Goal: Transaction & Acquisition: Book appointment/travel/reservation

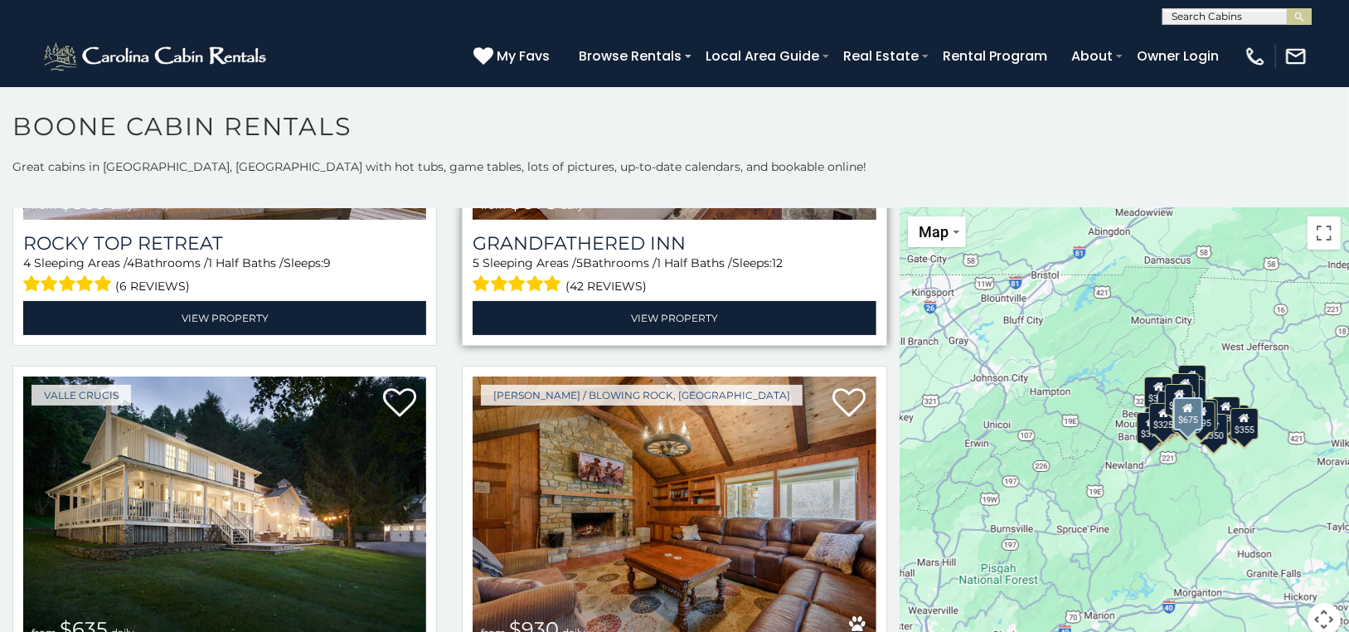
scroll to position [1243, 0]
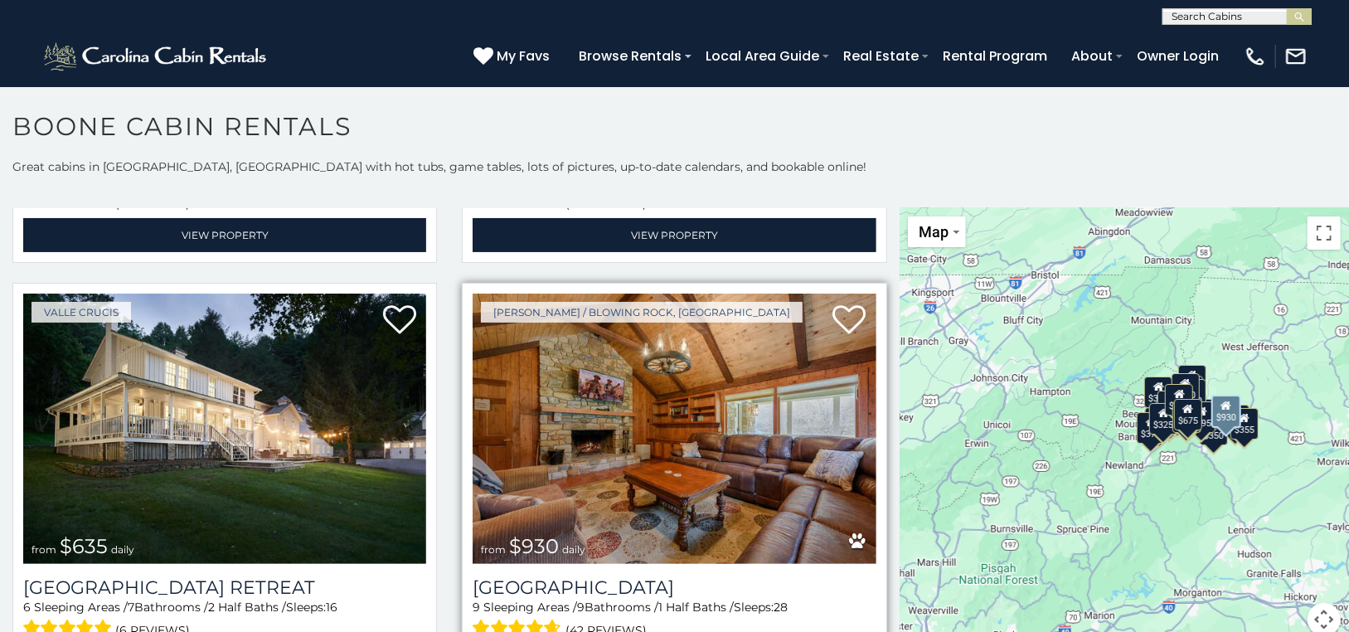
click at [629, 429] on img at bounding box center [673, 428] width 403 height 270
click at [643, 397] on img at bounding box center [673, 428] width 403 height 270
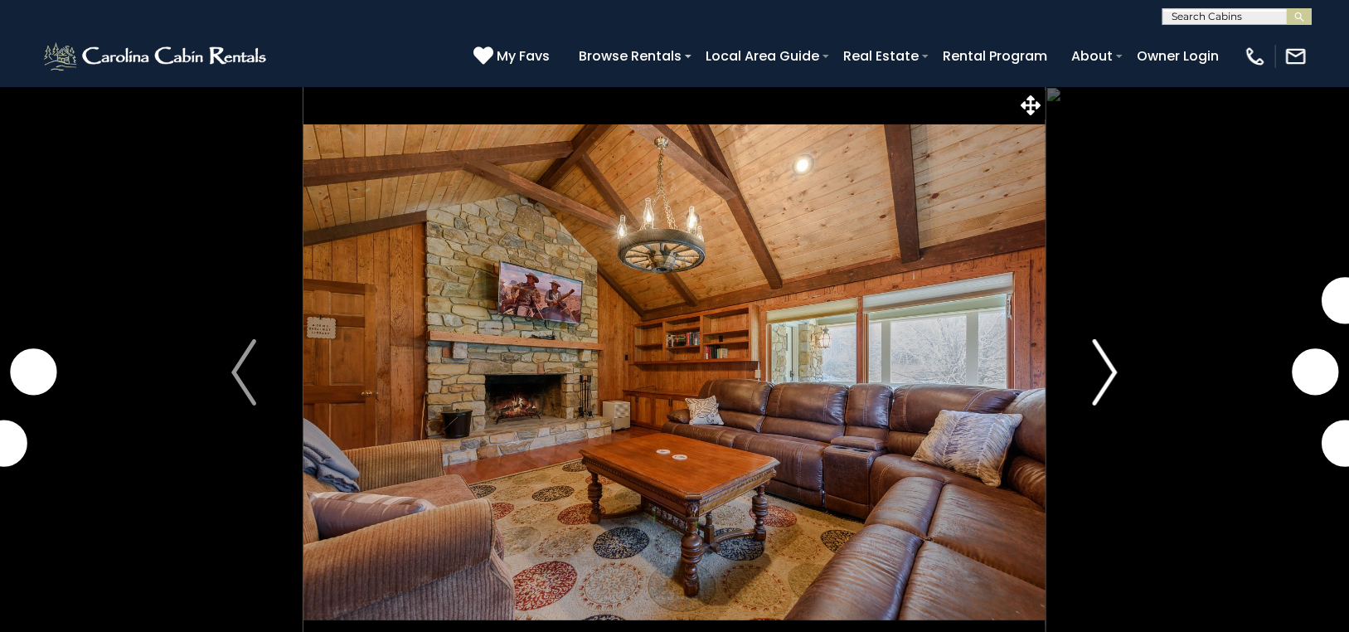
click at [1109, 357] on img "Next" at bounding box center [1104, 372] width 25 height 66
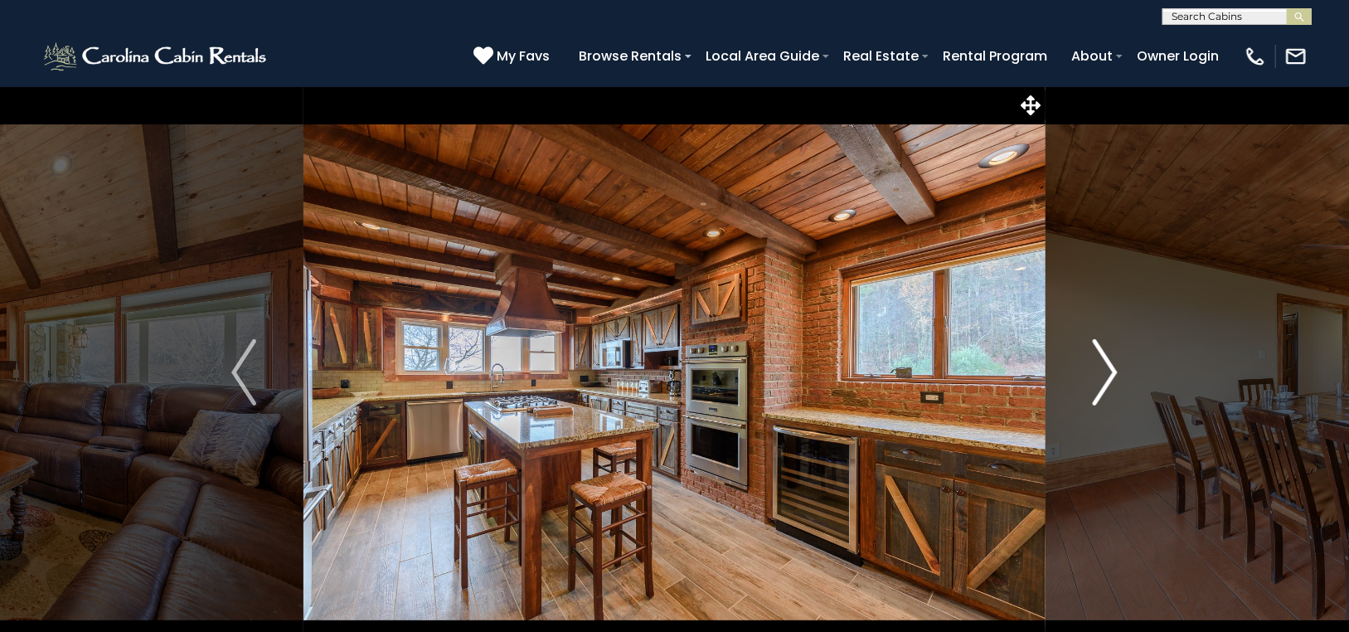
click at [1110, 361] on img "Next" at bounding box center [1104, 372] width 25 height 66
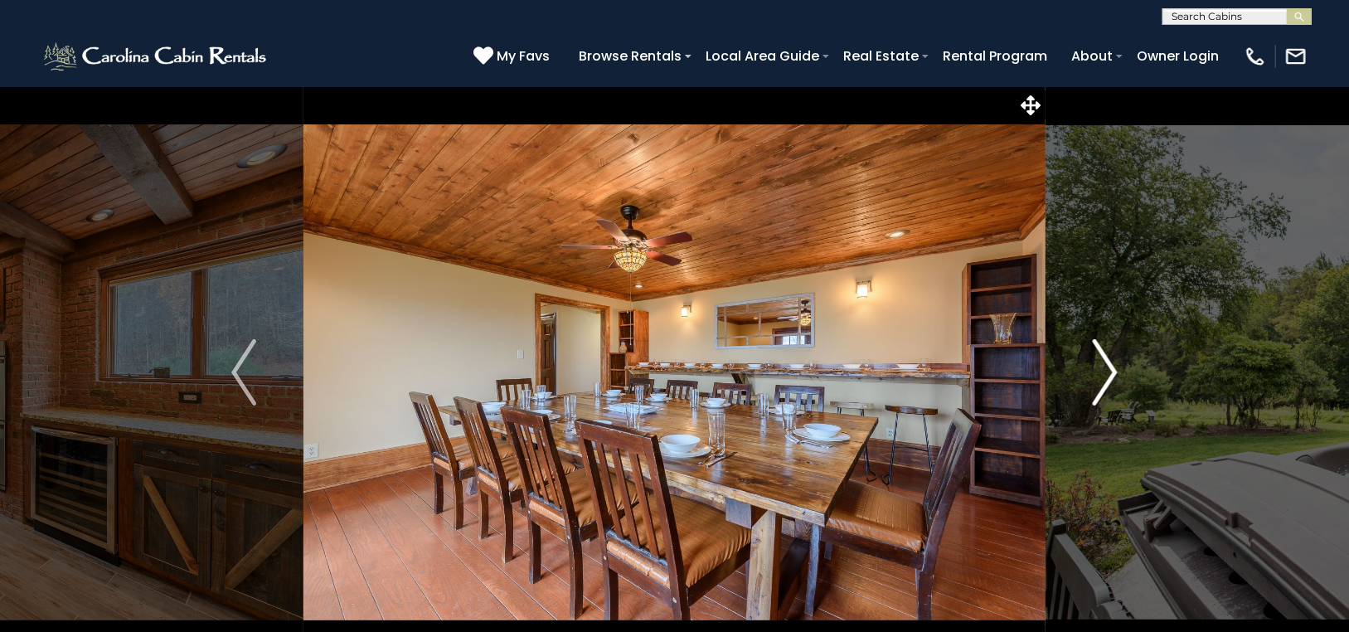
click at [1110, 361] on img "Next" at bounding box center [1104, 372] width 25 height 66
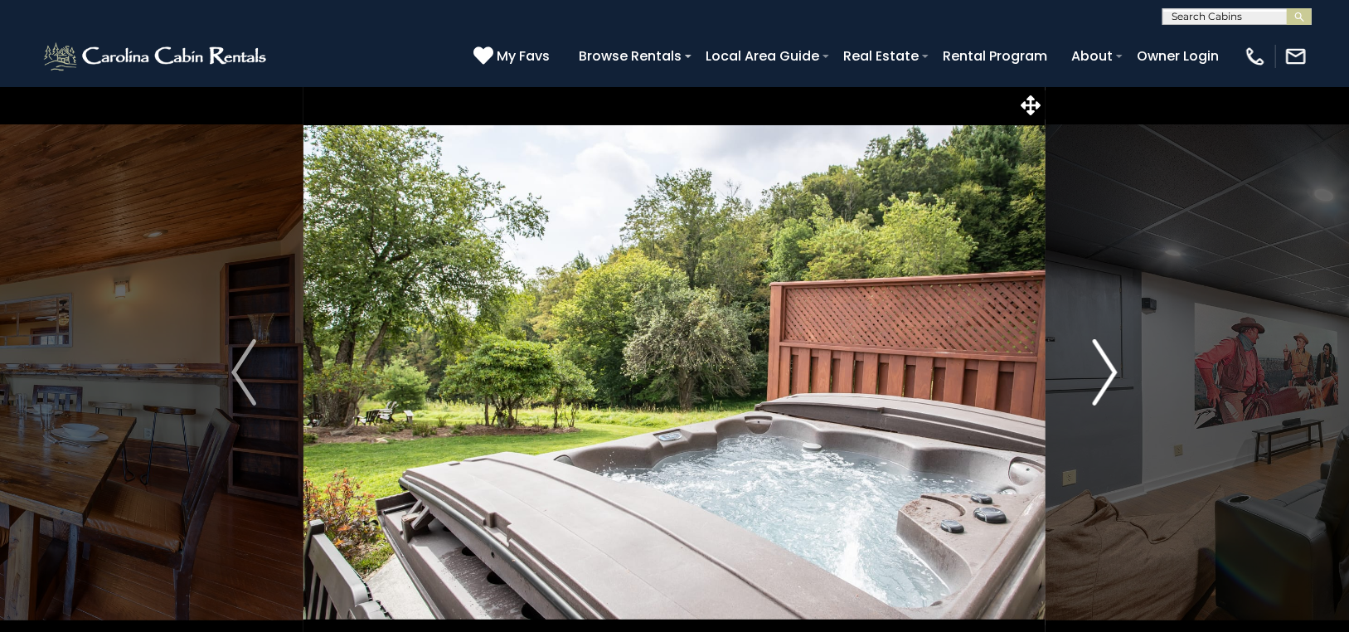
click at [1110, 361] on img "Next" at bounding box center [1104, 372] width 25 height 66
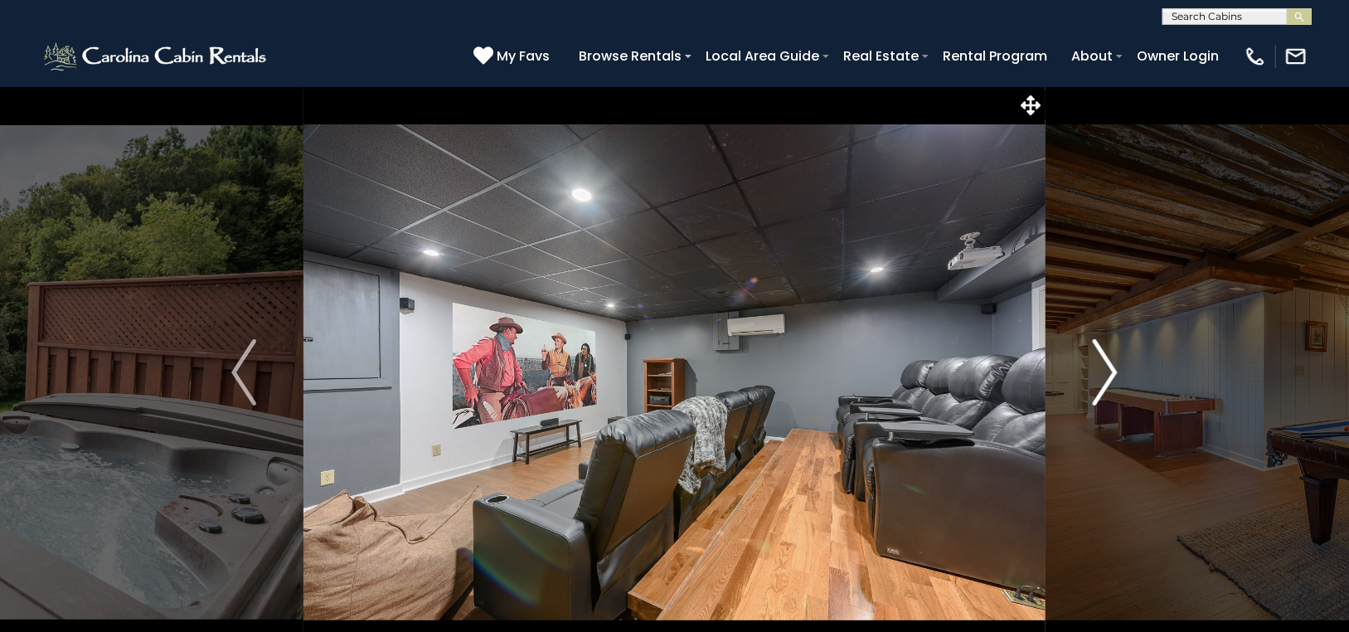
click at [1110, 361] on img "Next" at bounding box center [1104, 372] width 25 height 66
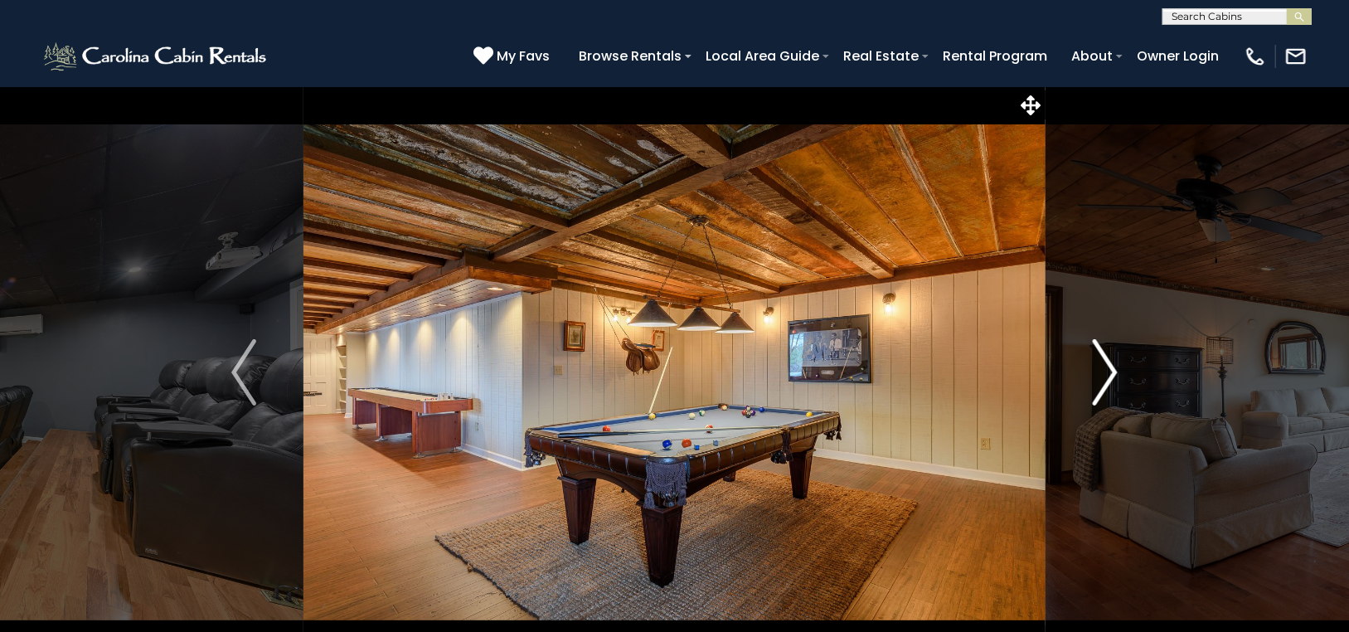
click at [1110, 361] on img "Next" at bounding box center [1104, 372] width 25 height 66
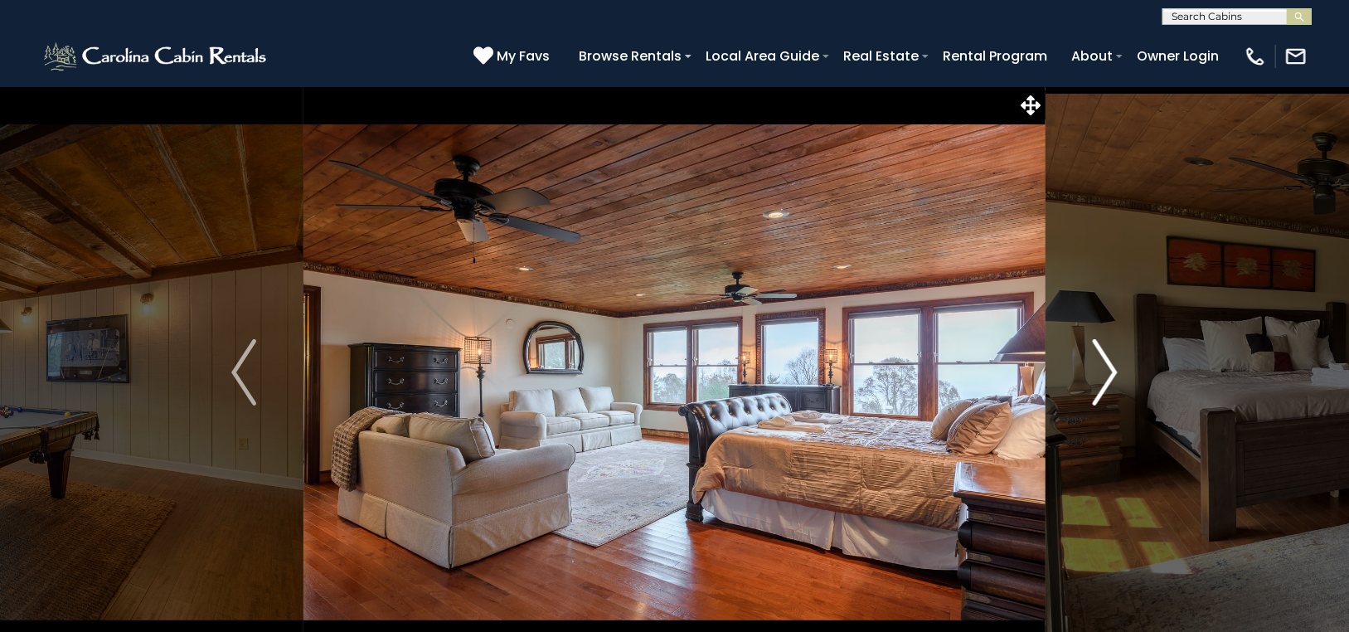
click at [1110, 361] on img "Next" at bounding box center [1104, 372] width 25 height 66
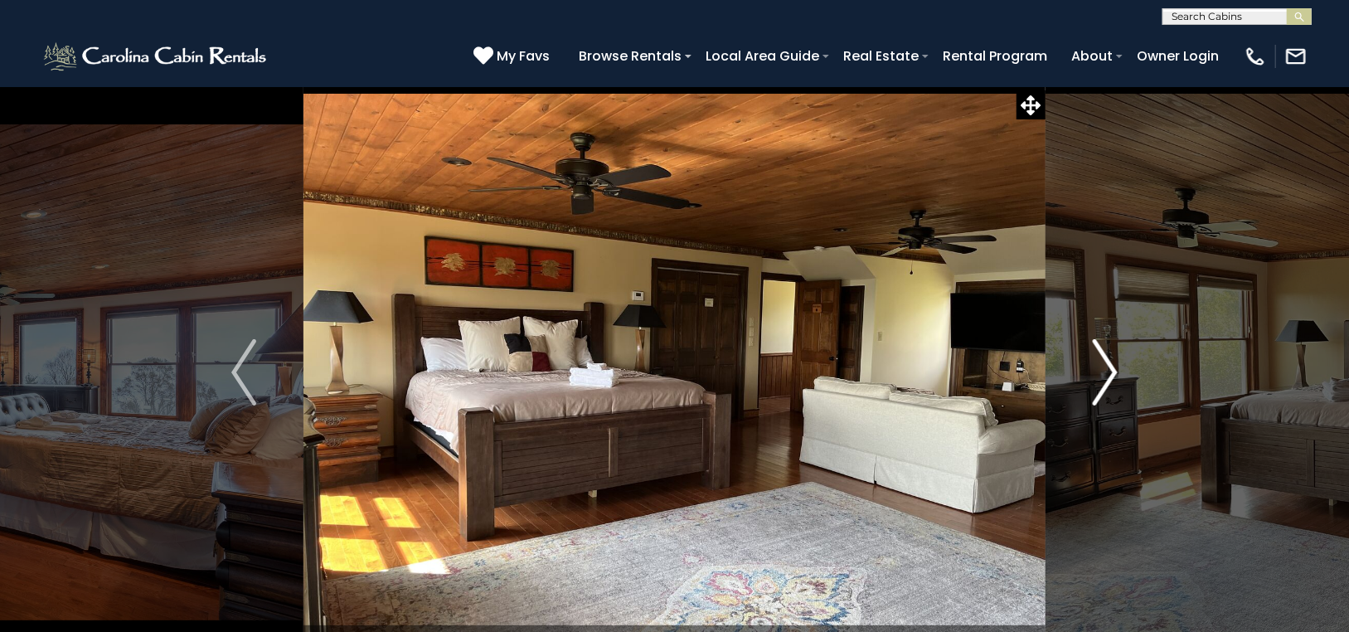
click at [1110, 361] on img "Next" at bounding box center [1104, 372] width 25 height 66
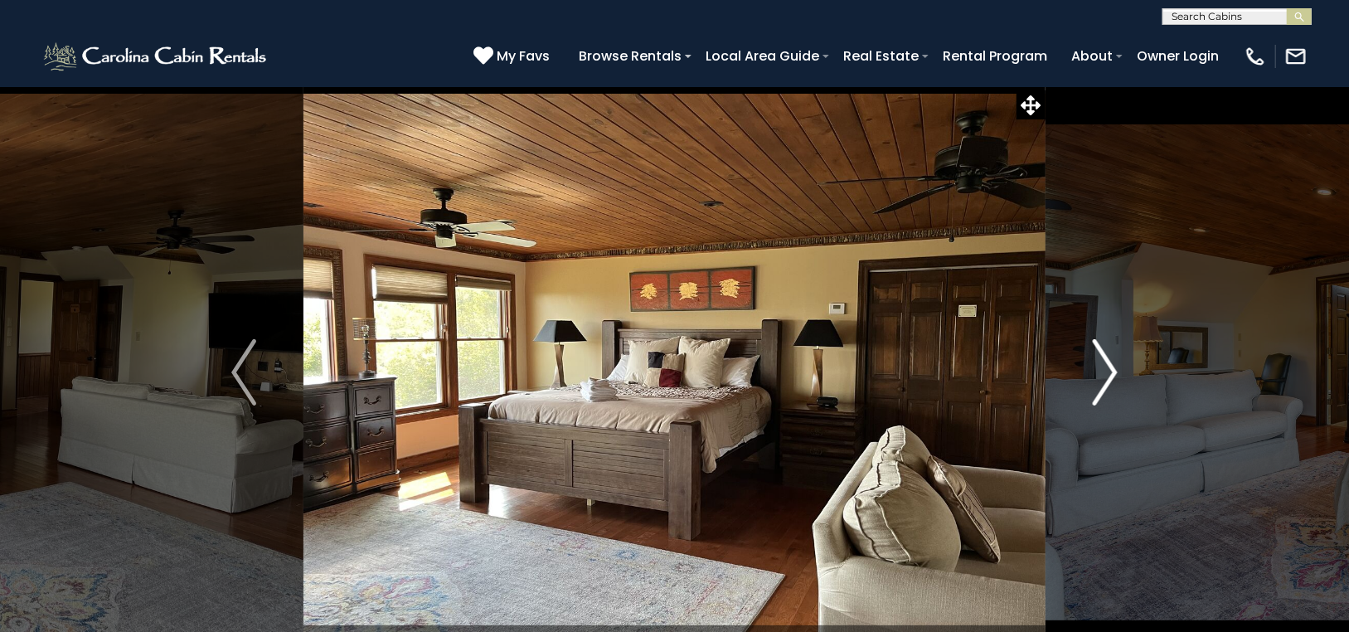
click at [1110, 361] on img "Next" at bounding box center [1104, 372] width 25 height 66
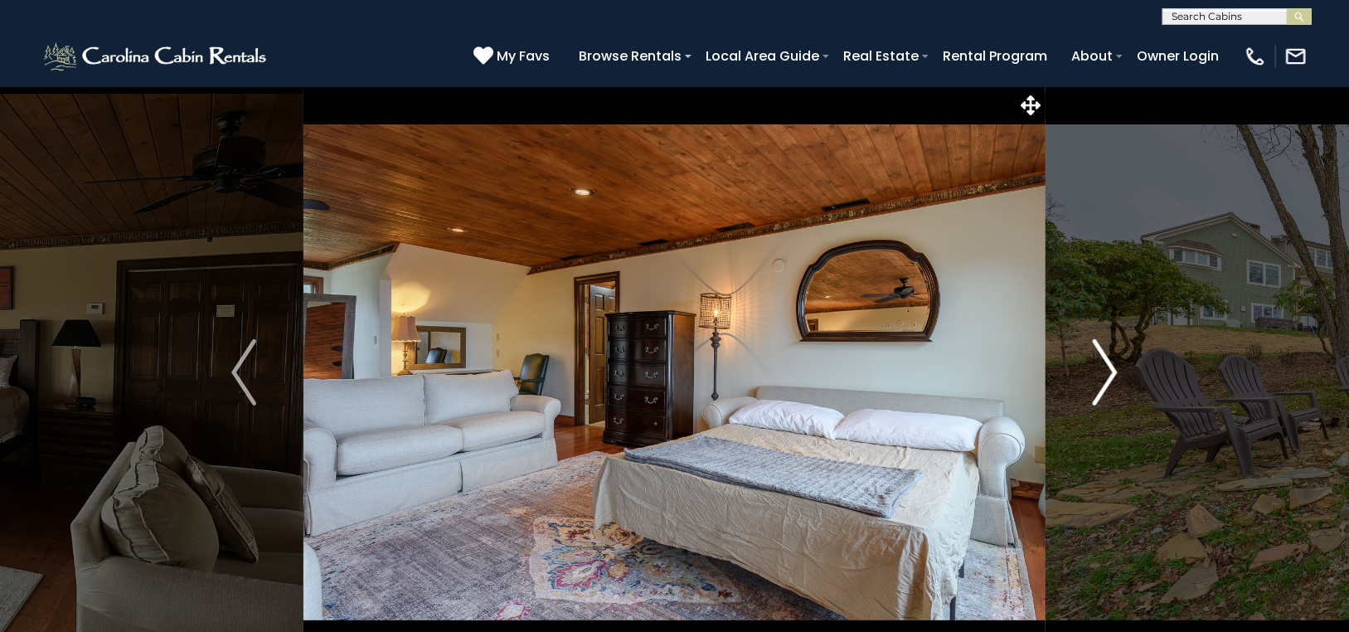
click at [1110, 361] on img "Next" at bounding box center [1104, 372] width 25 height 66
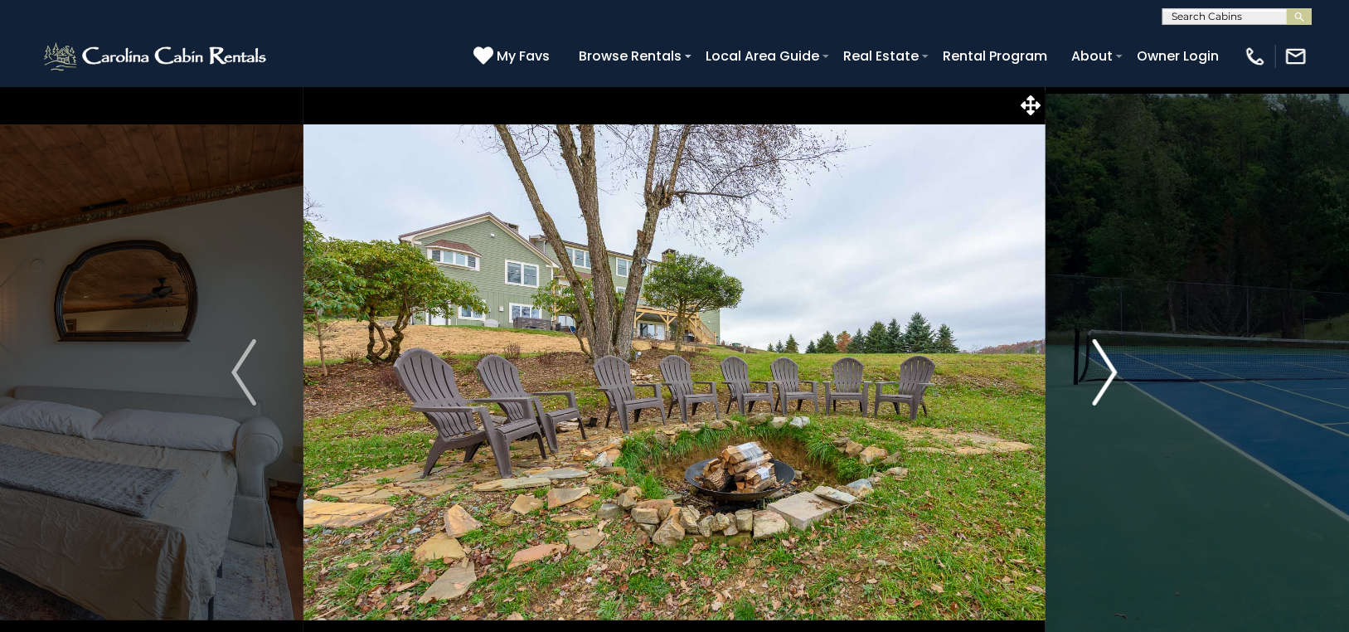
click at [1110, 361] on img "Next" at bounding box center [1104, 372] width 25 height 66
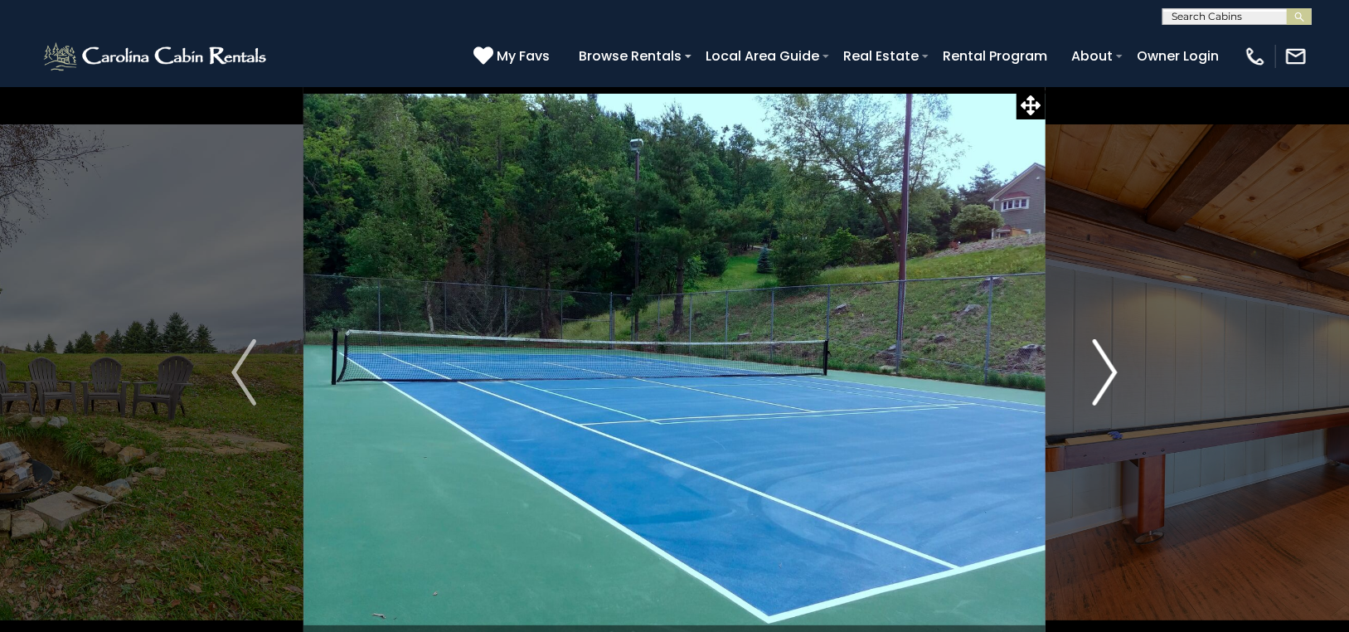
click at [1110, 361] on img "Next" at bounding box center [1104, 372] width 25 height 66
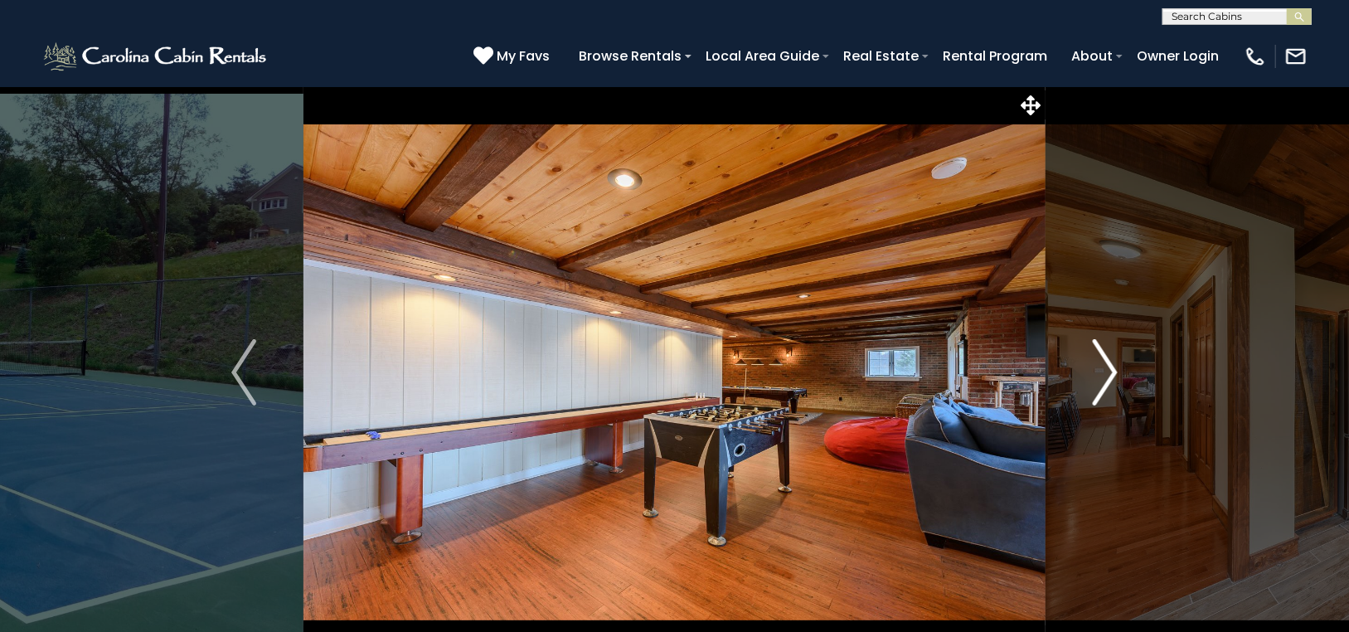
click at [1110, 361] on img "Next" at bounding box center [1104, 372] width 25 height 66
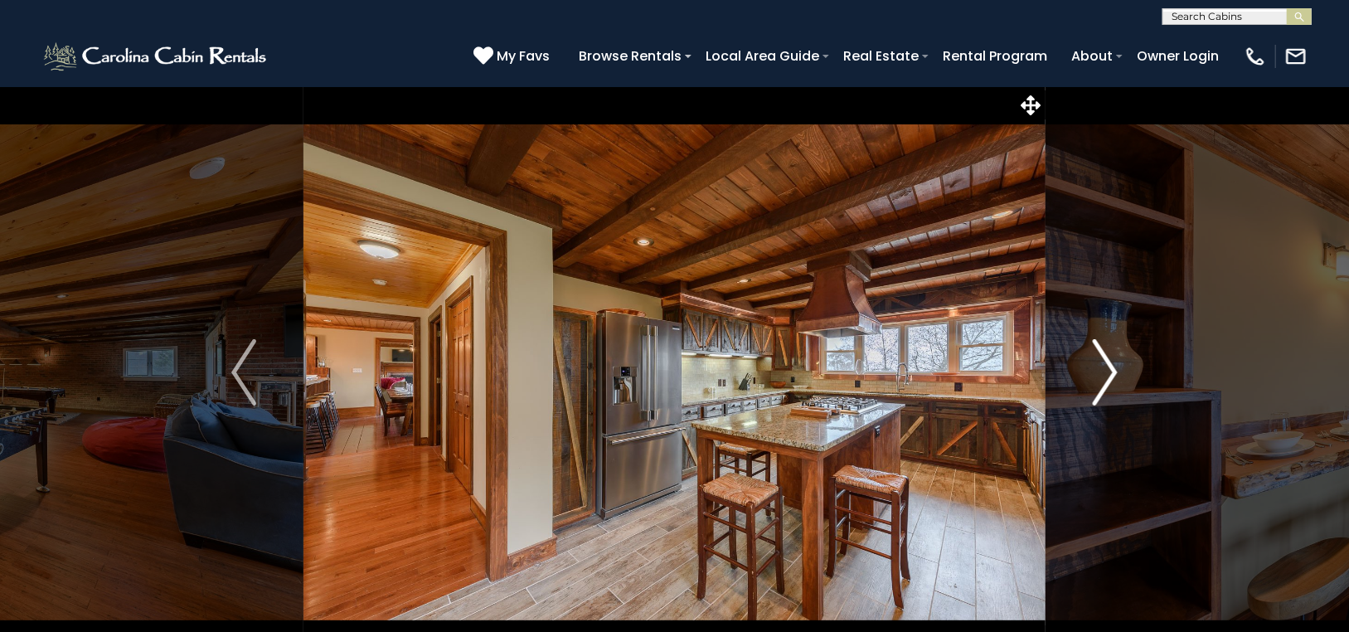
click at [1110, 361] on img "Next" at bounding box center [1104, 372] width 25 height 66
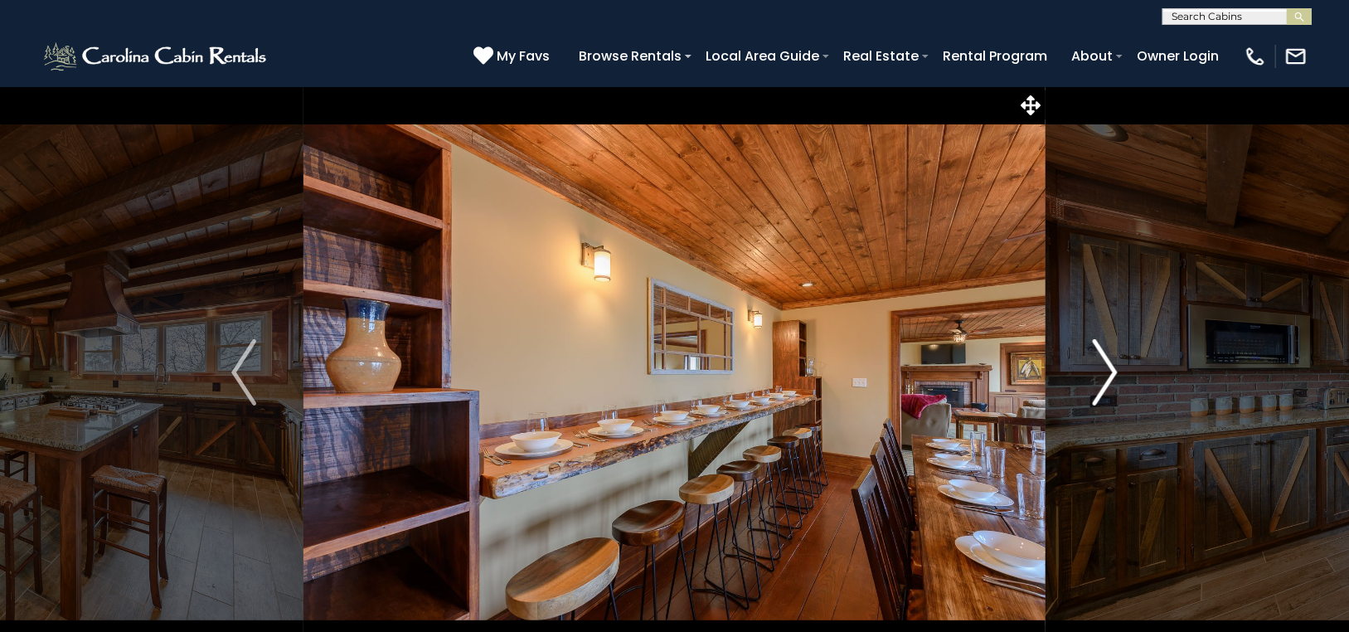
click at [1110, 361] on img "Next" at bounding box center [1104, 372] width 25 height 66
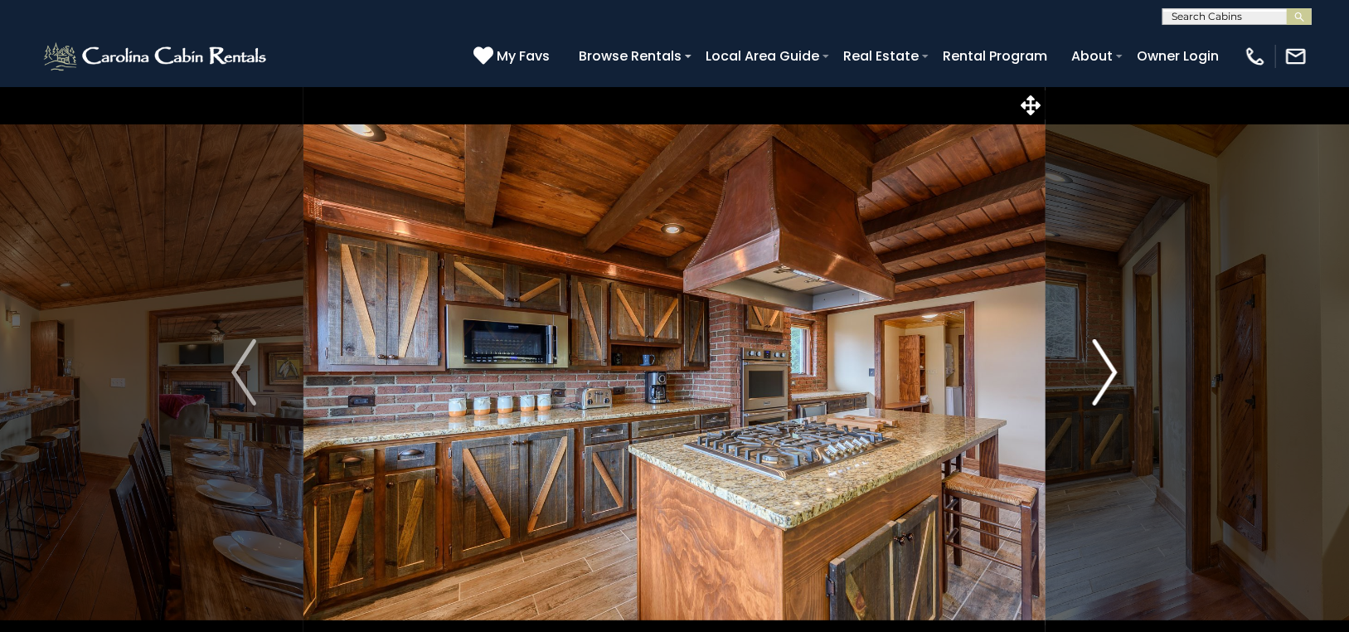
click at [1110, 361] on img "Next" at bounding box center [1104, 372] width 25 height 66
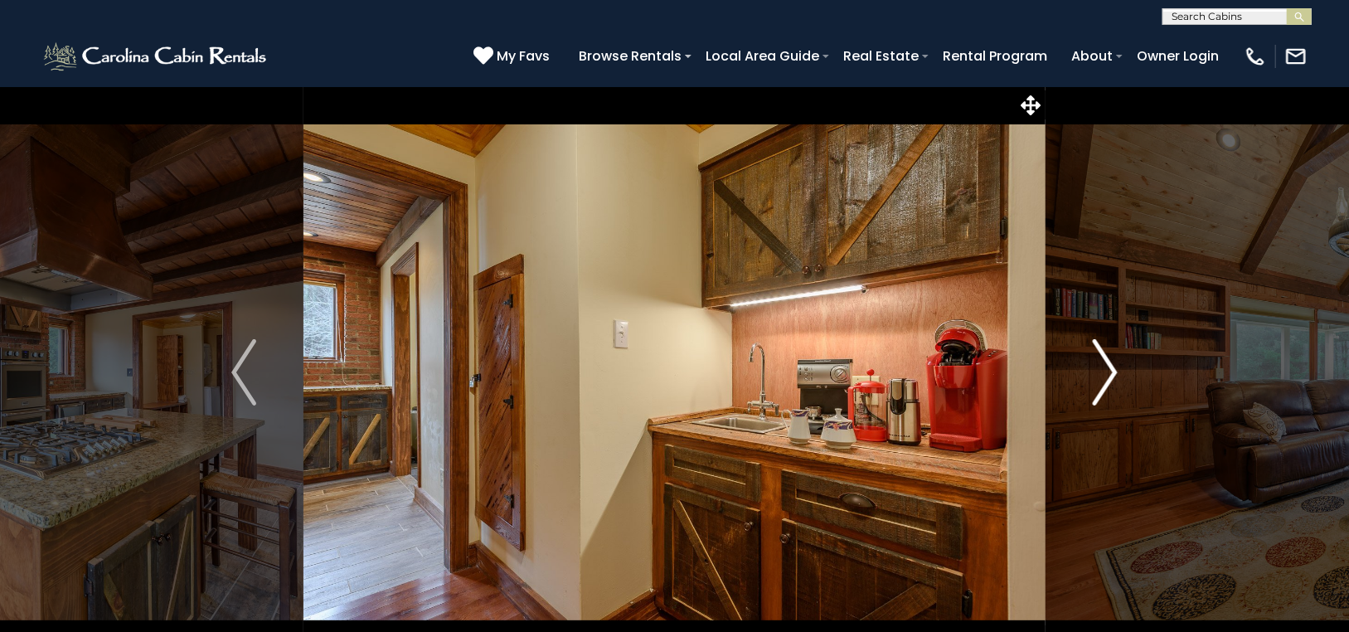
click at [1110, 361] on img "Next" at bounding box center [1104, 372] width 25 height 66
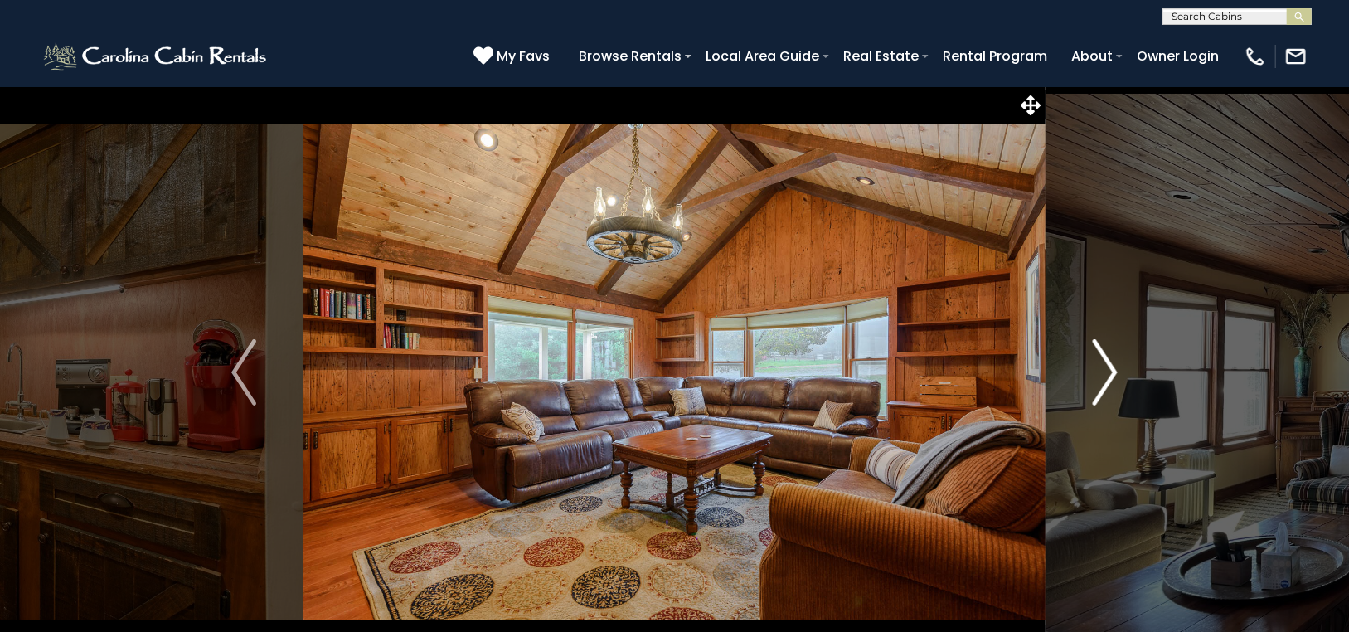
click at [1110, 361] on img "Next" at bounding box center [1104, 372] width 25 height 66
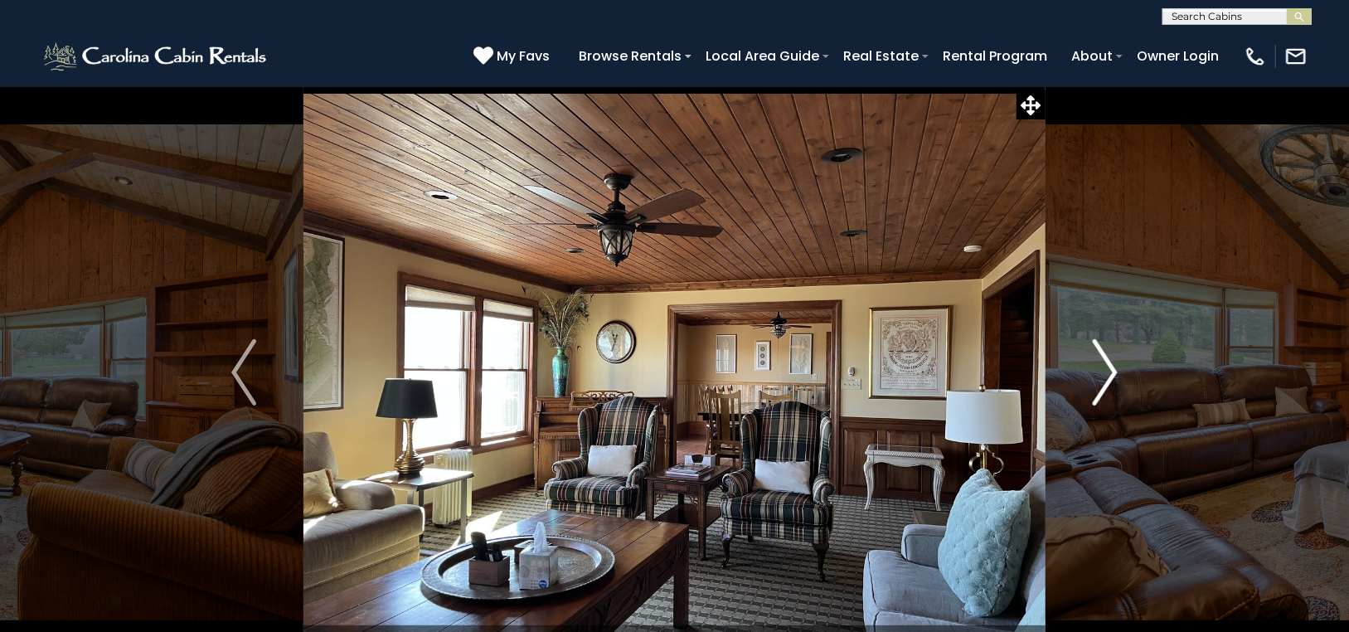
click at [1110, 361] on img "Next" at bounding box center [1104, 372] width 25 height 66
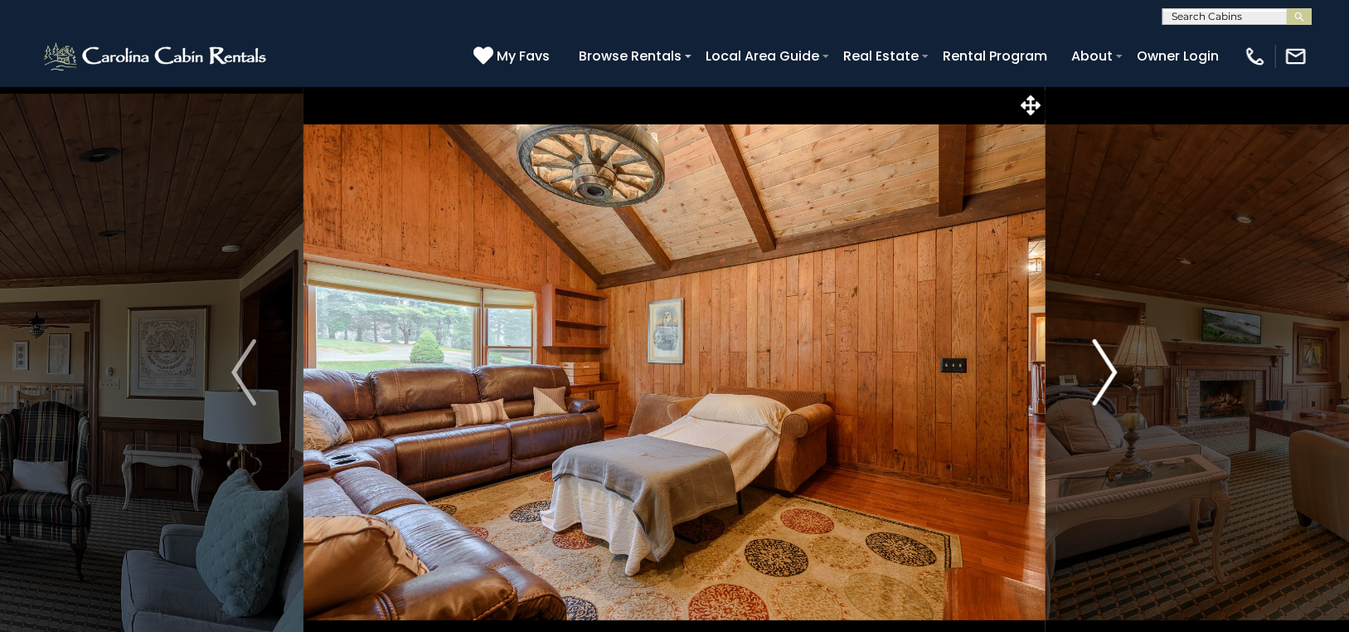
click at [1110, 361] on img "Next" at bounding box center [1104, 372] width 25 height 66
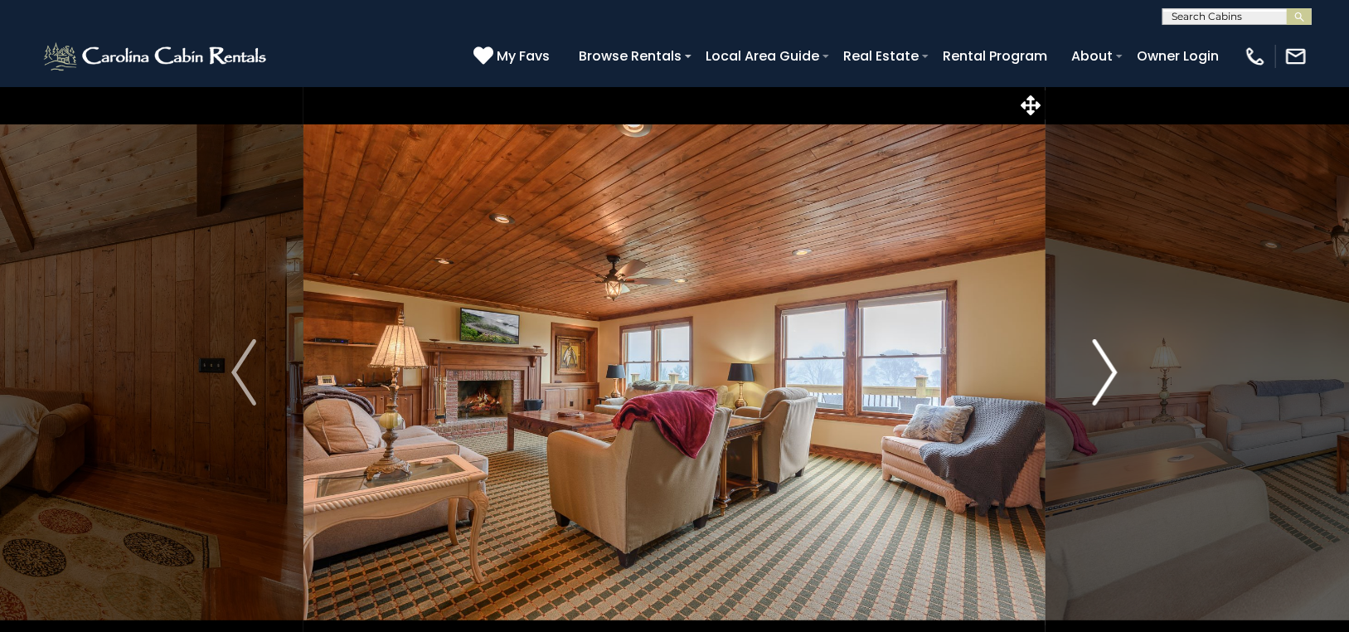
click at [1110, 361] on img "Next" at bounding box center [1104, 372] width 25 height 66
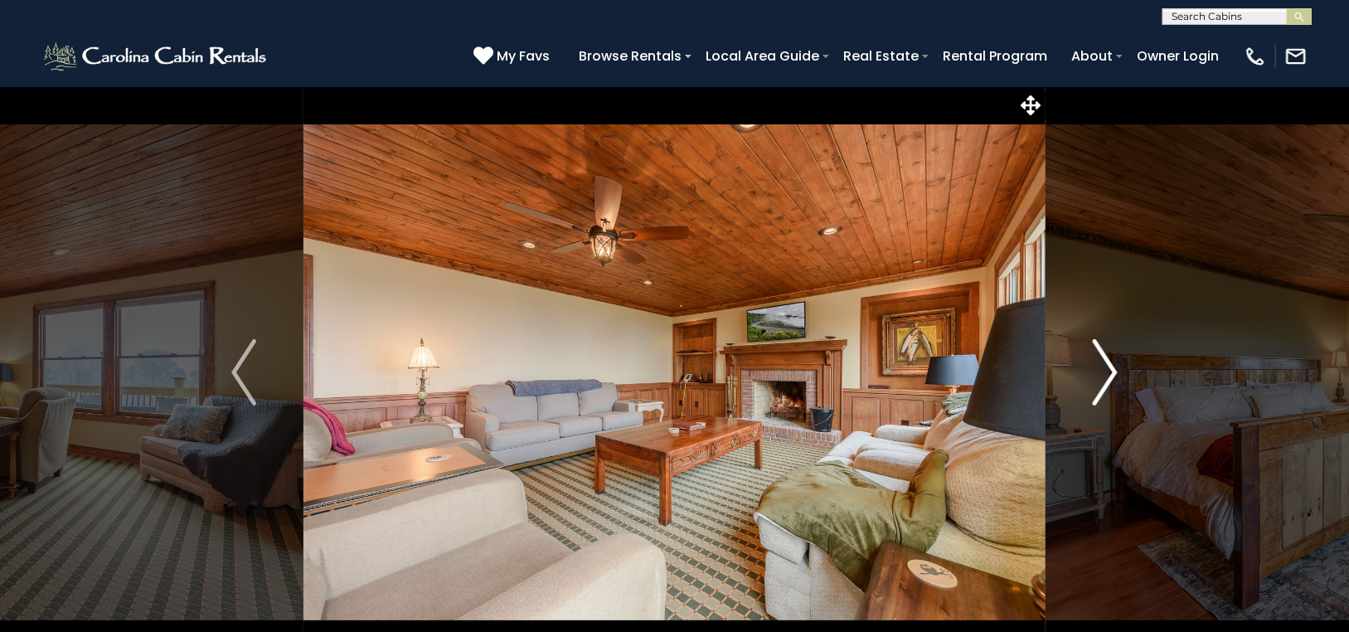
click at [1110, 361] on img "Next" at bounding box center [1104, 372] width 25 height 66
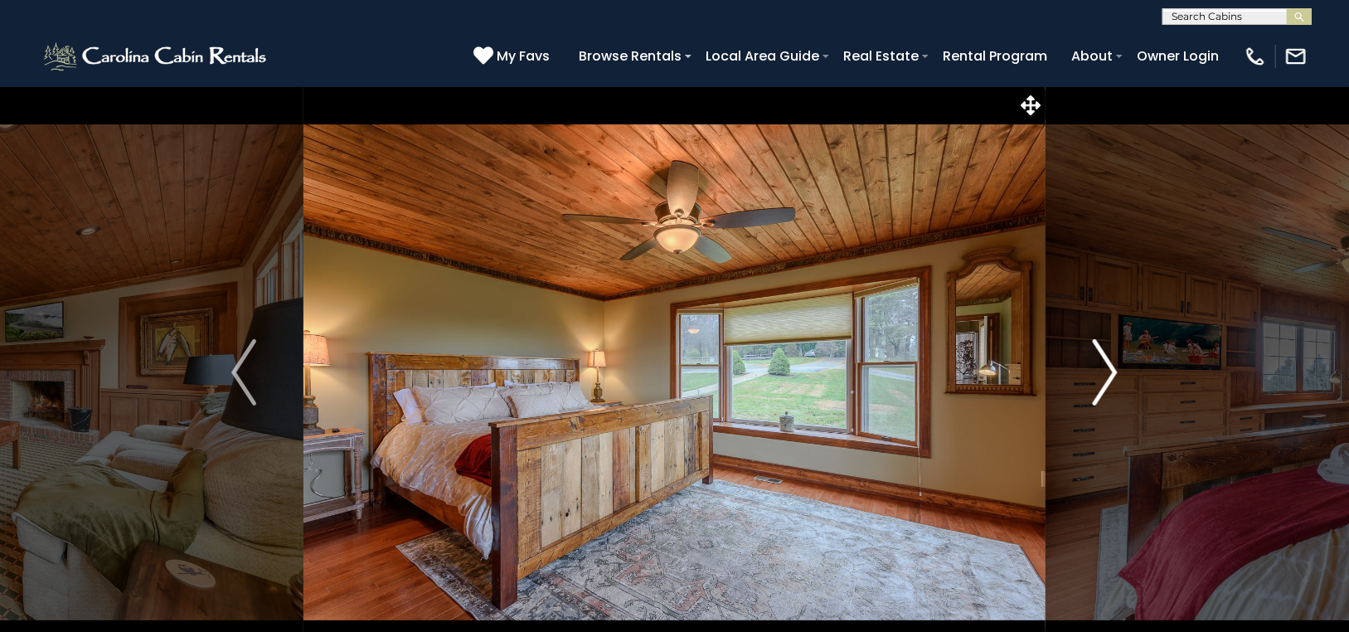
click at [1110, 361] on img "Next" at bounding box center [1104, 372] width 25 height 66
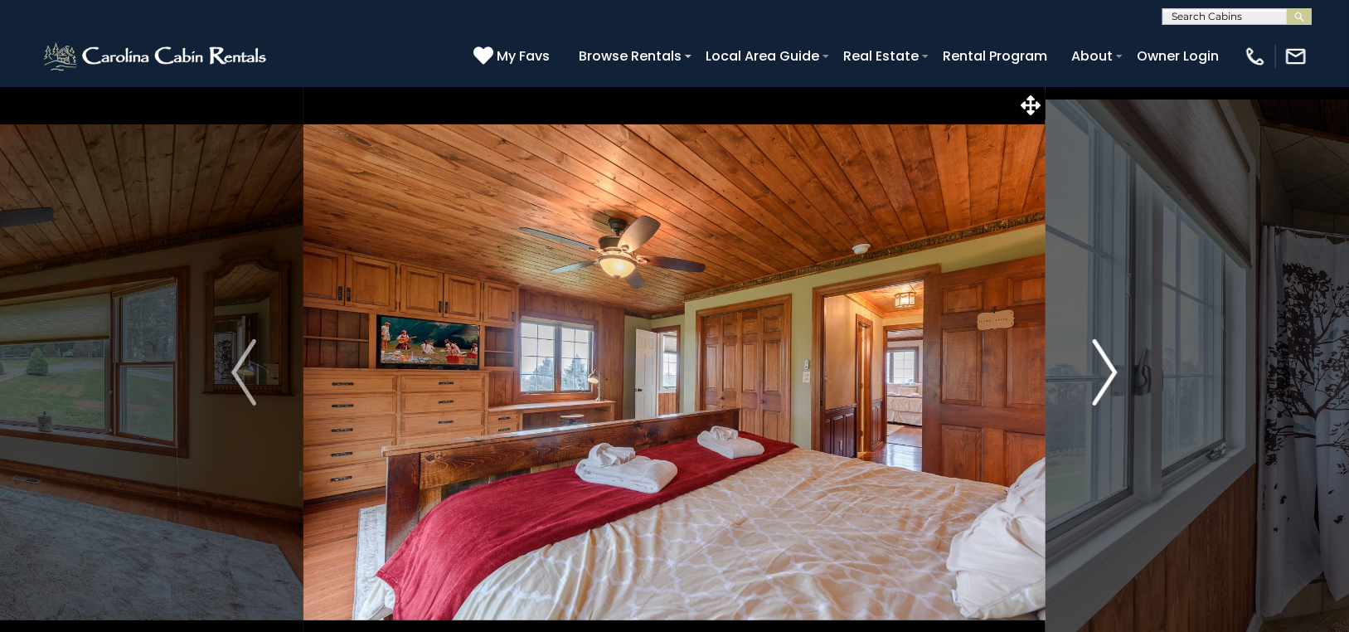
click at [1110, 361] on img "Next" at bounding box center [1104, 372] width 25 height 66
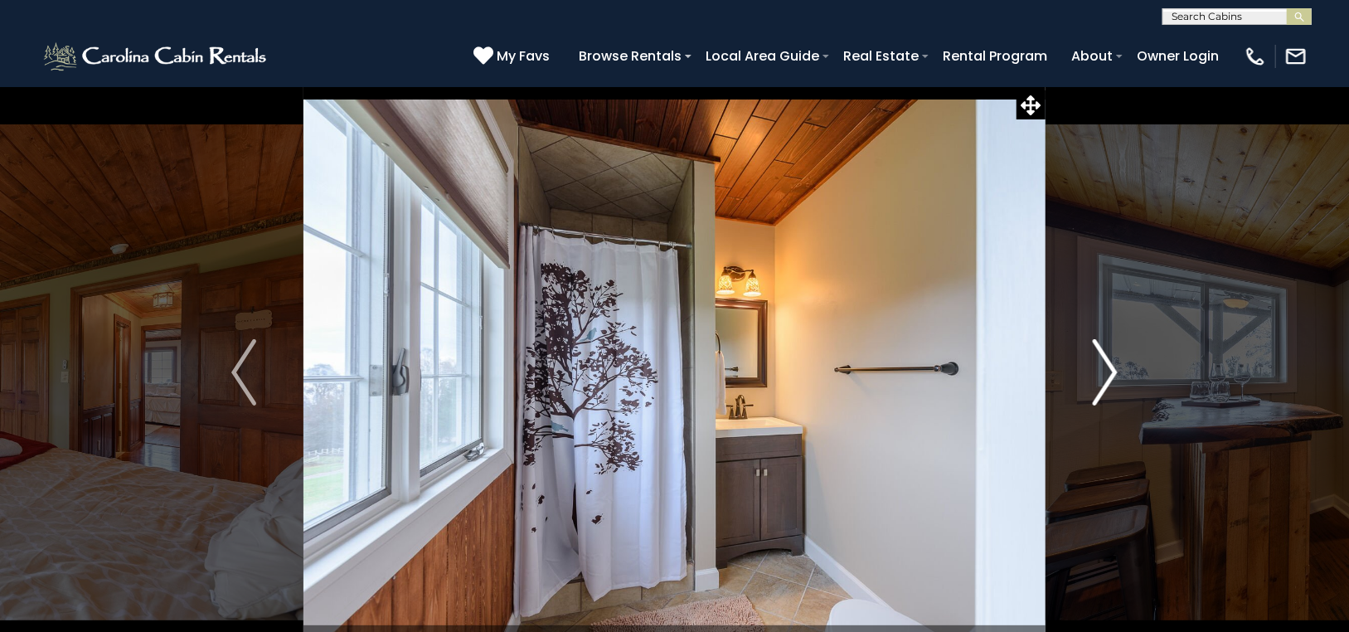
click at [1110, 361] on img "Next" at bounding box center [1104, 372] width 25 height 66
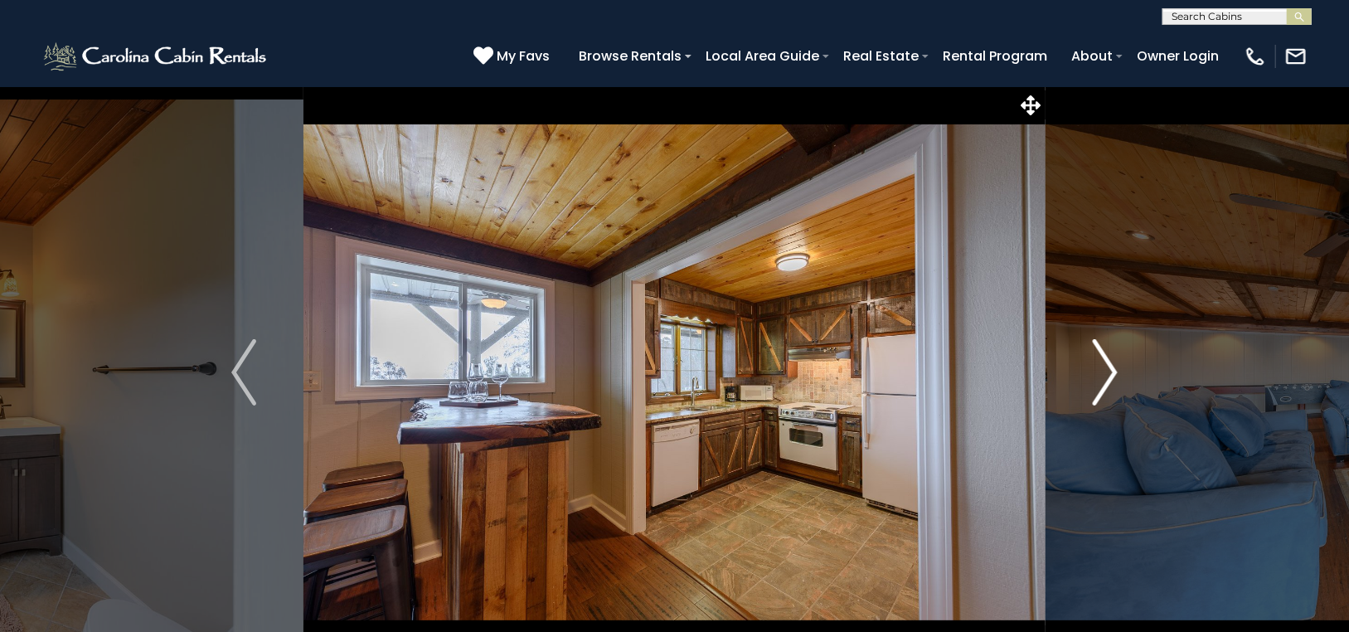
click at [1110, 361] on img "Next" at bounding box center [1104, 372] width 25 height 66
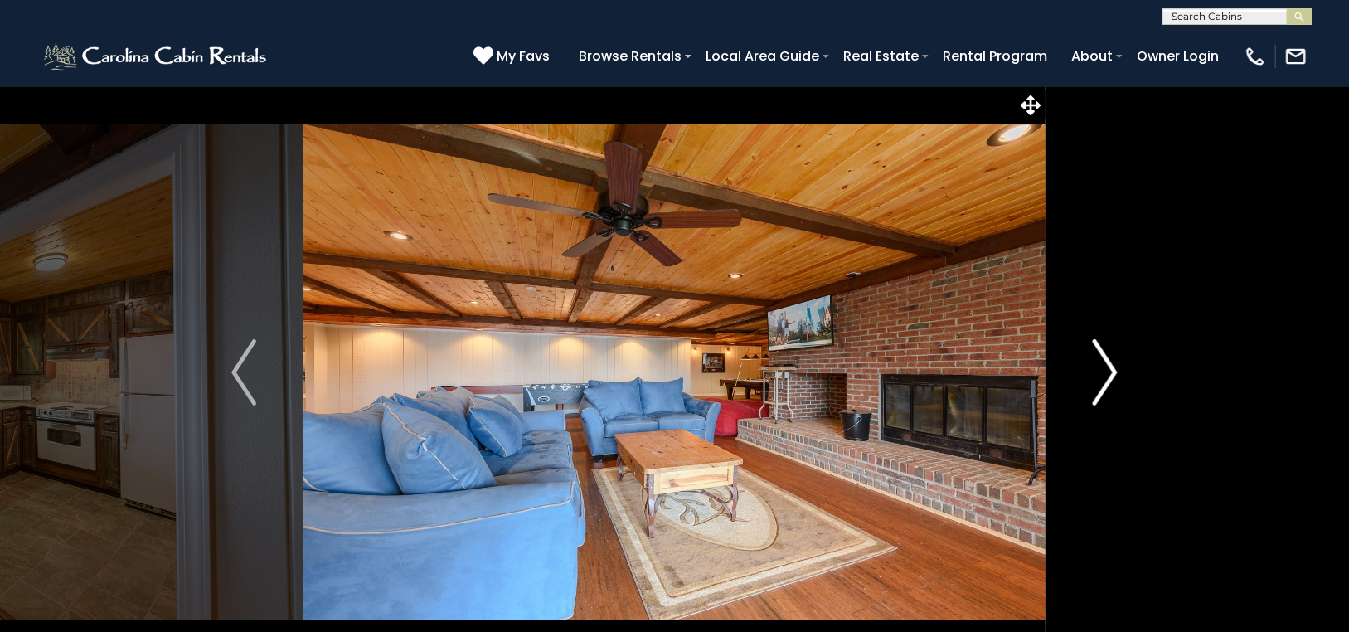
click at [1110, 361] on img "Next" at bounding box center [1104, 372] width 25 height 66
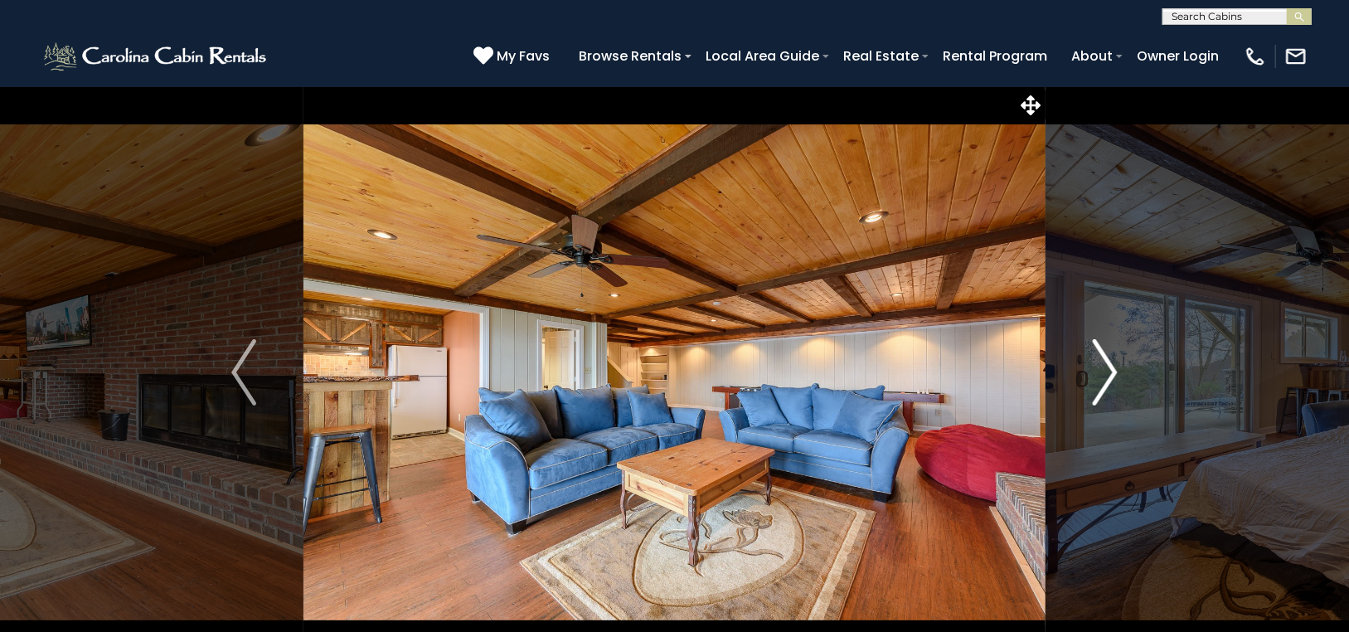
click at [1110, 361] on img "Next" at bounding box center [1104, 372] width 25 height 66
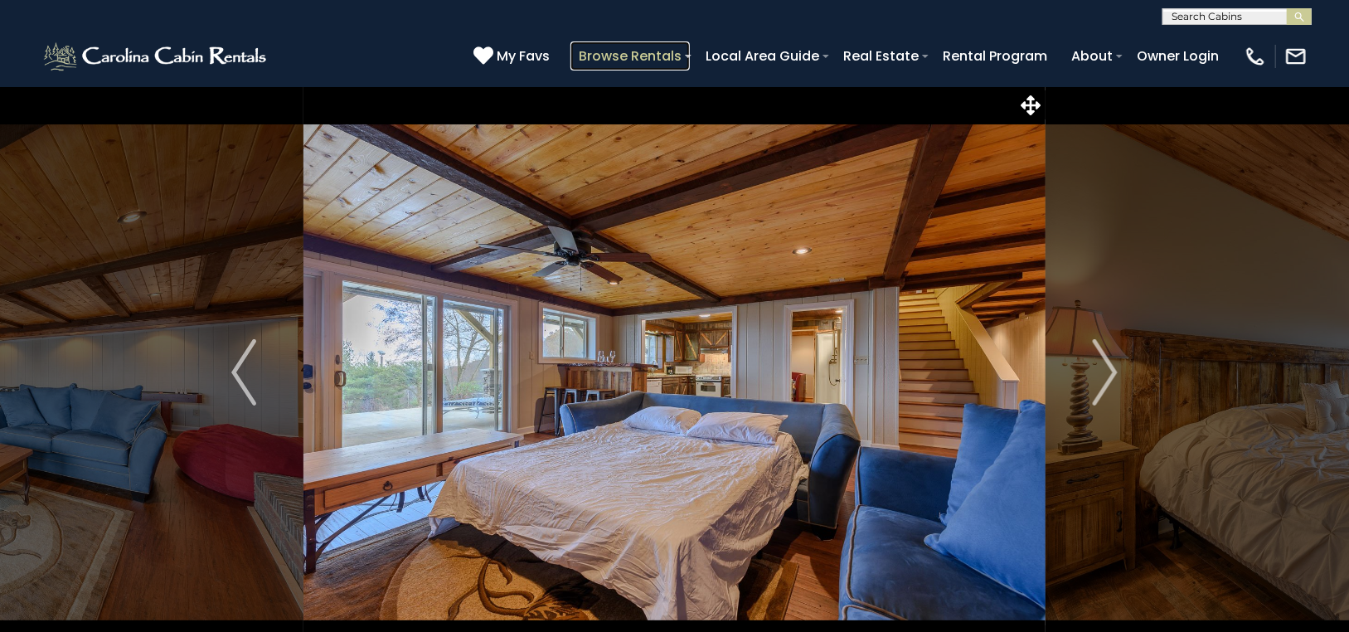
drag, startPoint x: 1122, startPoint y: 221, endPoint x: 643, endPoint y: 51, distance: 508.6
click at [643, 51] on link "Browse Rentals" at bounding box center [629, 55] width 119 height 29
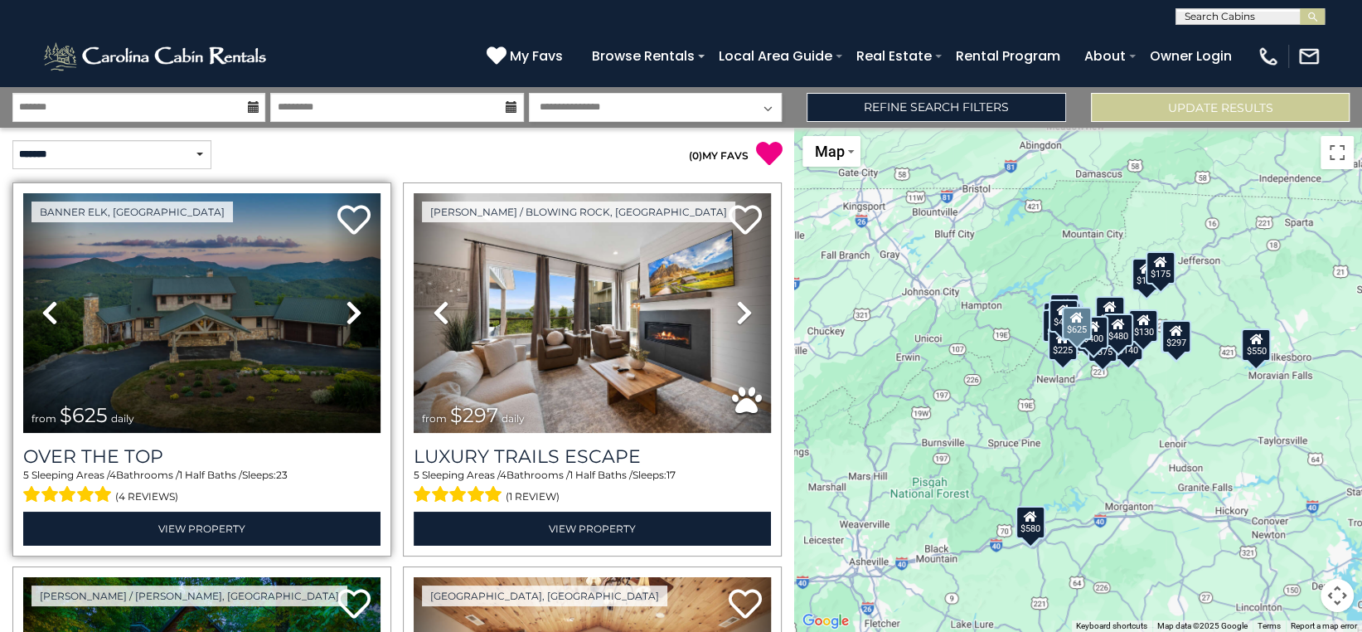
click at [346, 301] on icon at bounding box center [354, 312] width 17 height 27
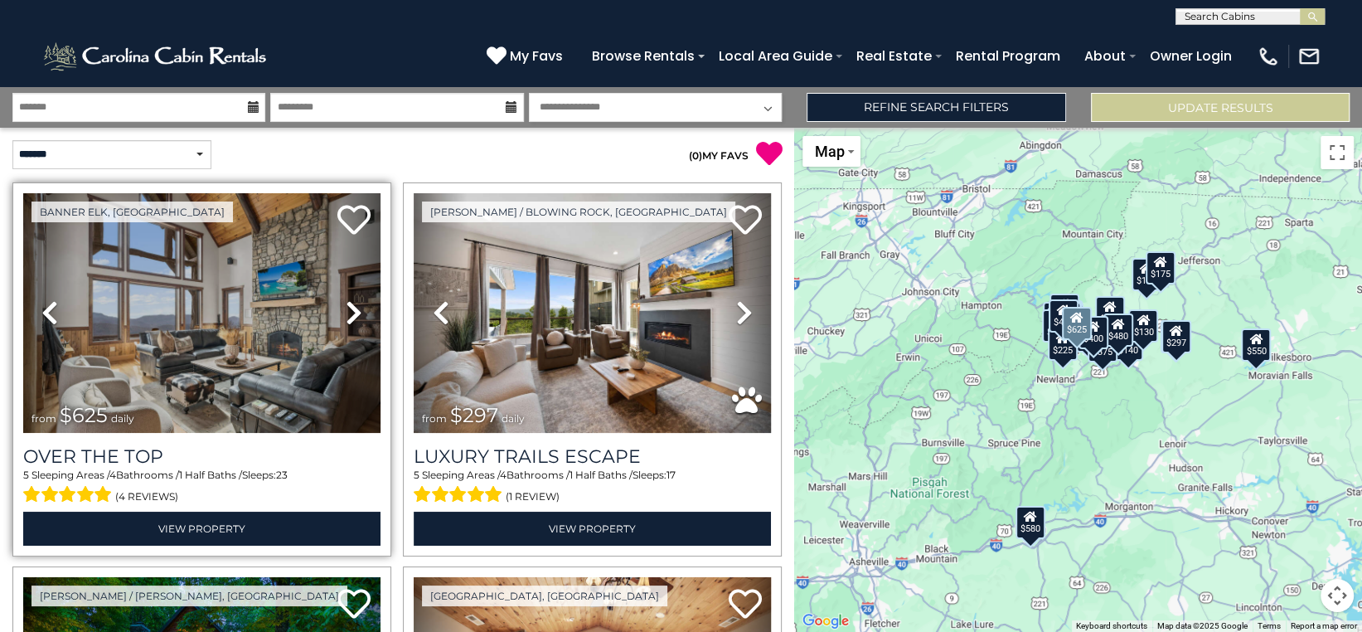
click at [346, 301] on icon at bounding box center [354, 312] width 17 height 27
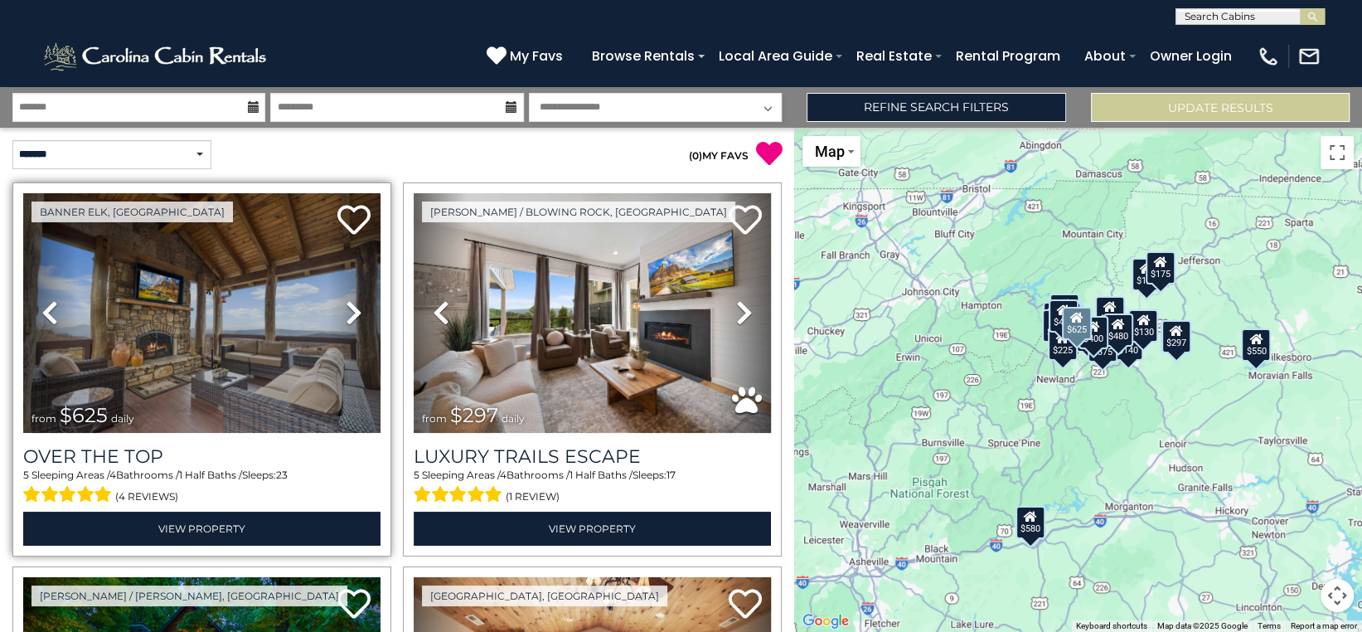
click at [346, 301] on icon at bounding box center [354, 312] width 17 height 27
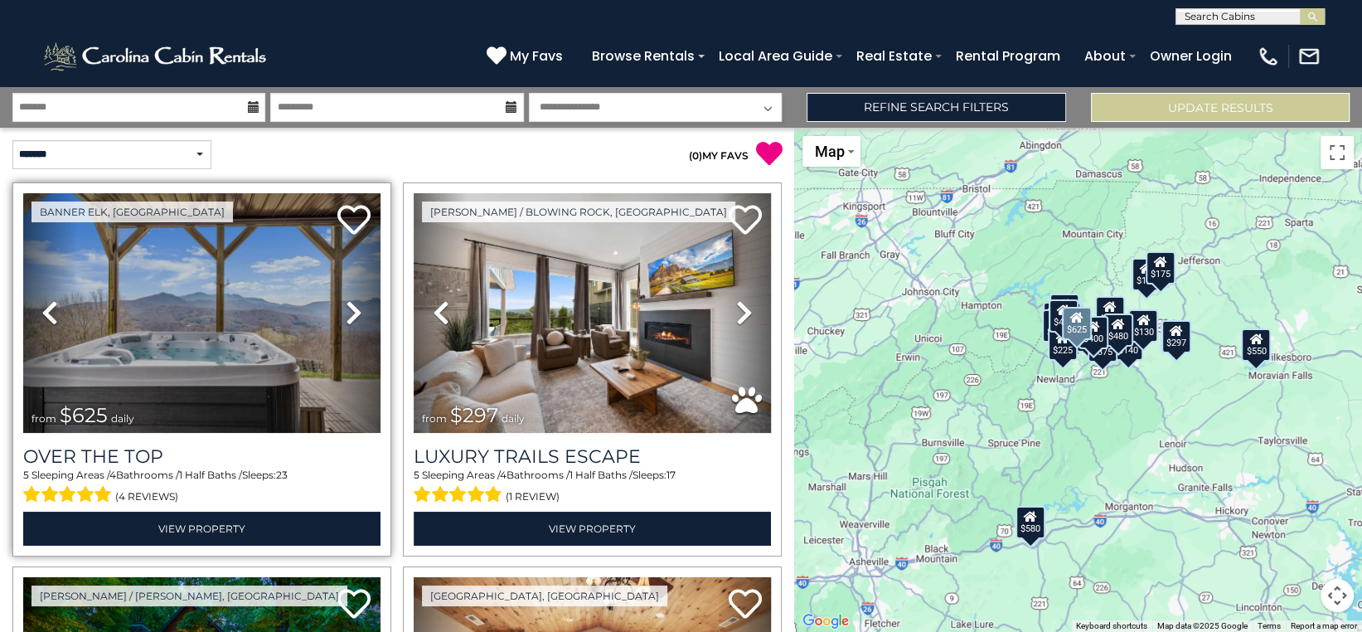
click at [346, 299] on icon at bounding box center [354, 312] width 17 height 27
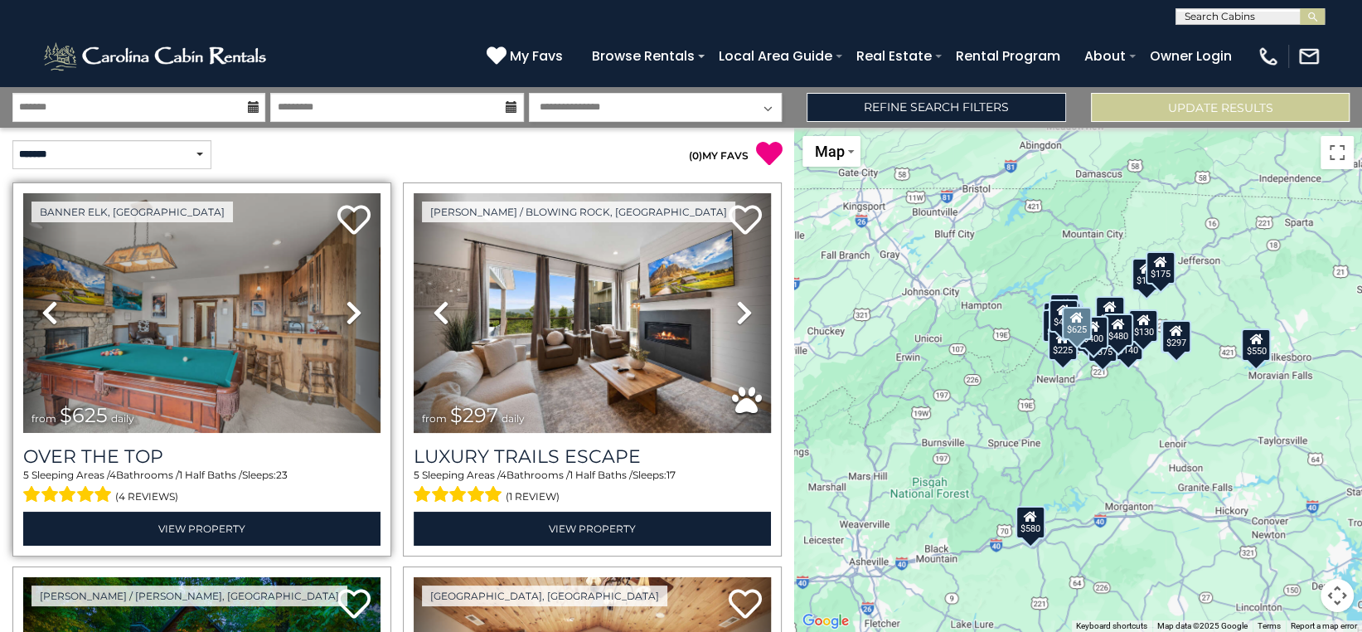
click at [346, 299] on icon at bounding box center [354, 312] width 17 height 27
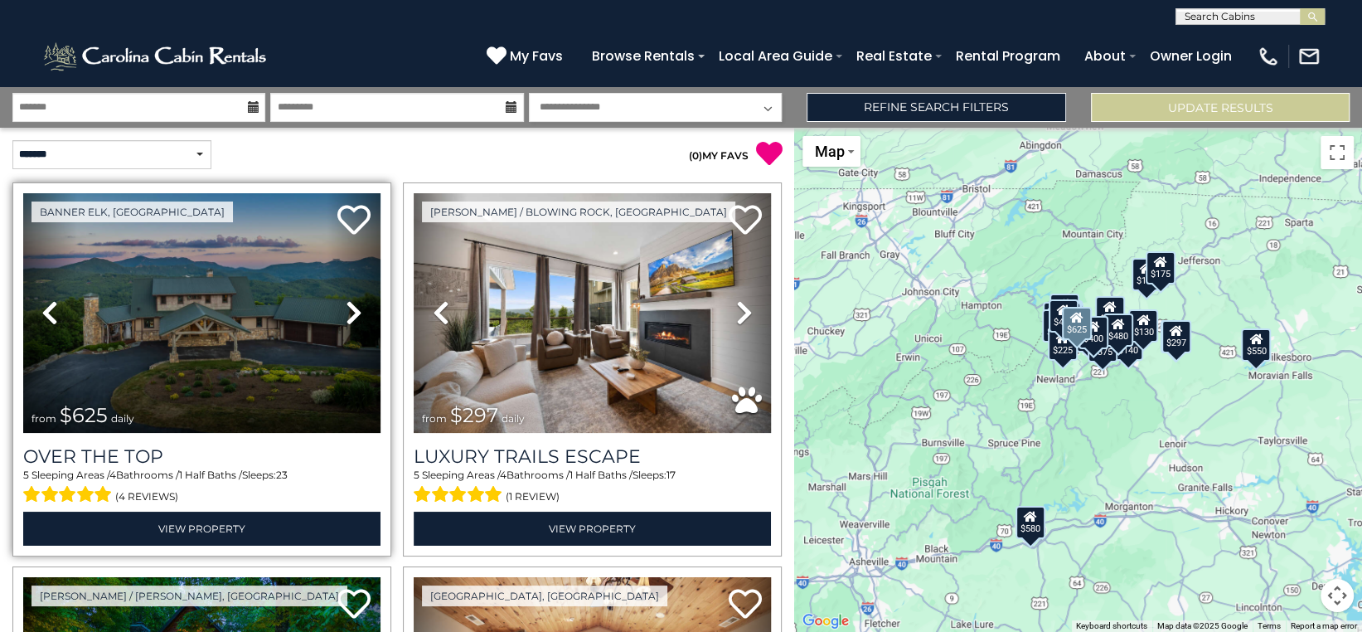
click at [346, 299] on icon at bounding box center [354, 312] width 17 height 27
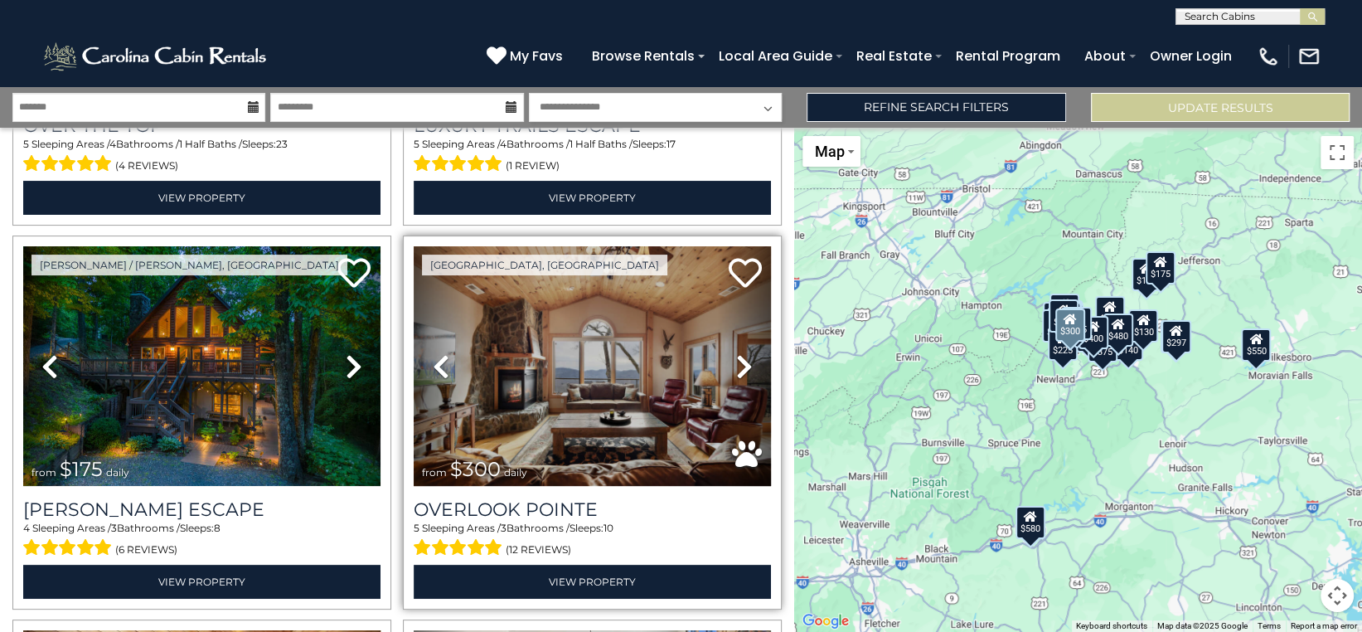
scroll to position [332, 0]
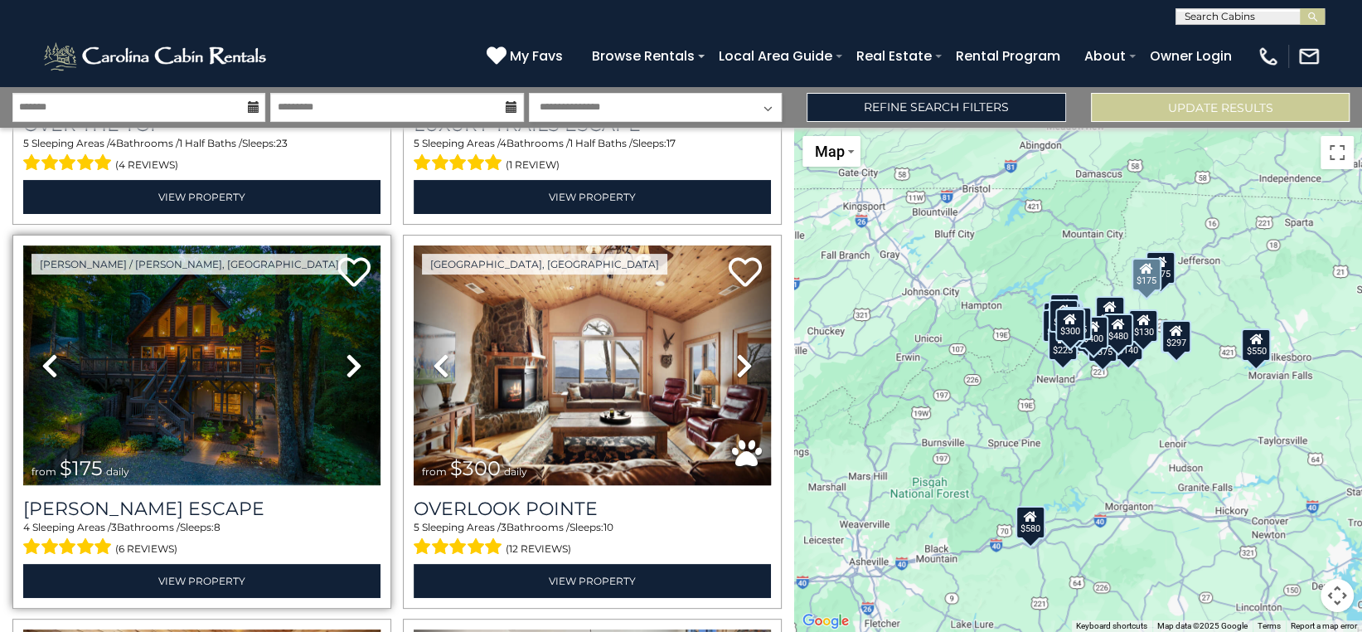
click at [230, 356] on img at bounding box center [201, 365] width 357 height 240
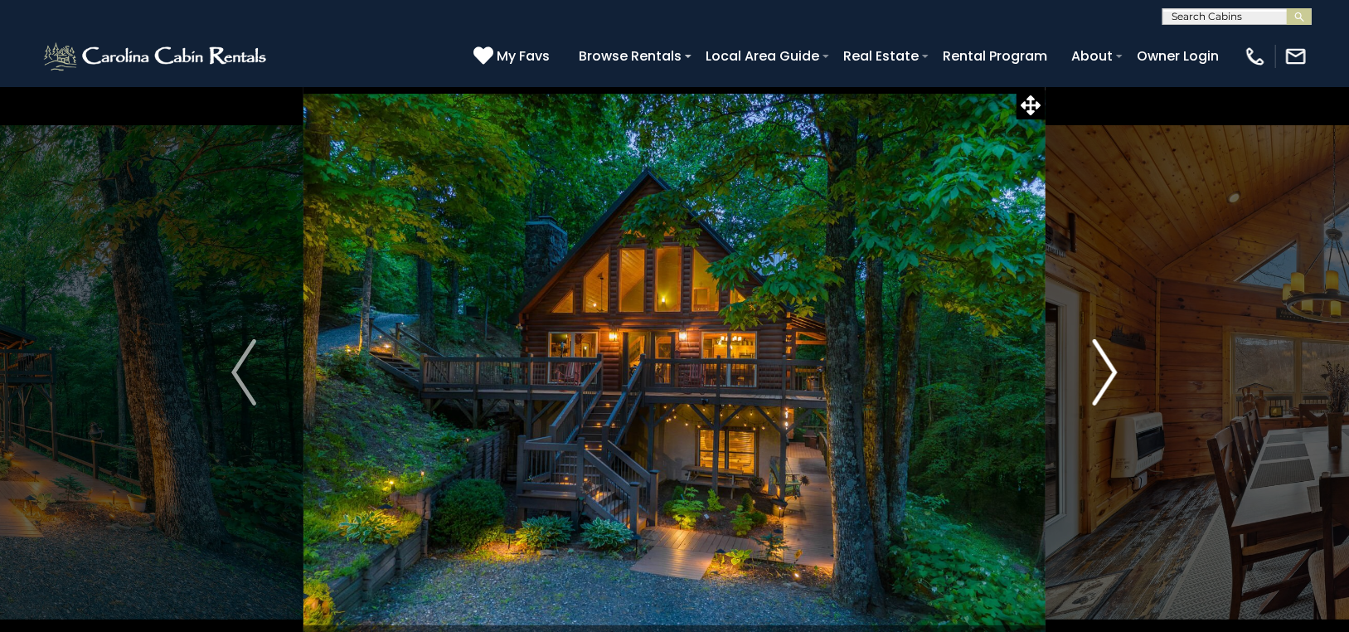
click at [1111, 361] on img "Next" at bounding box center [1104, 372] width 25 height 66
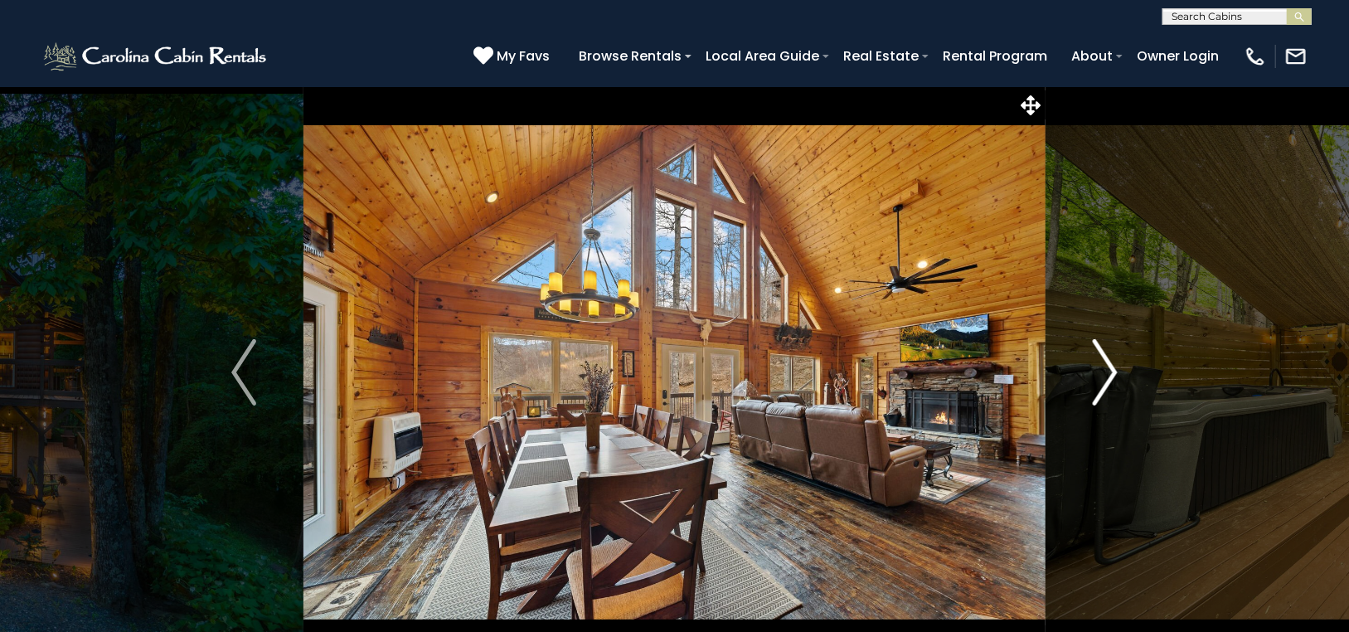
click at [1111, 361] on img "Next" at bounding box center [1104, 372] width 25 height 66
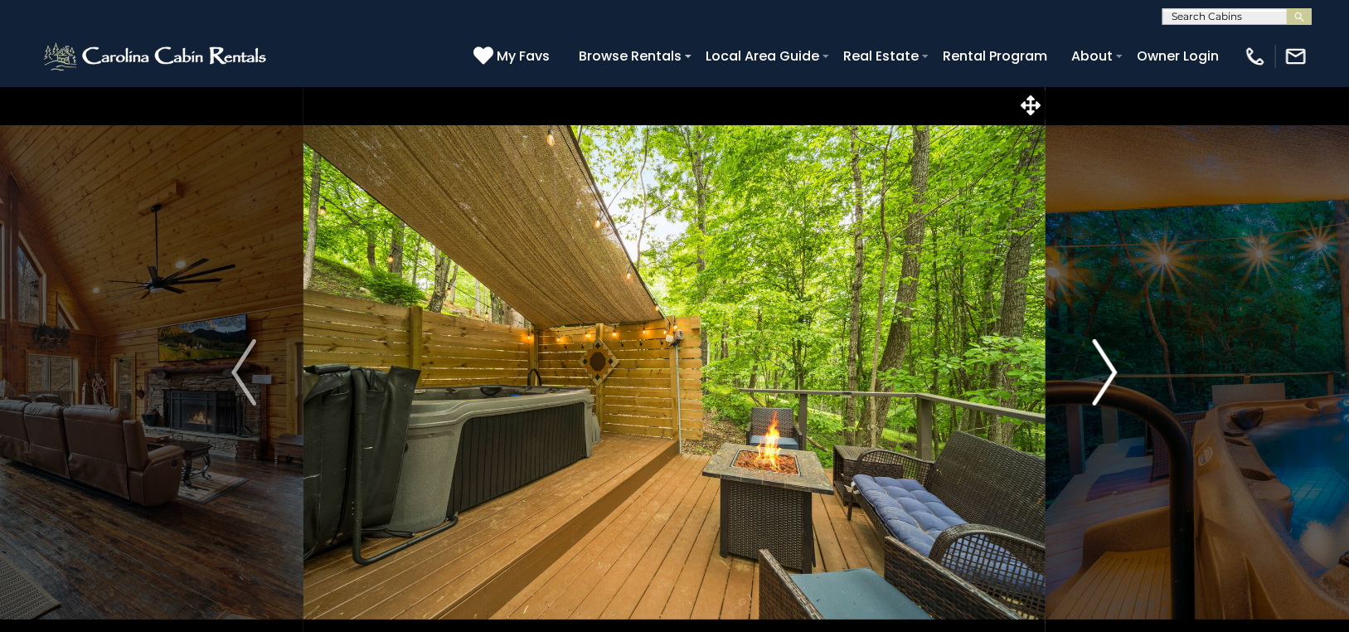
click at [1111, 361] on img "Next" at bounding box center [1104, 372] width 25 height 66
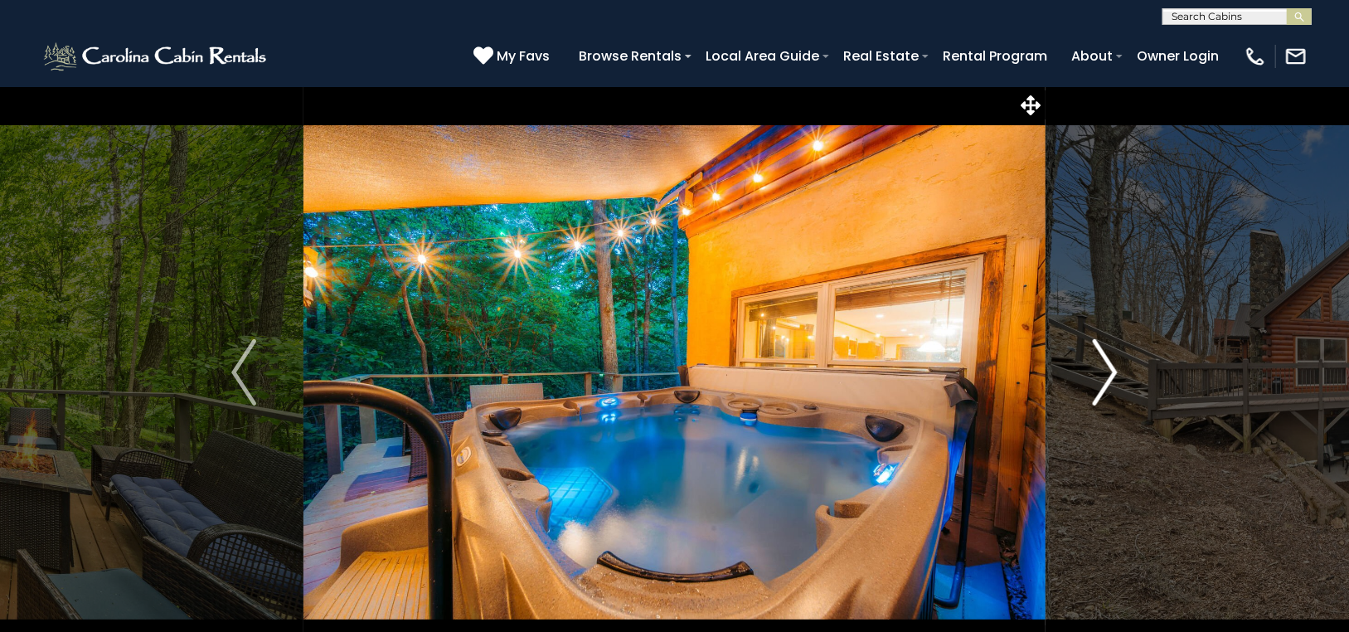
click at [1111, 361] on img "Next" at bounding box center [1104, 372] width 25 height 66
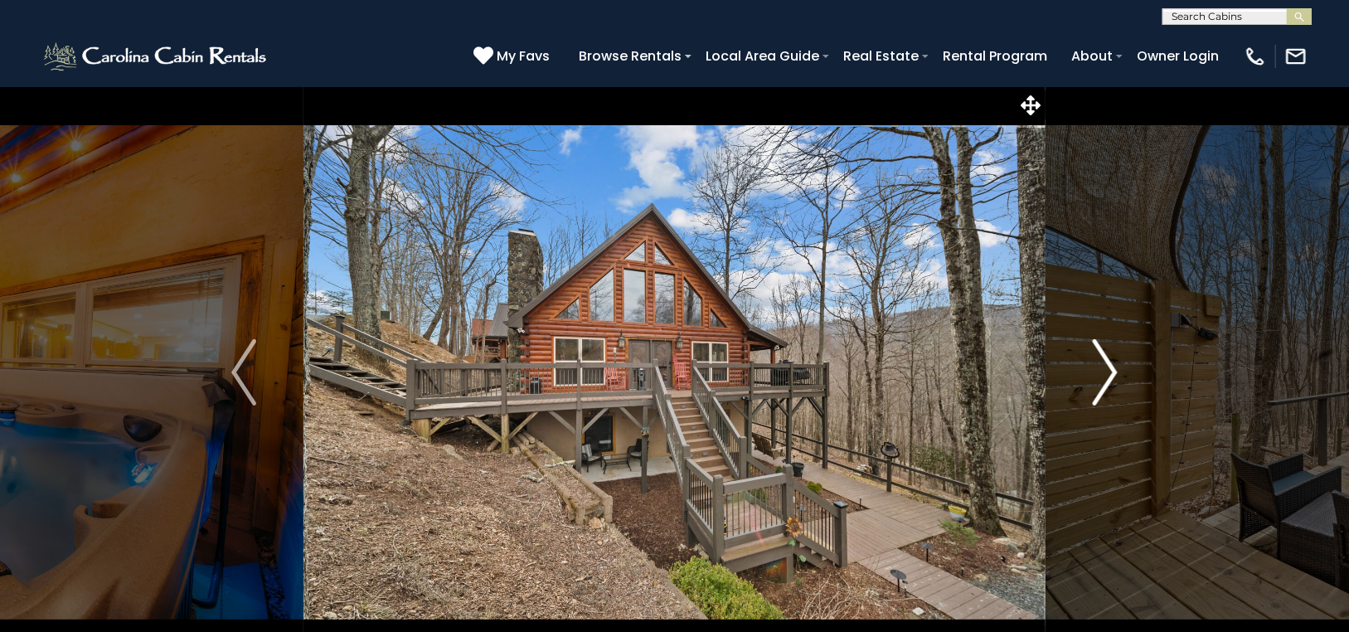
click at [1111, 361] on img "Next" at bounding box center [1104, 372] width 25 height 66
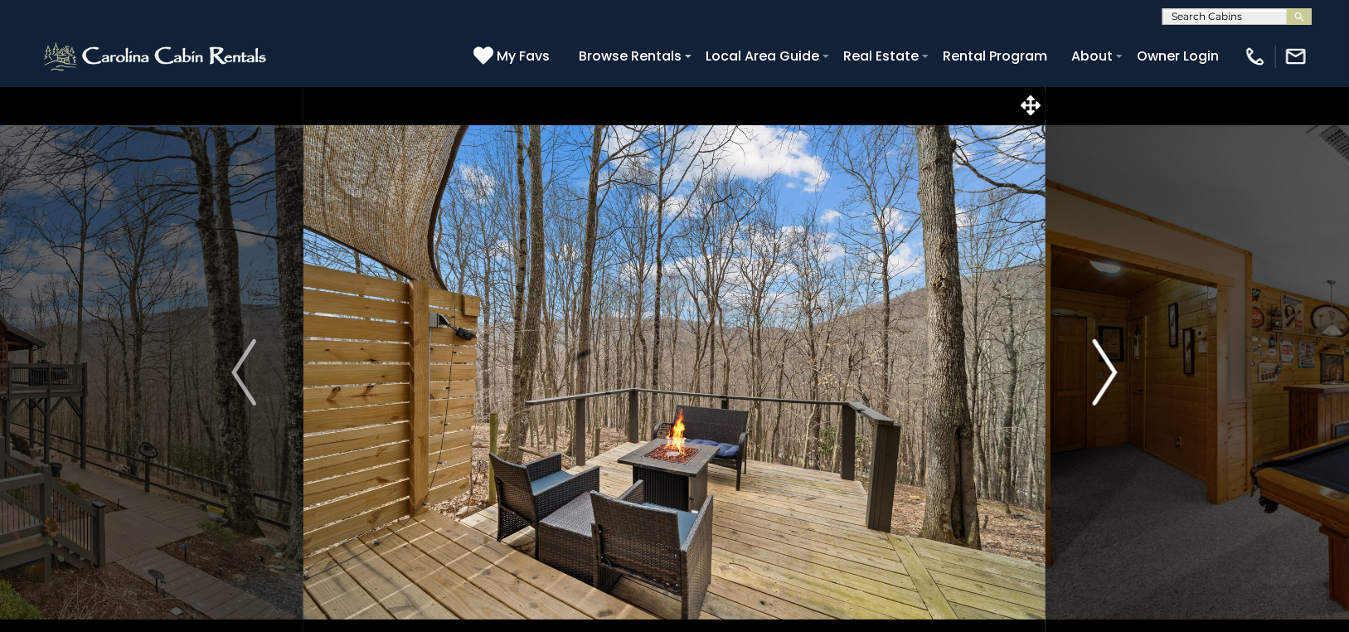
click at [1111, 361] on img "Next" at bounding box center [1104, 372] width 25 height 66
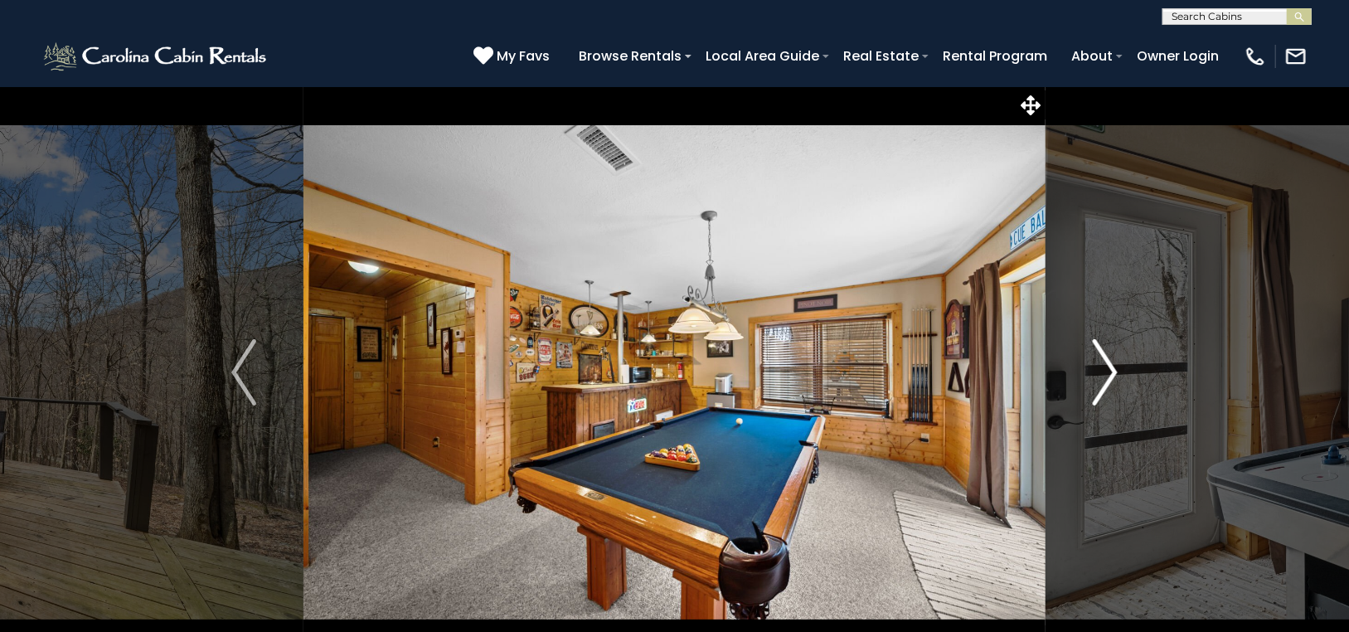
click at [1111, 361] on img "Next" at bounding box center [1104, 372] width 25 height 66
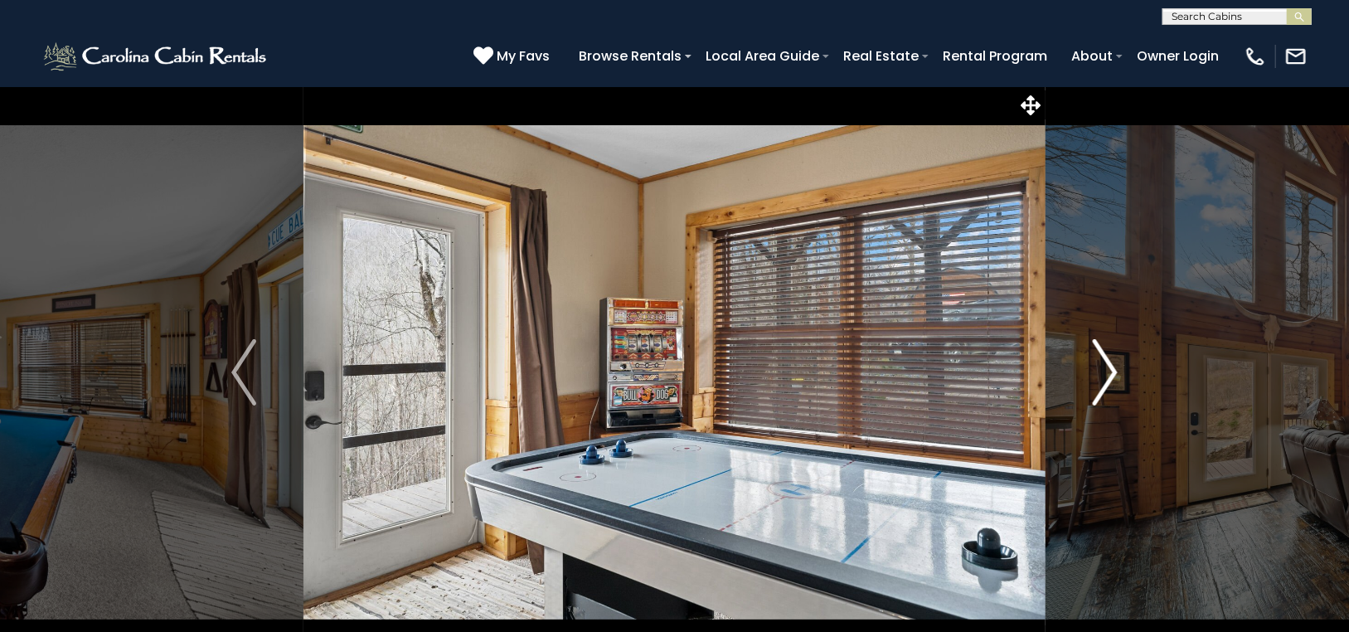
click at [1111, 361] on img "Next" at bounding box center [1104, 372] width 25 height 66
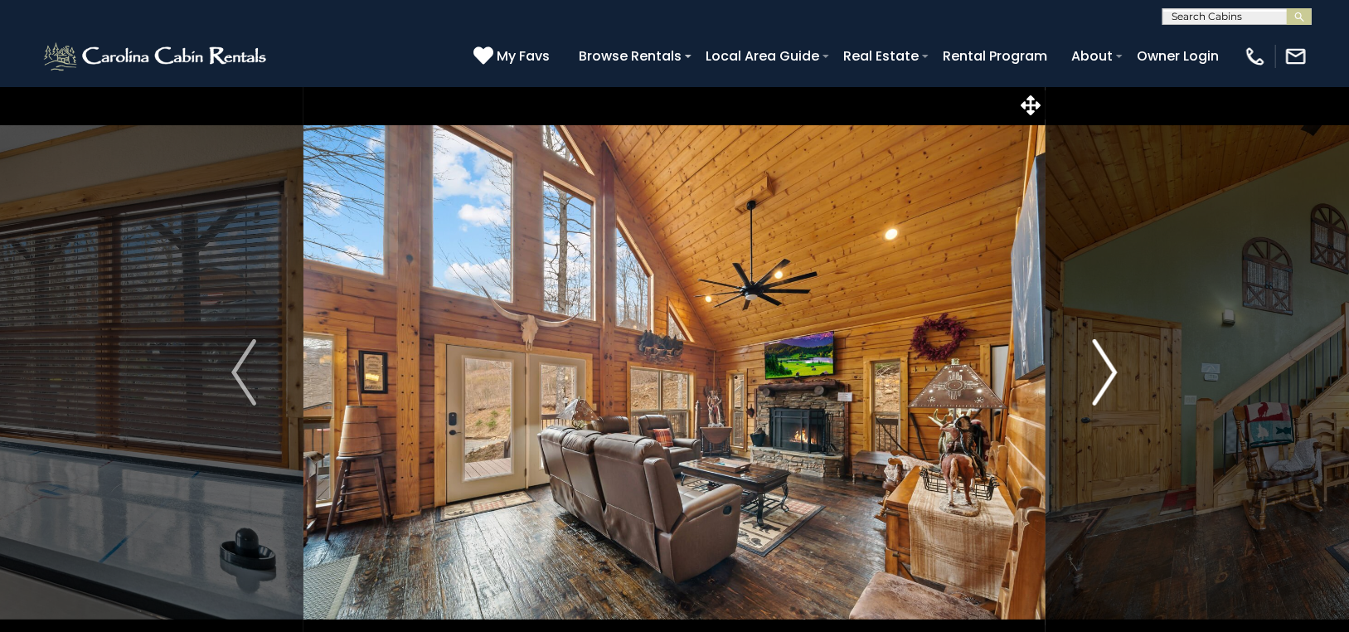
click at [1111, 361] on img "Next" at bounding box center [1104, 372] width 25 height 66
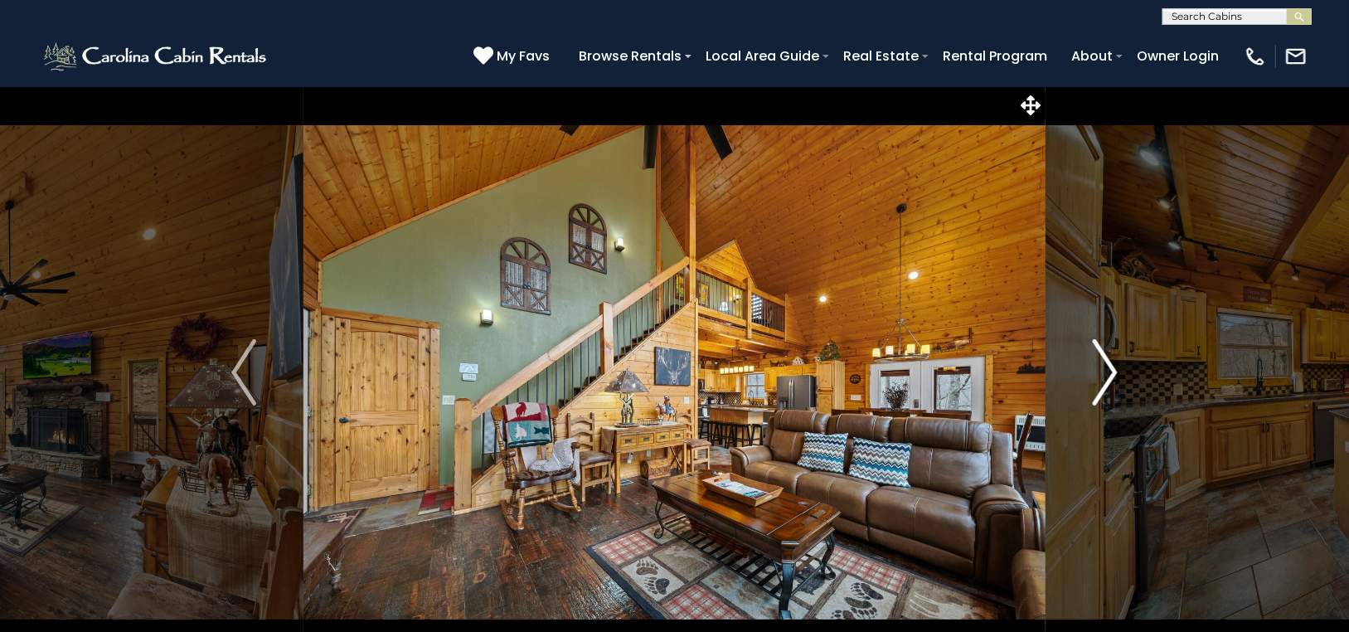
click at [1111, 359] on img "Next" at bounding box center [1104, 372] width 25 height 66
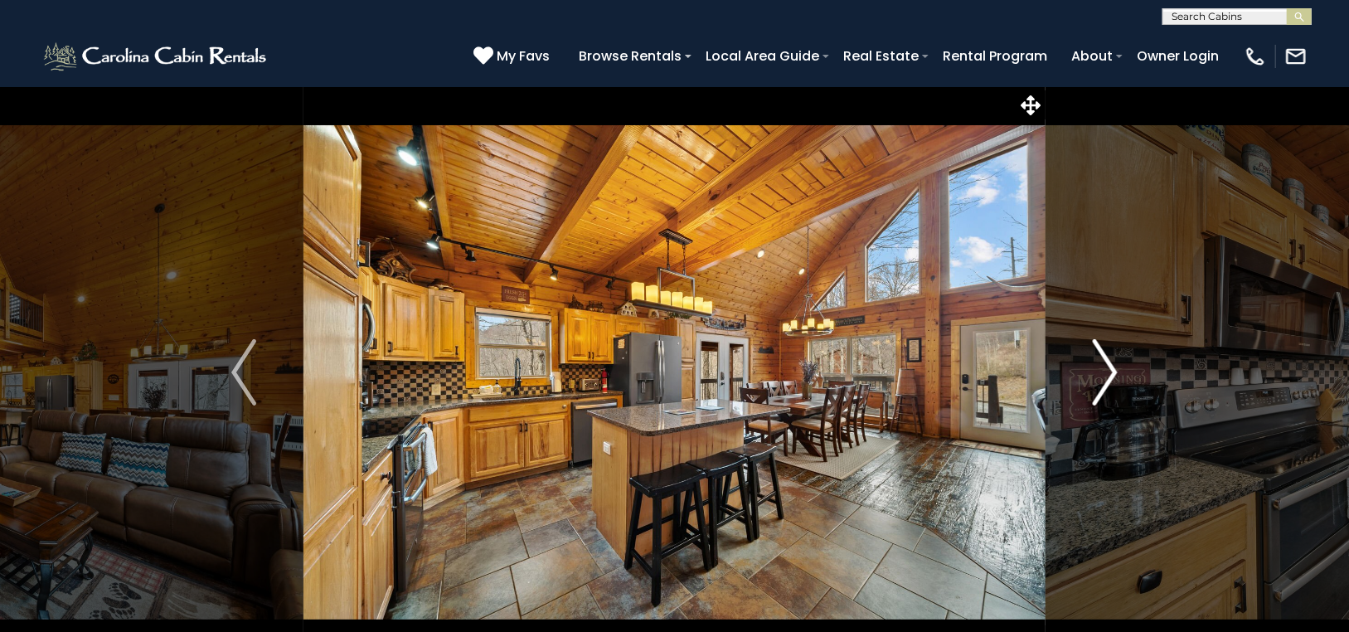
click at [1111, 359] on img "Next" at bounding box center [1104, 372] width 25 height 66
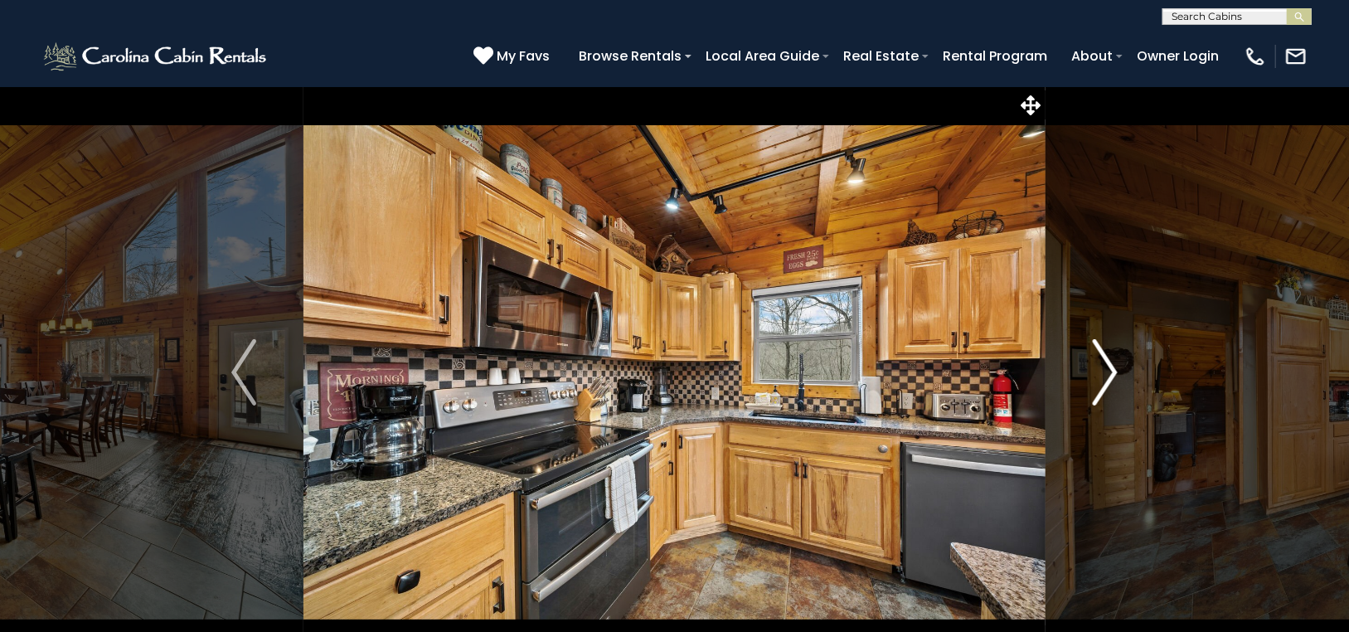
click at [1110, 359] on img "Next" at bounding box center [1104, 372] width 25 height 66
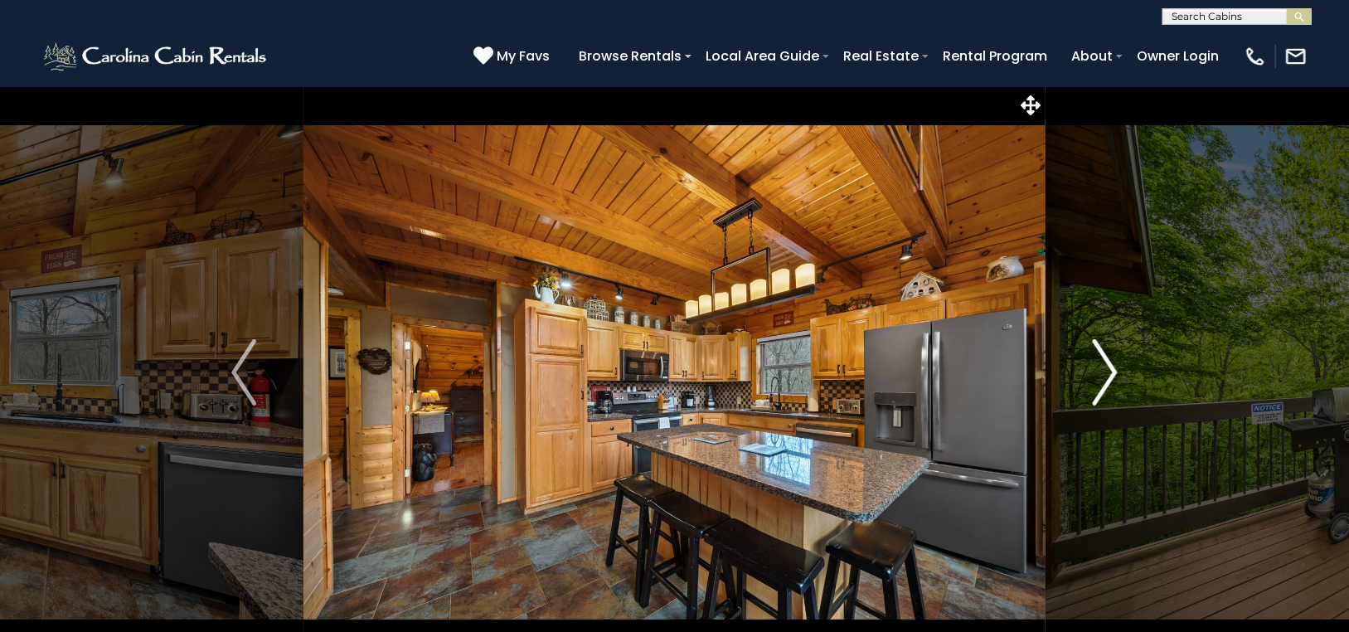
click at [1110, 359] on img "Next" at bounding box center [1104, 372] width 25 height 66
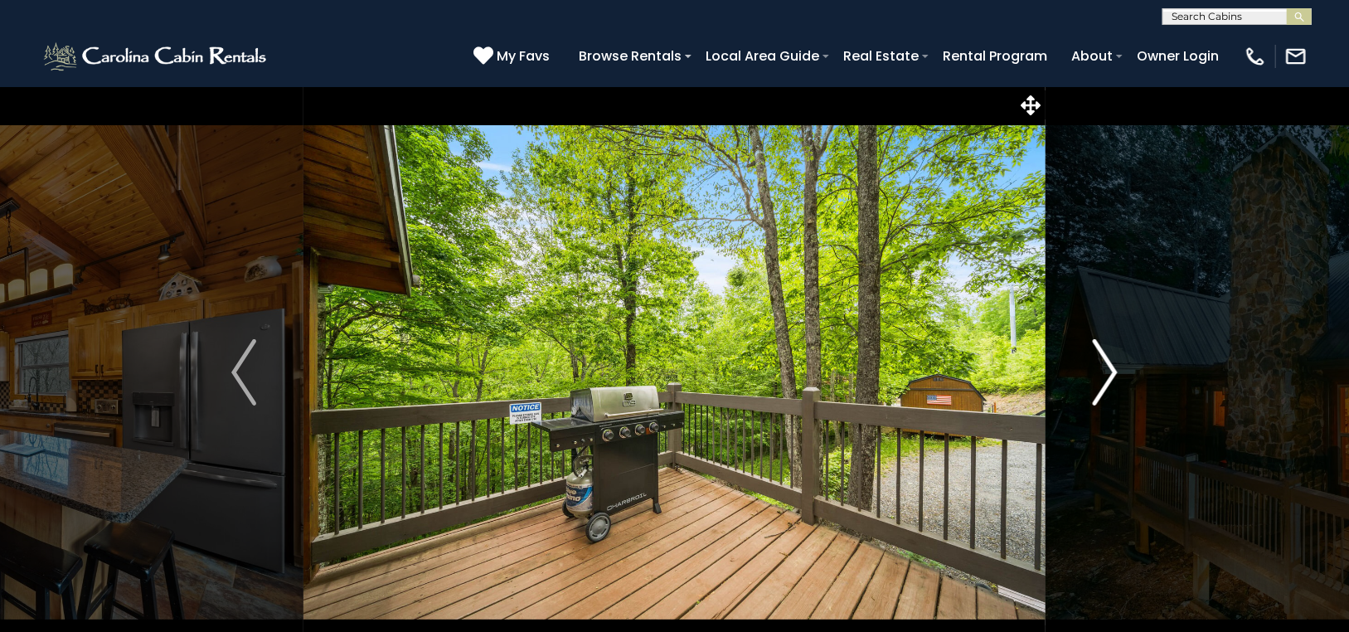
click at [1110, 359] on img "Next" at bounding box center [1104, 372] width 25 height 66
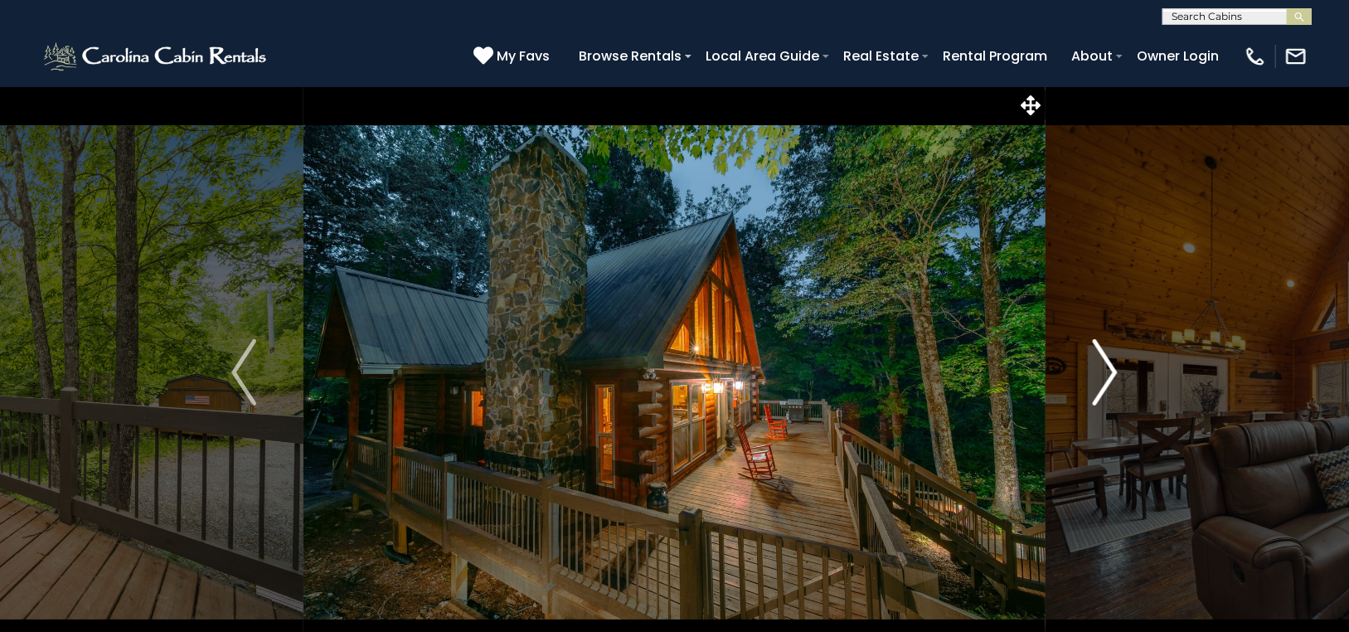
click at [1110, 359] on img "Next" at bounding box center [1104, 372] width 25 height 66
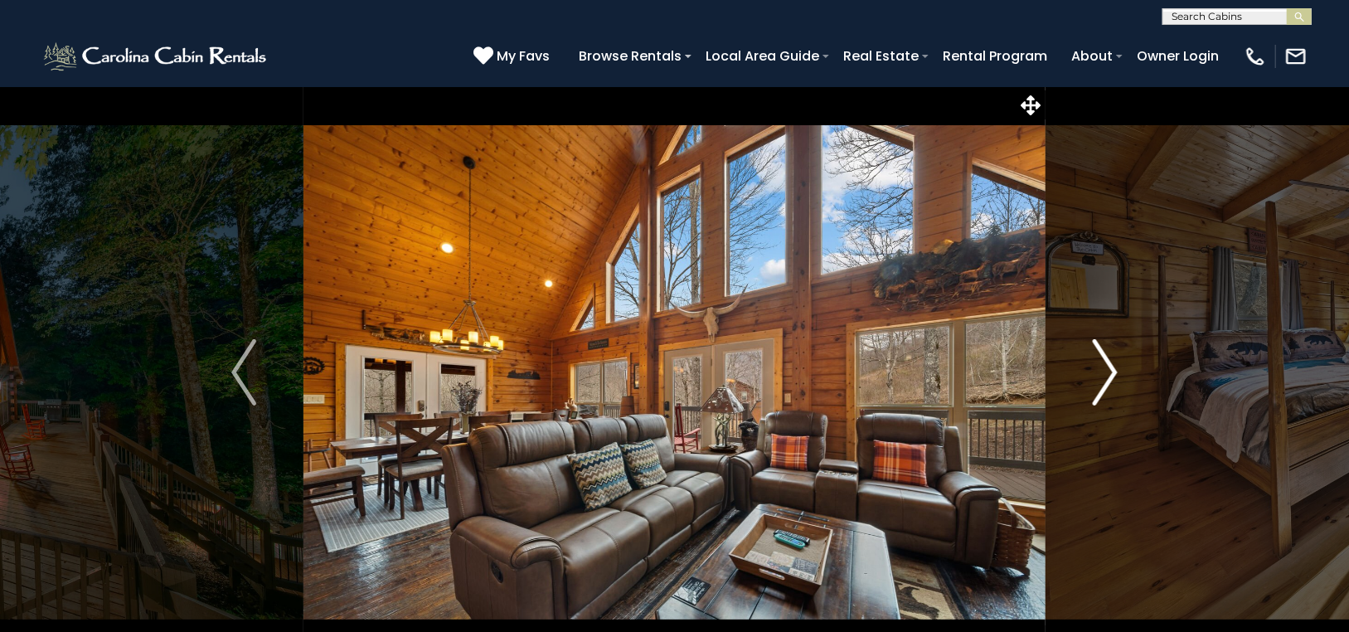
click at [1108, 360] on img "Next" at bounding box center [1104, 372] width 25 height 66
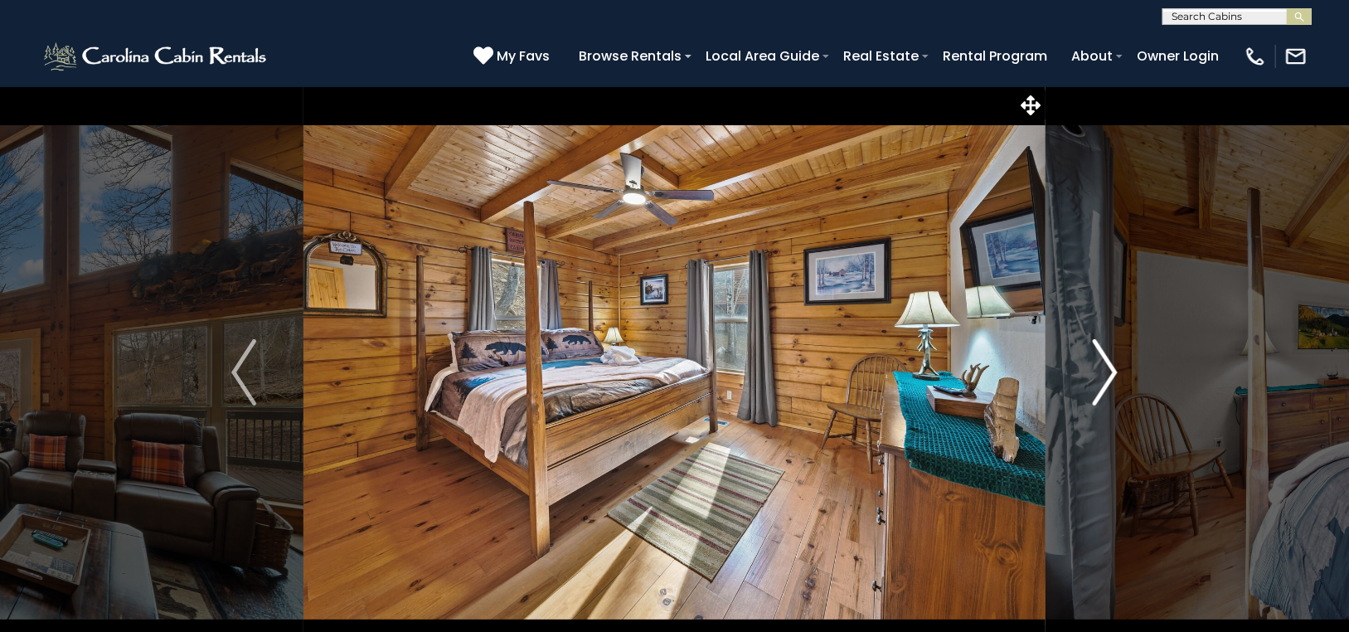
click at [1108, 360] on img "Next" at bounding box center [1104, 372] width 25 height 66
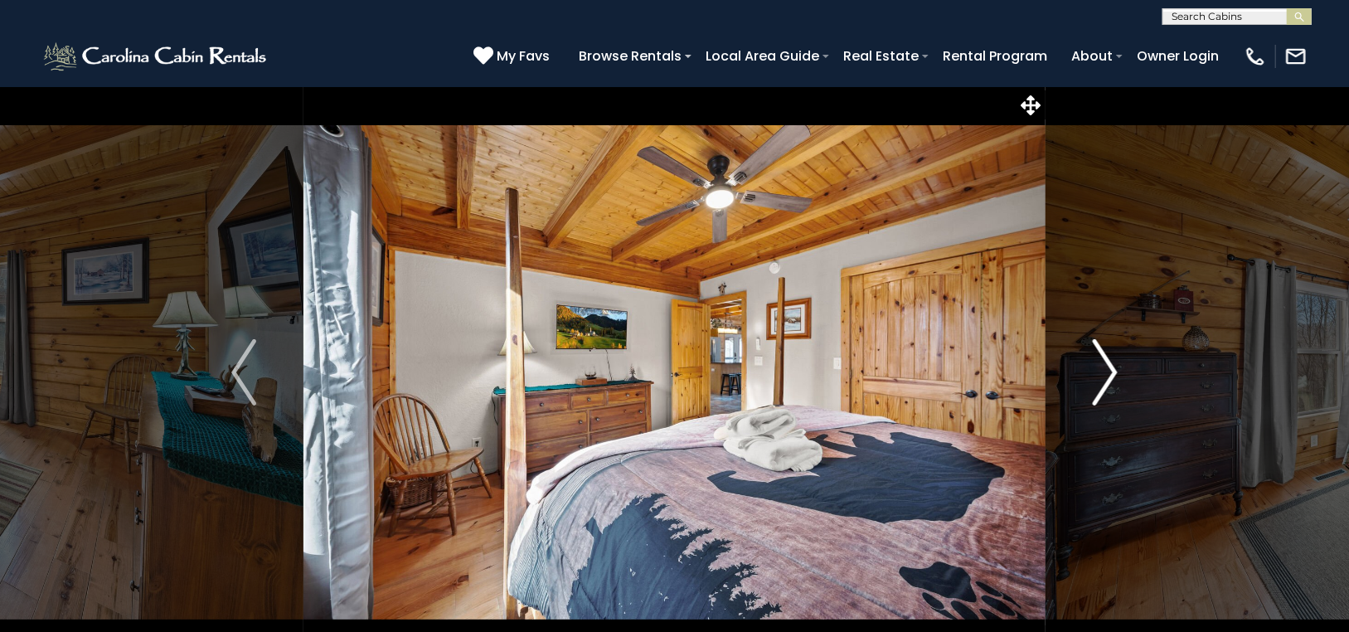
click at [1108, 360] on img "Next" at bounding box center [1104, 372] width 25 height 66
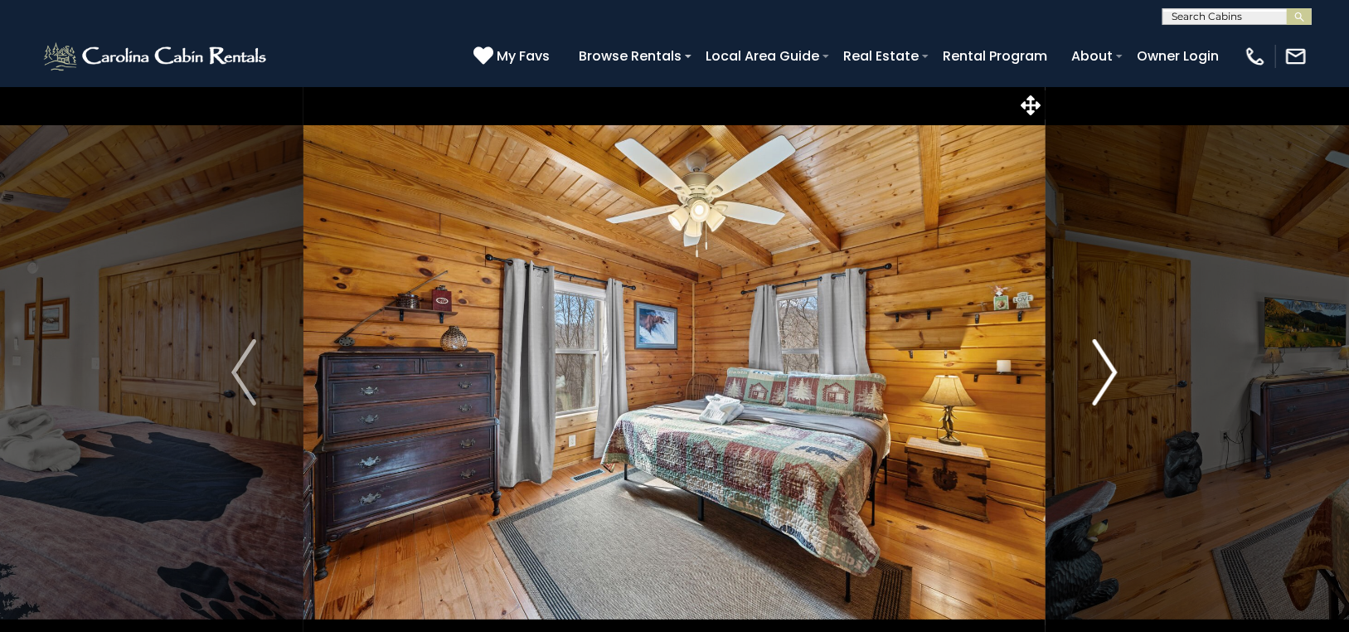
click at [1108, 360] on img "Next" at bounding box center [1104, 372] width 25 height 66
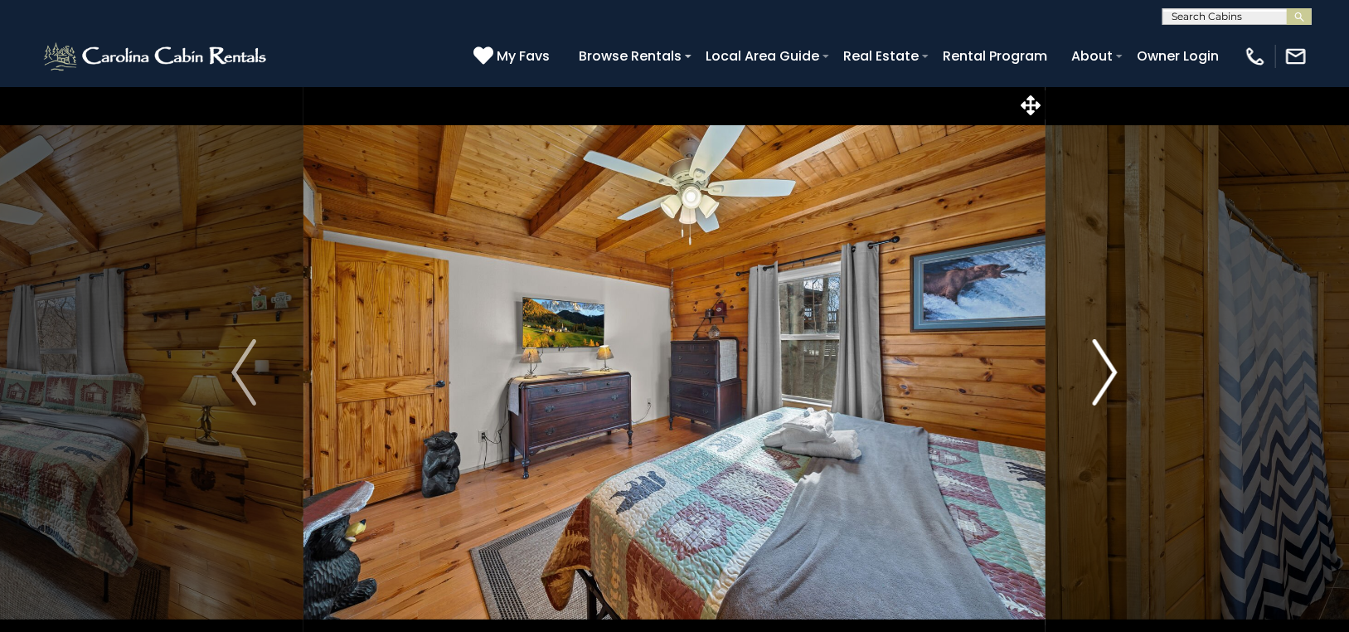
click at [1108, 360] on img "Next" at bounding box center [1104, 372] width 25 height 66
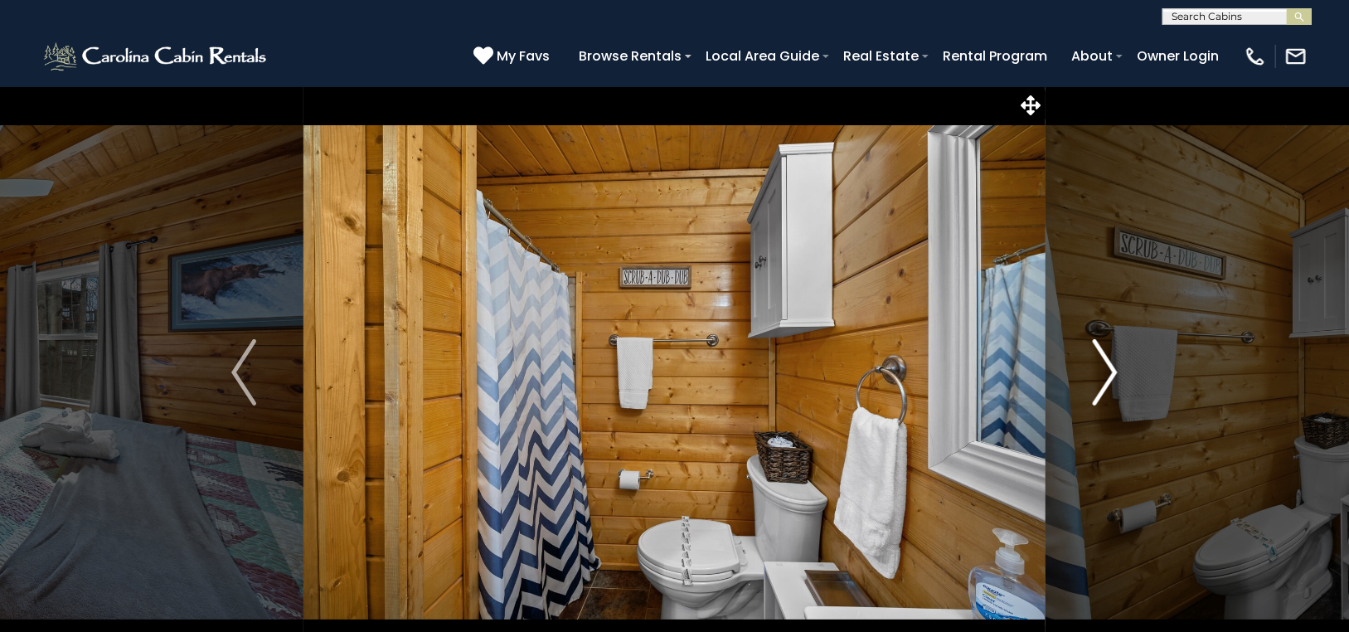
click at [1108, 360] on img "Next" at bounding box center [1104, 372] width 25 height 66
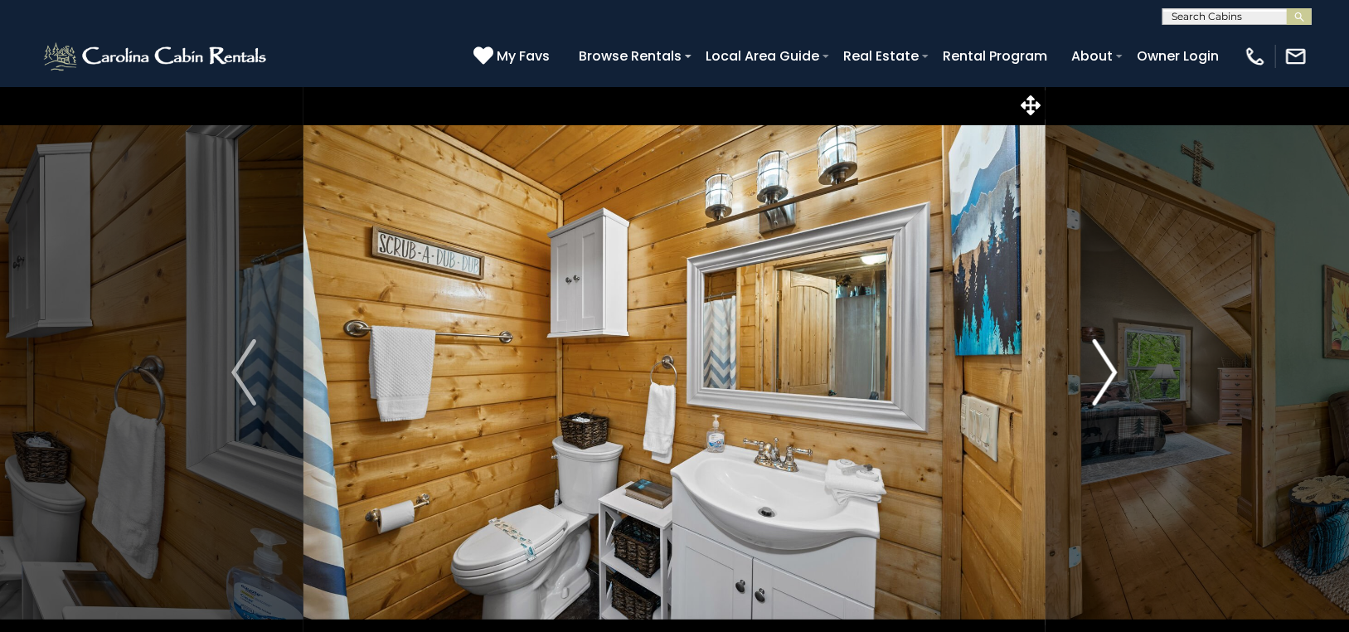
click at [1108, 360] on img "Next" at bounding box center [1104, 372] width 25 height 66
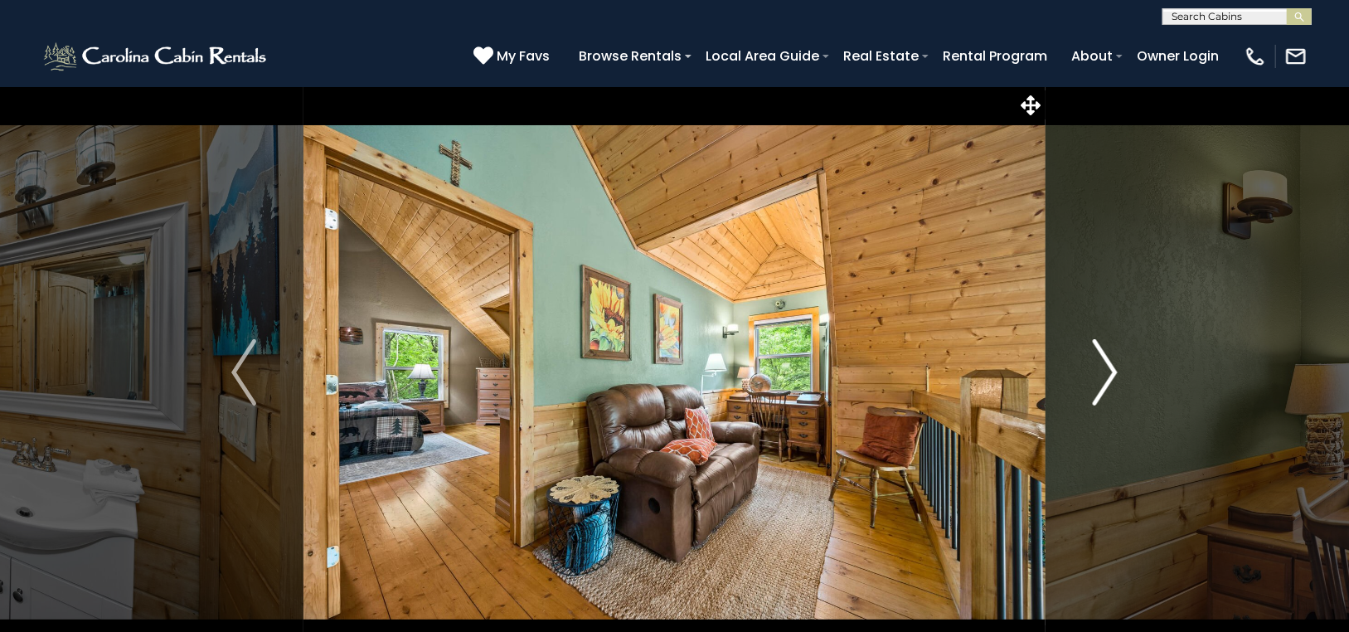
click at [1108, 360] on img "Next" at bounding box center [1104, 372] width 25 height 66
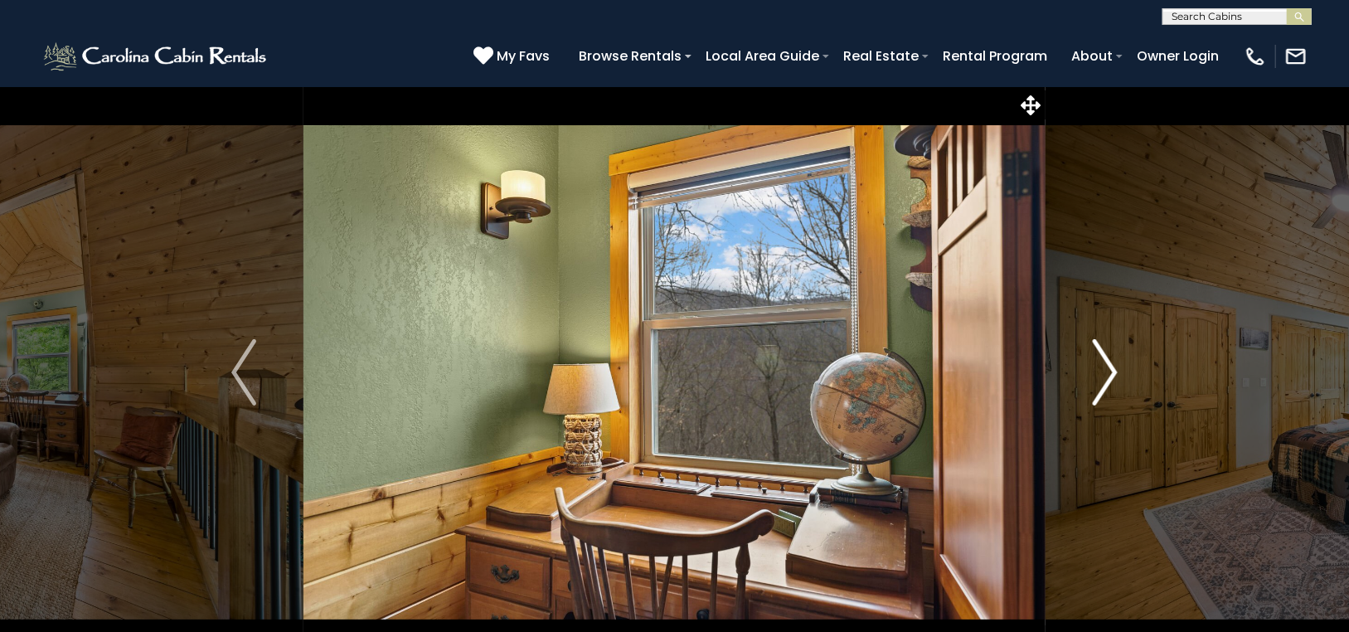
click at [1108, 360] on img "Next" at bounding box center [1104, 372] width 25 height 66
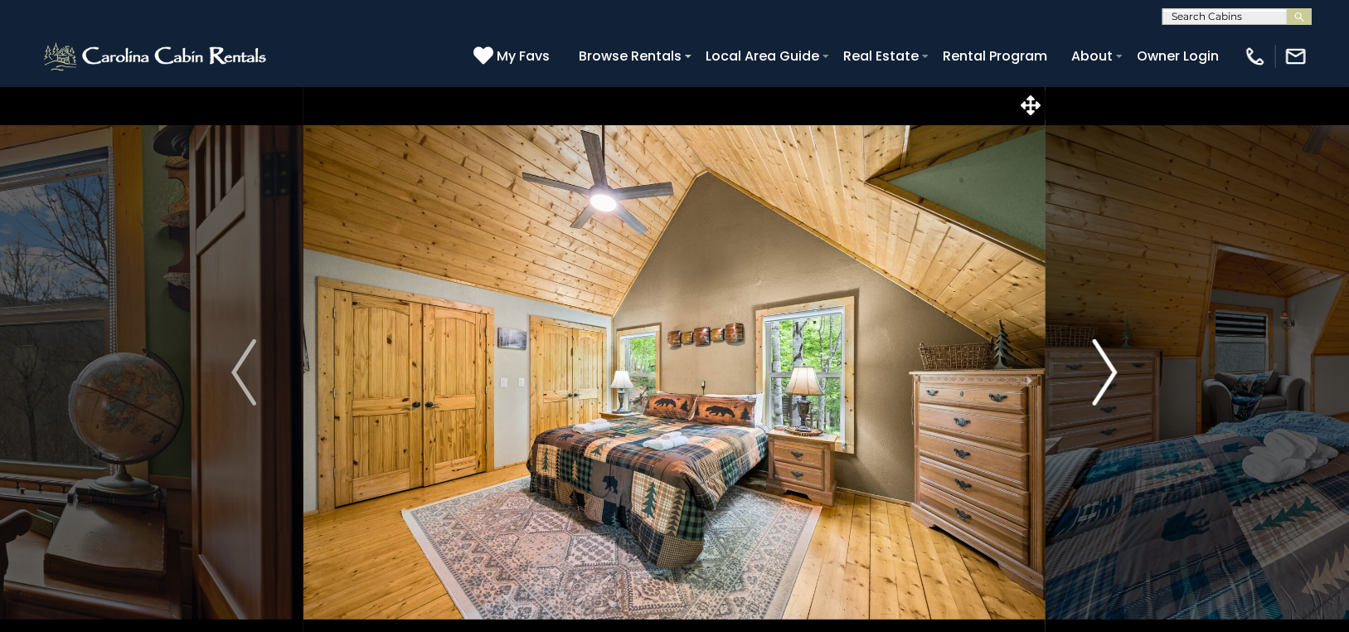
click at [1108, 360] on img "Next" at bounding box center [1104, 372] width 25 height 66
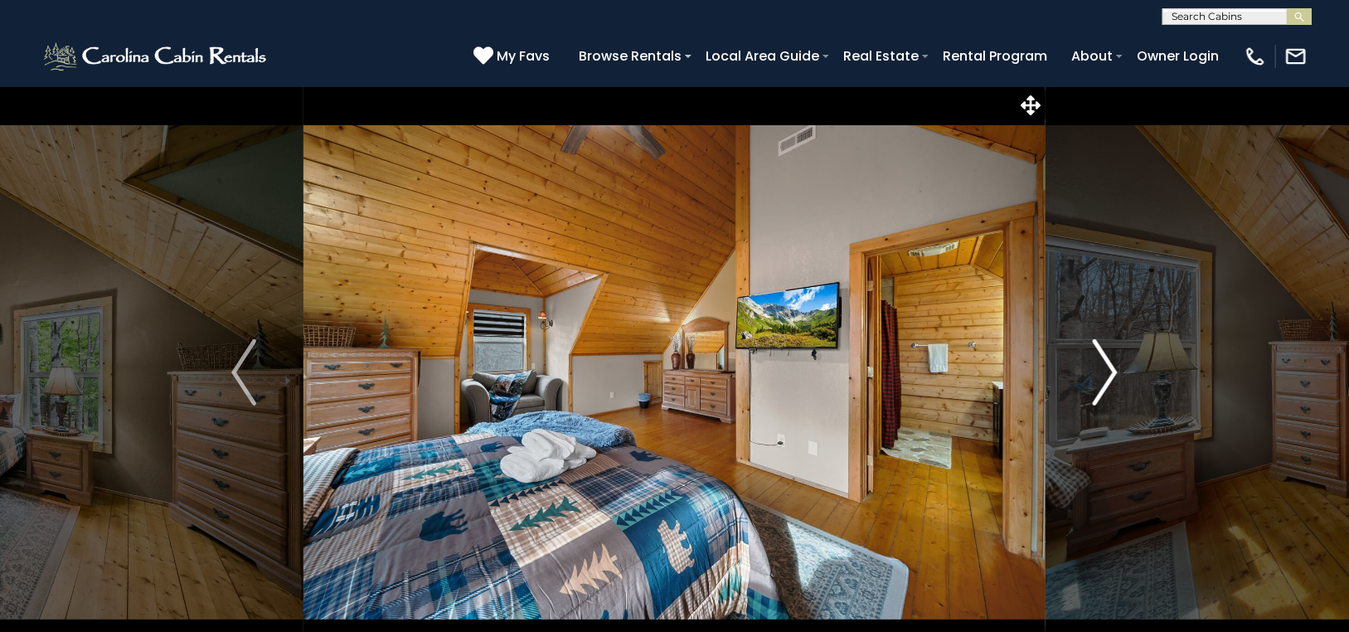
click at [1108, 360] on img "Next" at bounding box center [1104, 372] width 25 height 66
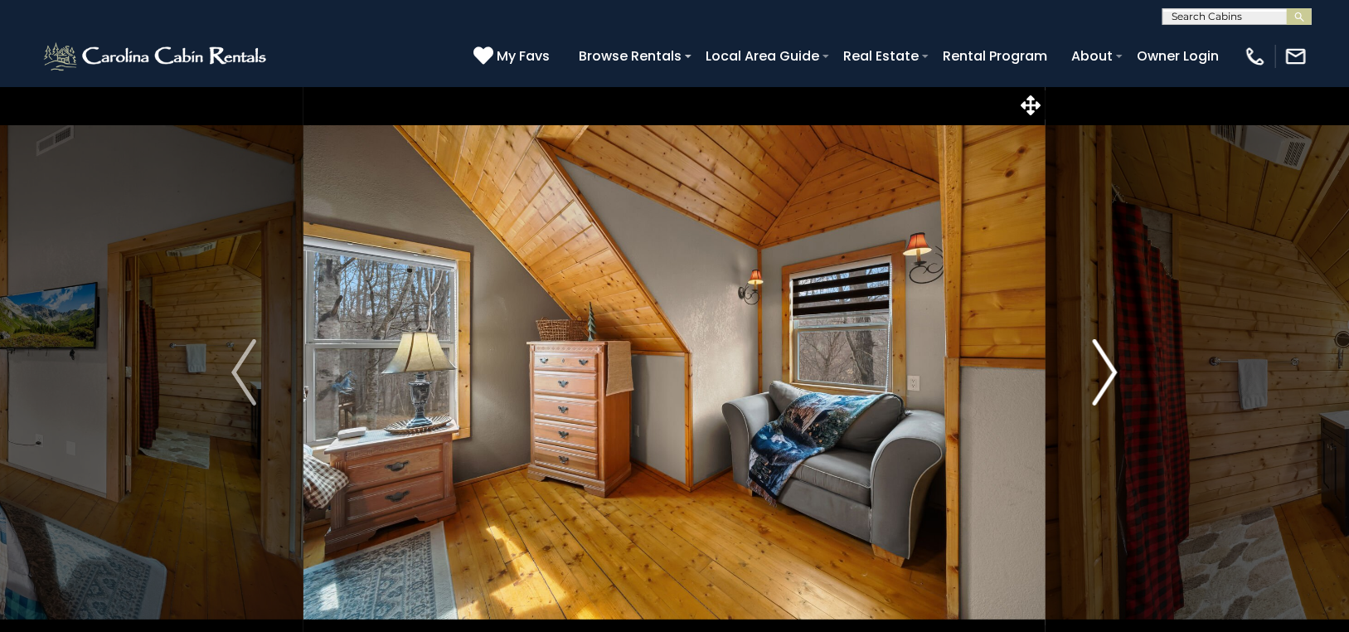
click at [1108, 359] on img "Next" at bounding box center [1104, 372] width 25 height 66
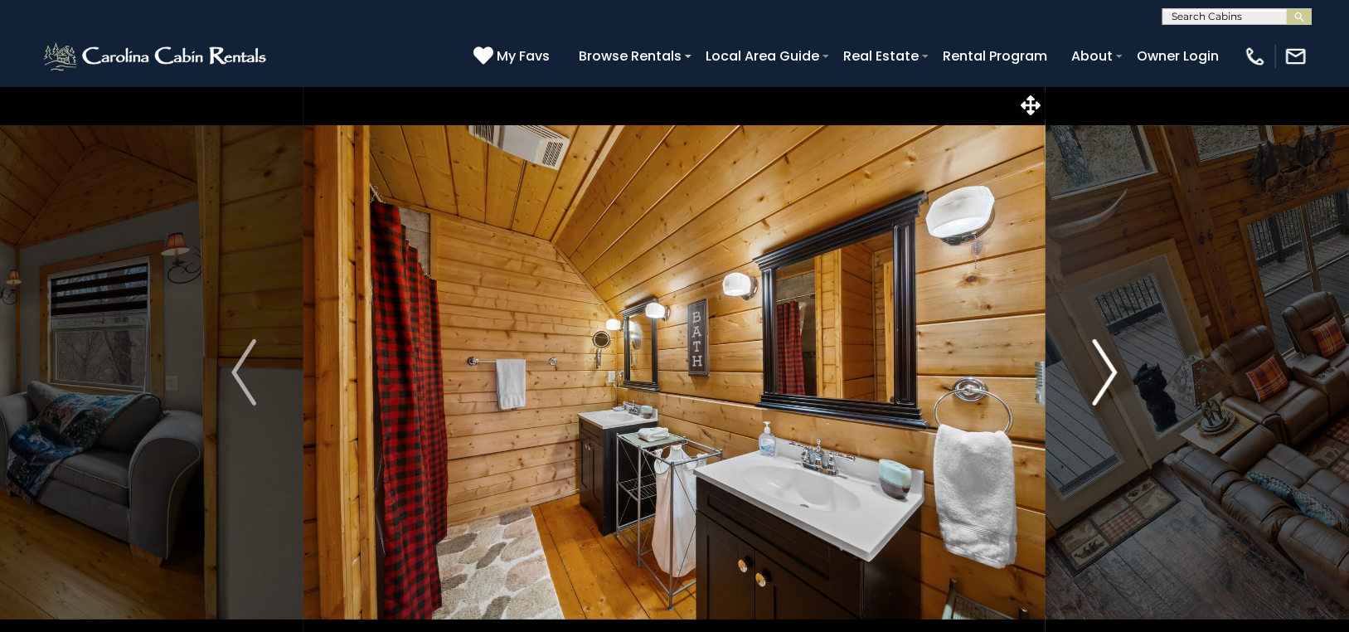
click at [1108, 359] on img "Next" at bounding box center [1104, 372] width 25 height 66
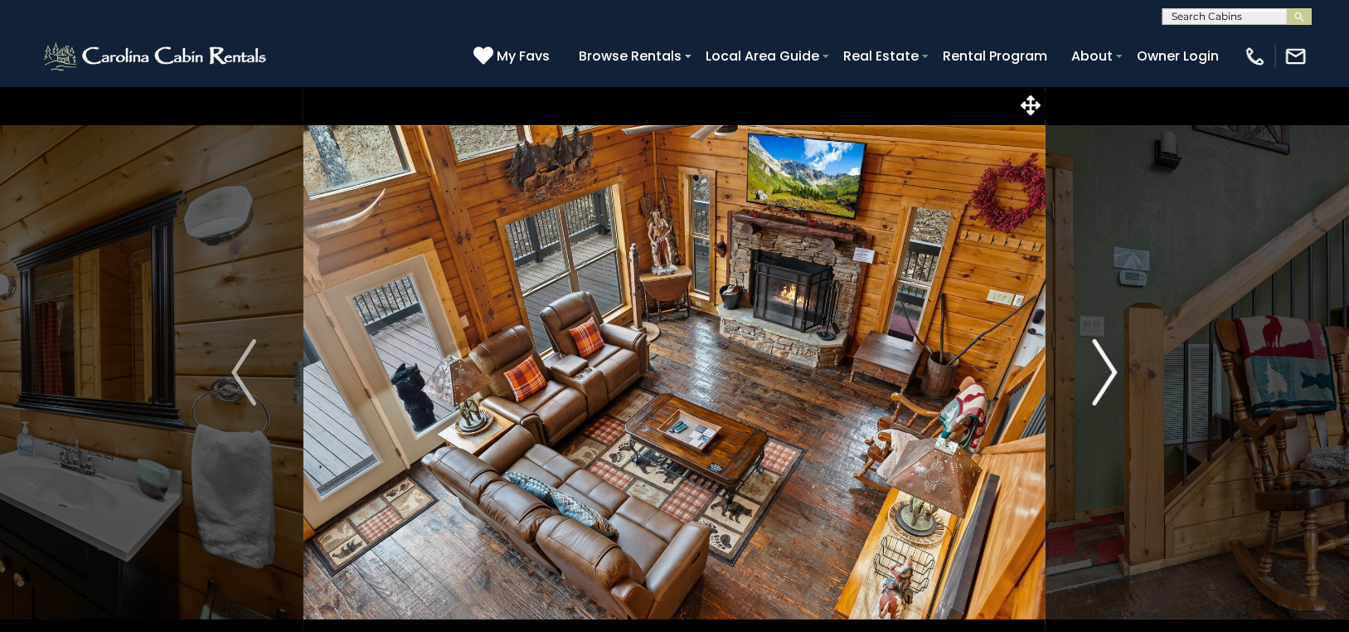
click at [1108, 359] on img "Next" at bounding box center [1104, 372] width 25 height 66
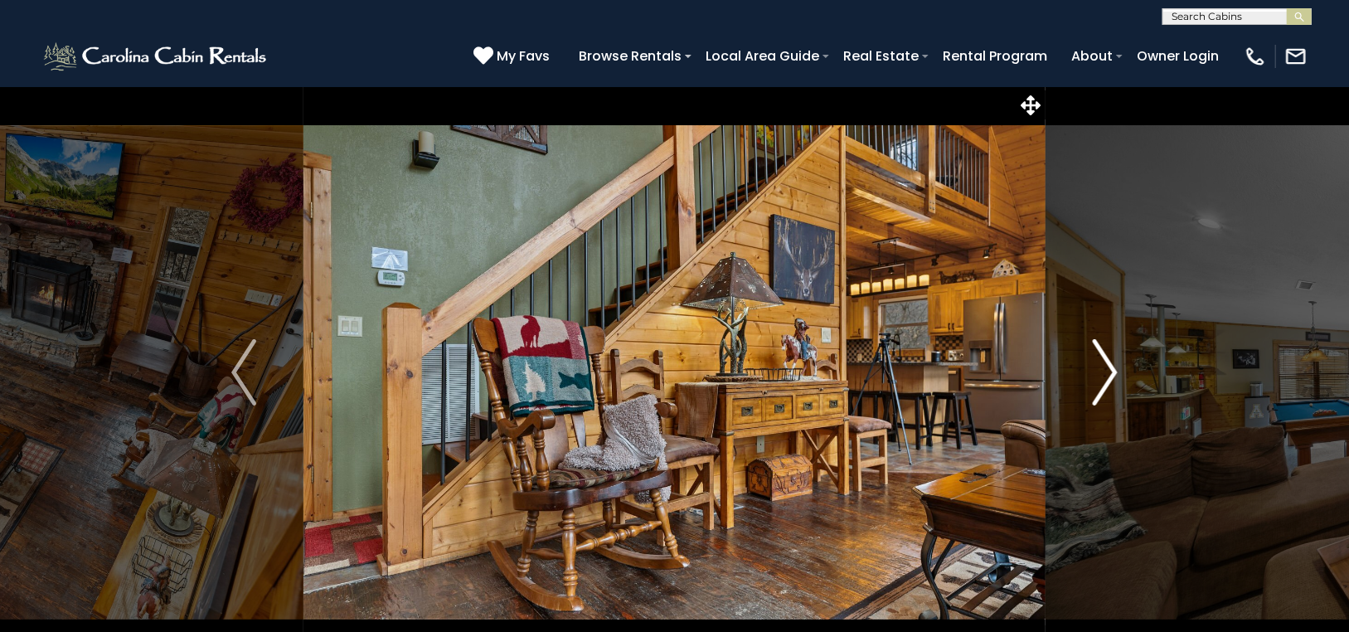
click at [1108, 359] on img "Next" at bounding box center [1104, 372] width 25 height 66
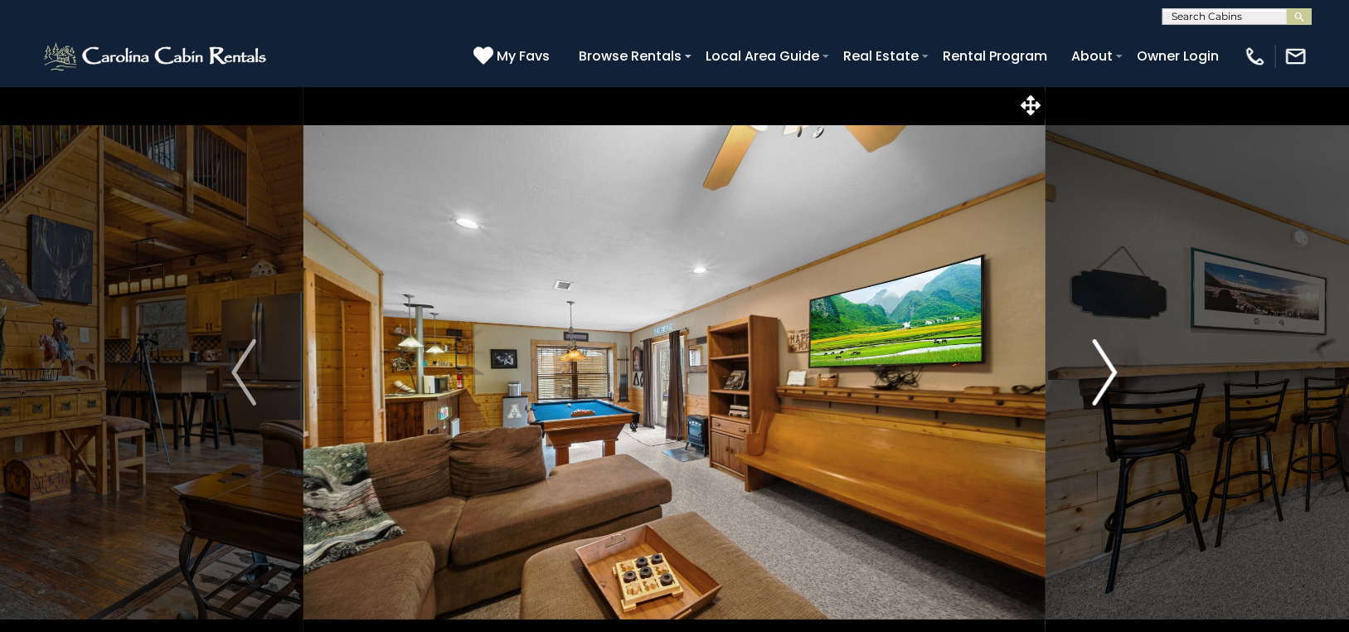
click at [1107, 359] on img "Next" at bounding box center [1104, 372] width 25 height 66
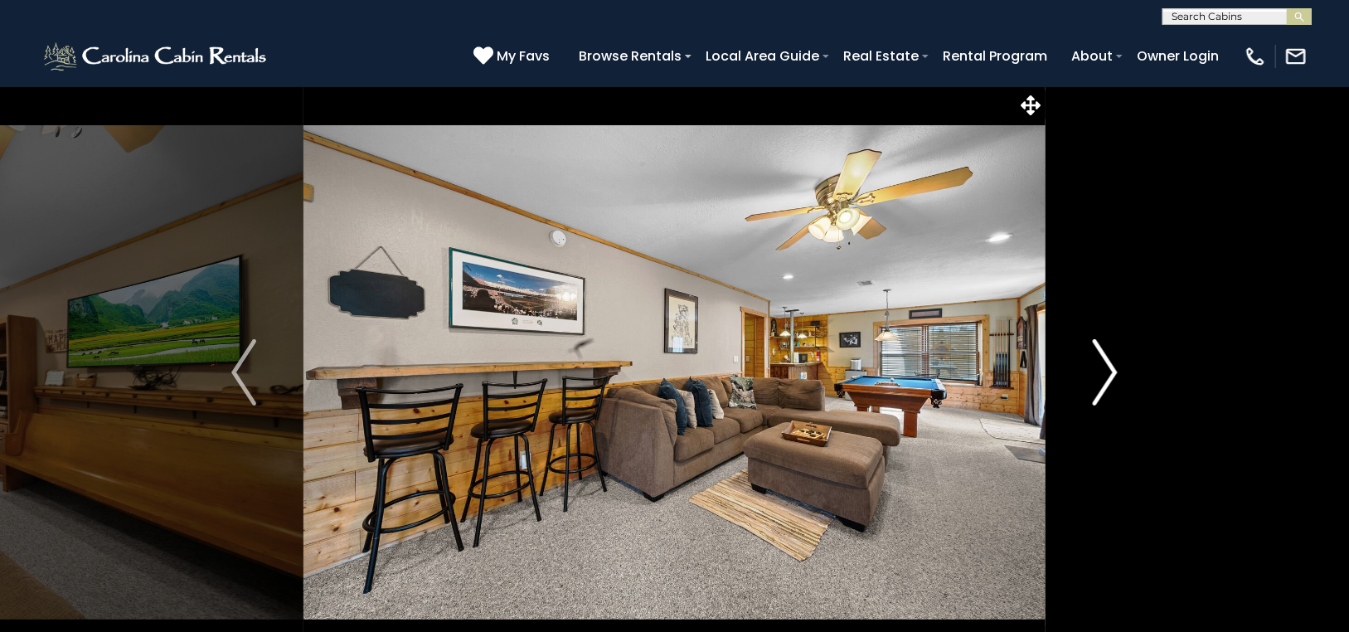
click at [1106, 359] on img "Next" at bounding box center [1104, 372] width 25 height 66
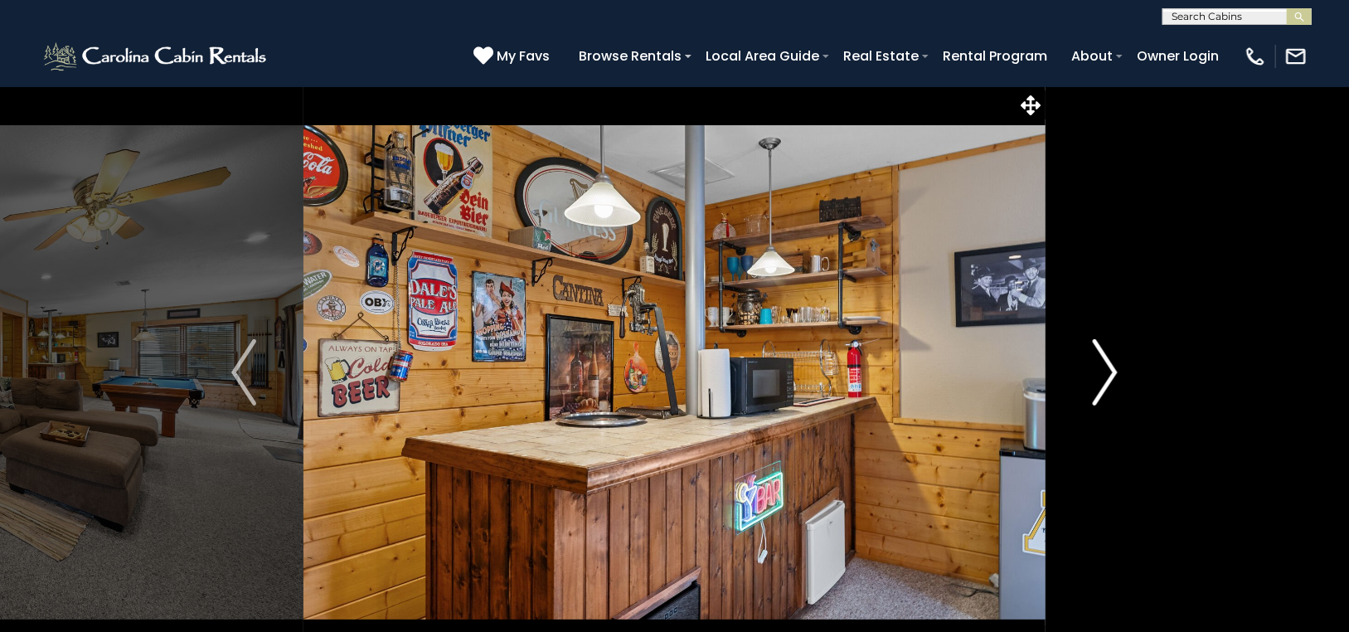
click at [1106, 359] on img "Next" at bounding box center [1104, 372] width 25 height 66
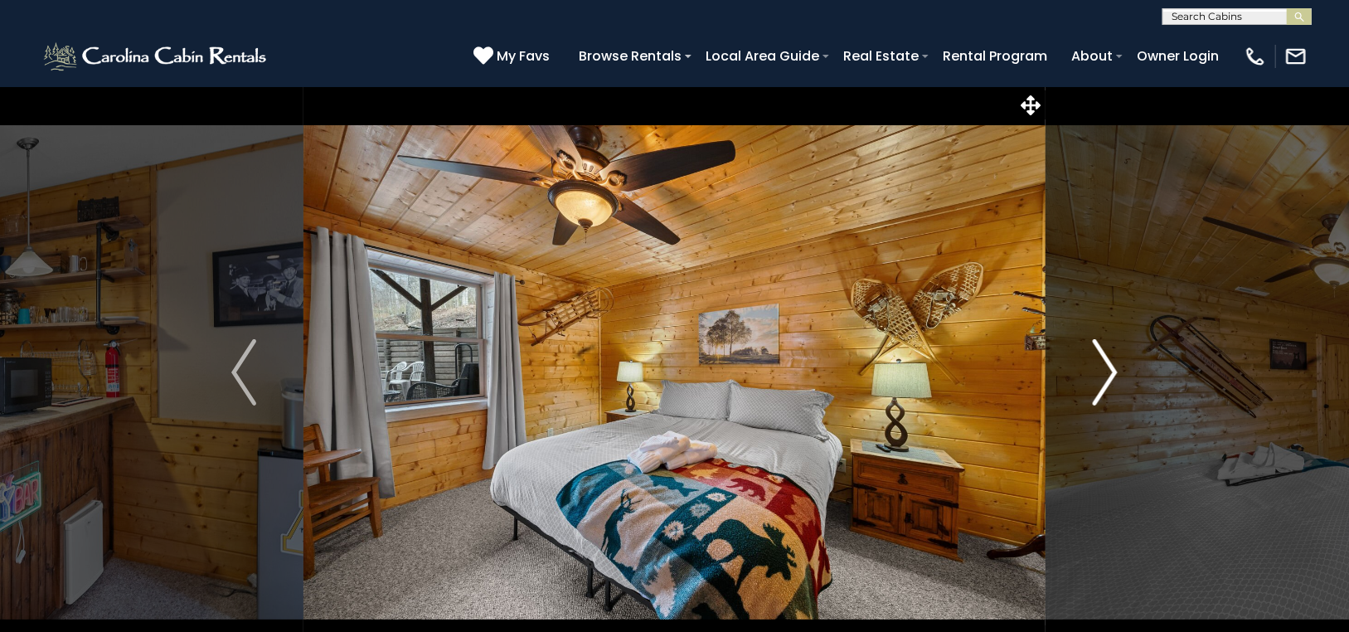
click at [1104, 359] on img "Next" at bounding box center [1104, 372] width 25 height 66
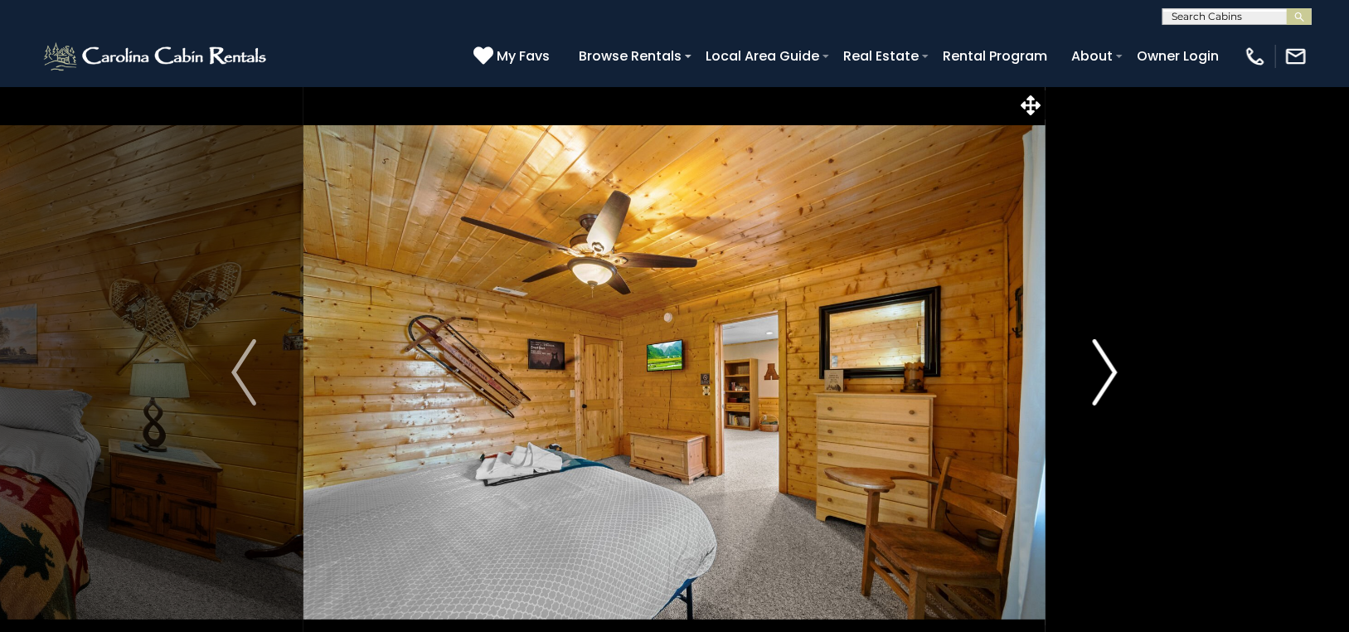
click at [1104, 359] on img "Next" at bounding box center [1104, 372] width 25 height 66
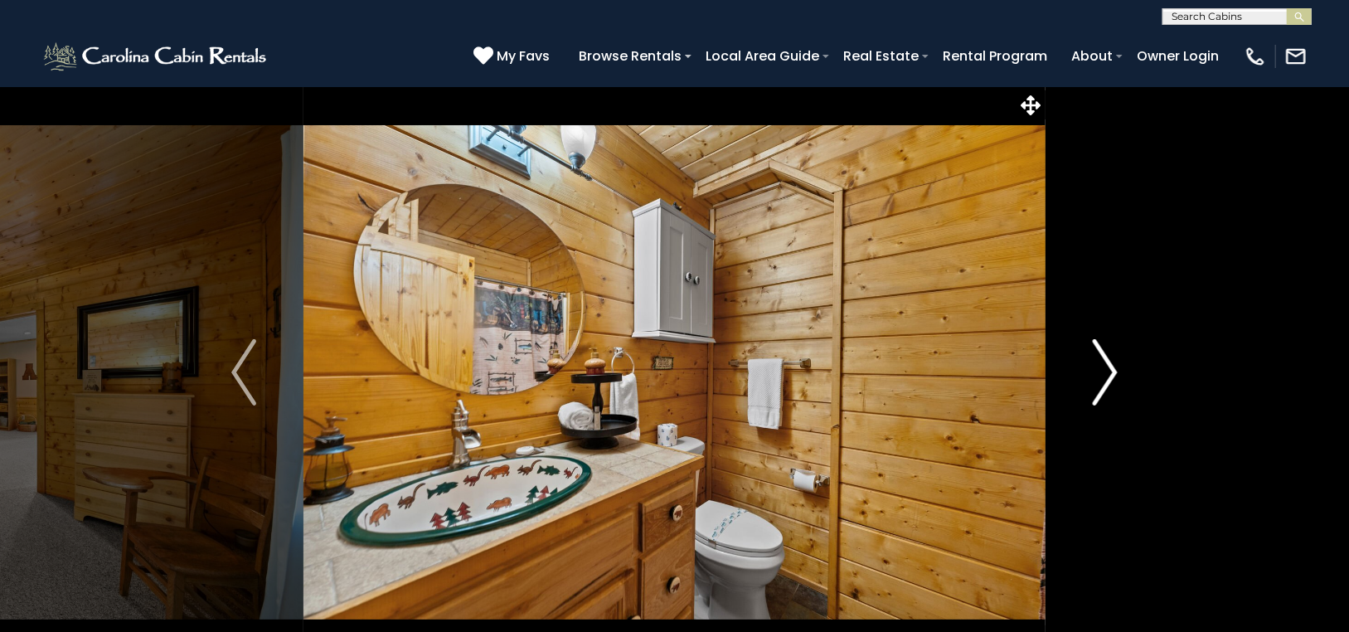
click at [1104, 359] on img "Next" at bounding box center [1104, 372] width 25 height 66
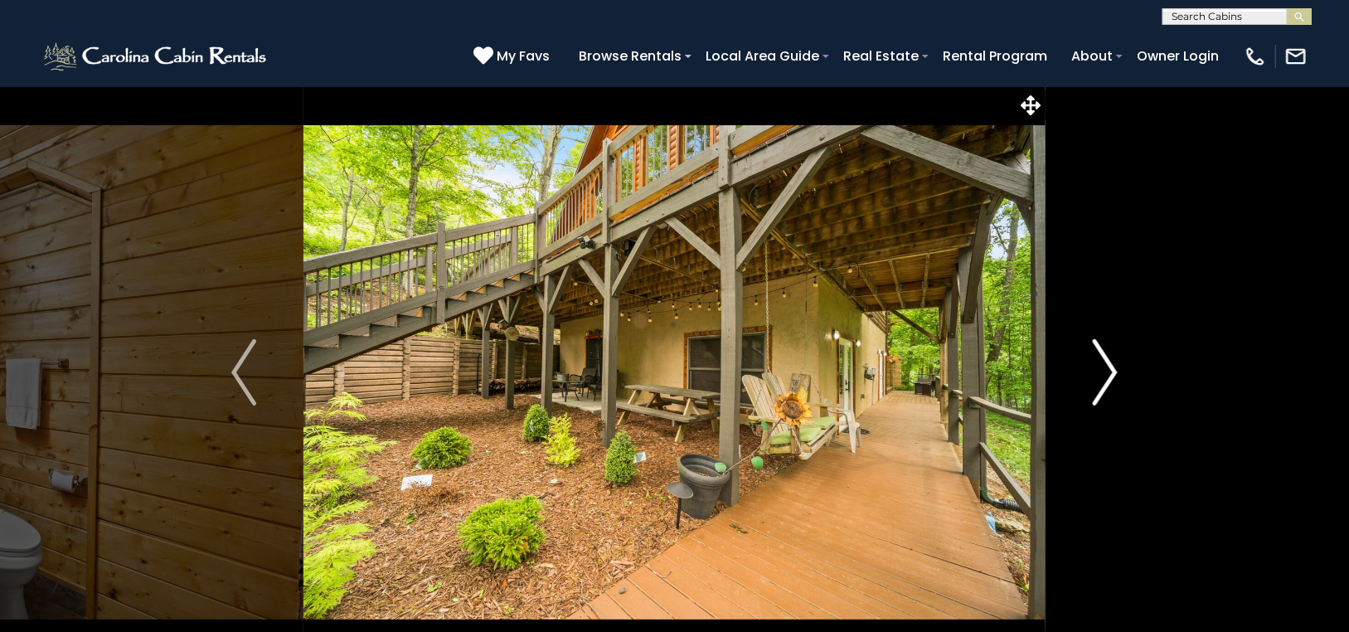
click at [1103, 359] on img "Next" at bounding box center [1104, 372] width 25 height 66
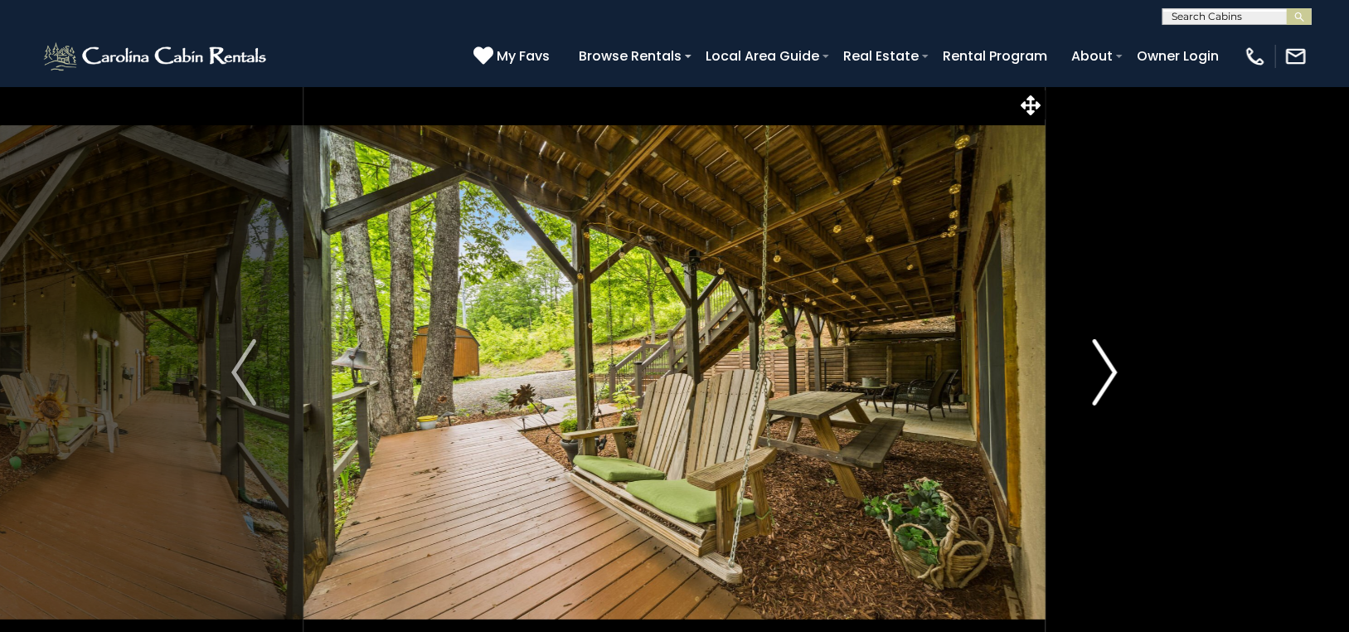
click at [1103, 359] on img "Next" at bounding box center [1104, 372] width 25 height 66
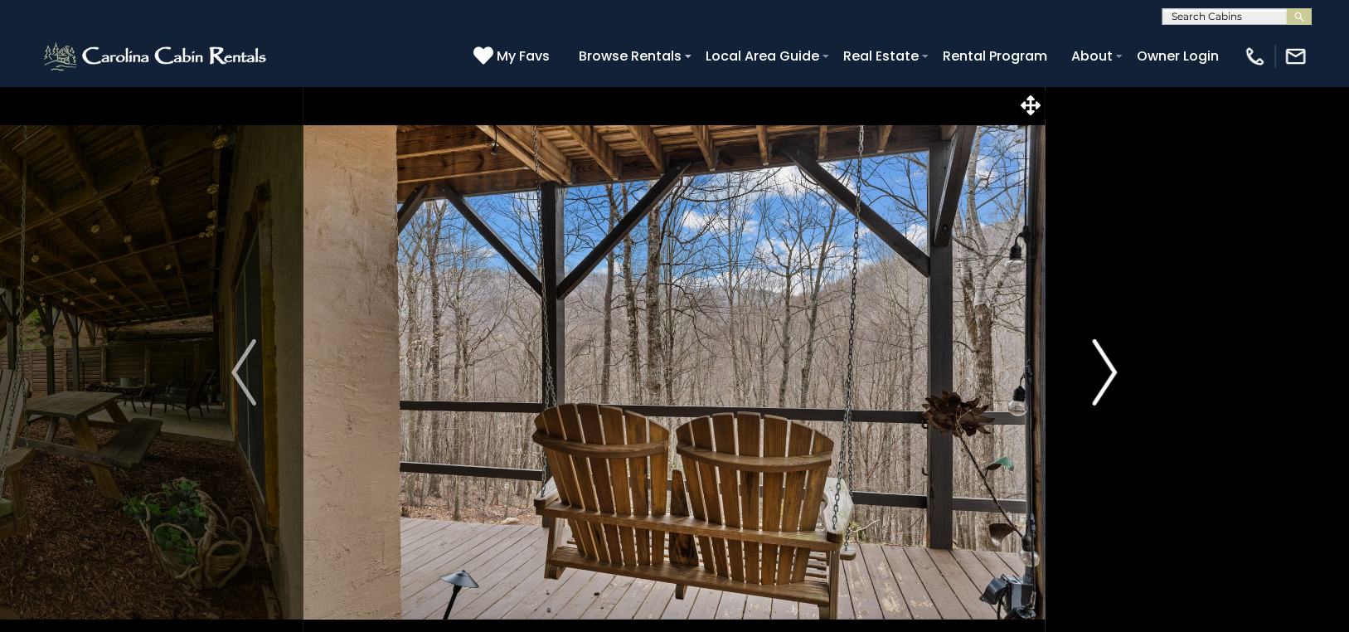
click at [1102, 359] on img "Next" at bounding box center [1104, 372] width 25 height 66
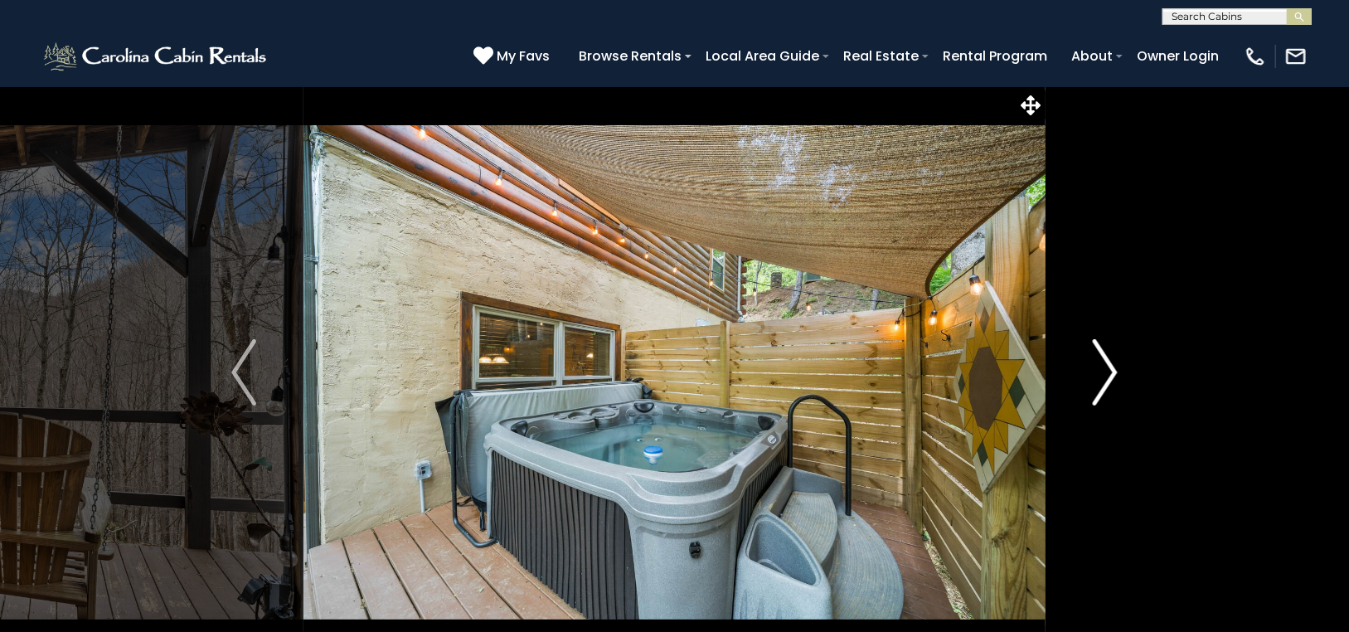
click at [1102, 359] on img "Next" at bounding box center [1104, 372] width 25 height 66
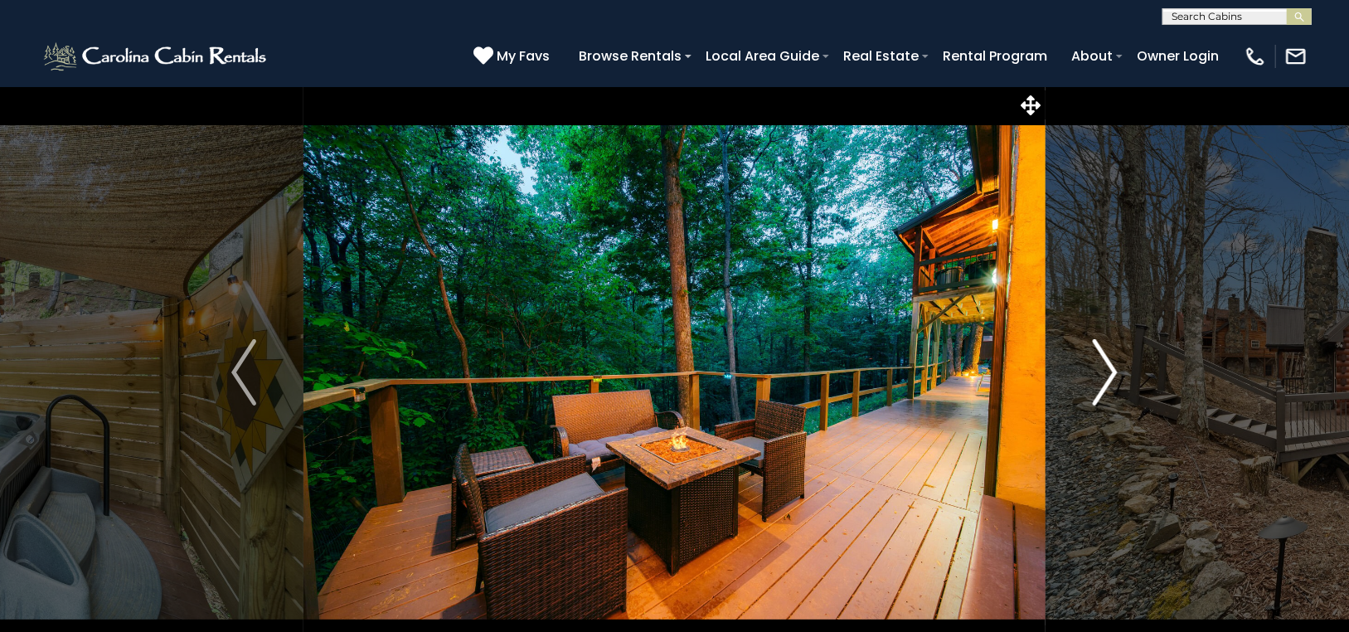
click at [1102, 359] on img "Next" at bounding box center [1104, 372] width 25 height 66
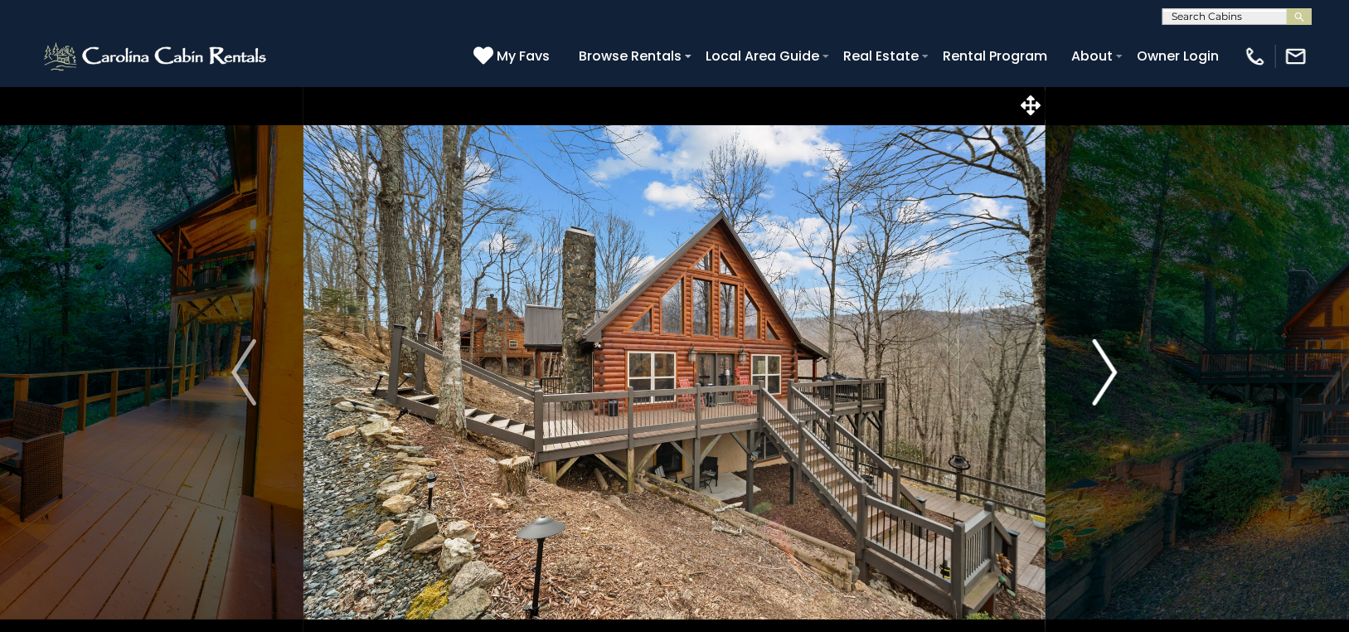
click at [1102, 359] on img "Next" at bounding box center [1104, 372] width 25 height 66
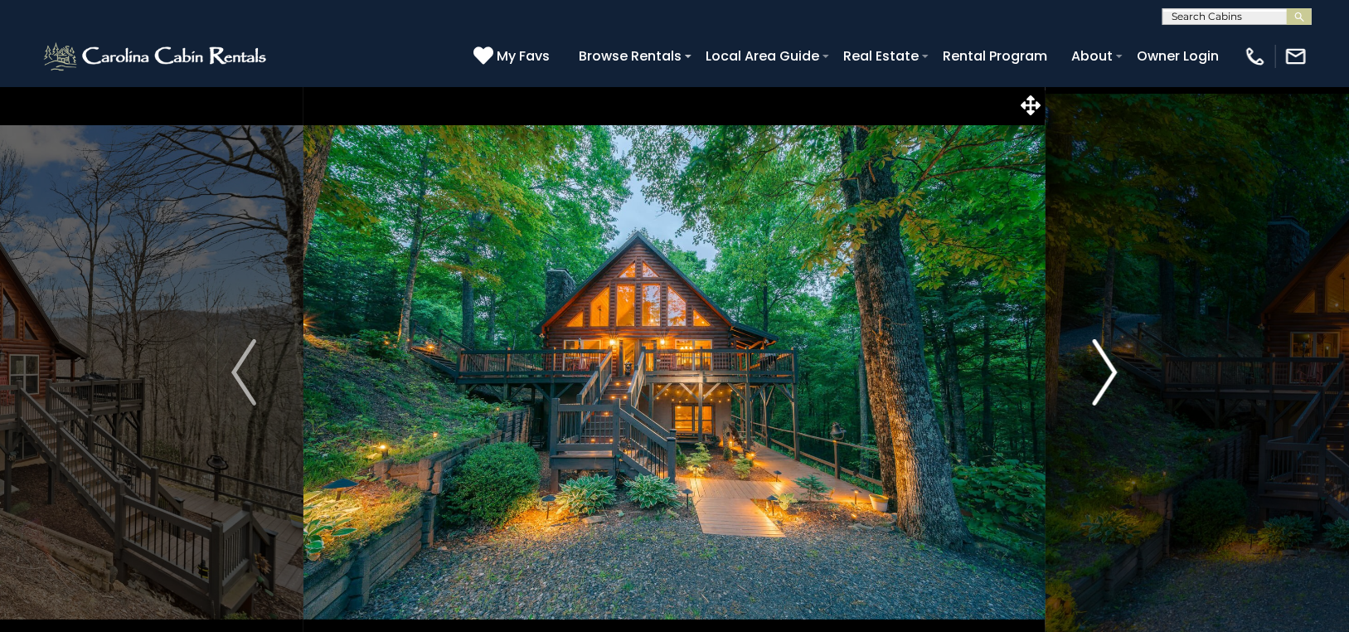
click at [1102, 359] on img "Next" at bounding box center [1104, 372] width 25 height 66
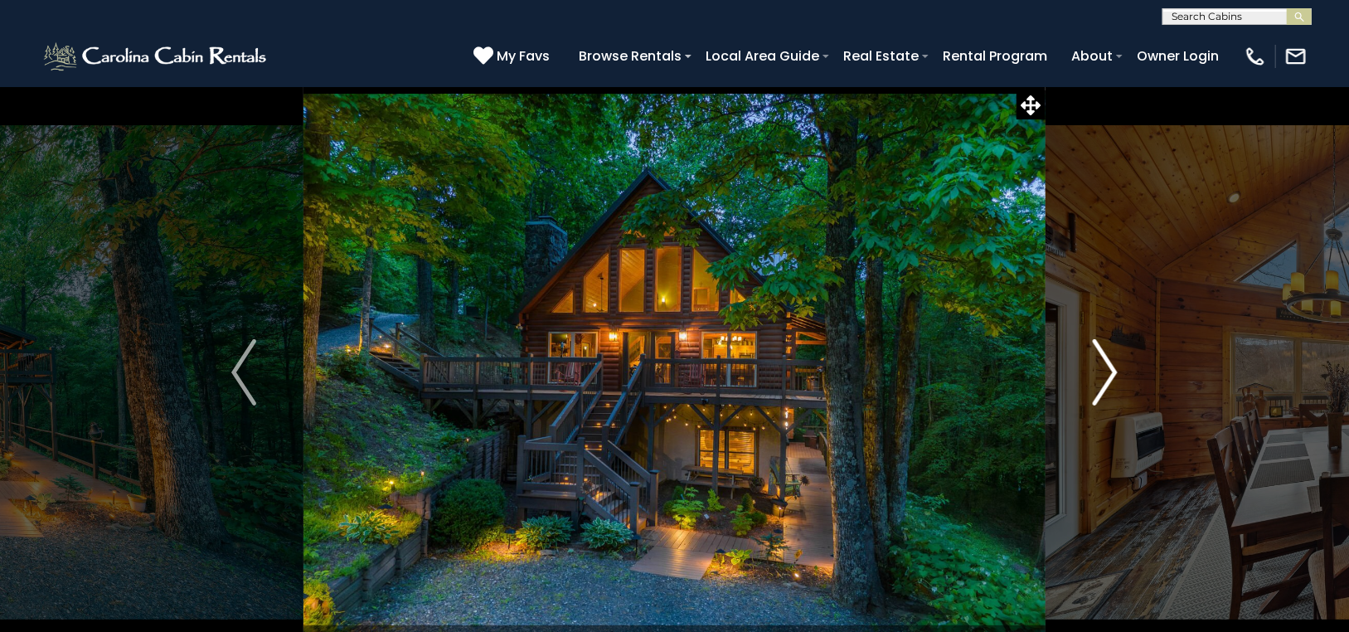
click at [1102, 359] on img "Next" at bounding box center [1104, 372] width 25 height 66
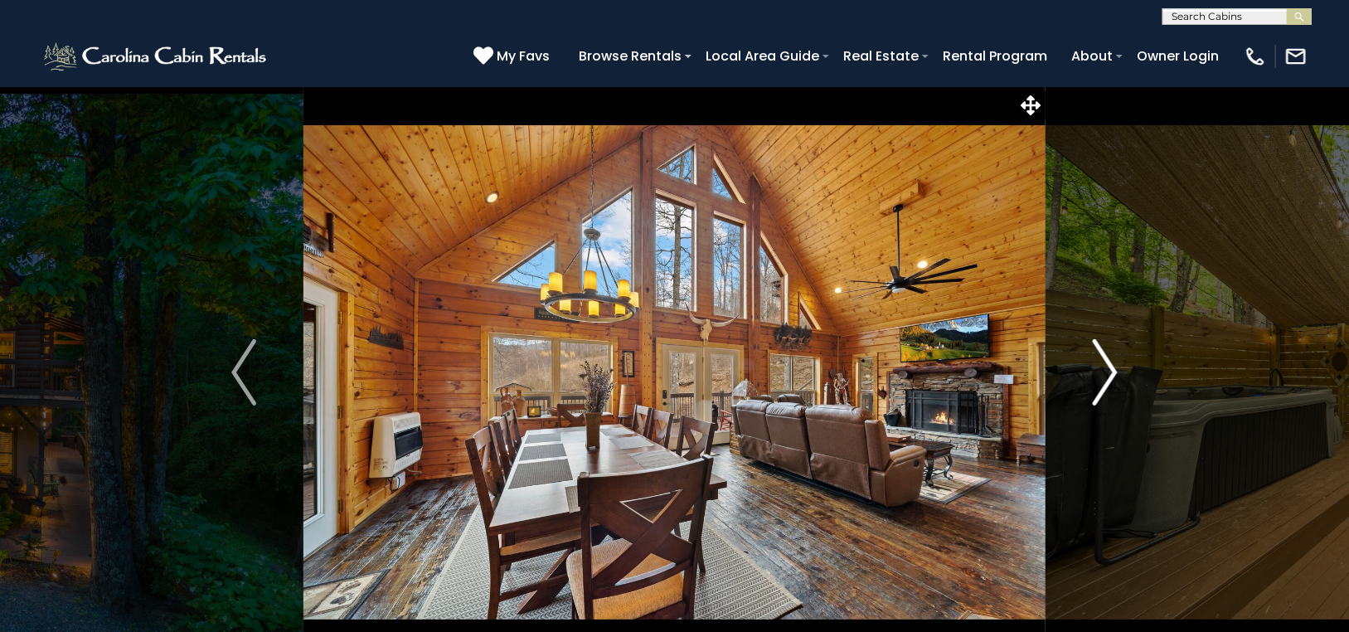
click at [1102, 359] on img "Next" at bounding box center [1104, 372] width 25 height 66
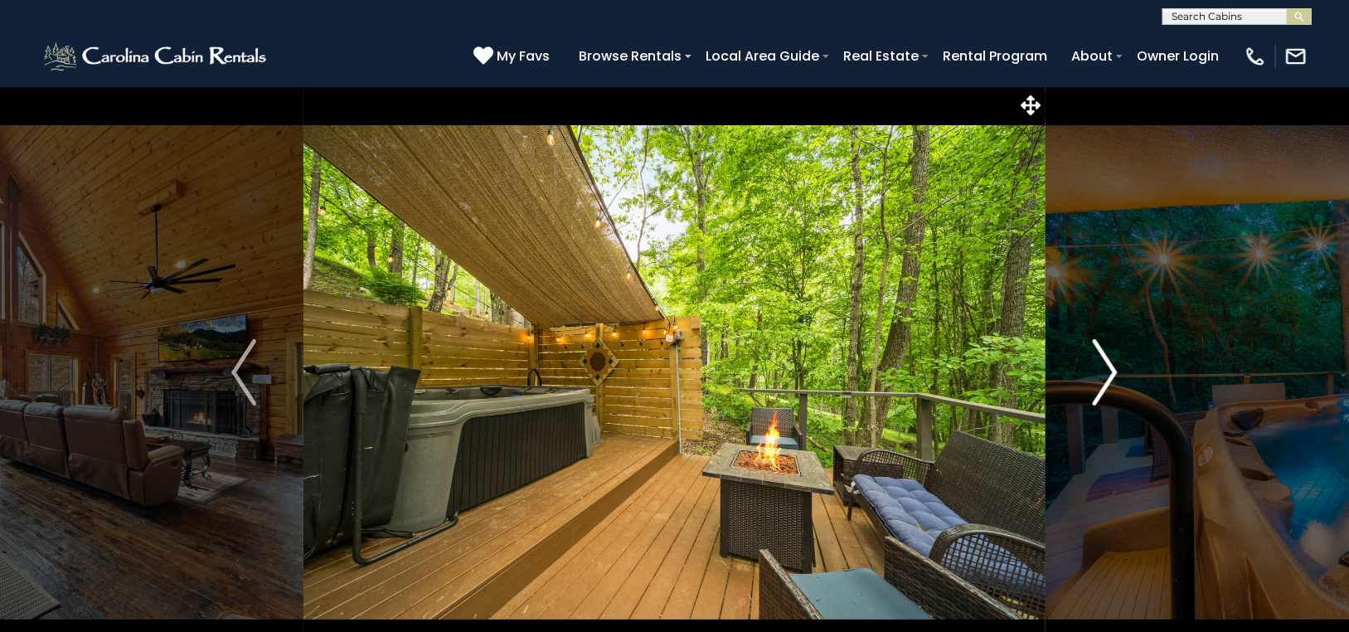
click at [1102, 359] on img "Next" at bounding box center [1104, 372] width 25 height 66
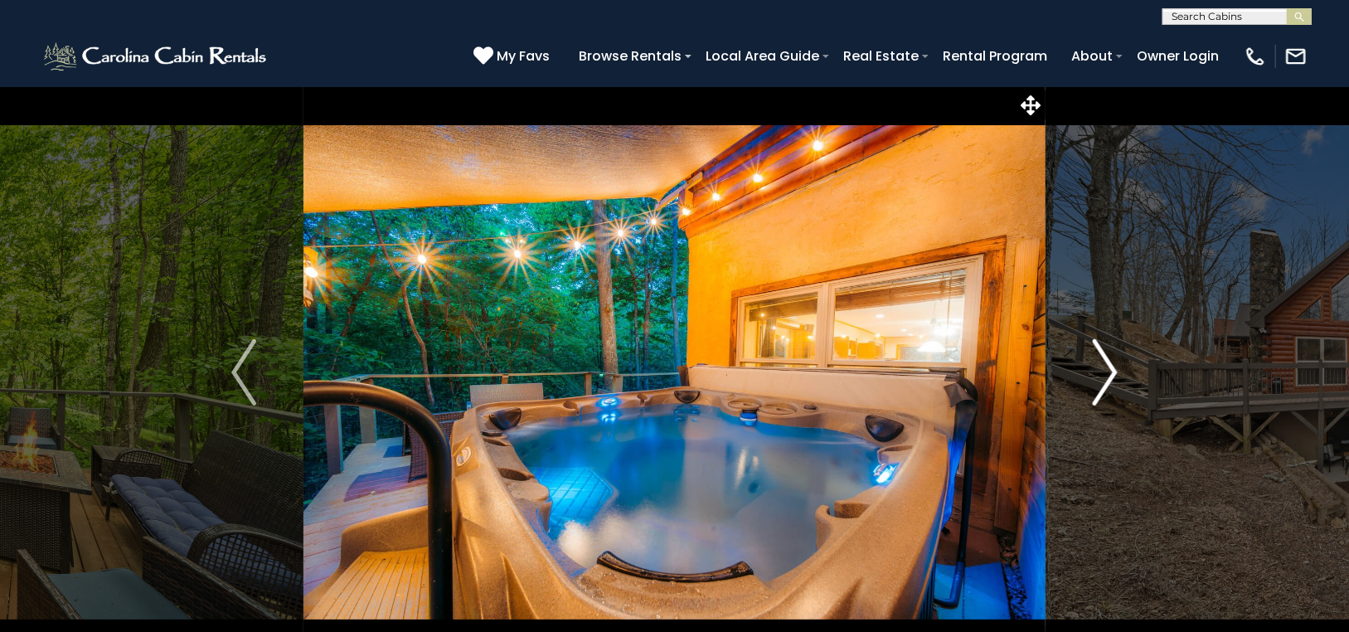
click at [1102, 359] on img "Next" at bounding box center [1104, 372] width 25 height 66
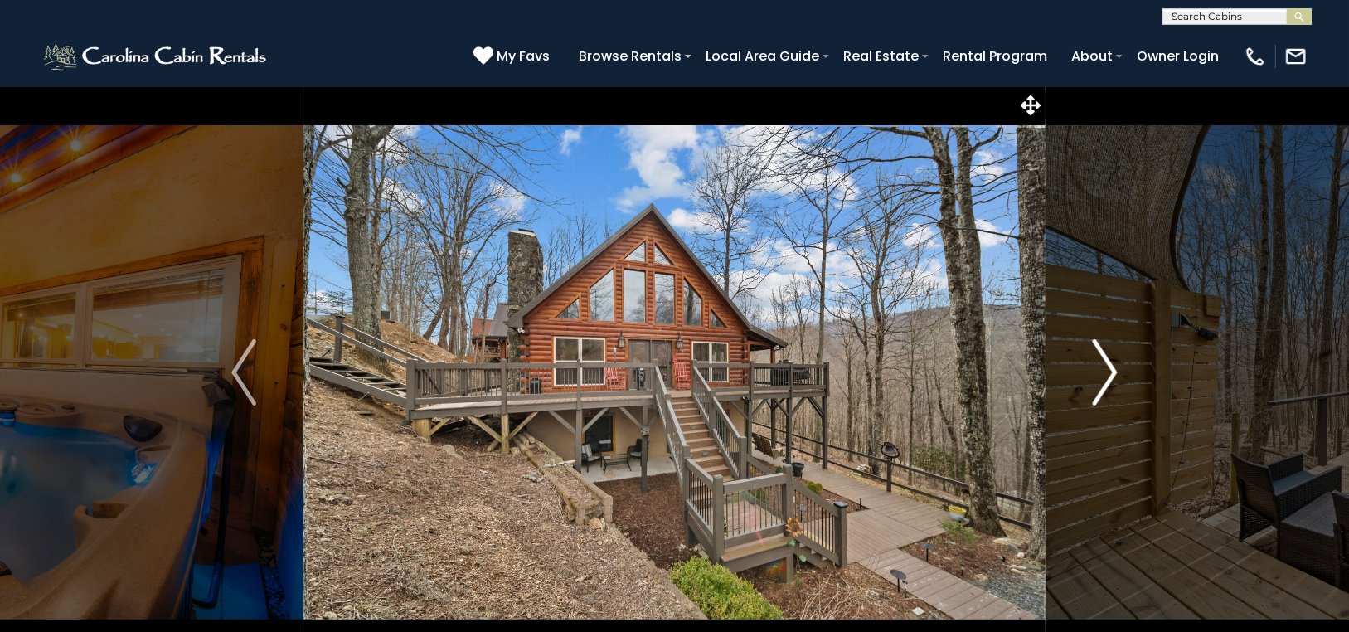
click at [1102, 359] on img "Next" at bounding box center [1104, 372] width 25 height 66
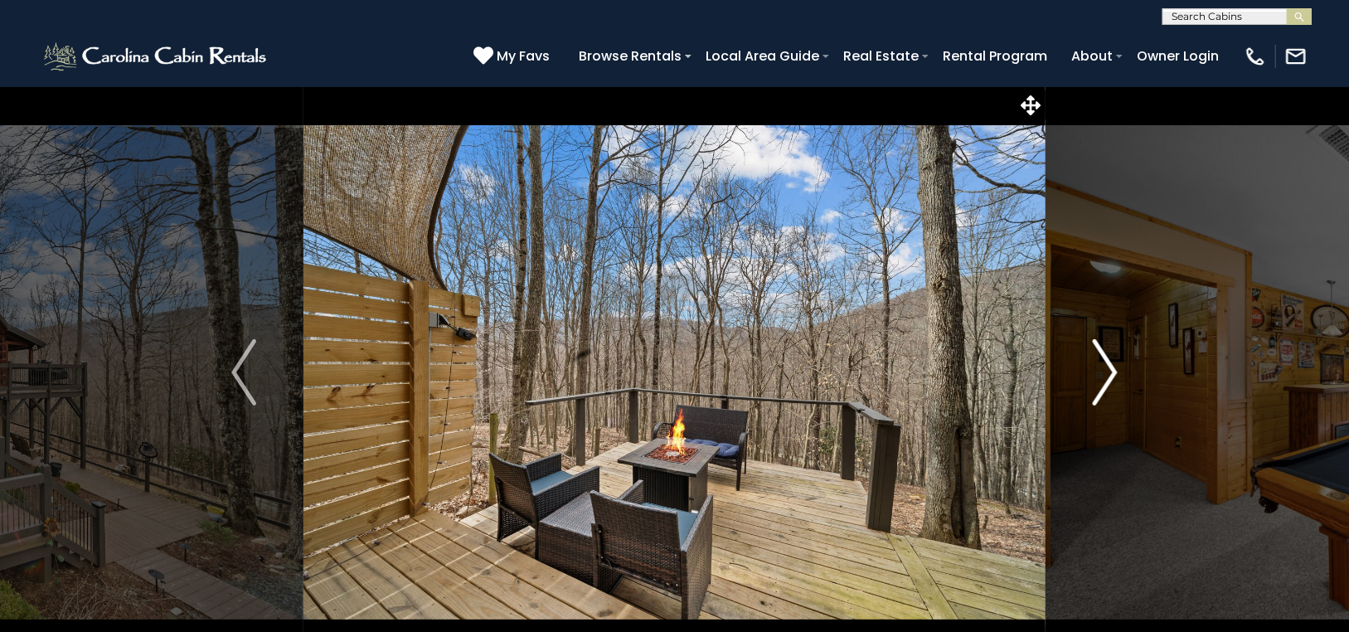
click at [1102, 359] on img "Next" at bounding box center [1104, 372] width 25 height 66
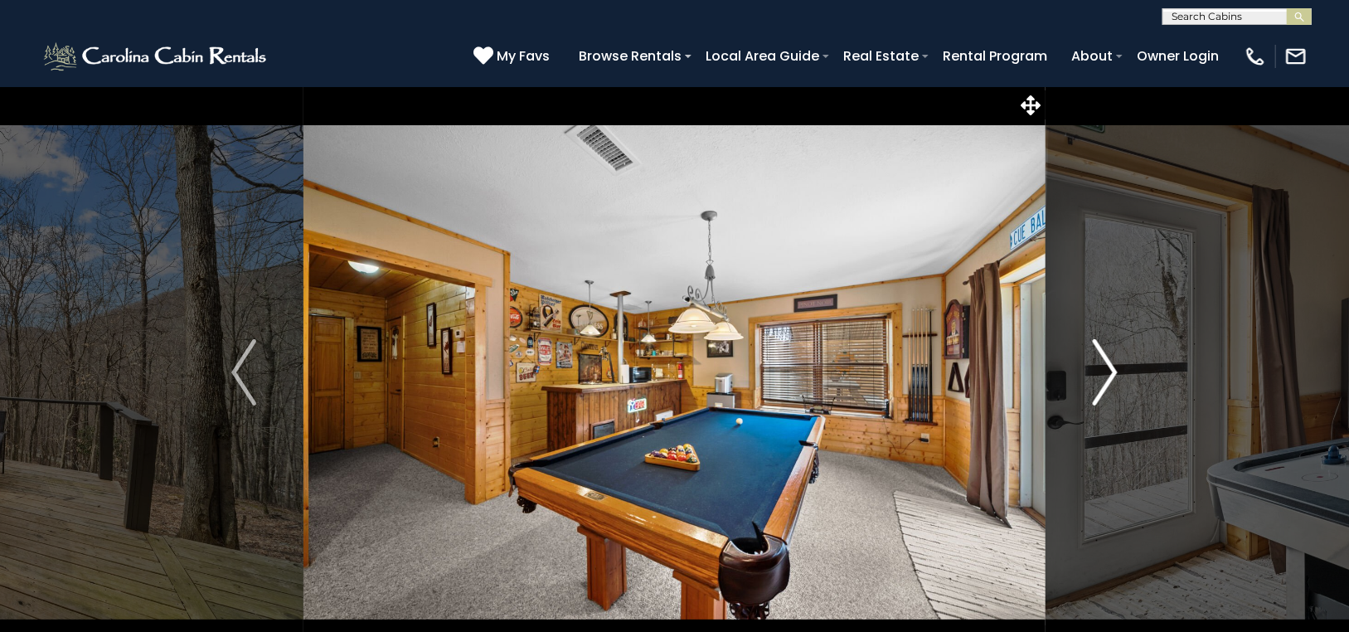
click at [1113, 358] on img "Next" at bounding box center [1104, 372] width 25 height 66
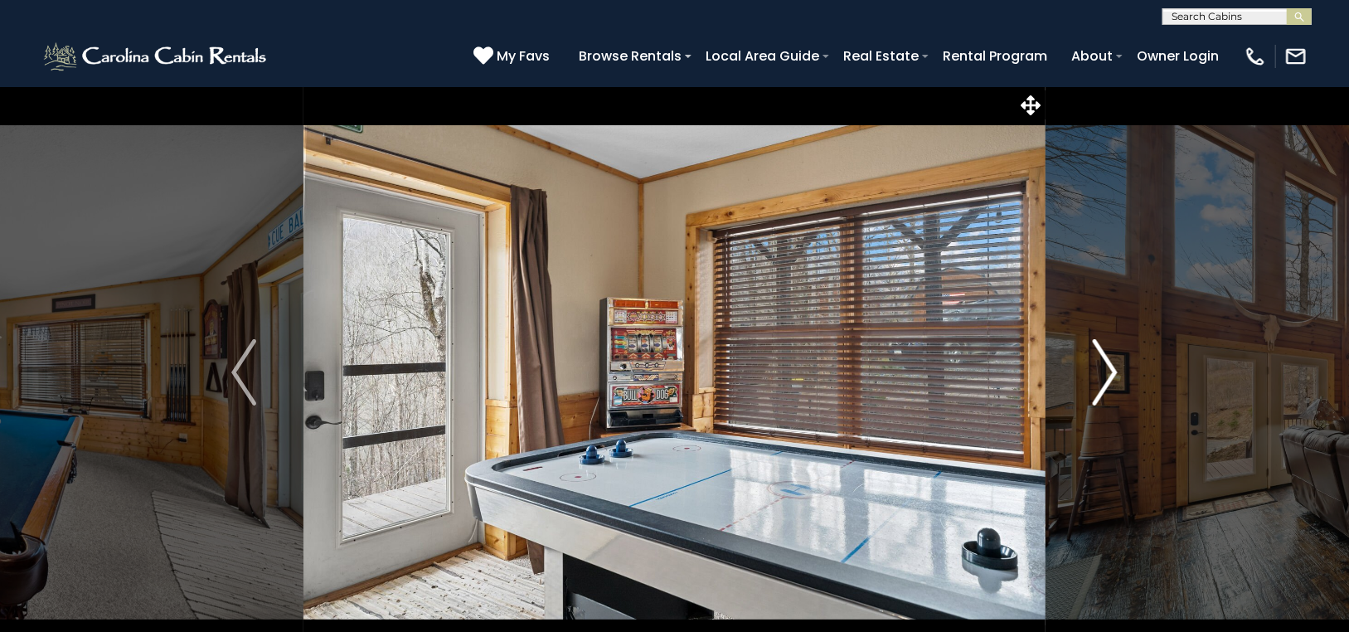
click at [1113, 358] on img "Next" at bounding box center [1104, 372] width 25 height 66
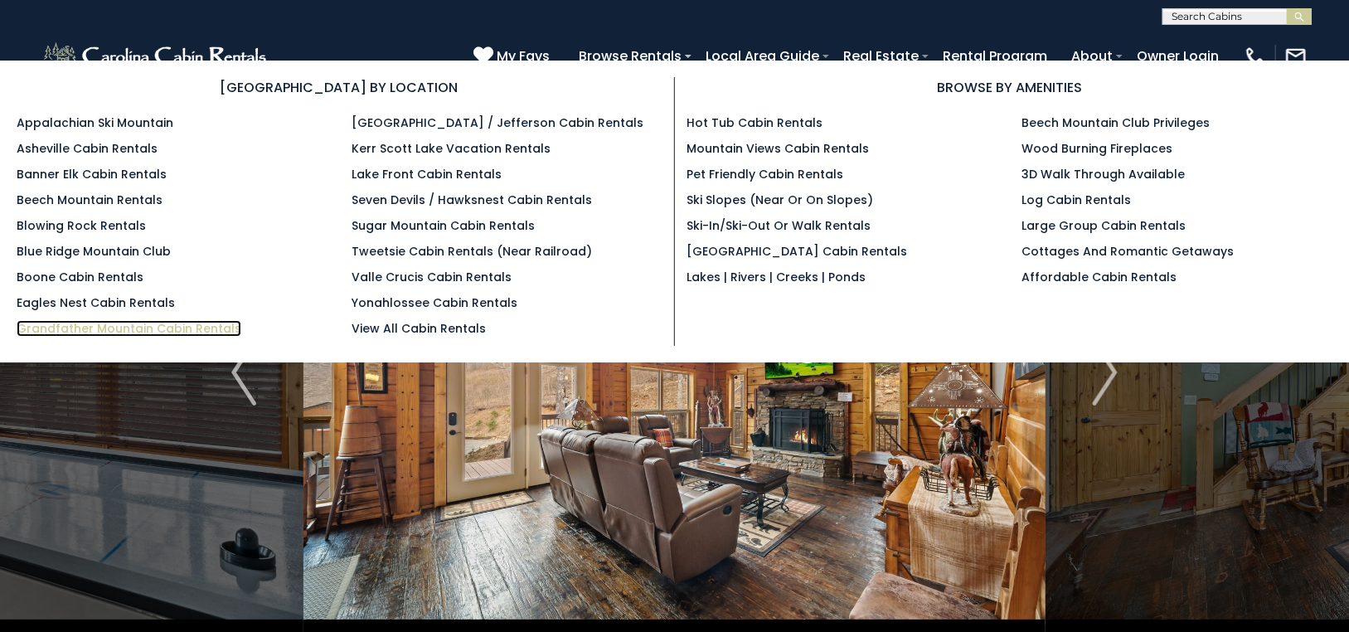
click at [206, 328] on link "Grandfather Mountain Cabin Rentals" at bounding box center [129, 328] width 225 height 17
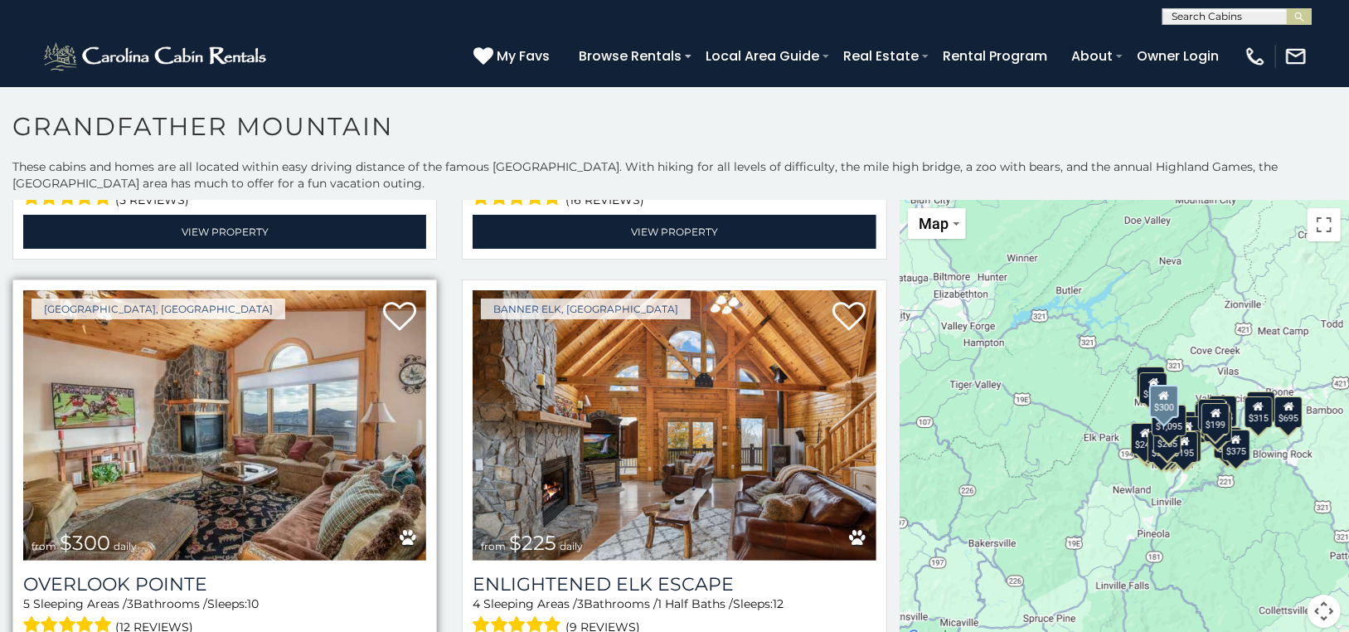
scroll to position [414, 0]
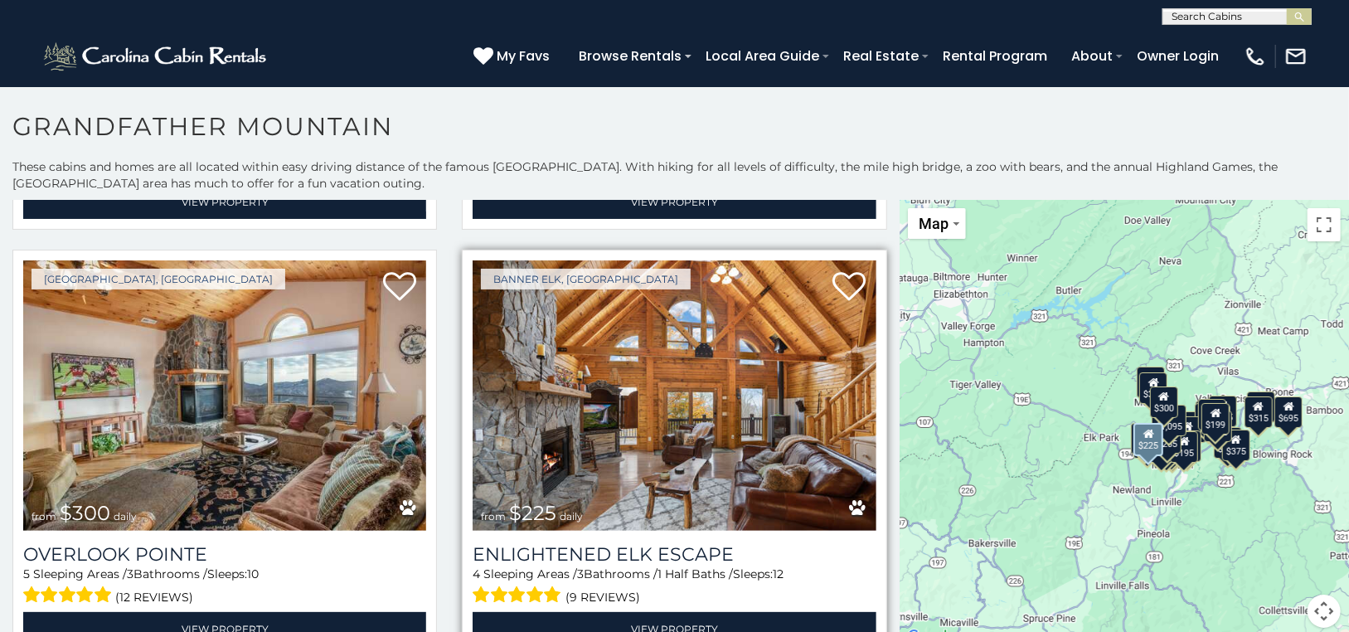
click at [674, 366] on img at bounding box center [673, 395] width 403 height 270
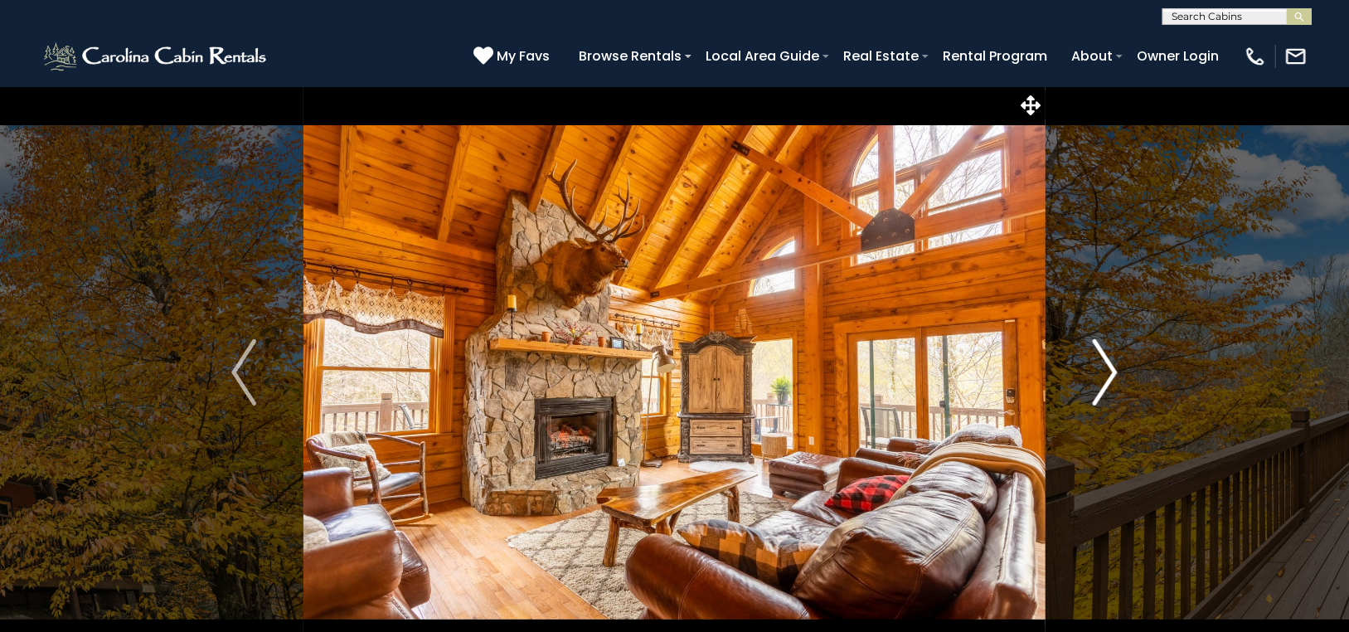
click at [1111, 360] on img "Next" at bounding box center [1104, 372] width 25 height 66
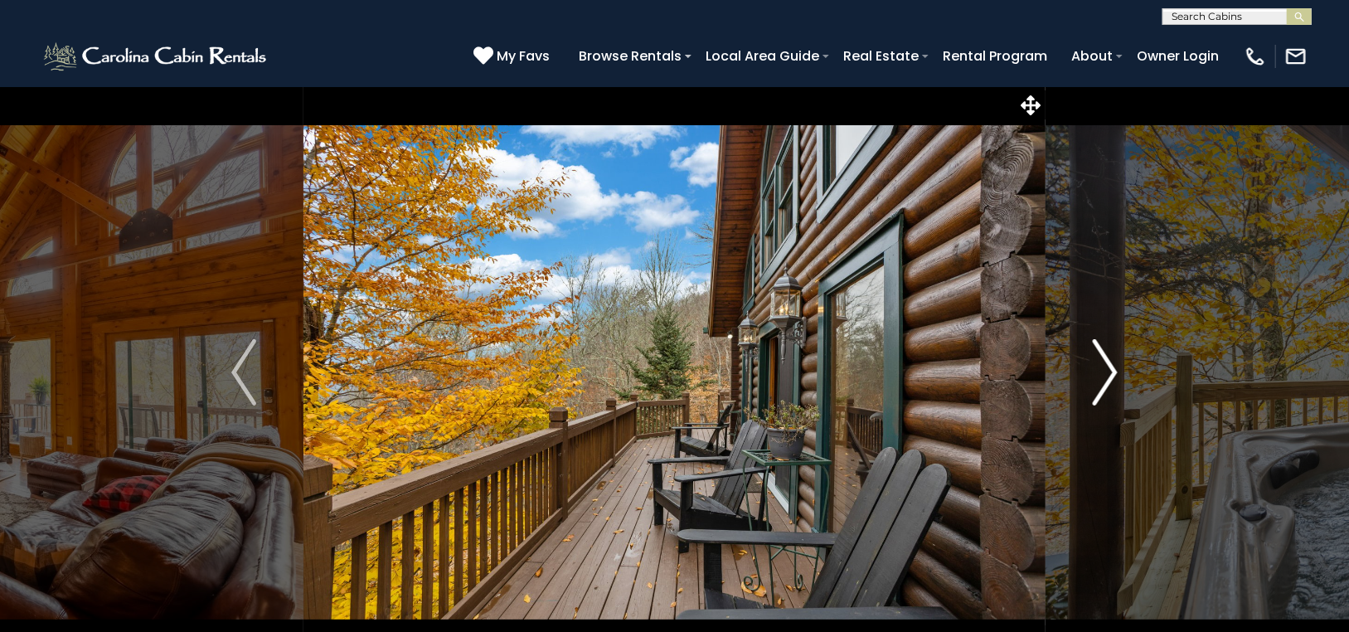
click at [1111, 359] on img "Next" at bounding box center [1104, 372] width 25 height 66
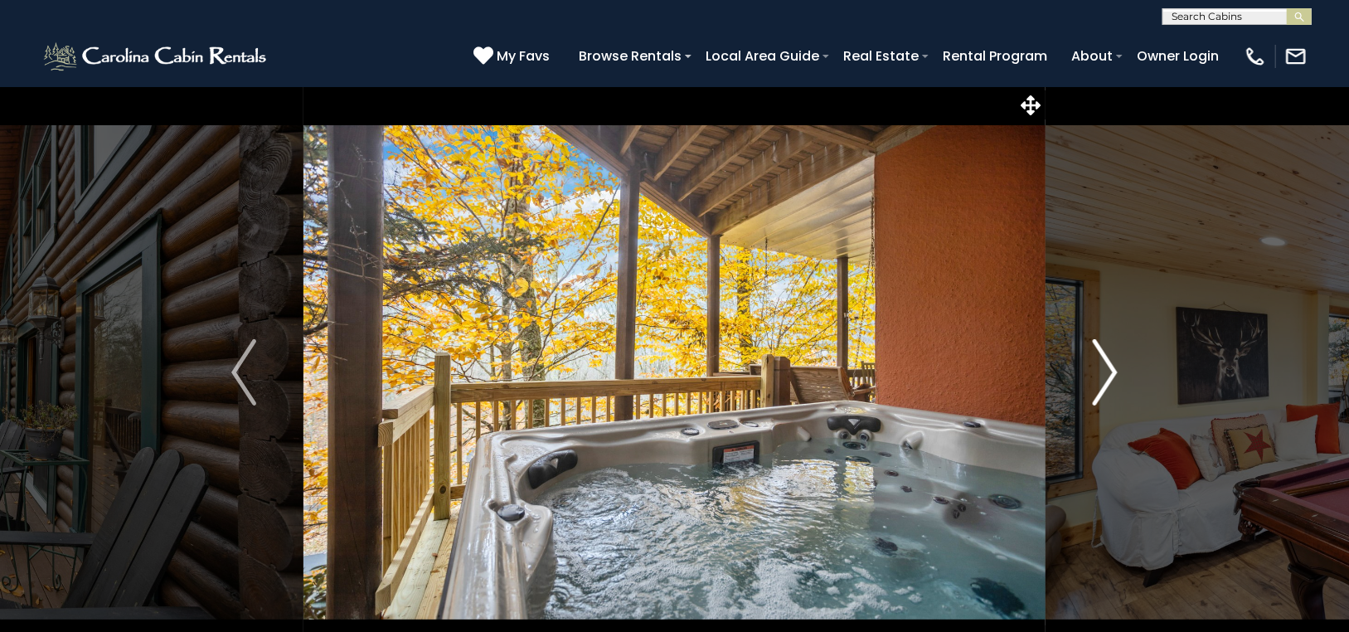
click at [1111, 359] on img "Next" at bounding box center [1104, 372] width 25 height 66
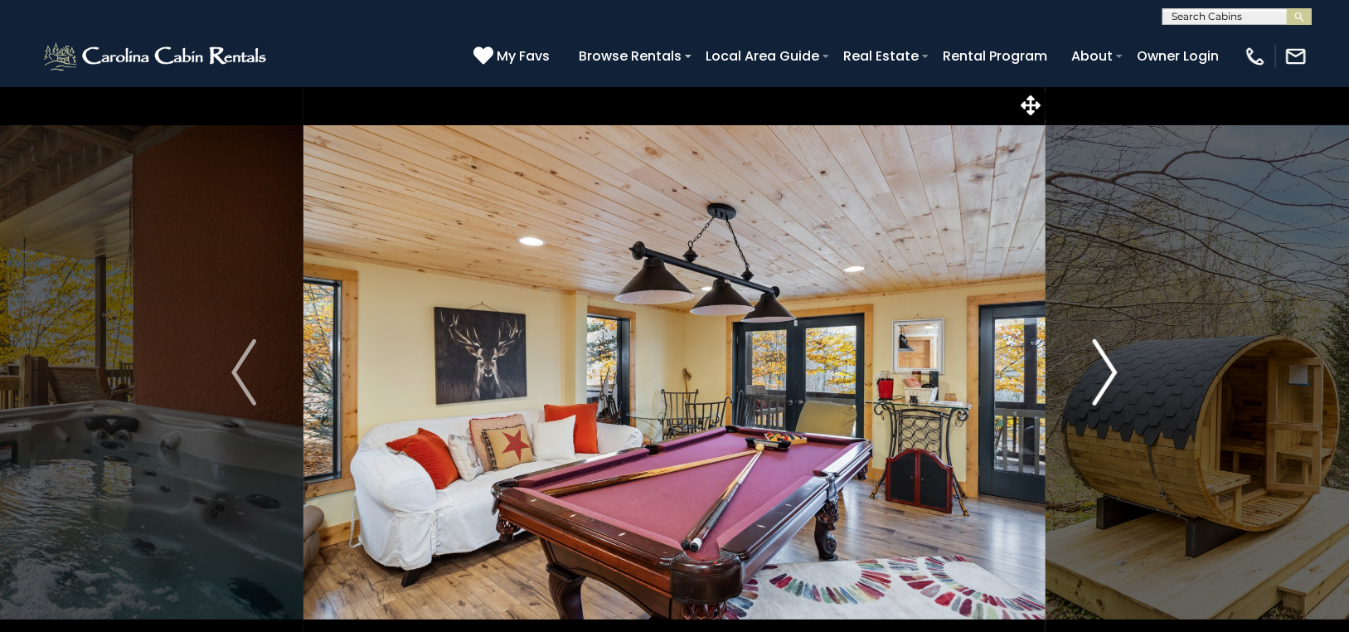
click at [1111, 359] on img "Next" at bounding box center [1104, 372] width 25 height 66
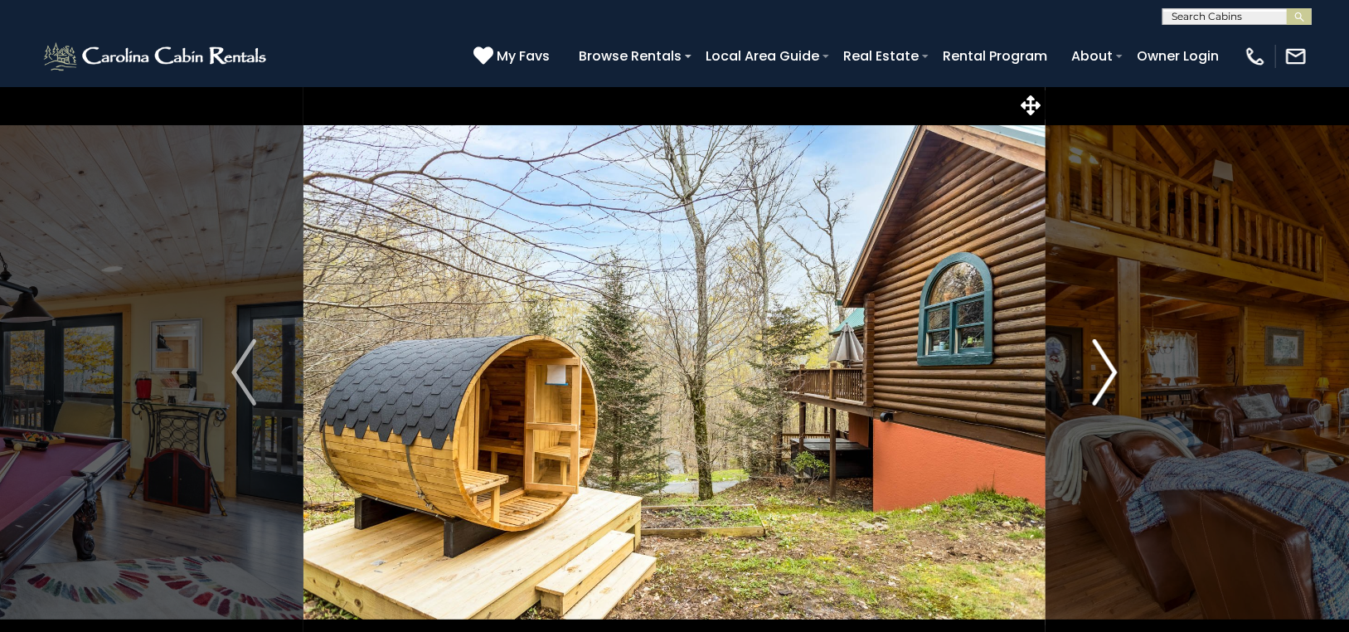
click at [1110, 357] on img "Next" at bounding box center [1104, 372] width 25 height 66
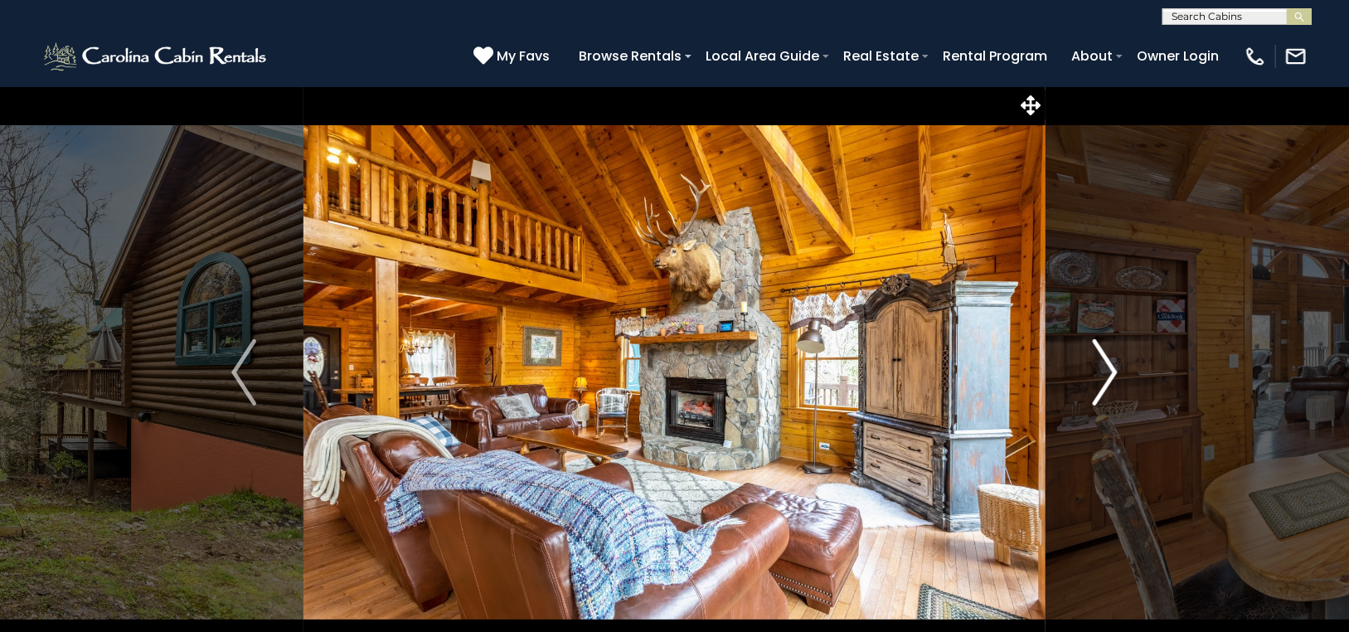
click at [1109, 357] on img "Next" at bounding box center [1104, 372] width 25 height 66
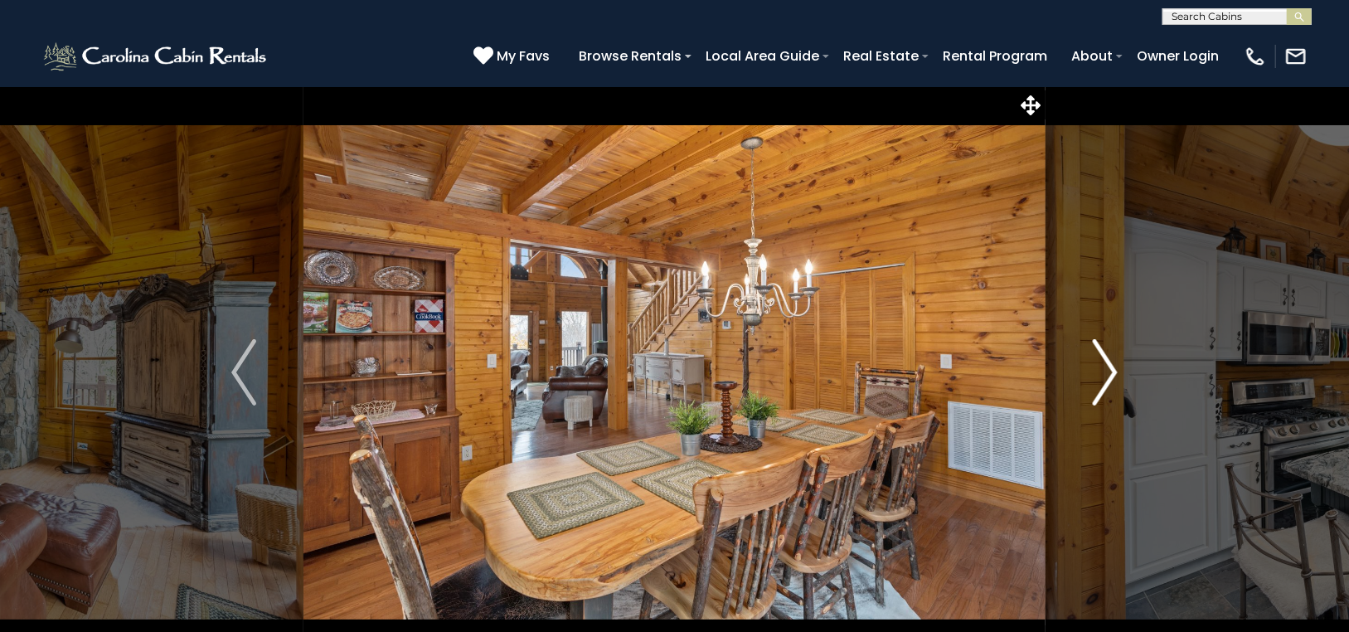
click at [1109, 357] on img "Next" at bounding box center [1104, 372] width 25 height 66
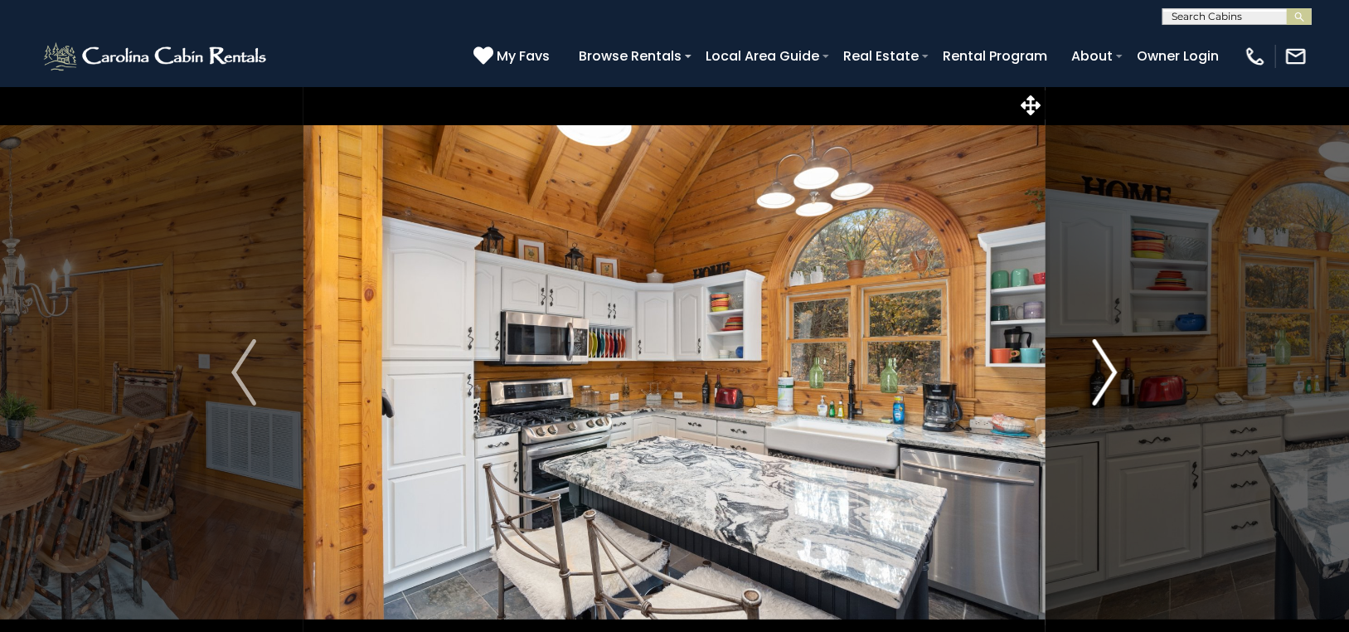
click at [1109, 357] on img "Next" at bounding box center [1104, 372] width 25 height 66
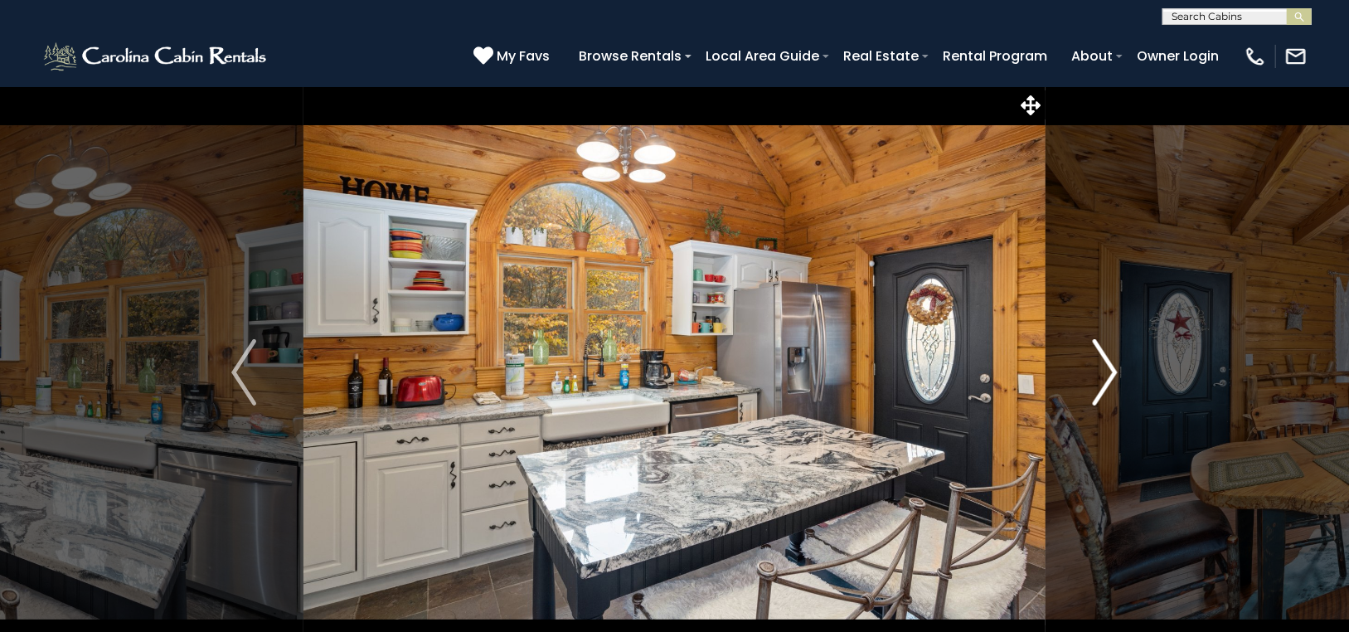
click at [1109, 357] on img "Next" at bounding box center [1104, 372] width 25 height 66
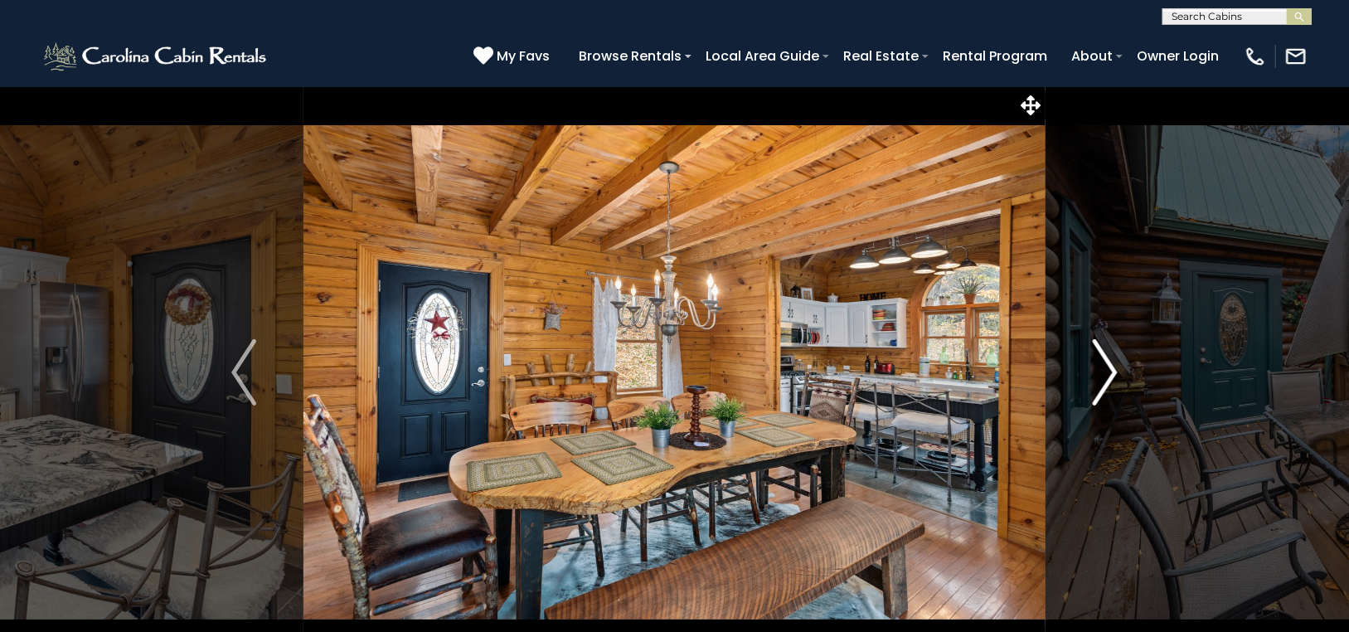
click at [1109, 357] on img "Next" at bounding box center [1104, 372] width 25 height 66
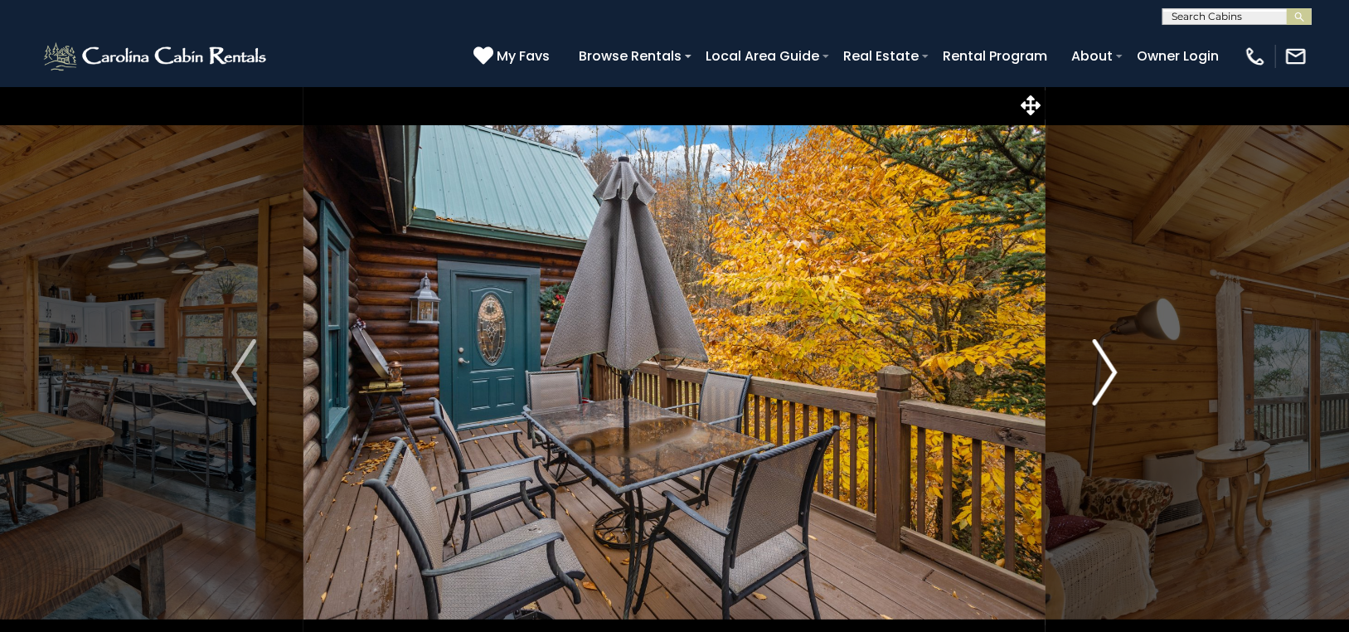
click at [1109, 357] on img "Next" at bounding box center [1104, 372] width 25 height 66
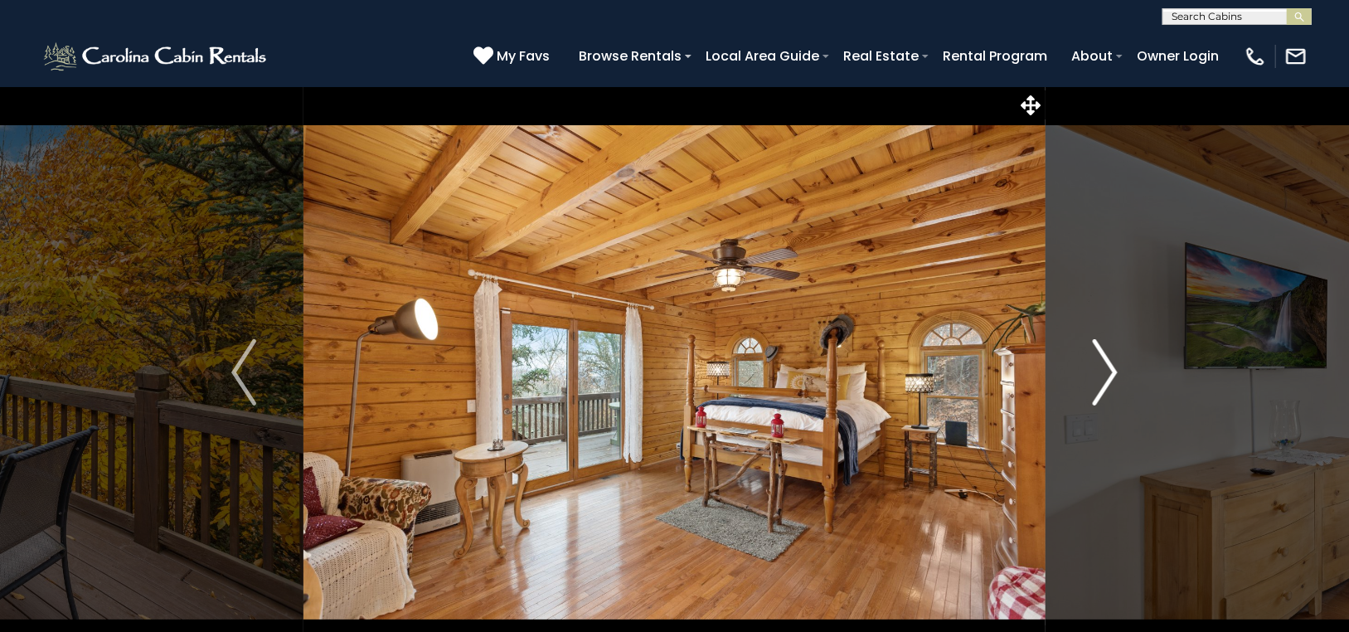
click at [1109, 357] on img "Next" at bounding box center [1104, 372] width 25 height 66
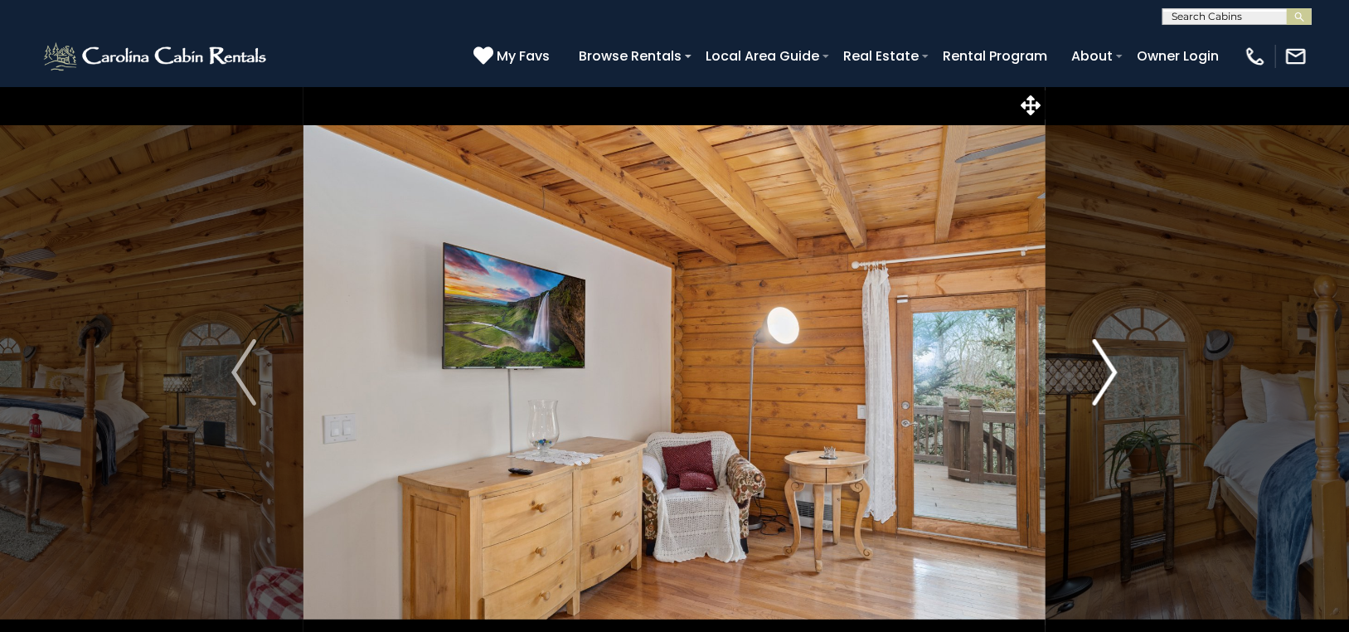
click at [1109, 357] on img "Next" at bounding box center [1104, 372] width 25 height 66
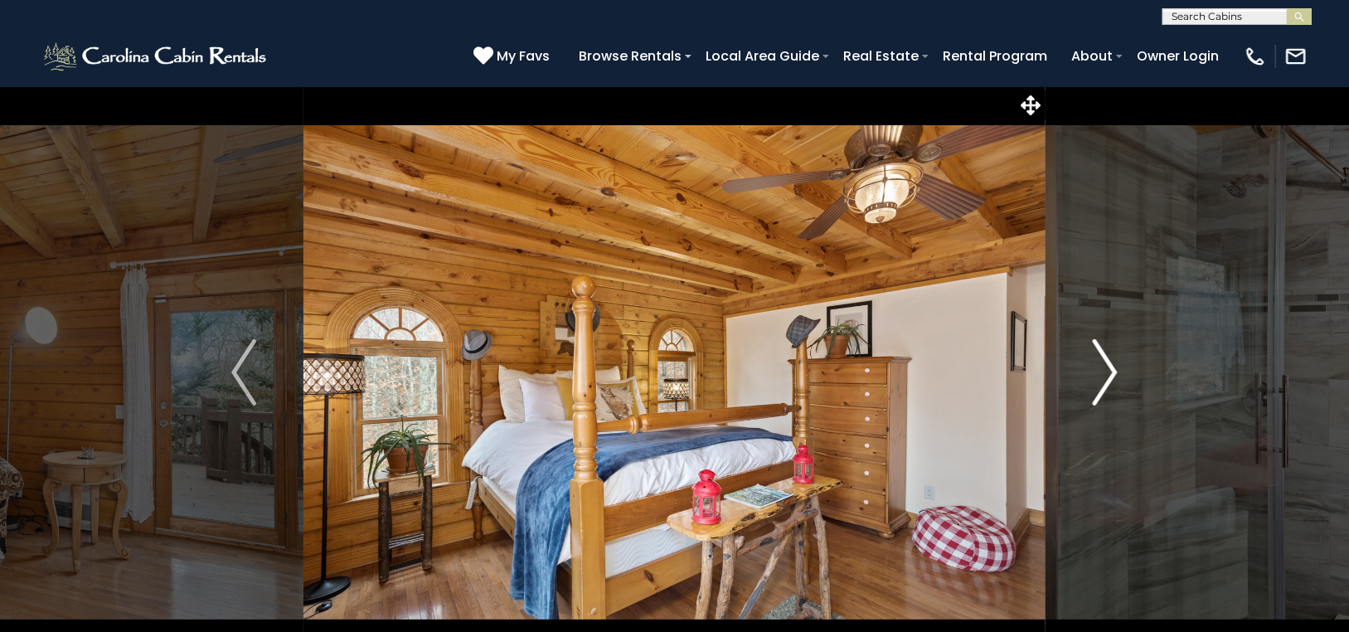
click at [1106, 357] on img "Next" at bounding box center [1104, 372] width 25 height 66
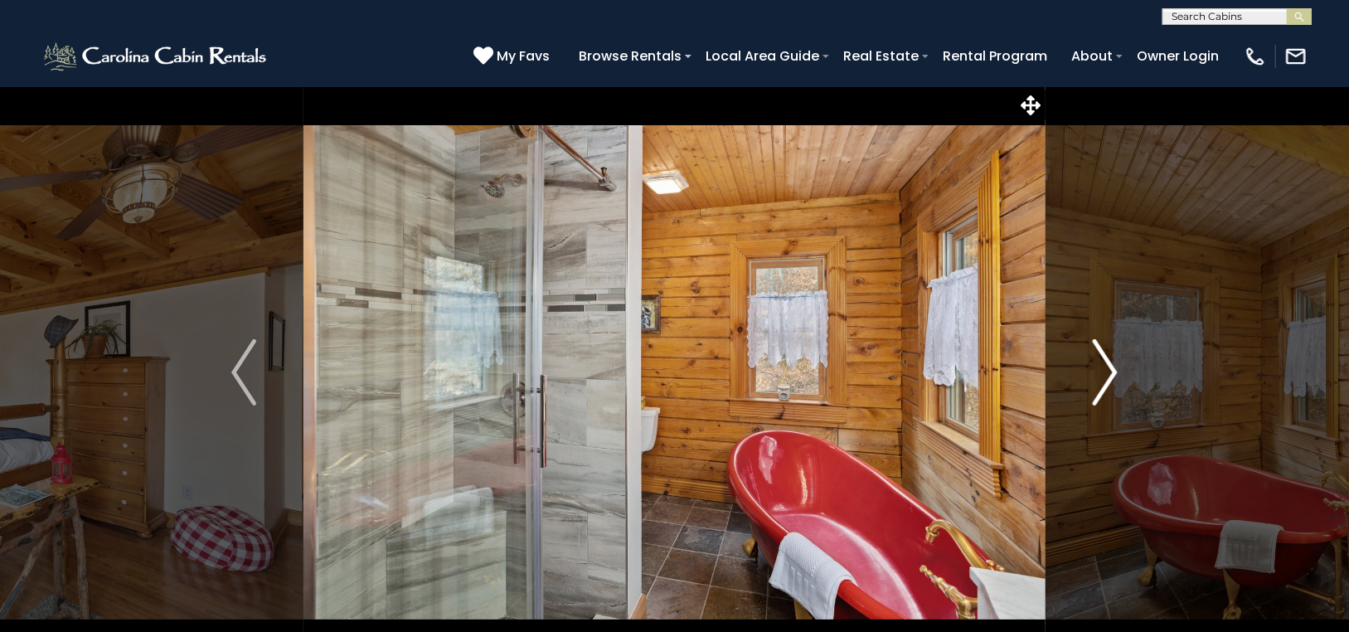
click at [1106, 357] on img "Next" at bounding box center [1104, 372] width 25 height 66
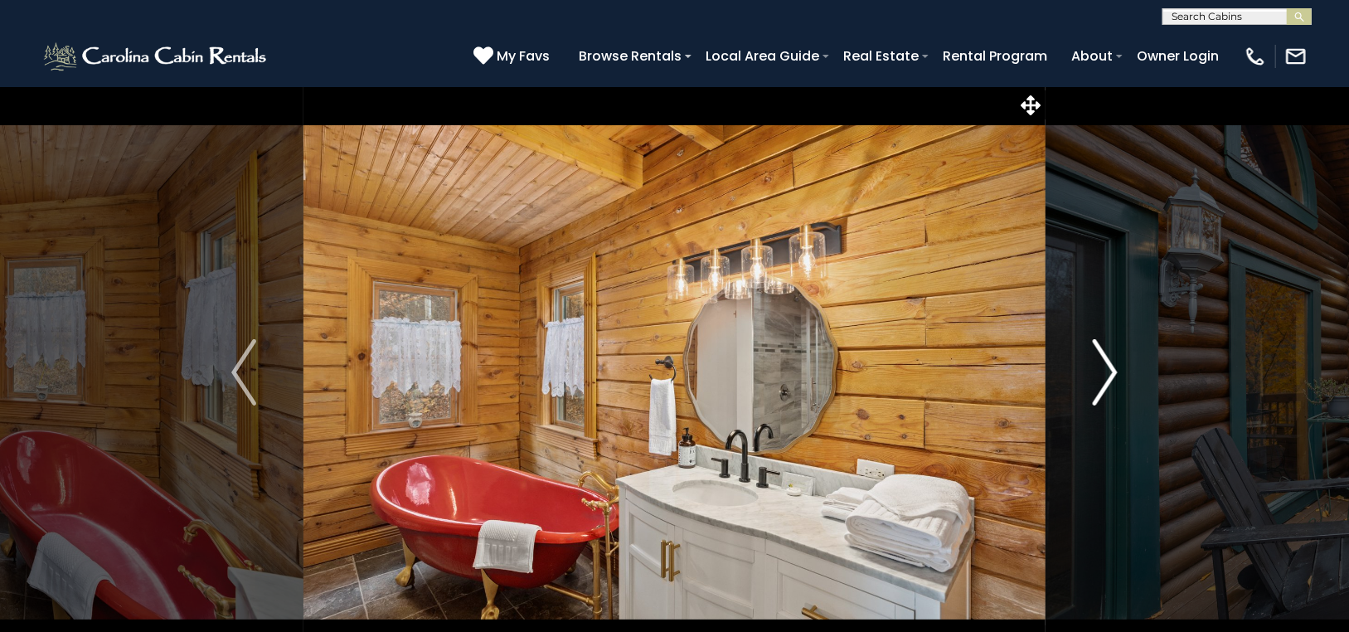
click at [1110, 365] on img "Next" at bounding box center [1104, 372] width 25 height 66
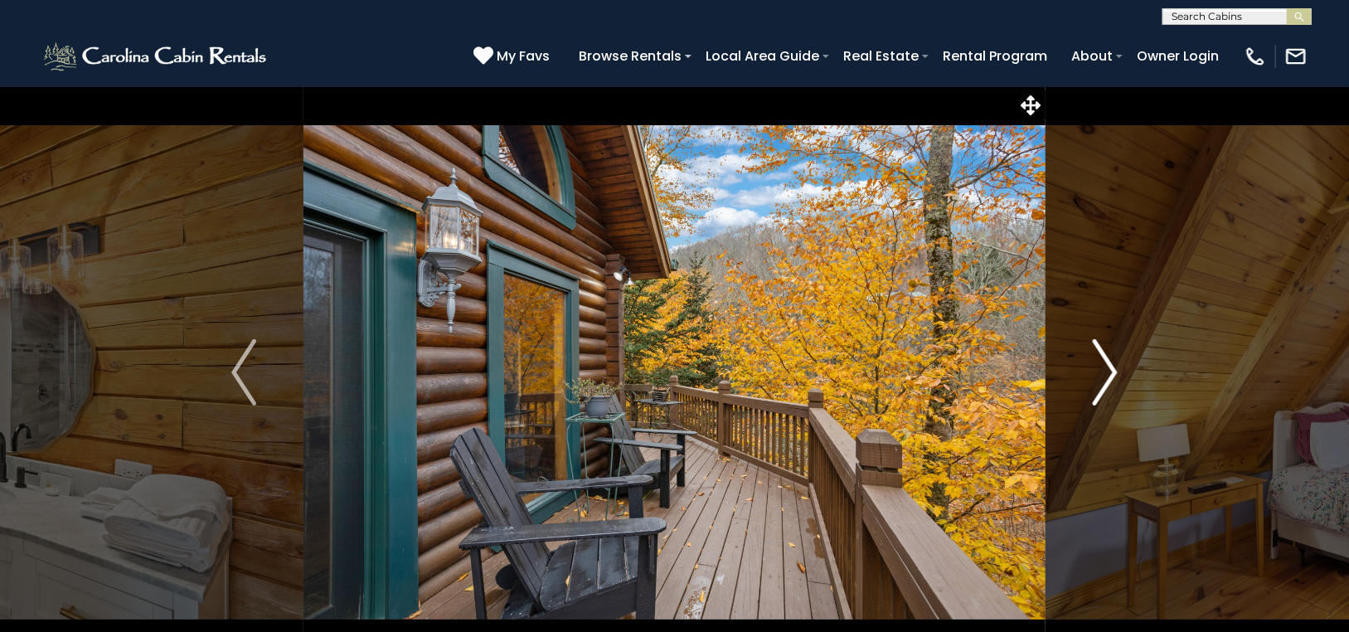
click at [1110, 365] on img "Next" at bounding box center [1104, 372] width 25 height 66
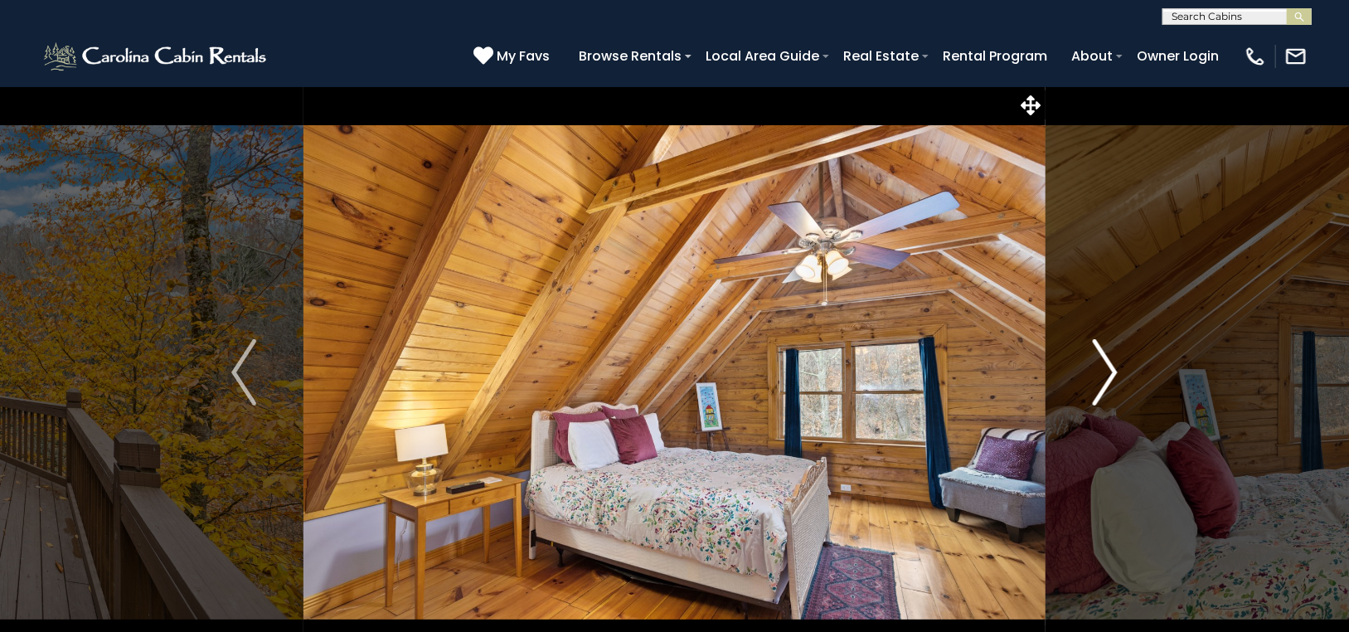
click at [1110, 365] on img "Next" at bounding box center [1104, 372] width 25 height 66
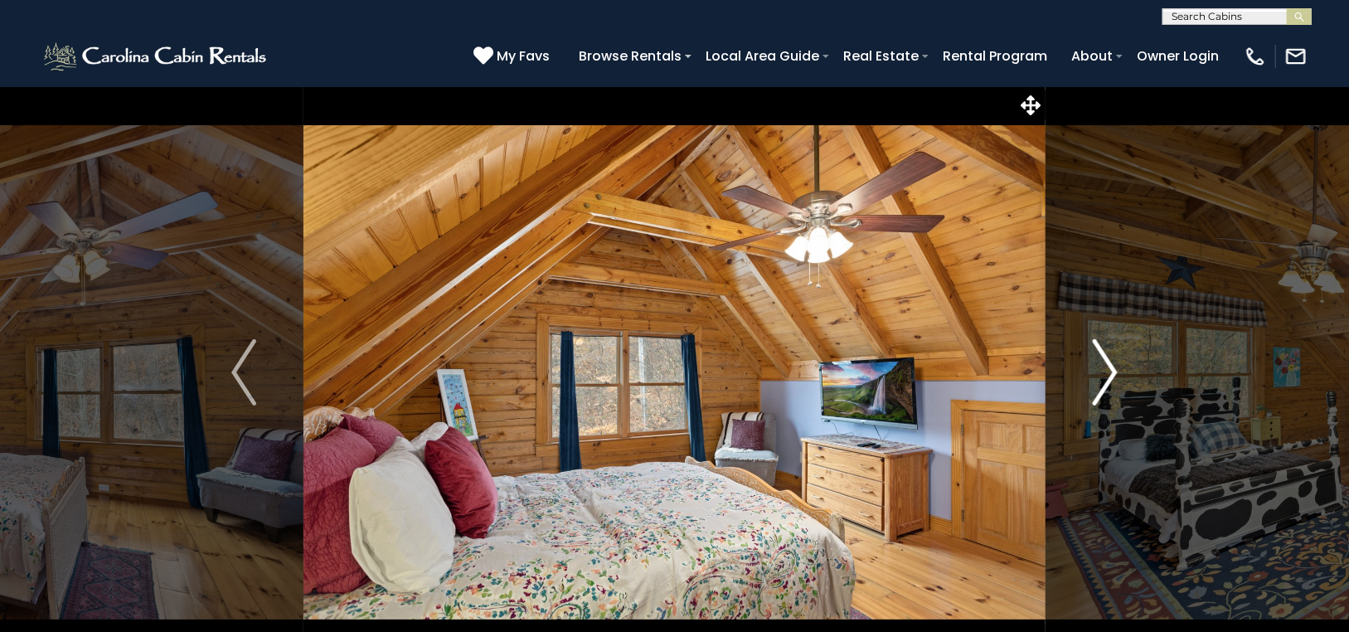
click at [1110, 365] on img "Next" at bounding box center [1104, 372] width 25 height 66
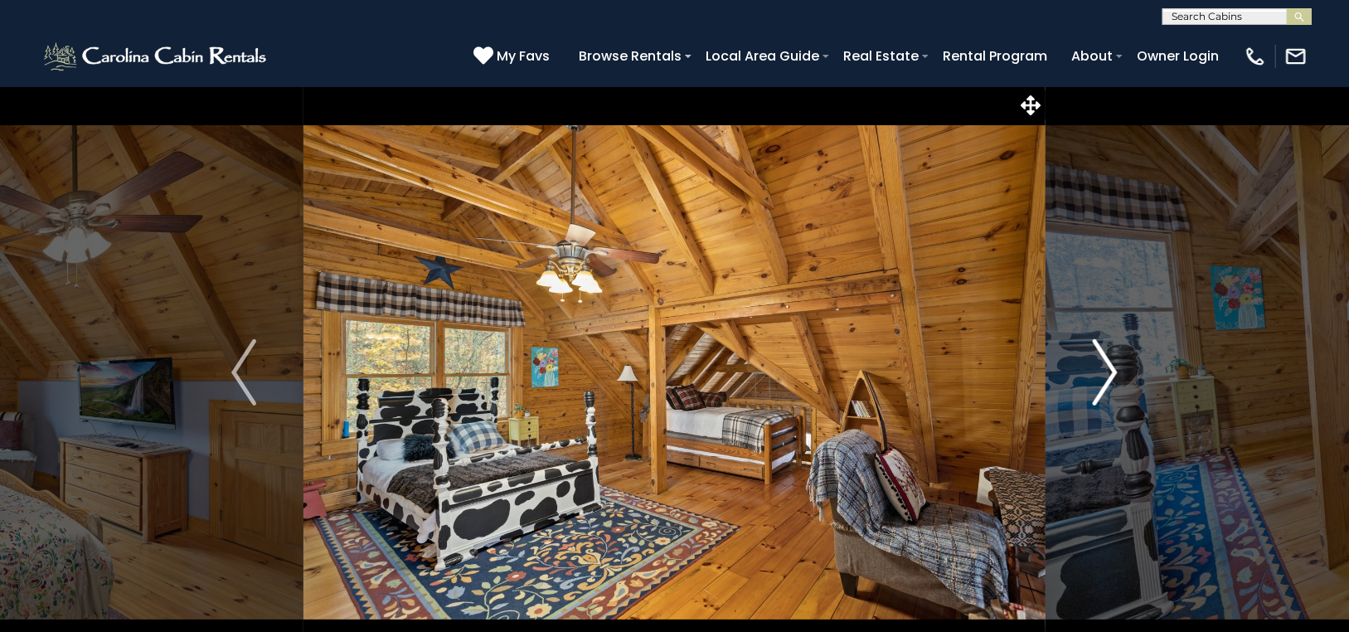
click at [1111, 363] on img "Next" at bounding box center [1104, 372] width 25 height 66
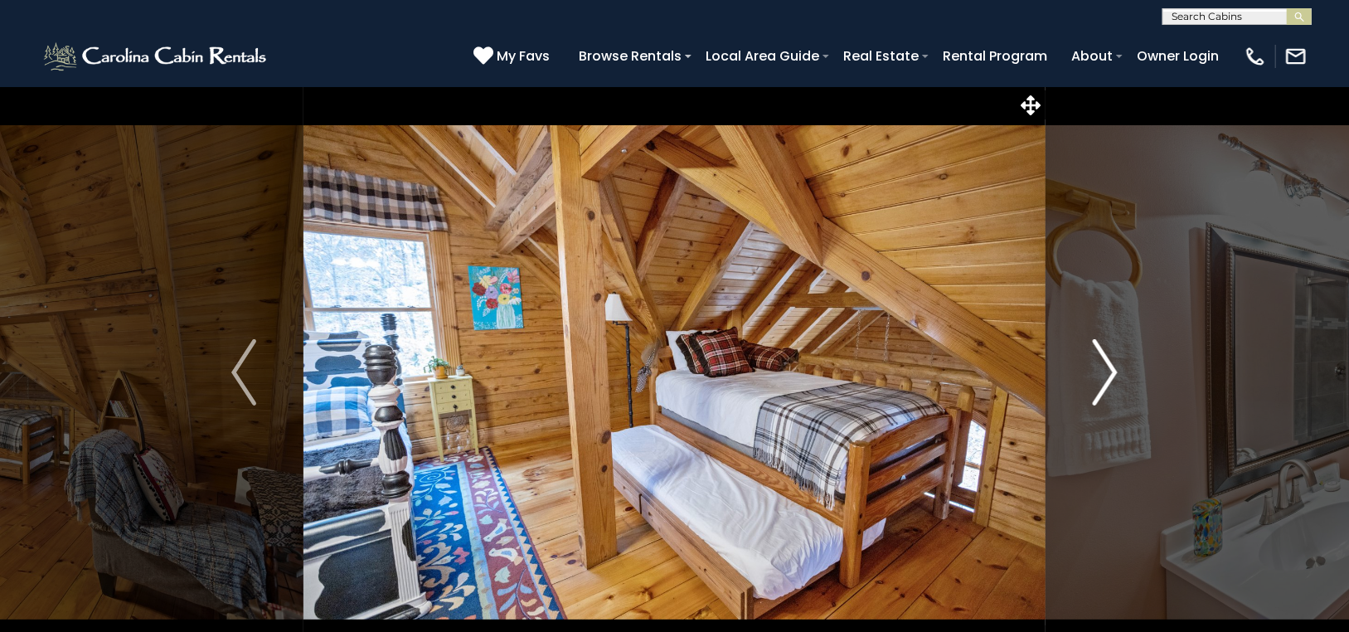
click at [1111, 362] on img "Next" at bounding box center [1104, 372] width 25 height 66
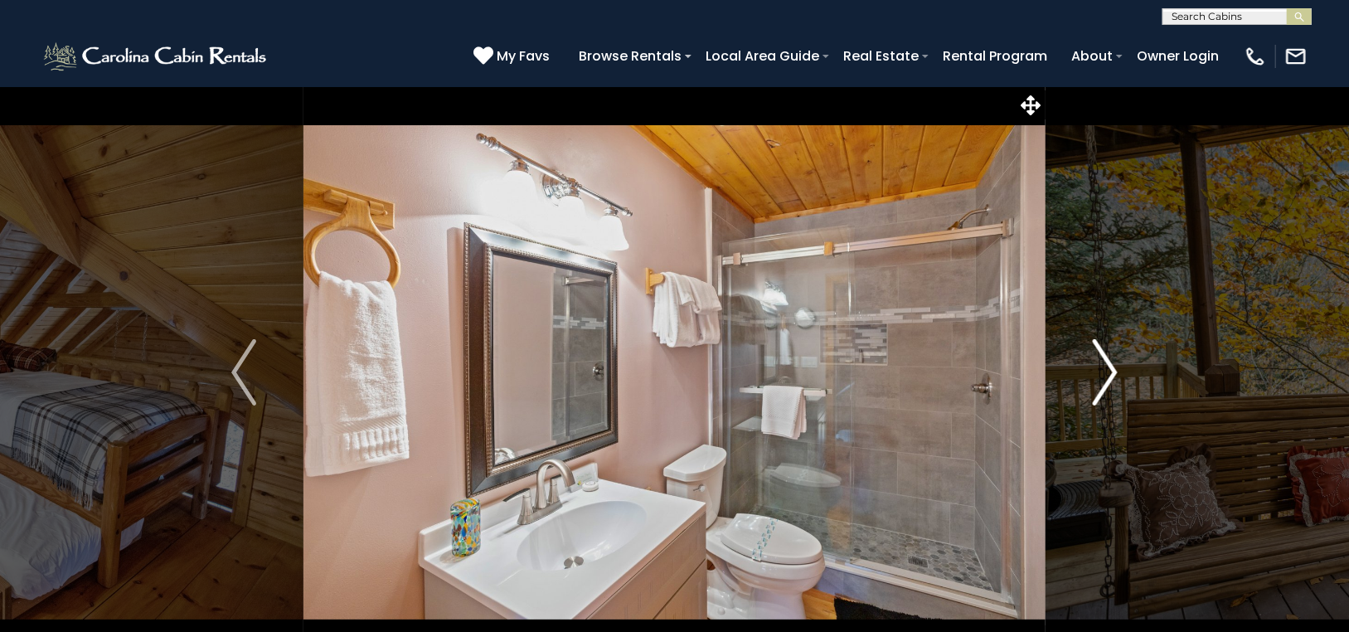
click at [1111, 361] on img "Next" at bounding box center [1104, 372] width 25 height 66
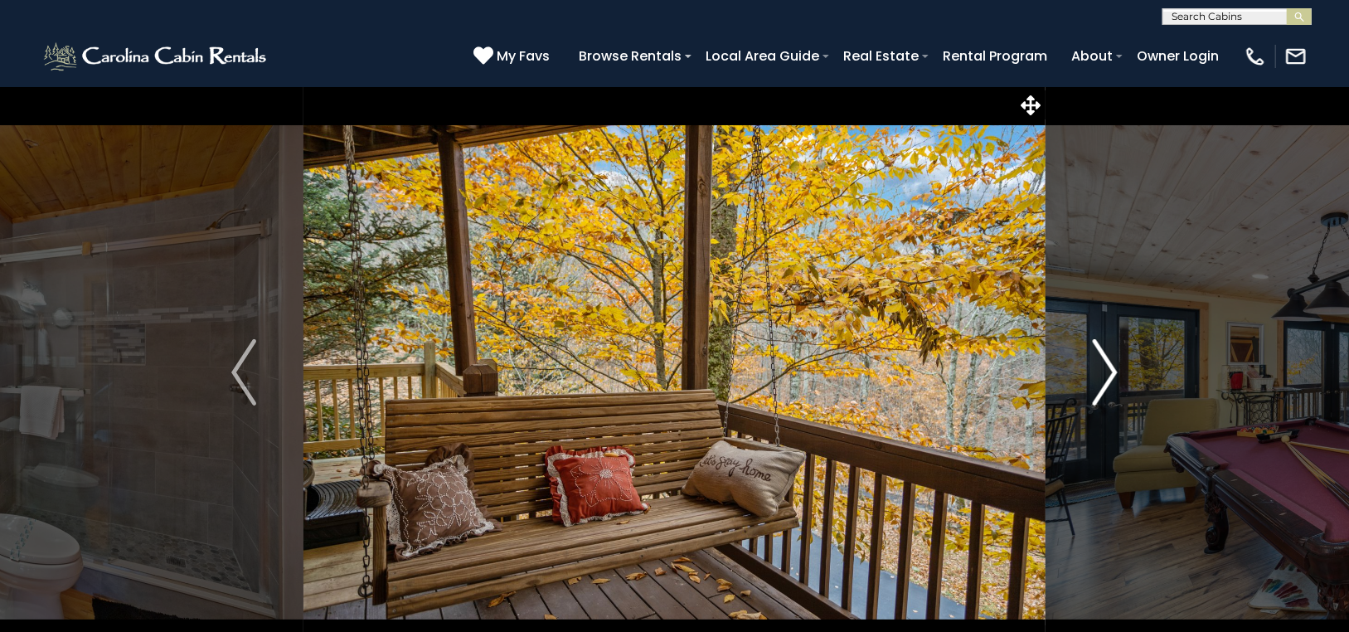
click at [1111, 361] on img "Next" at bounding box center [1104, 372] width 25 height 66
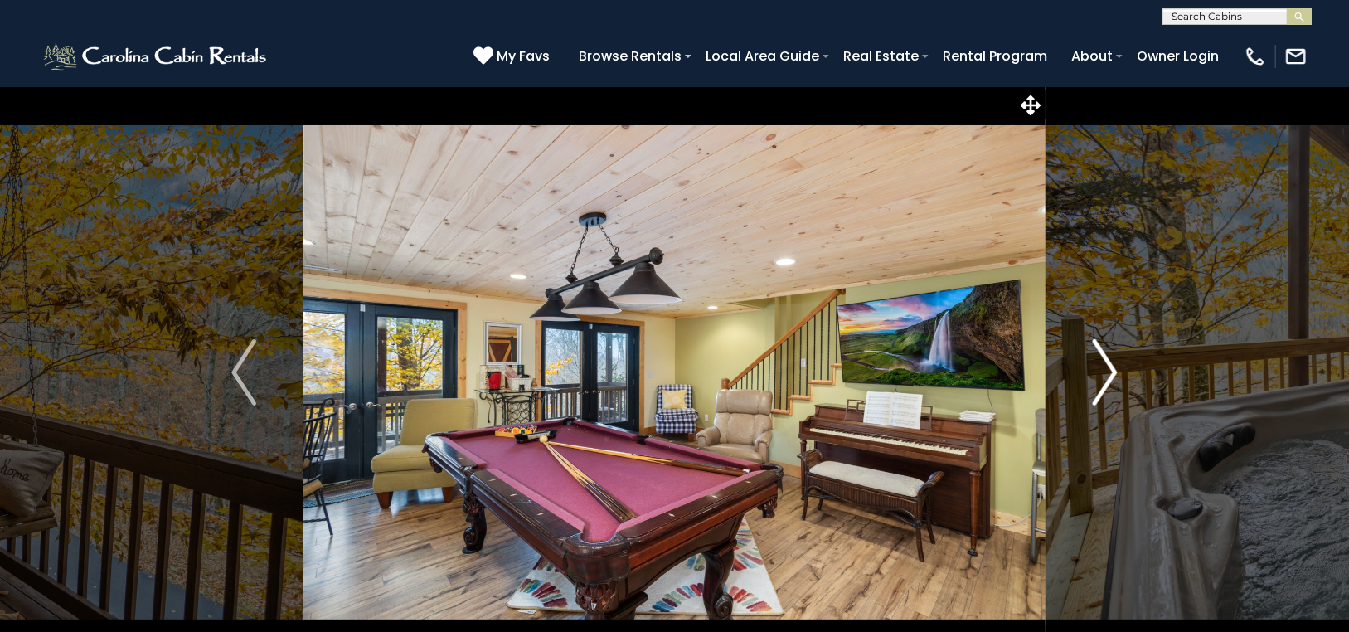
click at [1111, 361] on img "Next" at bounding box center [1104, 372] width 25 height 66
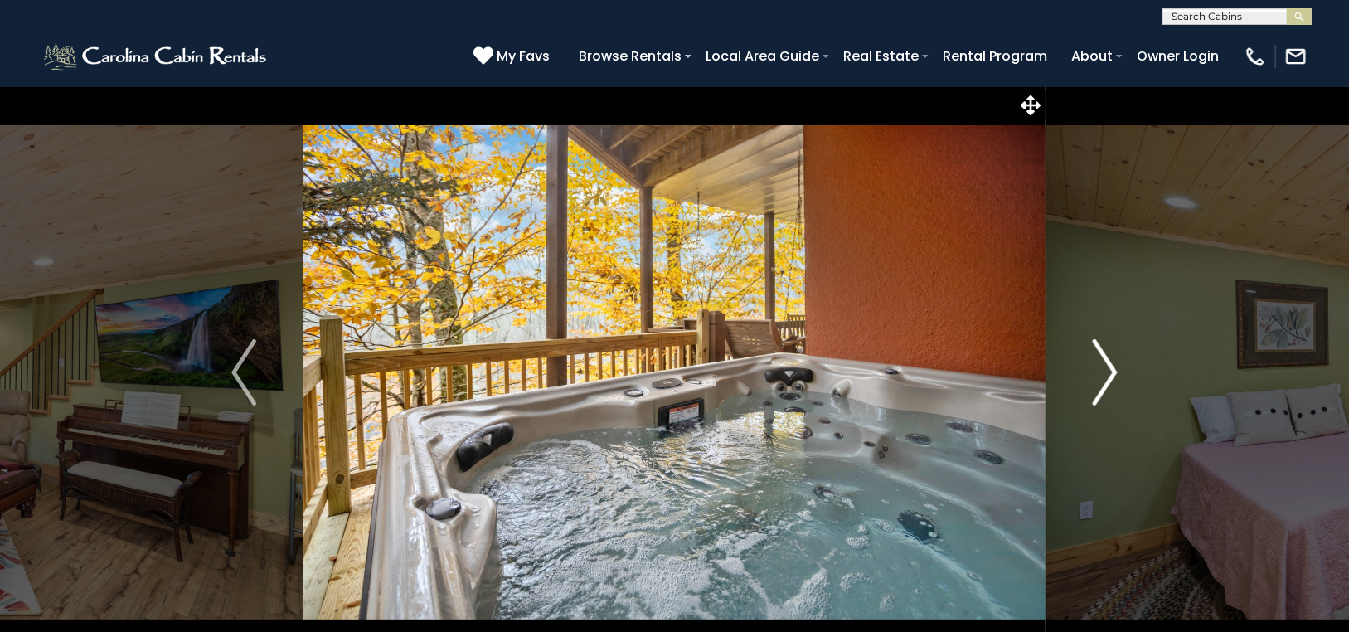
click at [1111, 361] on img "Next" at bounding box center [1104, 372] width 25 height 66
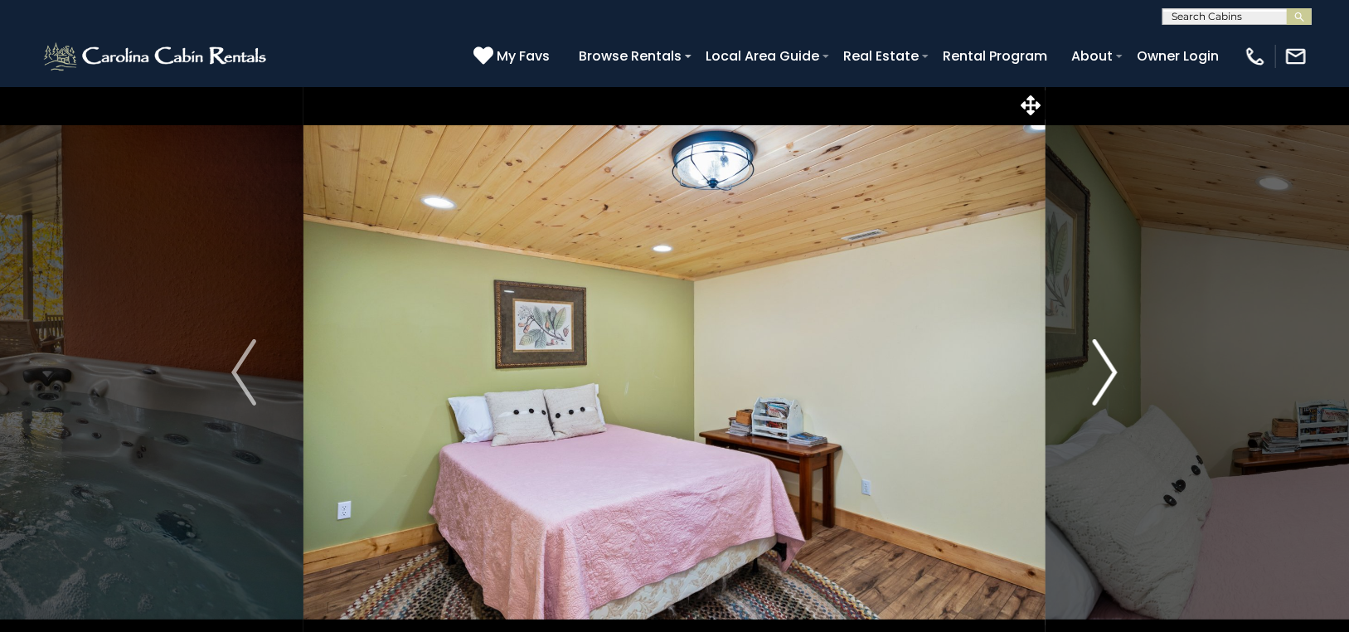
click at [1111, 357] on img "Next" at bounding box center [1104, 372] width 25 height 66
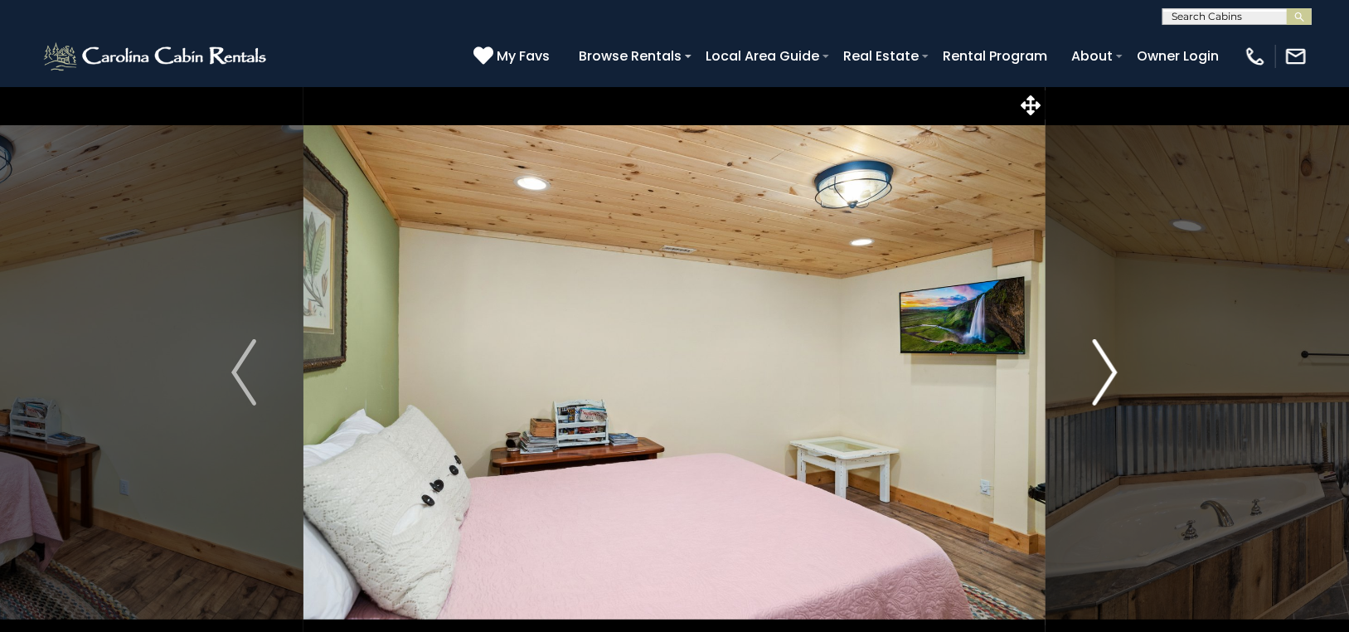
click at [1111, 357] on img "Next" at bounding box center [1104, 372] width 25 height 66
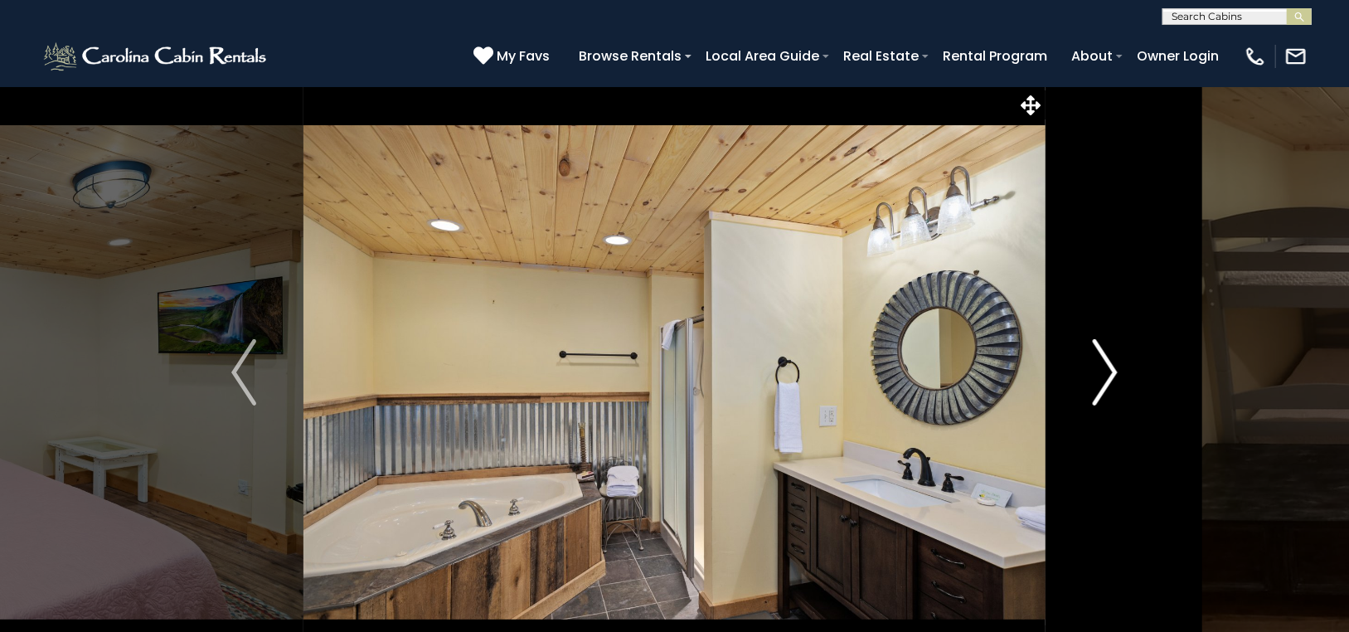
click at [1111, 357] on img "Next" at bounding box center [1104, 372] width 25 height 66
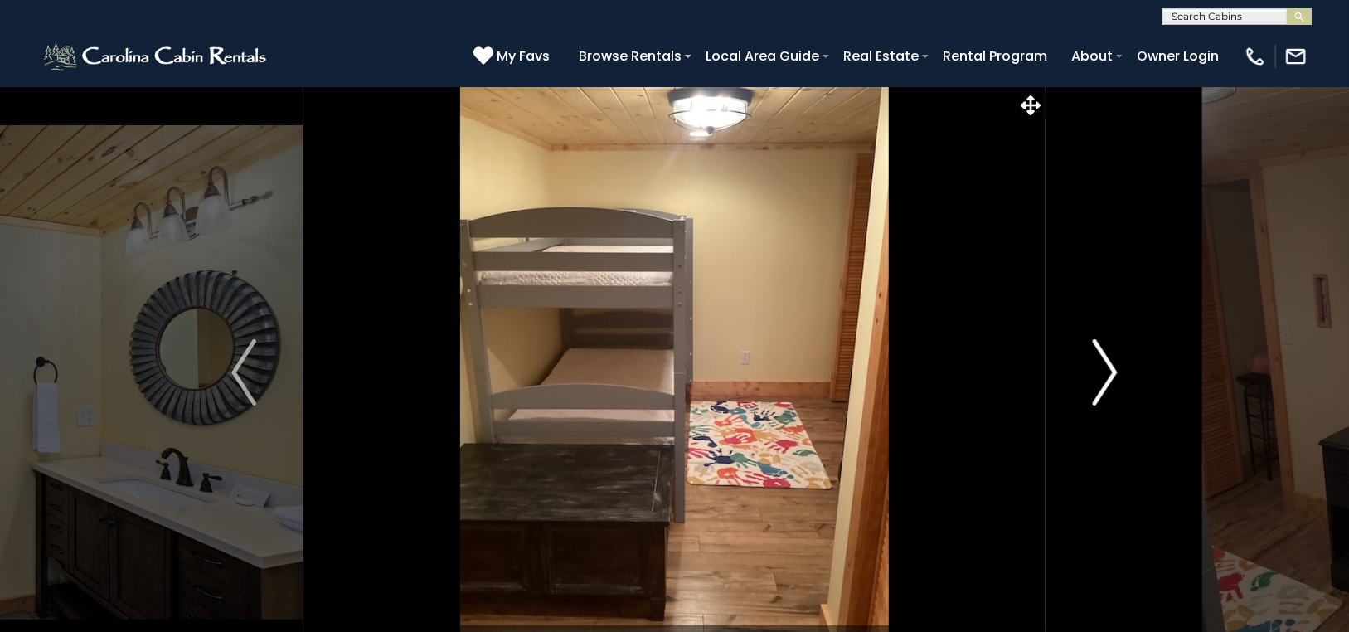
click at [1111, 357] on img "Next" at bounding box center [1104, 372] width 25 height 66
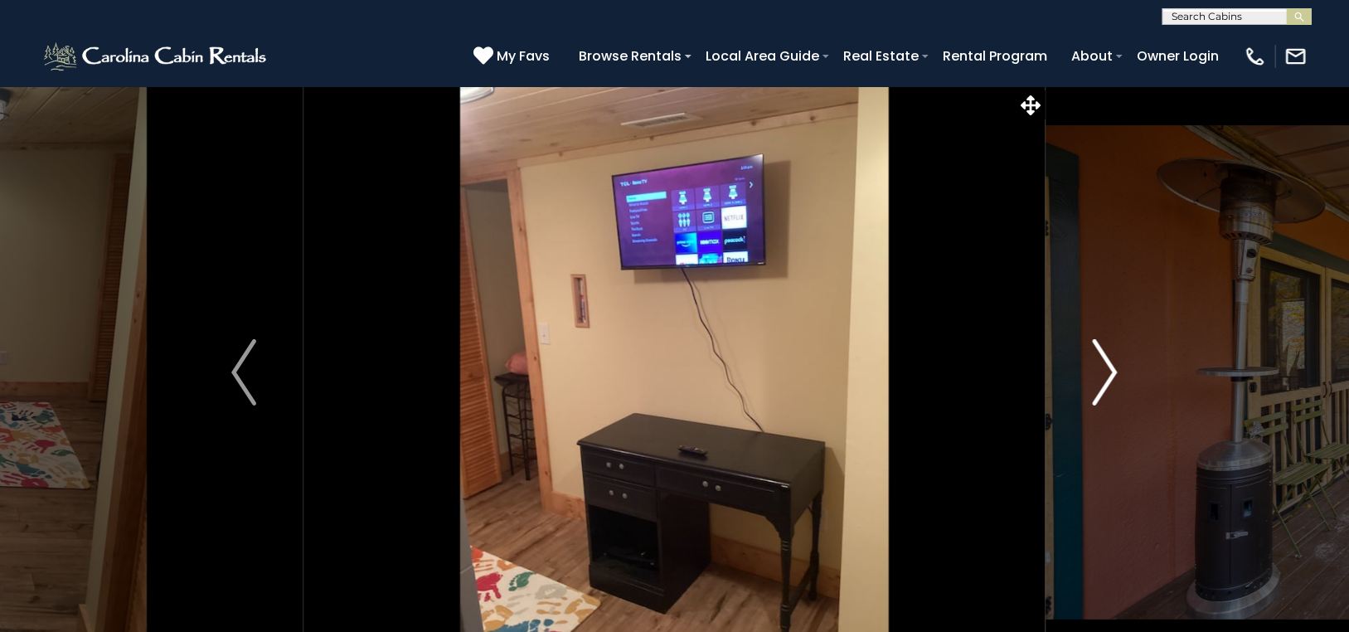
click at [1111, 357] on img "Next" at bounding box center [1104, 372] width 25 height 66
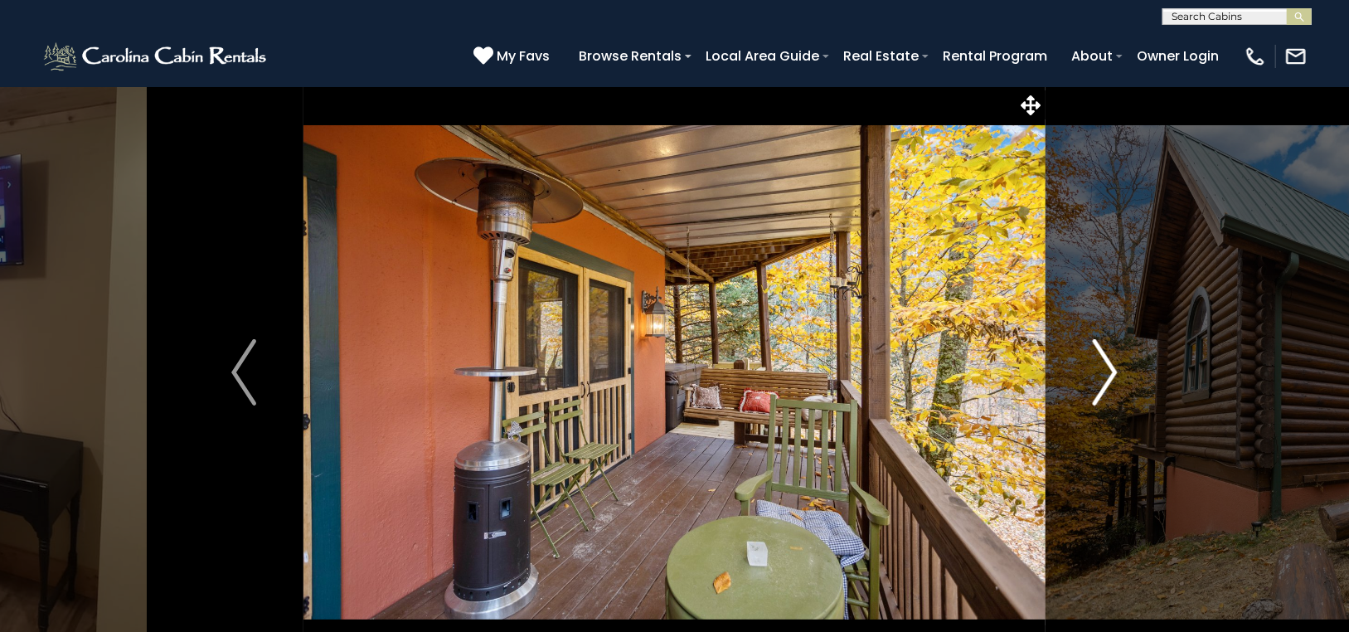
click at [1109, 362] on img "Next" at bounding box center [1104, 372] width 25 height 66
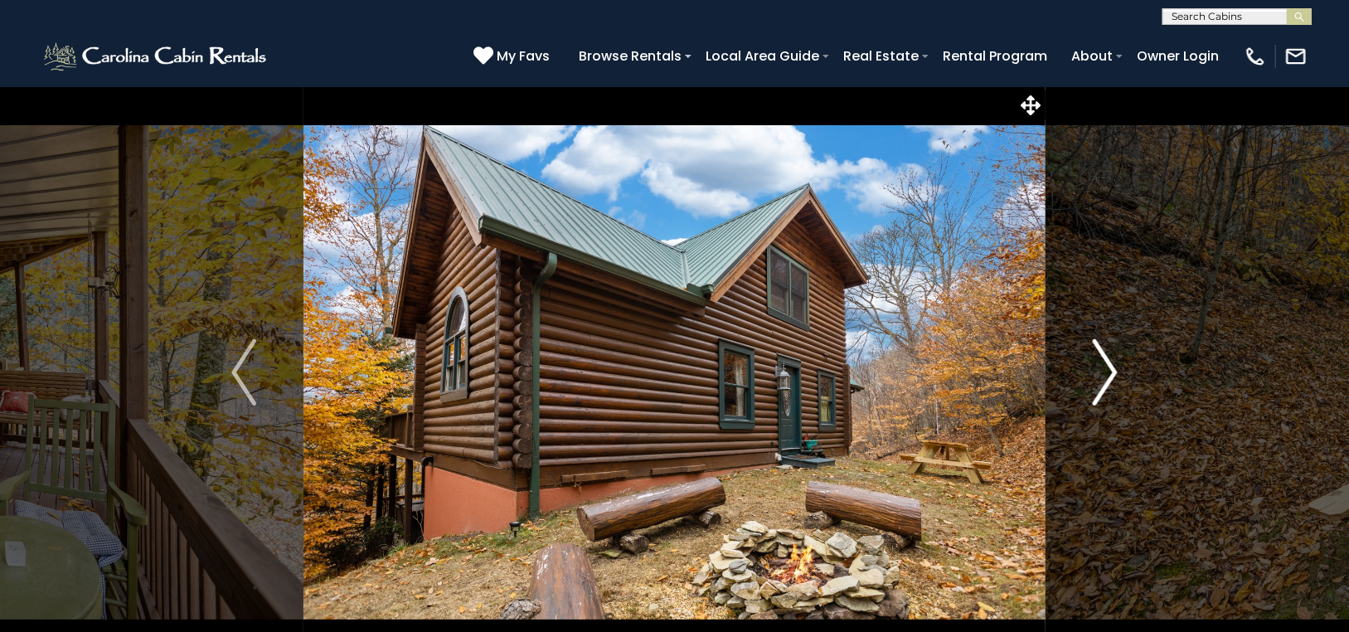
click at [1103, 362] on img "Next" at bounding box center [1104, 372] width 25 height 66
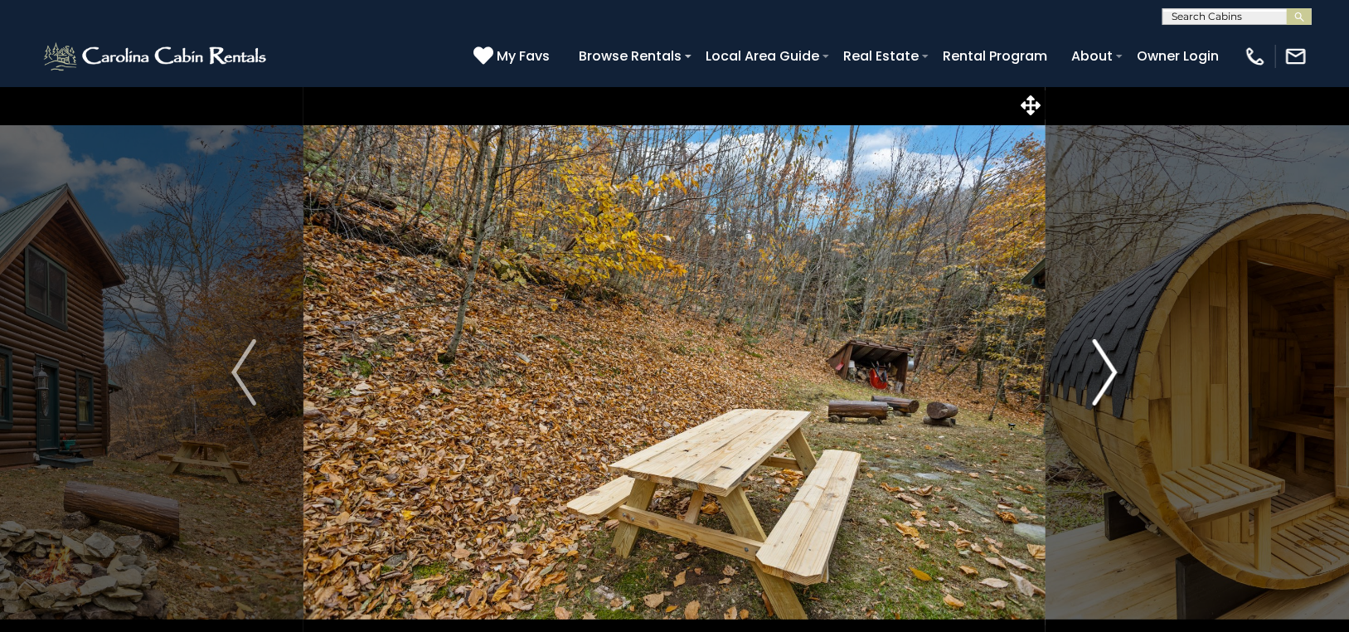
click at [1104, 365] on img "Next" at bounding box center [1104, 372] width 25 height 66
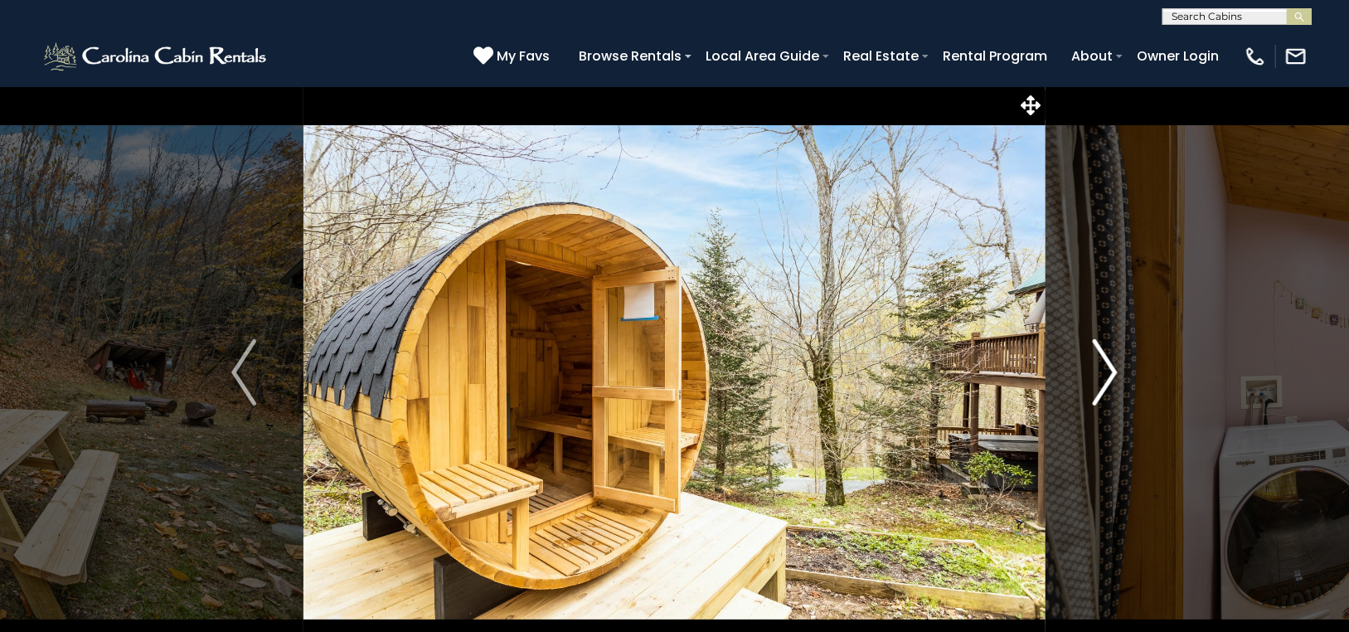
click at [1111, 358] on img "Next" at bounding box center [1104, 372] width 25 height 66
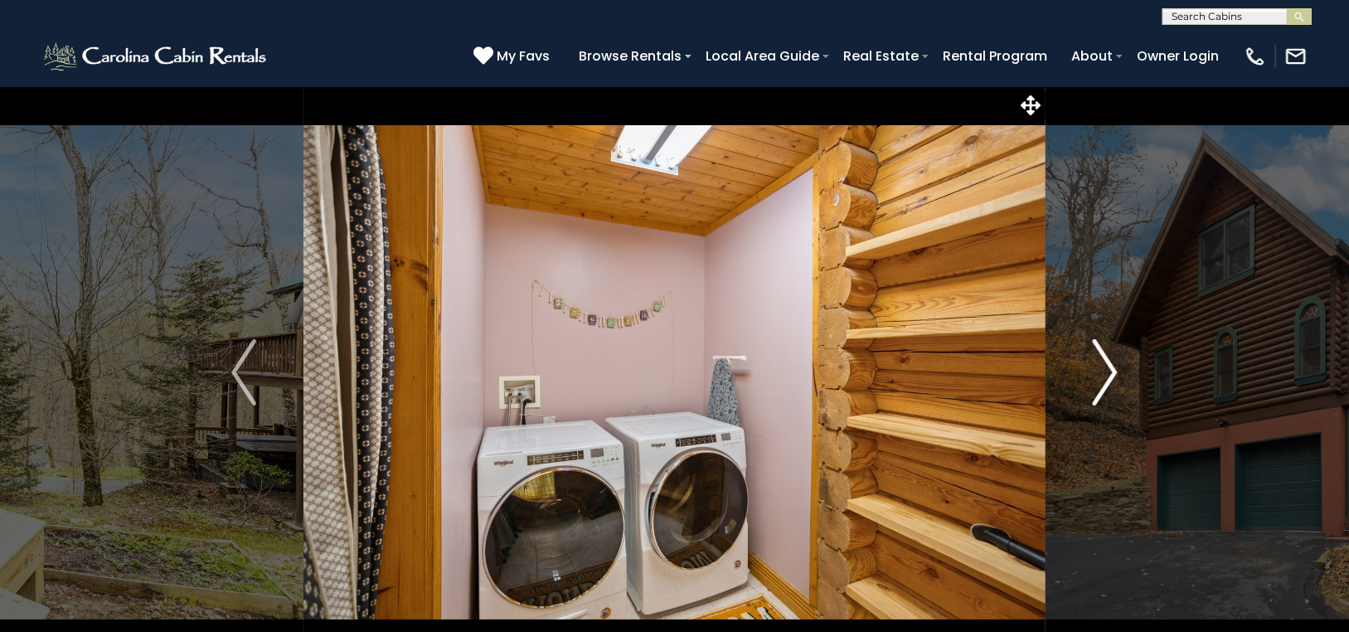
click at [1111, 358] on img "Next" at bounding box center [1104, 372] width 25 height 66
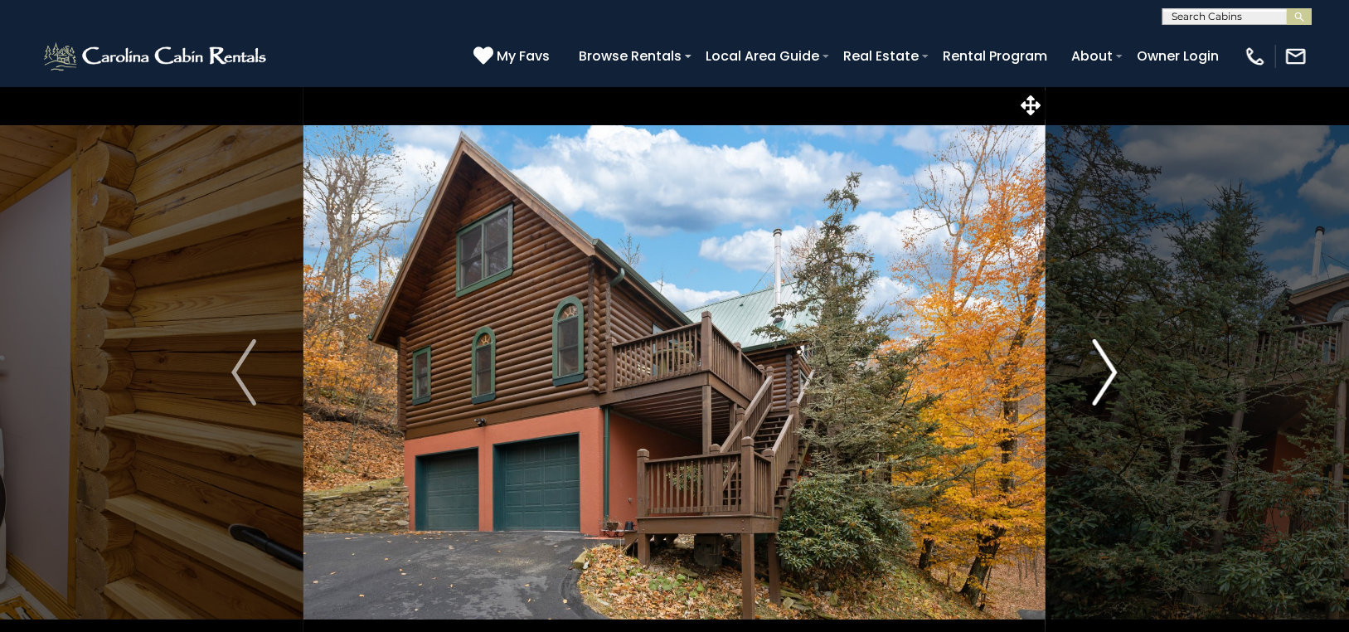
click at [1110, 361] on img "Next" at bounding box center [1104, 372] width 25 height 66
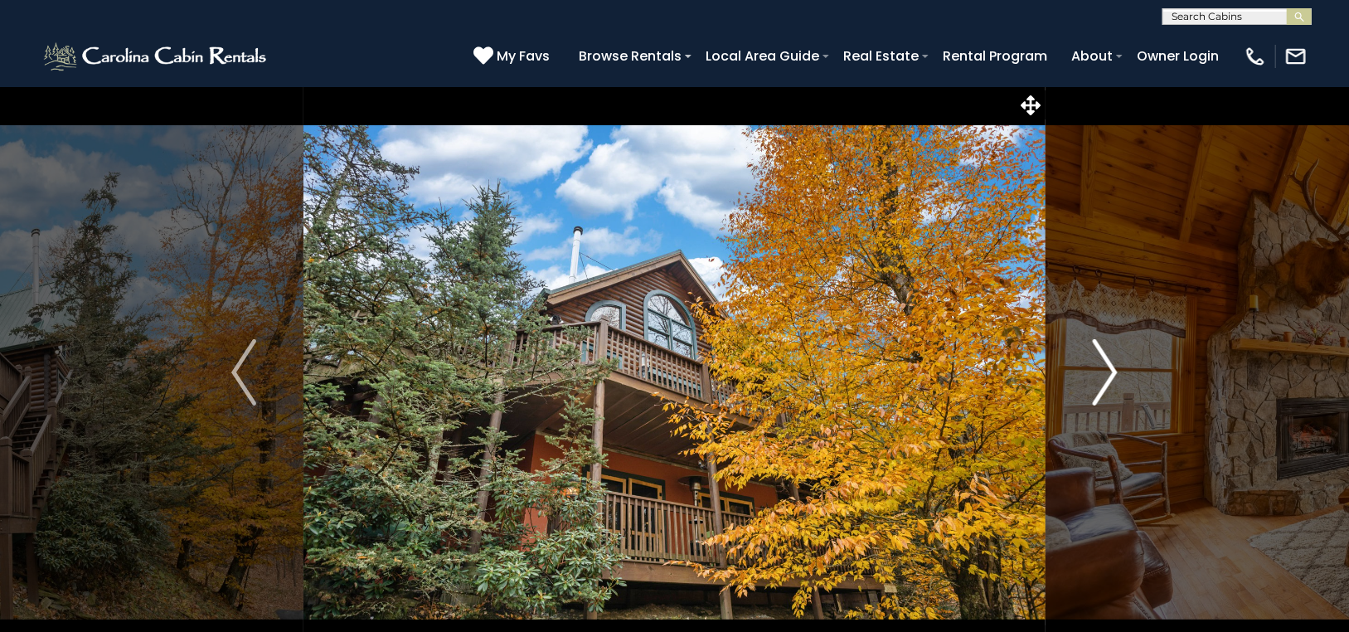
click at [1112, 362] on img "Next" at bounding box center [1104, 372] width 25 height 66
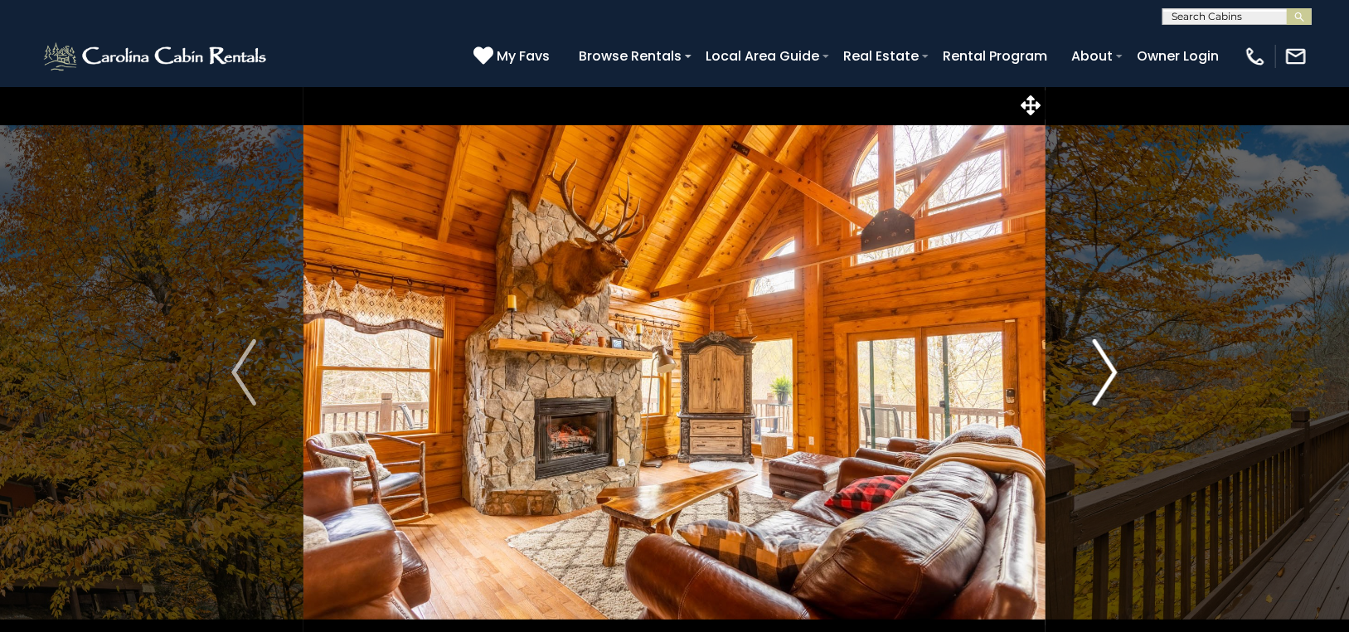
click at [1112, 361] on img "Next" at bounding box center [1104, 372] width 25 height 66
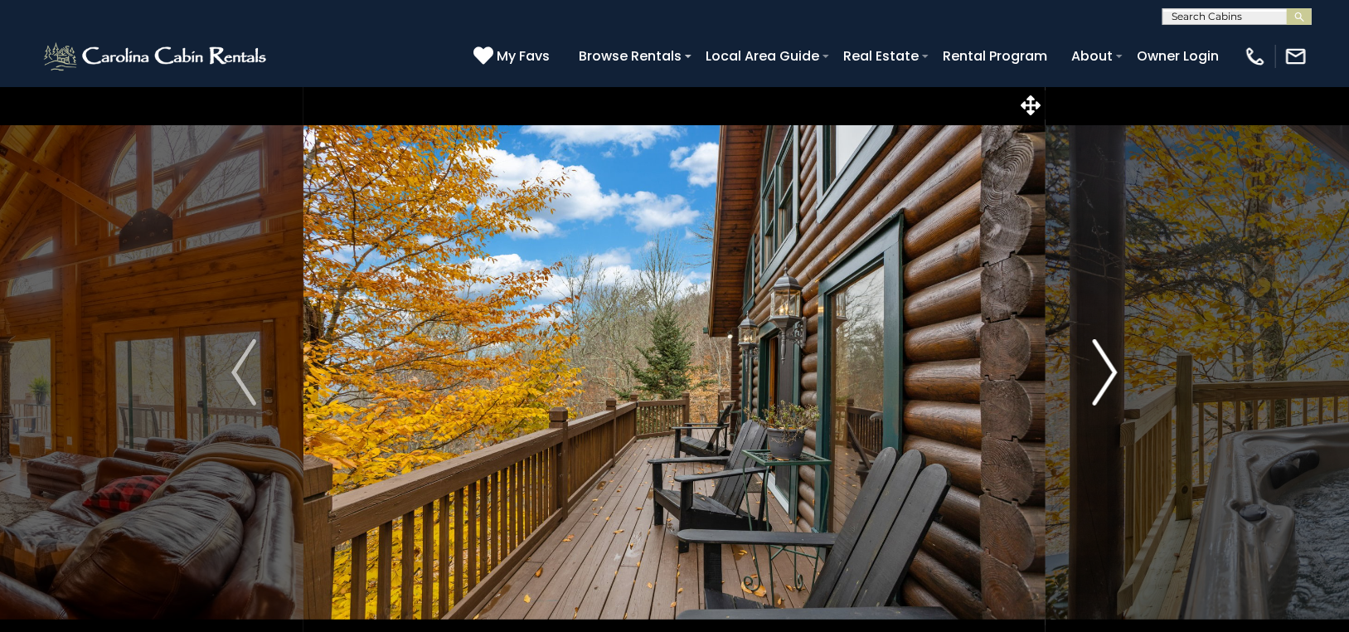
click at [1112, 360] on img "Next" at bounding box center [1104, 372] width 25 height 66
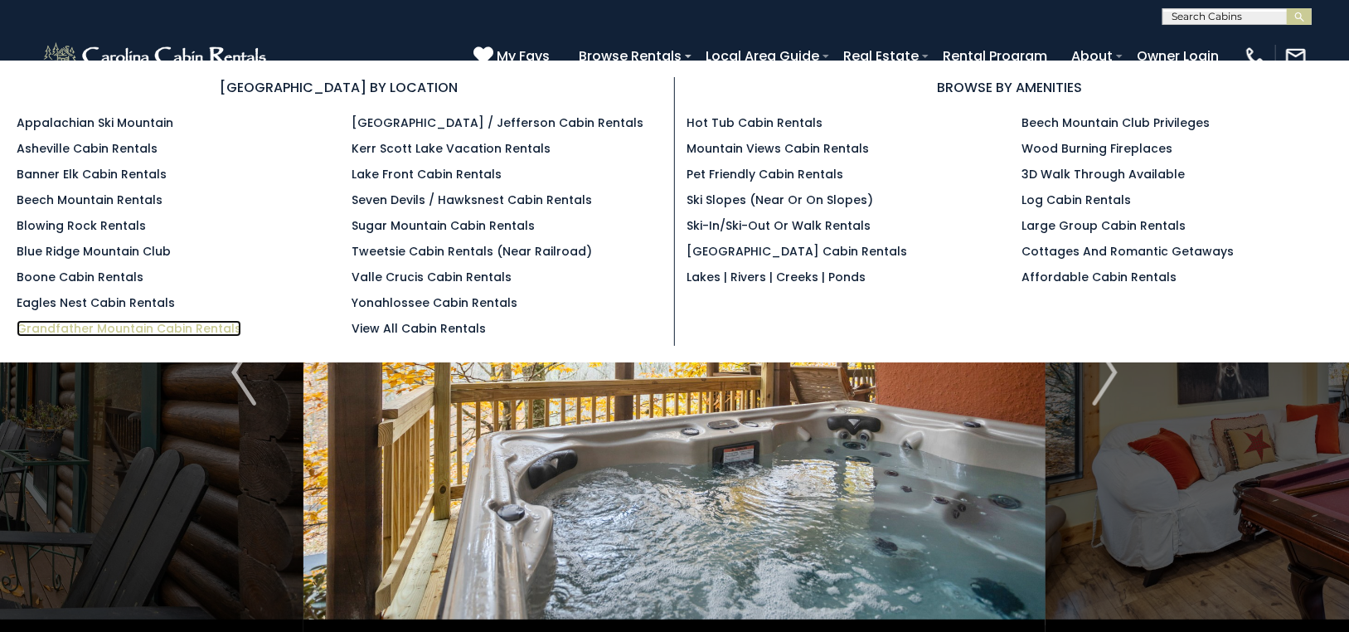
click at [101, 323] on link "Grandfather Mountain Cabin Rentals" at bounding box center [129, 328] width 225 height 17
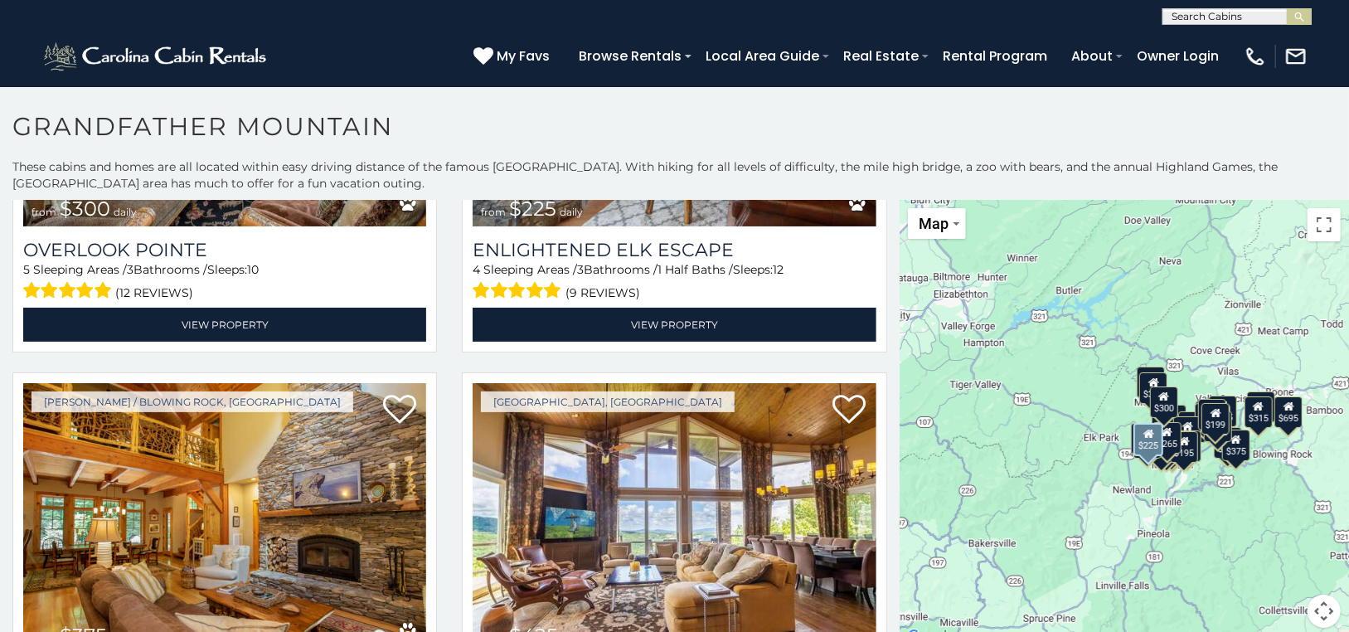
scroll to position [746, 0]
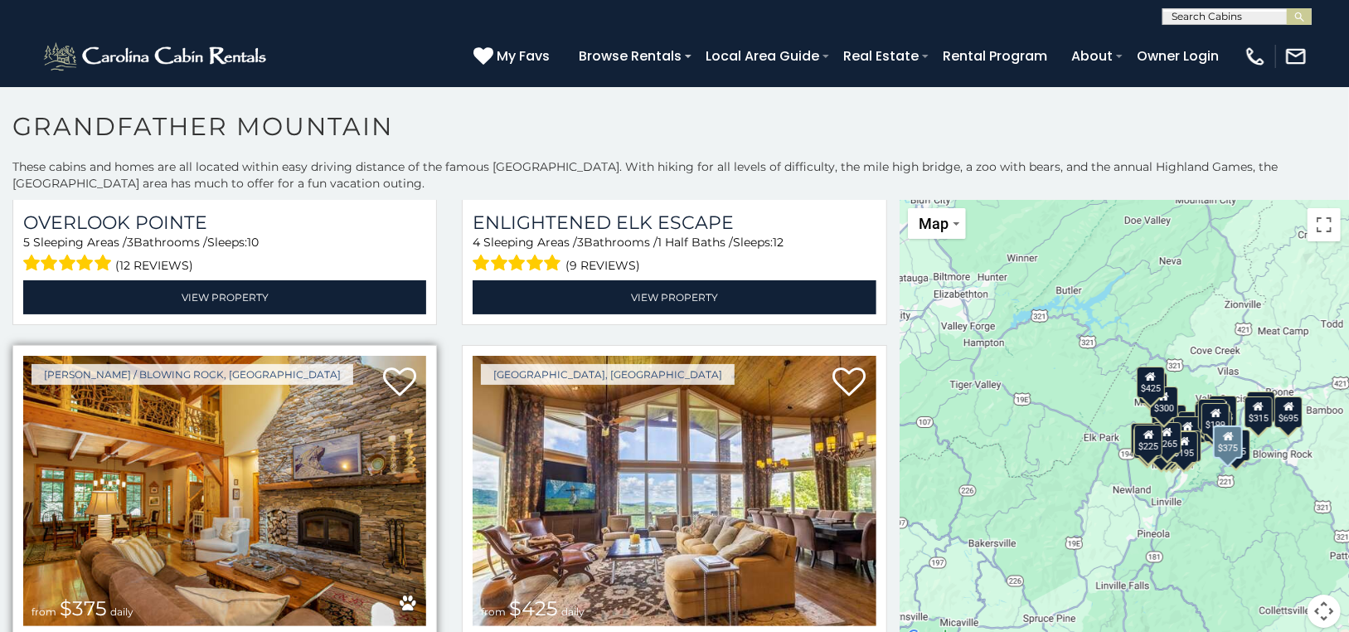
click at [223, 477] on img at bounding box center [224, 491] width 403 height 270
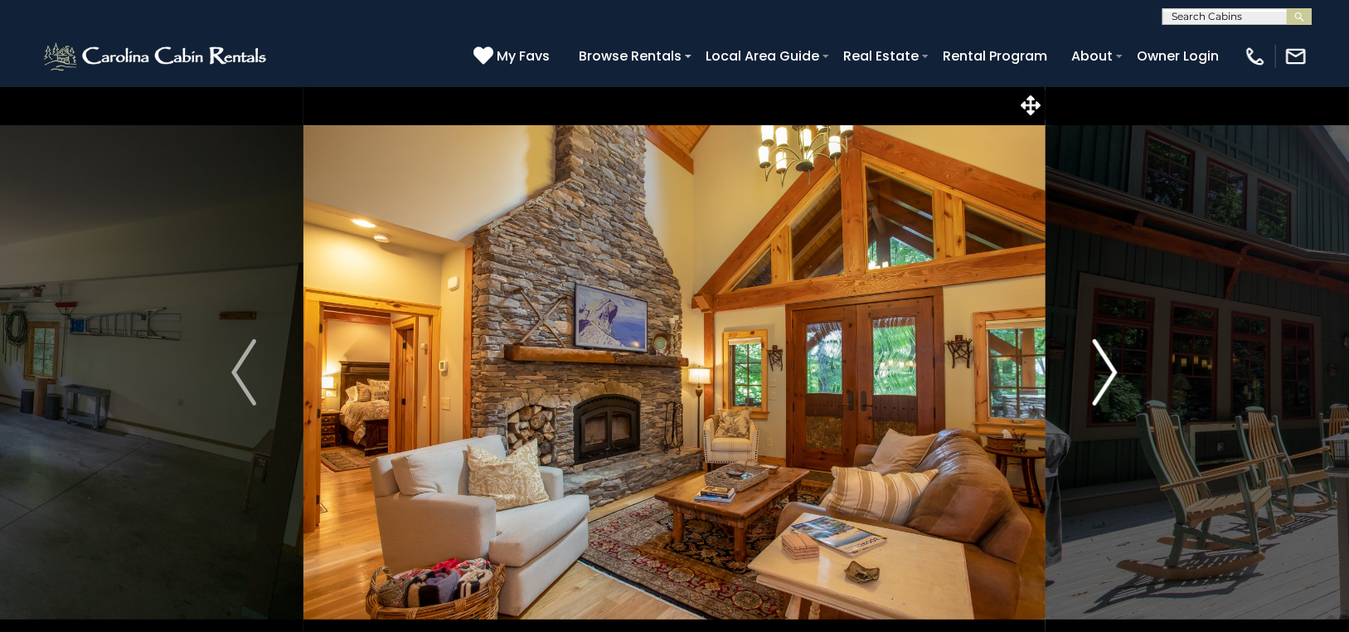
click at [1111, 360] on img "Next" at bounding box center [1104, 372] width 25 height 66
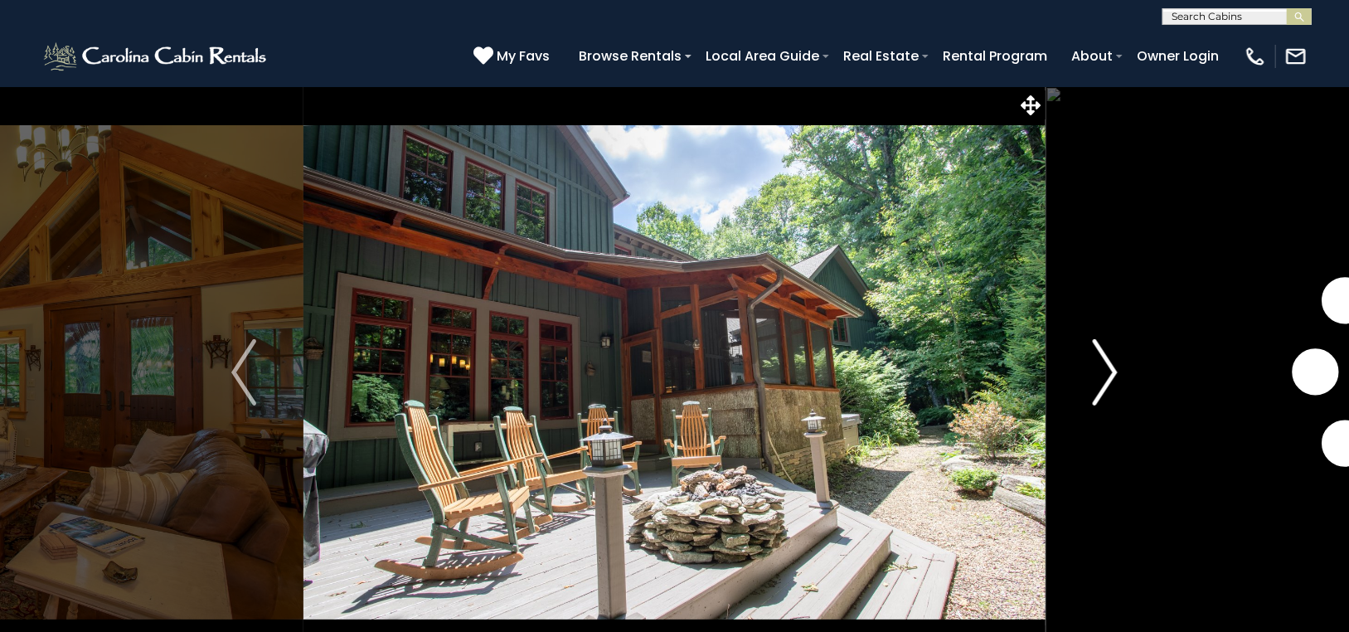
click at [1111, 360] on img "Next" at bounding box center [1104, 372] width 25 height 66
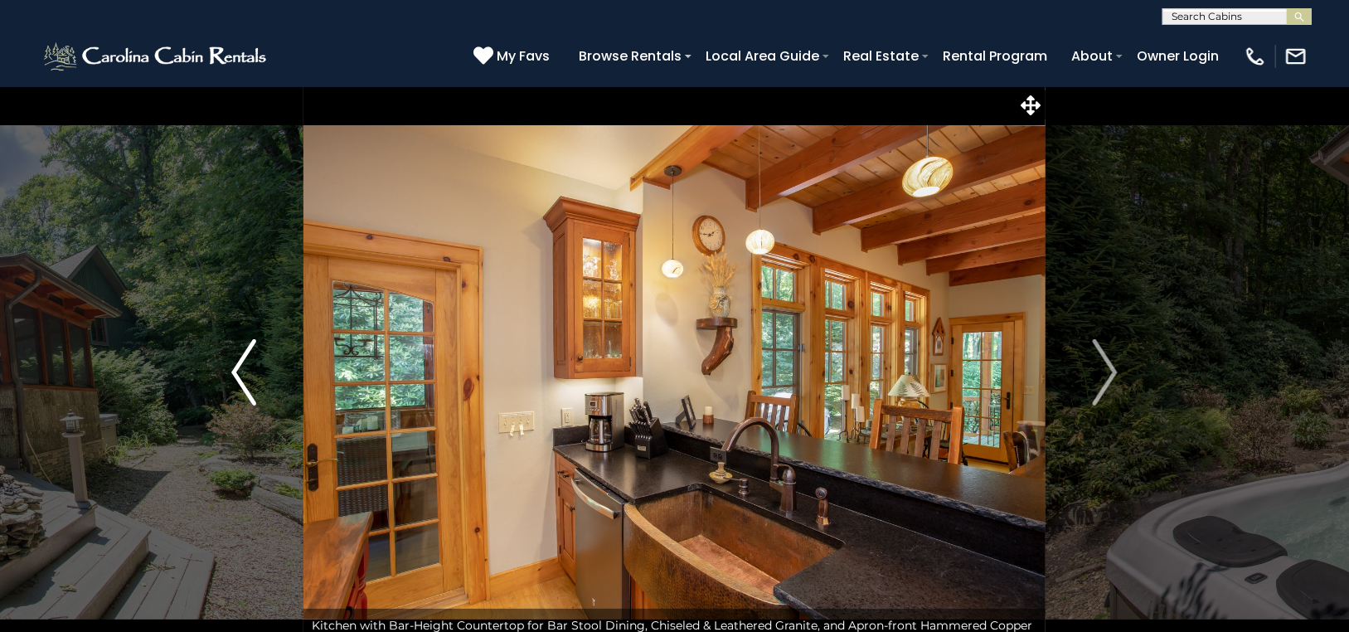
click at [235, 361] on img "Previous" at bounding box center [243, 372] width 25 height 66
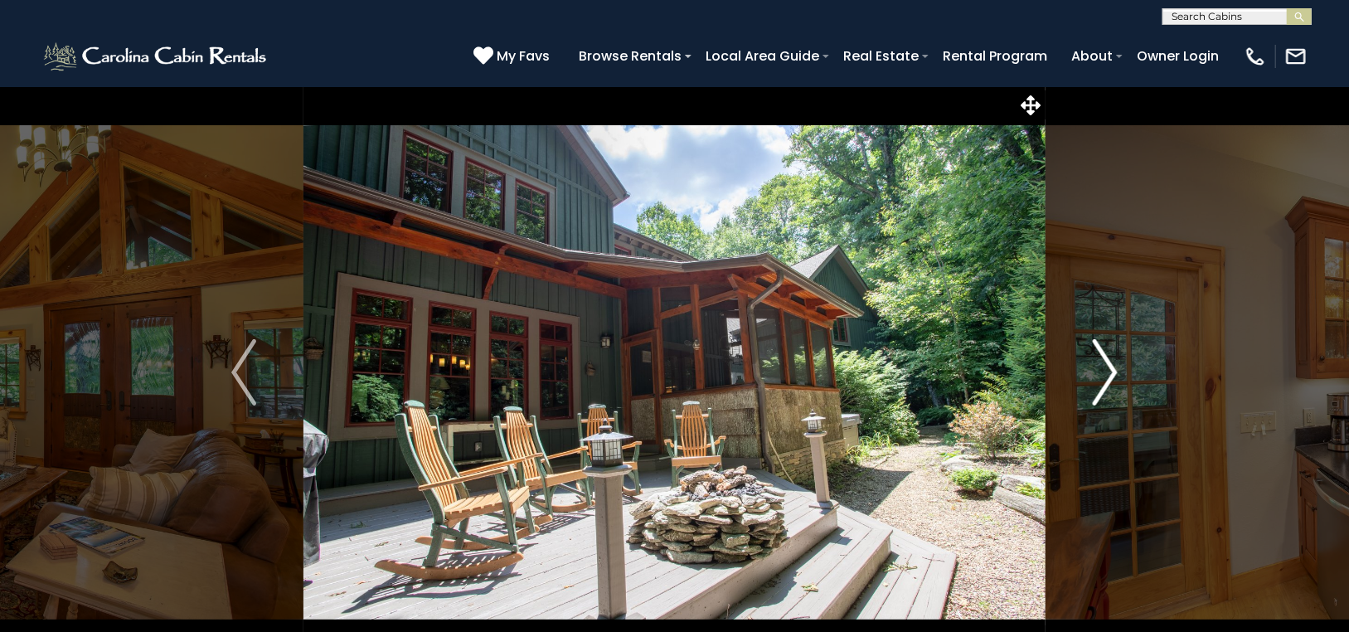
click at [1110, 357] on img "Next" at bounding box center [1104, 372] width 25 height 66
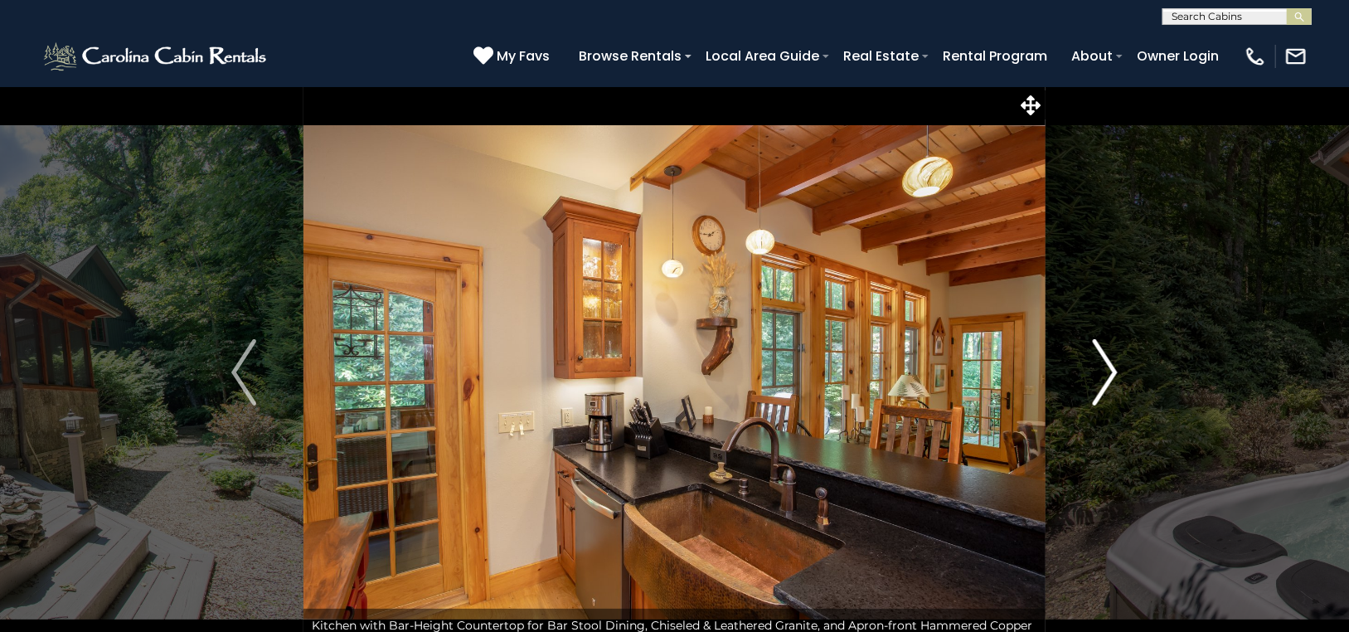
click at [1110, 357] on img "Next" at bounding box center [1104, 372] width 25 height 66
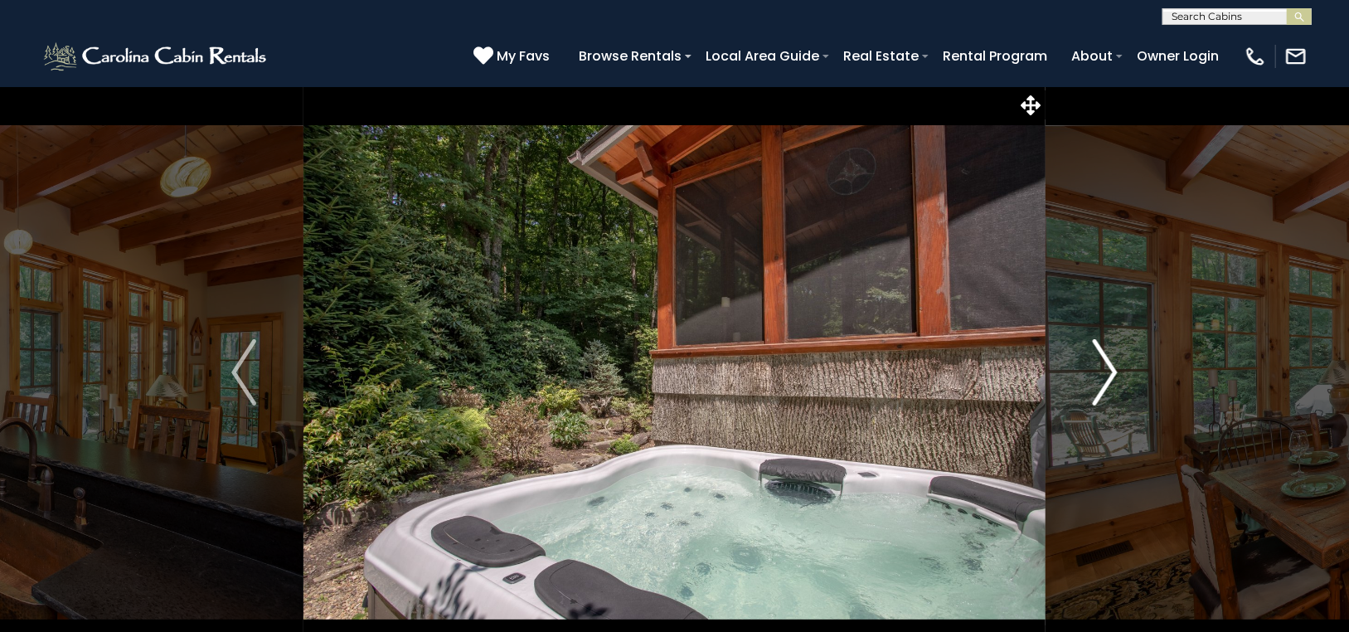
click at [1110, 357] on img "Next" at bounding box center [1104, 372] width 25 height 66
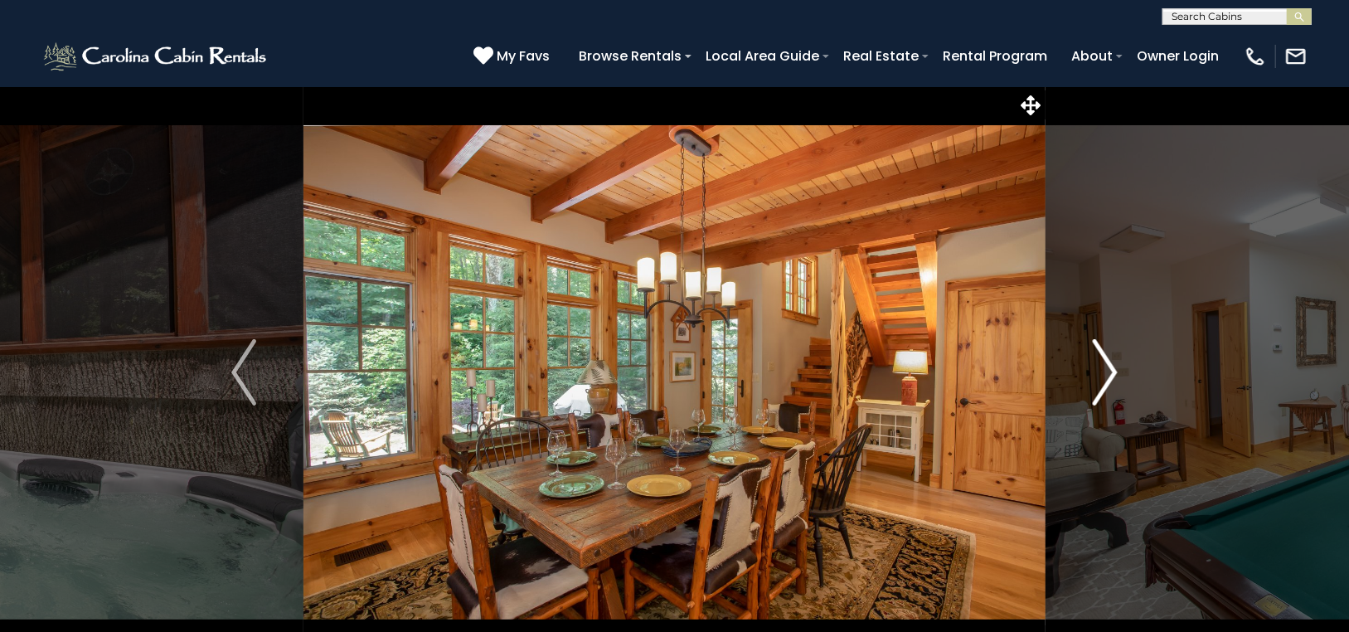
click at [1109, 357] on img "Next" at bounding box center [1104, 372] width 25 height 66
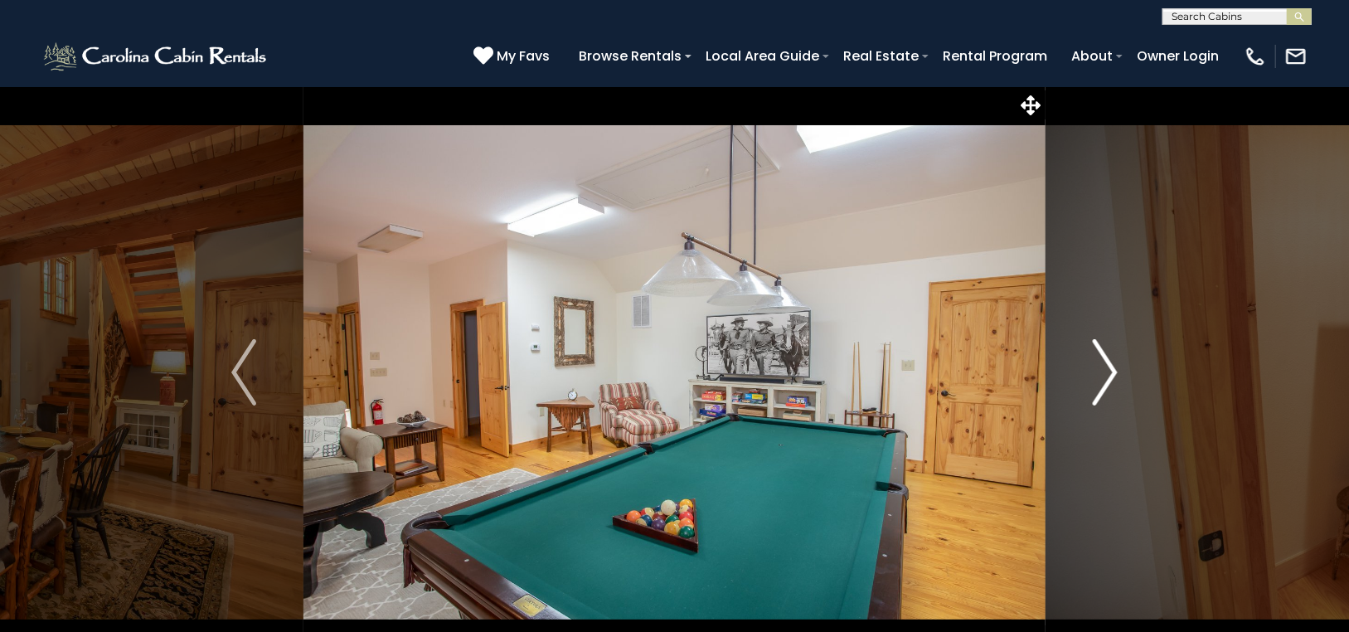
click at [1109, 357] on img "Next" at bounding box center [1104, 372] width 25 height 66
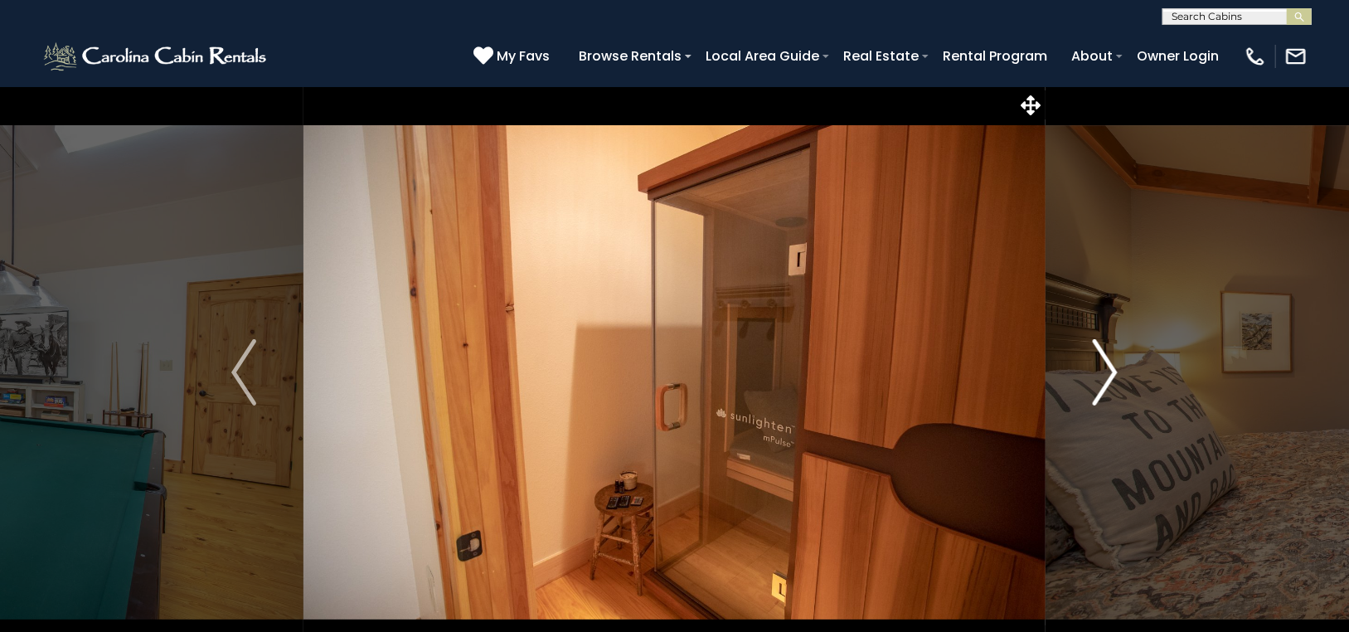
click at [1109, 357] on img "Next" at bounding box center [1104, 372] width 25 height 66
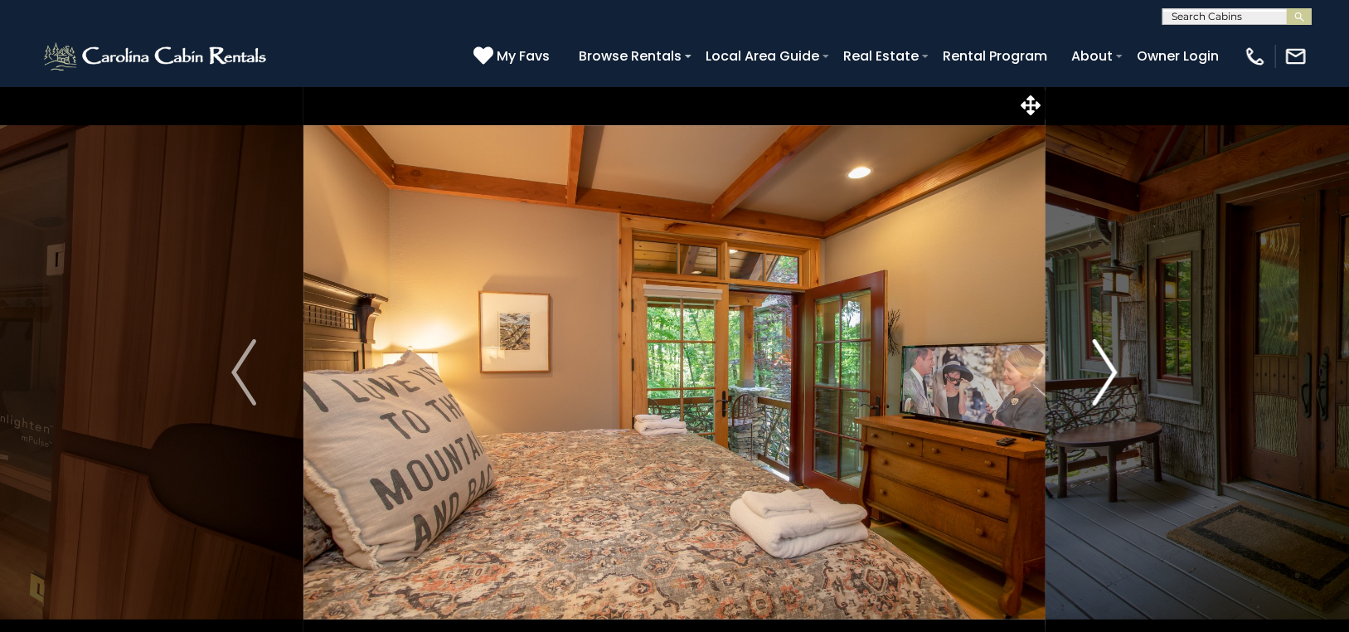
click at [1109, 357] on img "Next" at bounding box center [1104, 372] width 25 height 66
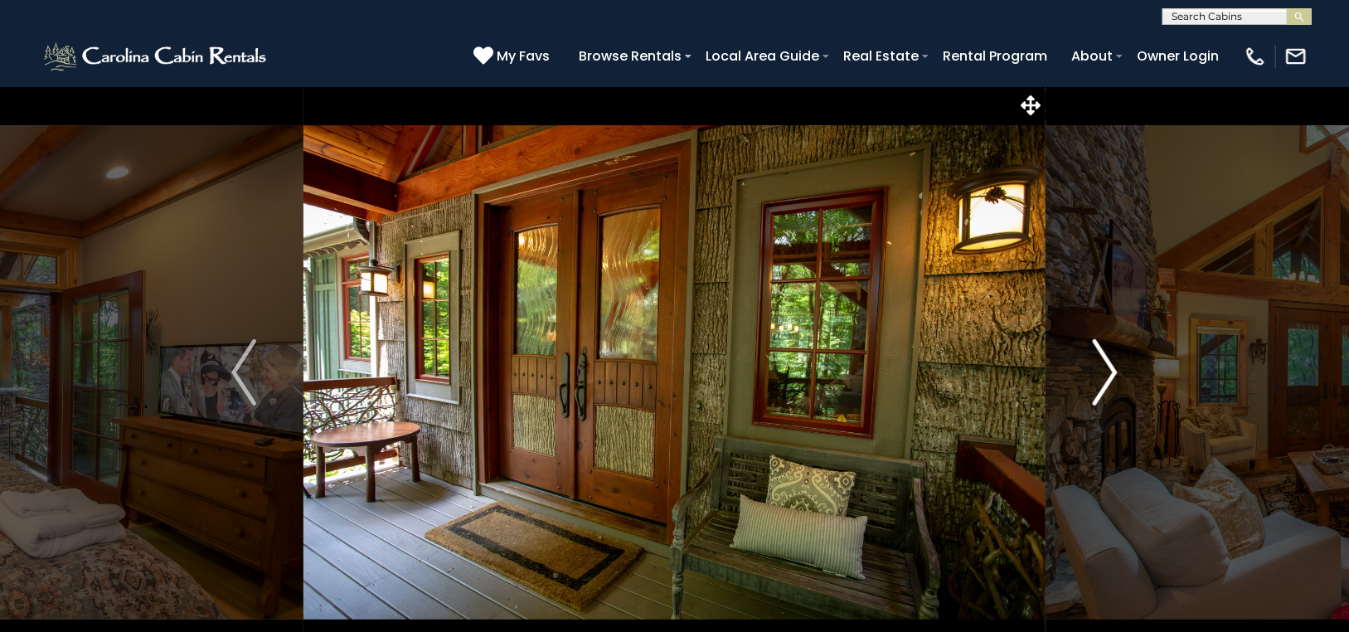
click at [1109, 357] on img "Next" at bounding box center [1104, 372] width 25 height 66
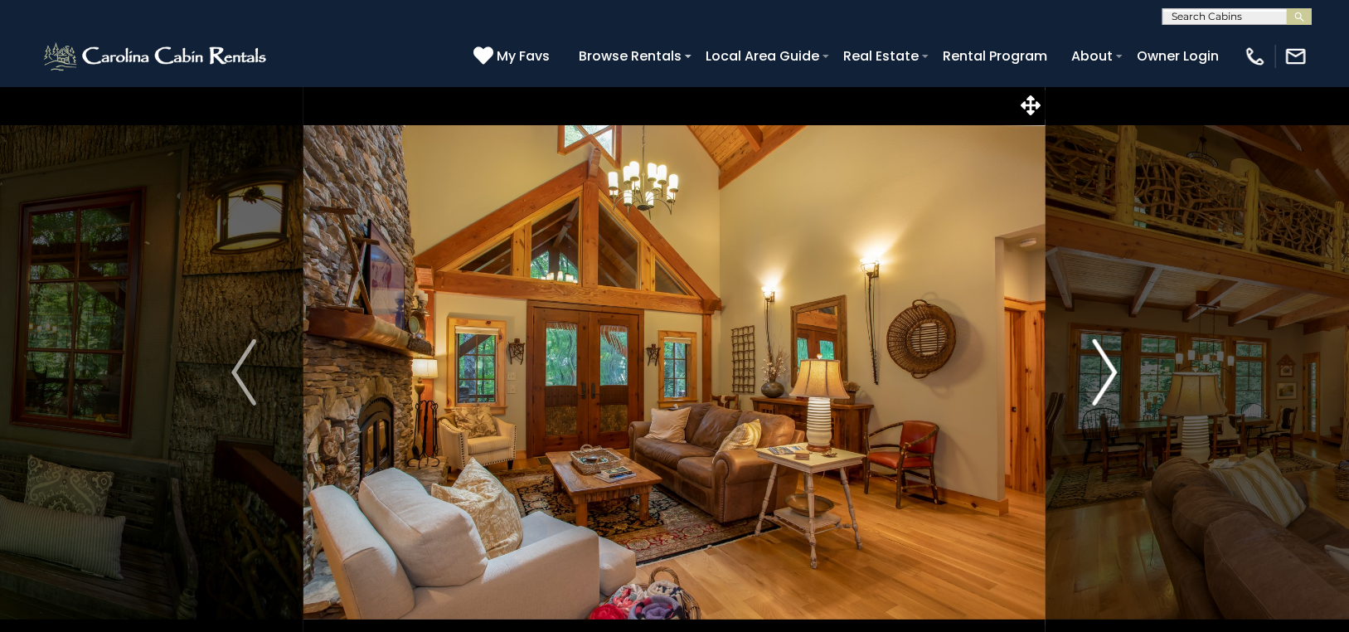
click at [1108, 357] on img "Next" at bounding box center [1104, 372] width 25 height 66
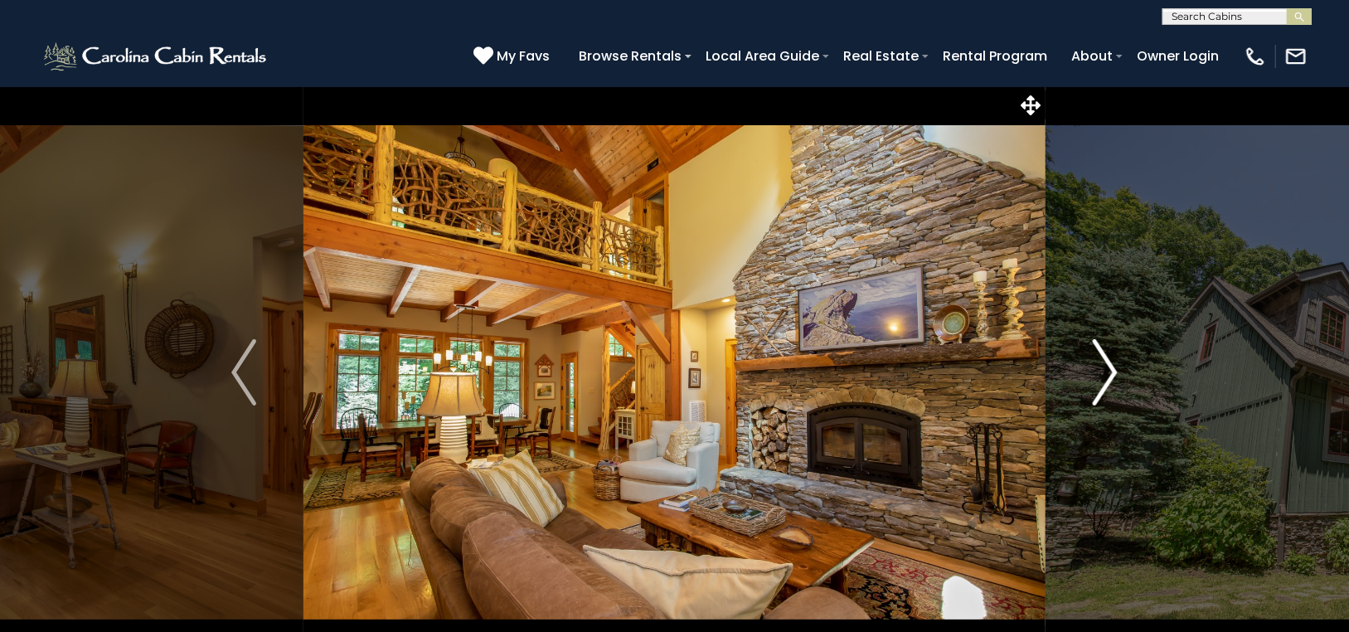
click at [1106, 357] on img "Next" at bounding box center [1104, 372] width 25 height 66
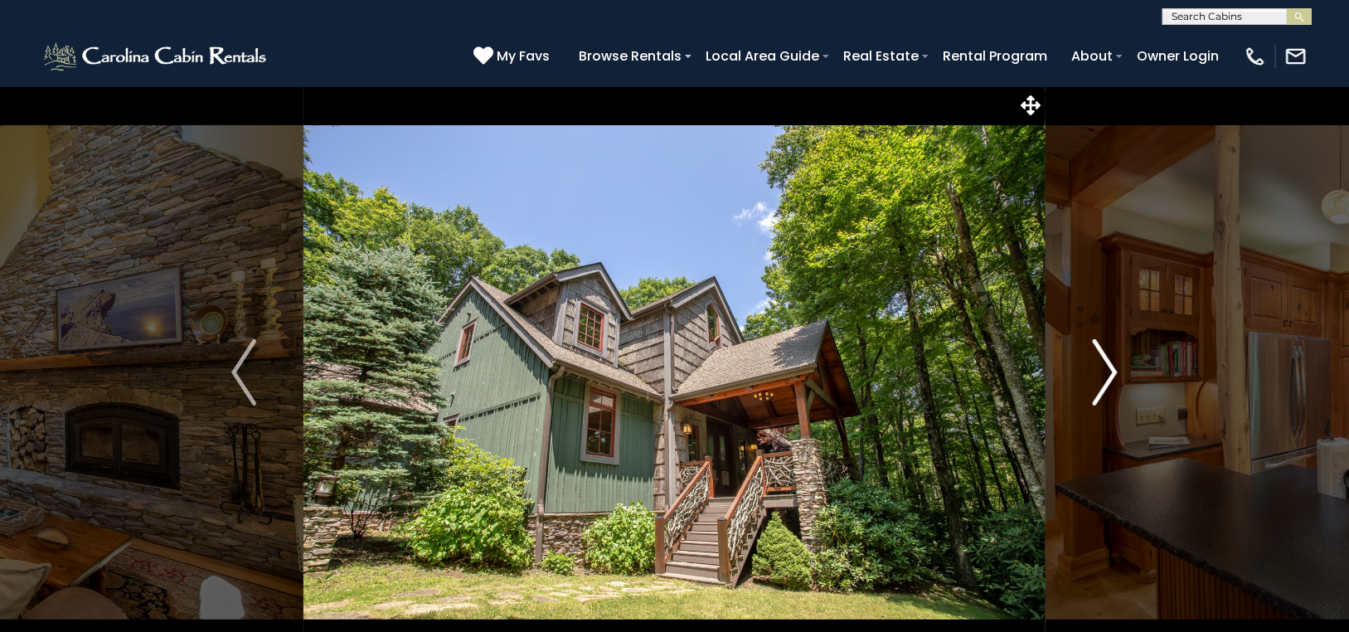
click at [1106, 357] on img "Next" at bounding box center [1104, 372] width 25 height 66
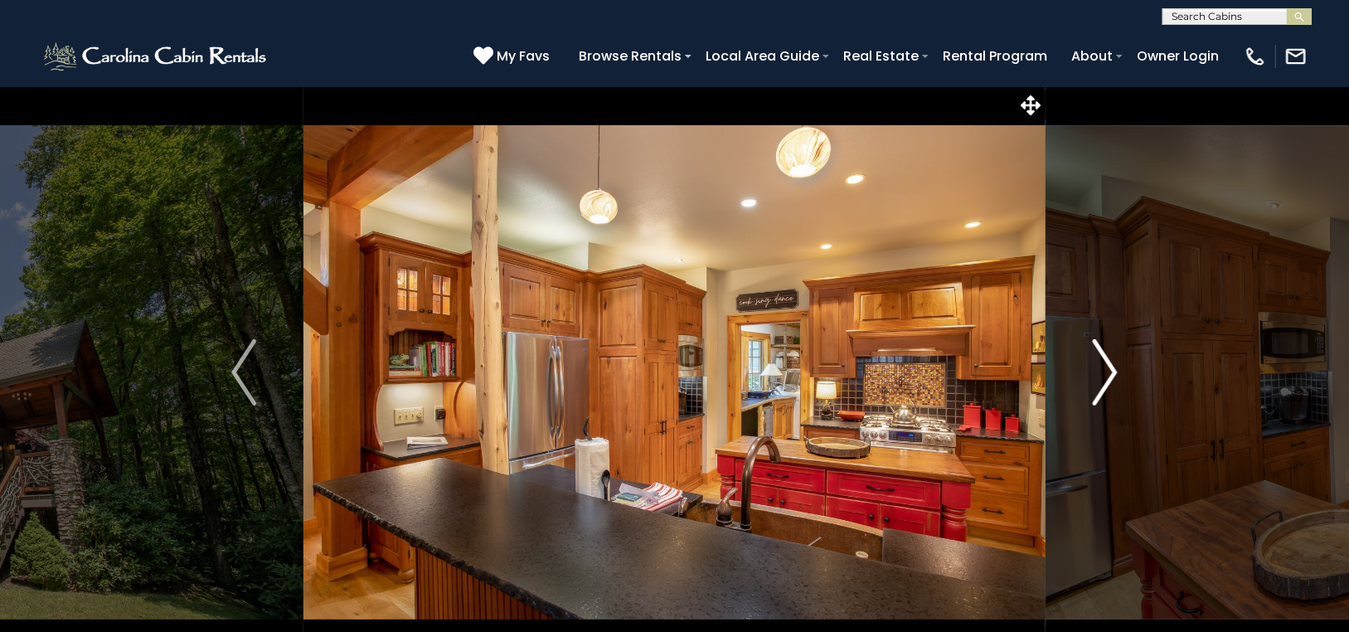
click at [1108, 360] on img "Next" at bounding box center [1104, 372] width 25 height 66
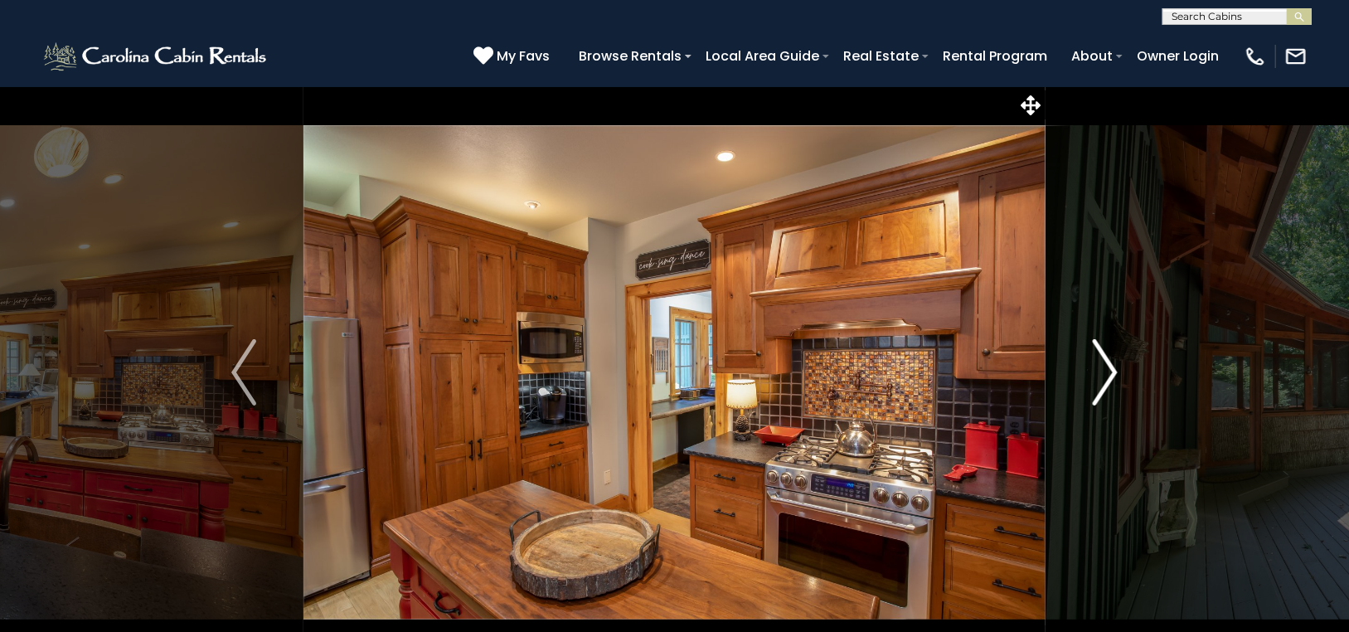
click at [1108, 360] on img "Next" at bounding box center [1104, 372] width 25 height 66
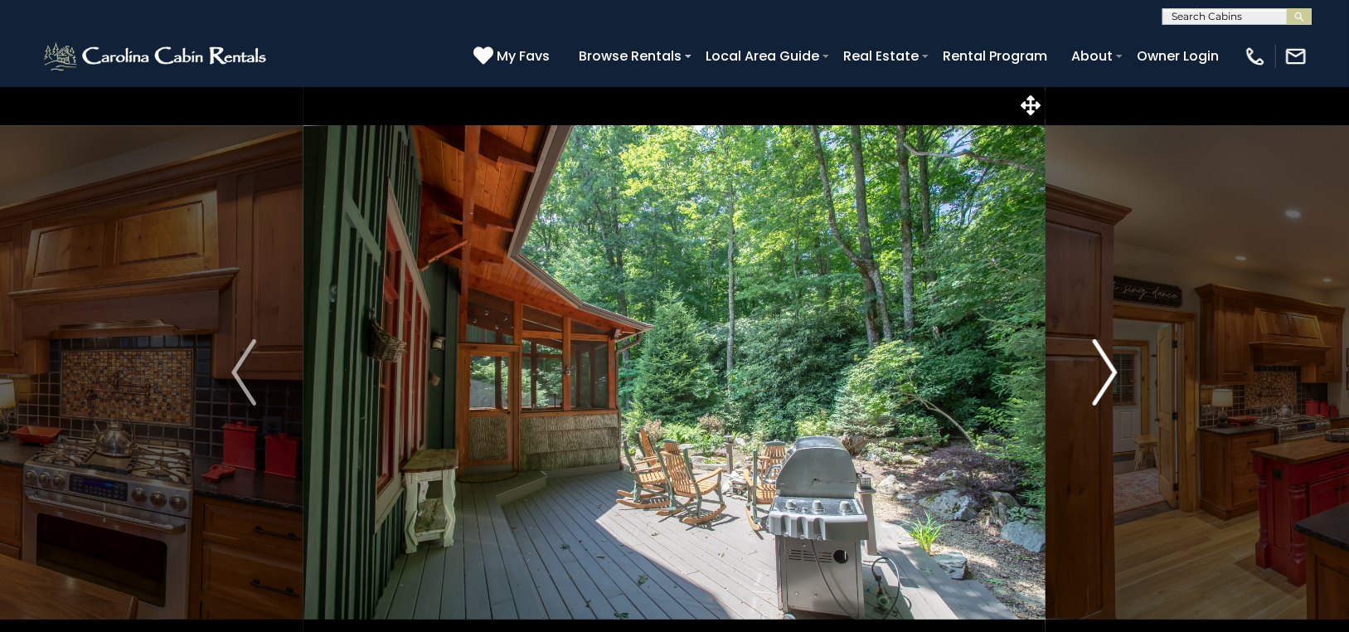
click at [1109, 359] on img "Next" at bounding box center [1104, 372] width 25 height 66
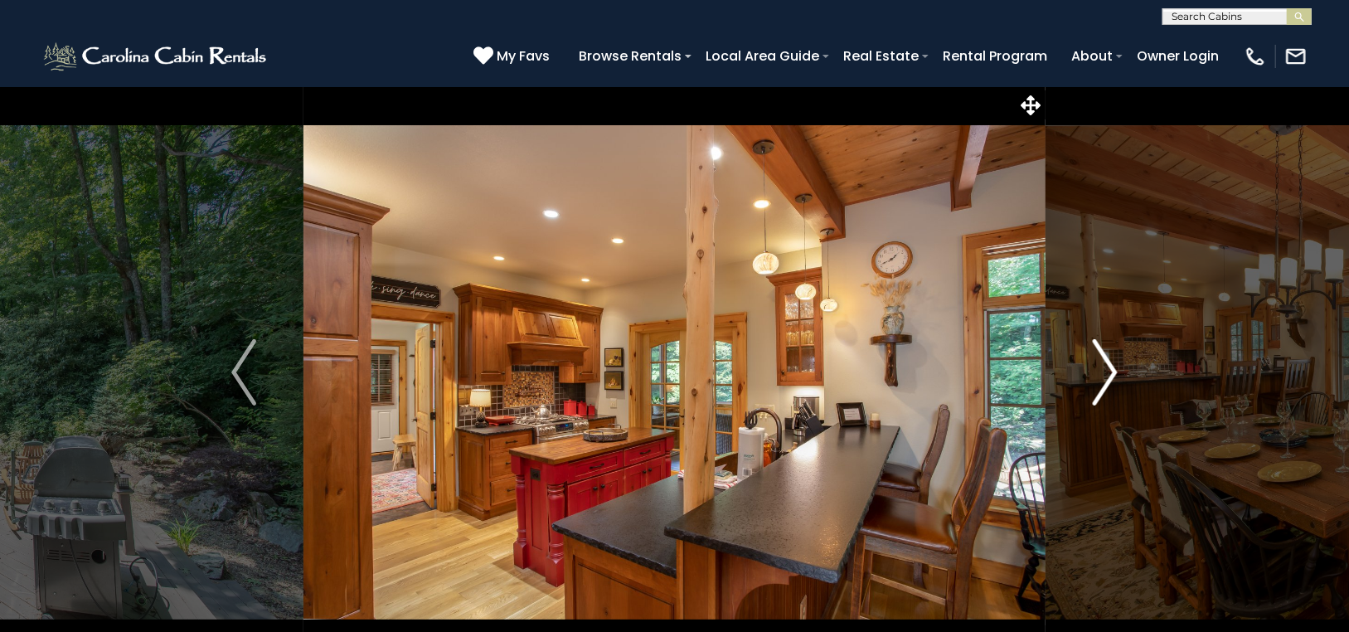
click at [1109, 359] on img "Next" at bounding box center [1104, 372] width 25 height 66
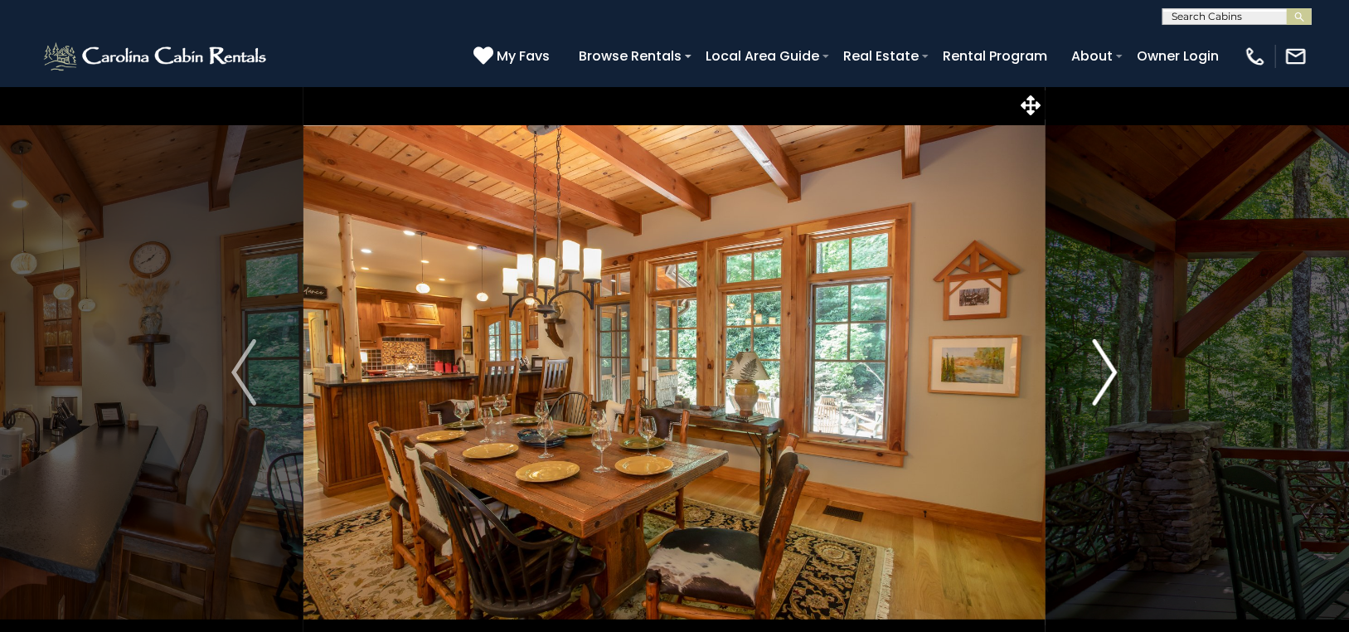
click at [1108, 356] on img "Next" at bounding box center [1104, 372] width 25 height 66
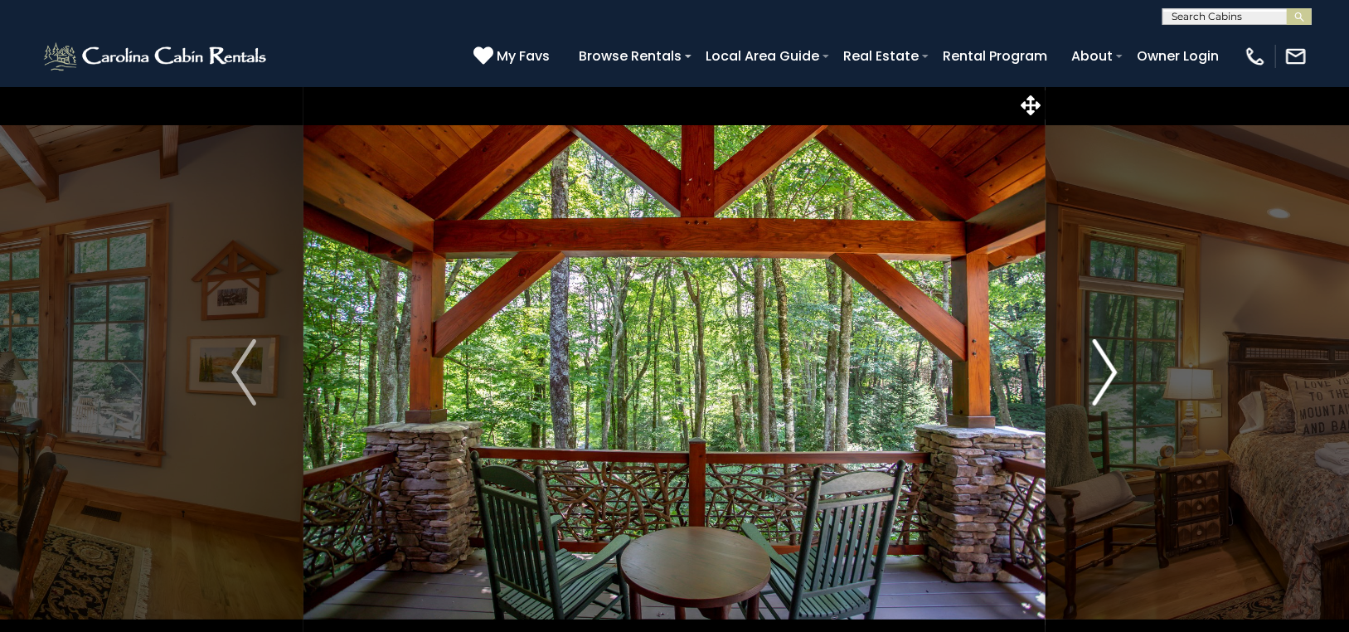
click at [1107, 358] on img "Next" at bounding box center [1104, 372] width 25 height 66
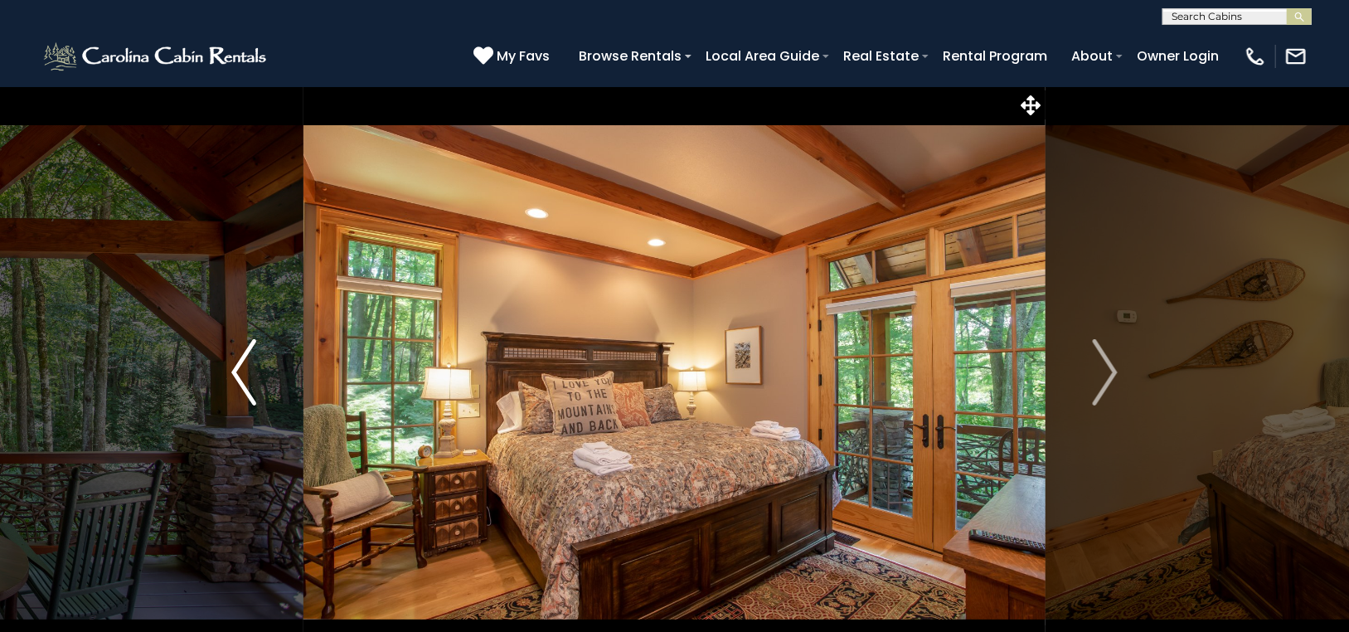
click at [239, 366] on img "Previous" at bounding box center [243, 372] width 25 height 66
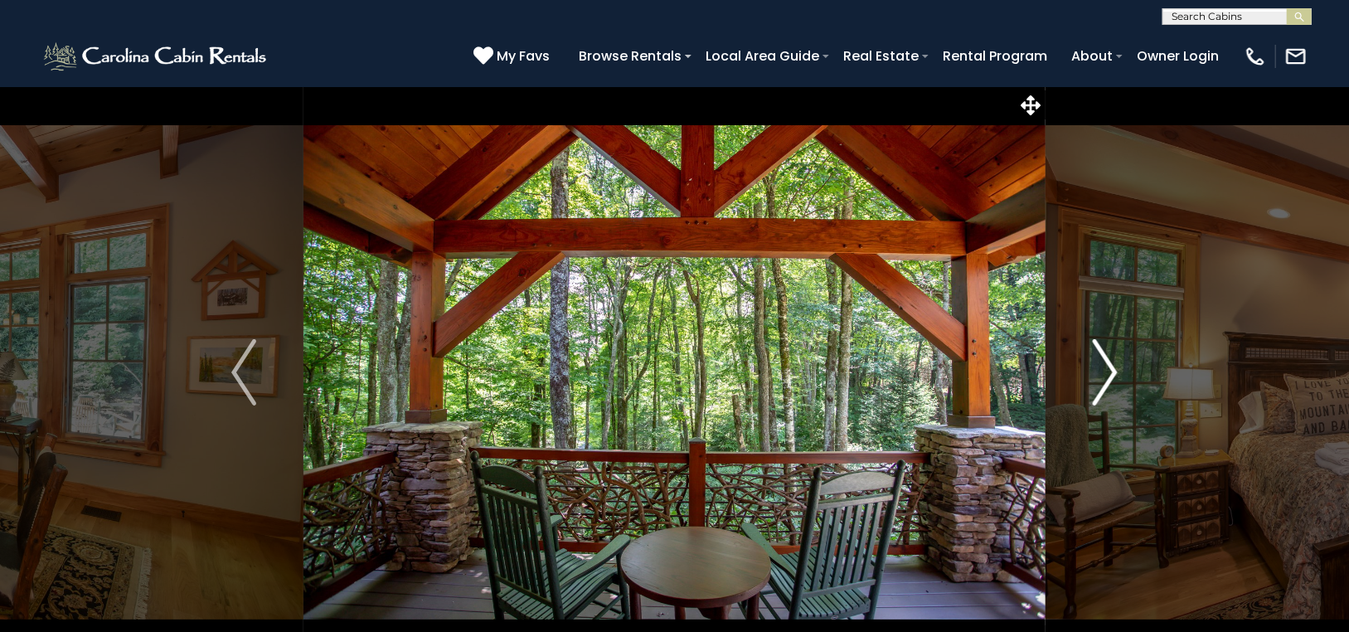
click at [1112, 361] on img "Next" at bounding box center [1104, 372] width 25 height 66
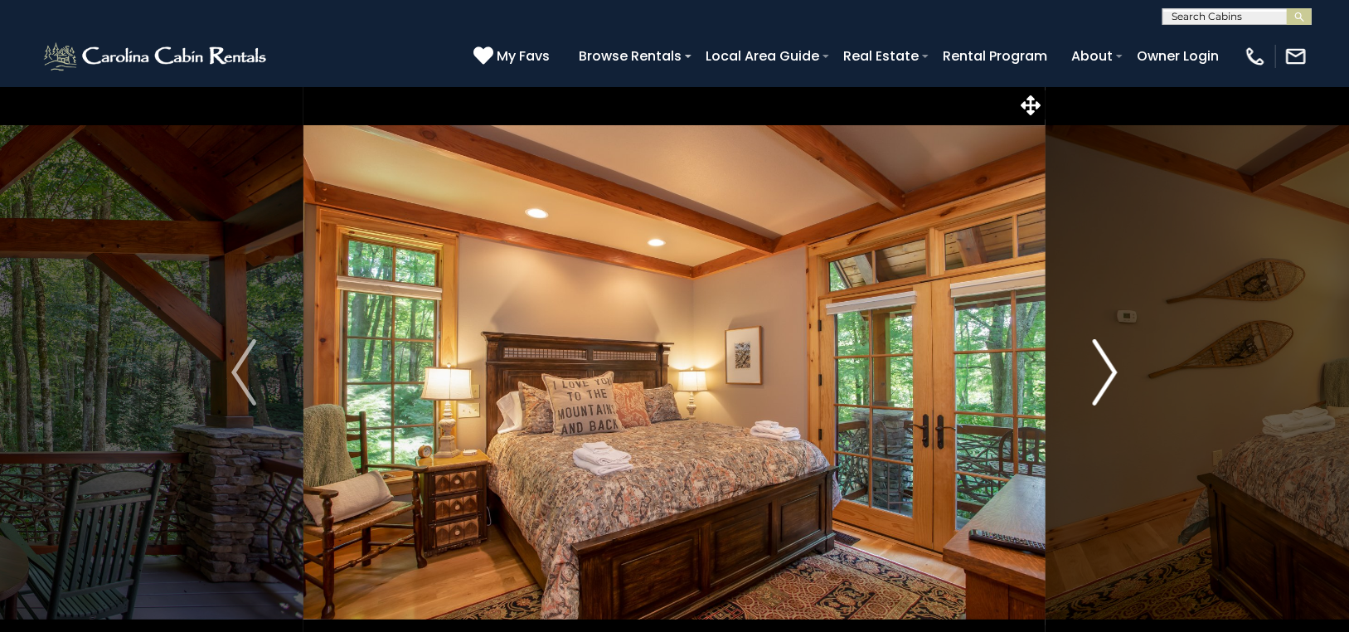
click at [1111, 362] on img "Next" at bounding box center [1104, 372] width 25 height 66
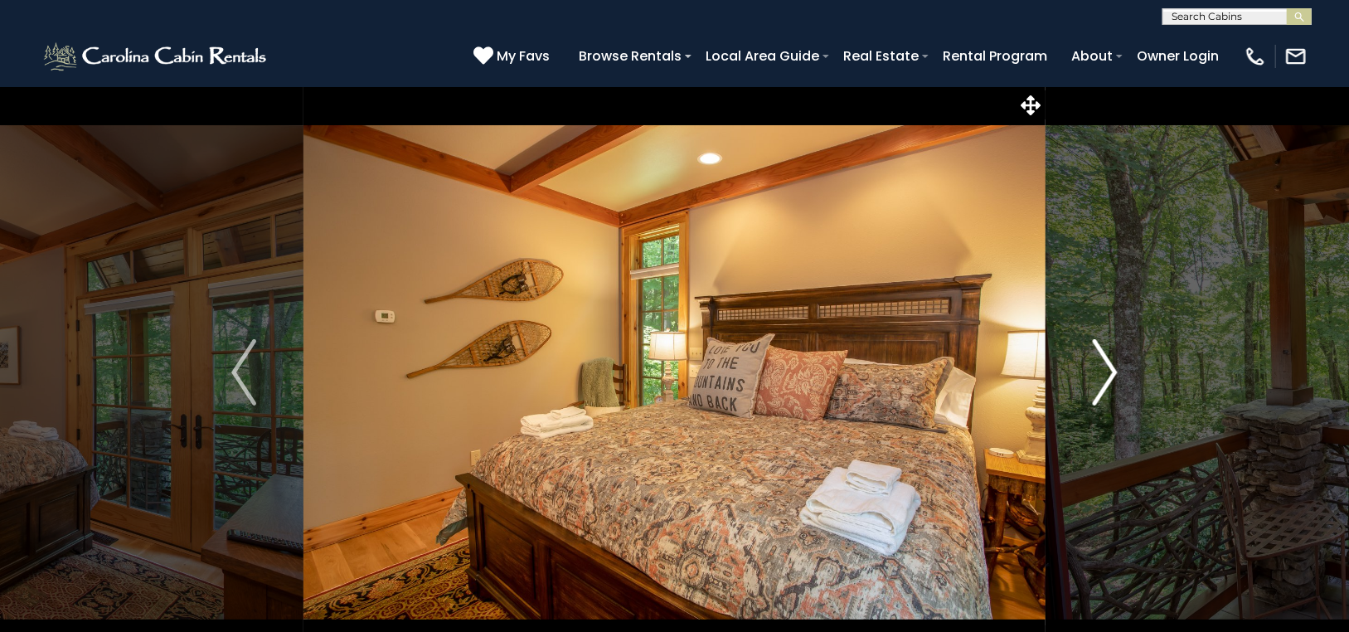
click at [1111, 362] on img "Next" at bounding box center [1104, 372] width 25 height 66
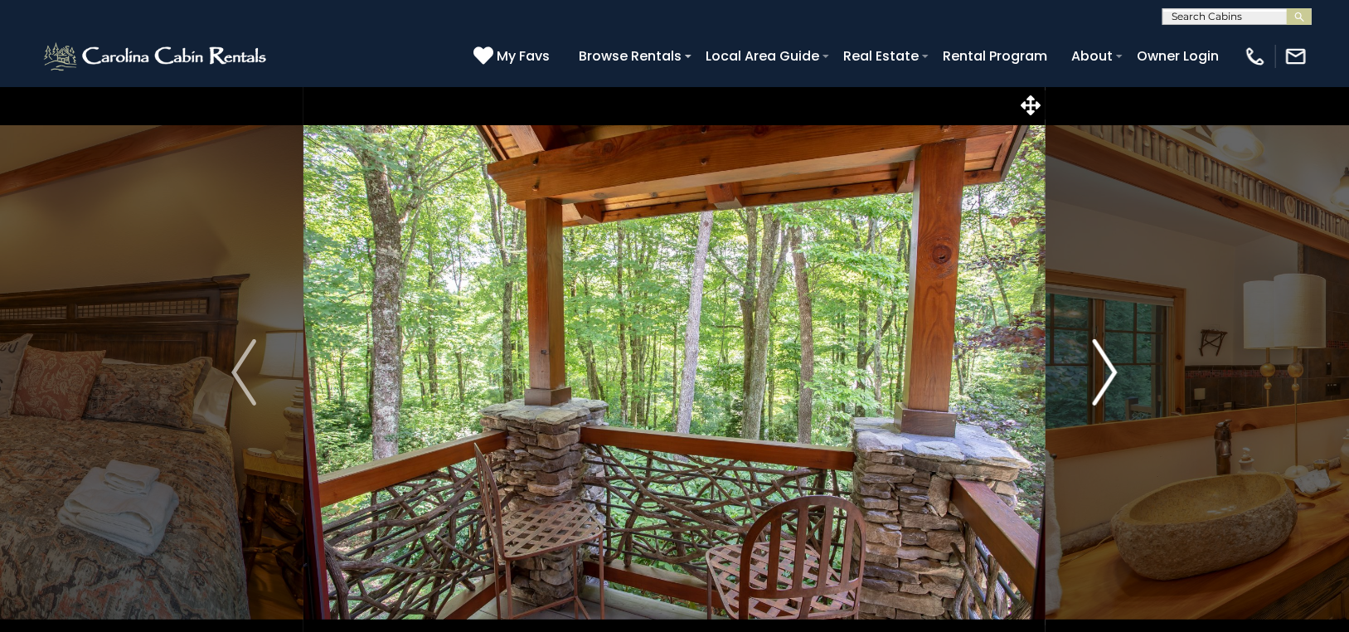
click at [1109, 361] on img "Next" at bounding box center [1104, 372] width 25 height 66
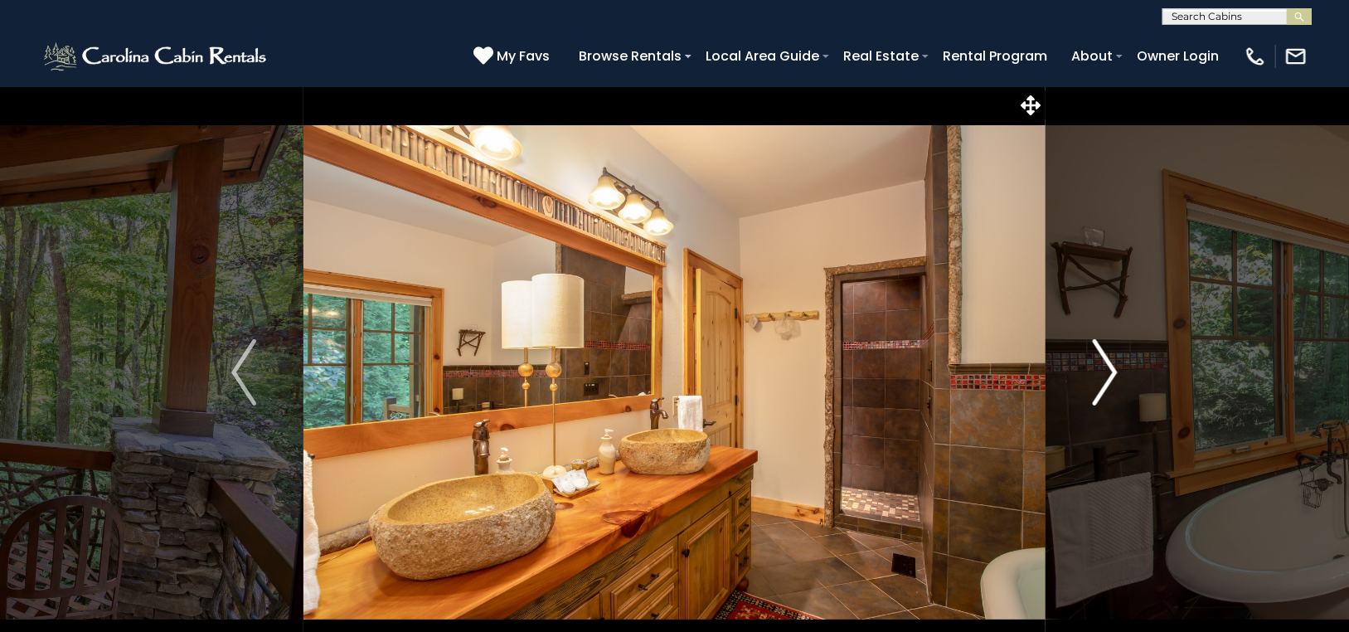
click at [1109, 361] on img "Next" at bounding box center [1104, 372] width 25 height 66
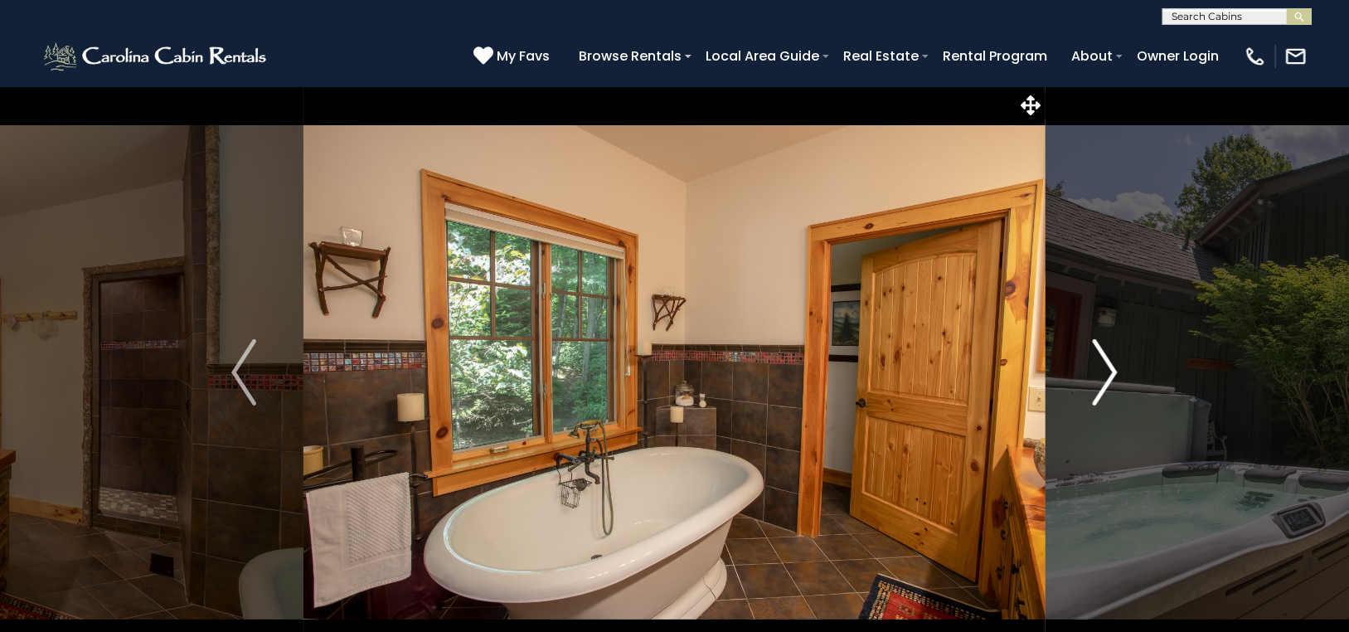
click at [1109, 361] on img "Next" at bounding box center [1104, 372] width 25 height 66
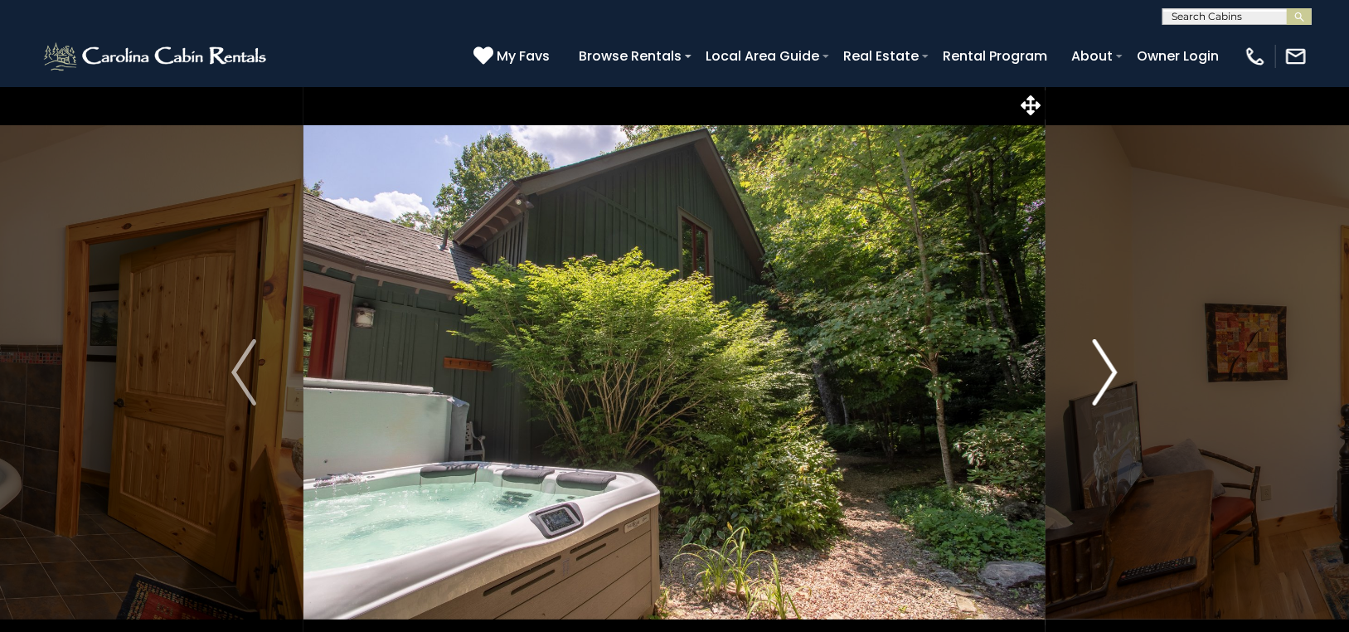
click at [1109, 361] on img "Next" at bounding box center [1104, 372] width 25 height 66
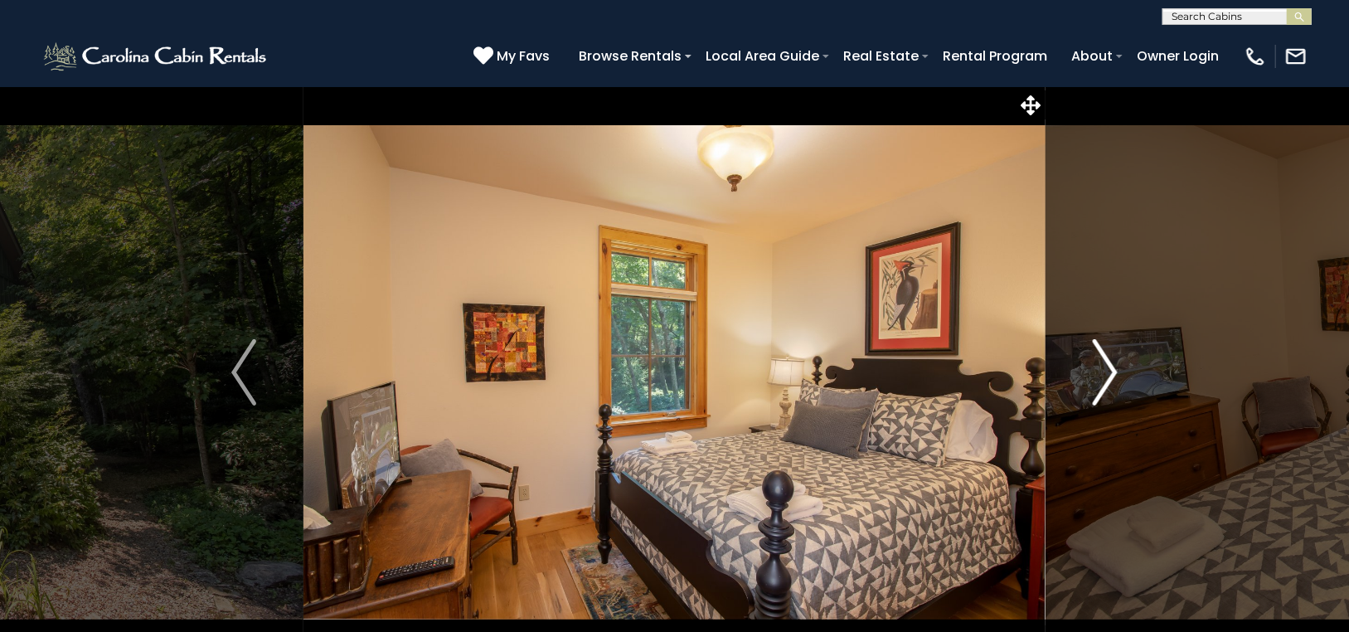
click at [1109, 361] on img "Next" at bounding box center [1104, 372] width 25 height 66
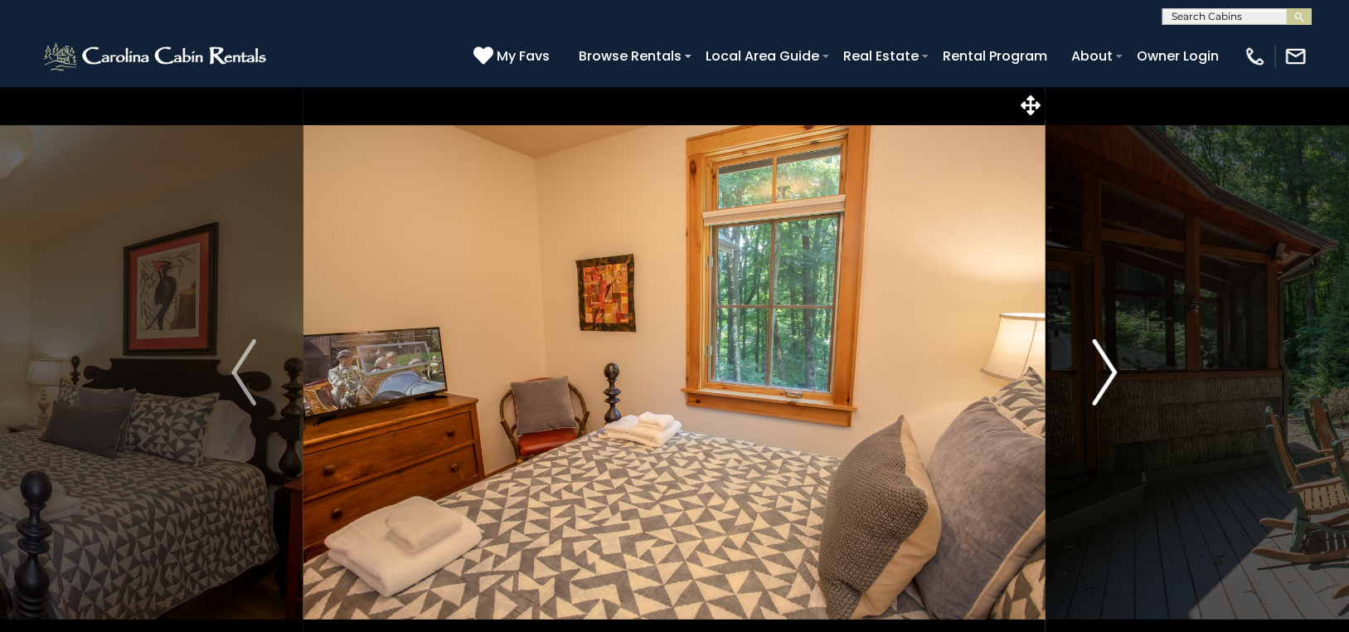
click at [1109, 361] on img "Next" at bounding box center [1104, 372] width 25 height 66
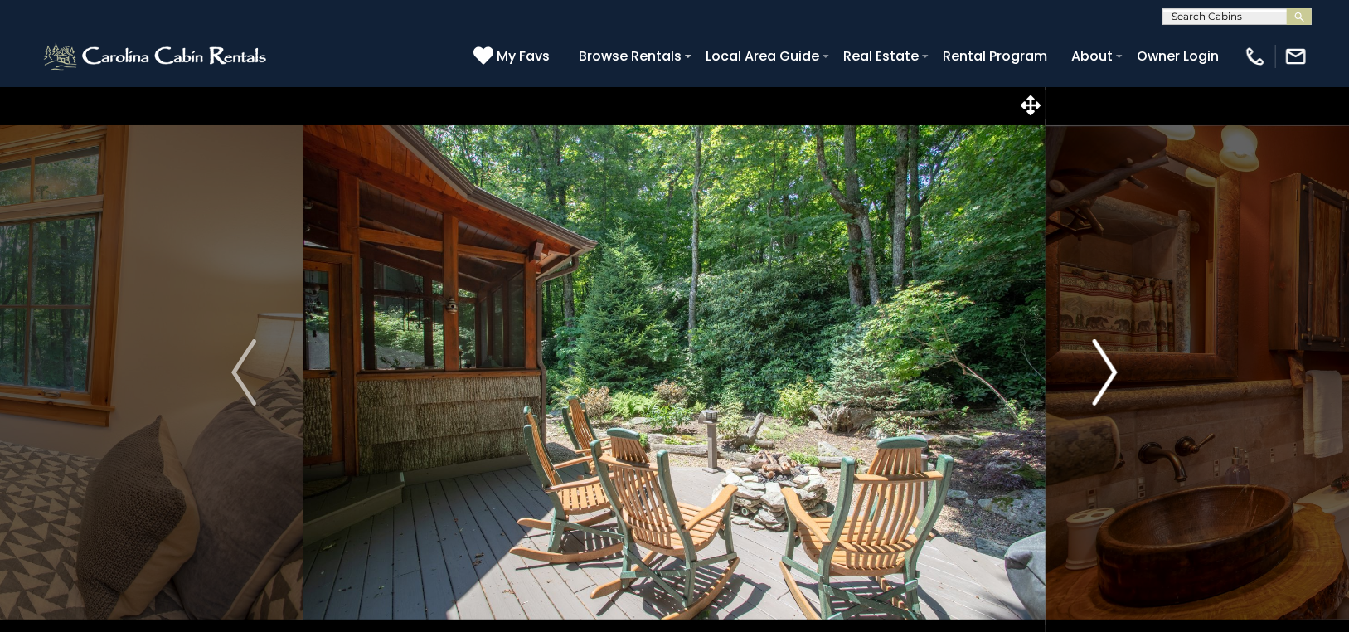
click at [1109, 361] on img "Next" at bounding box center [1104, 372] width 25 height 66
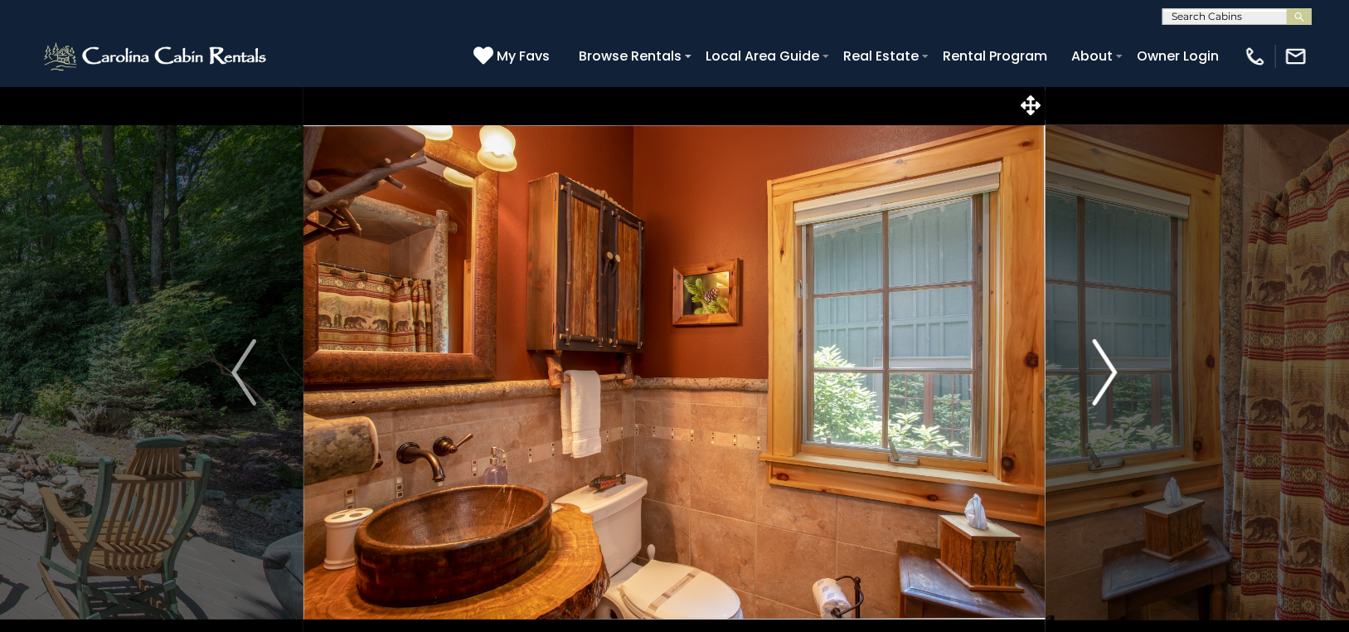
click at [1109, 361] on img "Next" at bounding box center [1104, 372] width 25 height 66
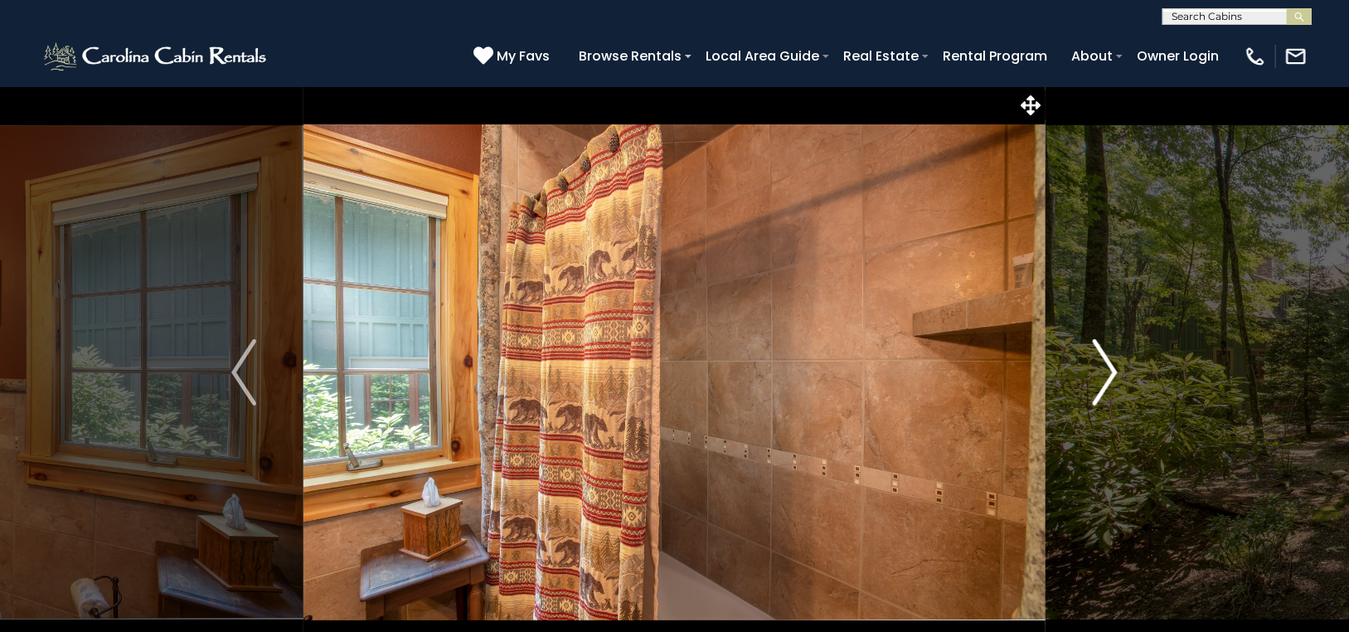
click at [1109, 361] on img "Next" at bounding box center [1104, 372] width 25 height 66
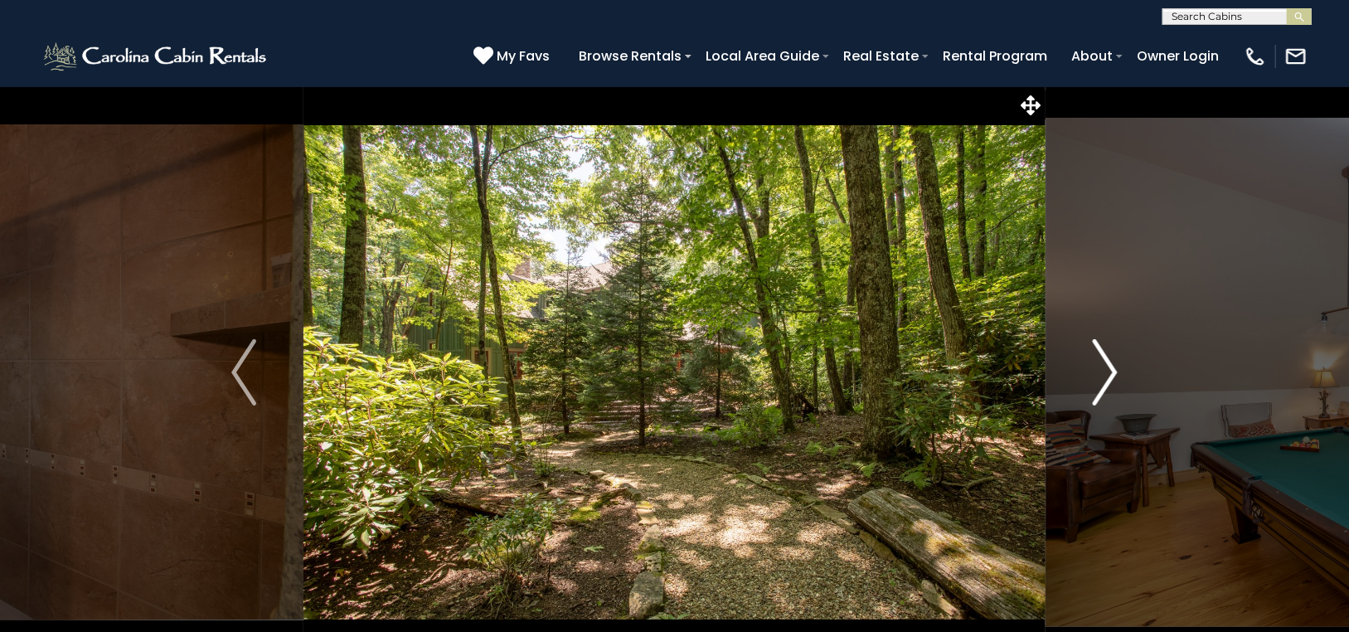
click at [1109, 361] on img "Next" at bounding box center [1104, 372] width 25 height 66
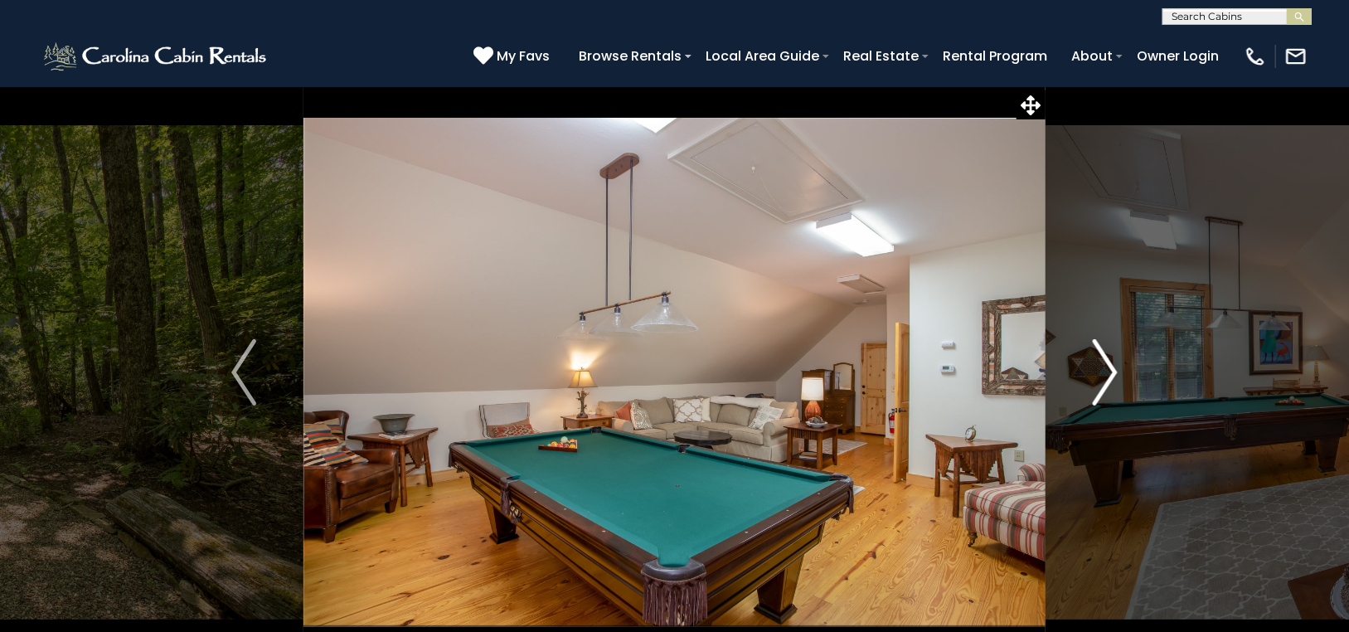
click at [1109, 361] on img "Next" at bounding box center [1104, 372] width 25 height 66
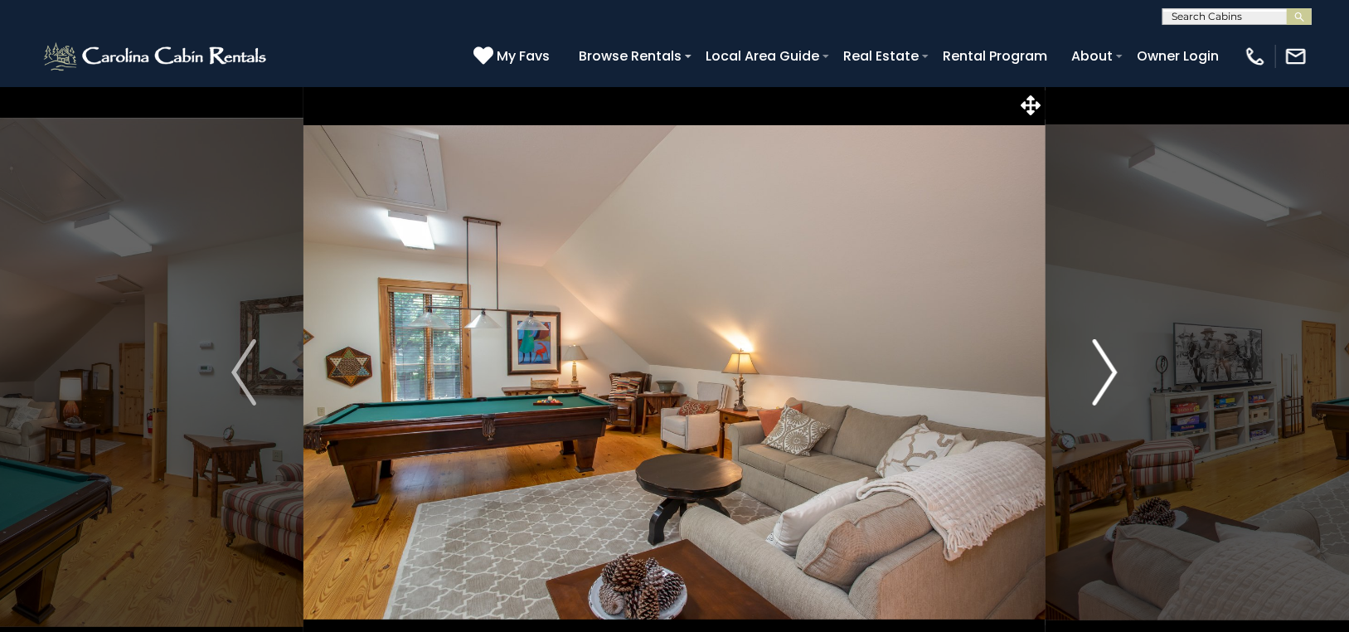
click at [1109, 361] on img "Next" at bounding box center [1104, 372] width 25 height 66
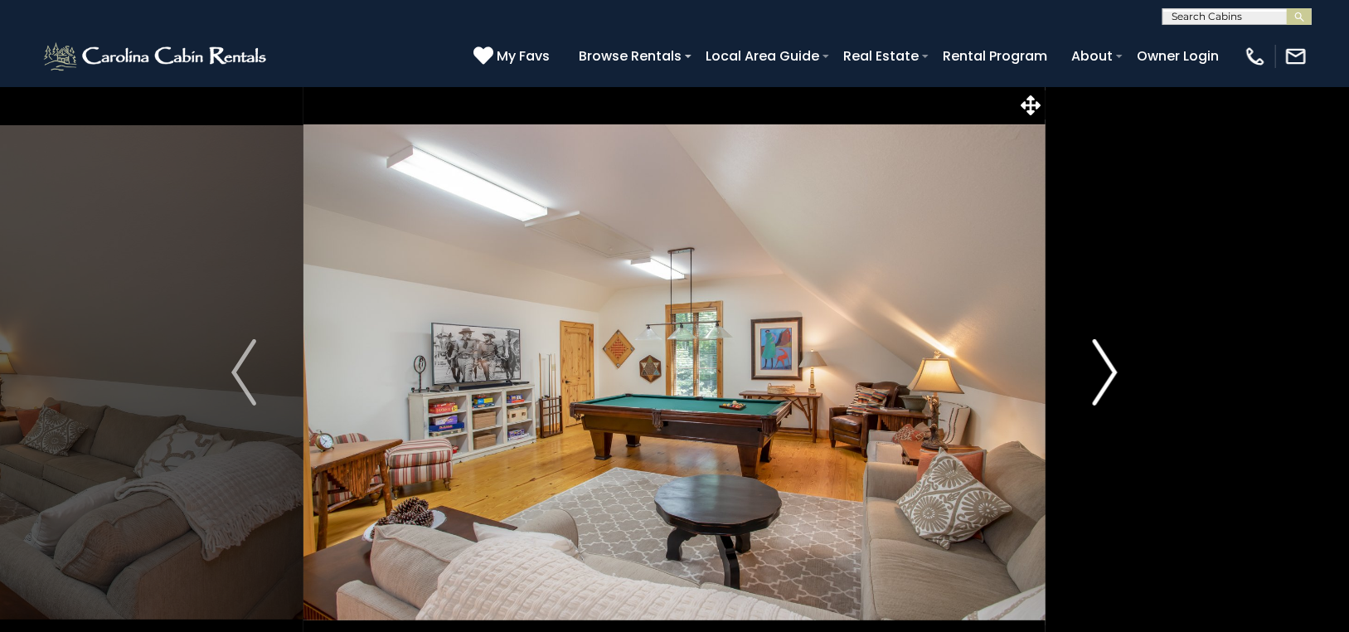
click at [1109, 361] on img "Next" at bounding box center [1104, 372] width 25 height 66
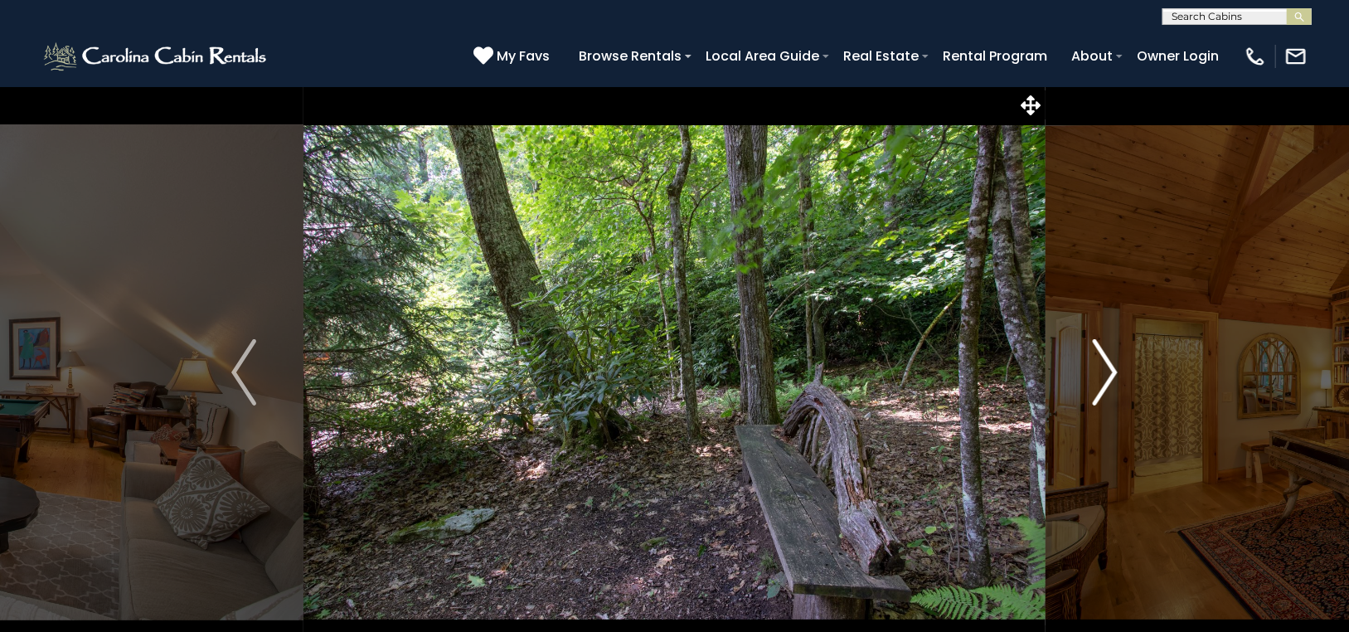
click at [1109, 361] on img "Next" at bounding box center [1104, 372] width 25 height 66
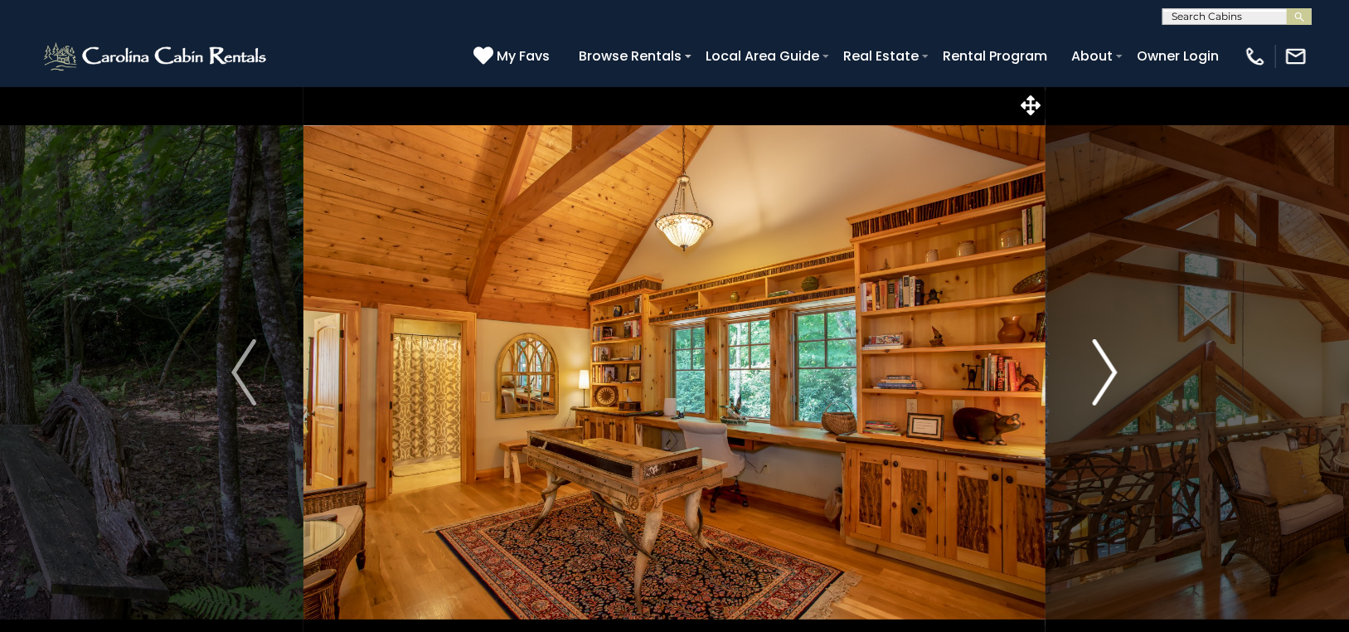
click at [1109, 361] on img "Next" at bounding box center [1104, 372] width 25 height 66
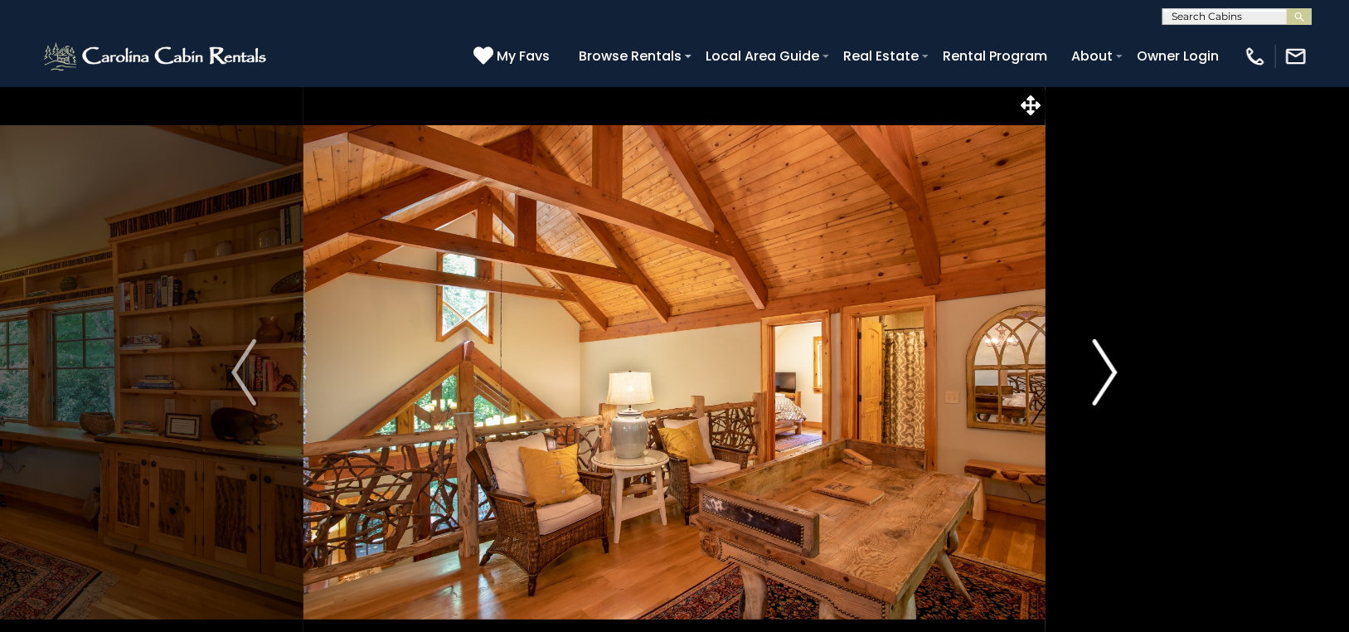
click at [1109, 361] on img "Next" at bounding box center [1104, 372] width 25 height 66
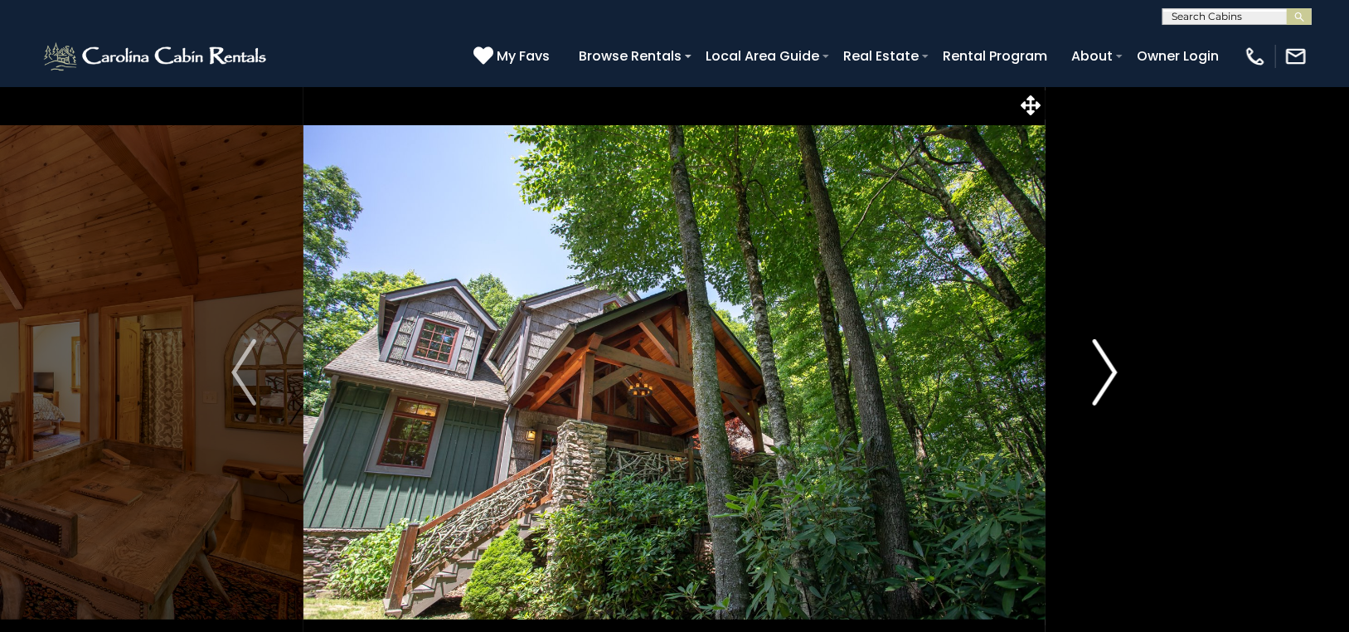
click at [1109, 361] on img "Next" at bounding box center [1104, 372] width 25 height 66
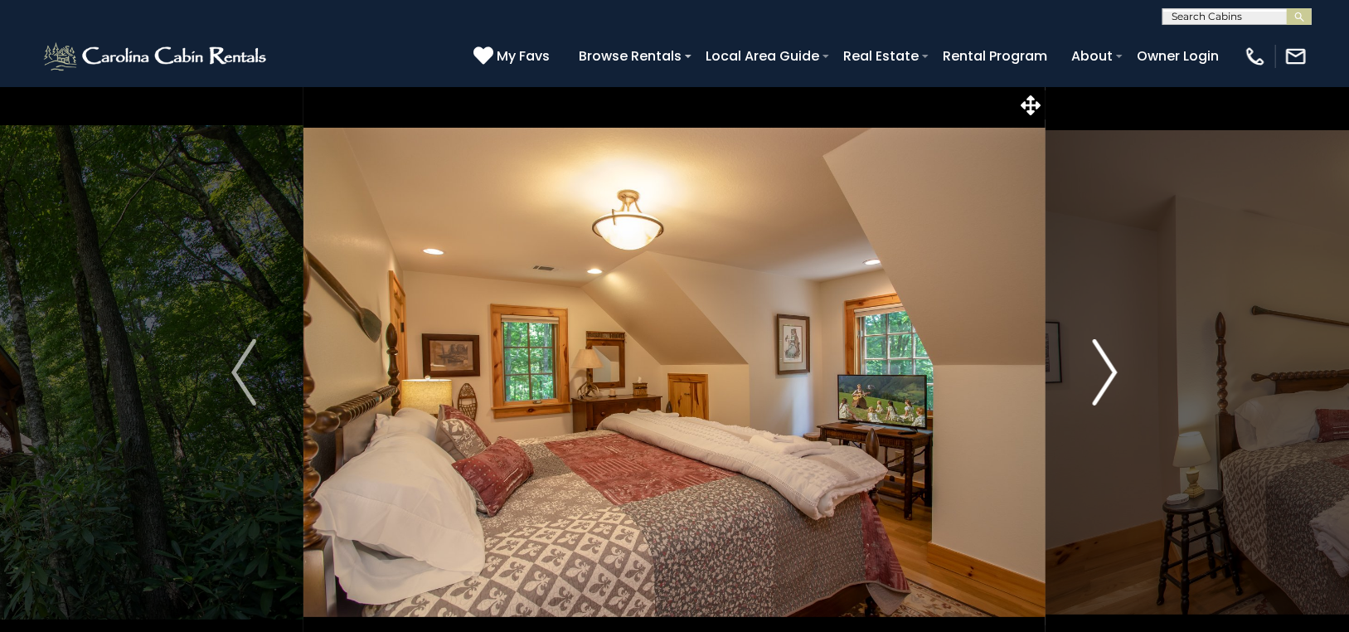
click at [1109, 361] on img "Next" at bounding box center [1104, 372] width 25 height 66
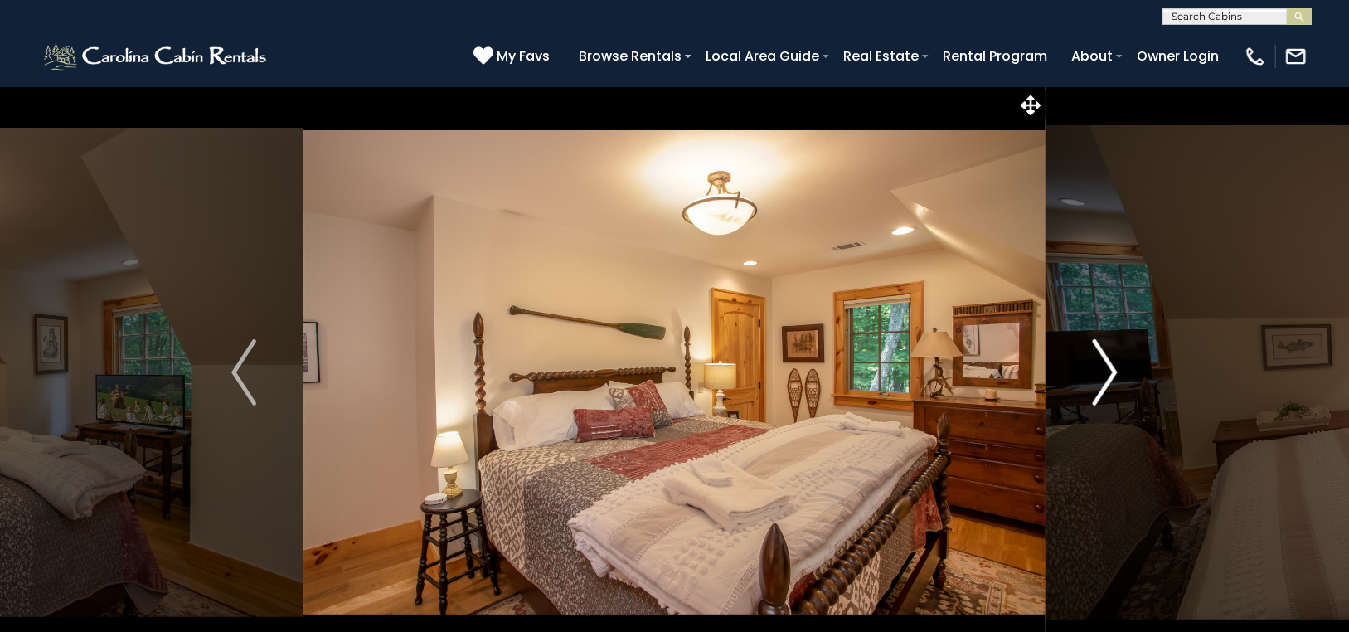
click at [1109, 361] on img "Next" at bounding box center [1104, 372] width 25 height 66
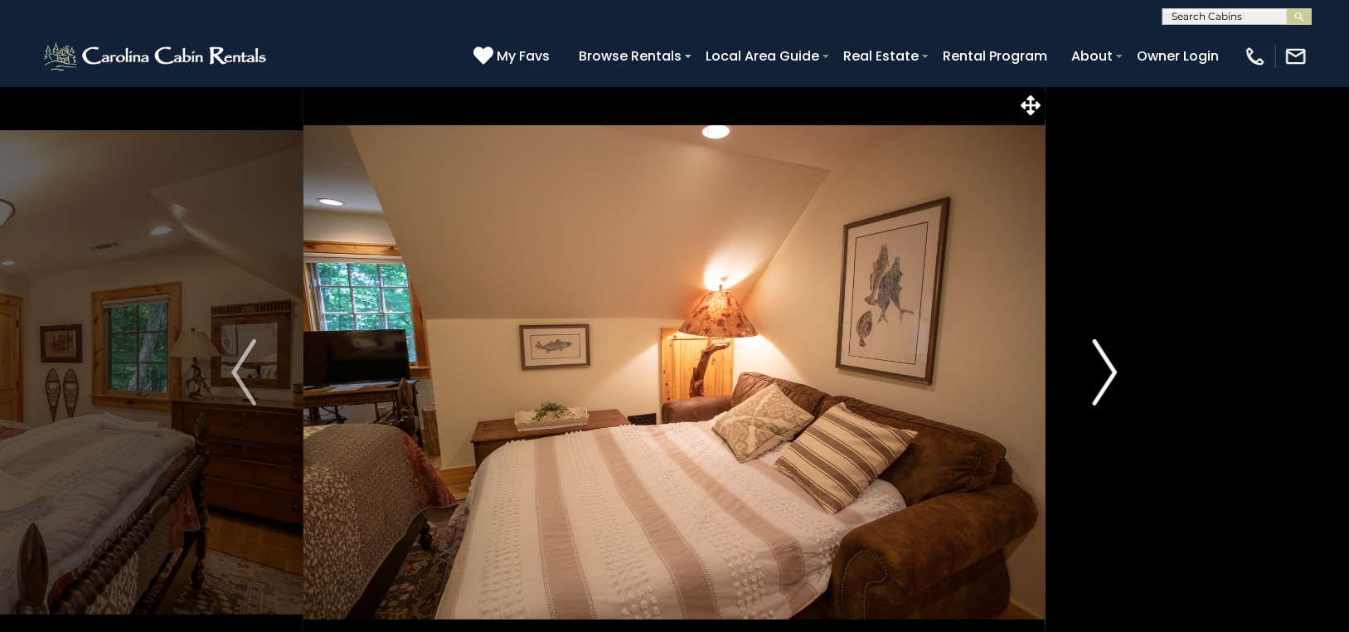
click at [1109, 361] on img "Next" at bounding box center [1104, 372] width 25 height 66
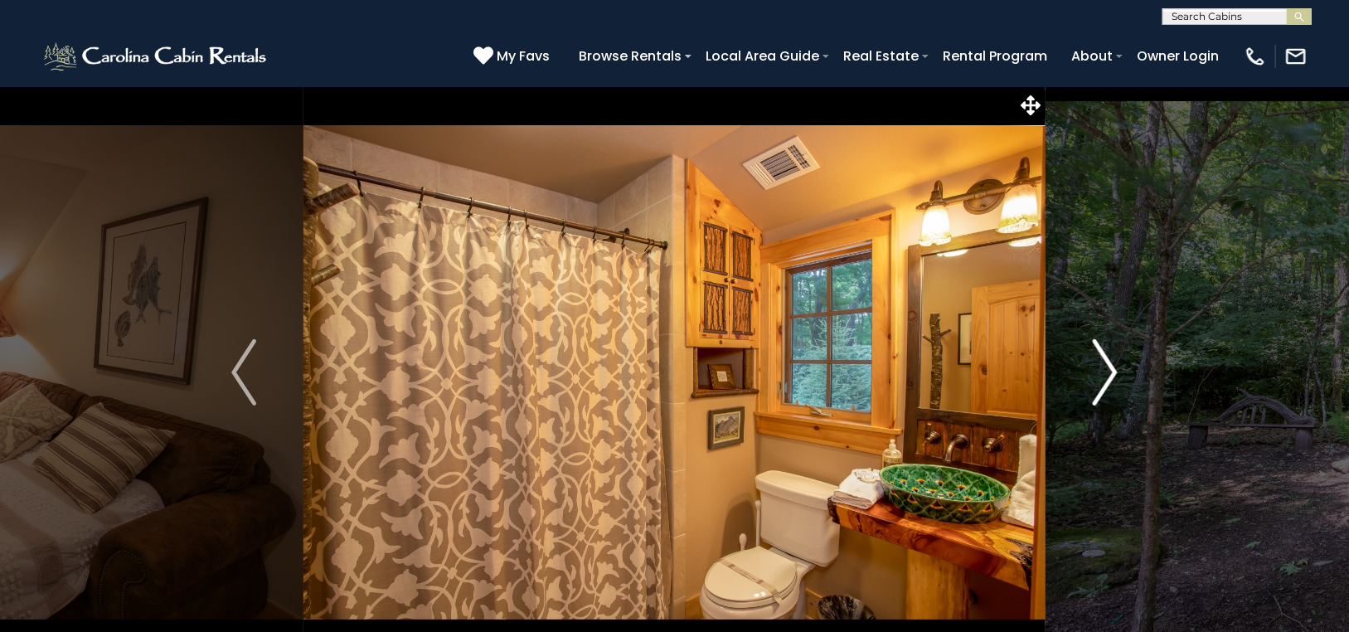
click at [1109, 361] on img "Next" at bounding box center [1104, 372] width 25 height 66
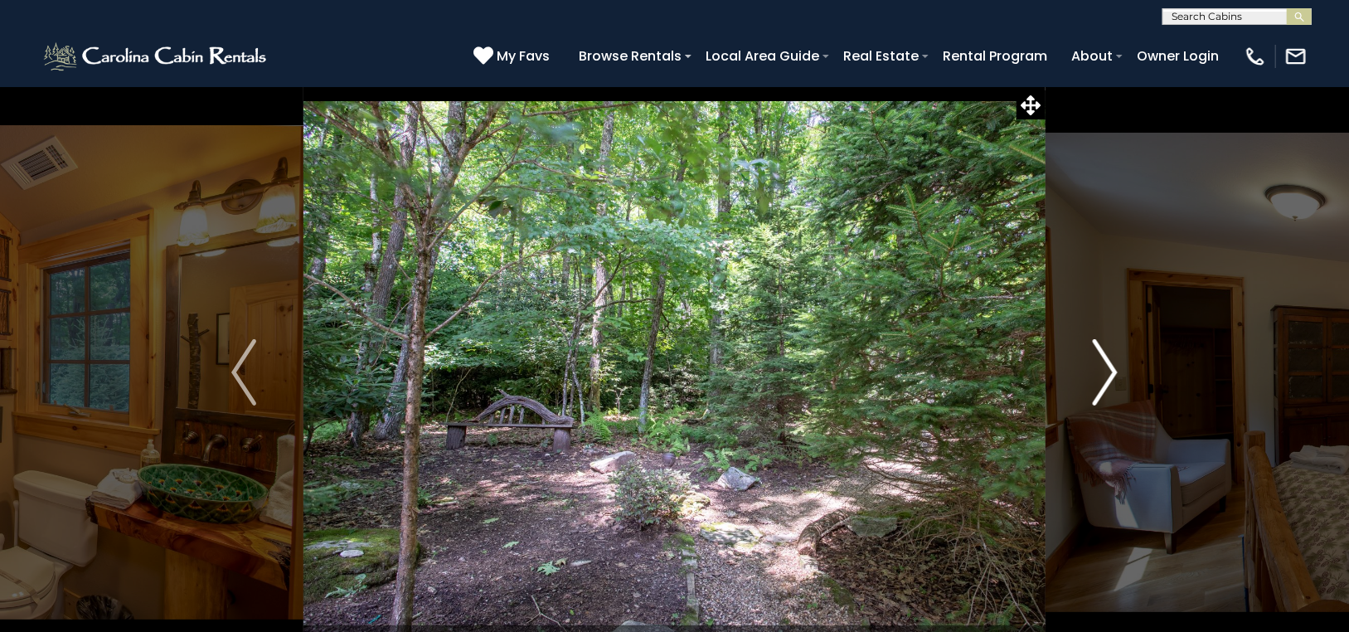
click at [1109, 361] on img "Next" at bounding box center [1104, 372] width 25 height 66
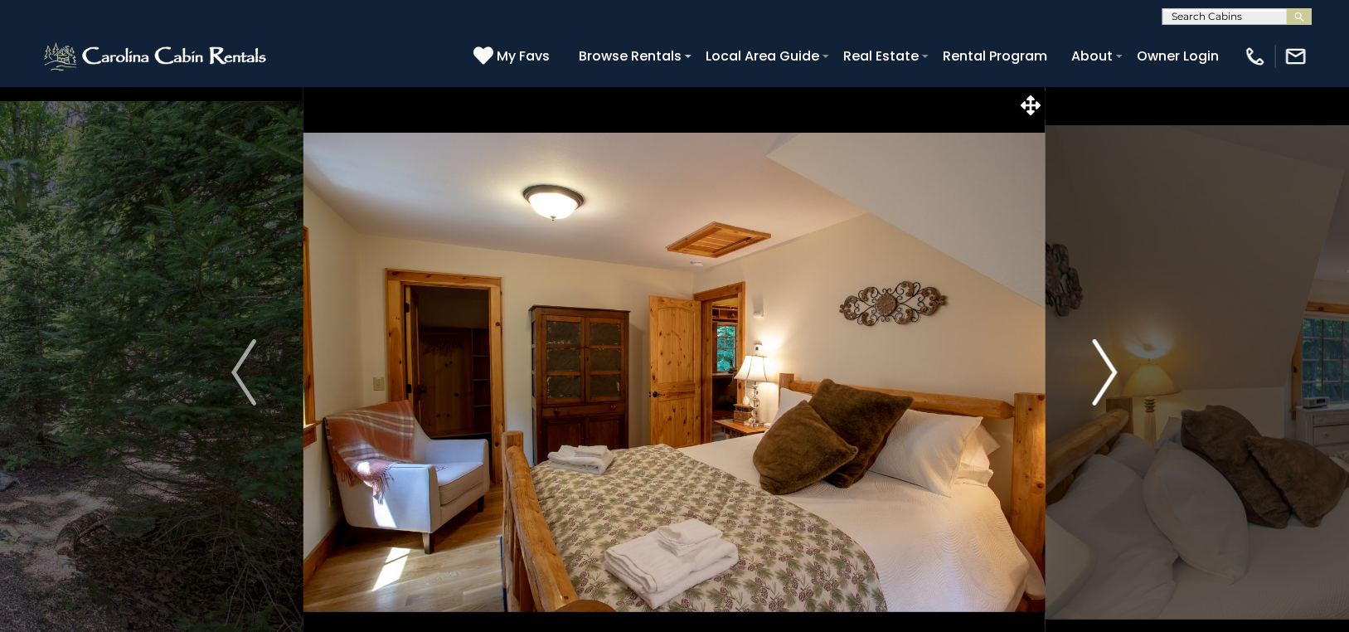
click at [1109, 361] on img "Next" at bounding box center [1104, 372] width 25 height 66
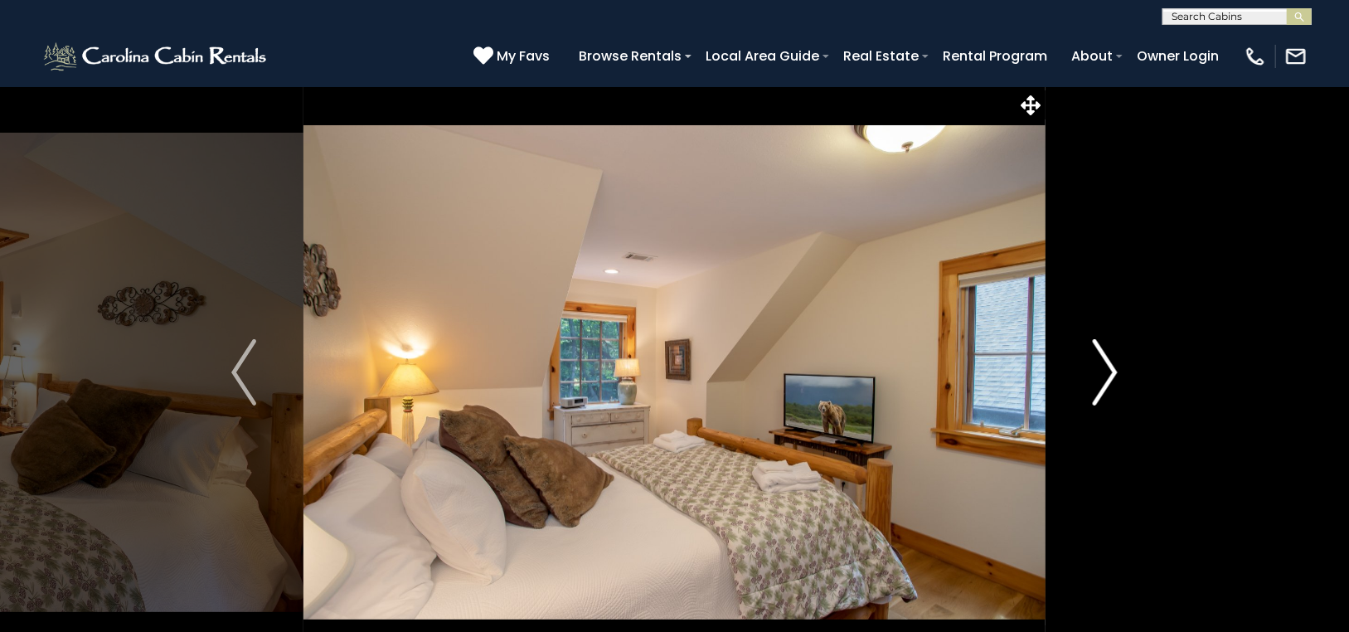
click at [1109, 361] on img "Next" at bounding box center [1104, 372] width 25 height 66
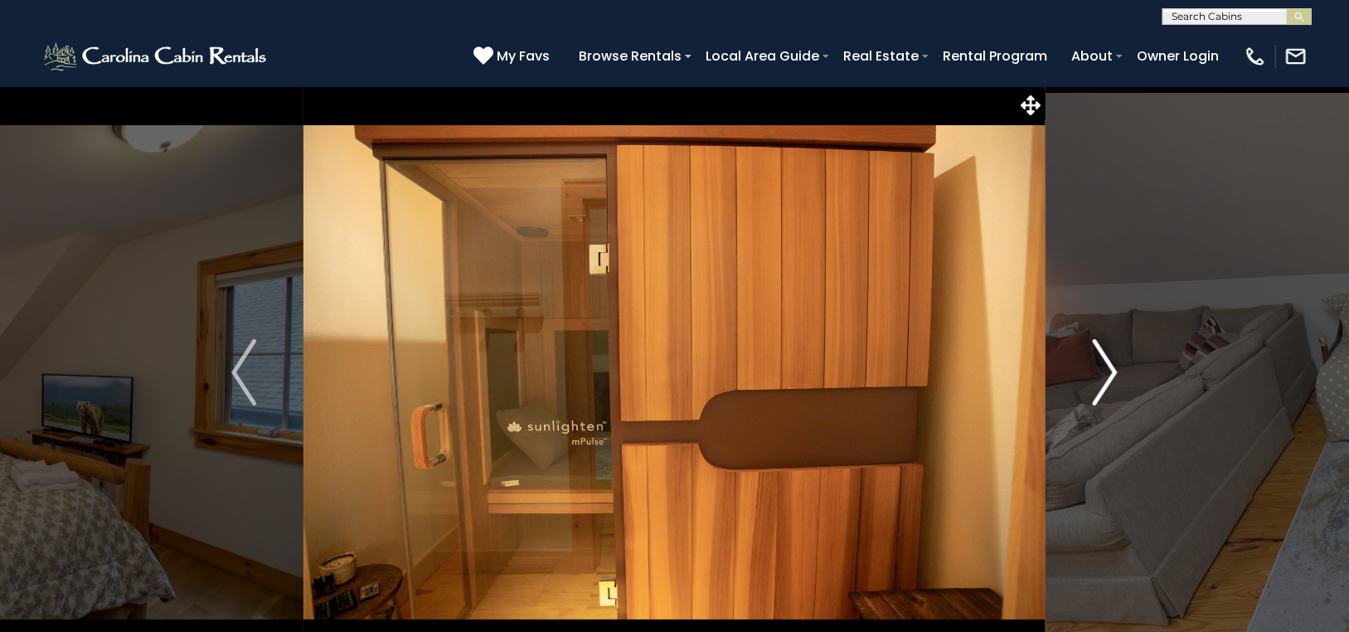
click at [1109, 361] on img "Next" at bounding box center [1104, 372] width 25 height 66
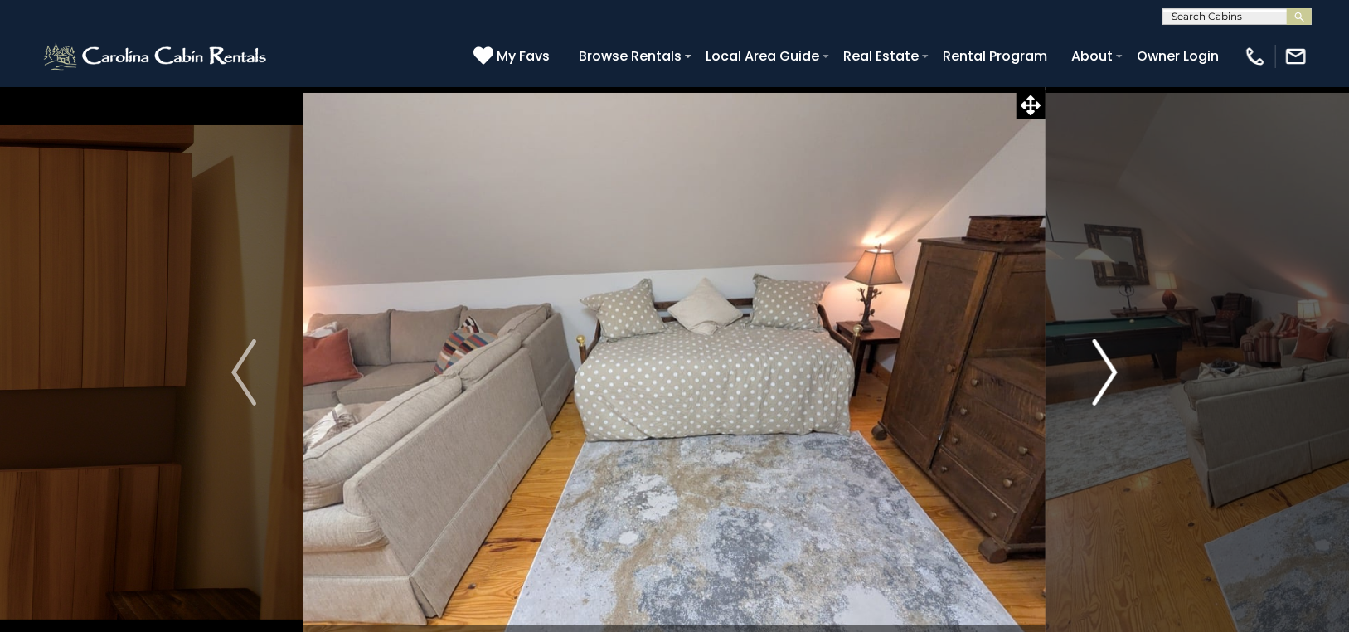
click at [1109, 361] on img "Next" at bounding box center [1104, 372] width 25 height 66
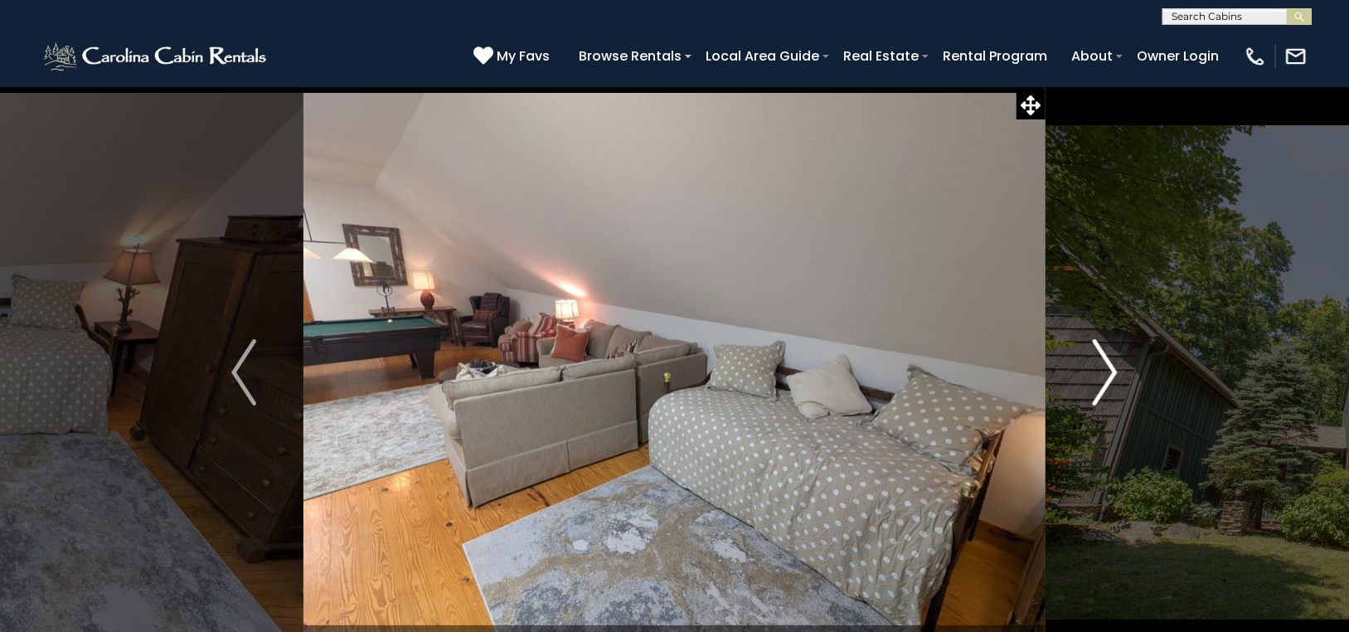
click at [1109, 361] on img "Next" at bounding box center [1104, 372] width 25 height 66
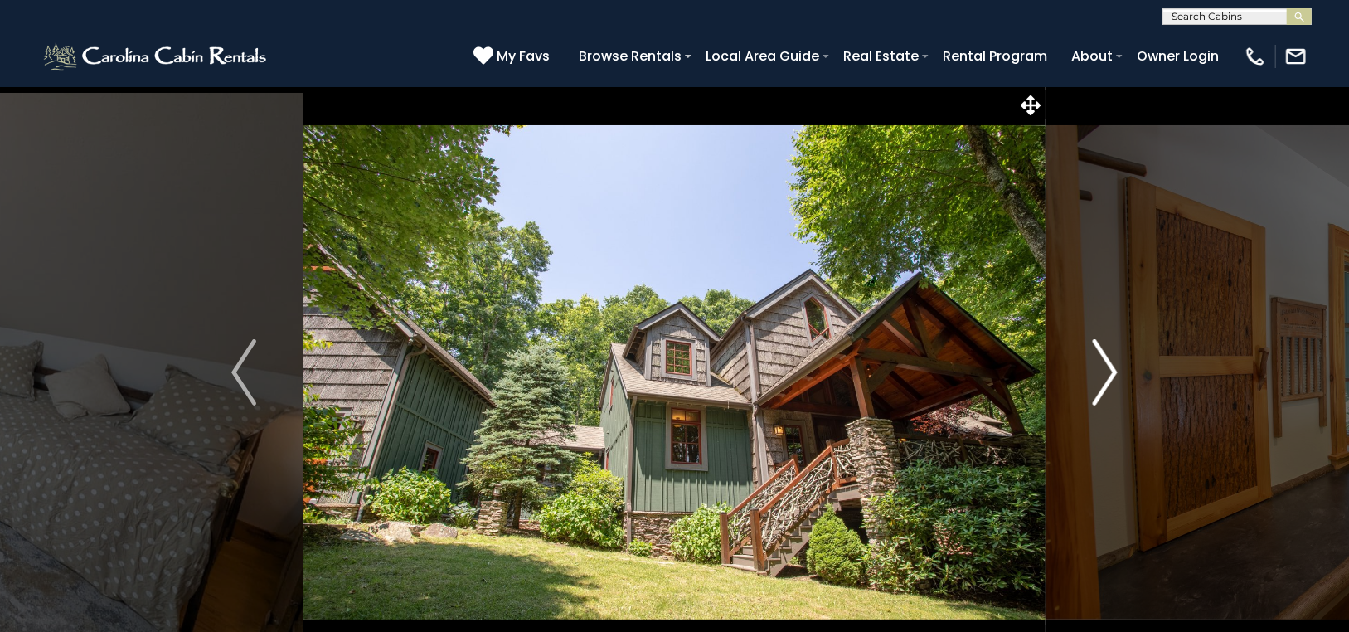
click at [1109, 361] on img "Next" at bounding box center [1104, 372] width 25 height 66
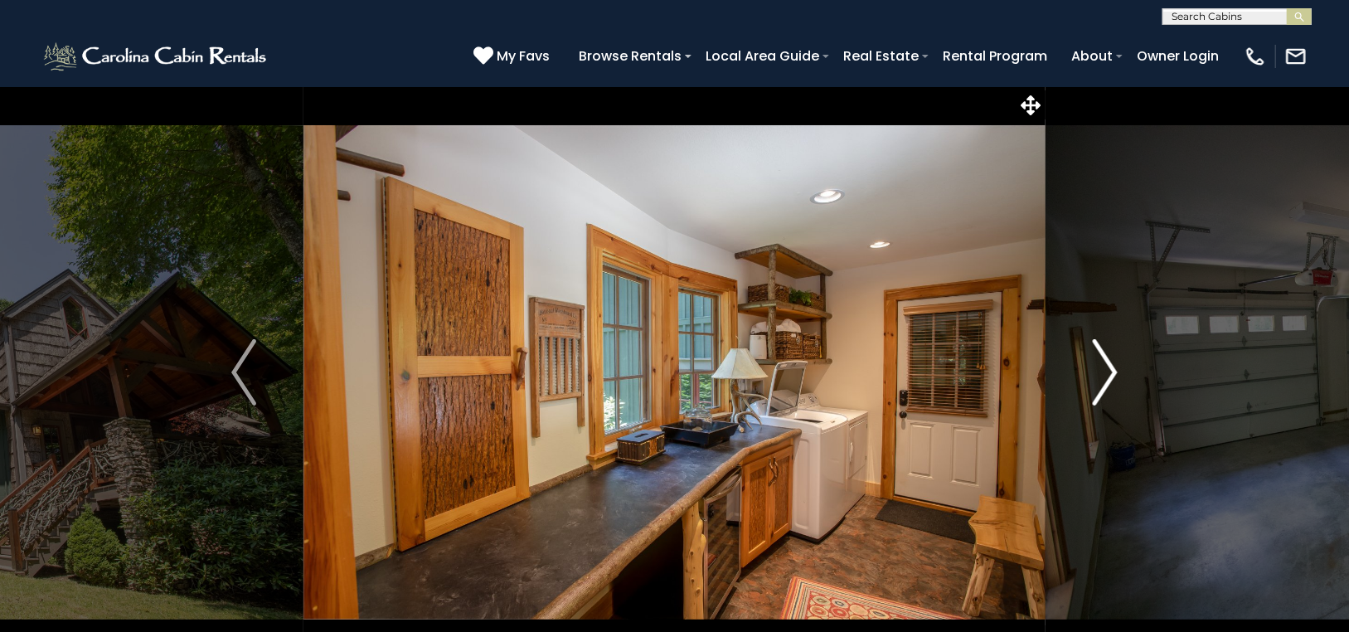
click at [1109, 361] on img "Next" at bounding box center [1104, 372] width 25 height 66
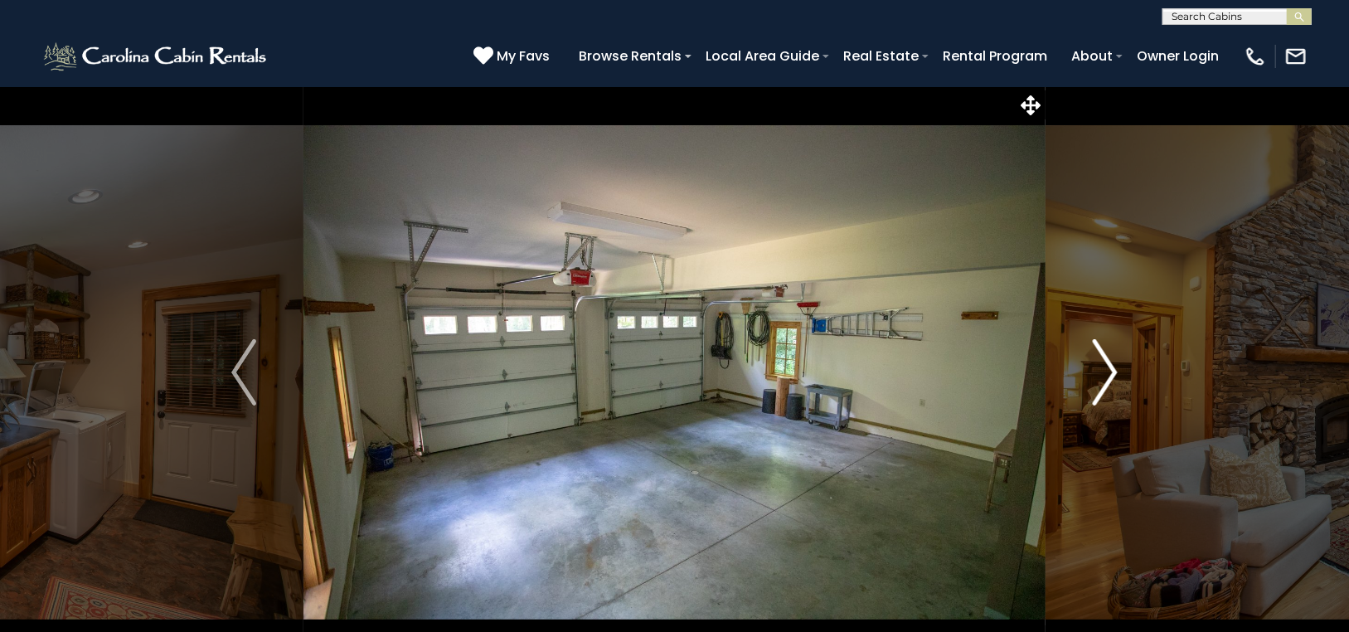
click at [1109, 361] on img "Next" at bounding box center [1104, 372] width 25 height 66
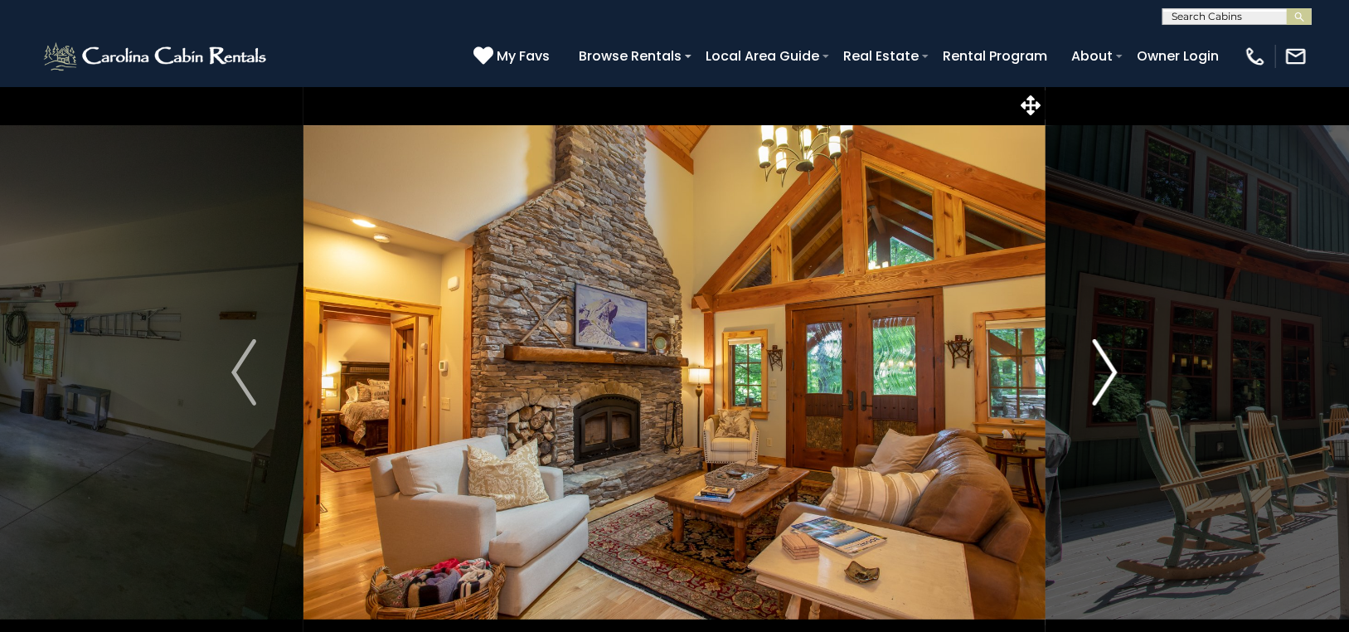
click at [1109, 361] on img "Next" at bounding box center [1104, 372] width 25 height 66
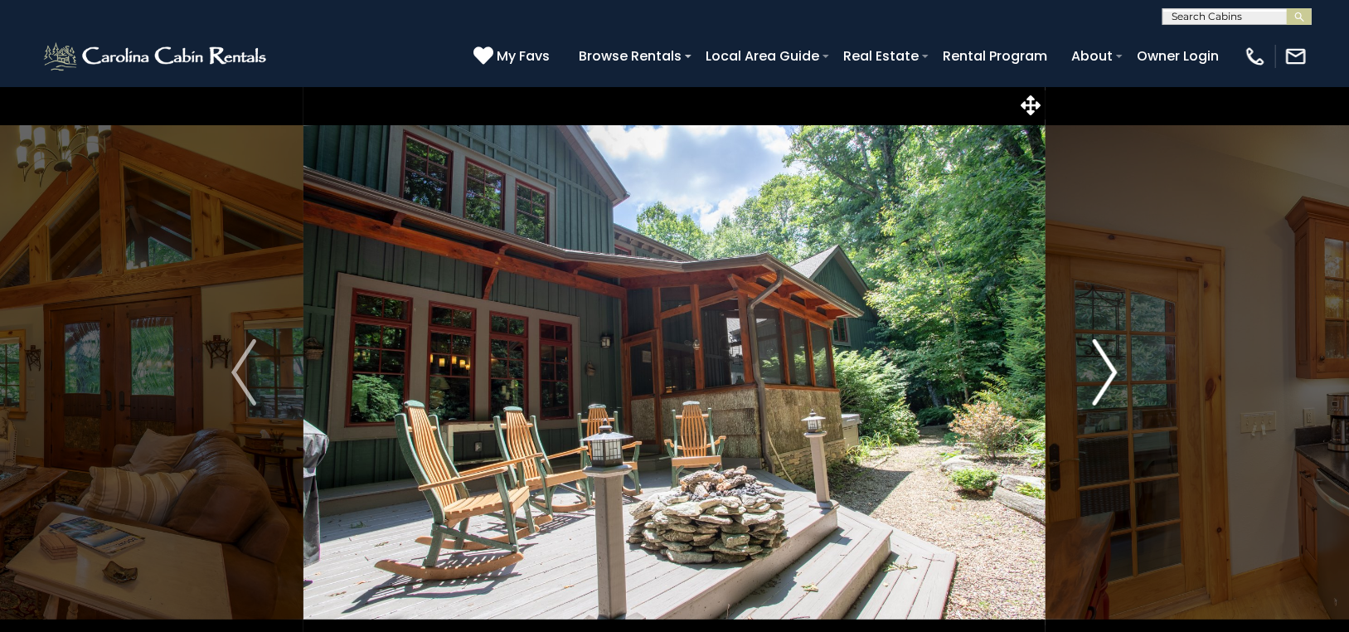
click at [1109, 361] on img "Next" at bounding box center [1104, 372] width 25 height 66
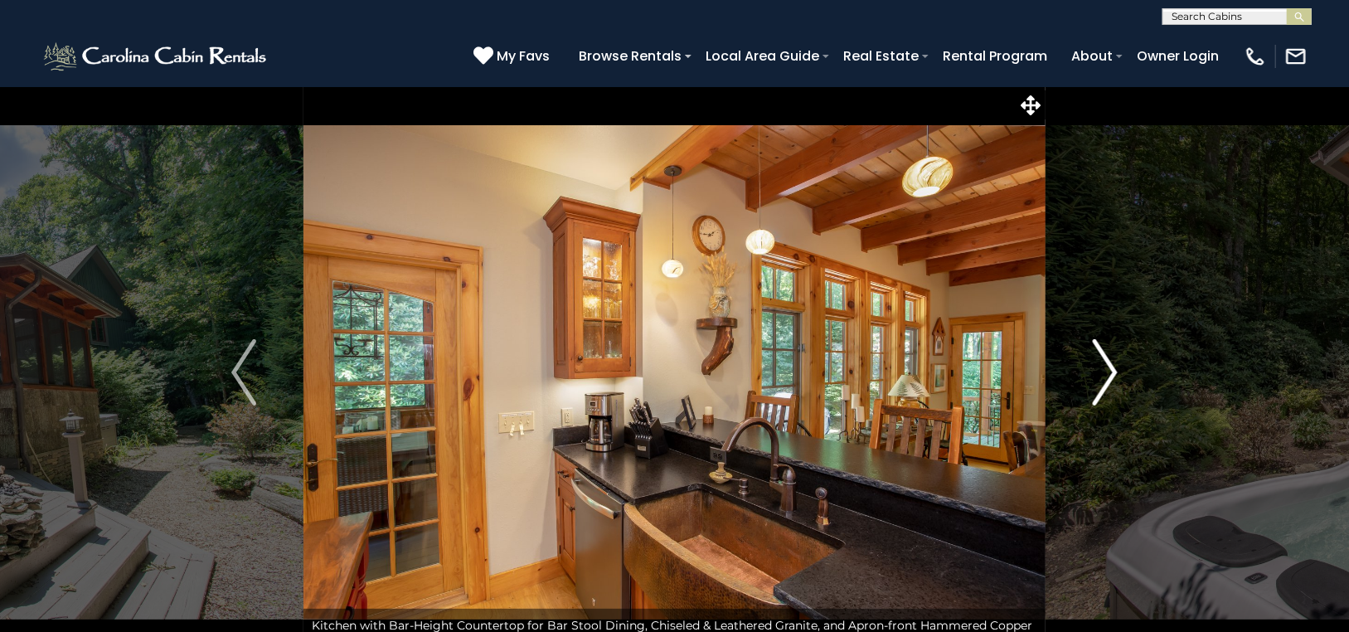
click at [1109, 361] on img "Next" at bounding box center [1104, 372] width 25 height 66
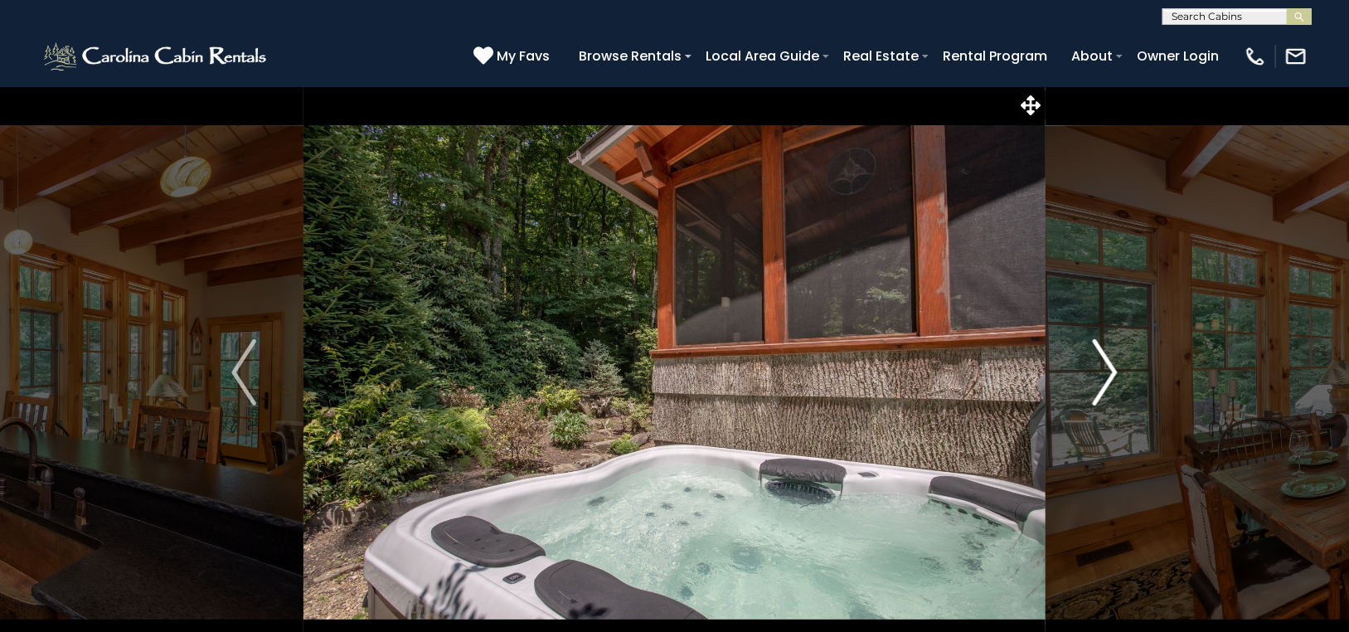
click at [1108, 359] on img "Next" at bounding box center [1104, 372] width 25 height 66
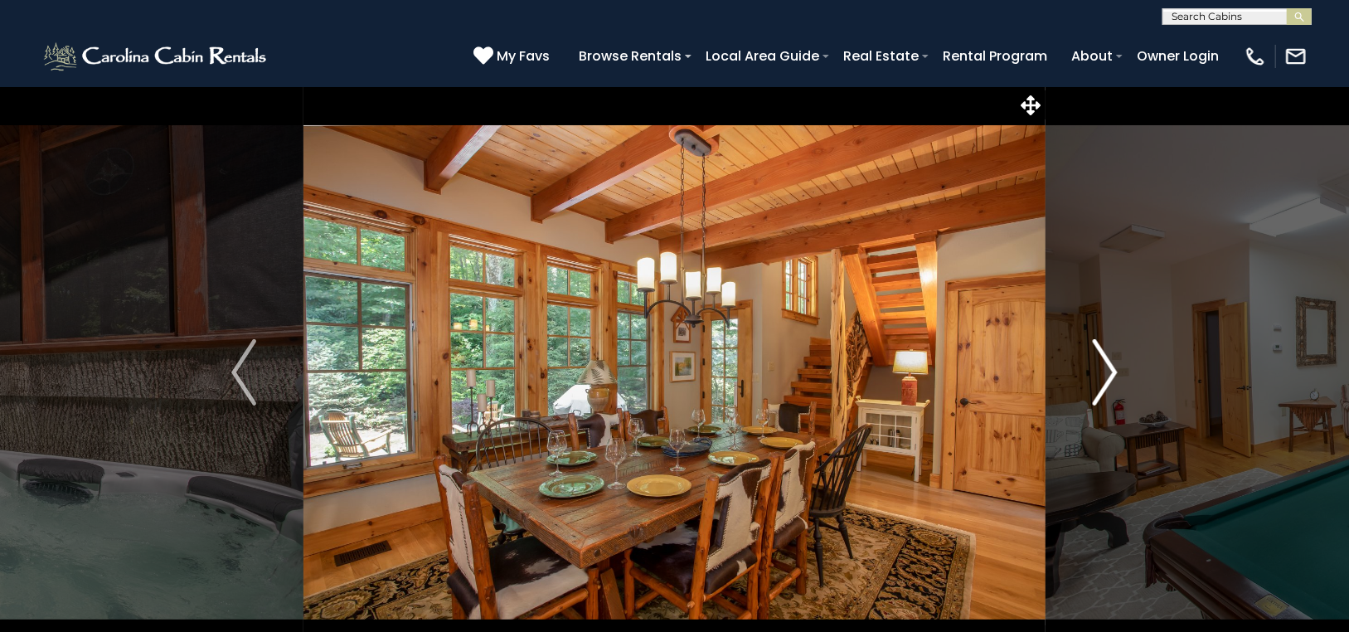
click at [1108, 359] on img "Next" at bounding box center [1104, 372] width 25 height 66
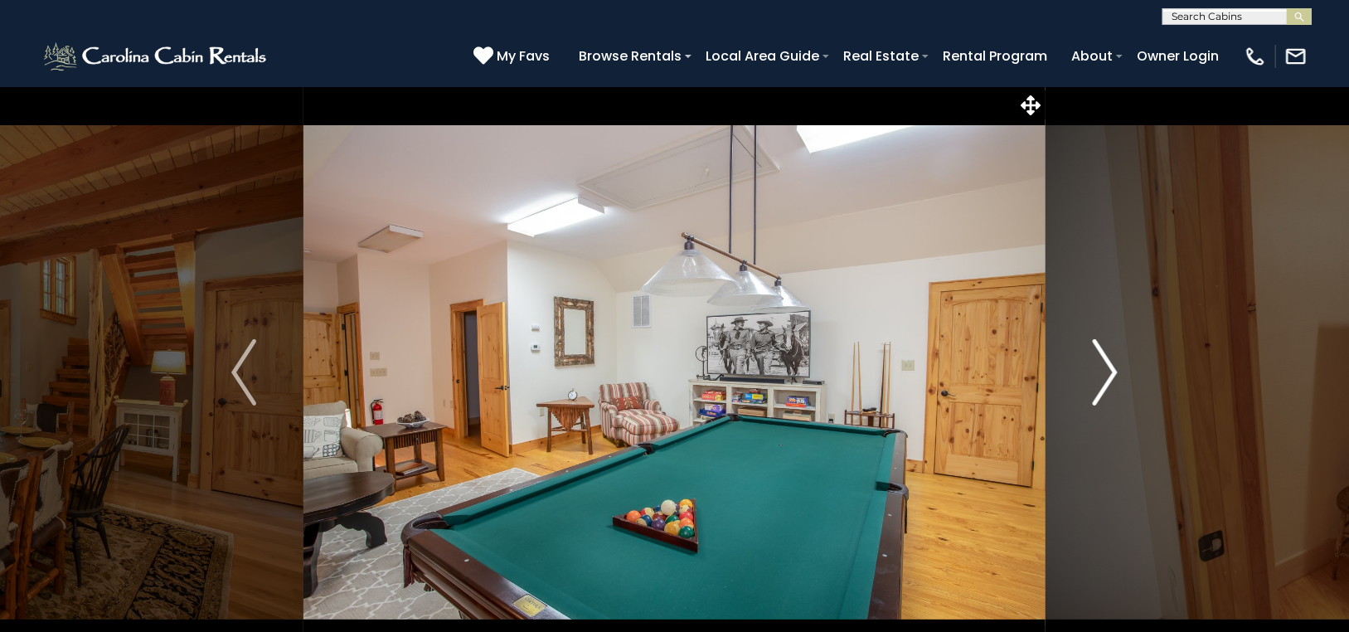
click at [1108, 359] on img "Next" at bounding box center [1104, 372] width 25 height 66
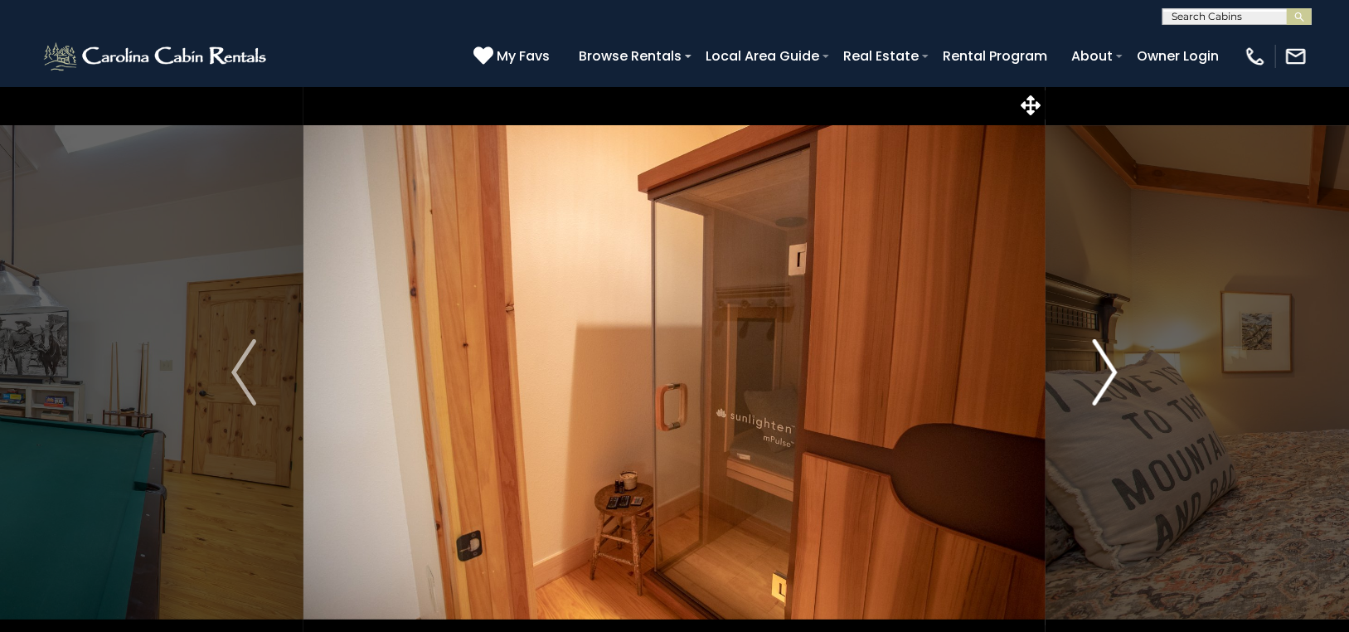
click at [1108, 359] on img "Next" at bounding box center [1104, 372] width 25 height 66
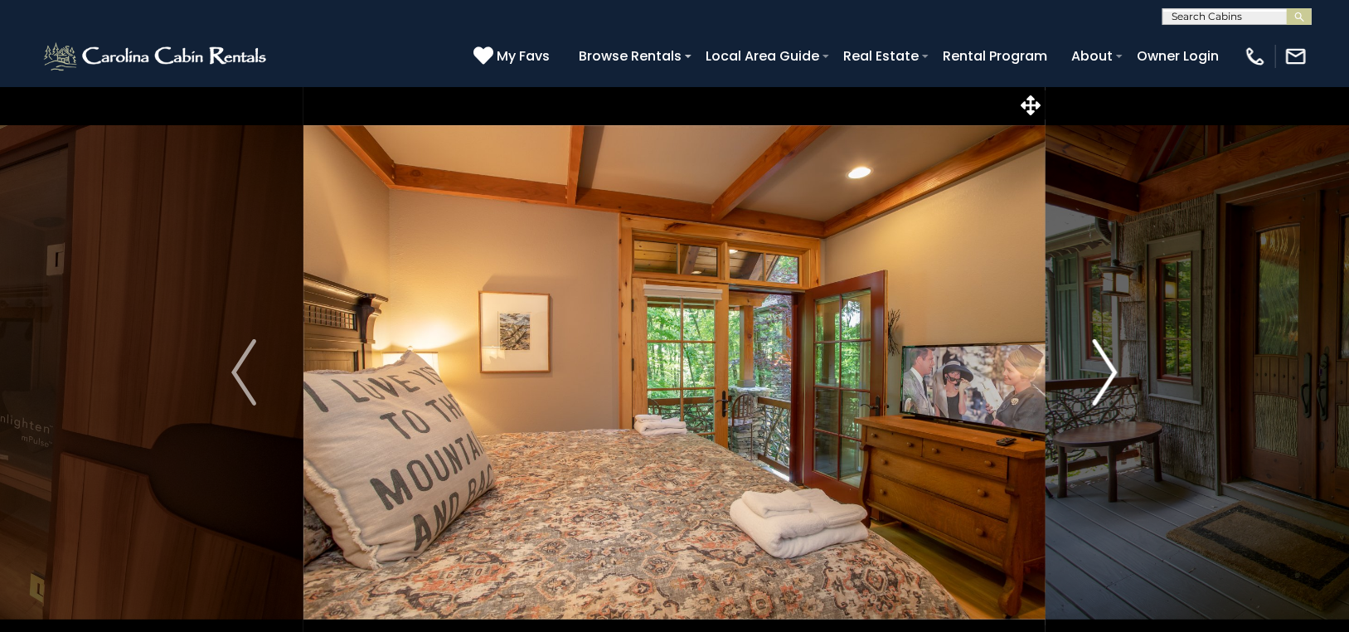
click at [1108, 359] on img "Next" at bounding box center [1104, 372] width 25 height 66
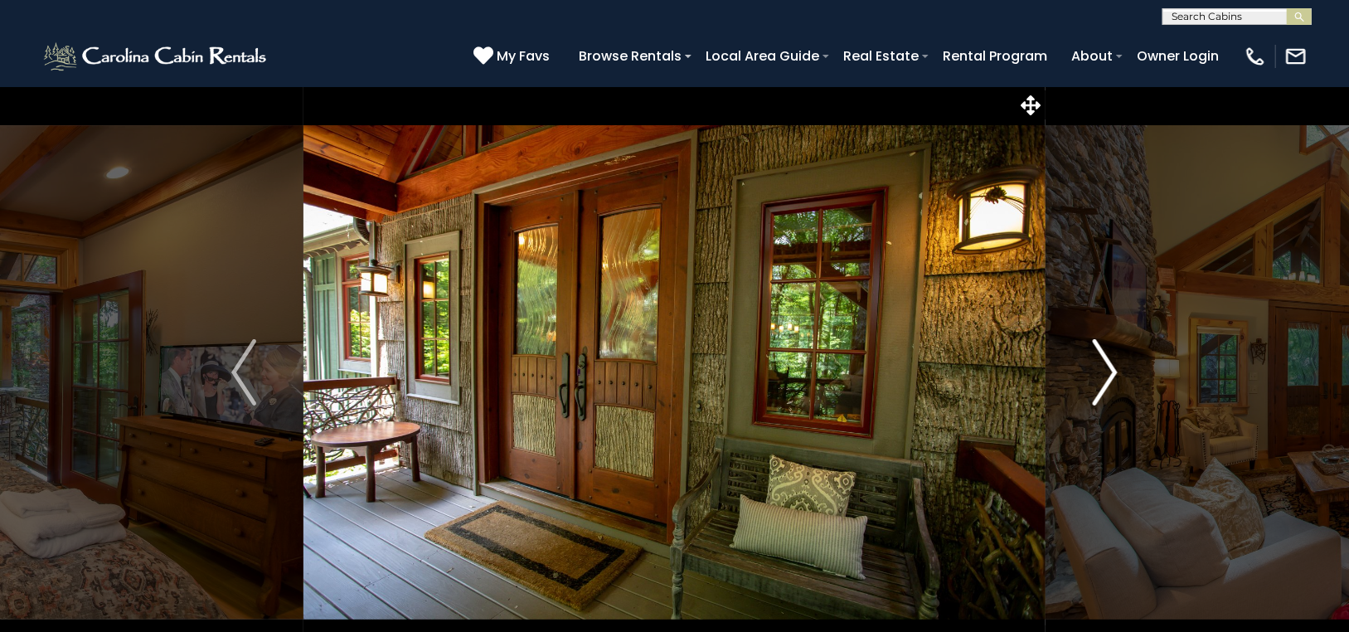
click at [1108, 359] on img "Next" at bounding box center [1104, 372] width 25 height 66
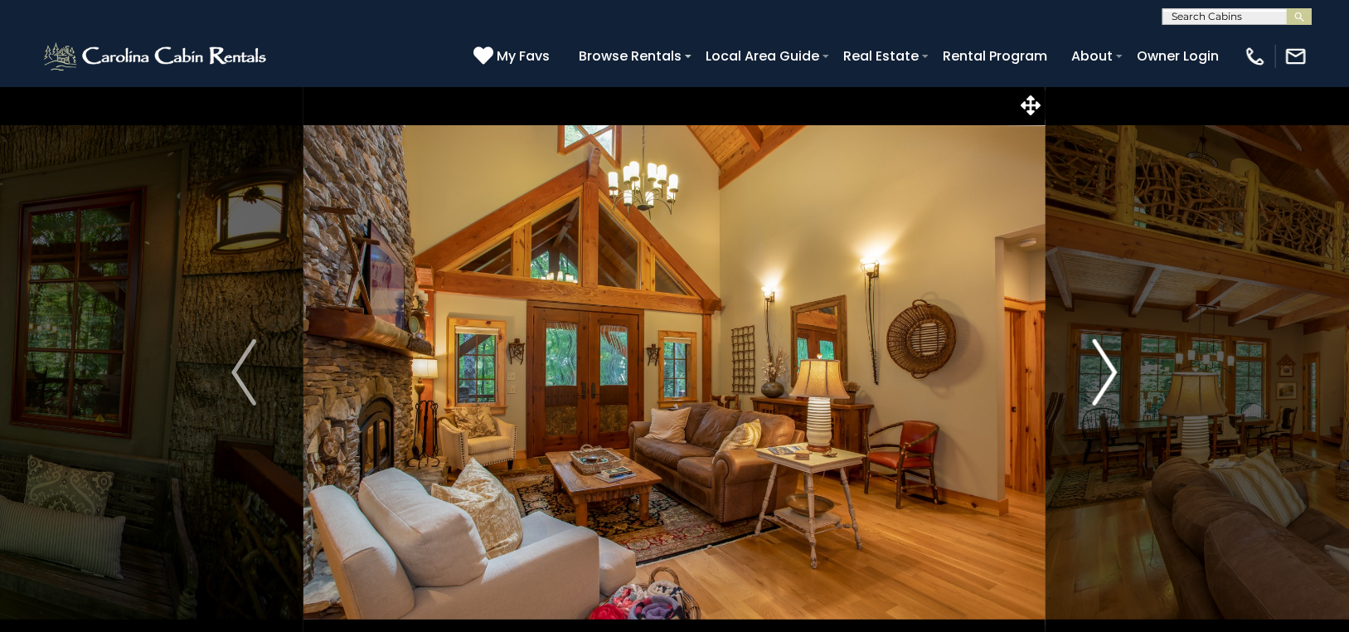
click at [1108, 359] on img "Next" at bounding box center [1104, 372] width 25 height 66
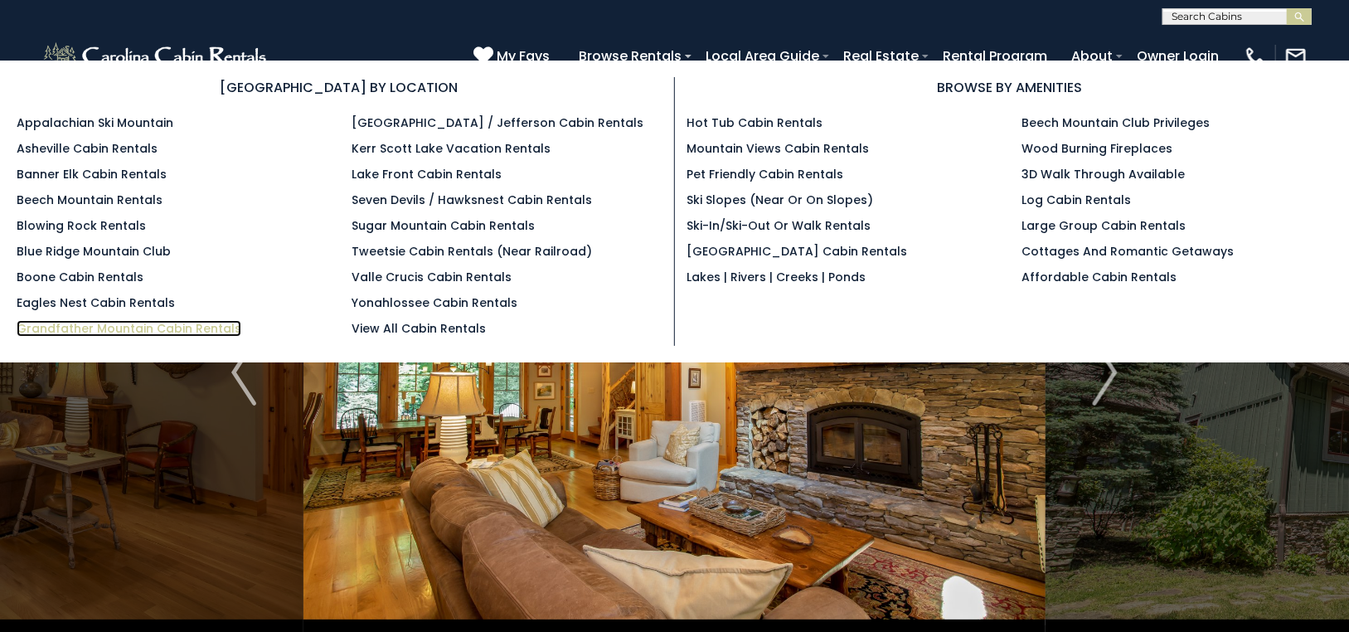
click at [148, 323] on link "Grandfather Mountain Cabin Rentals" at bounding box center [129, 328] width 225 height 17
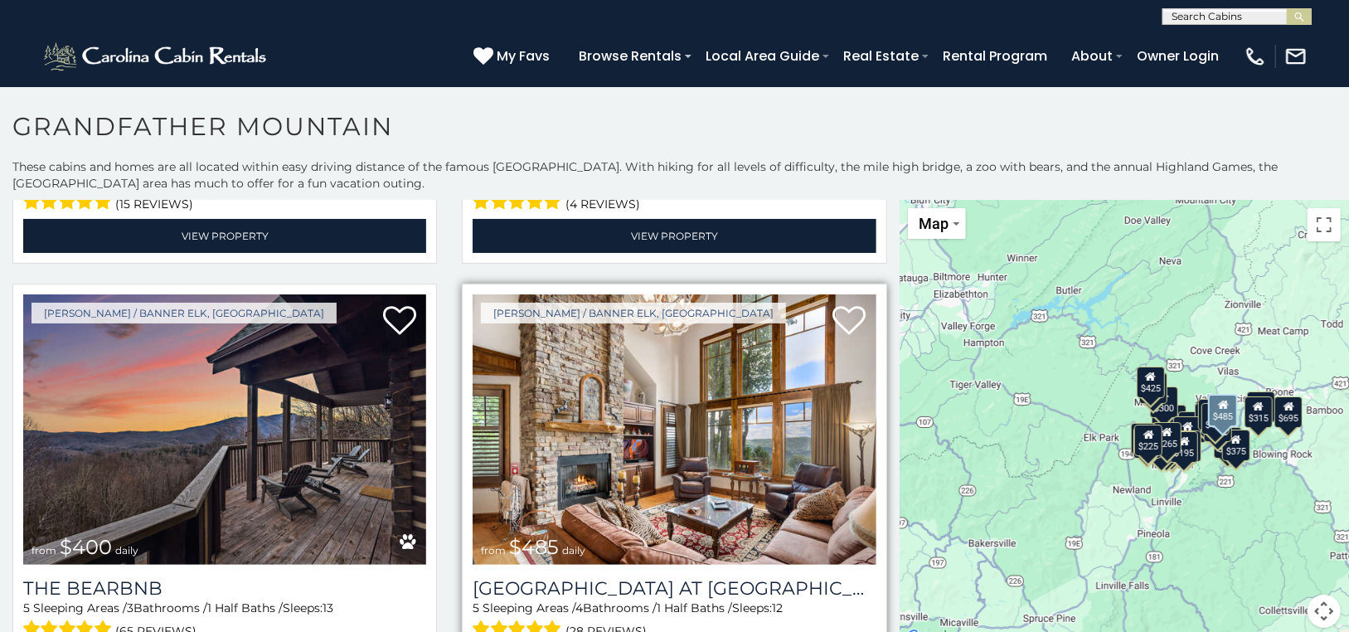
scroll to position [1243, 0]
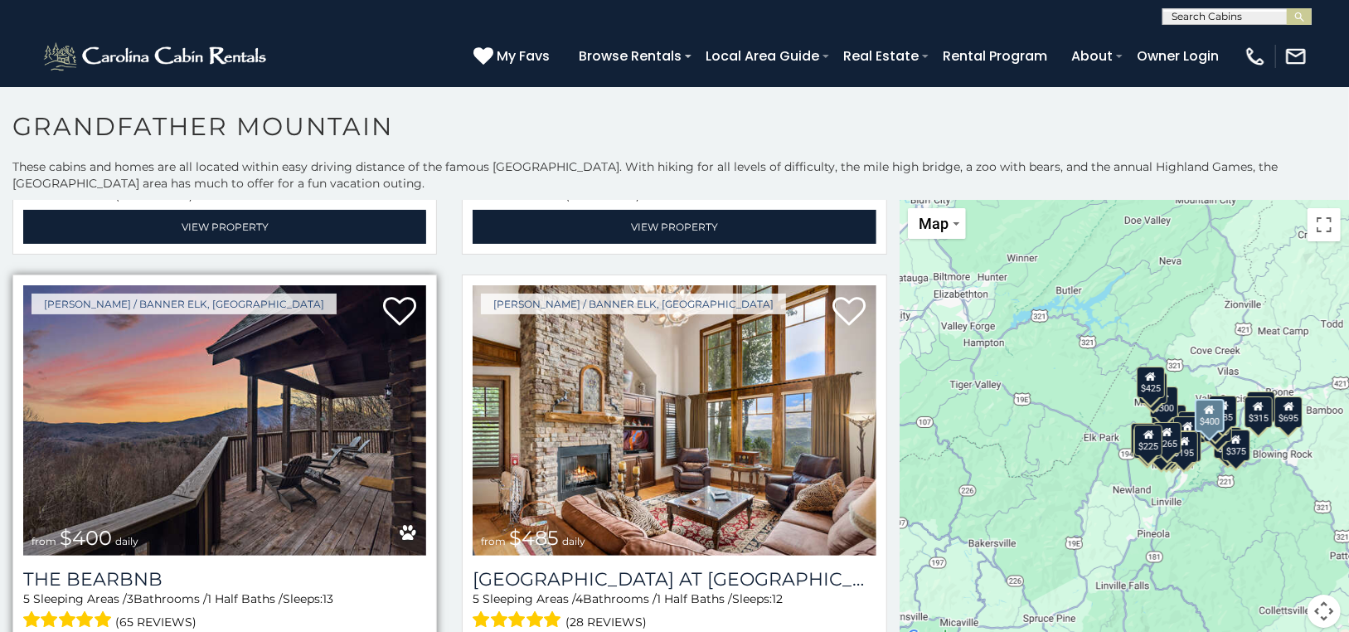
click at [270, 393] on img at bounding box center [224, 420] width 403 height 270
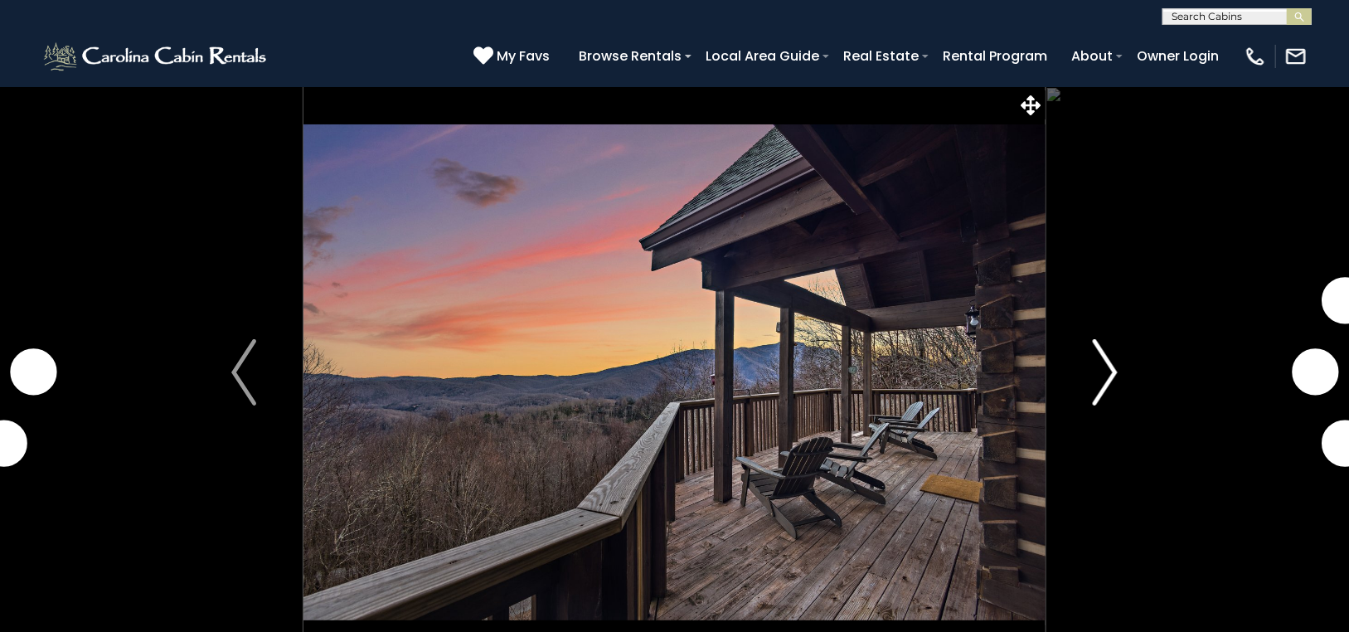
click at [1107, 364] on img "Next" at bounding box center [1104, 372] width 25 height 66
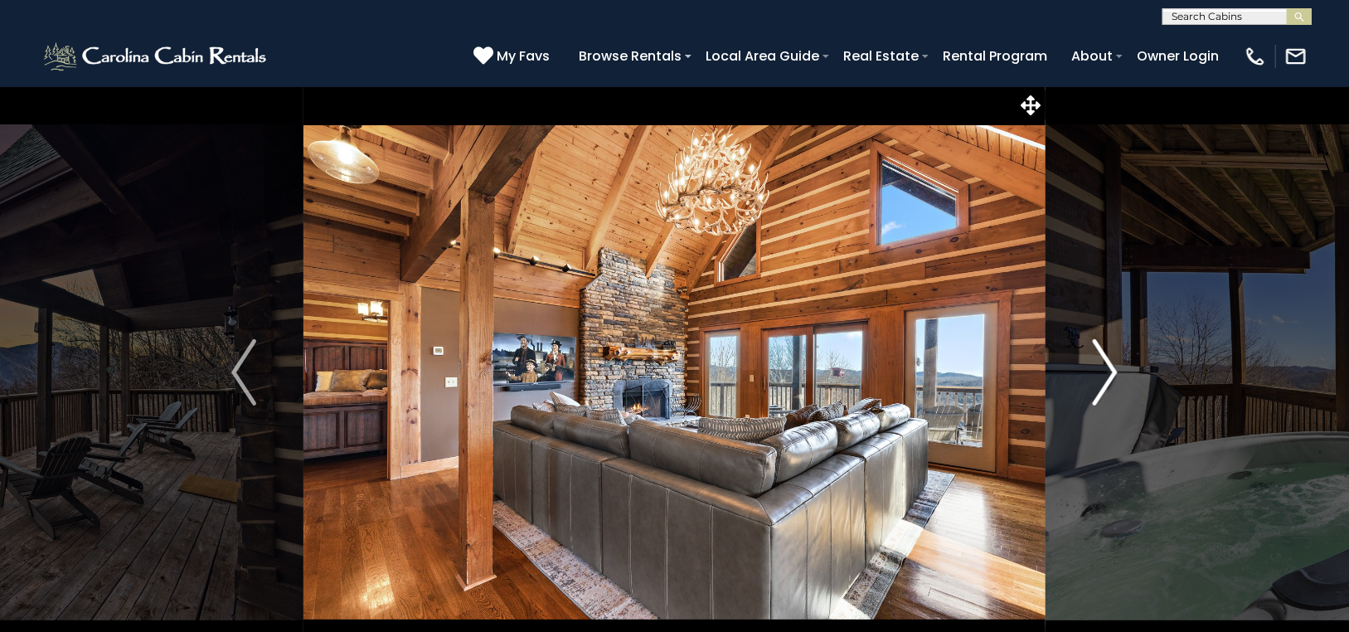
click at [1107, 364] on img "Next" at bounding box center [1104, 372] width 25 height 66
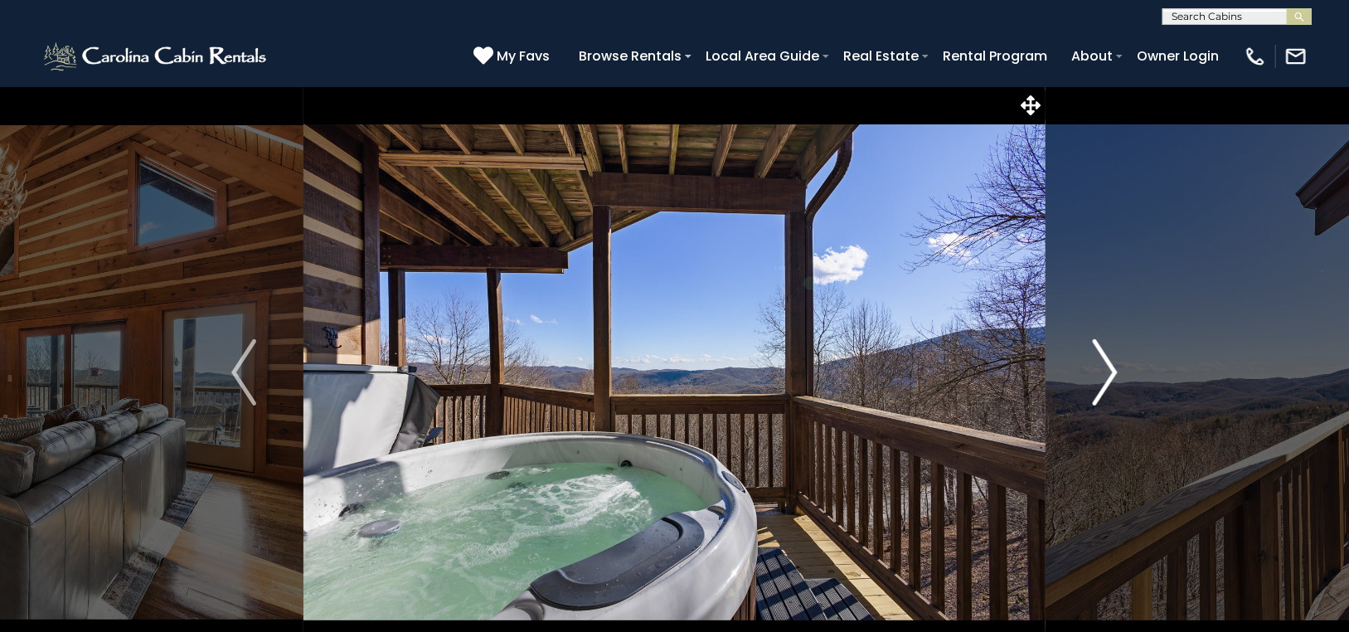
click at [1107, 364] on img "Next" at bounding box center [1104, 372] width 25 height 66
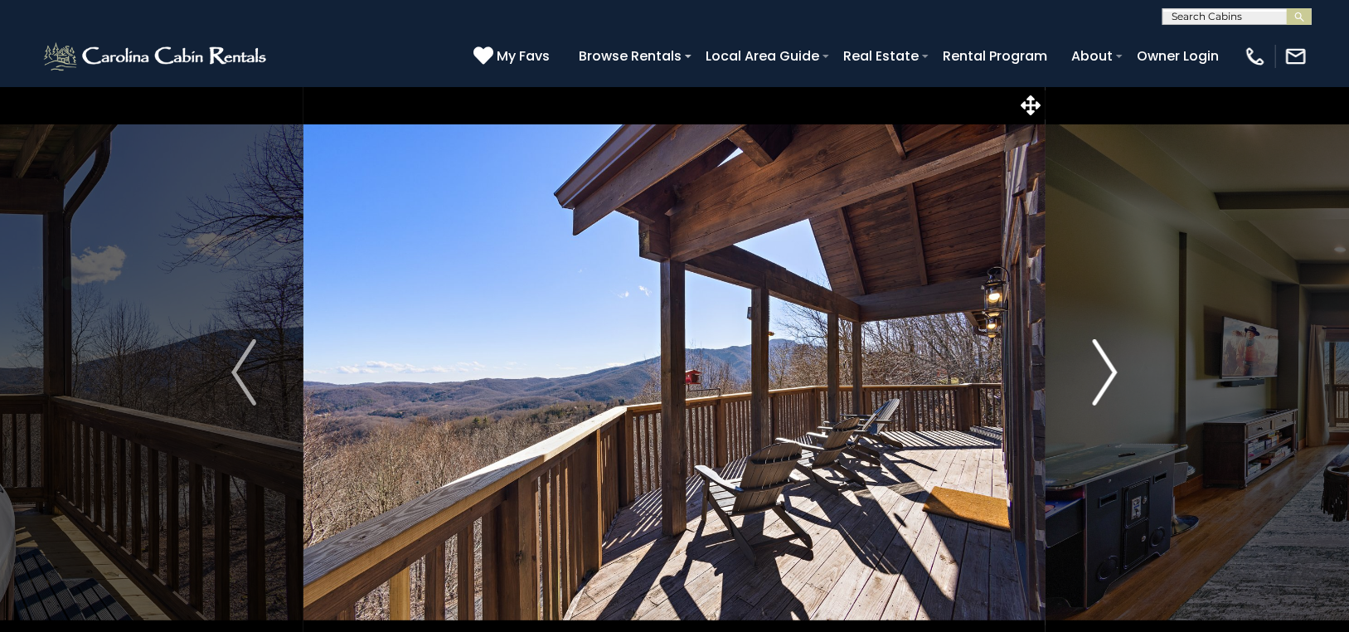
click at [1107, 364] on img "Next" at bounding box center [1104, 372] width 25 height 66
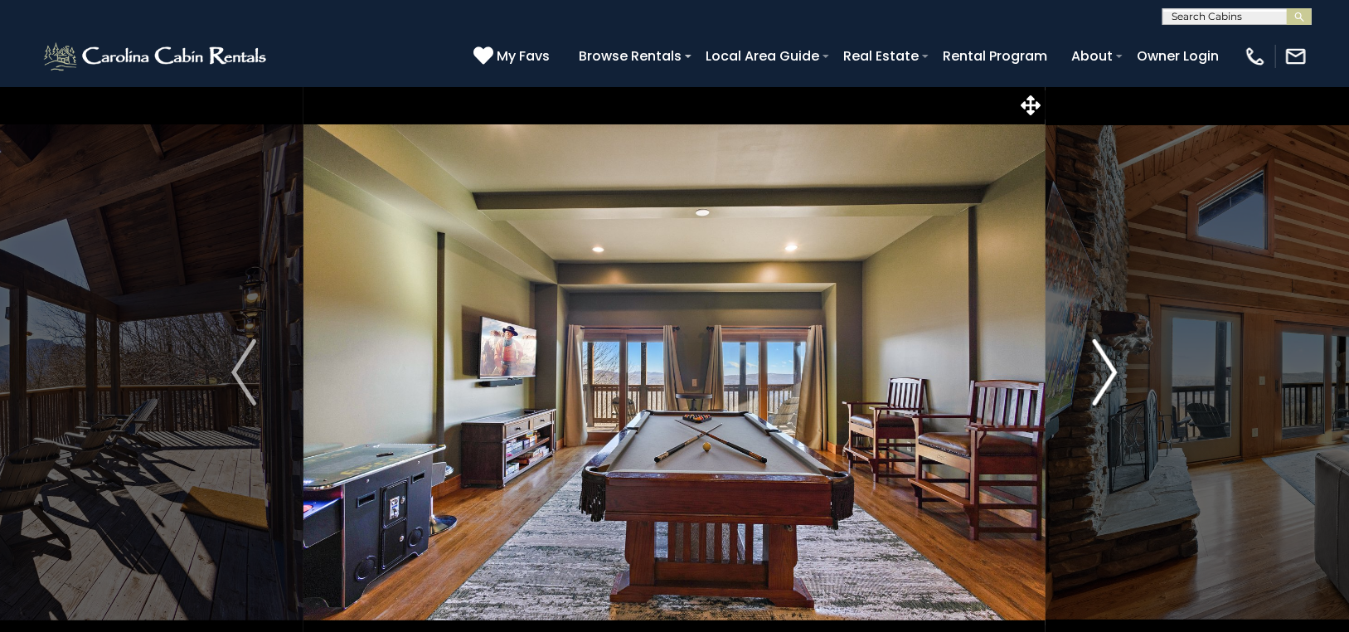
click at [1107, 364] on img "Next" at bounding box center [1104, 372] width 25 height 66
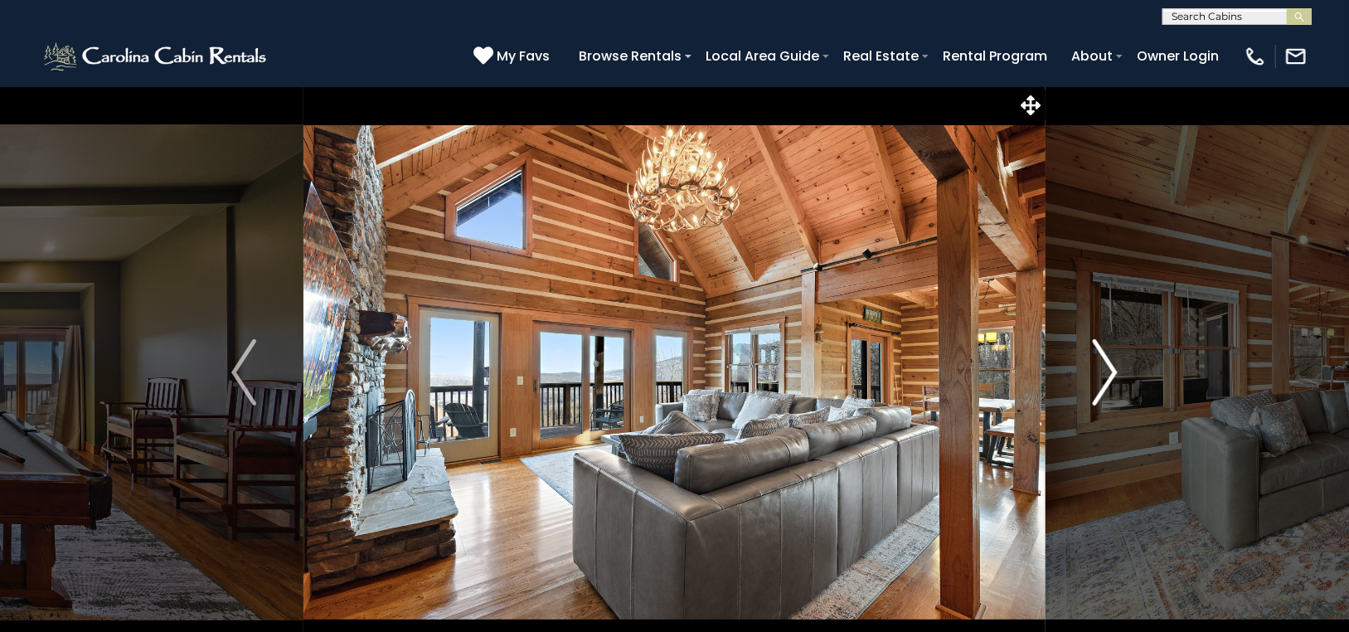
click at [1107, 364] on img "Next" at bounding box center [1104, 372] width 25 height 66
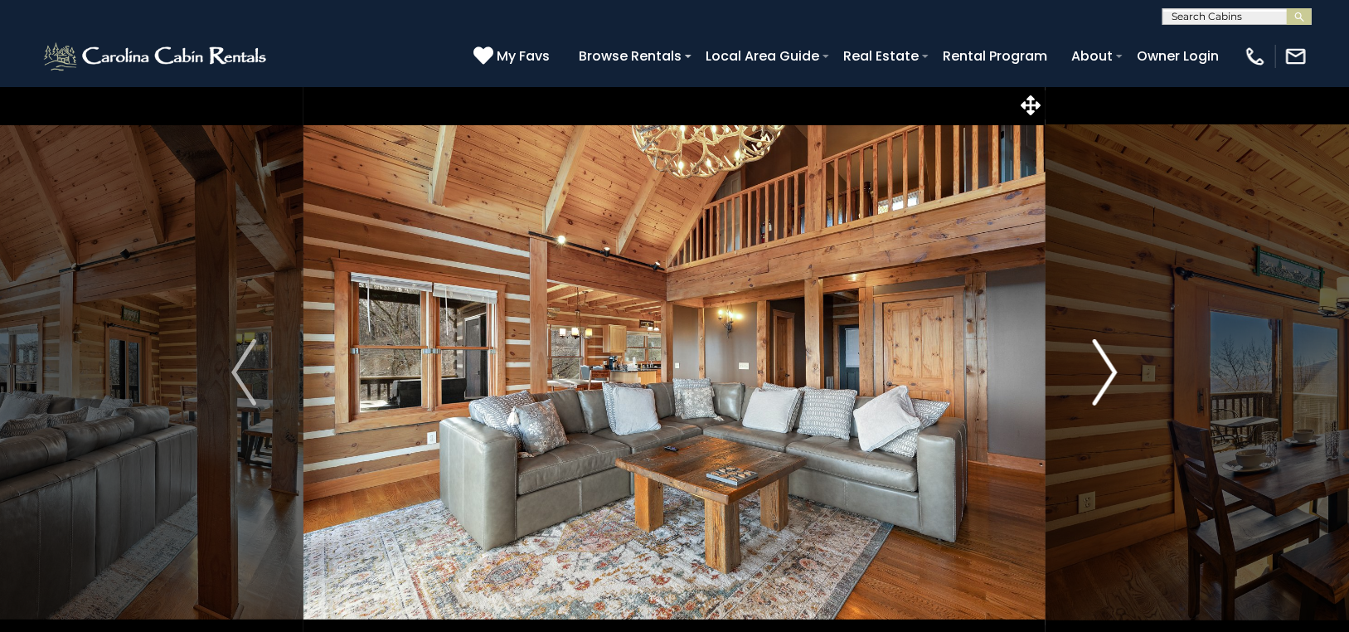
click at [1107, 364] on img "Next" at bounding box center [1104, 372] width 25 height 66
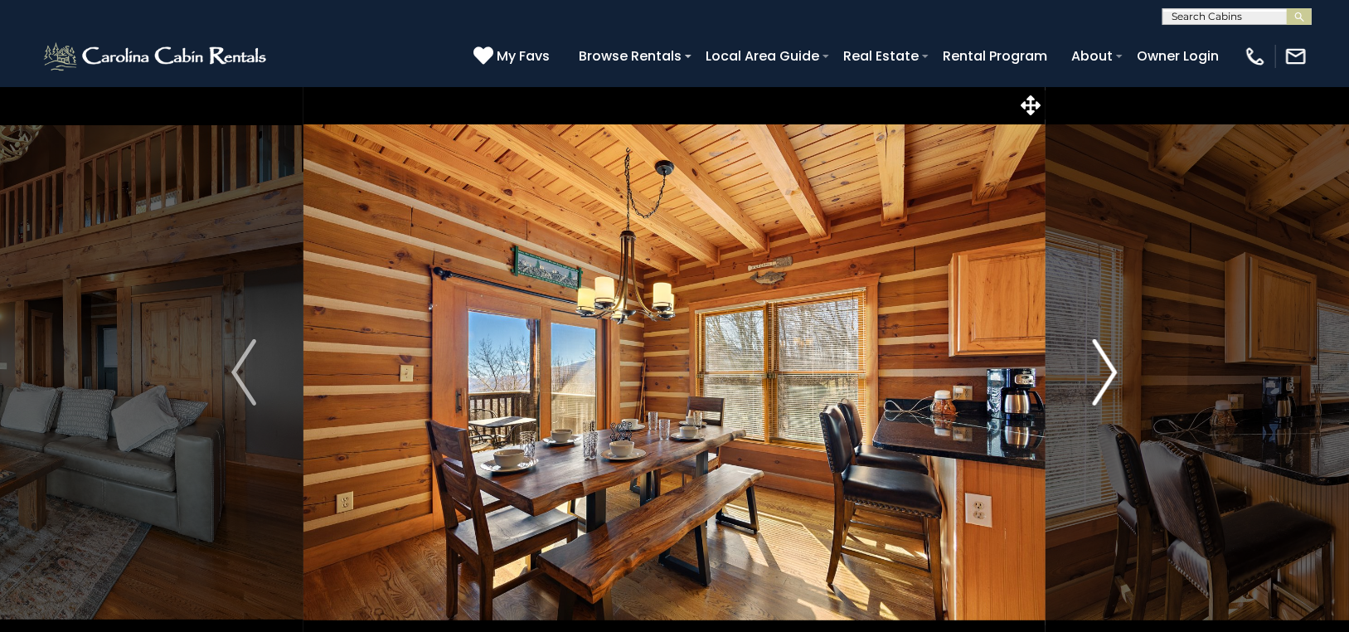
click at [1107, 364] on img "Next" at bounding box center [1104, 372] width 25 height 66
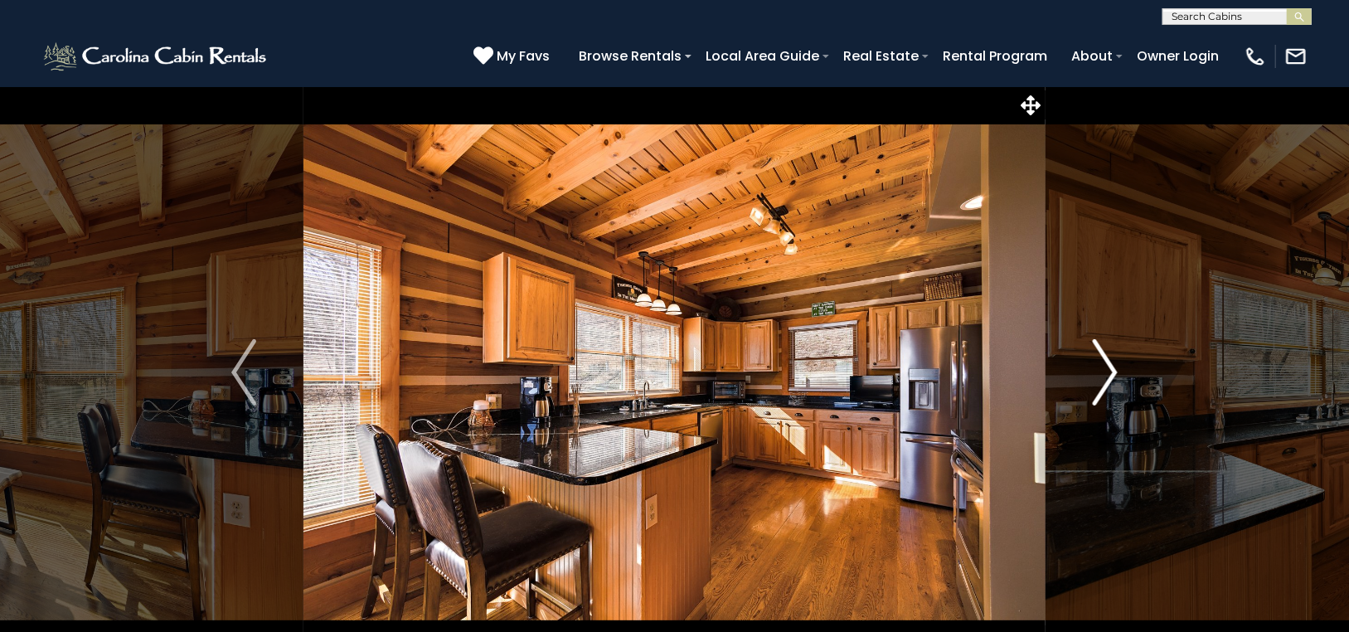
click at [1107, 364] on img "Next" at bounding box center [1104, 372] width 25 height 66
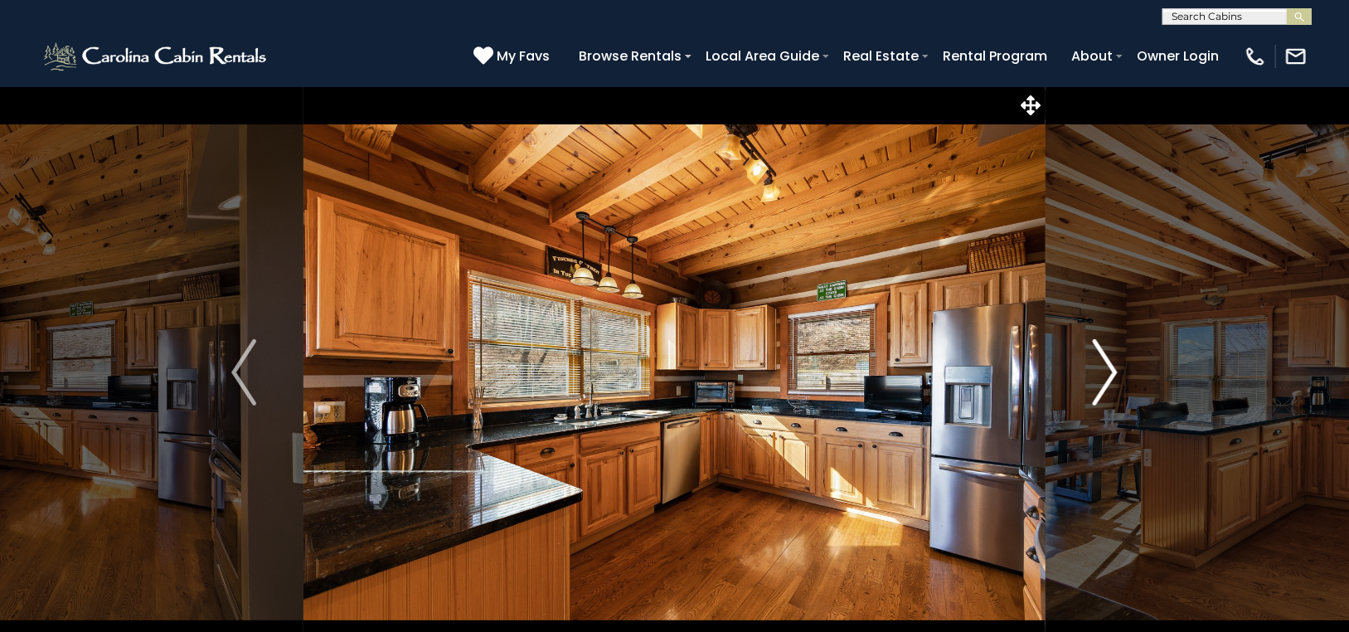
click at [1107, 363] on img "Next" at bounding box center [1104, 372] width 25 height 66
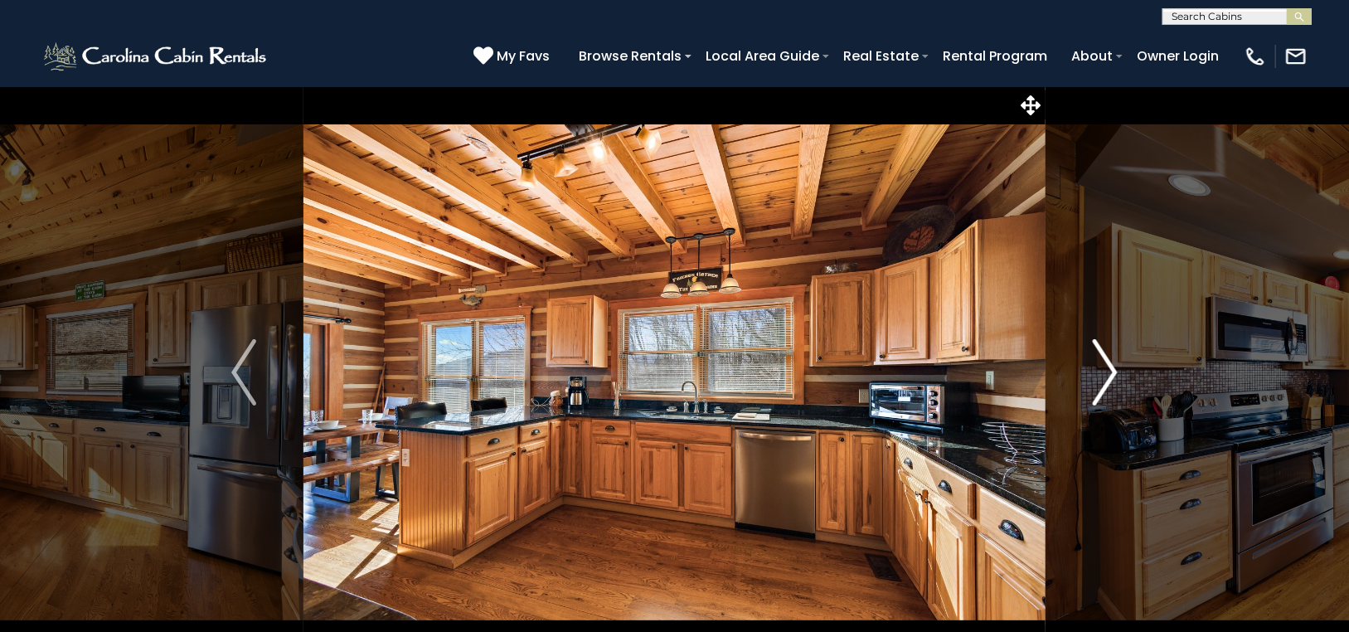
click at [1107, 363] on img "Next" at bounding box center [1104, 372] width 25 height 66
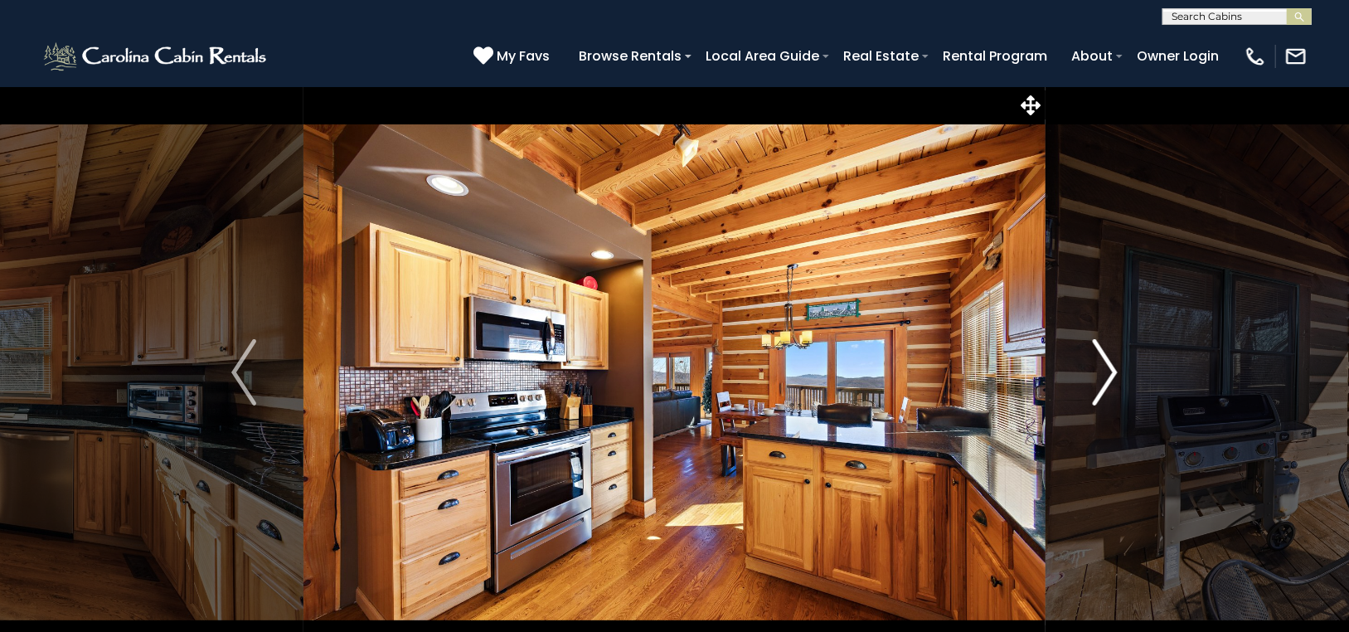
click at [1107, 363] on img "Next" at bounding box center [1104, 372] width 25 height 66
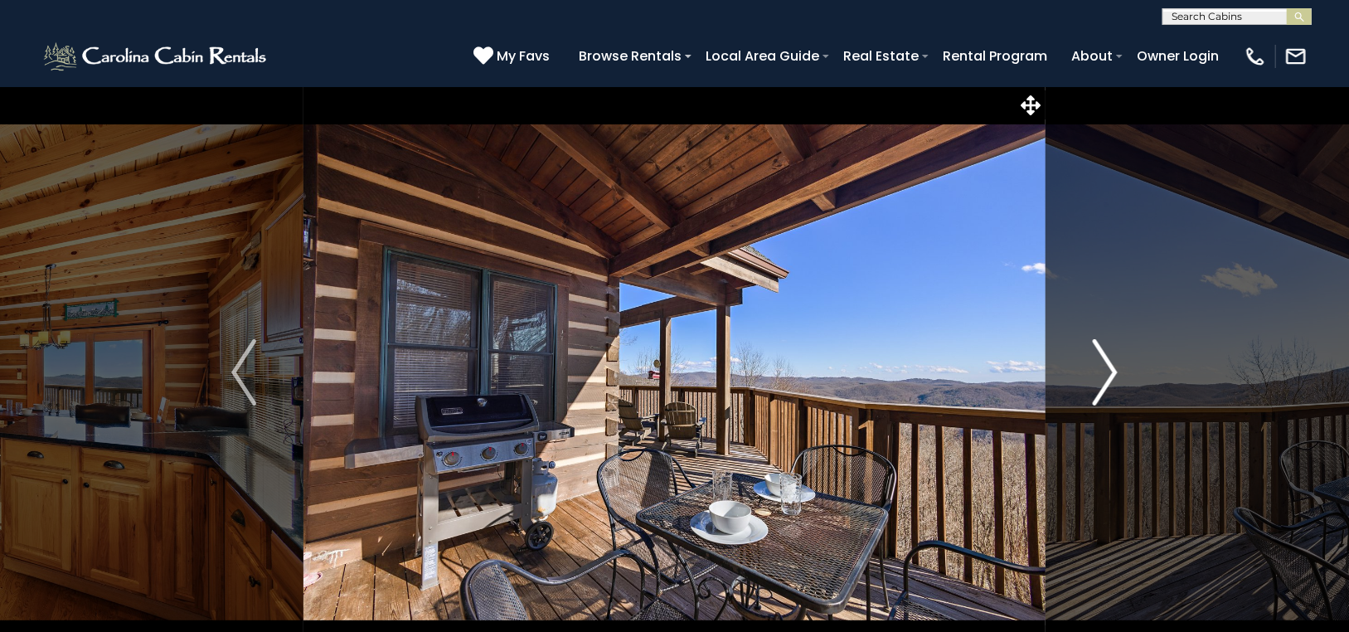
click at [1107, 363] on img "Next" at bounding box center [1104, 372] width 25 height 66
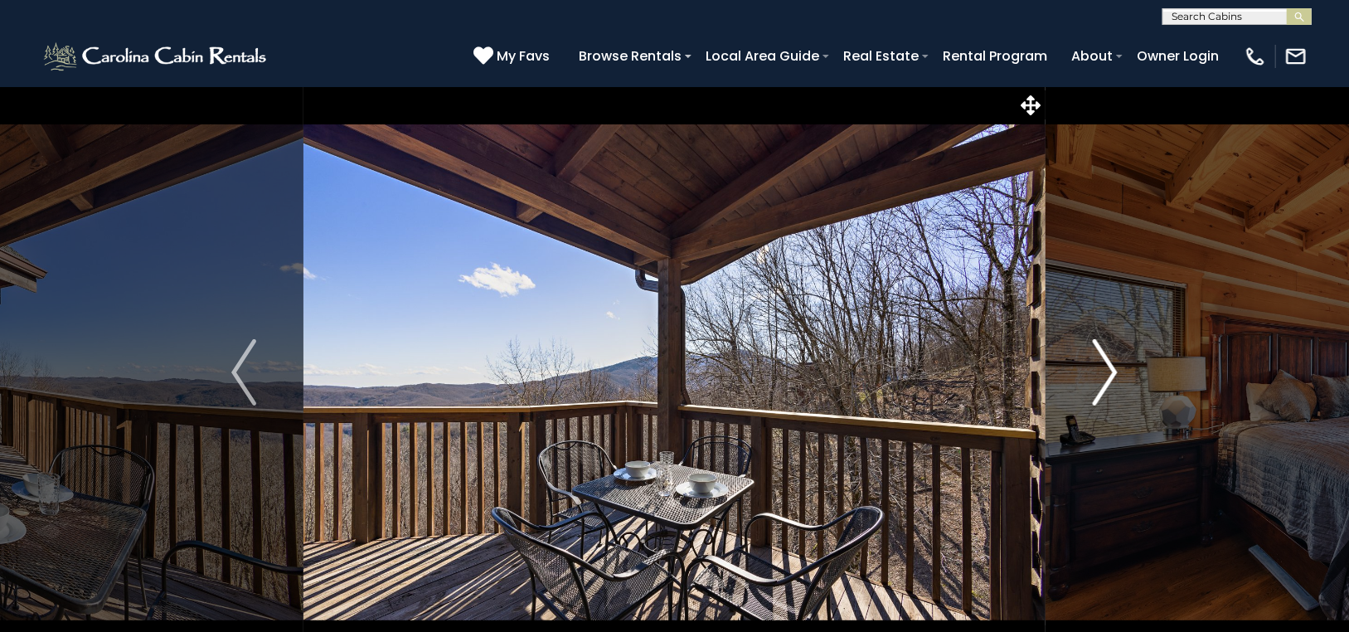
click at [1107, 363] on img "Next" at bounding box center [1104, 372] width 25 height 66
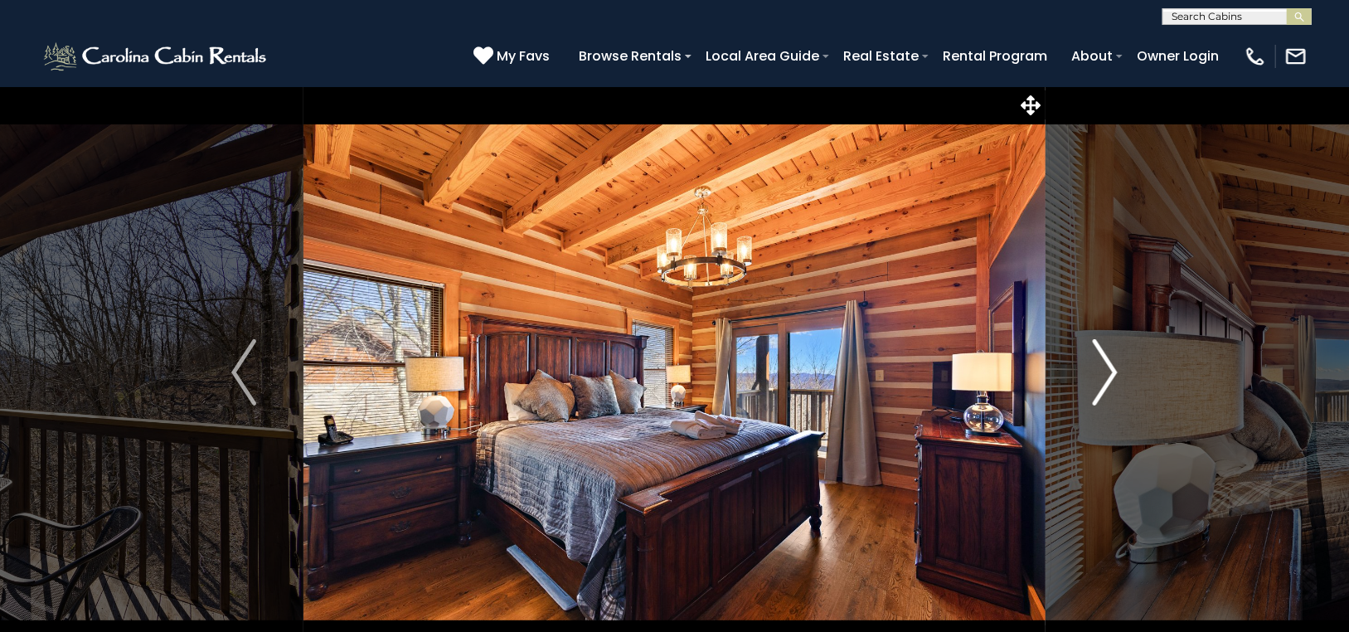
click at [1107, 363] on img "Next" at bounding box center [1104, 372] width 25 height 66
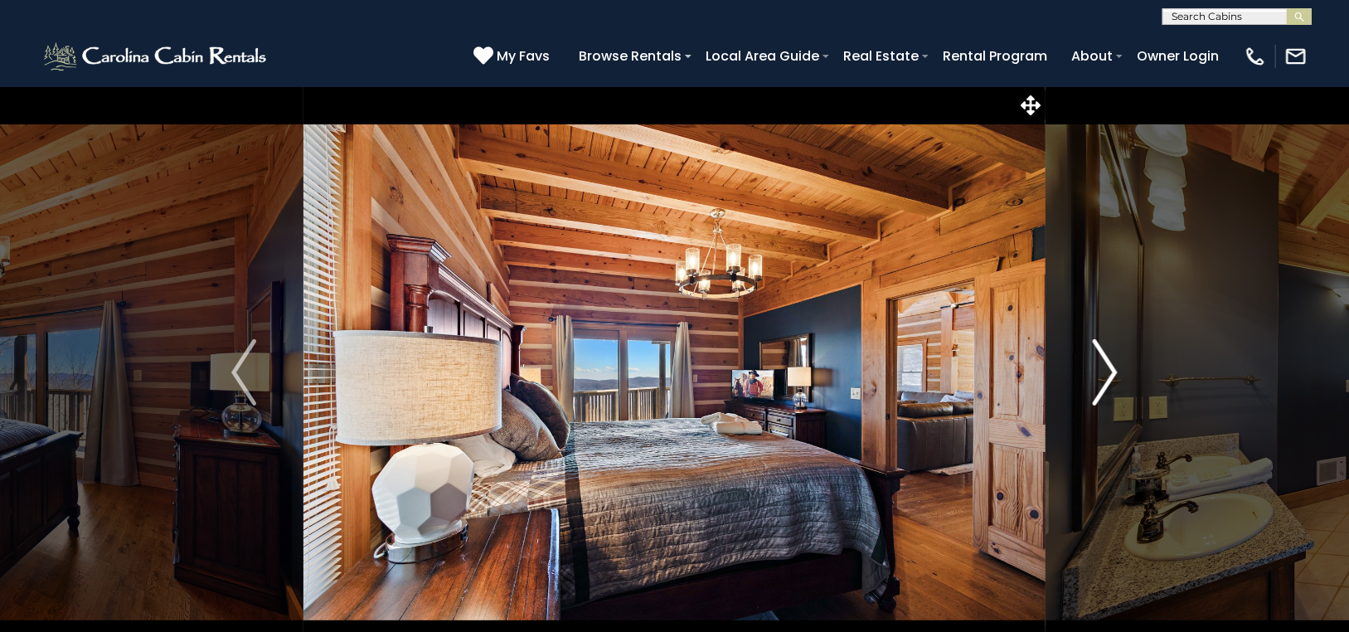
click at [1107, 363] on img "Next" at bounding box center [1104, 372] width 25 height 66
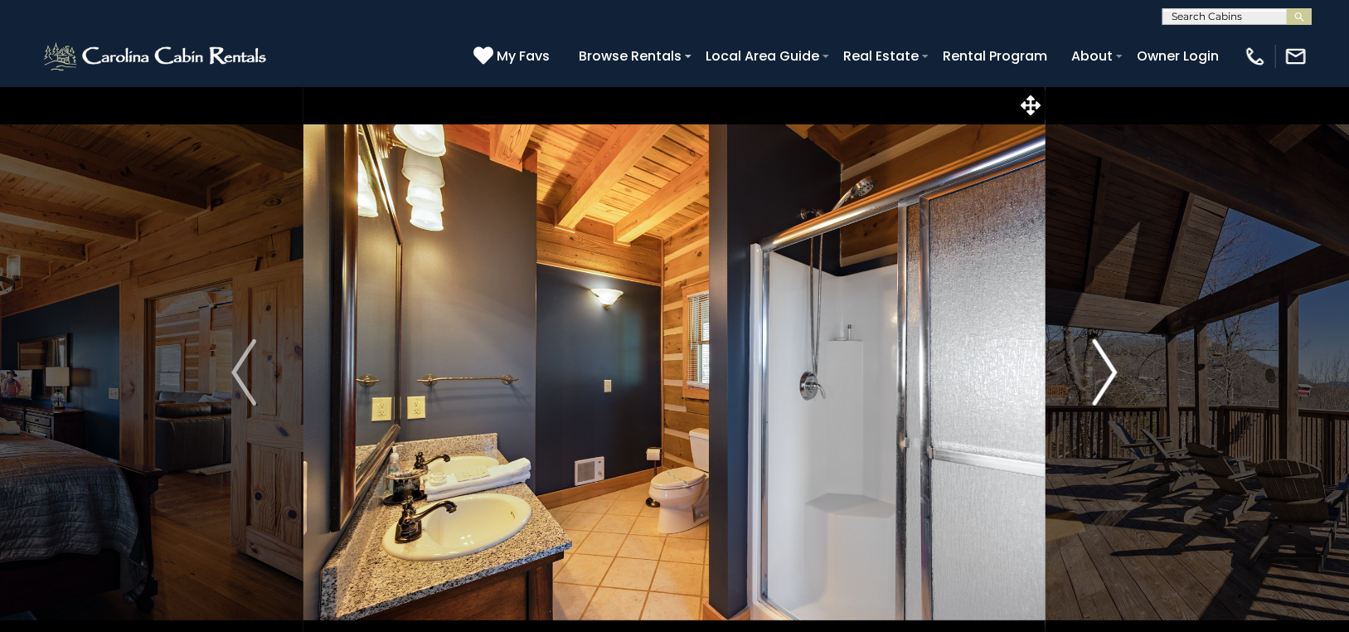
click at [1107, 363] on img "Next" at bounding box center [1104, 372] width 25 height 66
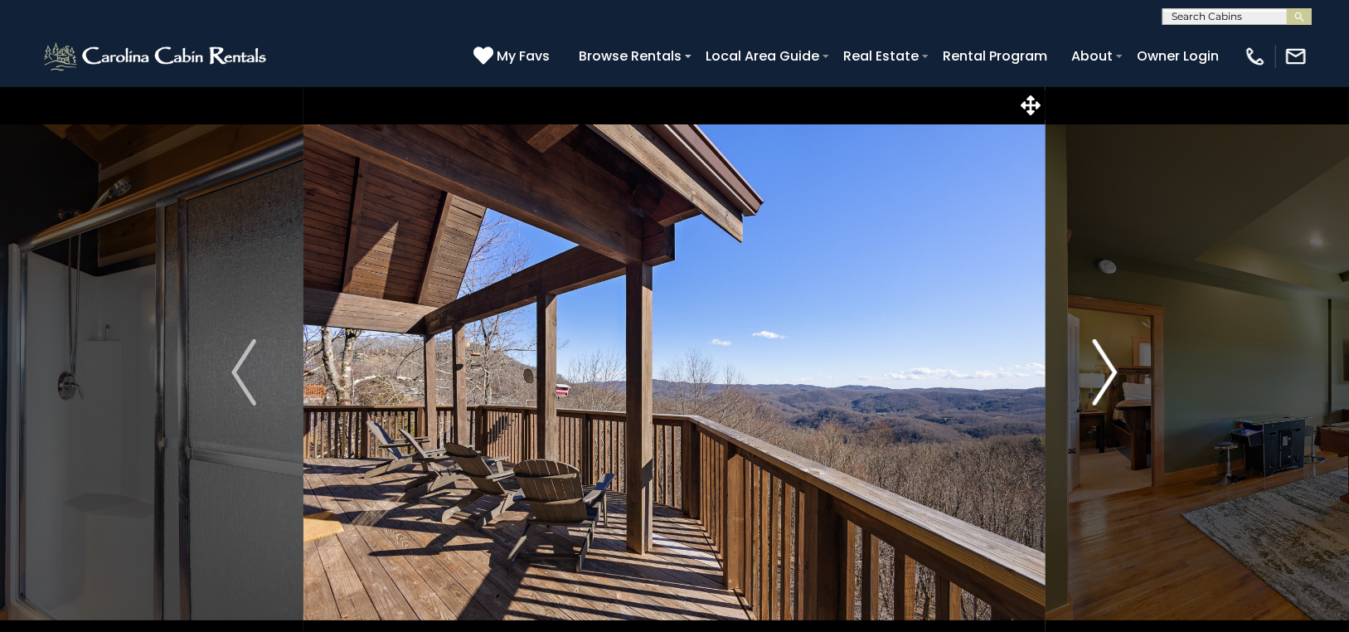
click at [1107, 363] on img "Next" at bounding box center [1104, 372] width 25 height 66
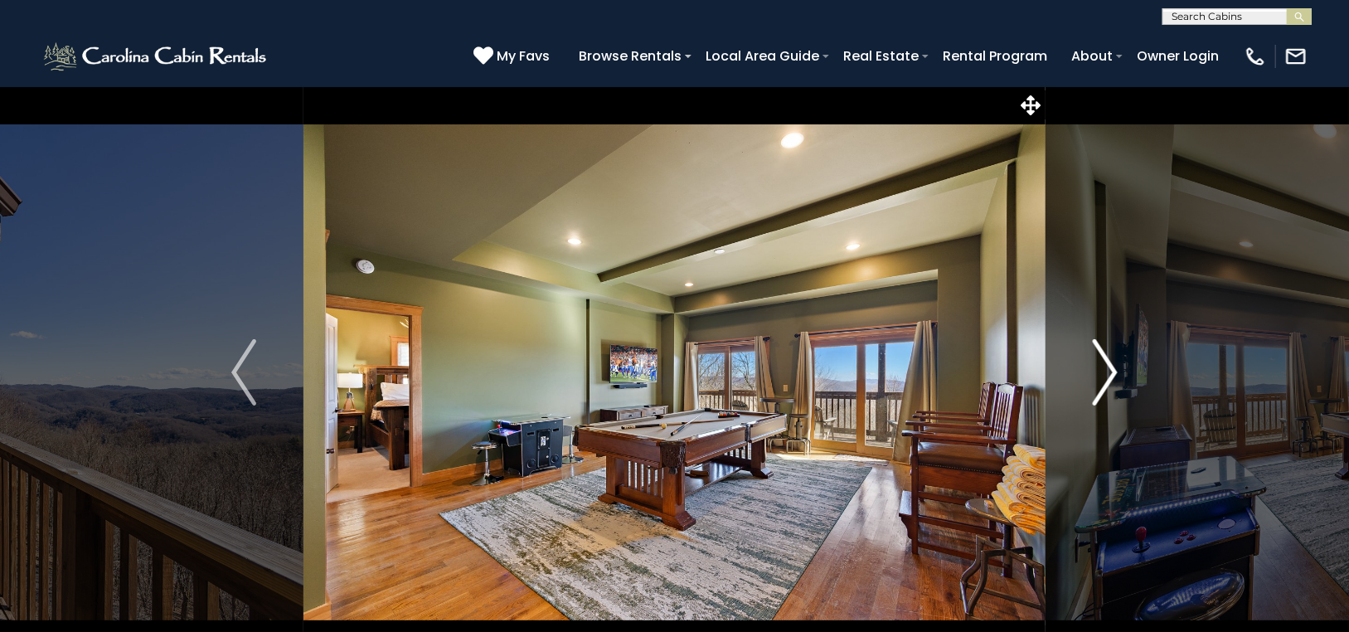
click at [1107, 363] on img "Next" at bounding box center [1104, 372] width 25 height 66
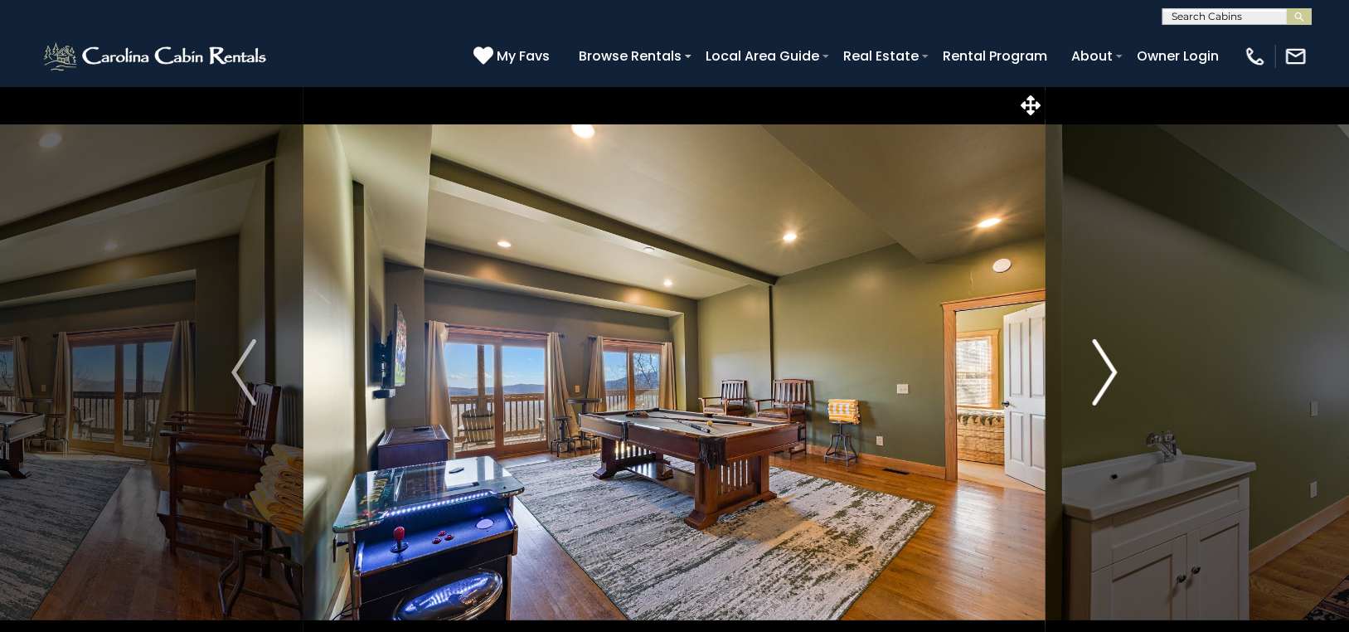
click at [1107, 362] on img "Next" at bounding box center [1104, 372] width 25 height 66
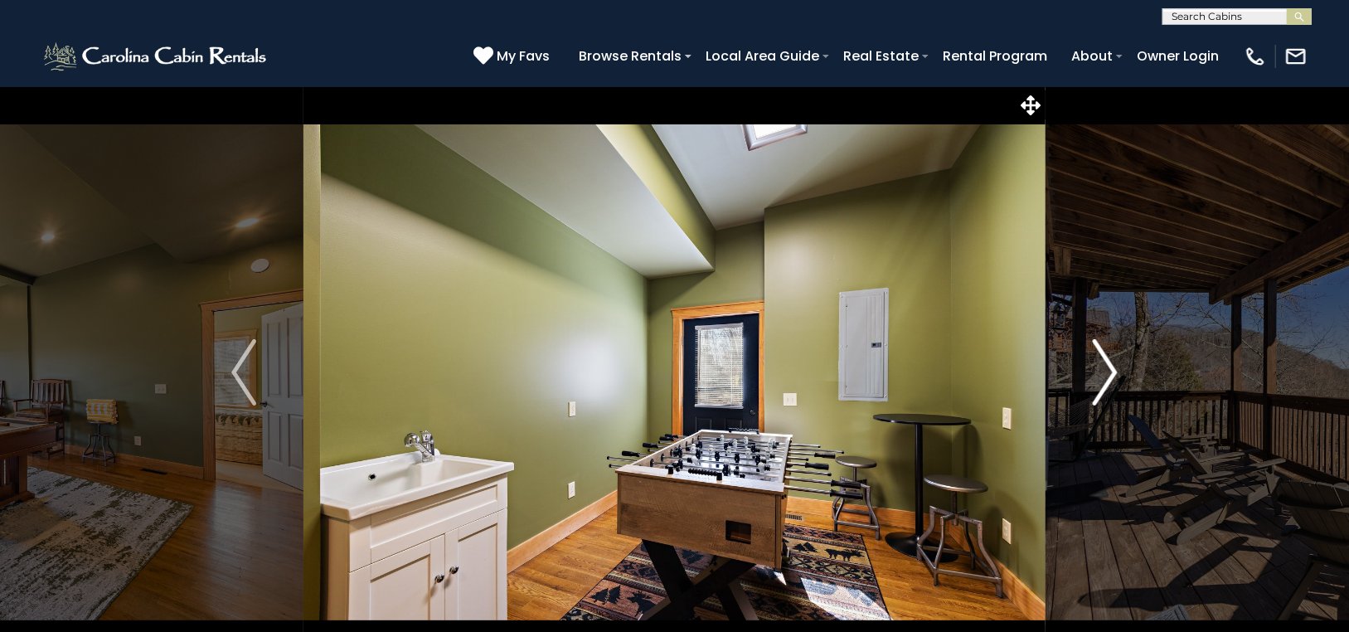
click at [1107, 362] on img "Next" at bounding box center [1104, 372] width 25 height 66
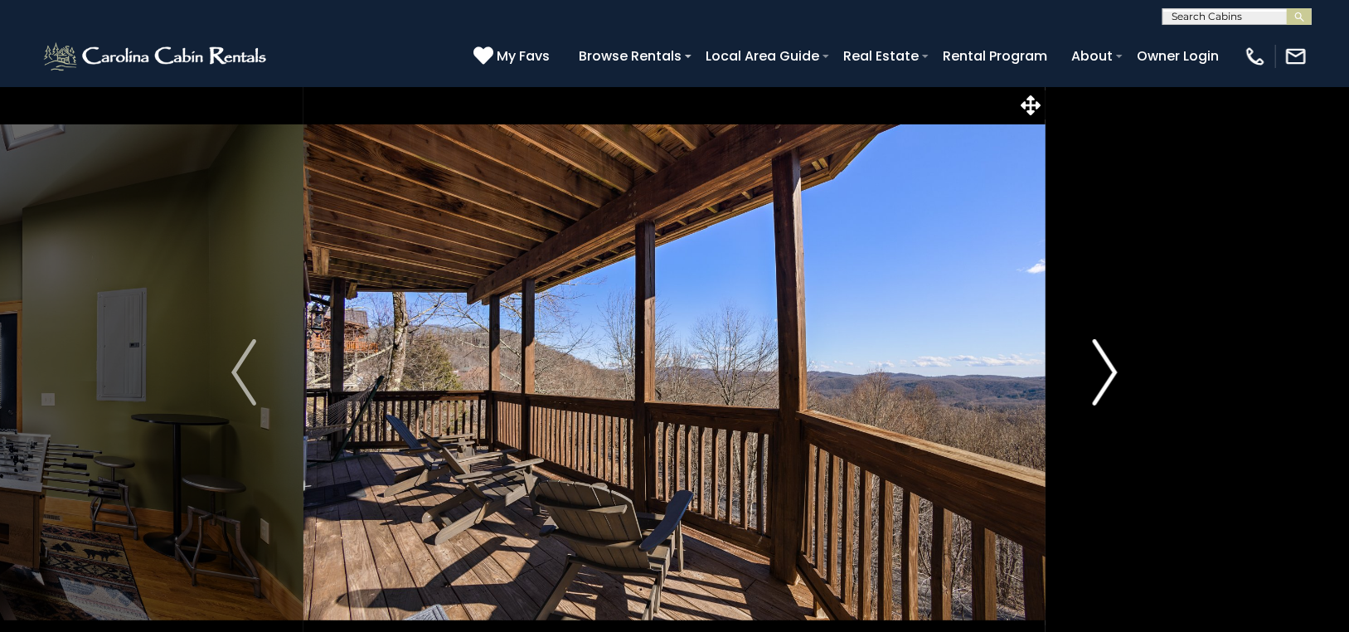
click at [1107, 362] on img "Next" at bounding box center [1104, 372] width 25 height 66
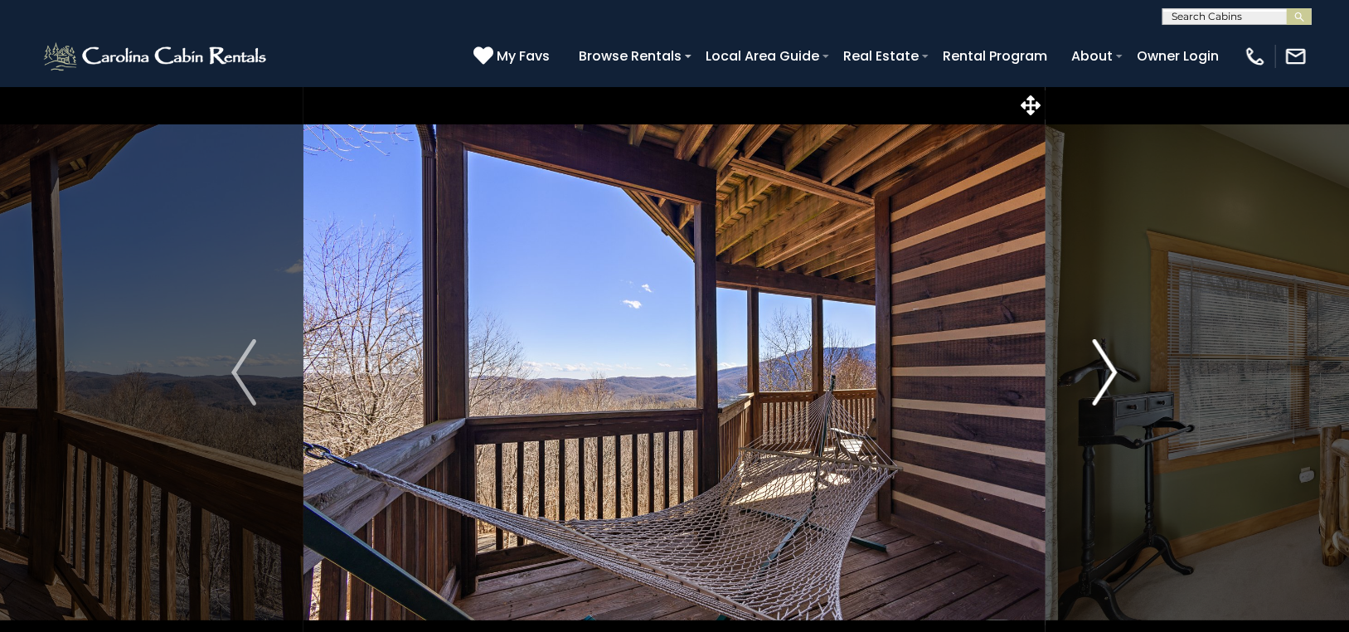
click at [1107, 362] on img "Next" at bounding box center [1104, 372] width 25 height 66
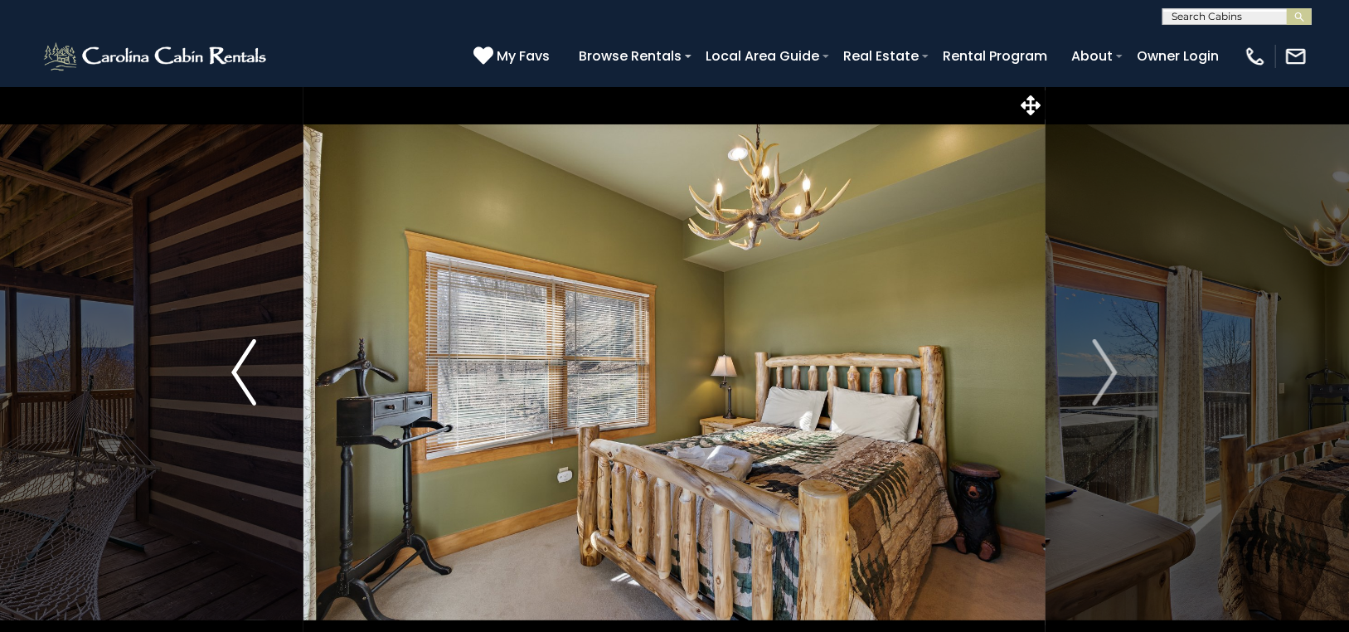
click at [233, 363] on img "Previous" at bounding box center [243, 372] width 25 height 66
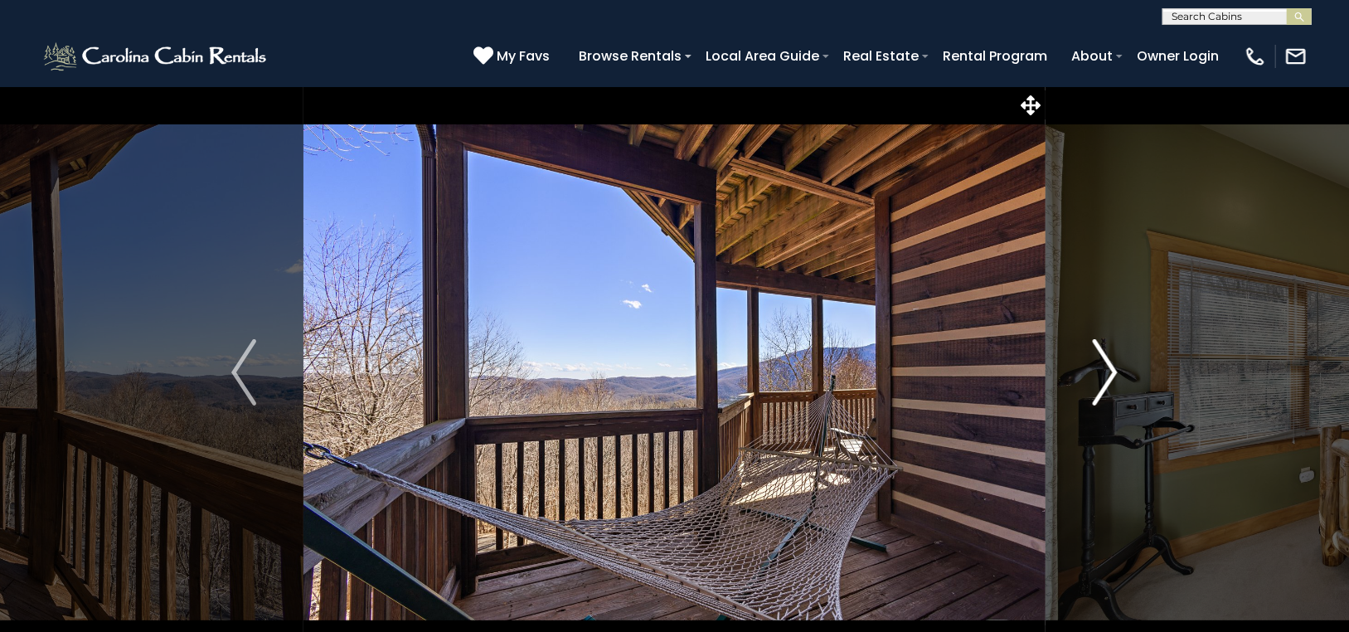
click at [1111, 360] on img "Next" at bounding box center [1104, 372] width 25 height 66
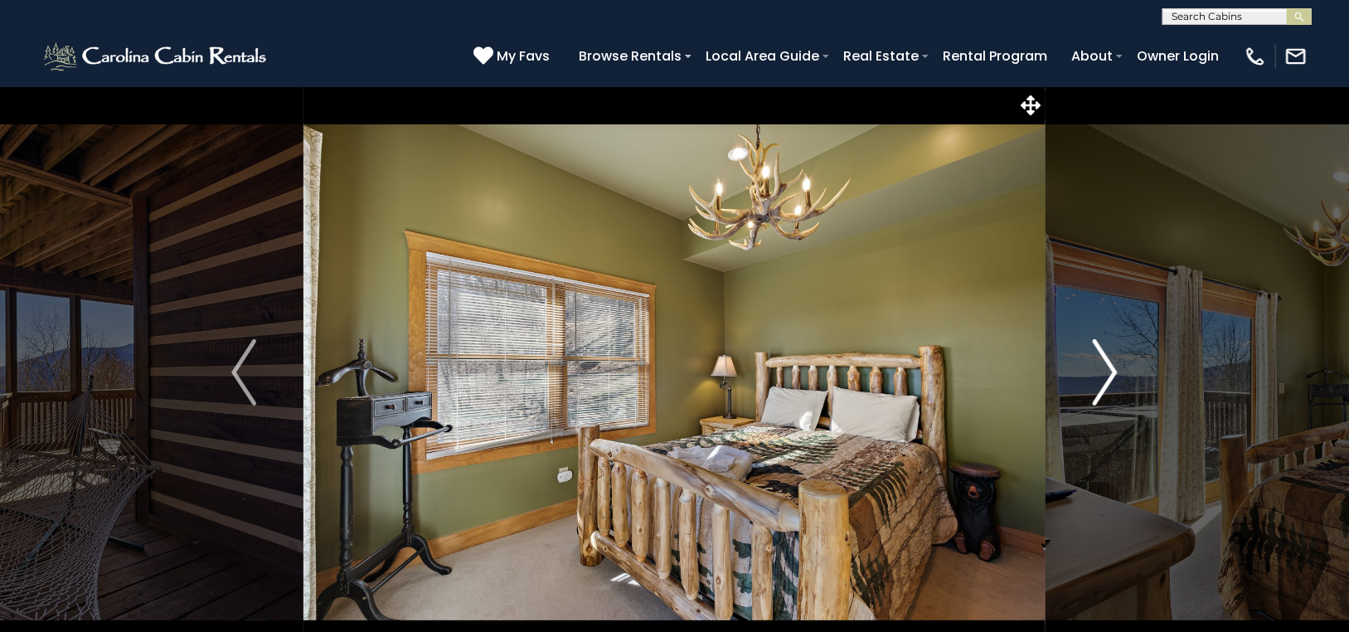
click at [1117, 365] on button "Next" at bounding box center [1104, 372] width 119 height 572
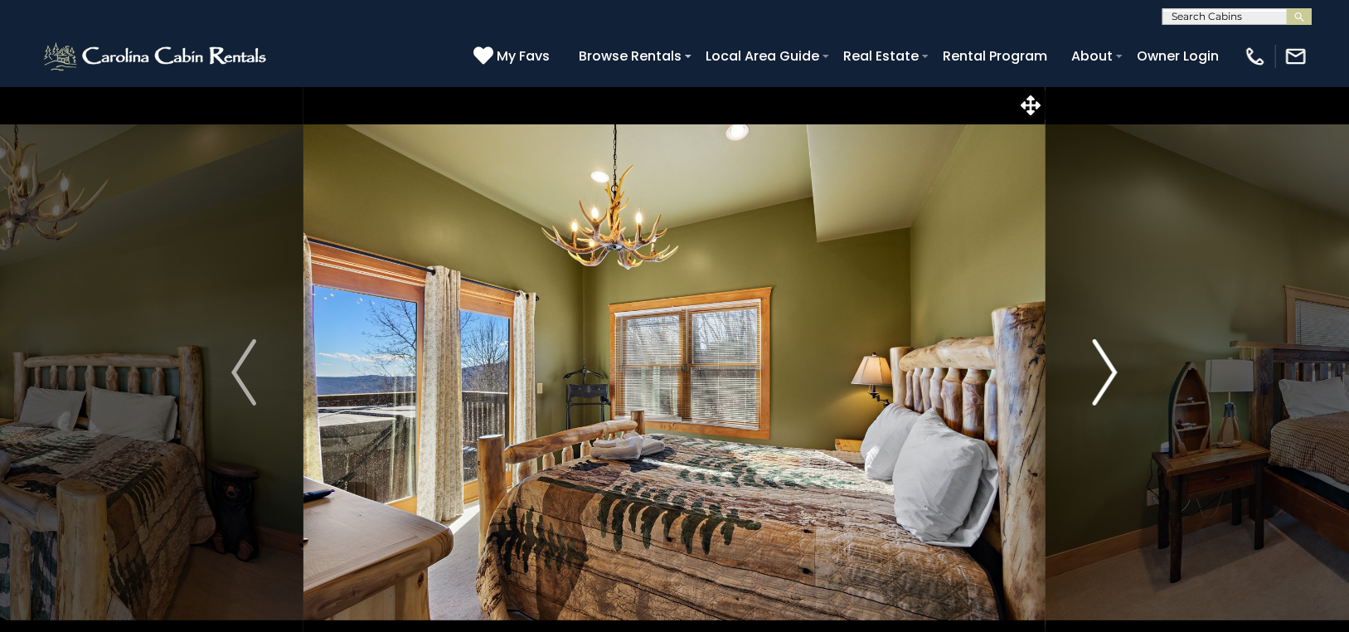
click at [1110, 361] on img "Next" at bounding box center [1104, 372] width 25 height 66
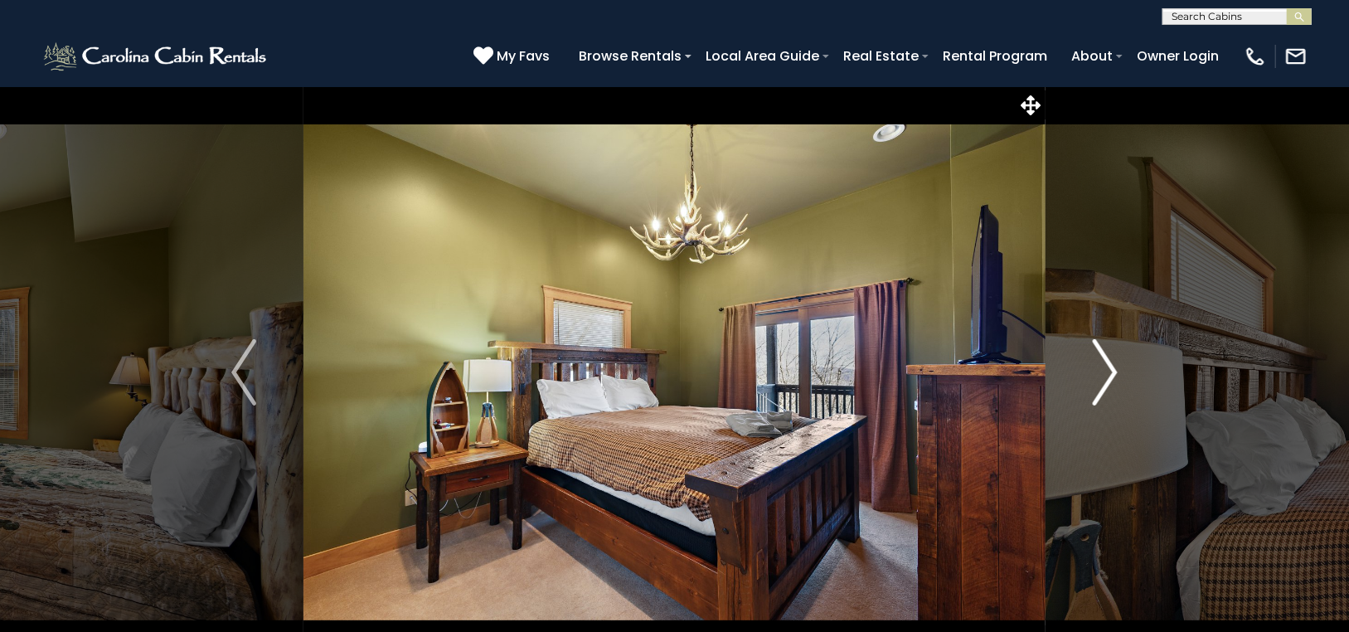
click at [1110, 361] on img "Next" at bounding box center [1104, 372] width 25 height 66
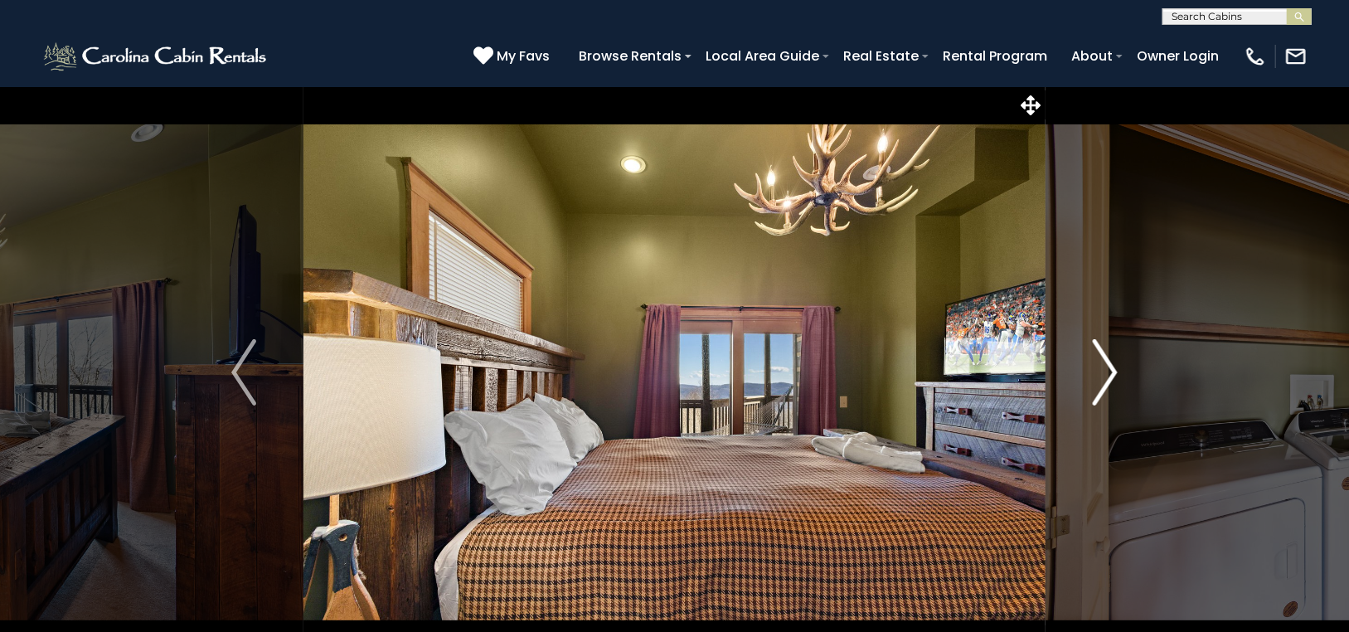
click at [1110, 361] on img "Next" at bounding box center [1104, 372] width 25 height 66
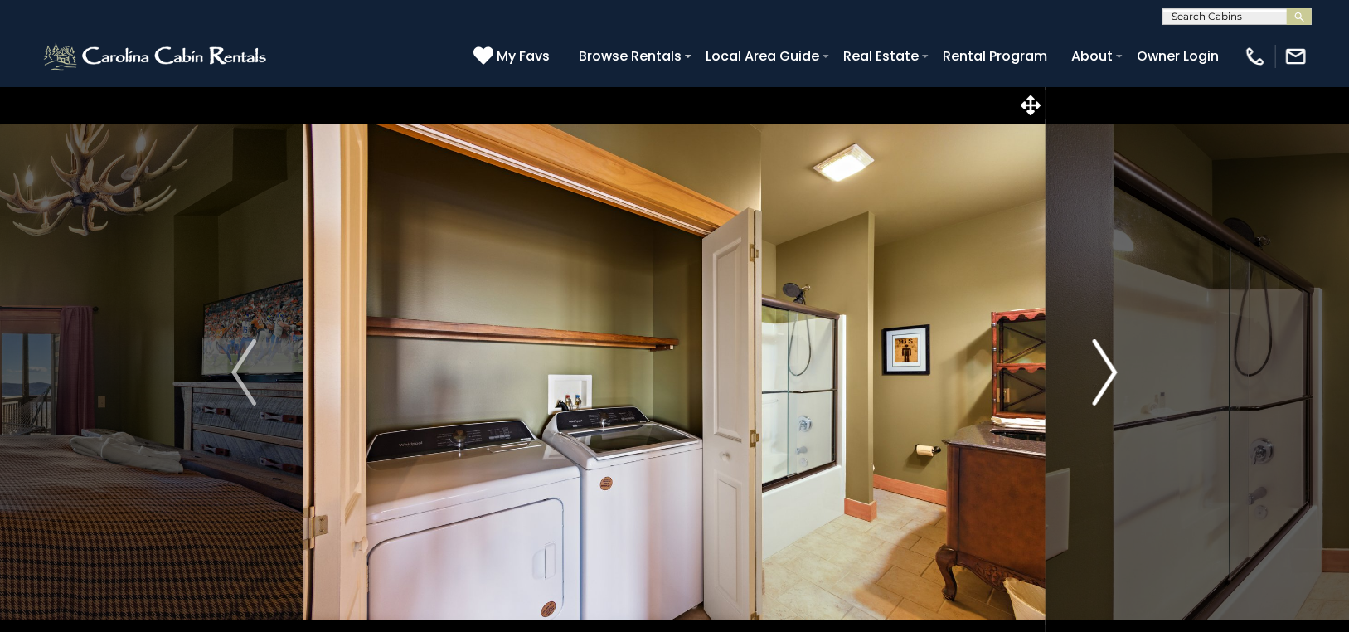
click at [1110, 361] on img "Next" at bounding box center [1104, 372] width 25 height 66
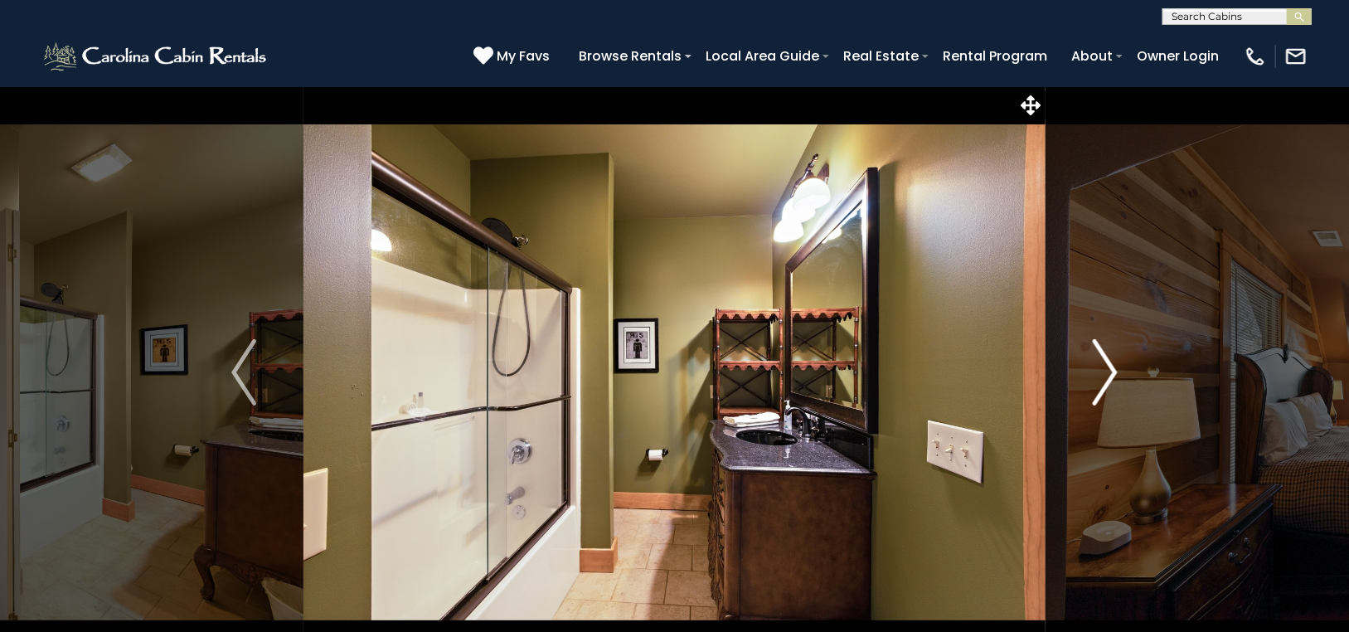
click at [1110, 360] on img "Next" at bounding box center [1104, 372] width 25 height 66
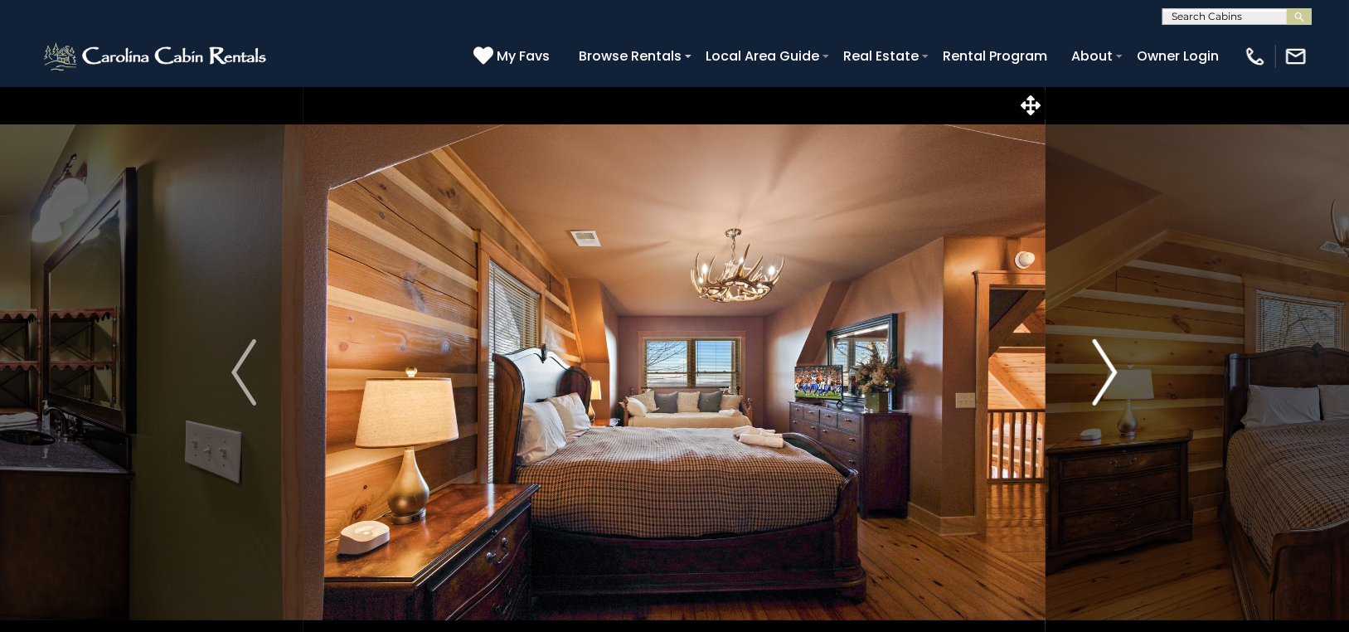
click at [1110, 360] on img "Next" at bounding box center [1104, 372] width 25 height 66
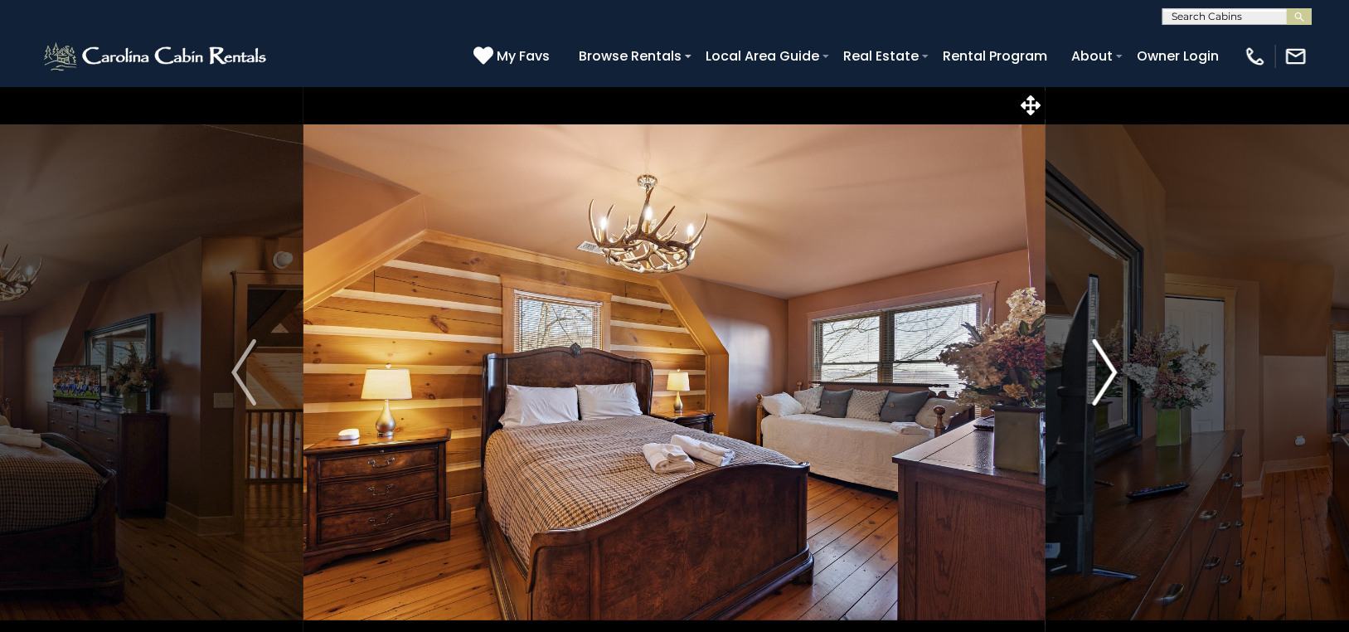
click at [1110, 360] on img "Next" at bounding box center [1104, 372] width 25 height 66
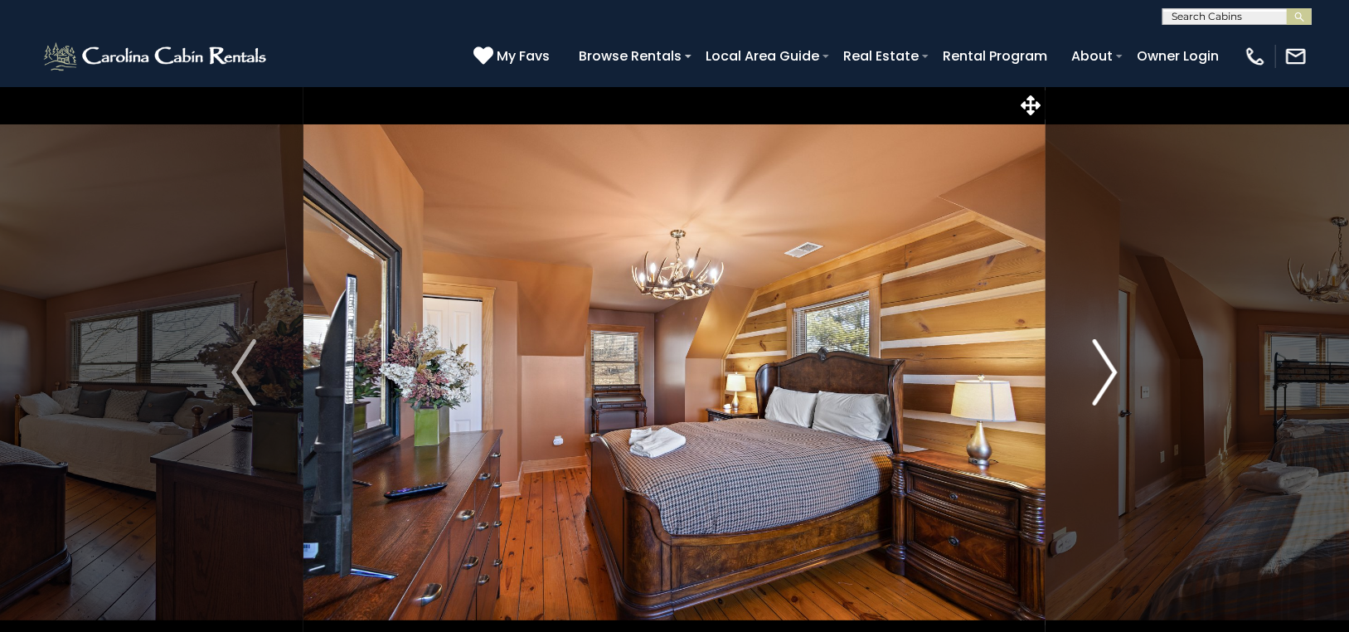
click at [1110, 360] on img "Next" at bounding box center [1104, 372] width 25 height 66
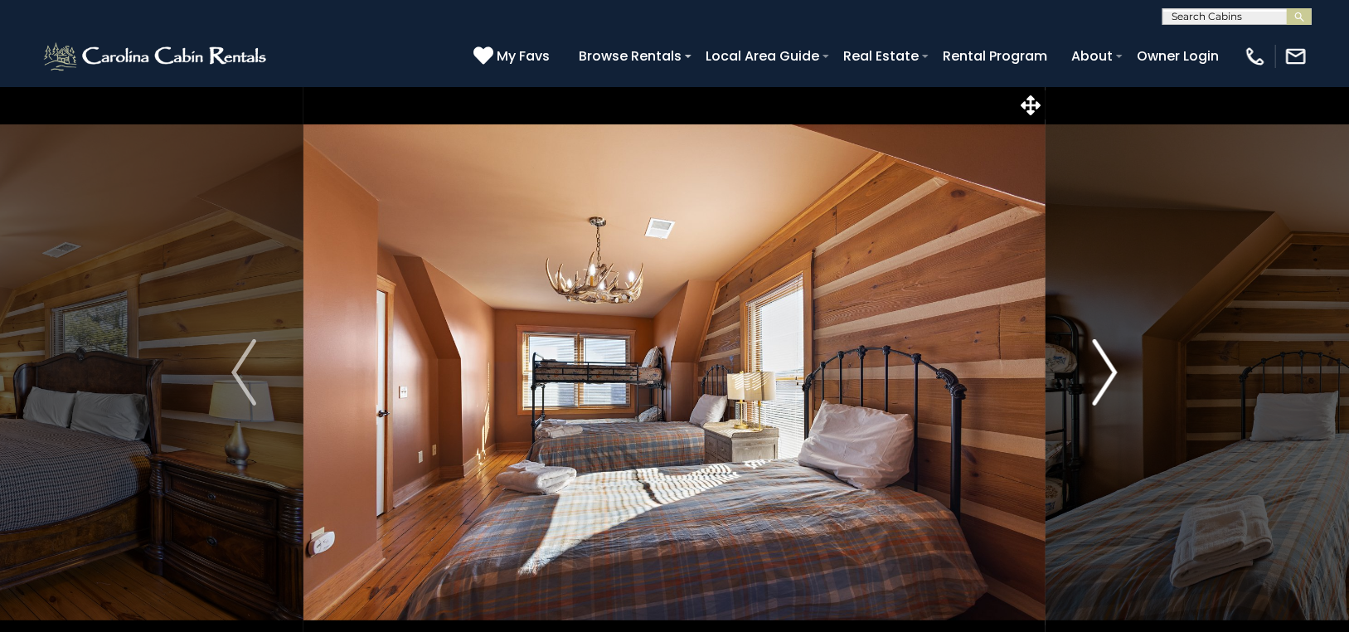
click at [1111, 360] on img "Next" at bounding box center [1104, 372] width 25 height 66
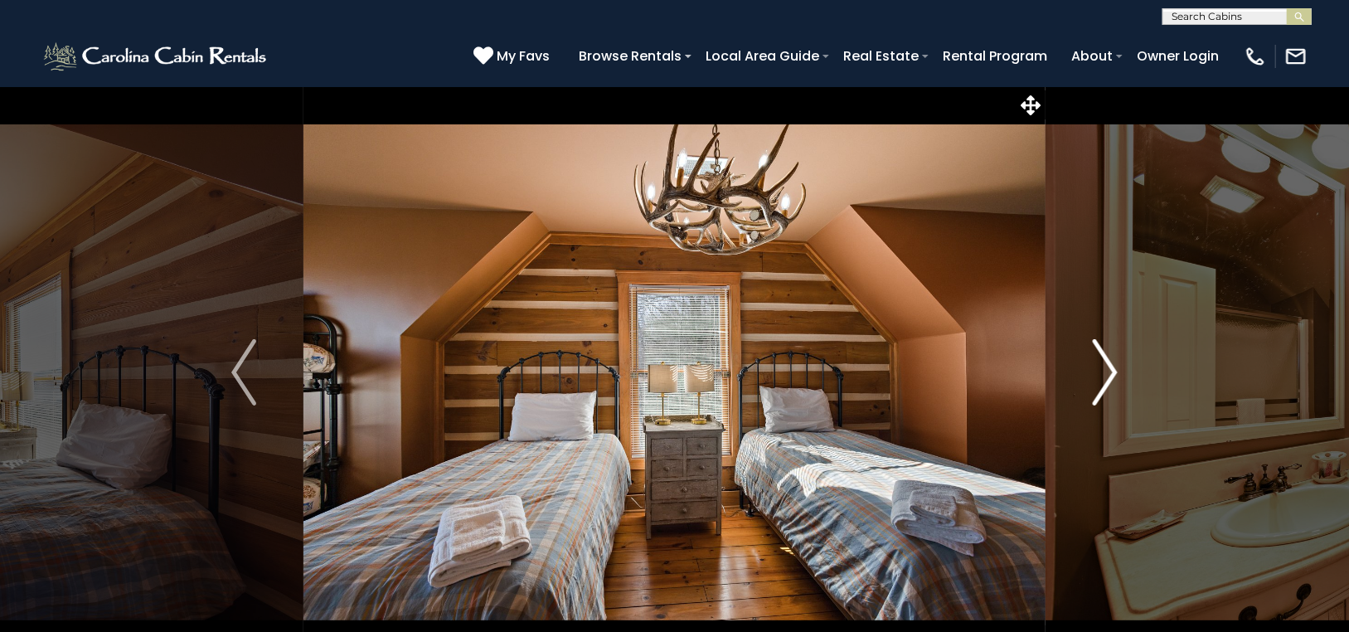
click at [1111, 360] on img "Next" at bounding box center [1104, 372] width 25 height 66
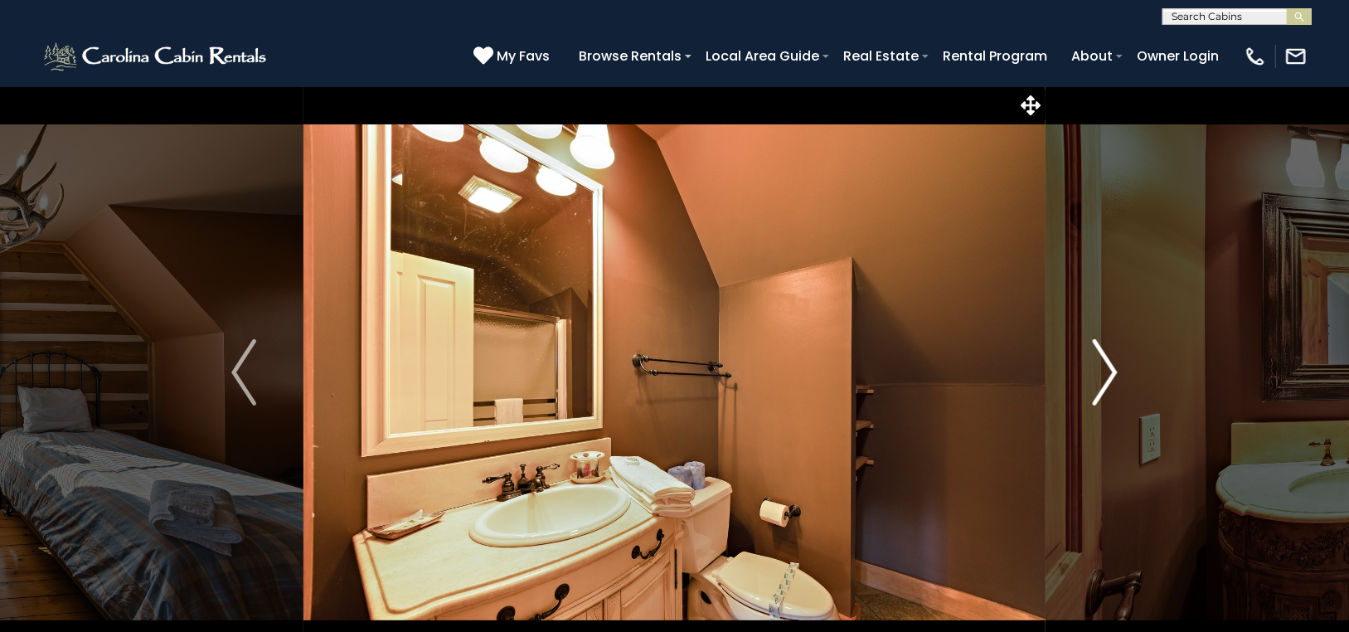
click at [1111, 360] on img "Next" at bounding box center [1104, 372] width 25 height 66
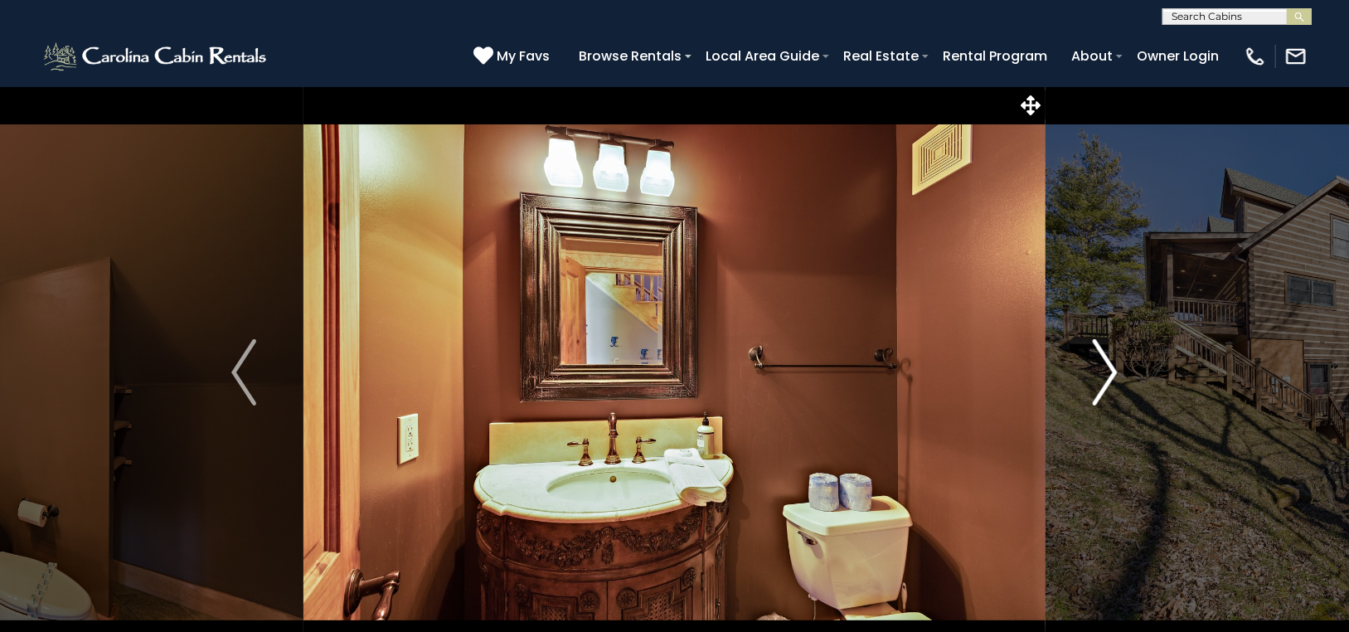
click at [1110, 361] on img "Next" at bounding box center [1104, 372] width 25 height 66
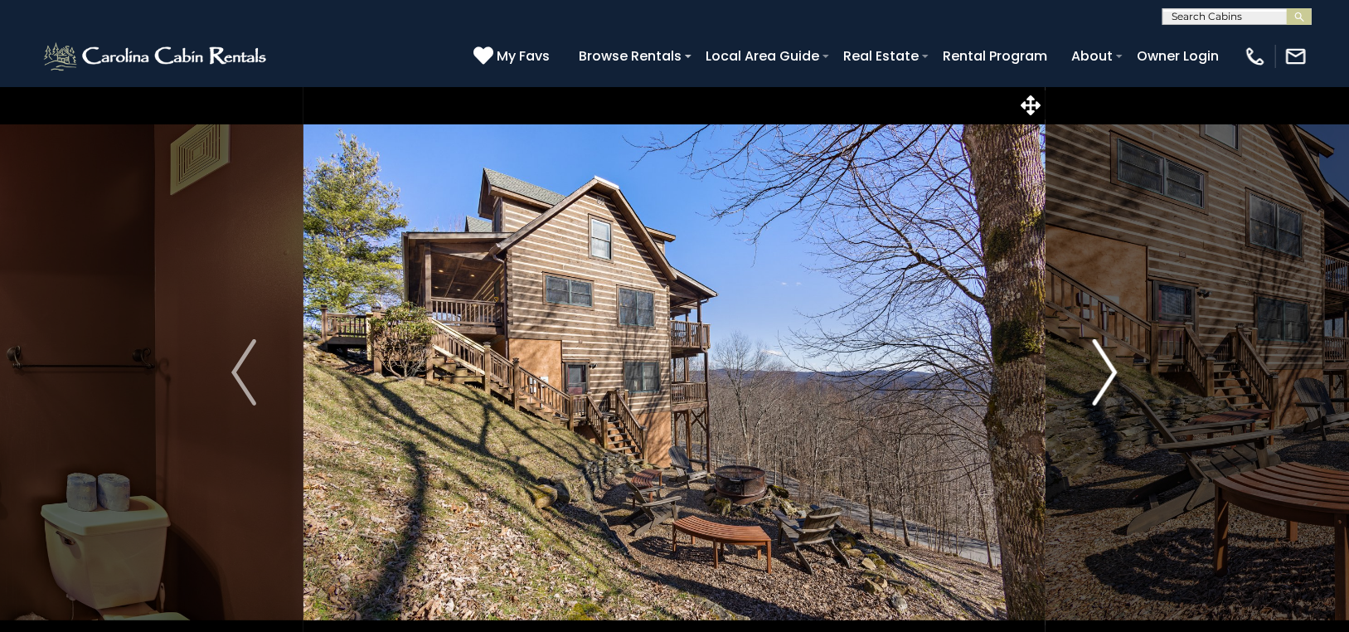
click at [1110, 366] on img "Next" at bounding box center [1104, 372] width 25 height 66
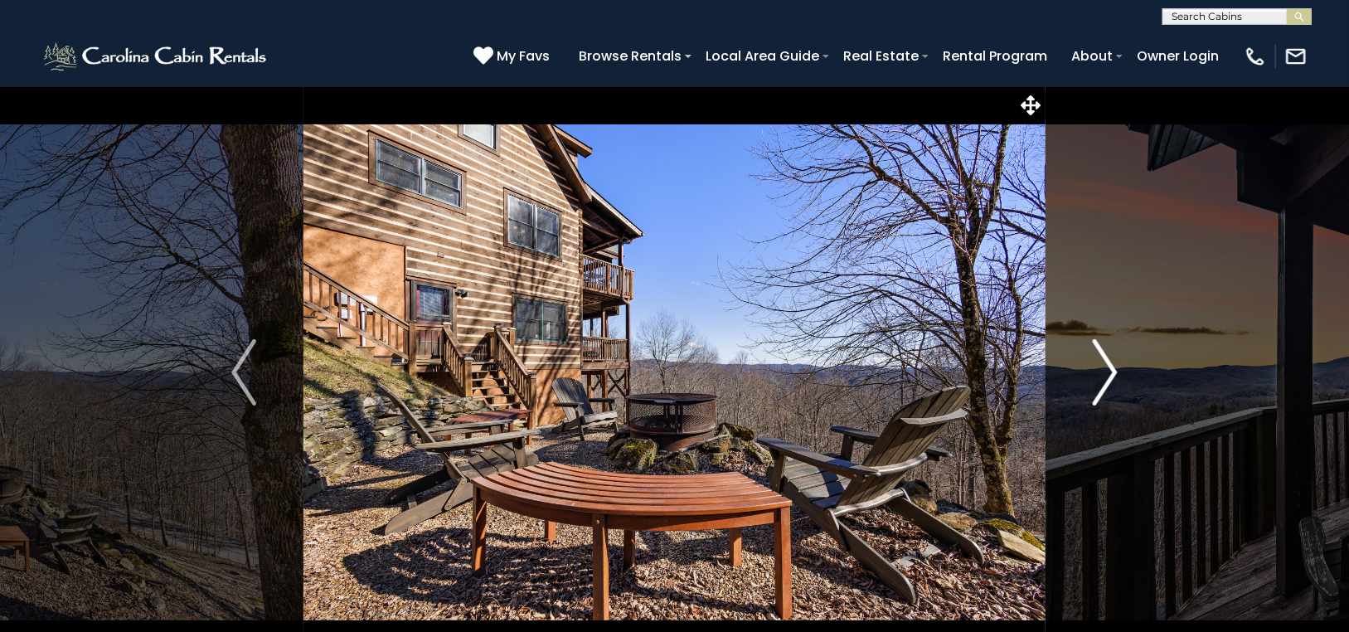
click at [1110, 366] on img "Next" at bounding box center [1104, 372] width 25 height 66
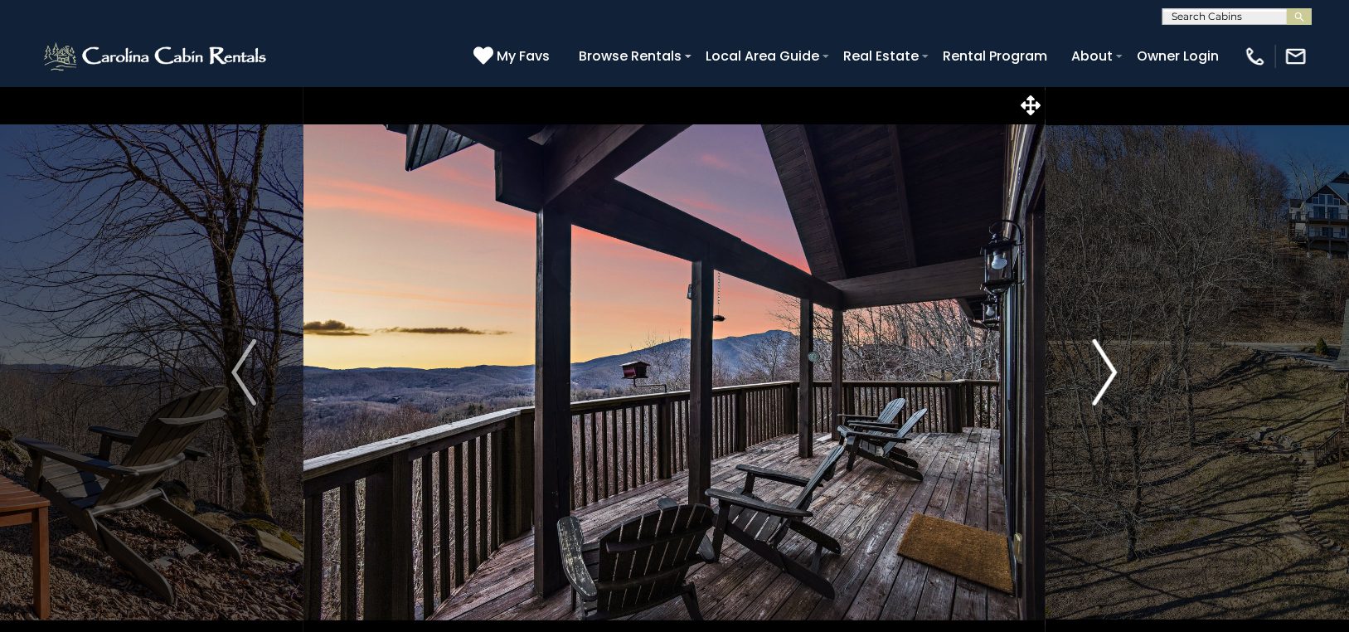
click at [1110, 366] on img "Next" at bounding box center [1104, 372] width 25 height 66
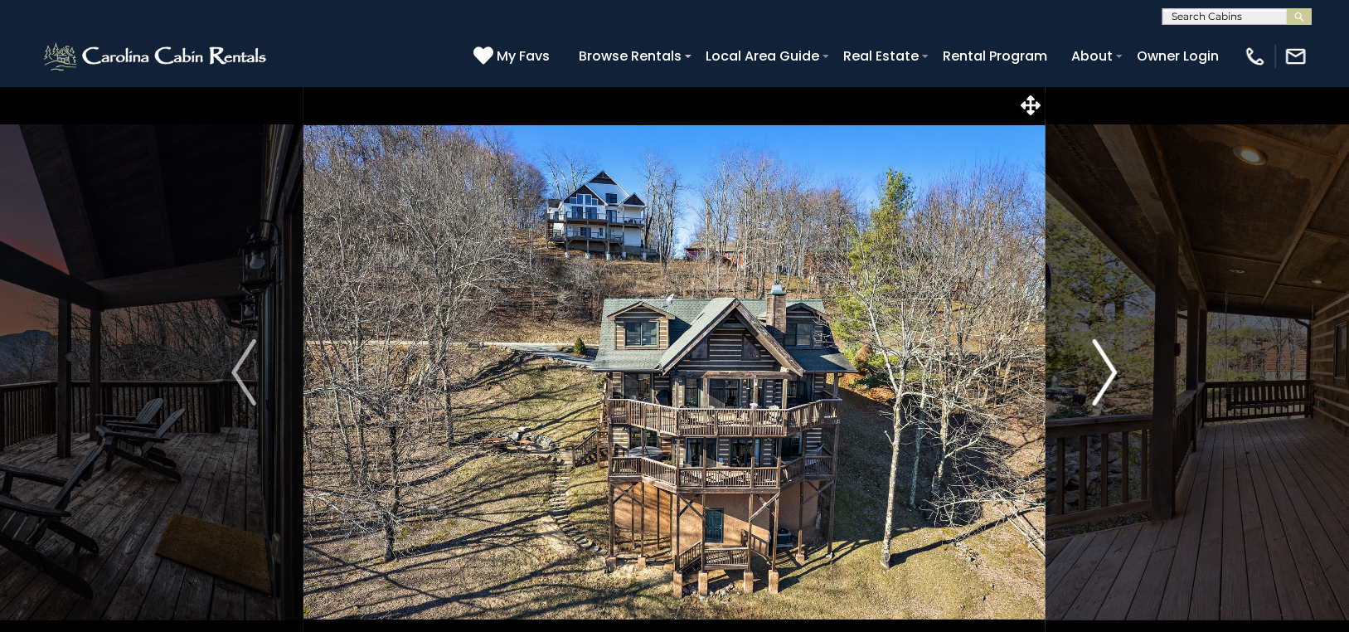
click at [1109, 357] on img "Next" at bounding box center [1104, 372] width 25 height 66
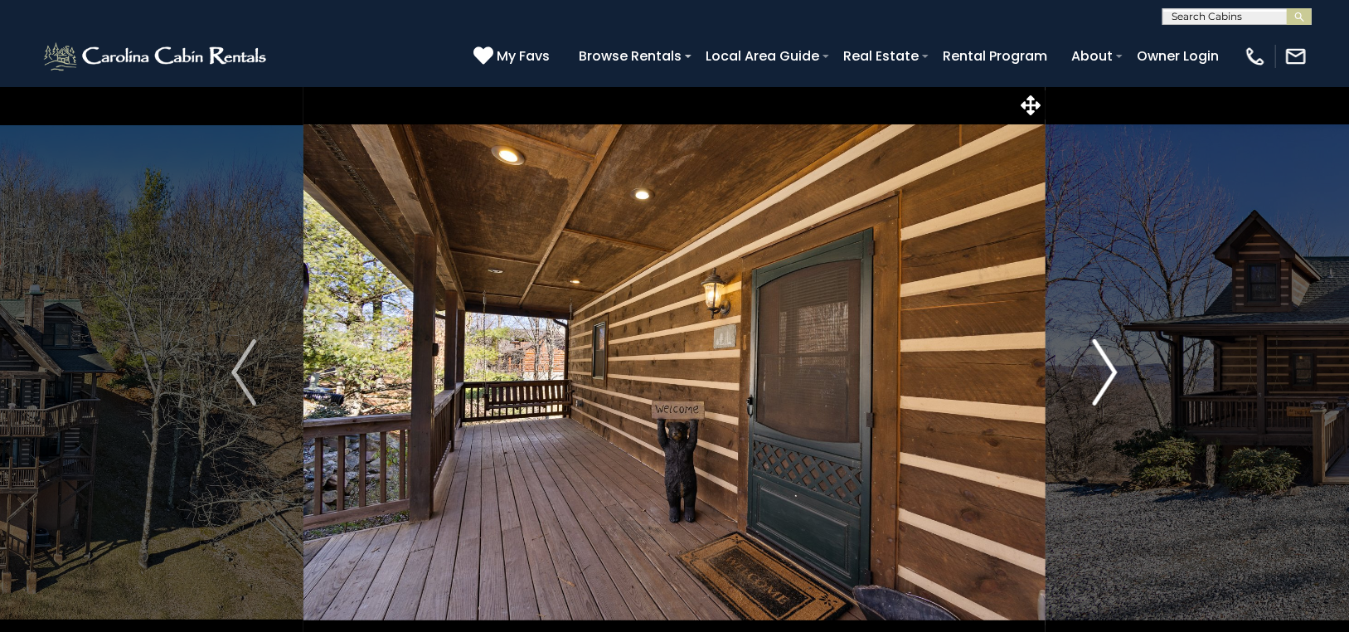
click at [1109, 357] on img "Next" at bounding box center [1104, 372] width 25 height 66
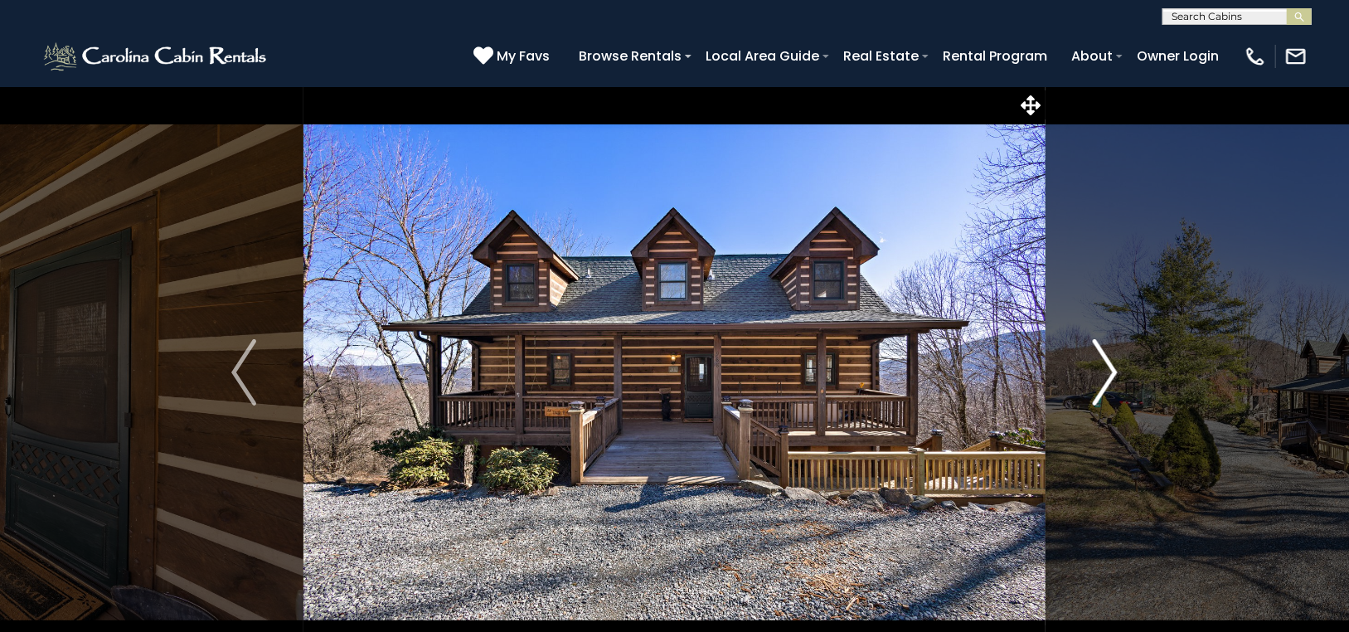
click at [1109, 357] on img "Next" at bounding box center [1104, 372] width 25 height 66
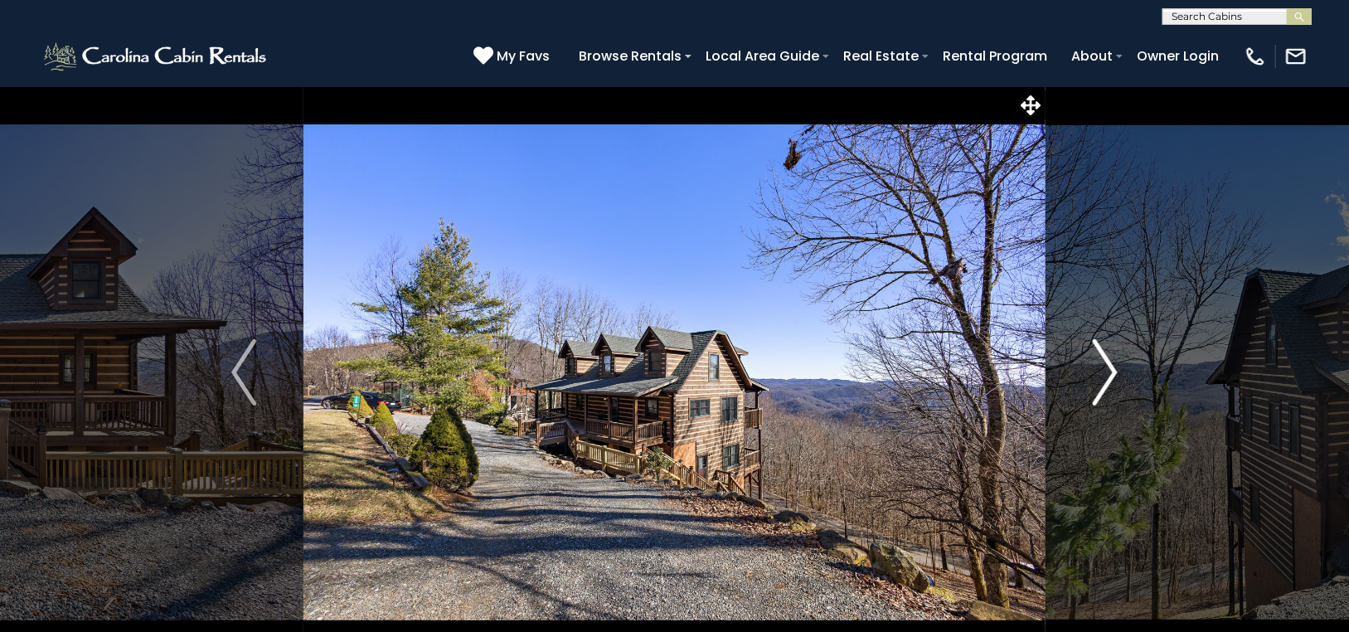
click at [1111, 362] on img "Next" at bounding box center [1104, 372] width 25 height 66
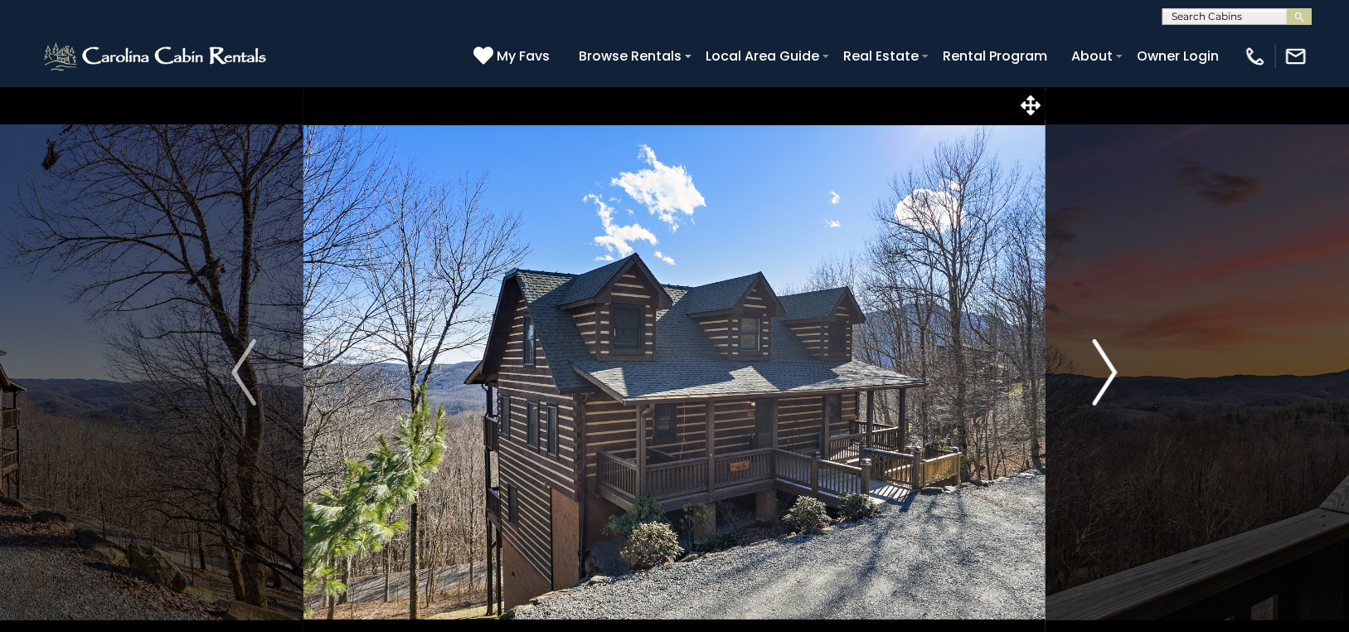
click at [1111, 362] on img "Next" at bounding box center [1104, 372] width 25 height 66
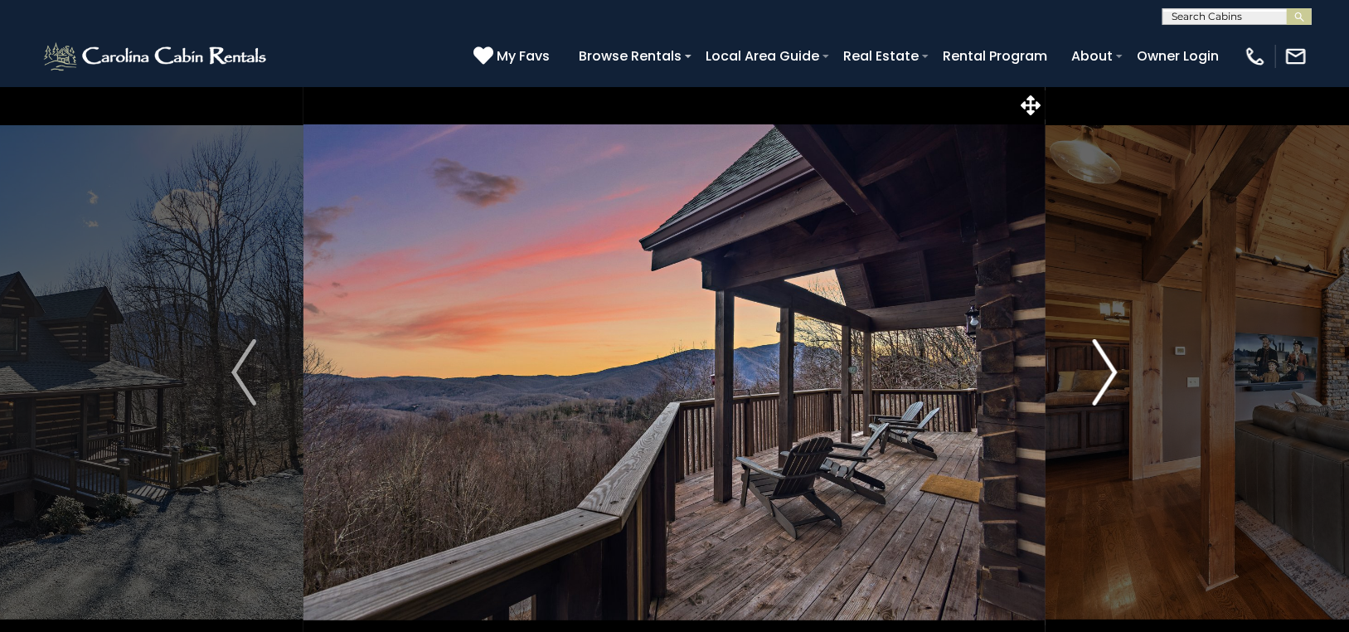
click at [1111, 362] on img "Next" at bounding box center [1104, 372] width 25 height 66
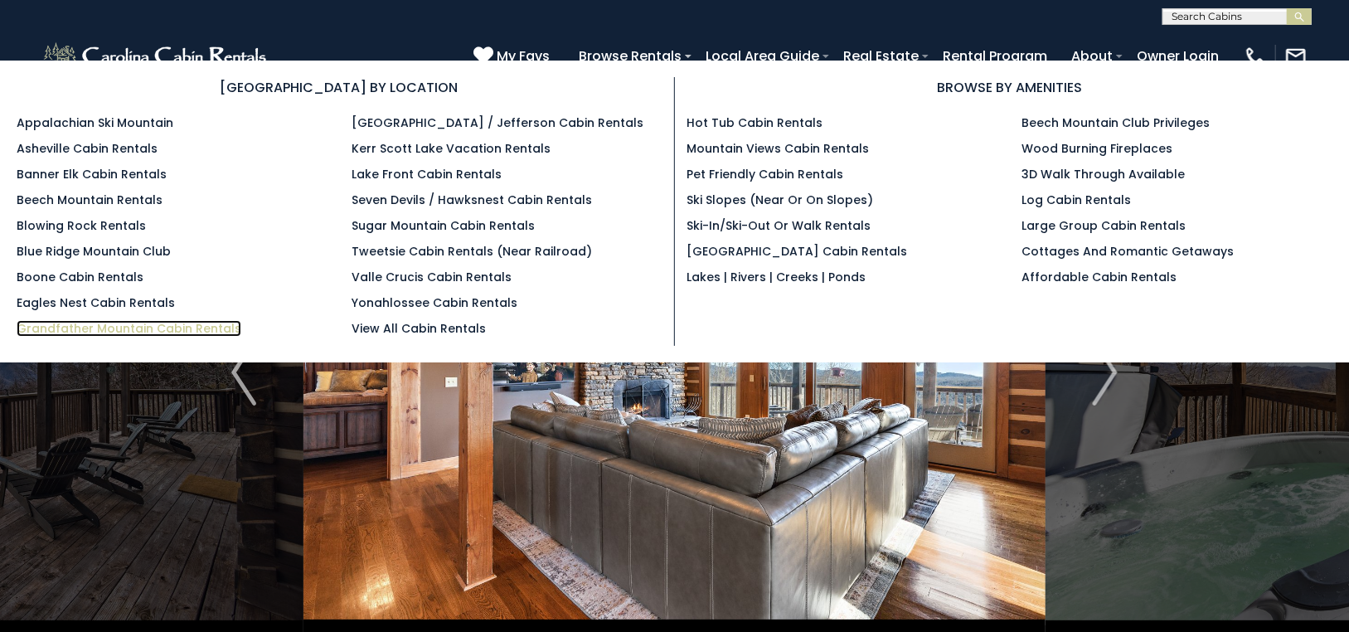
click at [138, 323] on link "Grandfather Mountain Cabin Rentals" at bounding box center [129, 328] width 225 height 17
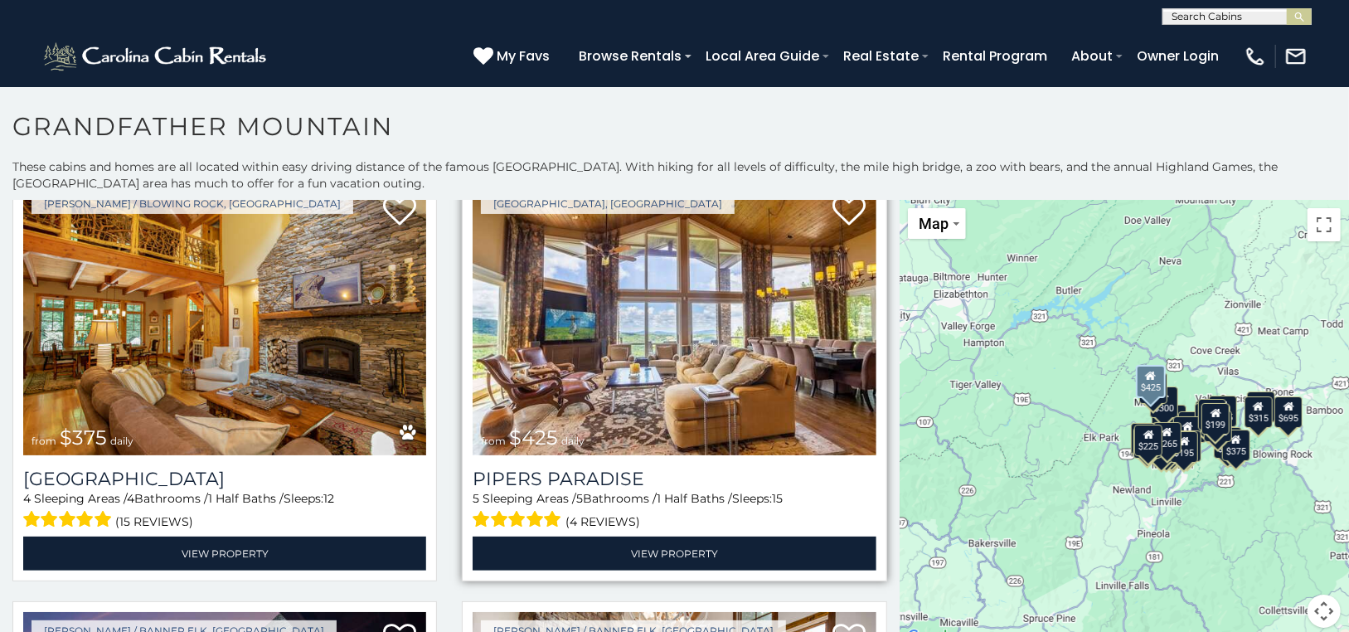
scroll to position [995, 0]
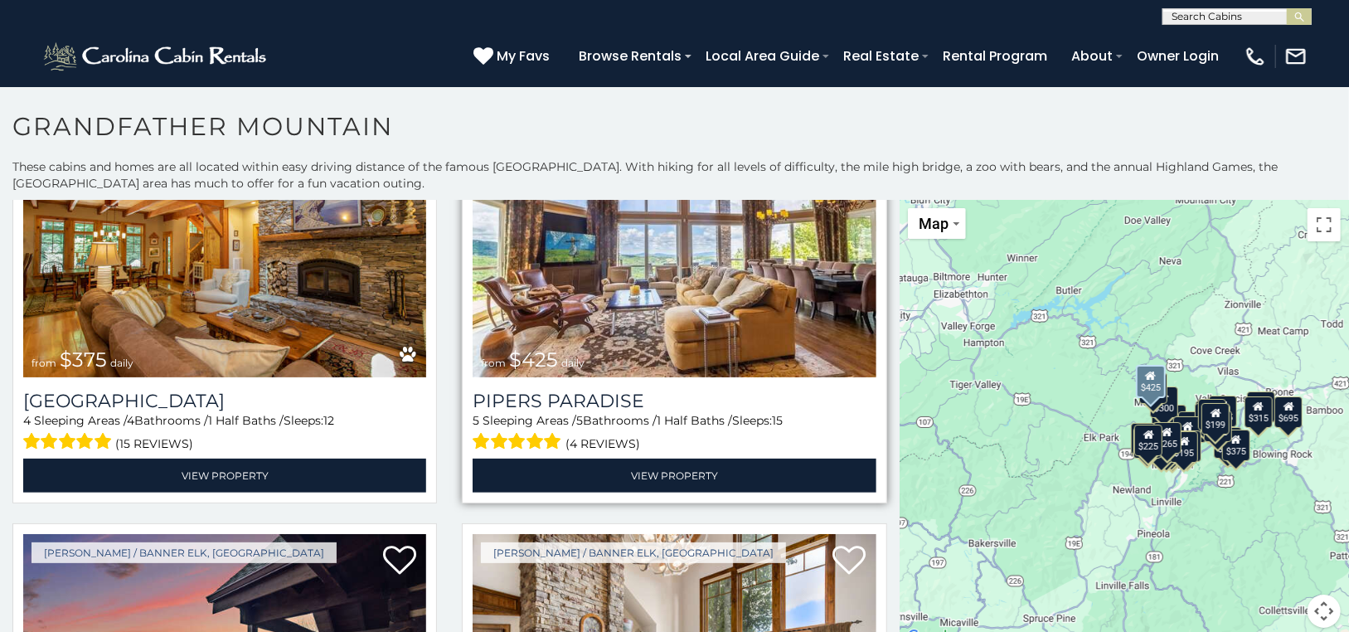
click at [648, 267] on img at bounding box center [673, 242] width 403 height 270
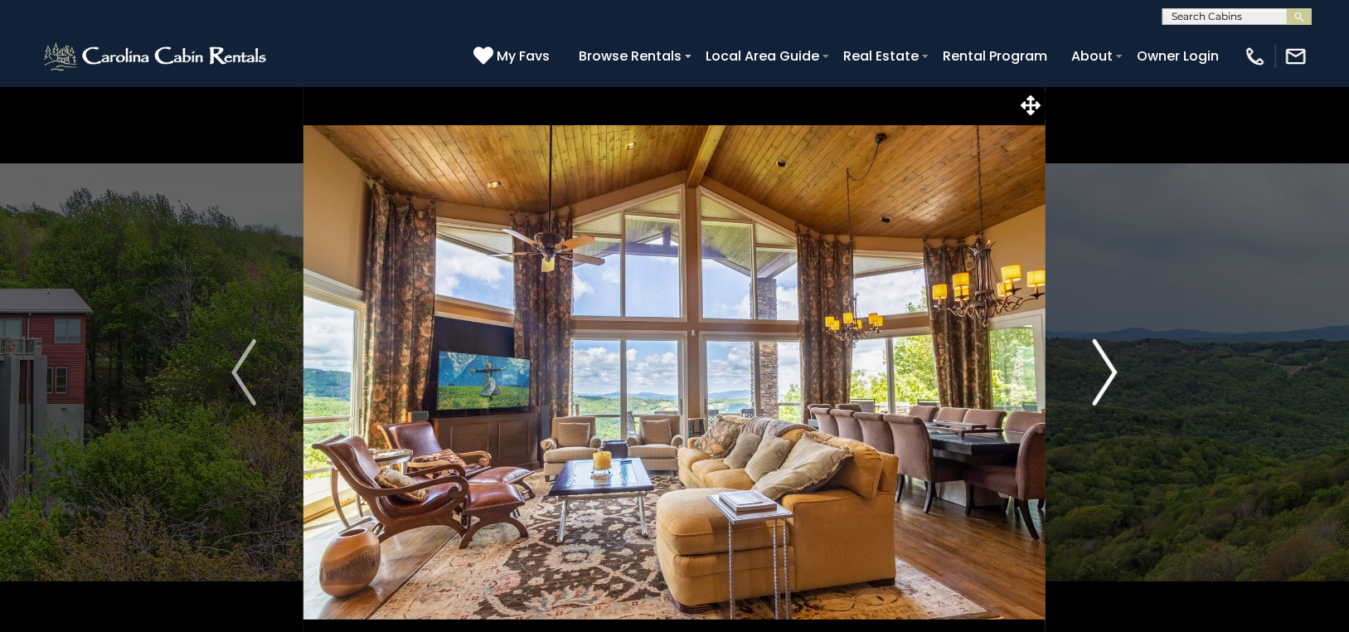
click at [1111, 360] on img "Next" at bounding box center [1104, 372] width 25 height 66
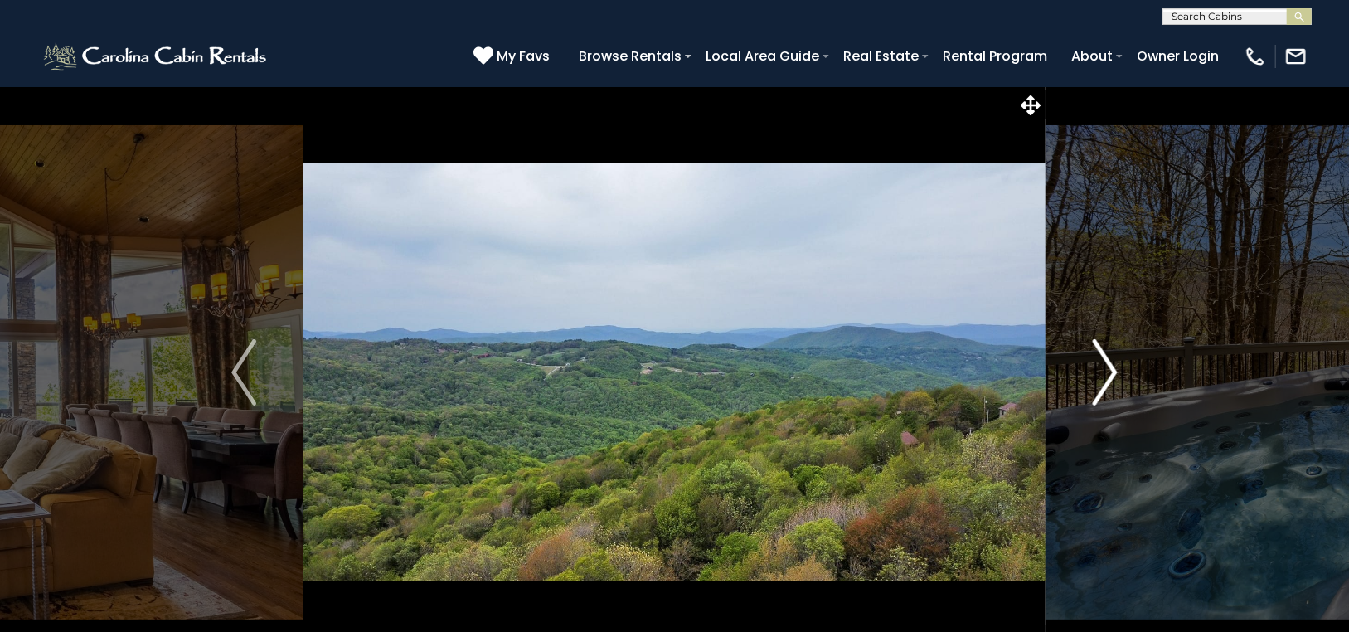
click at [1111, 360] on img "Next" at bounding box center [1104, 372] width 25 height 66
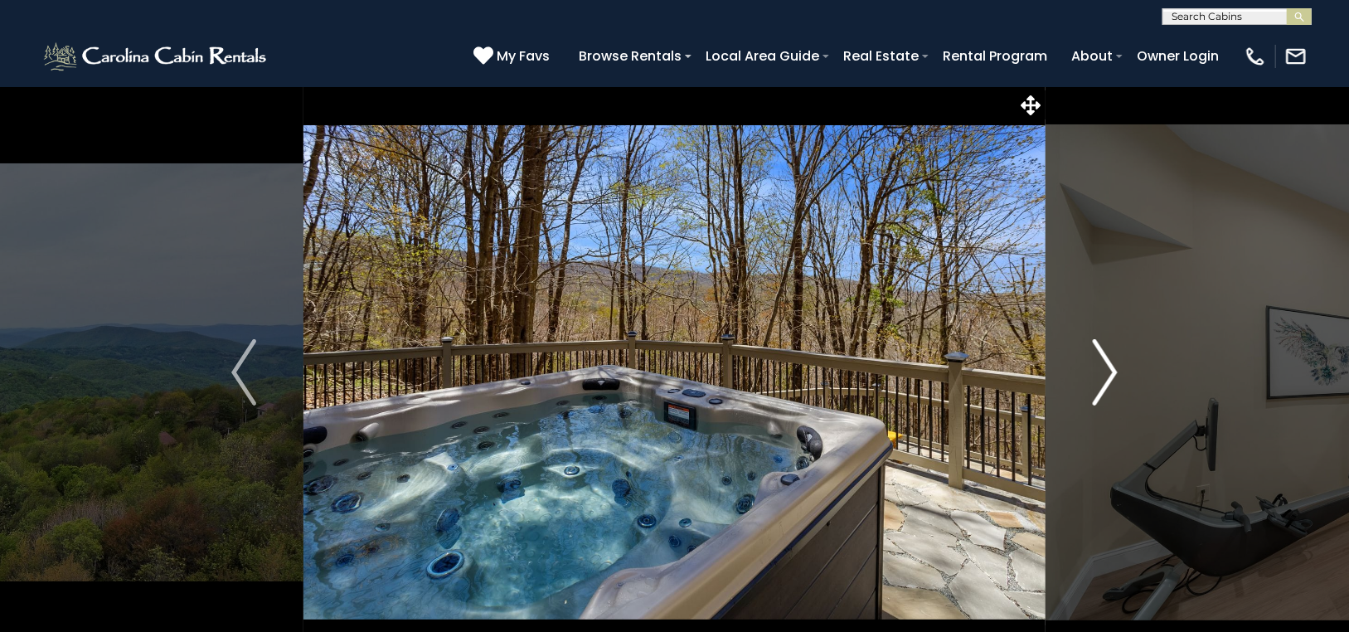
click at [1111, 360] on img "Next" at bounding box center [1104, 372] width 25 height 66
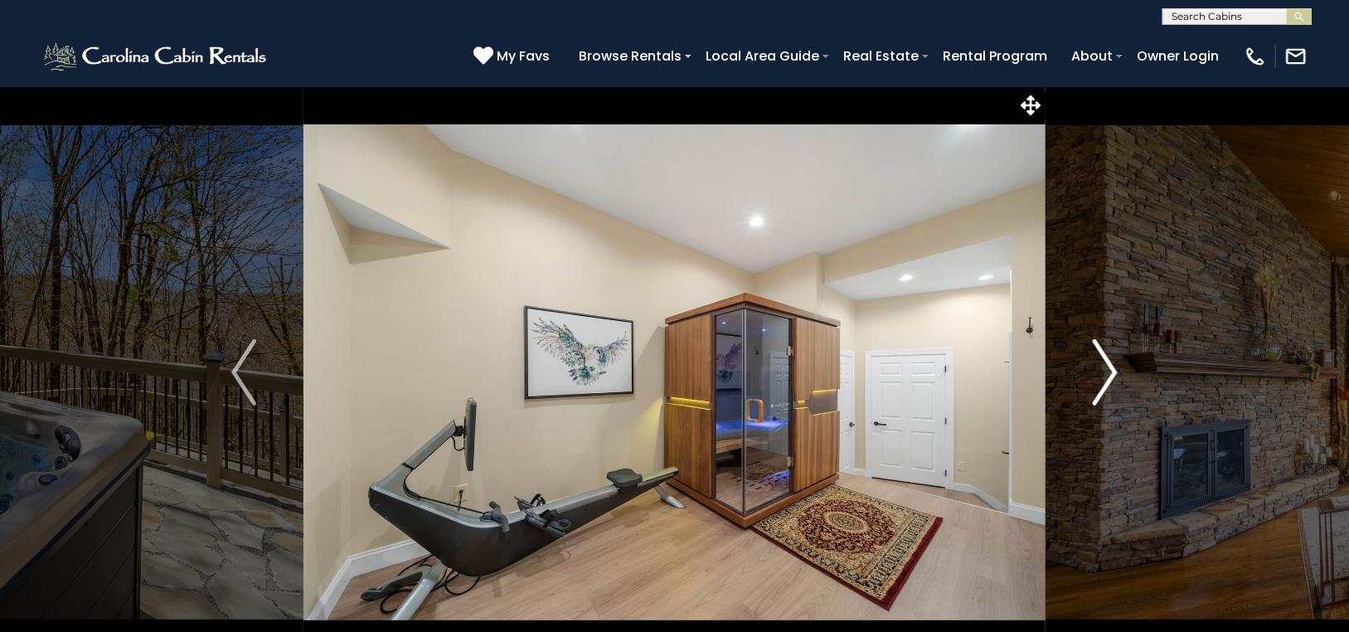
click at [1109, 357] on img "Next" at bounding box center [1104, 372] width 25 height 66
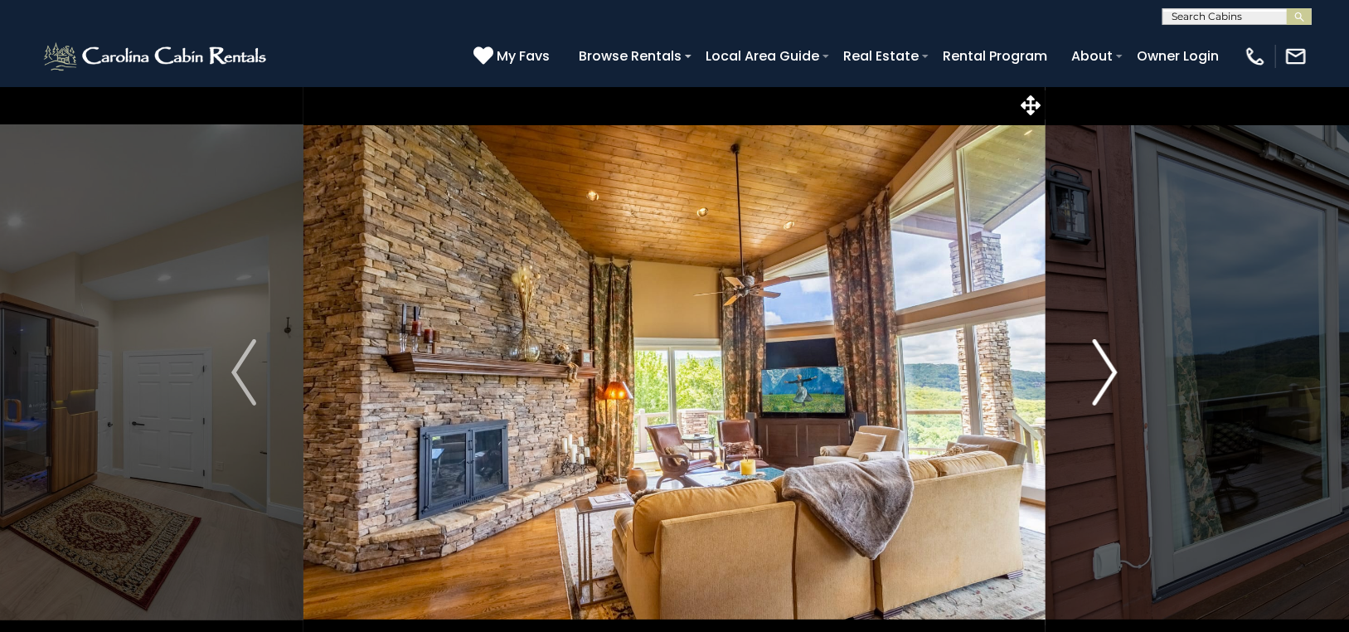
click at [1109, 357] on img "Next" at bounding box center [1104, 372] width 25 height 66
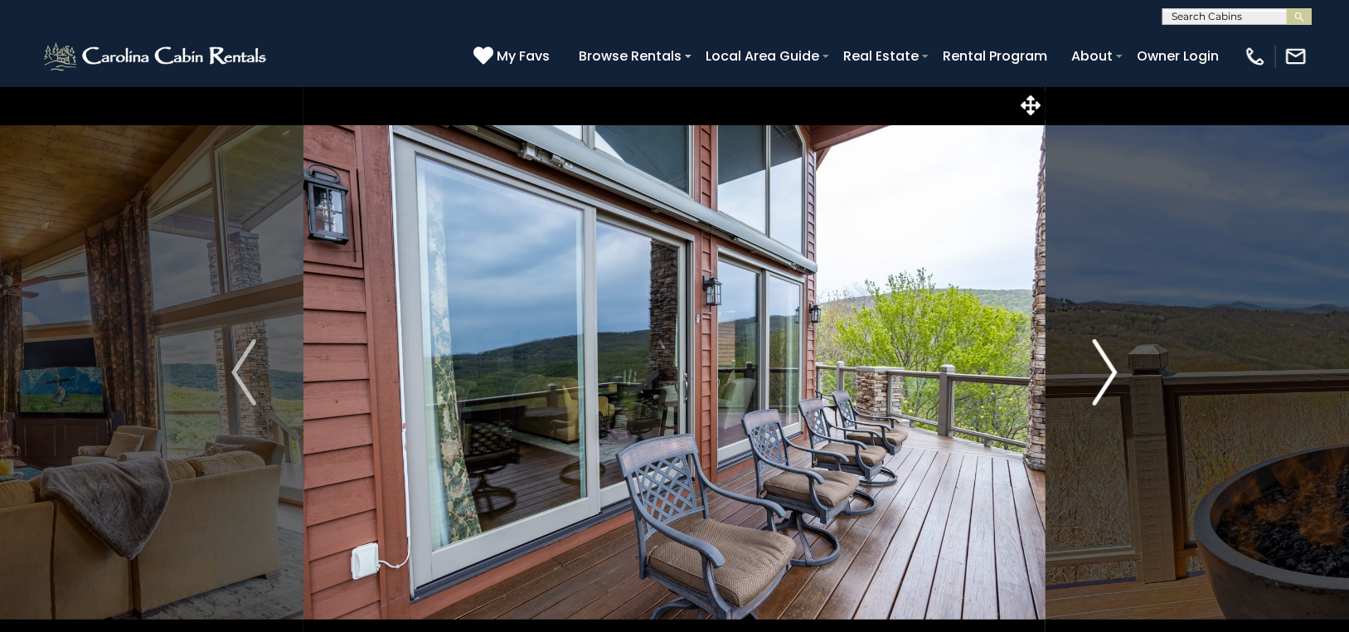
click at [1109, 357] on img "Next" at bounding box center [1104, 372] width 25 height 66
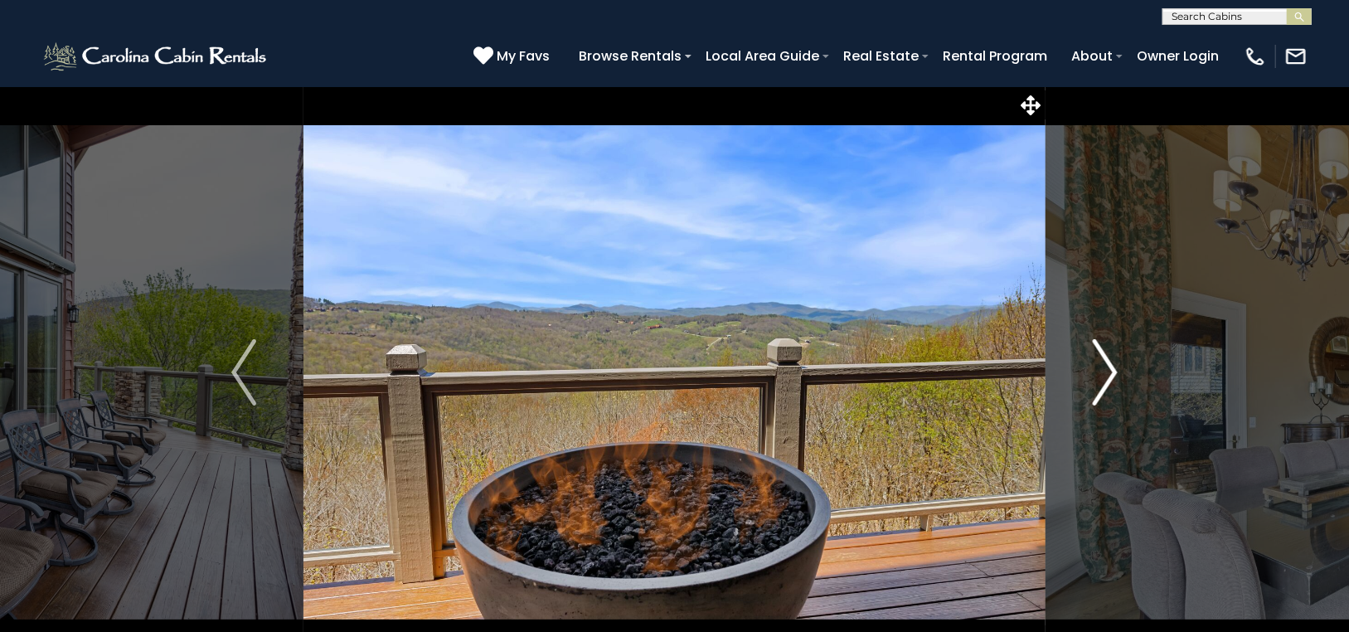
click at [1109, 357] on img "Next" at bounding box center [1104, 372] width 25 height 66
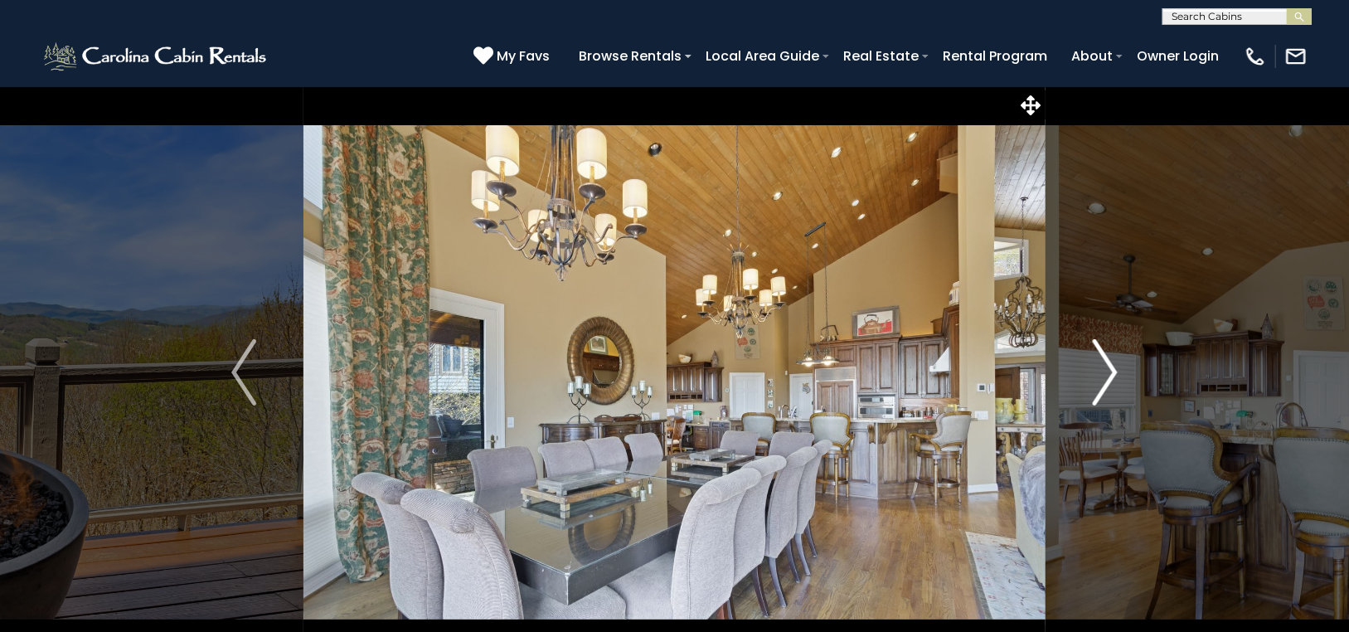
click at [1109, 362] on img "Next" at bounding box center [1104, 372] width 25 height 66
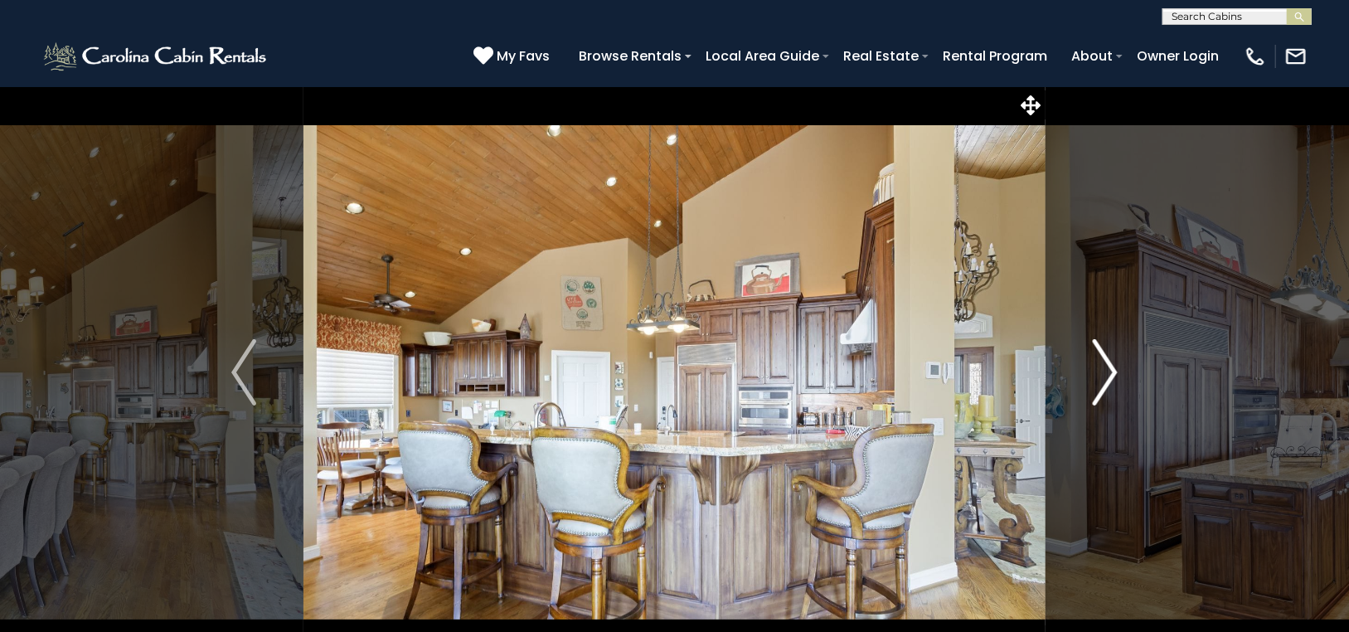
click at [1109, 362] on img "Next" at bounding box center [1104, 372] width 25 height 66
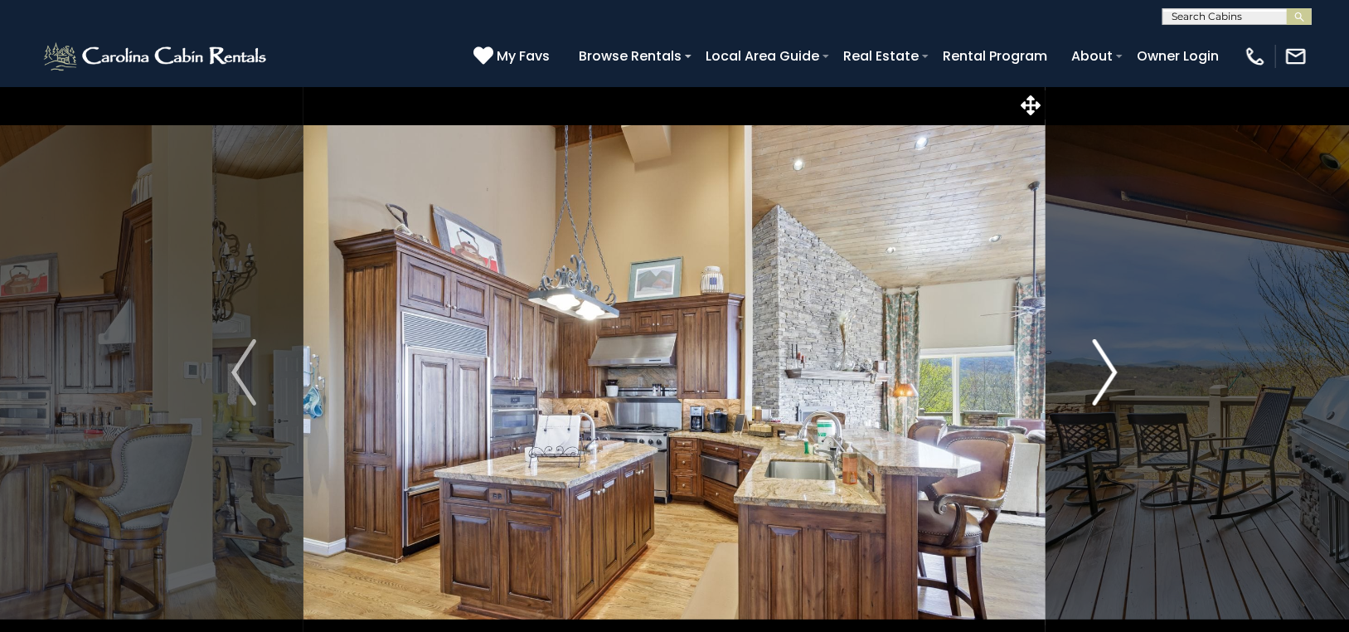
click at [1109, 362] on img "Next" at bounding box center [1104, 372] width 25 height 66
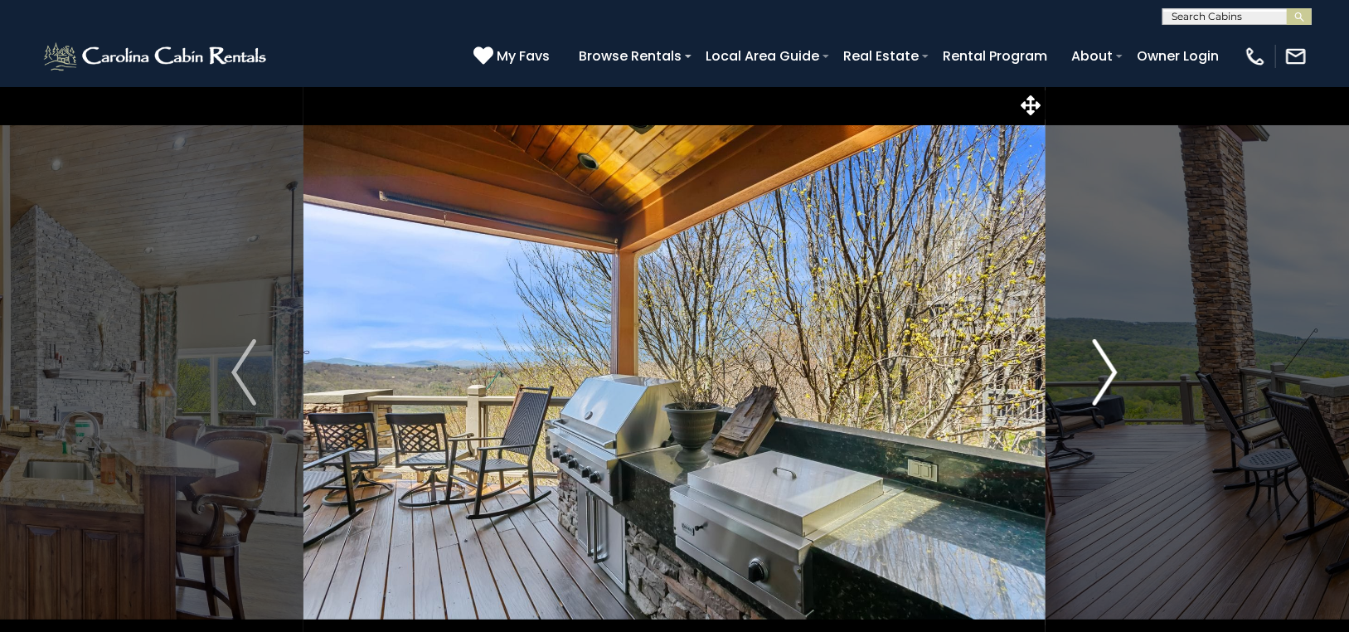
click at [1112, 362] on img "Next" at bounding box center [1104, 372] width 25 height 66
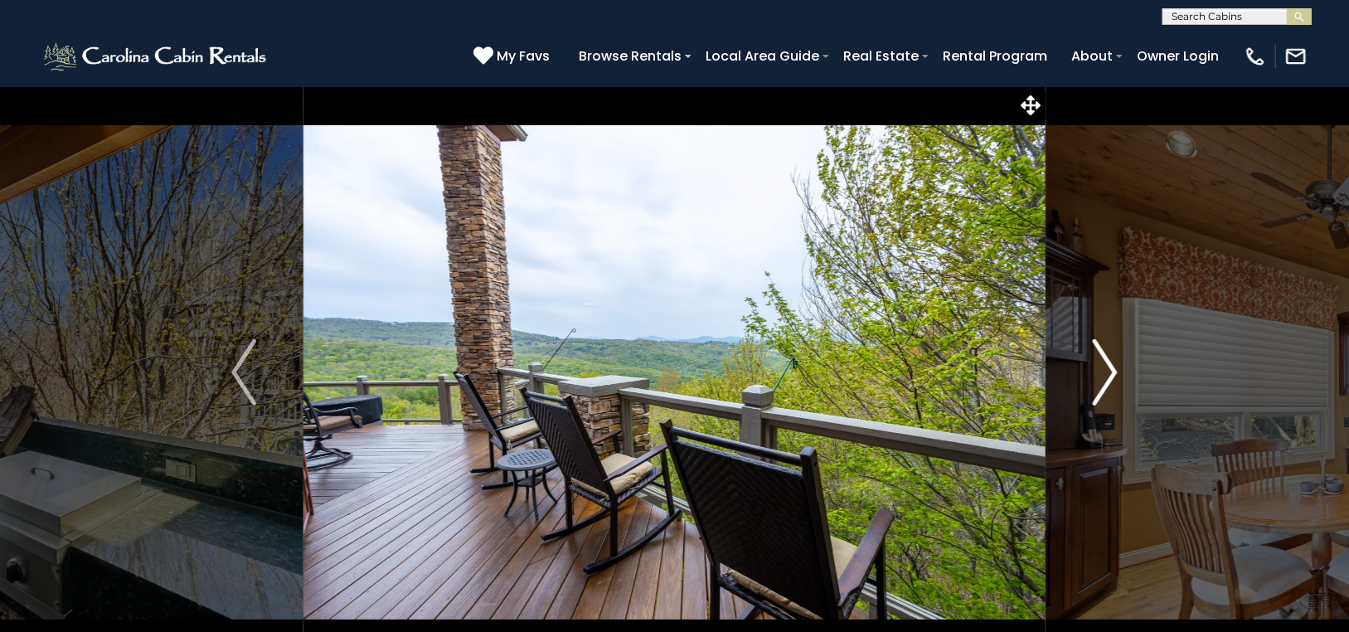
click at [1112, 362] on img "Next" at bounding box center [1104, 372] width 25 height 66
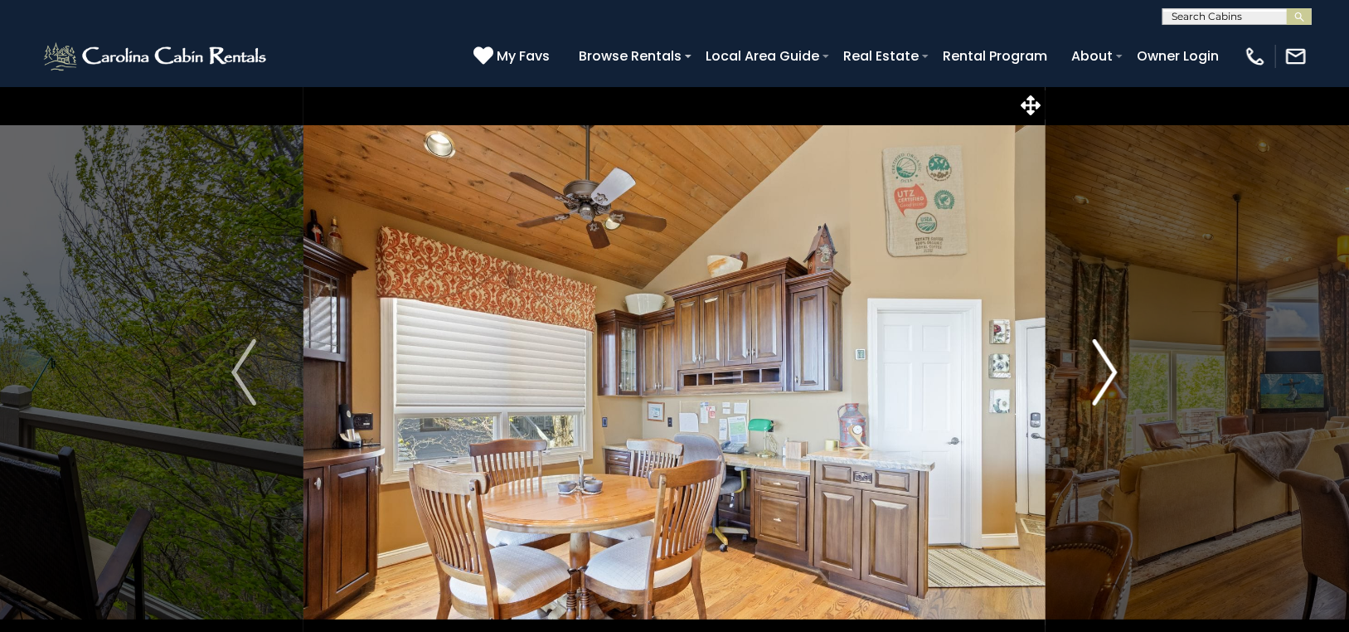
click at [1112, 362] on img "Next" at bounding box center [1104, 372] width 25 height 66
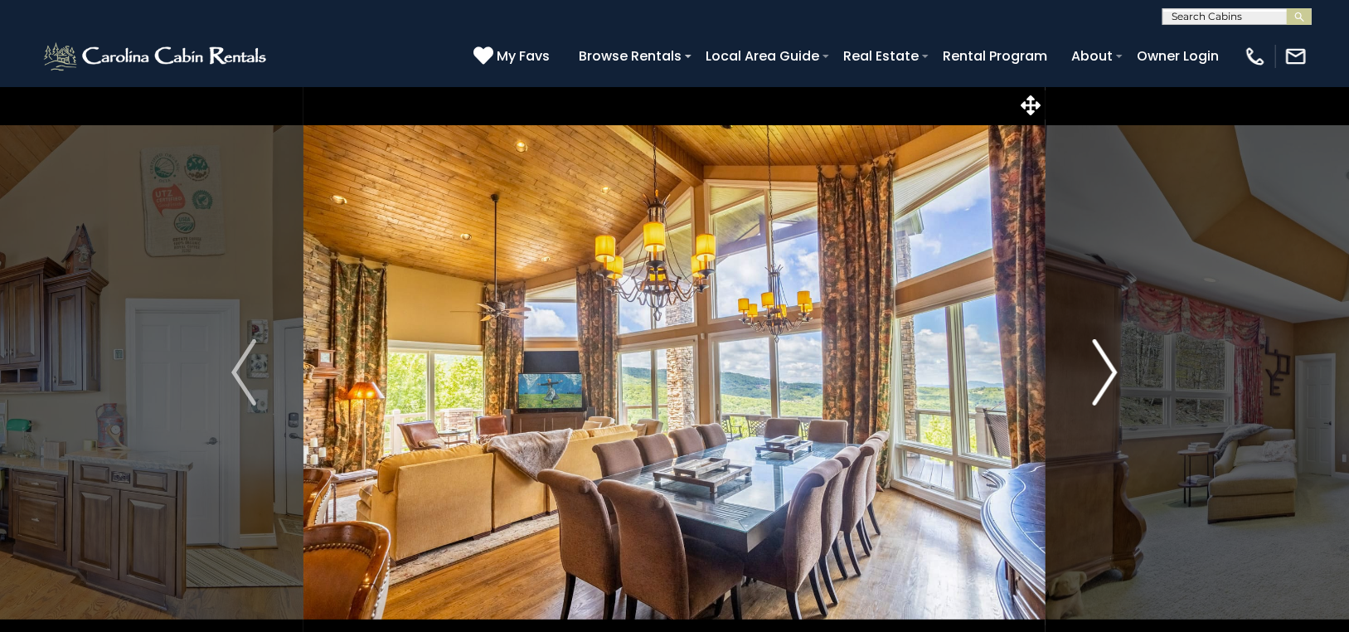
click at [1112, 362] on img "Next" at bounding box center [1104, 372] width 25 height 66
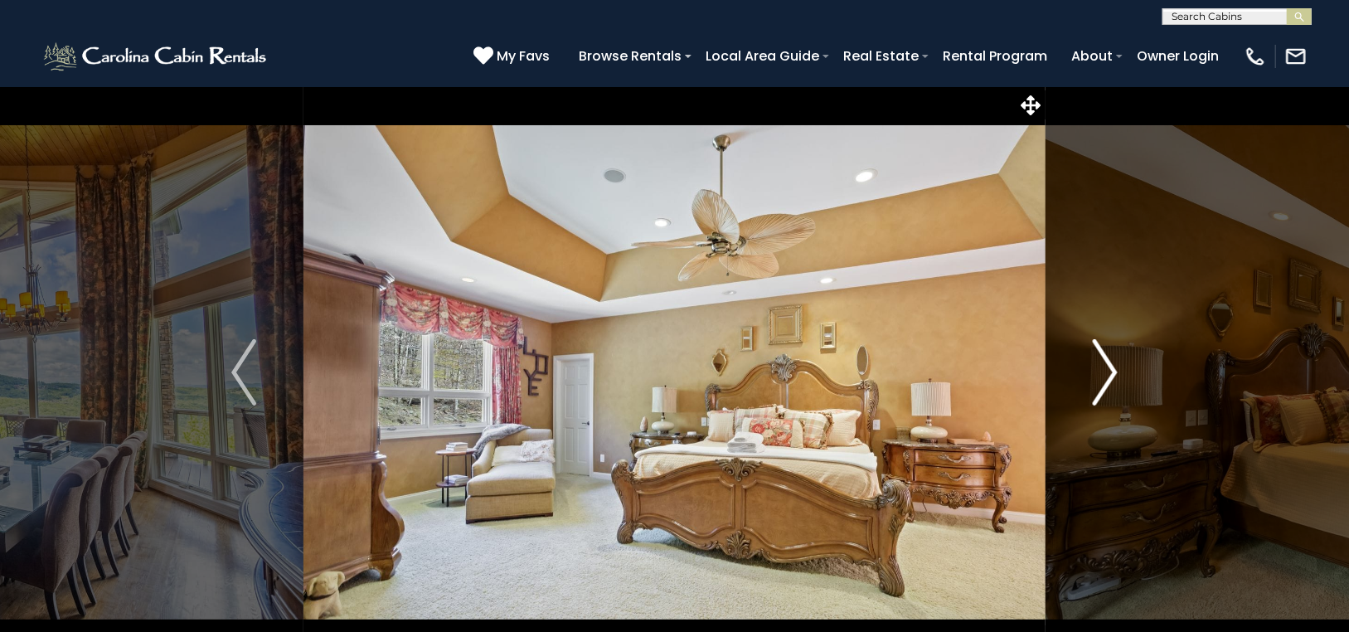
click at [1112, 362] on img "Next" at bounding box center [1104, 372] width 25 height 66
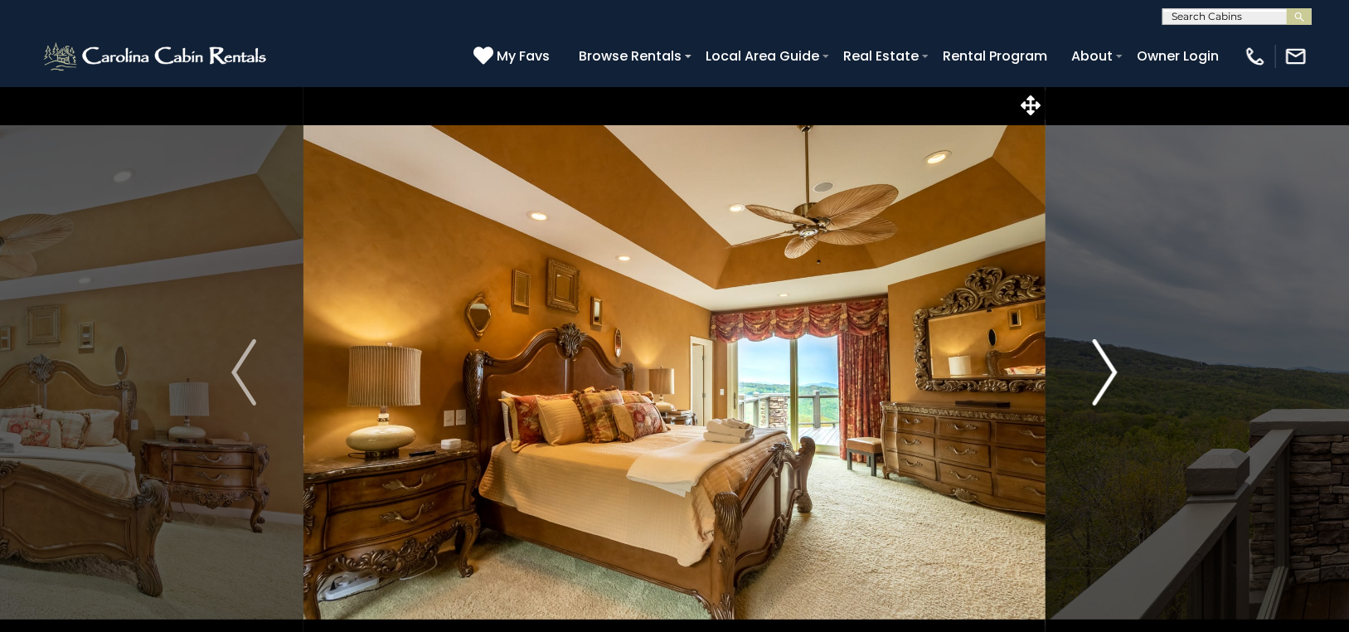
click at [1112, 362] on img "Next" at bounding box center [1104, 372] width 25 height 66
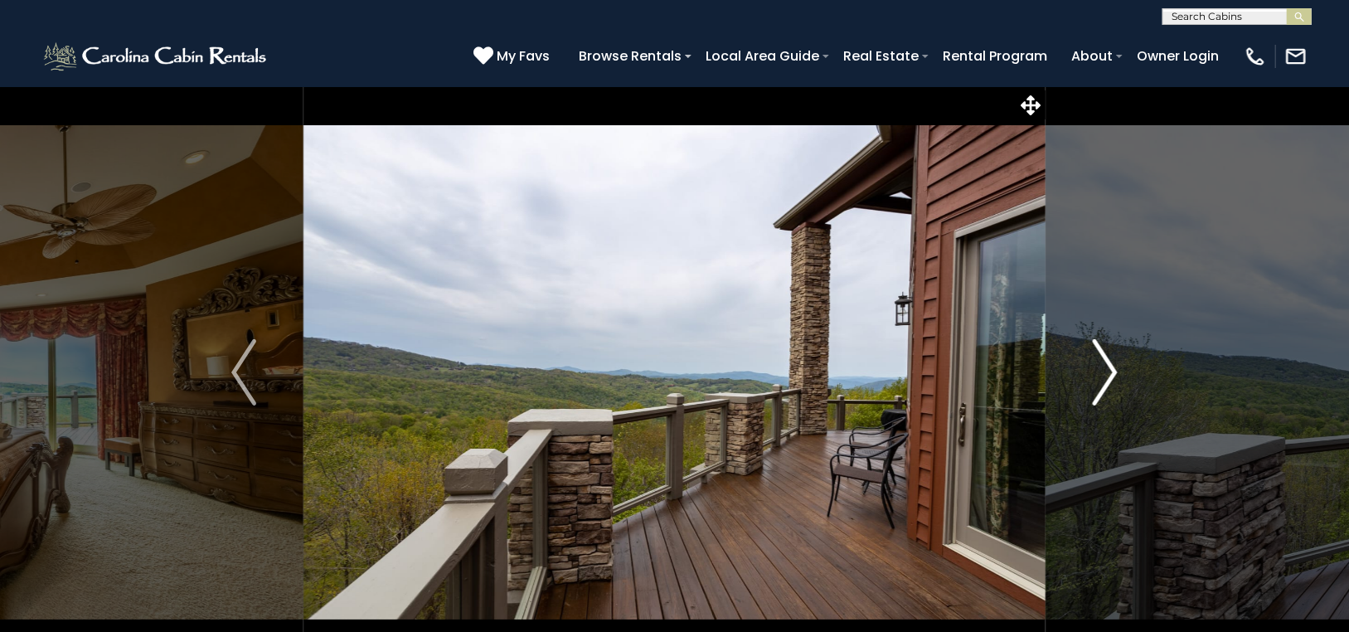
click at [1112, 362] on img "Next" at bounding box center [1104, 372] width 25 height 66
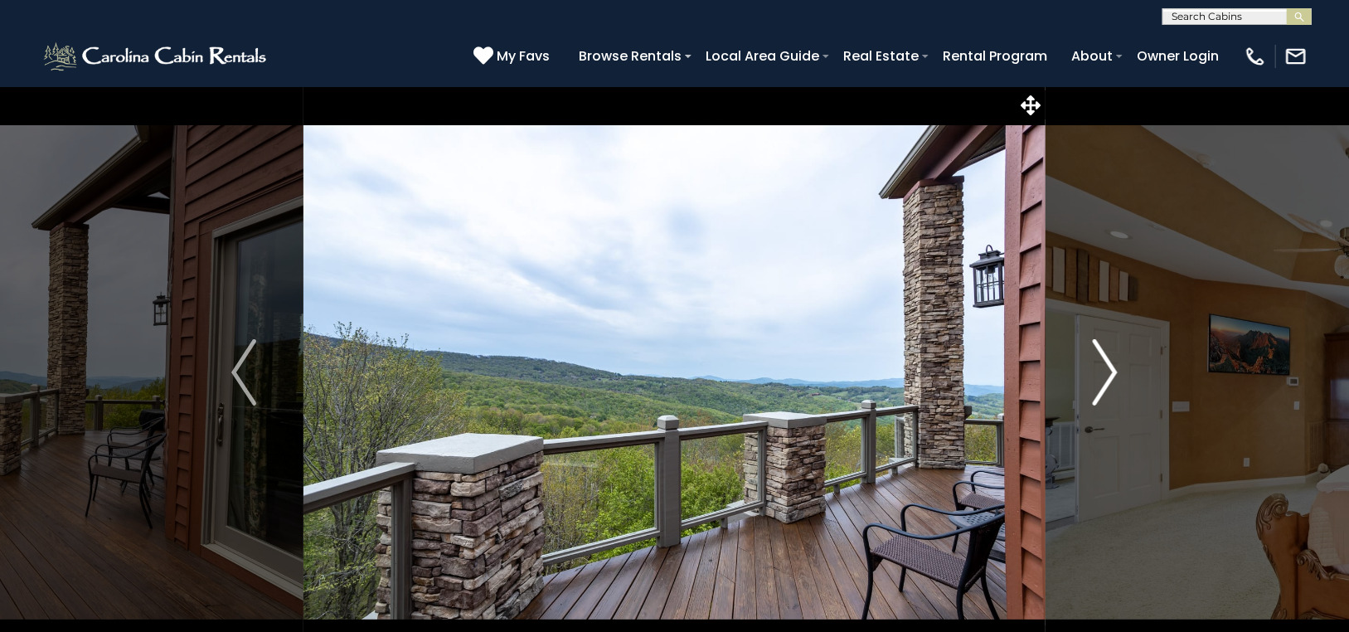
click at [1112, 362] on img "Next" at bounding box center [1104, 372] width 25 height 66
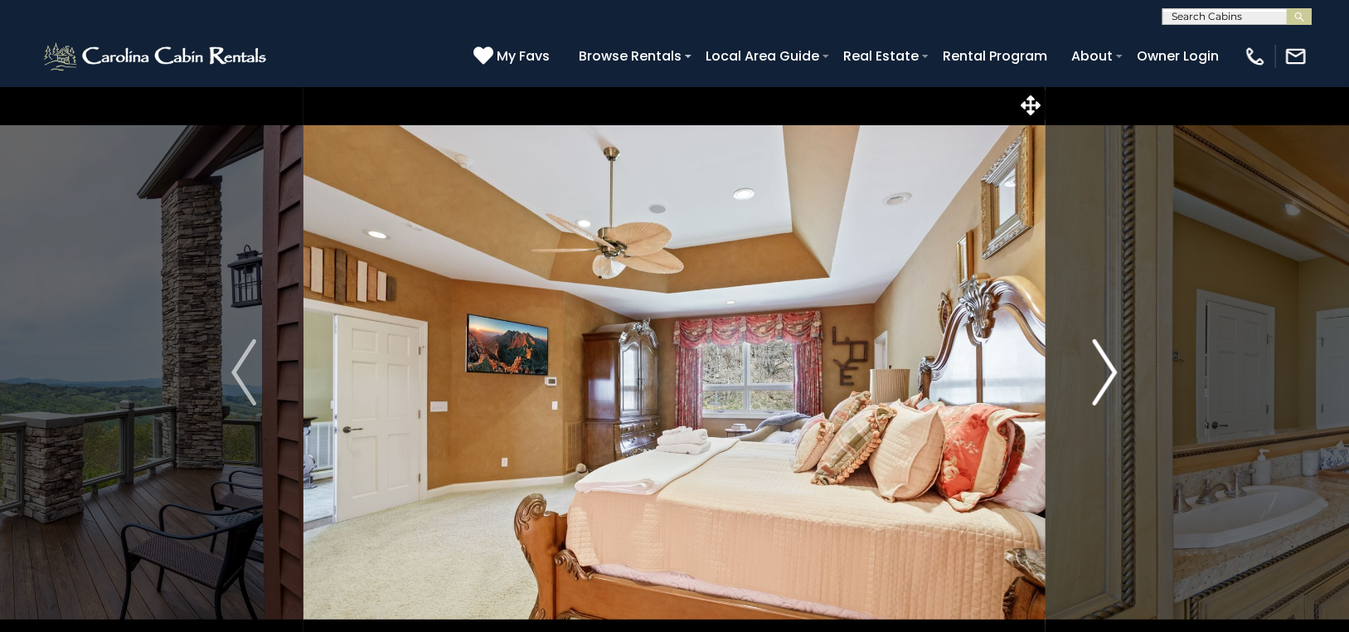
click at [1112, 362] on img "Next" at bounding box center [1104, 372] width 25 height 66
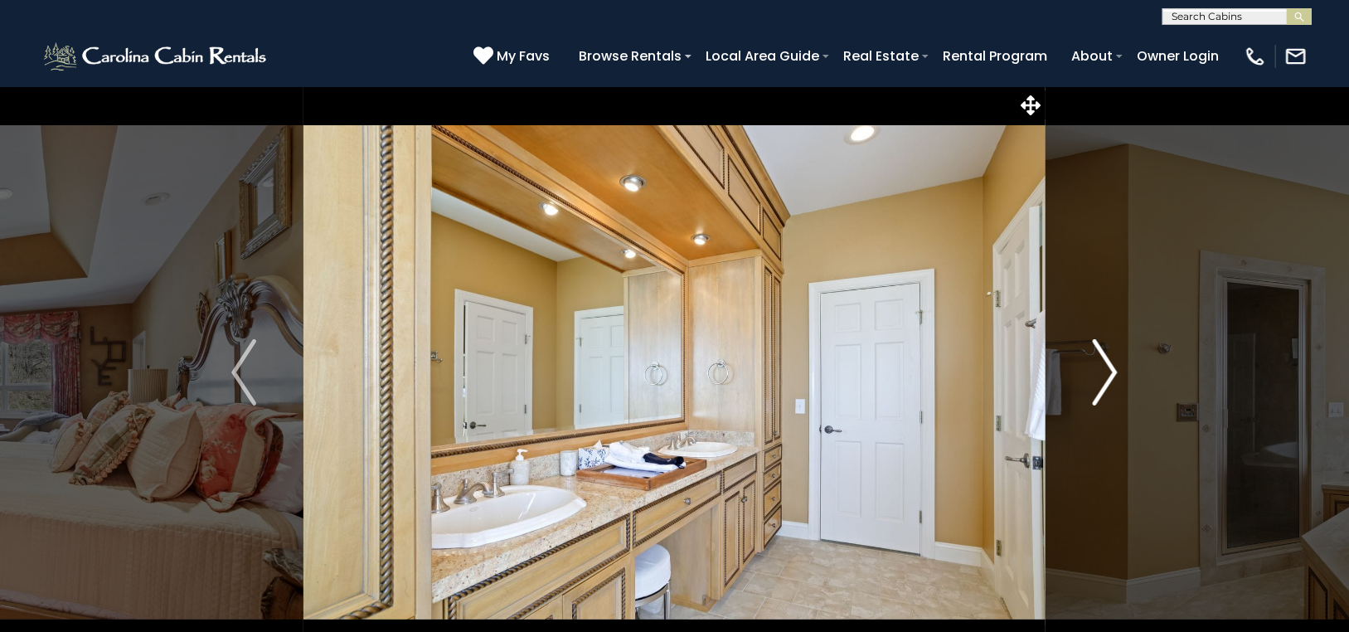
click at [1112, 362] on img "Next" at bounding box center [1104, 372] width 25 height 66
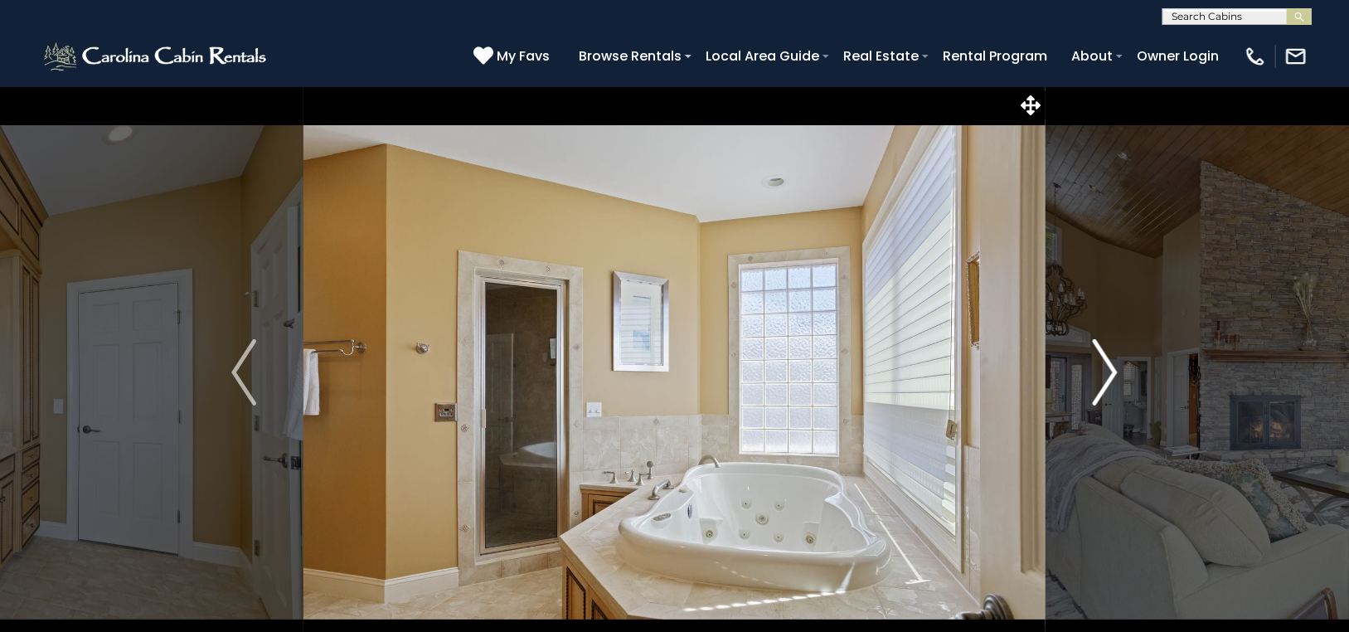
click at [1108, 357] on img "Next" at bounding box center [1104, 372] width 25 height 66
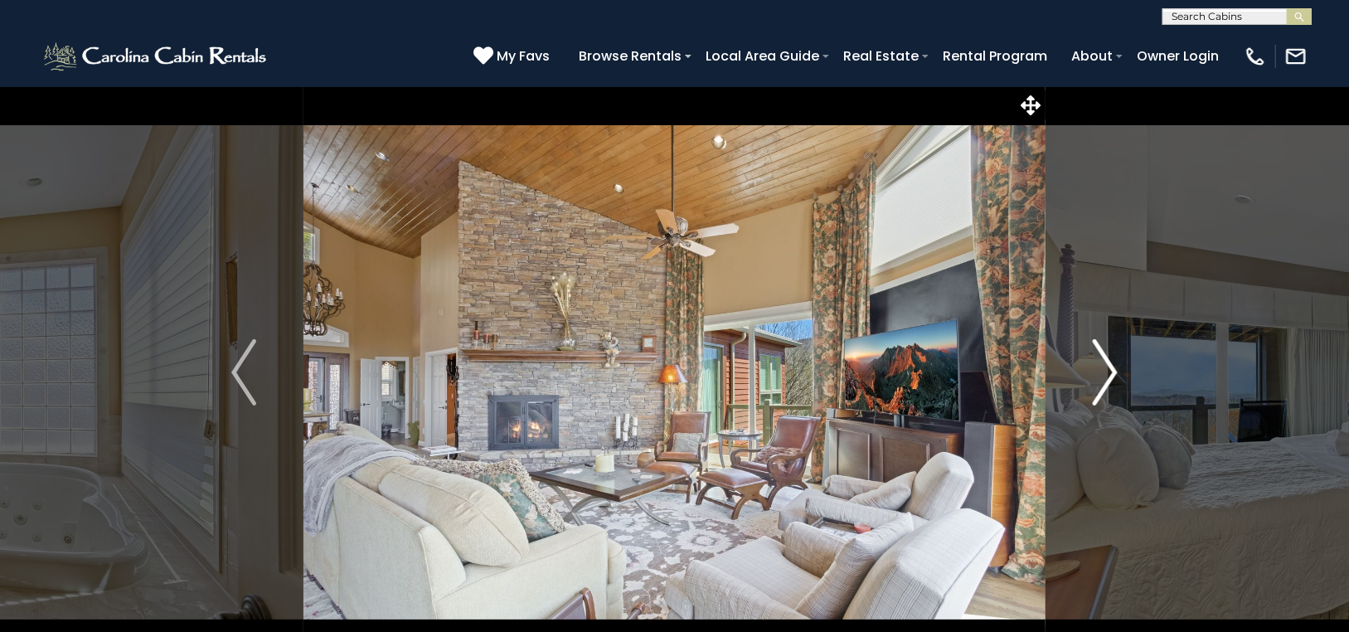
click at [1109, 361] on img "Next" at bounding box center [1104, 372] width 25 height 66
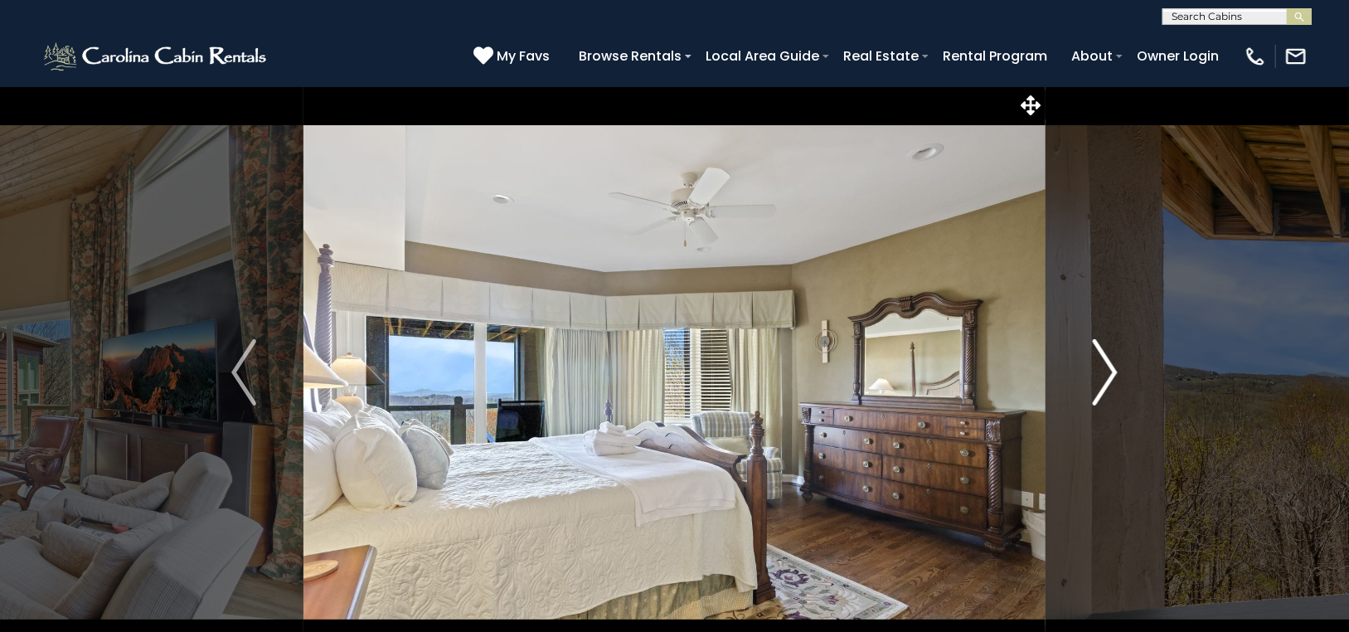
click at [1109, 361] on img "Next" at bounding box center [1104, 372] width 25 height 66
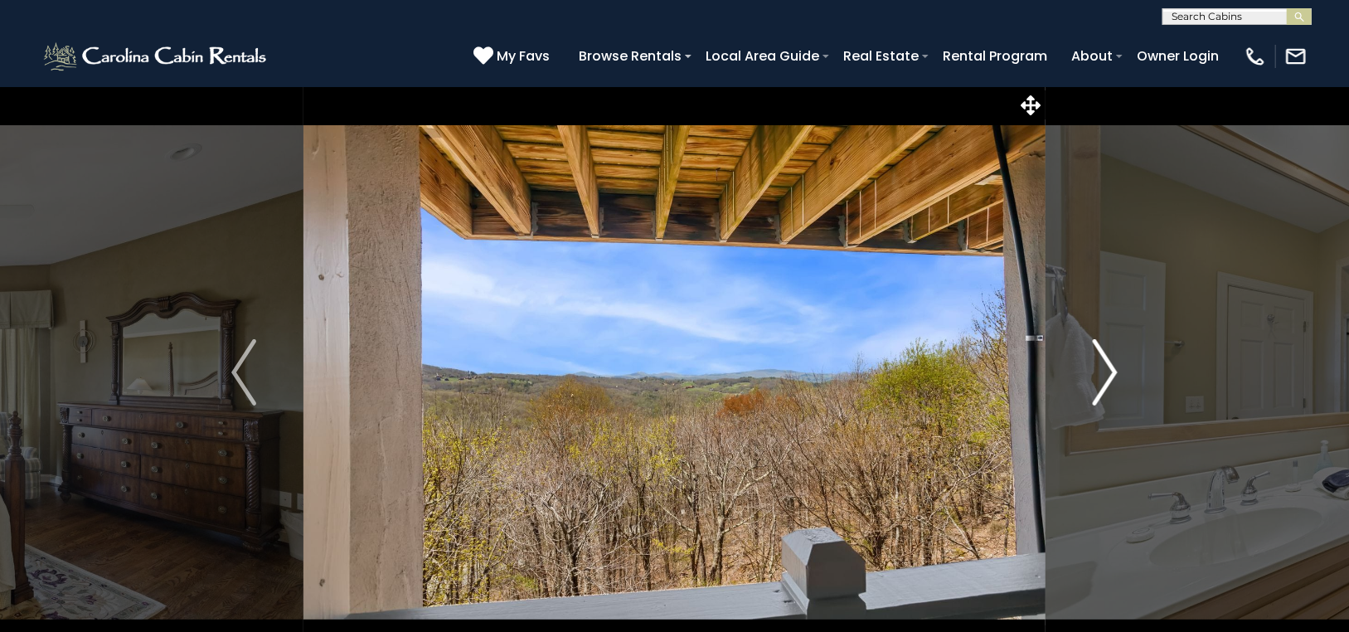
click at [1109, 361] on img "Next" at bounding box center [1104, 372] width 25 height 66
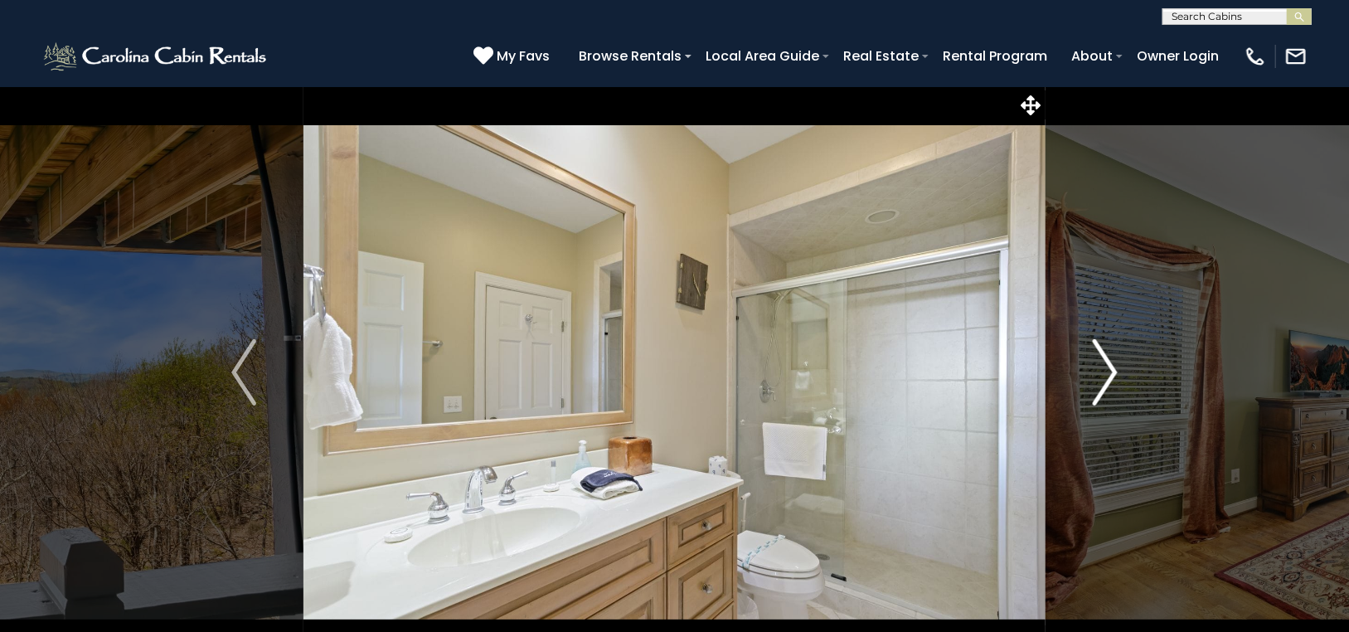
click at [1109, 361] on img "Next" at bounding box center [1104, 372] width 25 height 66
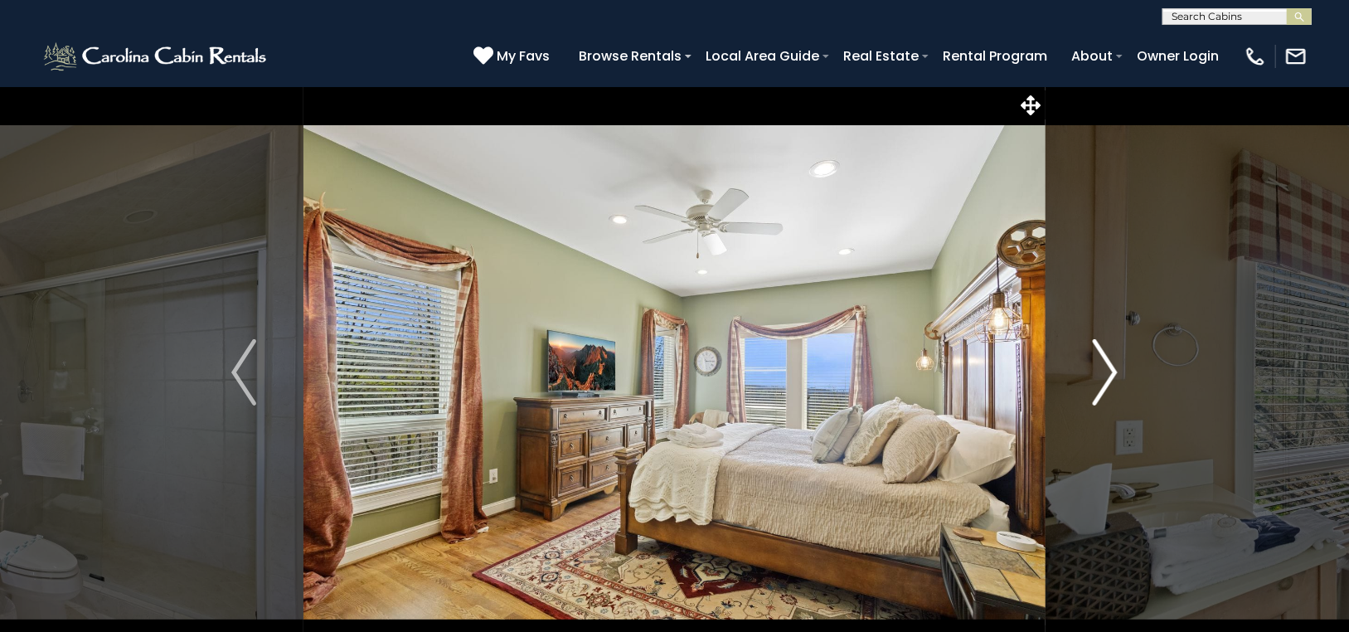
click at [1109, 361] on img "Next" at bounding box center [1104, 372] width 25 height 66
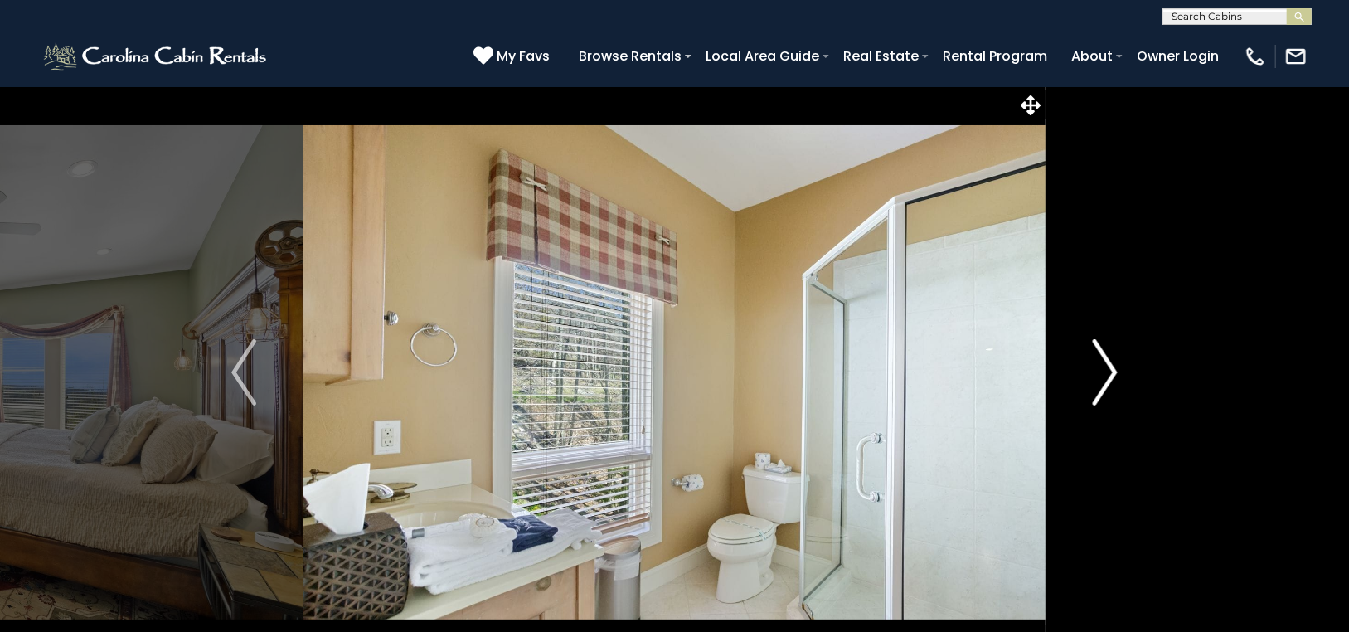
click at [1109, 358] on img "Next" at bounding box center [1104, 372] width 25 height 66
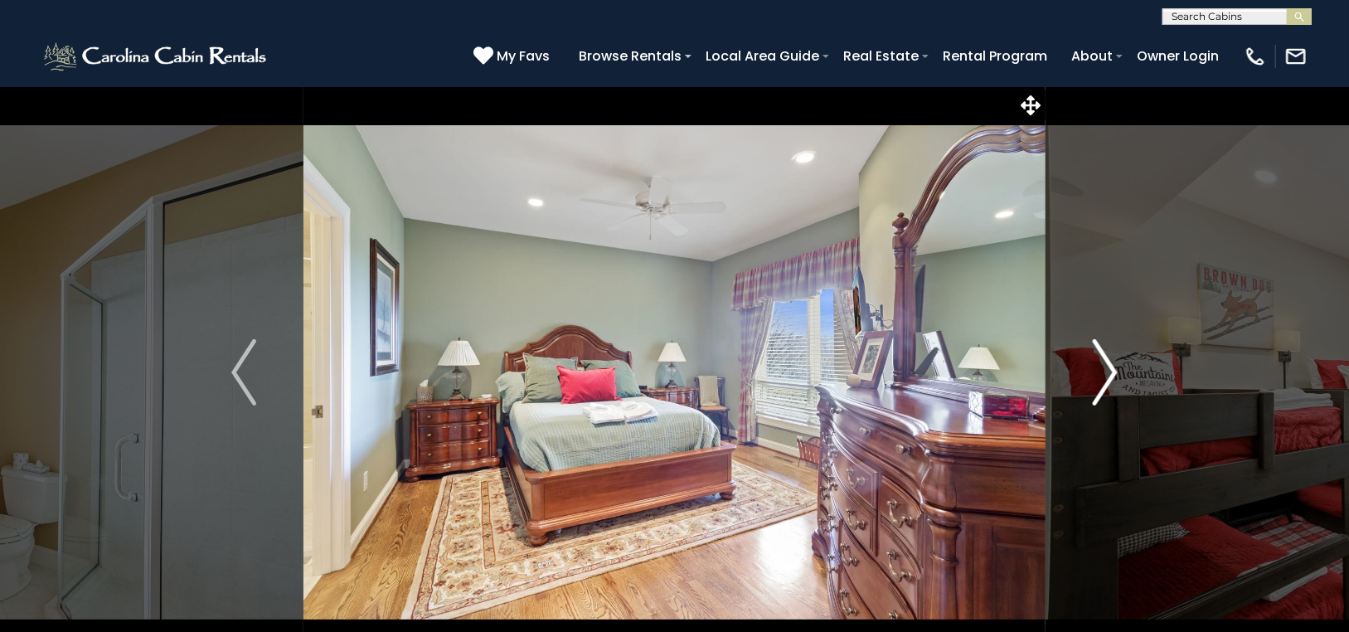
click at [1109, 358] on img "Next" at bounding box center [1104, 372] width 25 height 66
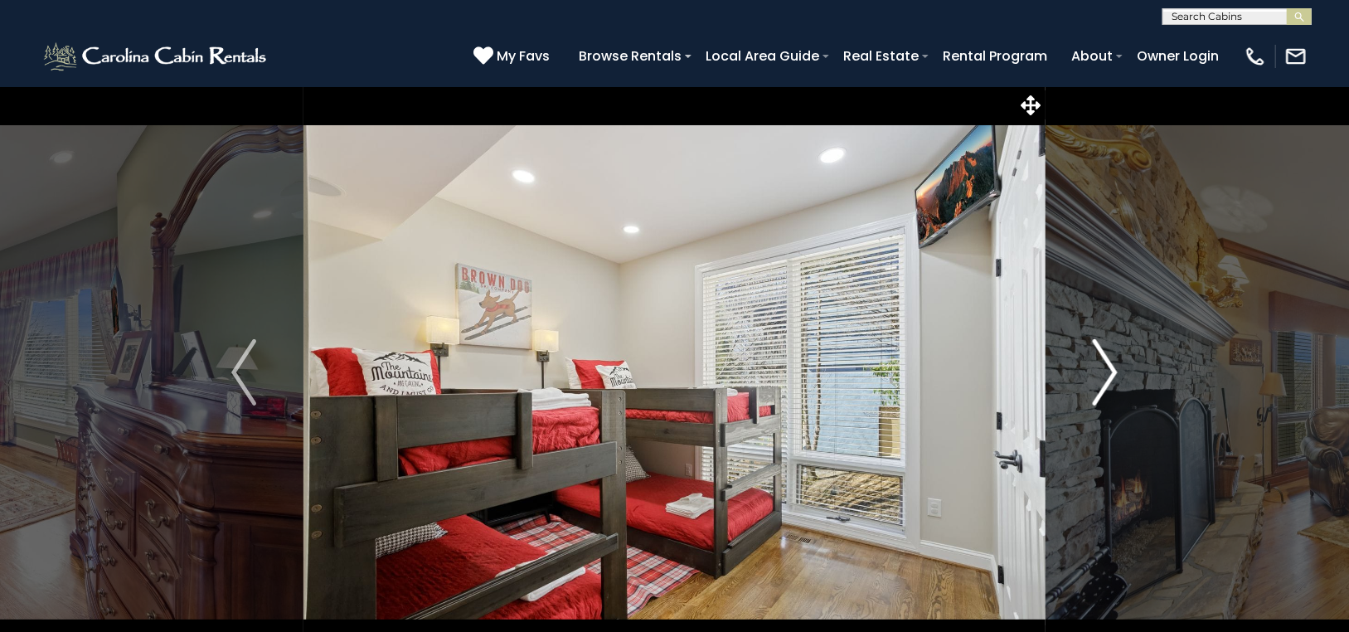
click at [1107, 357] on img "Next" at bounding box center [1104, 372] width 25 height 66
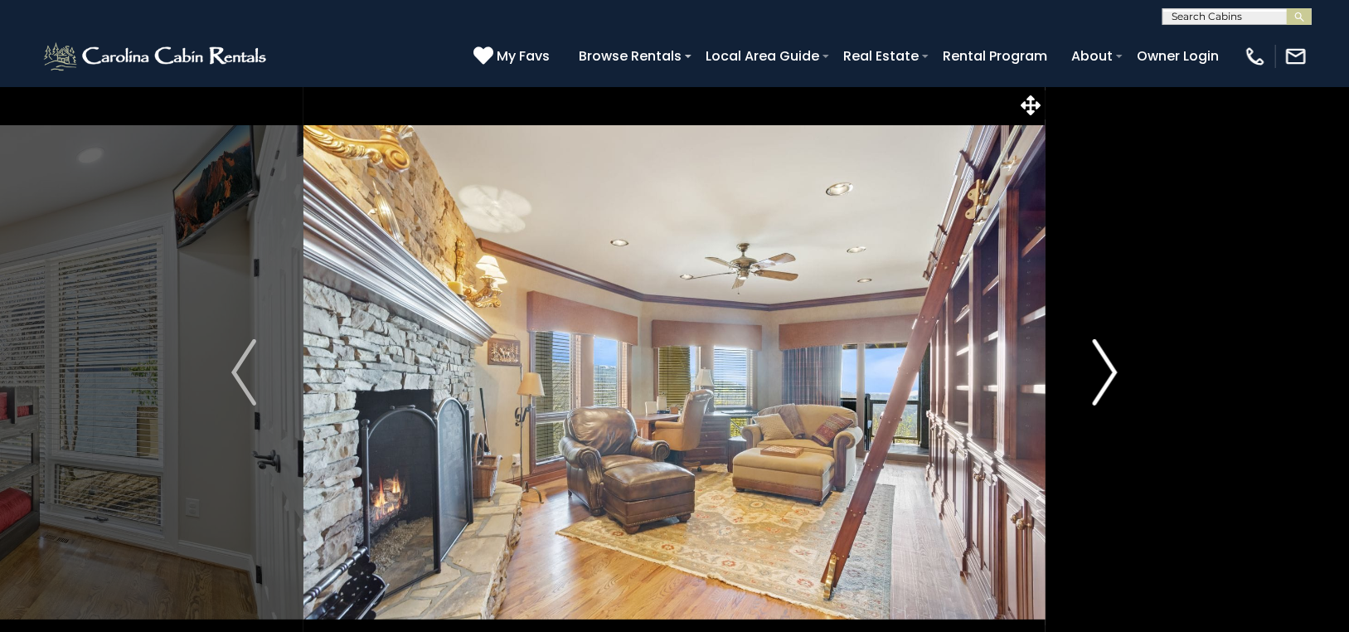
click at [1107, 357] on img "Next" at bounding box center [1104, 372] width 25 height 66
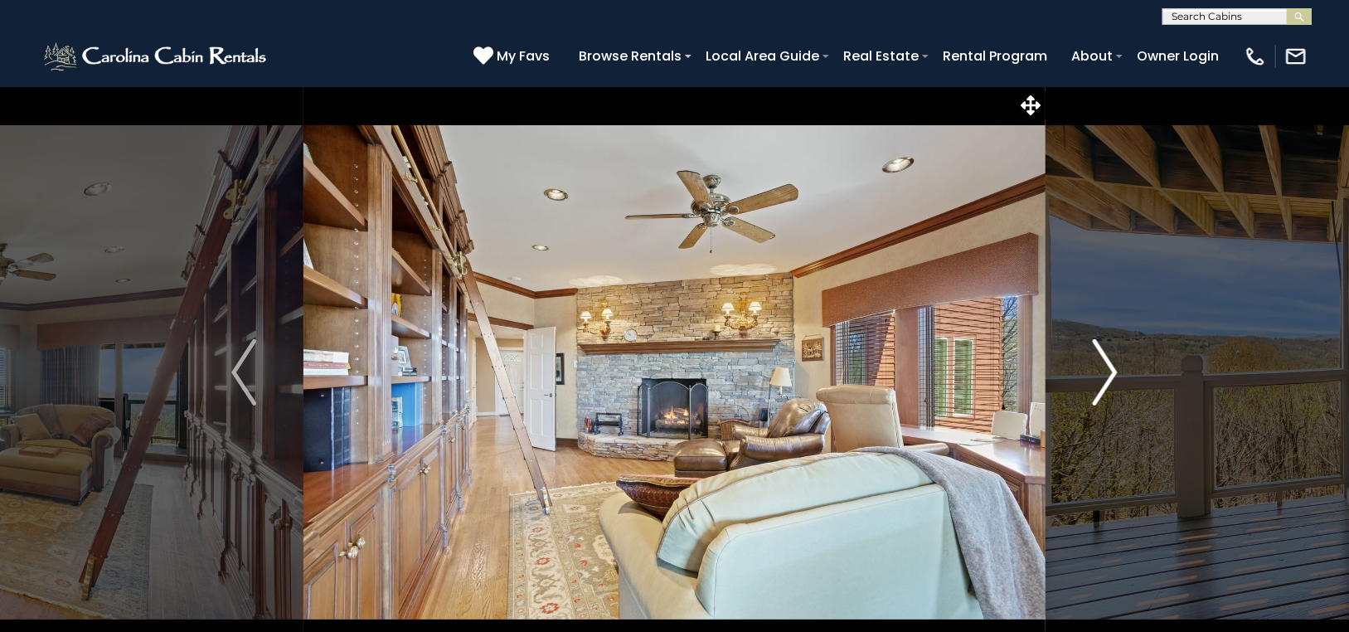
click at [1107, 357] on img "Next" at bounding box center [1104, 372] width 25 height 66
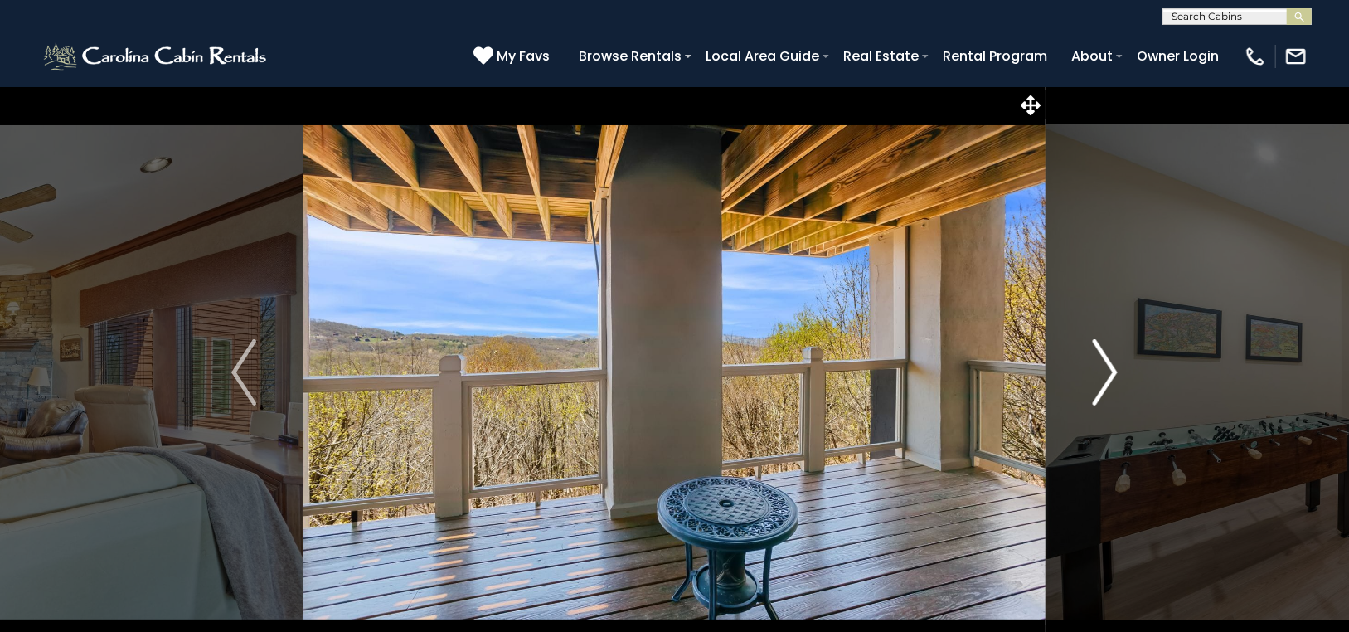
click at [1107, 357] on img "Next" at bounding box center [1104, 372] width 25 height 66
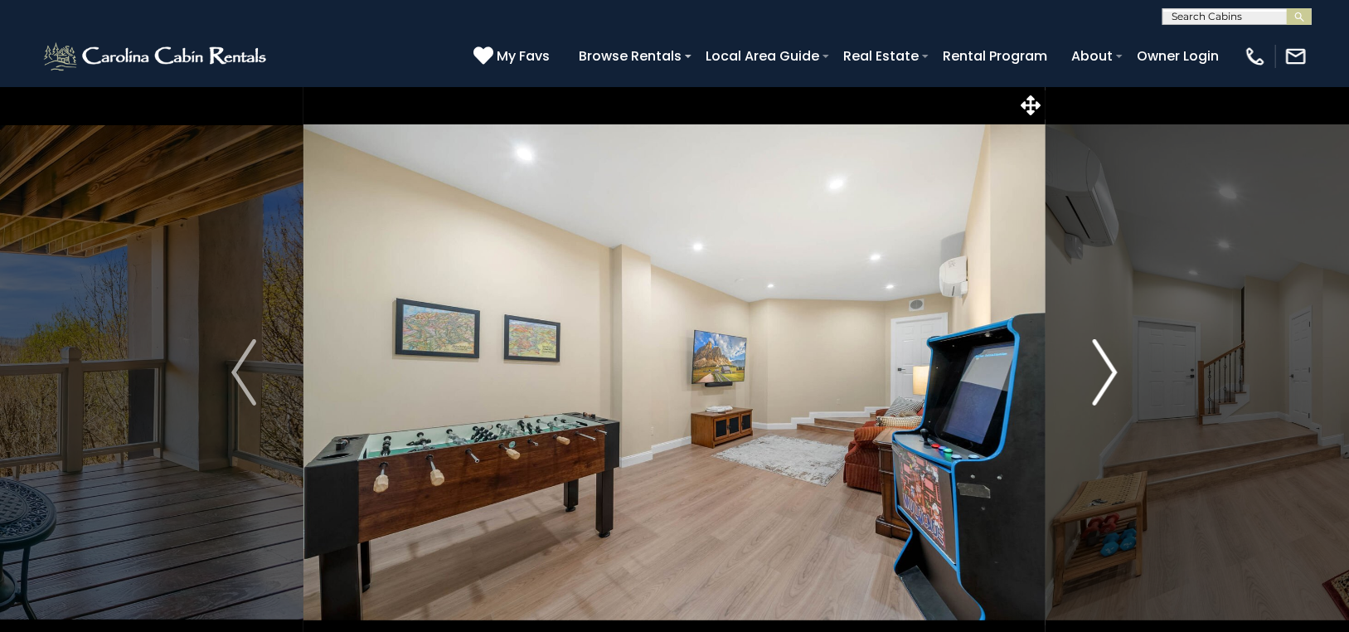
click at [1107, 357] on img "Next" at bounding box center [1104, 372] width 25 height 66
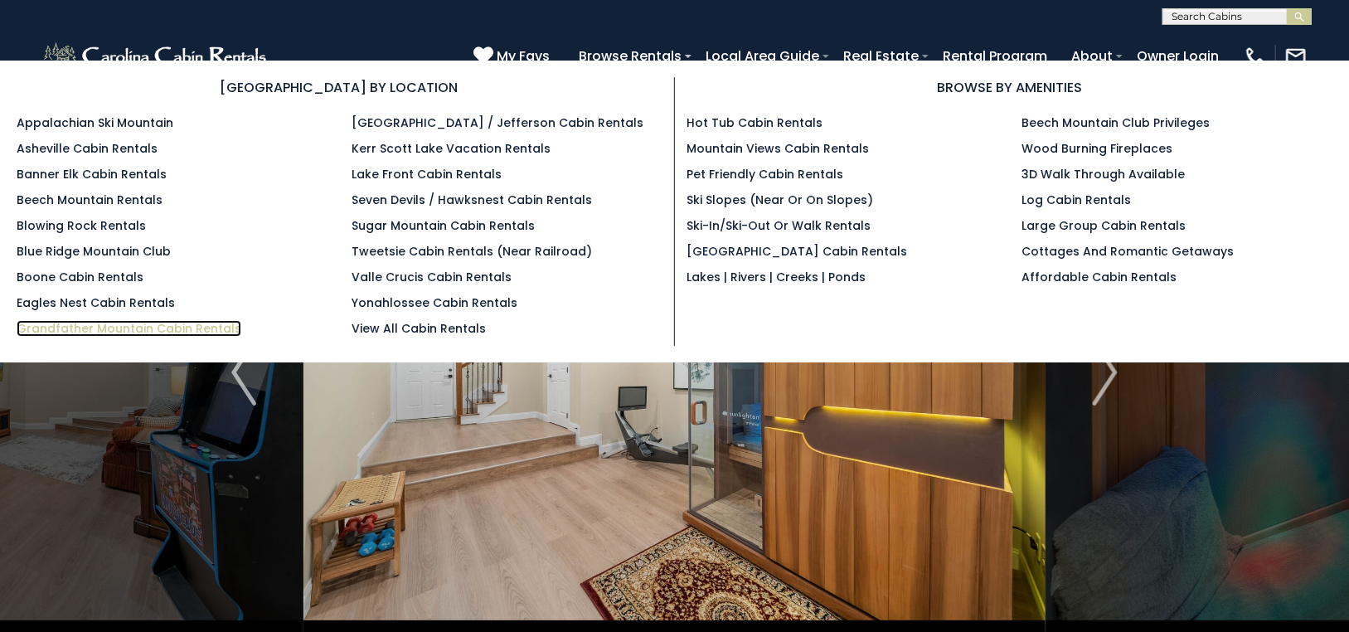
click at [66, 325] on link "Grandfather Mountain Cabin Rentals" at bounding box center [129, 328] width 225 height 17
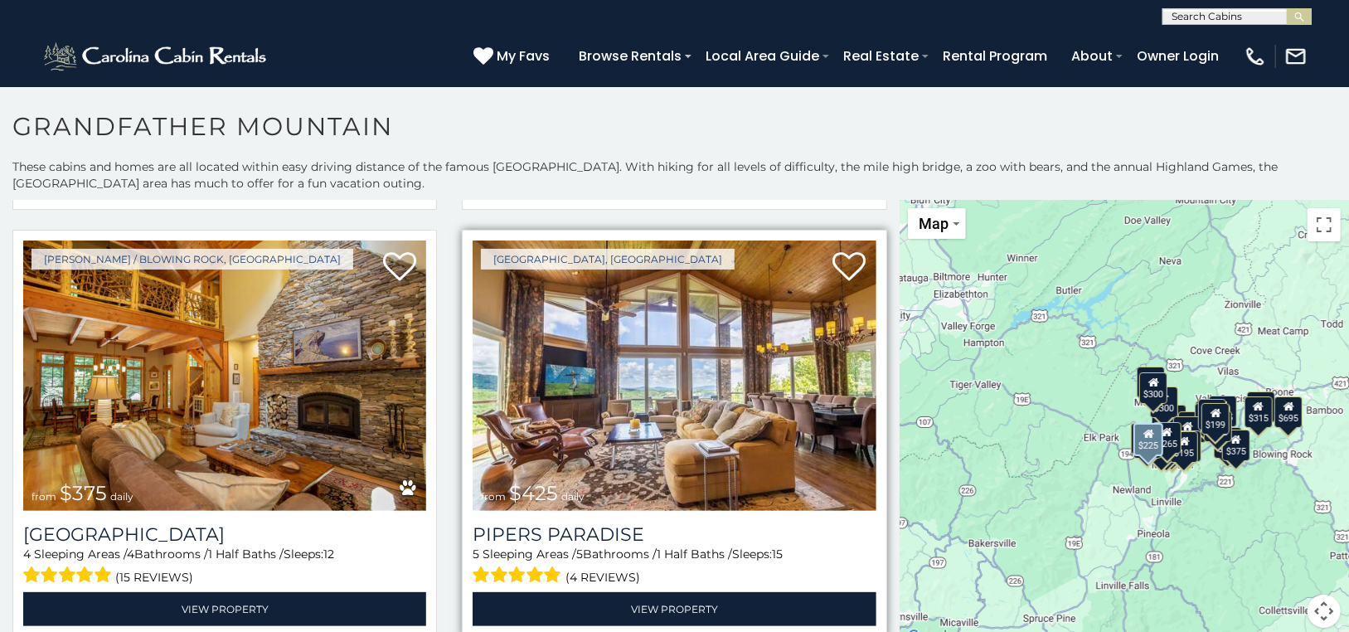
scroll to position [912, 0]
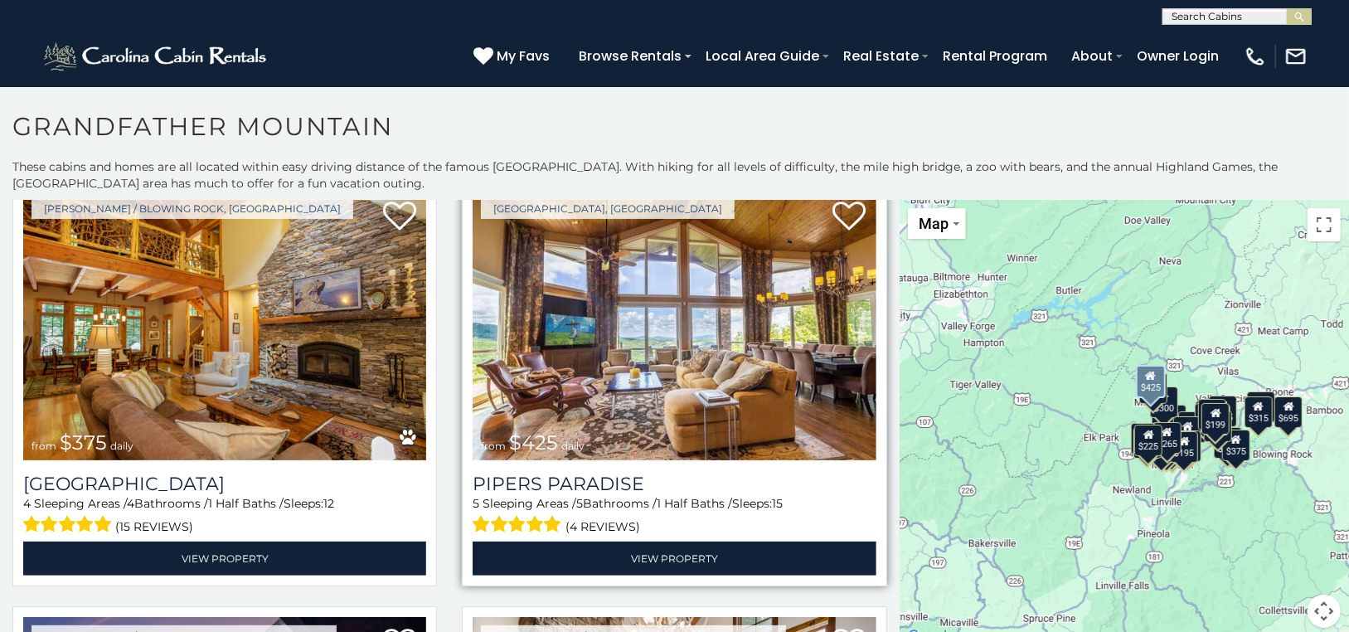
click at [692, 316] on img at bounding box center [673, 325] width 403 height 270
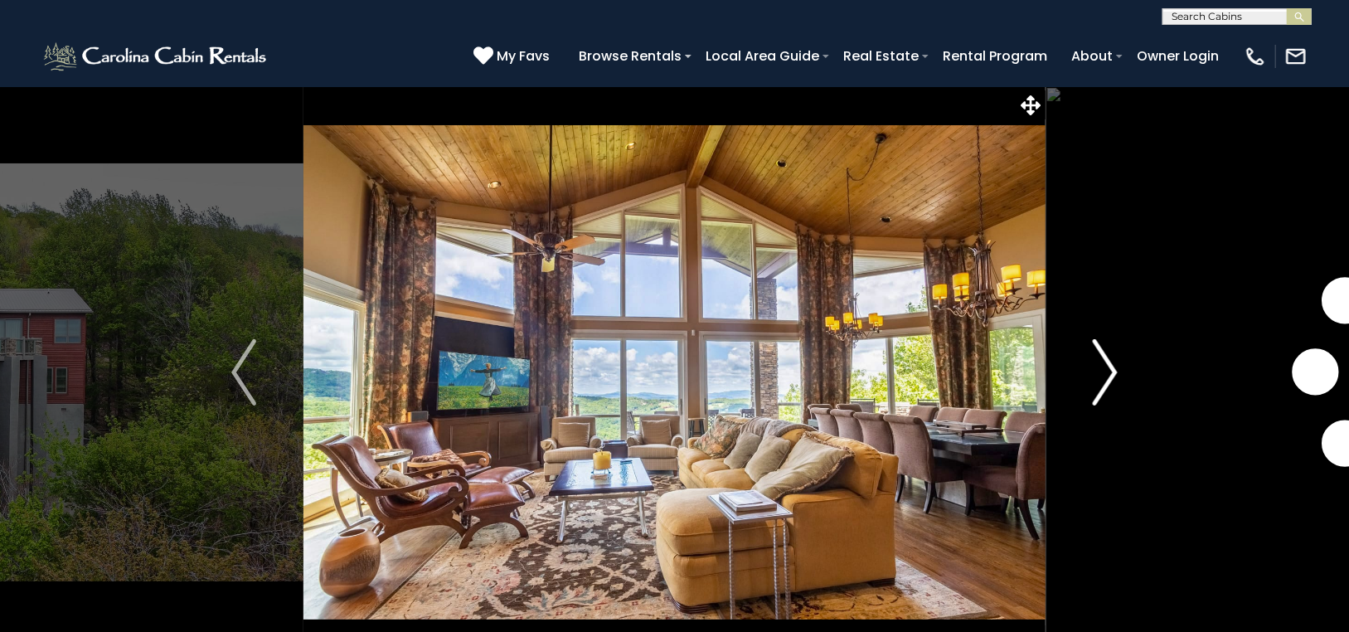
click at [1108, 358] on img "Next" at bounding box center [1104, 372] width 25 height 66
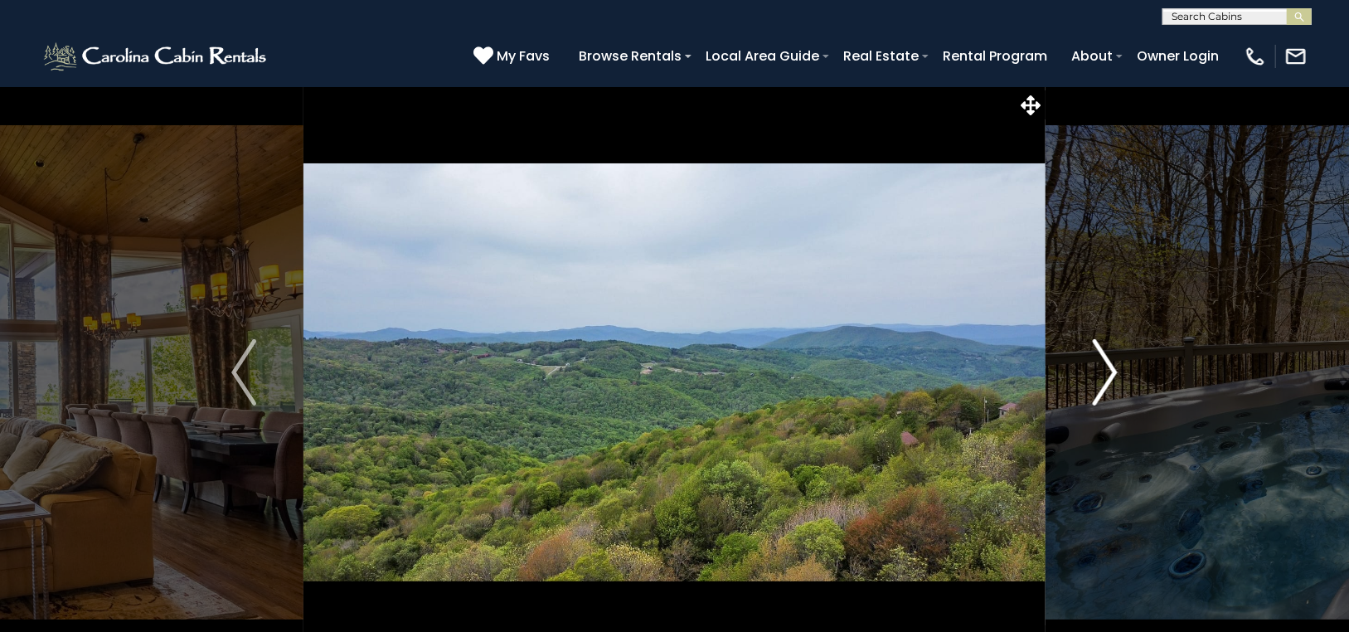
click at [1109, 358] on img "Next" at bounding box center [1104, 372] width 25 height 66
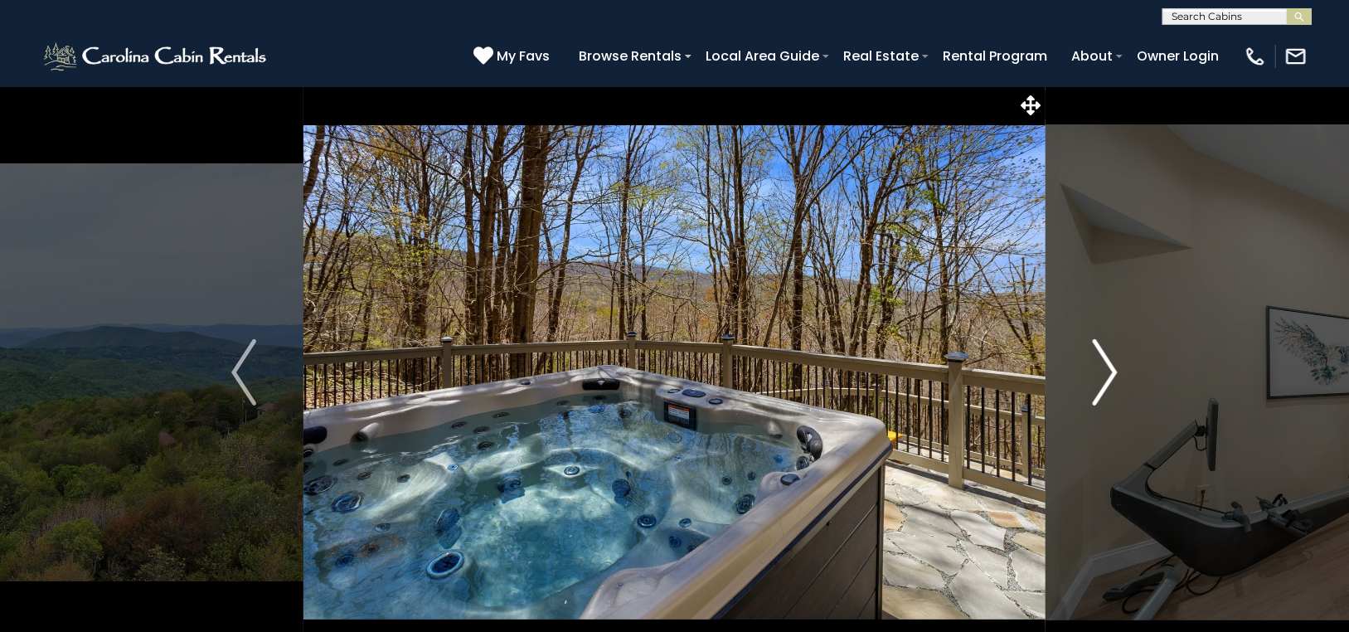
click at [1109, 358] on img "Next" at bounding box center [1104, 372] width 25 height 66
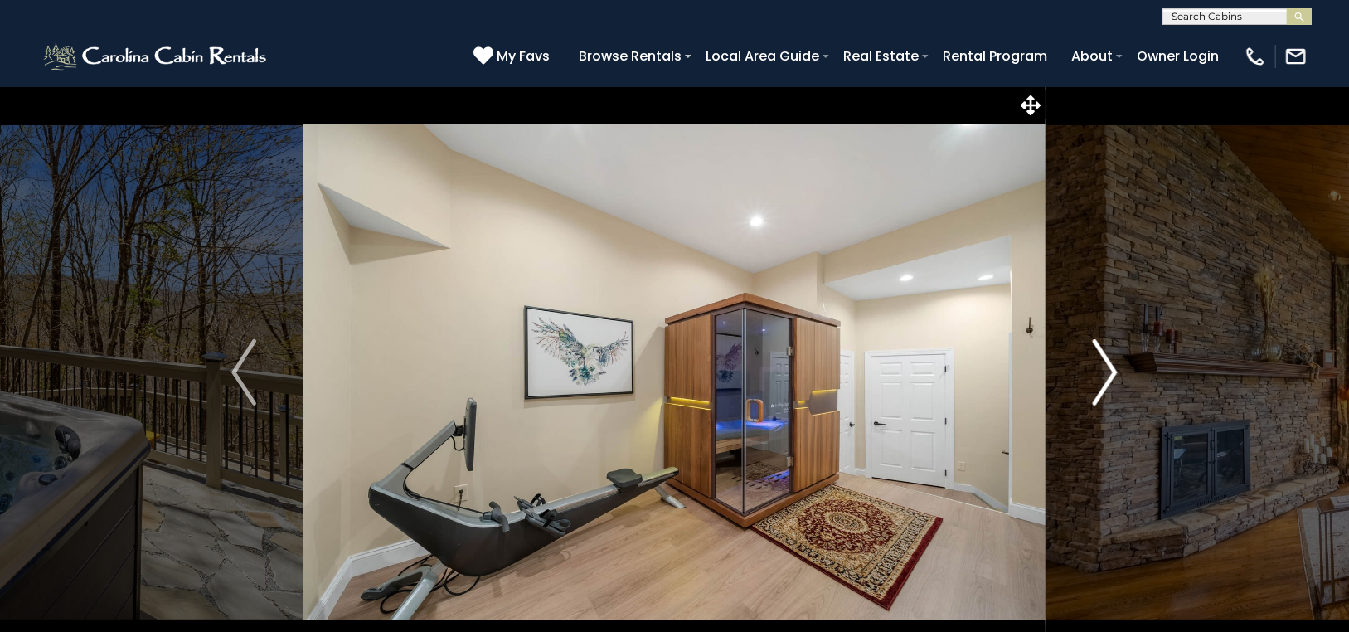
click at [1109, 358] on img "Next" at bounding box center [1104, 372] width 25 height 66
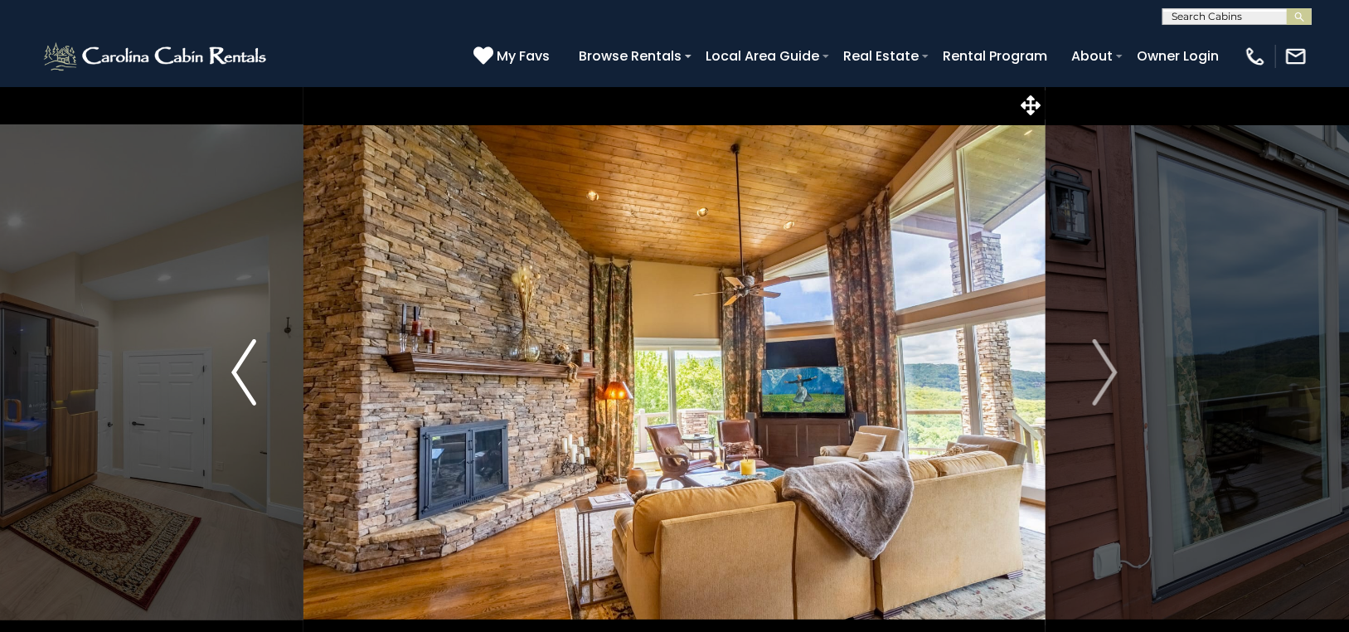
click at [244, 366] on img "Previous" at bounding box center [243, 372] width 25 height 66
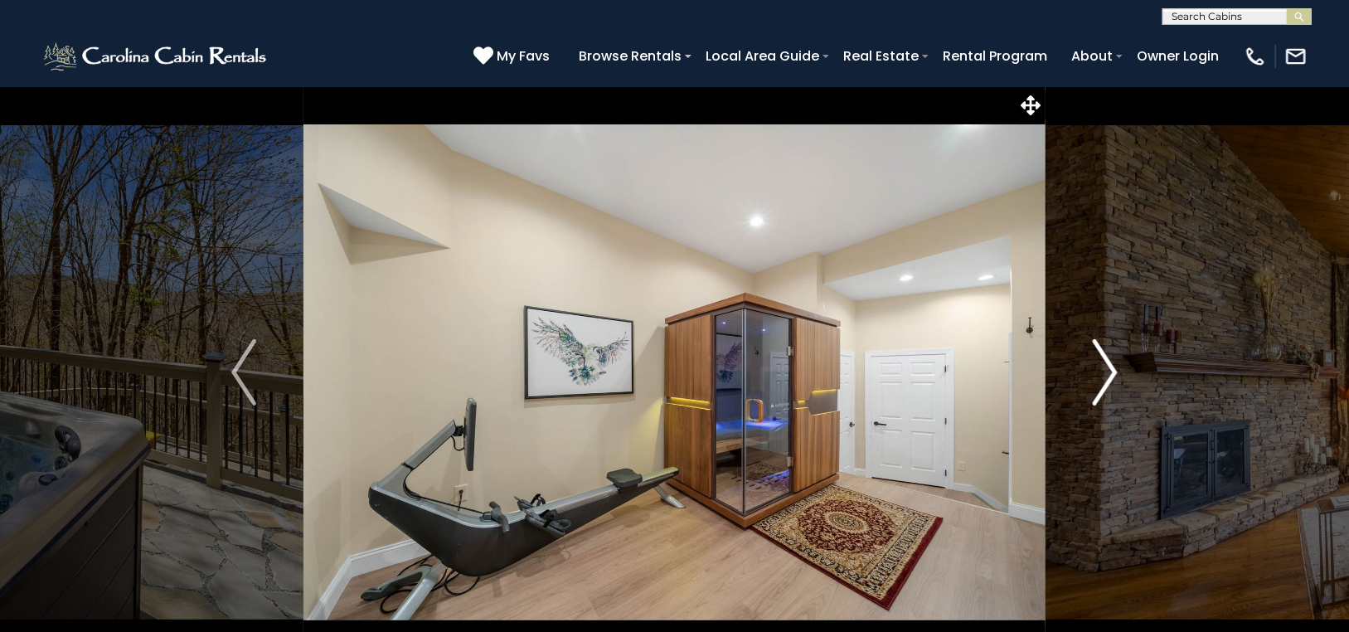
click at [1103, 361] on img "Next" at bounding box center [1104, 372] width 25 height 66
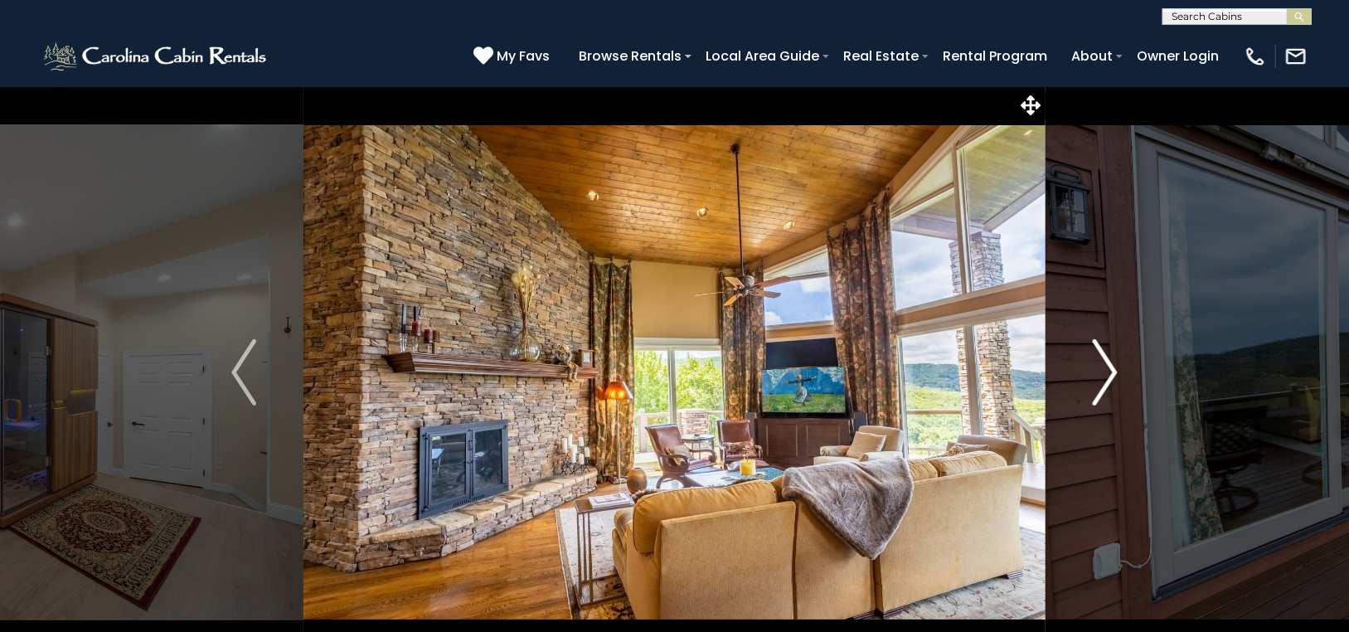
click at [1103, 361] on img "Next" at bounding box center [1104, 372] width 25 height 66
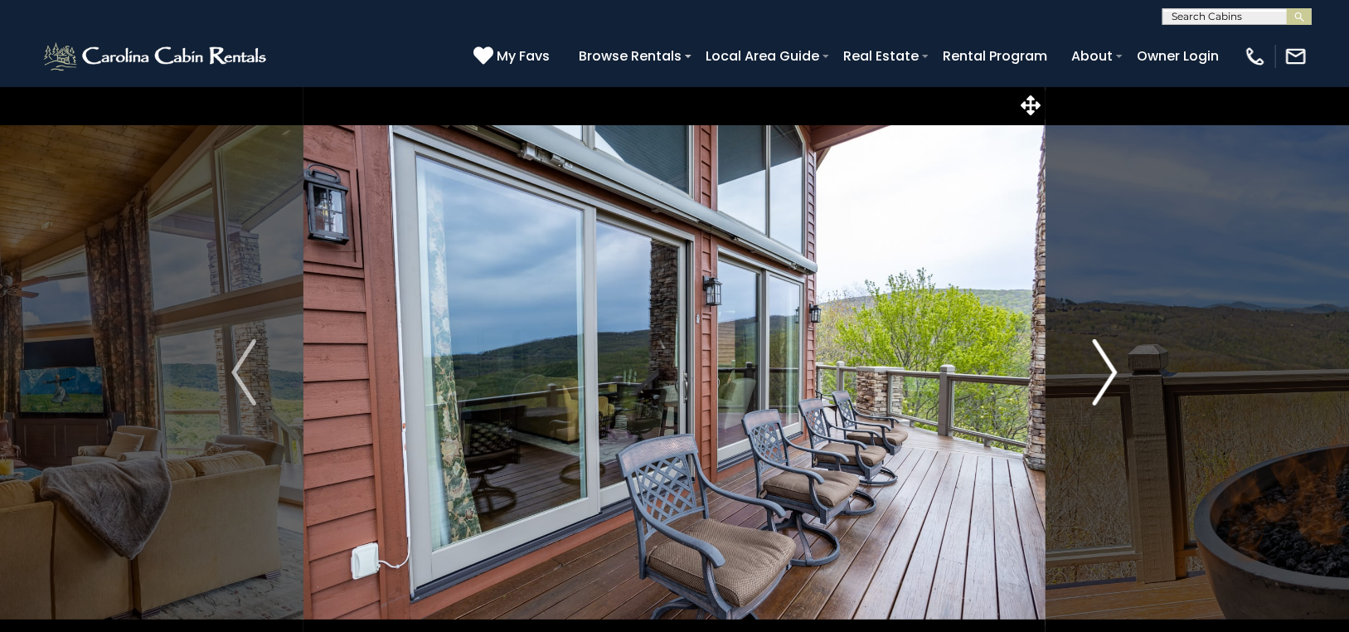
click at [1103, 361] on img "Next" at bounding box center [1104, 372] width 25 height 66
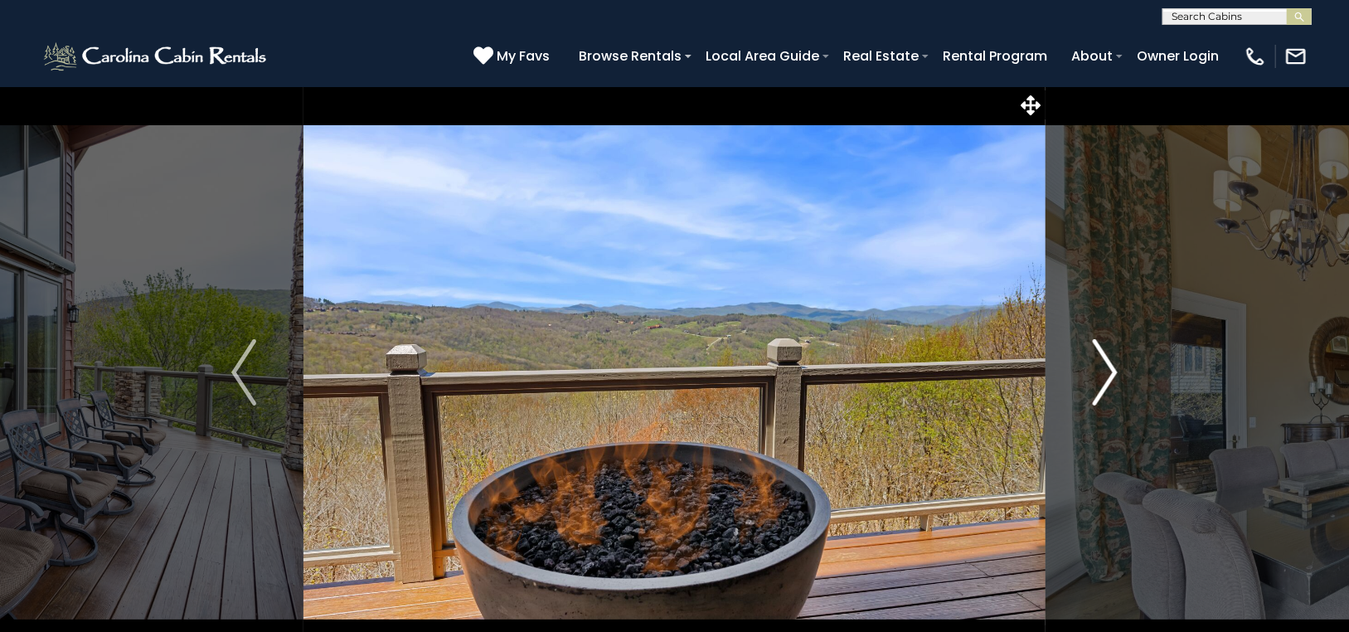
click at [1103, 361] on img "Next" at bounding box center [1104, 372] width 25 height 66
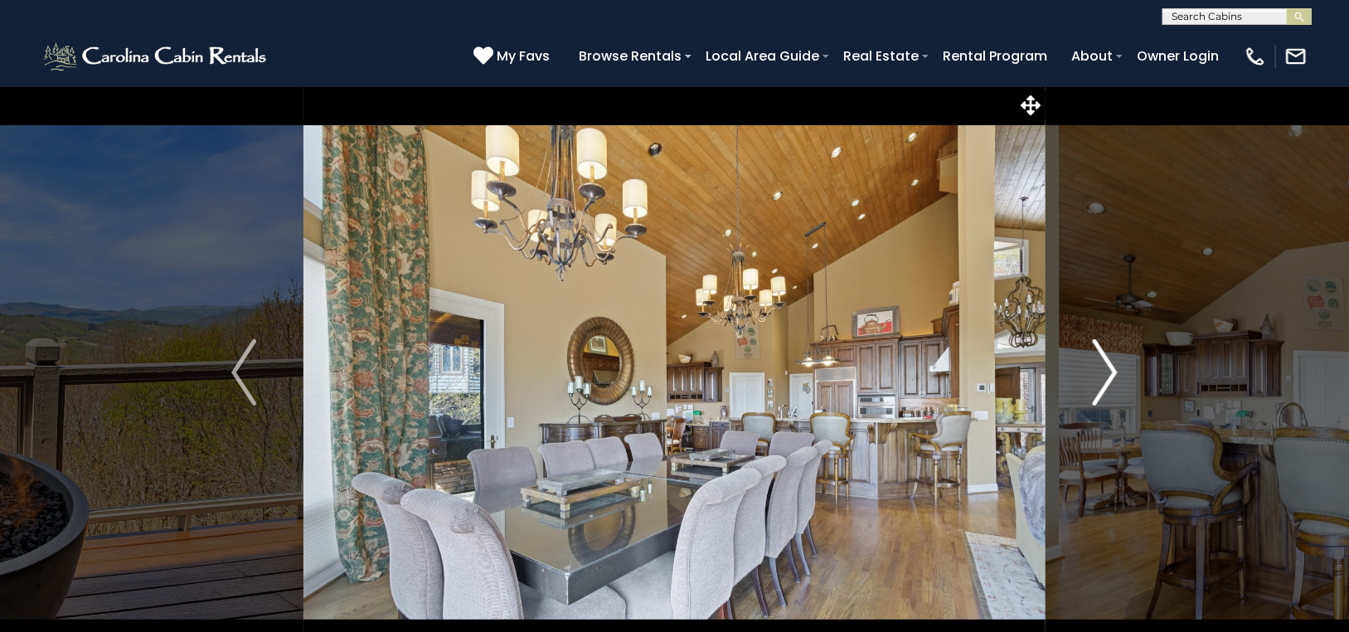
click at [1102, 358] on img "Next" at bounding box center [1104, 372] width 25 height 66
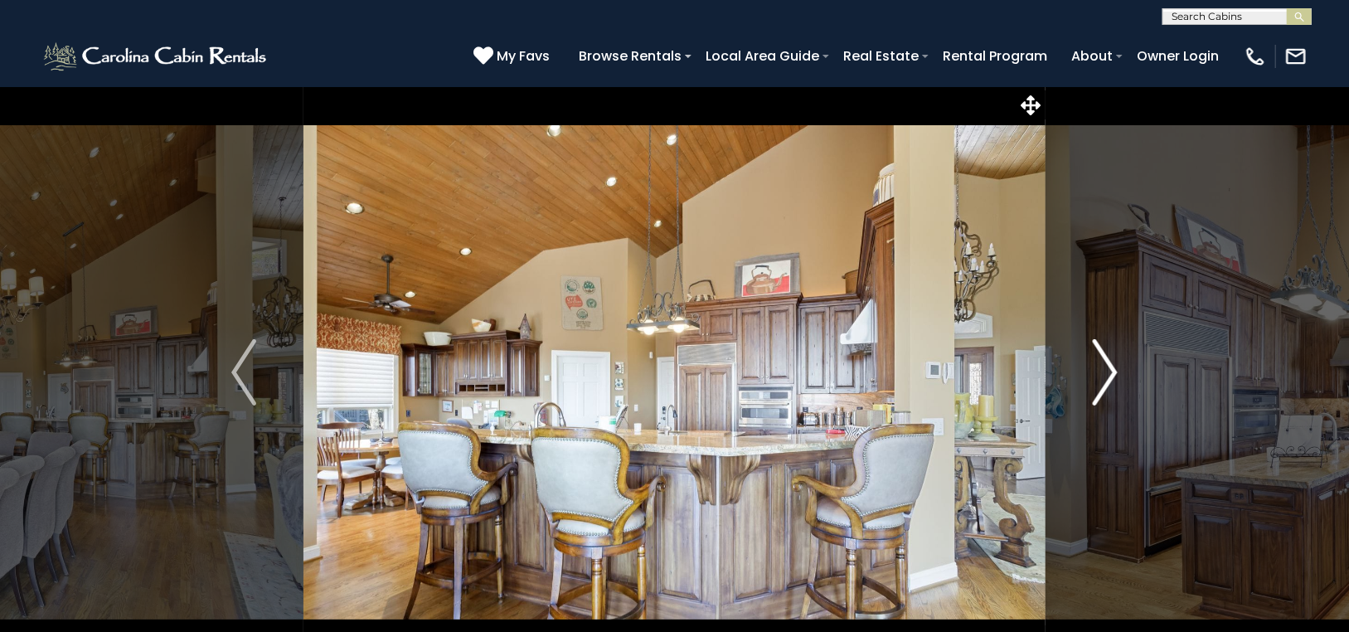
click at [1102, 358] on img "Next" at bounding box center [1104, 372] width 25 height 66
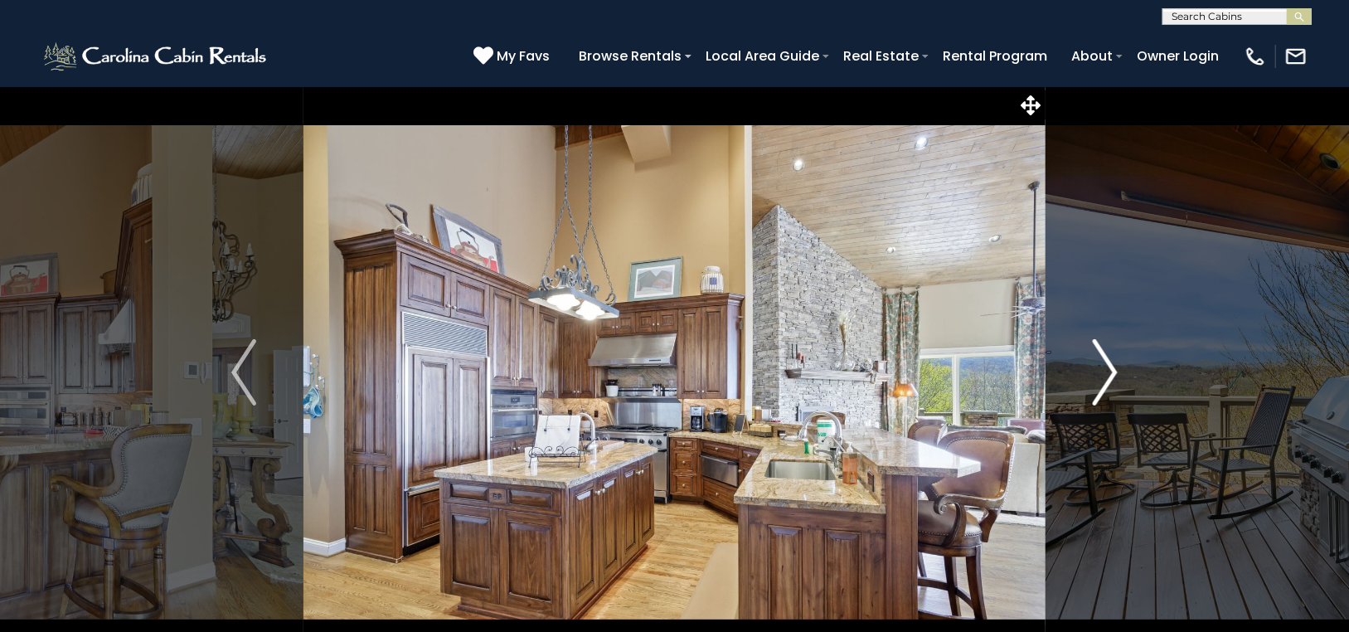
click at [1102, 358] on img "Next" at bounding box center [1104, 372] width 25 height 66
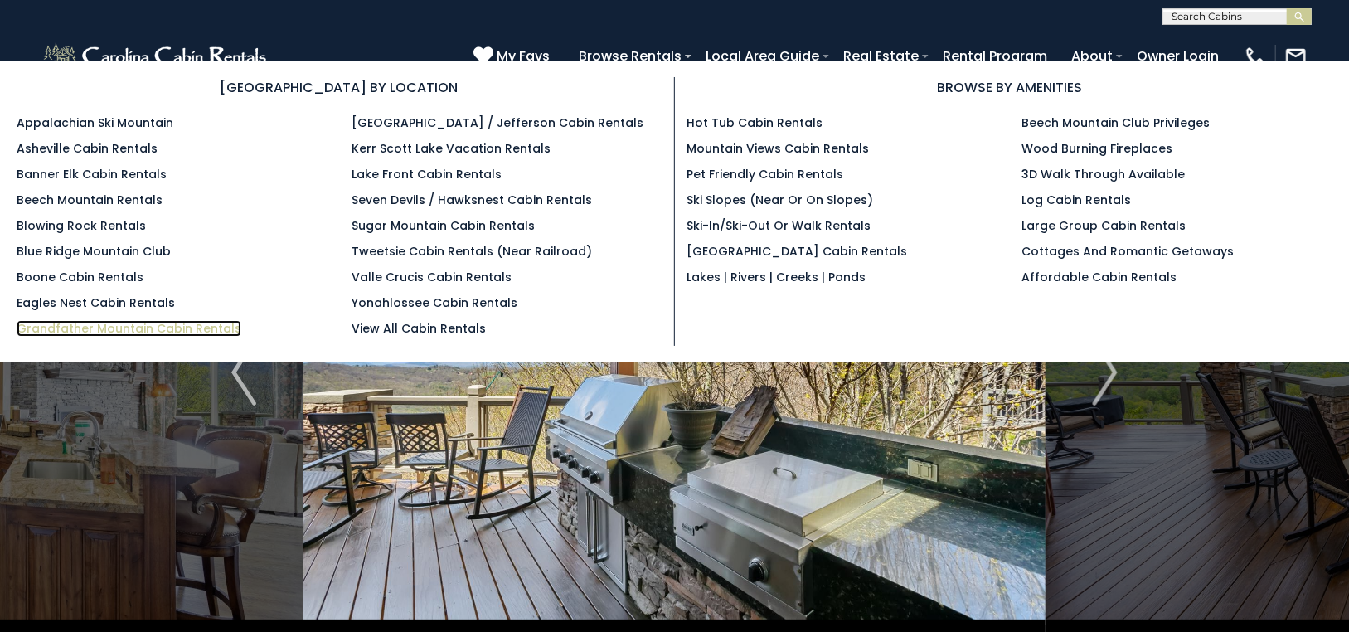
click at [91, 324] on link "Grandfather Mountain Cabin Rentals" at bounding box center [129, 328] width 225 height 17
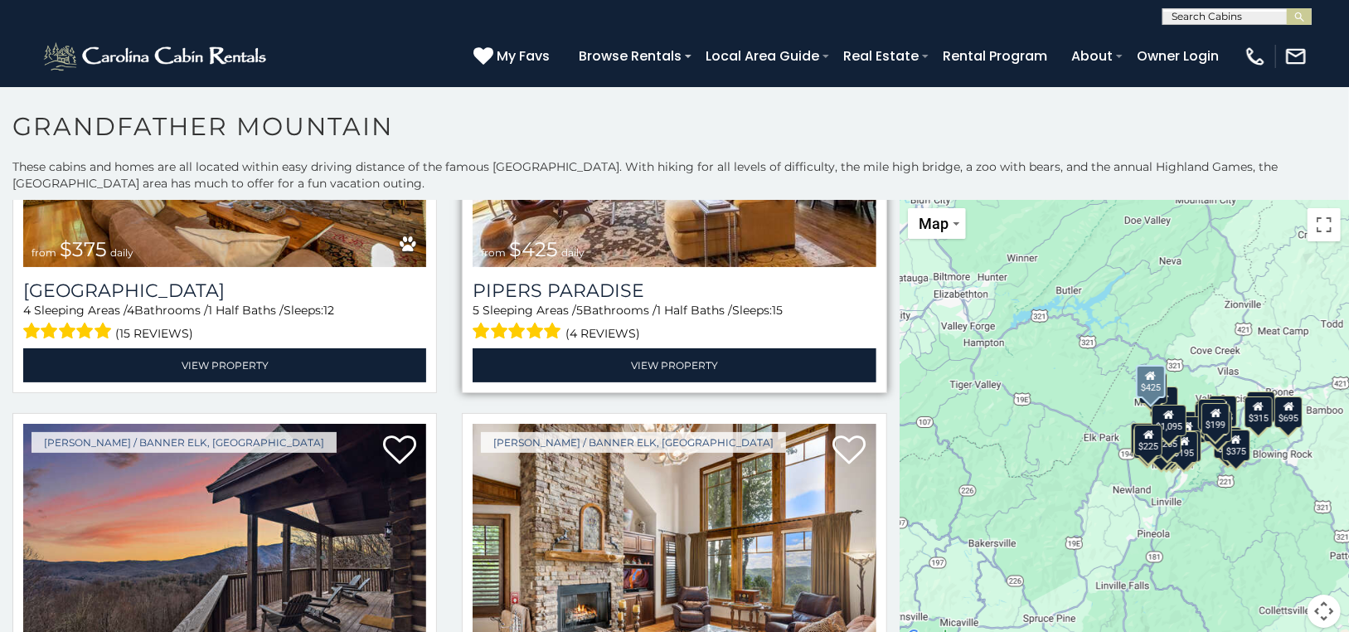
scroll to position [1243, 0]
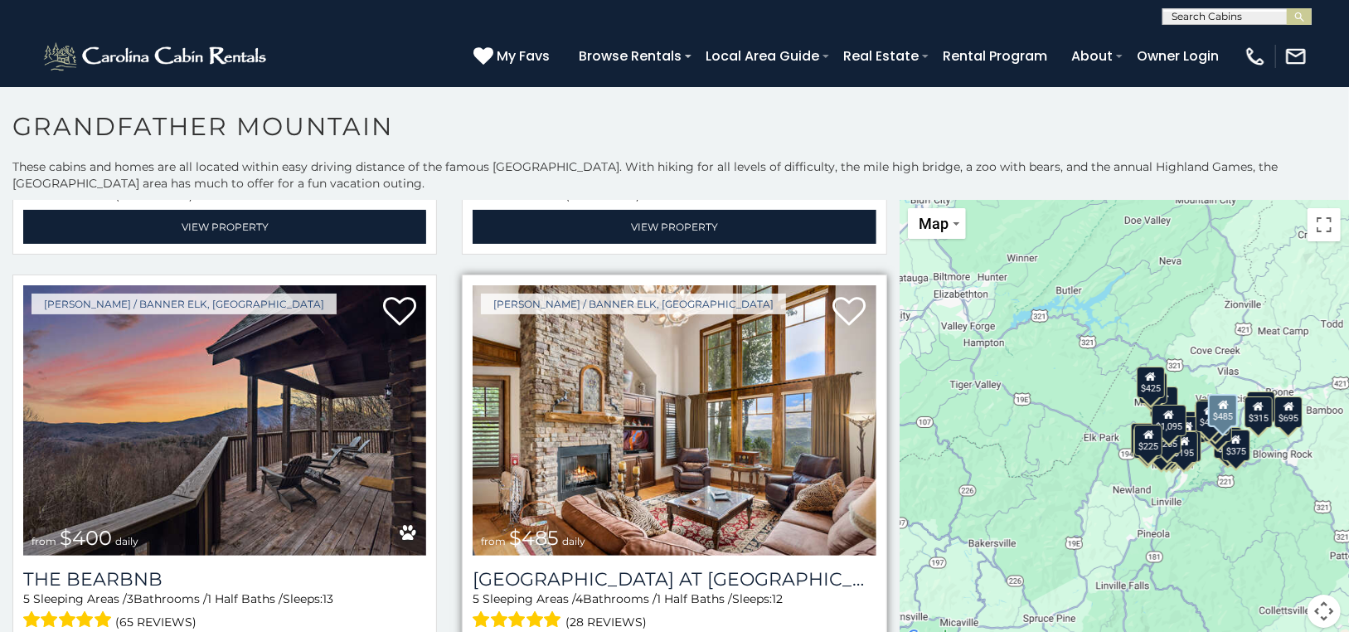
click at [680, 410] on img at bounding box center [673, 420] width 403 height 270
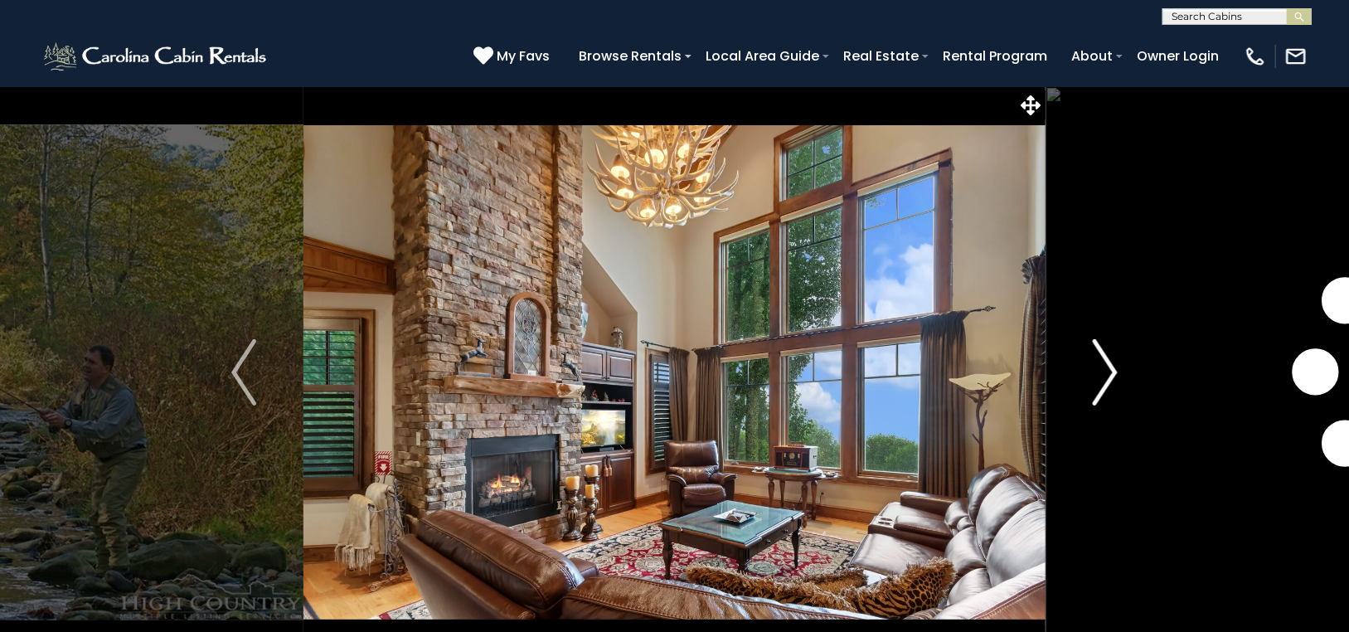
click at [1109, 361] on img "Next" at bounding box center [1104, 372] width 25 height 66
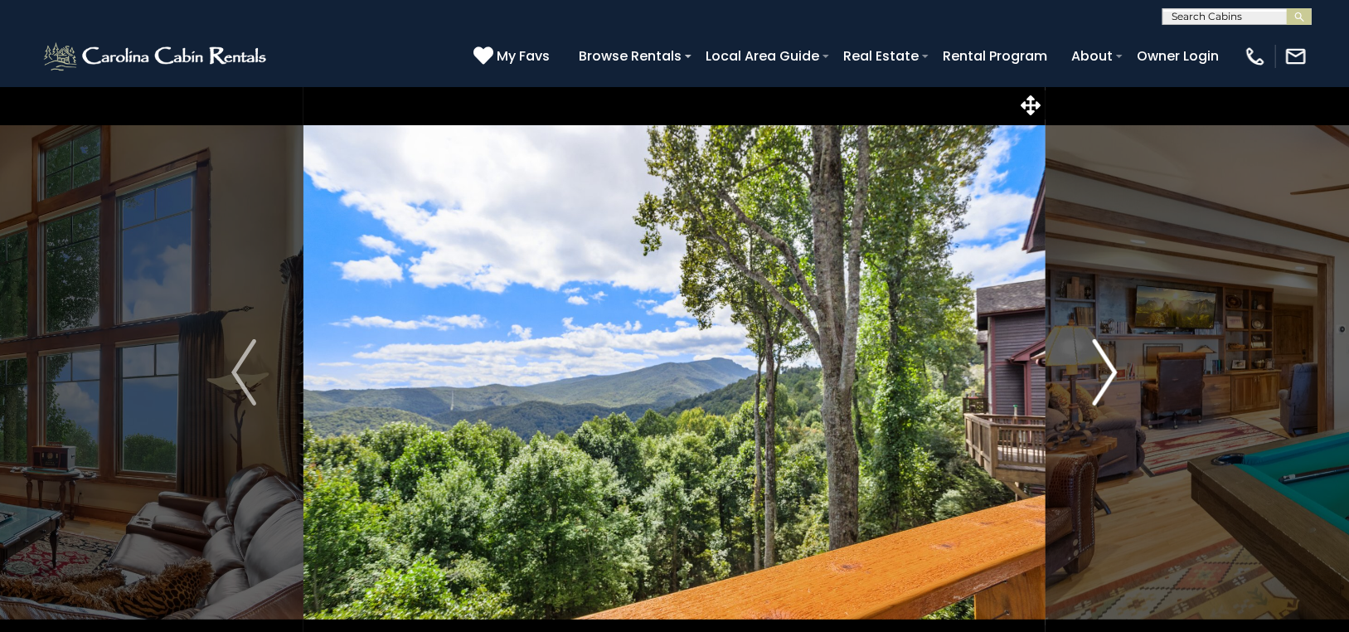
click at [1109, 360] on img "Next" at bounding box center [1104, 372] width 25 height 66
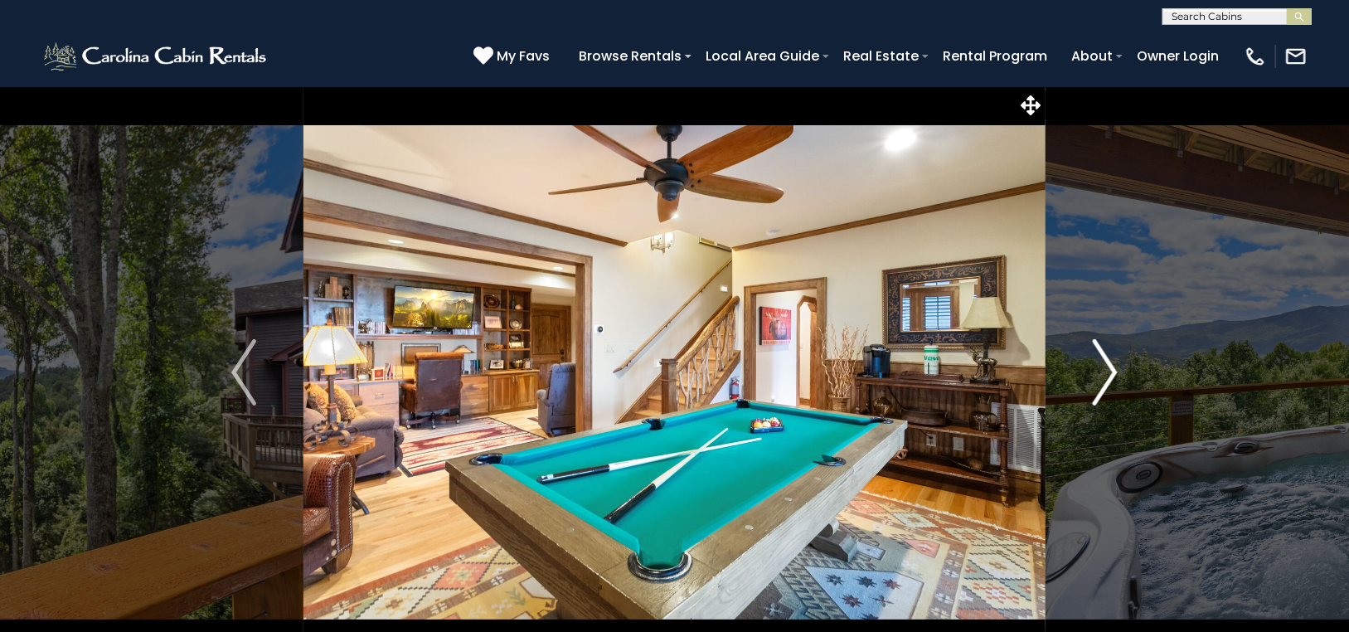
click at [1109, 360] on img "Next" at bounding box center [1104, 372] width 25 height 66
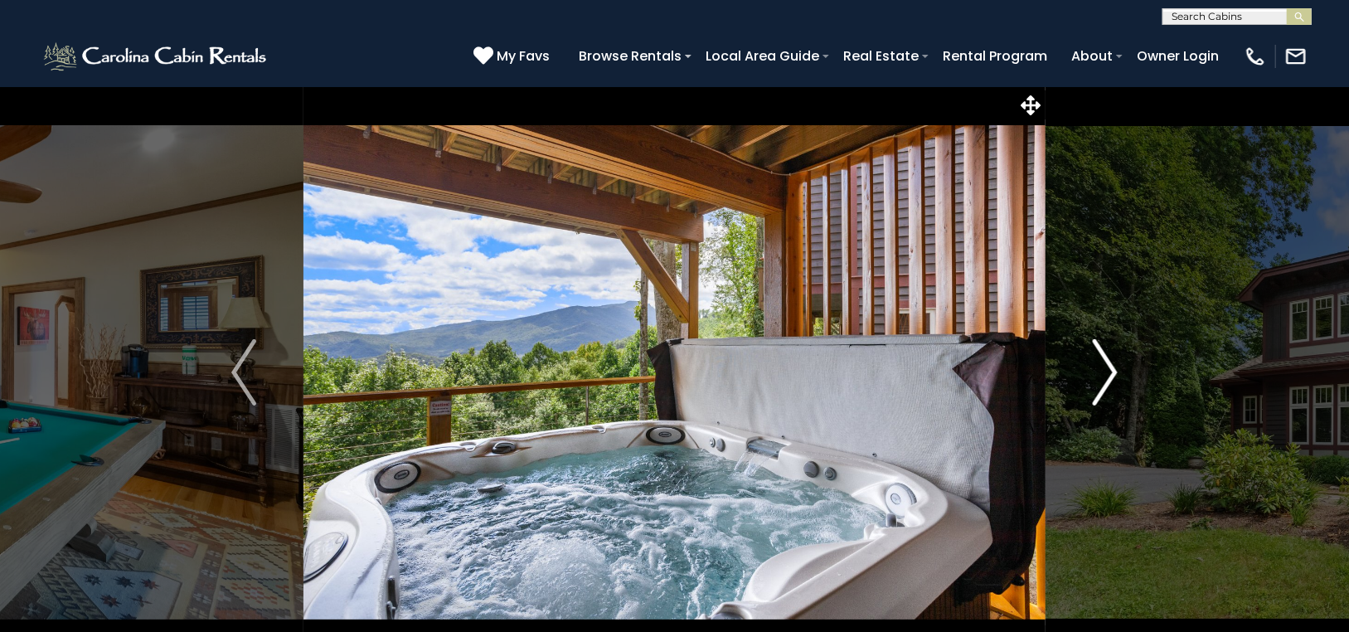
click at [1109, 360] on img "Next" at bounding box center [1104, 372] width 25 height 66
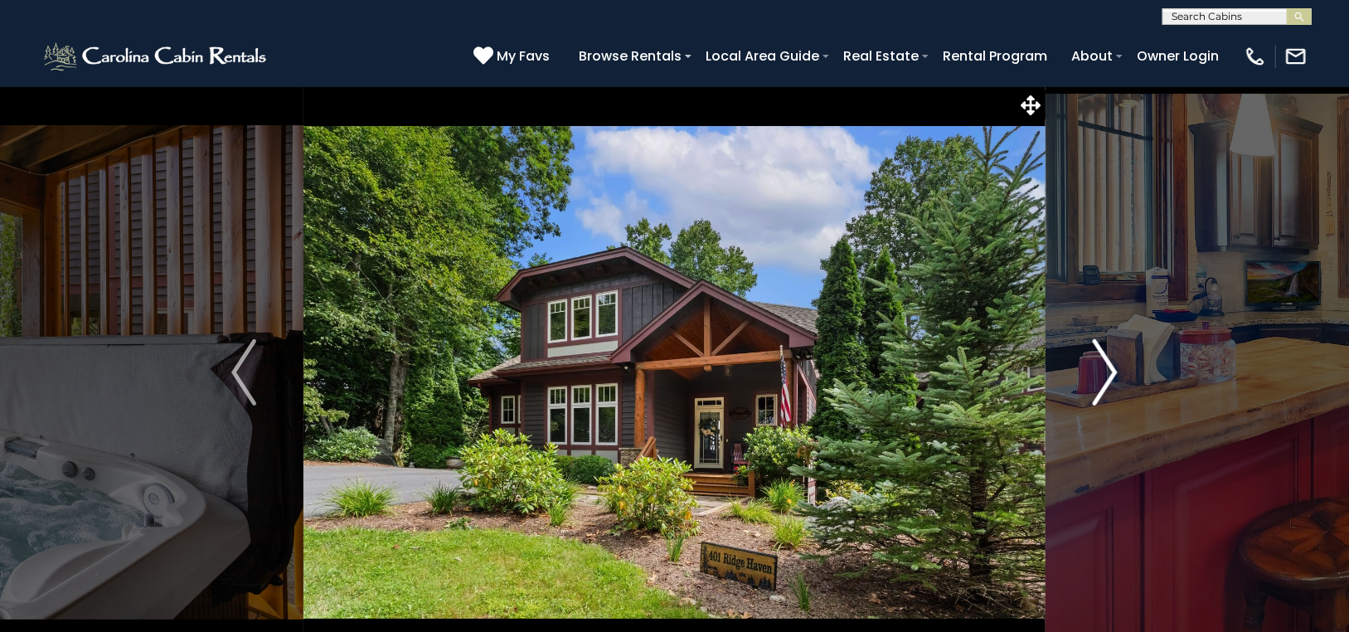
click at [1109, 359] on img "Next" at bounding box center [1104, 372] width 25 height 66
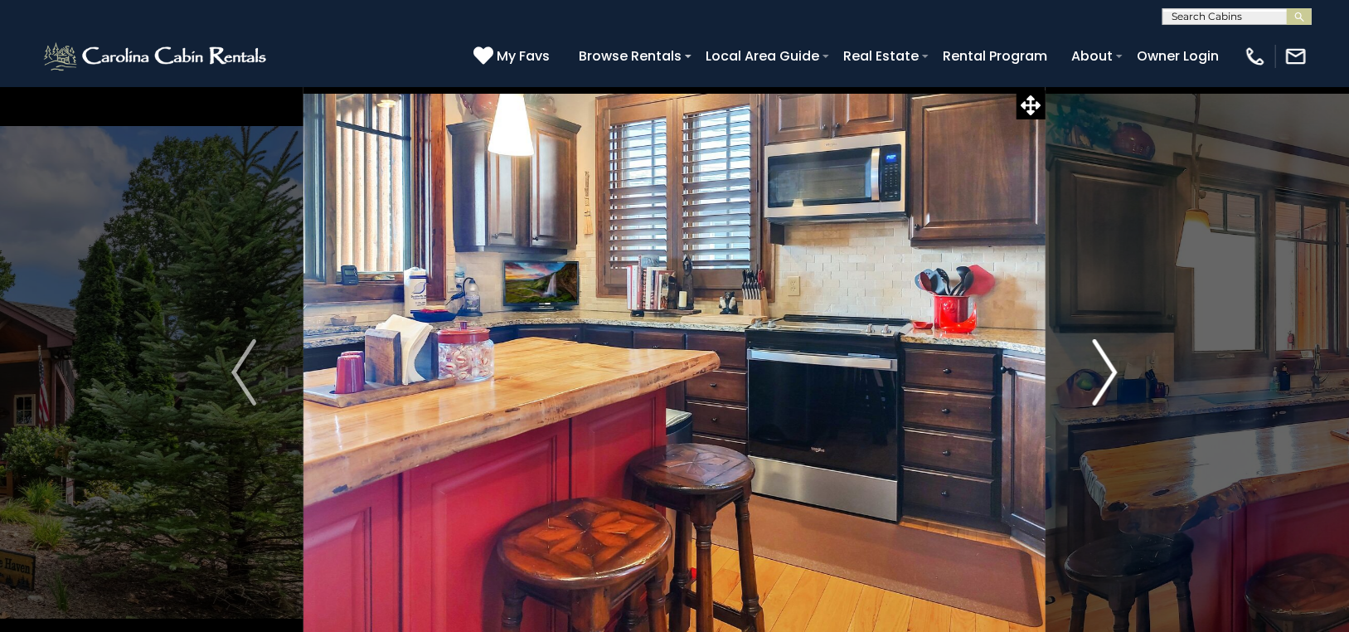
click at [1109, 359] on img "Next" at bounding box center [1104, 372] width 25 height 66
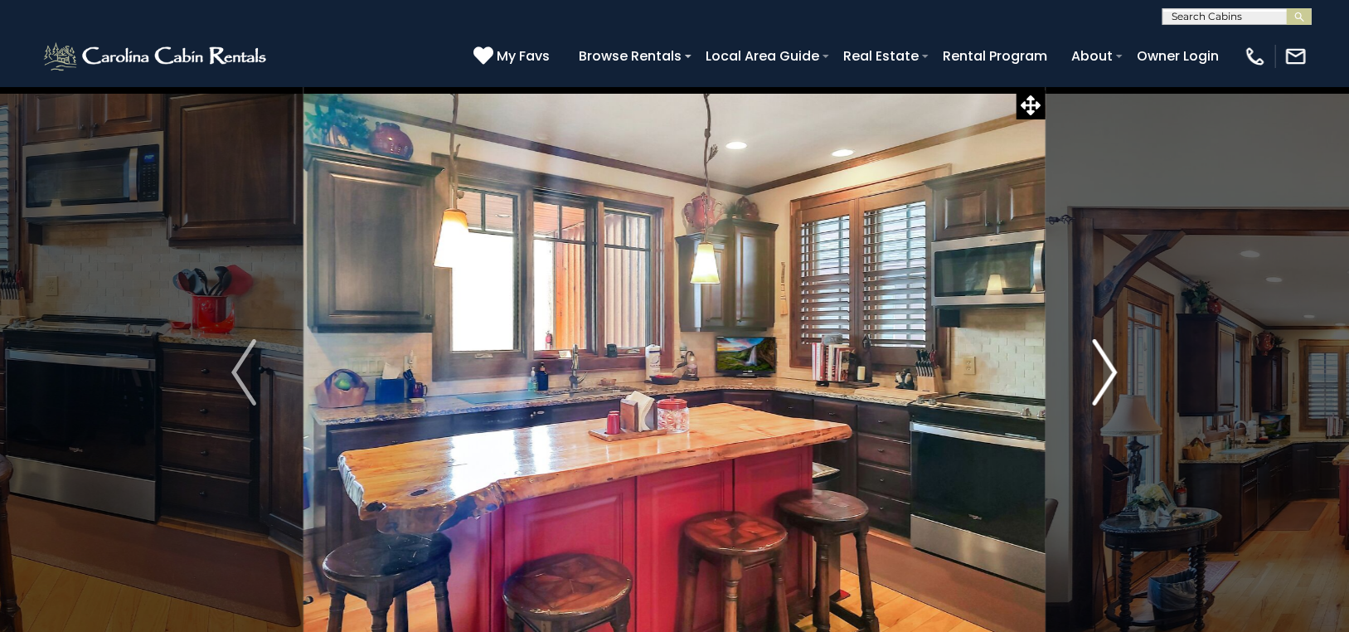
click at [1109, 359] on img "Next" at bounding box center [1104, 372] width 25 height 66
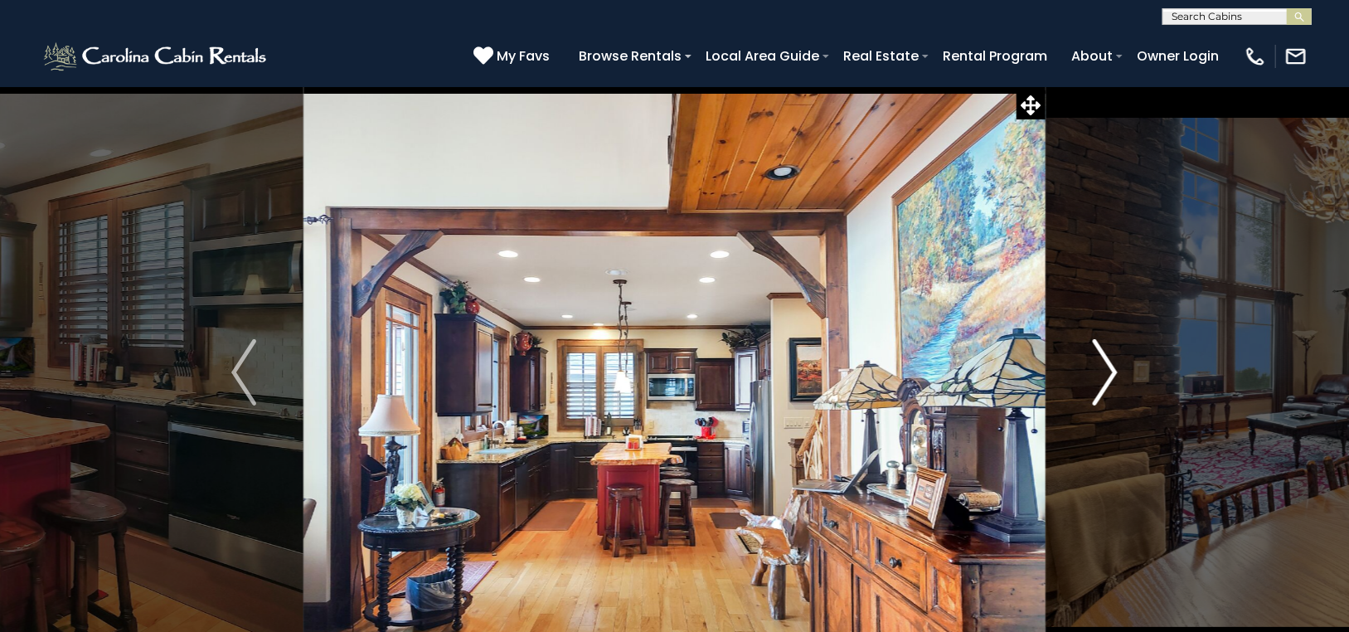
click at [1109, 359] on img "Next" at bounding box center [1104, 372] width 25 height 66
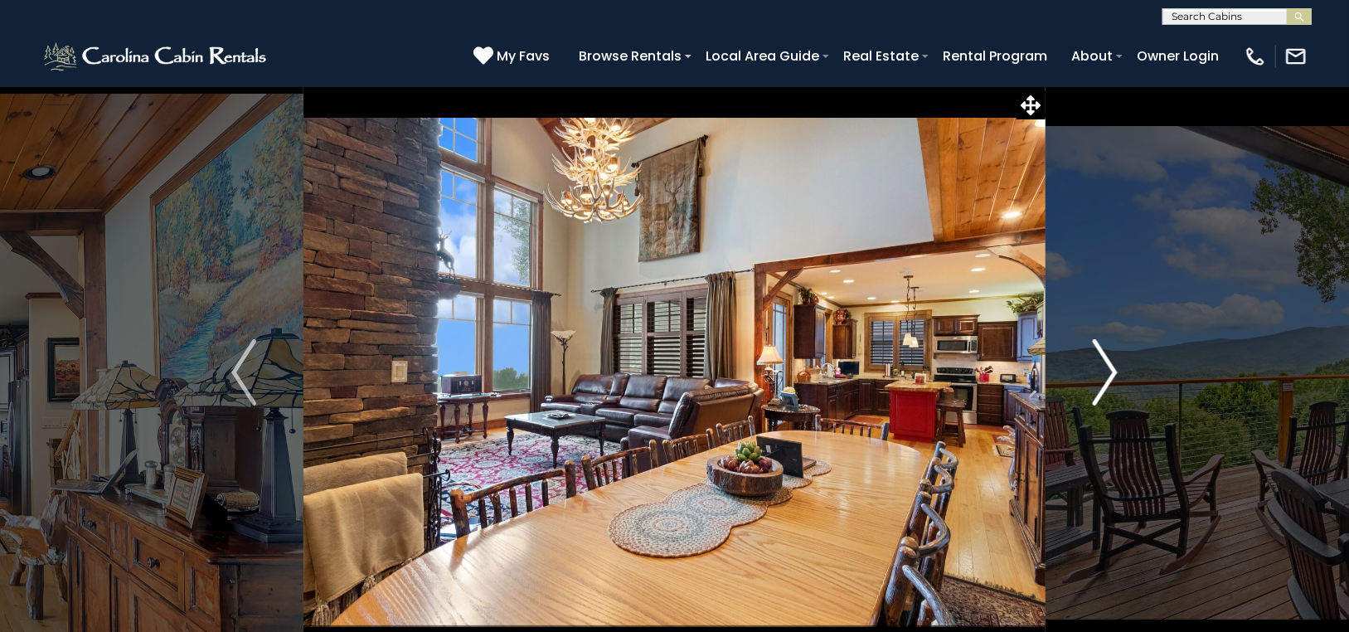
click at [1109, 359] on img "Next" at bounding box center [1104, 372] width 25 height 66
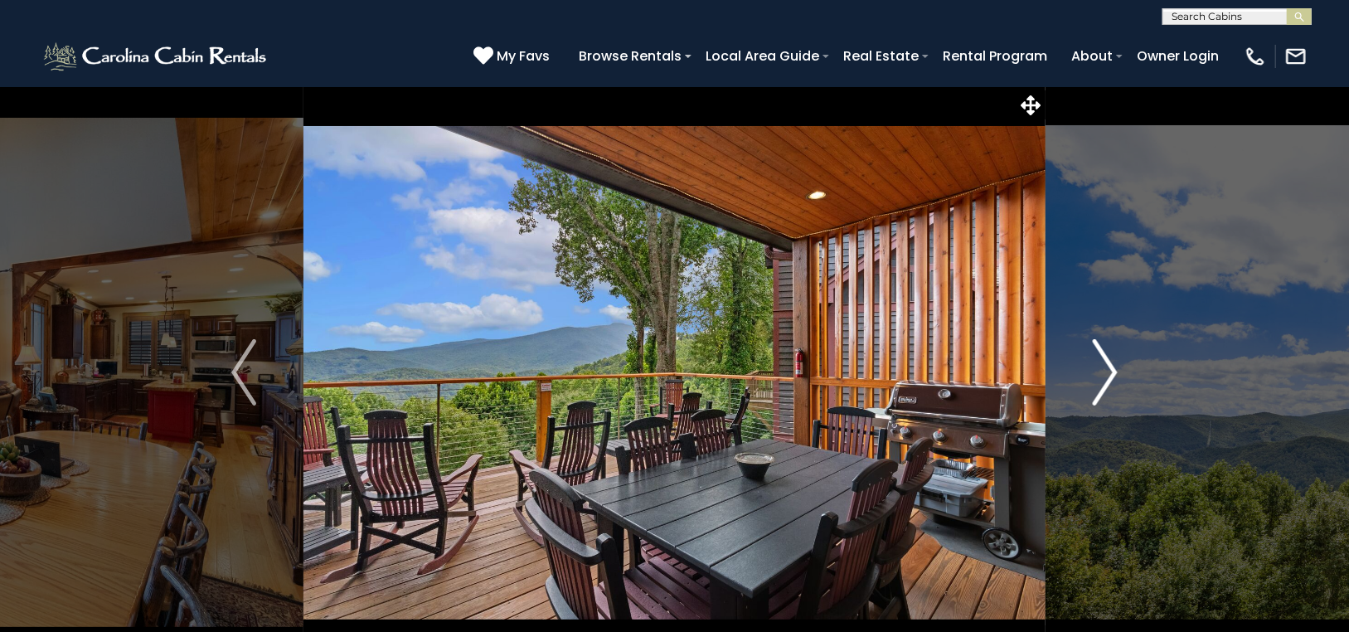
click at [1108, 358] on img "Next" at bounding box center [1104, 372] width 25 height 66
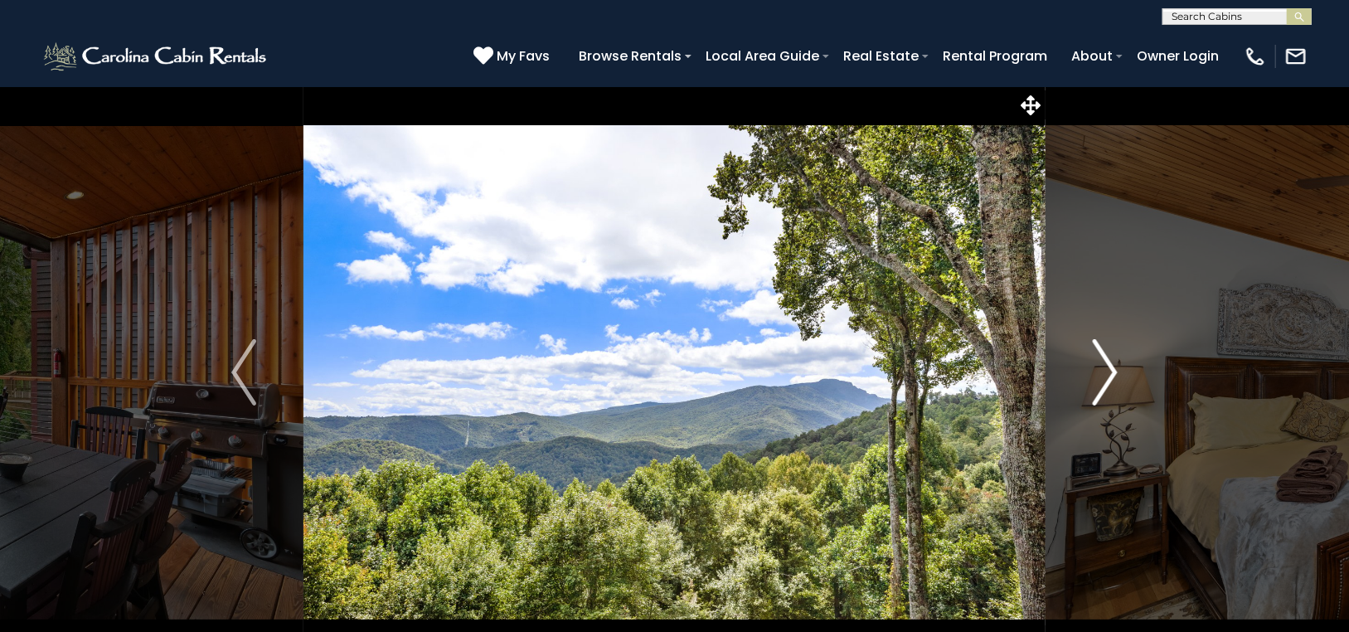
click at [1108, 358] on img "Next" at bounding box center [1104, 372] width 25 height 66
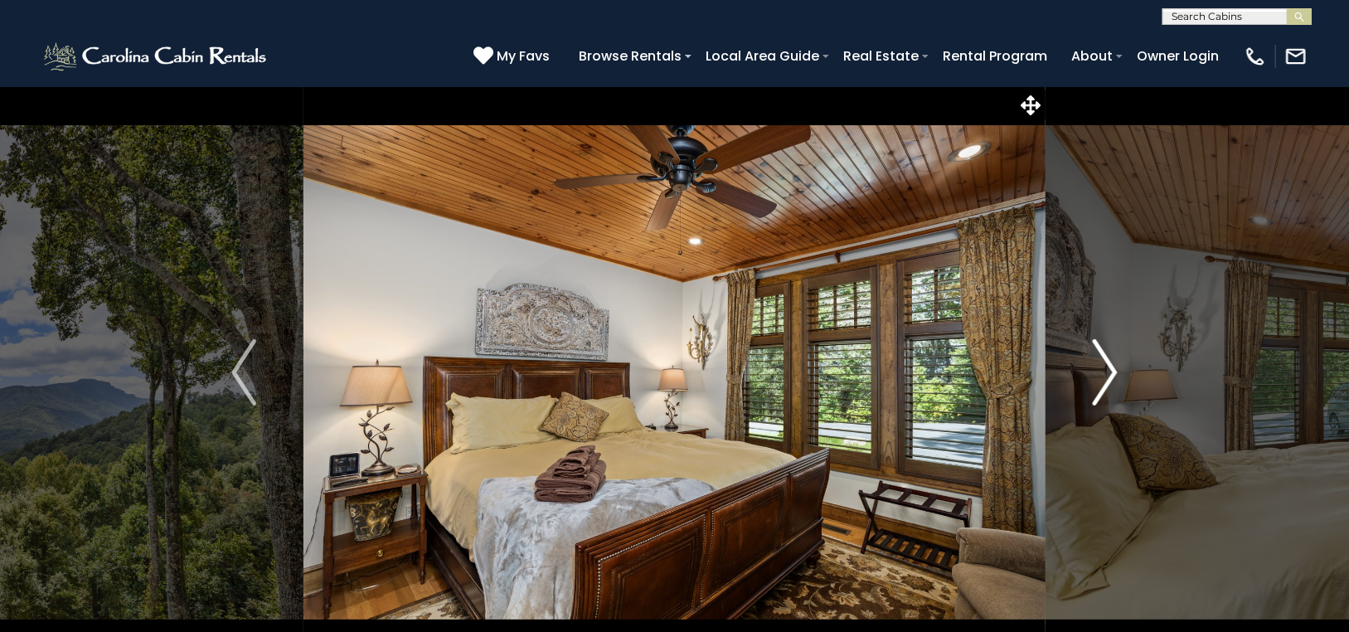
click at [1108, 358] on img "Next" at bounding box center [1104, 372] width 25 height 66
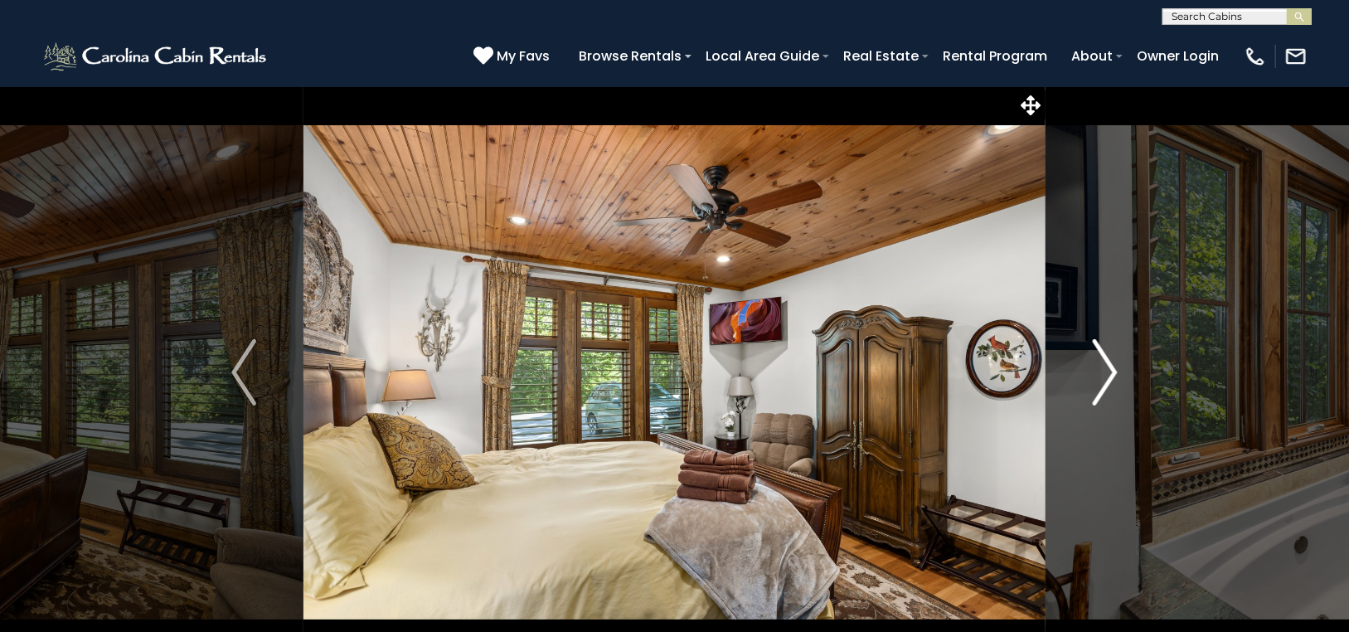
click at [1108, 357] on img "Next" at bounding box center [1104, 372] width 25 height 66
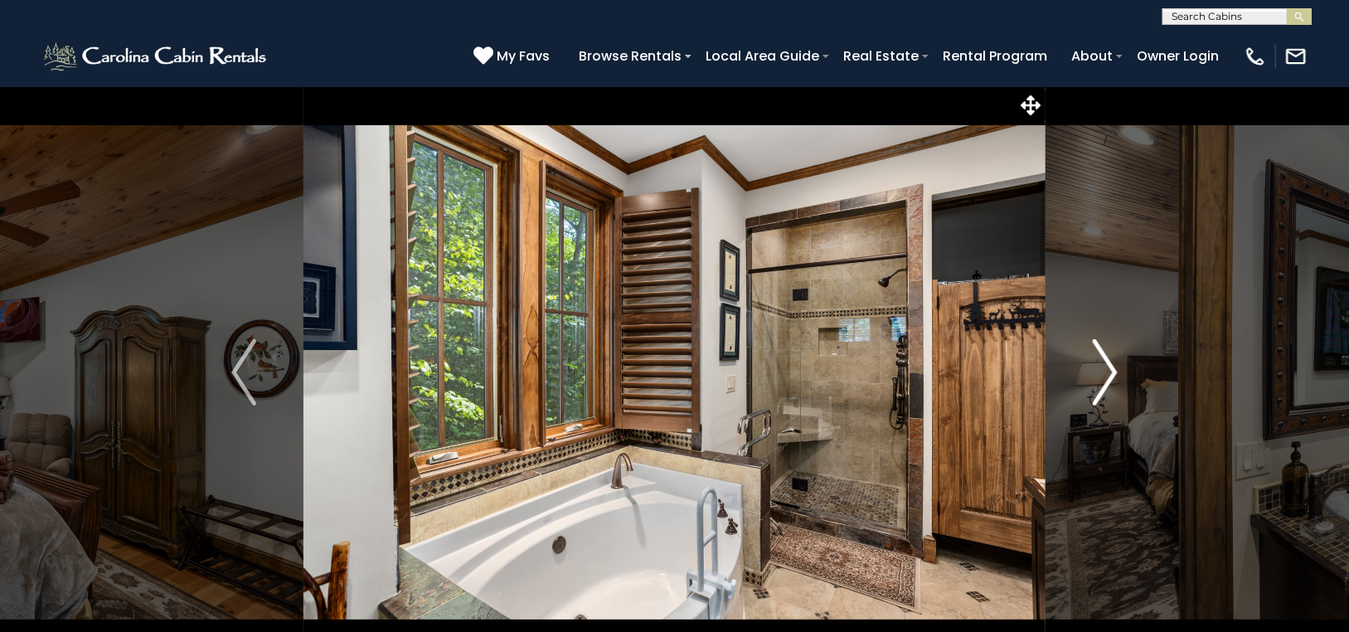
click at [1108, 357] on img "Next" at bounding box center [1104, 372] width 25 height 66
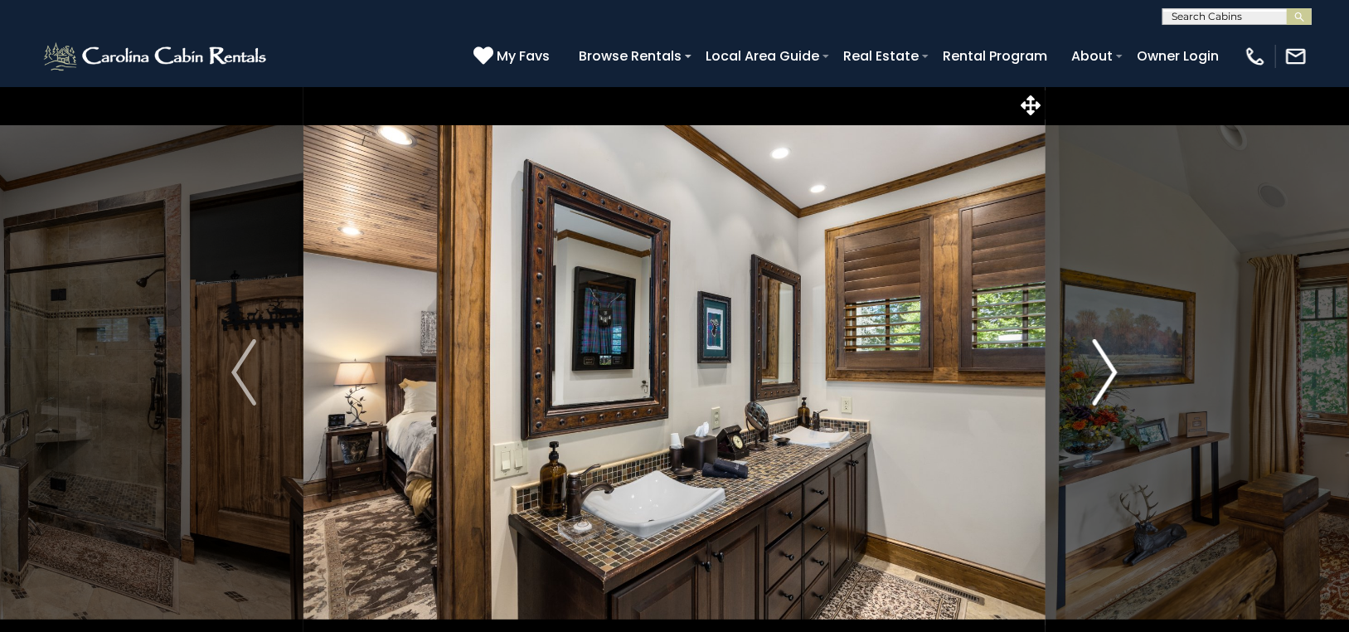
click at [1108, 357] on img "Next" at bounding box center [1104, 372] width 25 height 66
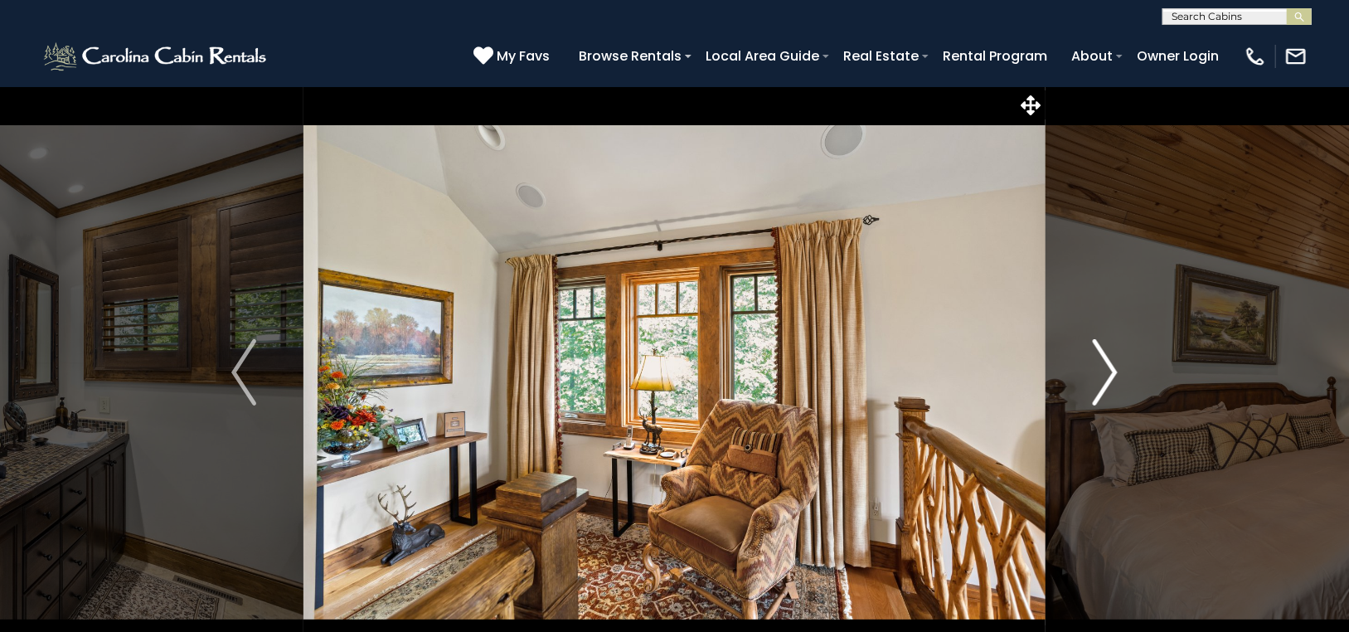
click at [1107, 356] on img "Next" at bounding box center [1104, 372] width 25 height 66
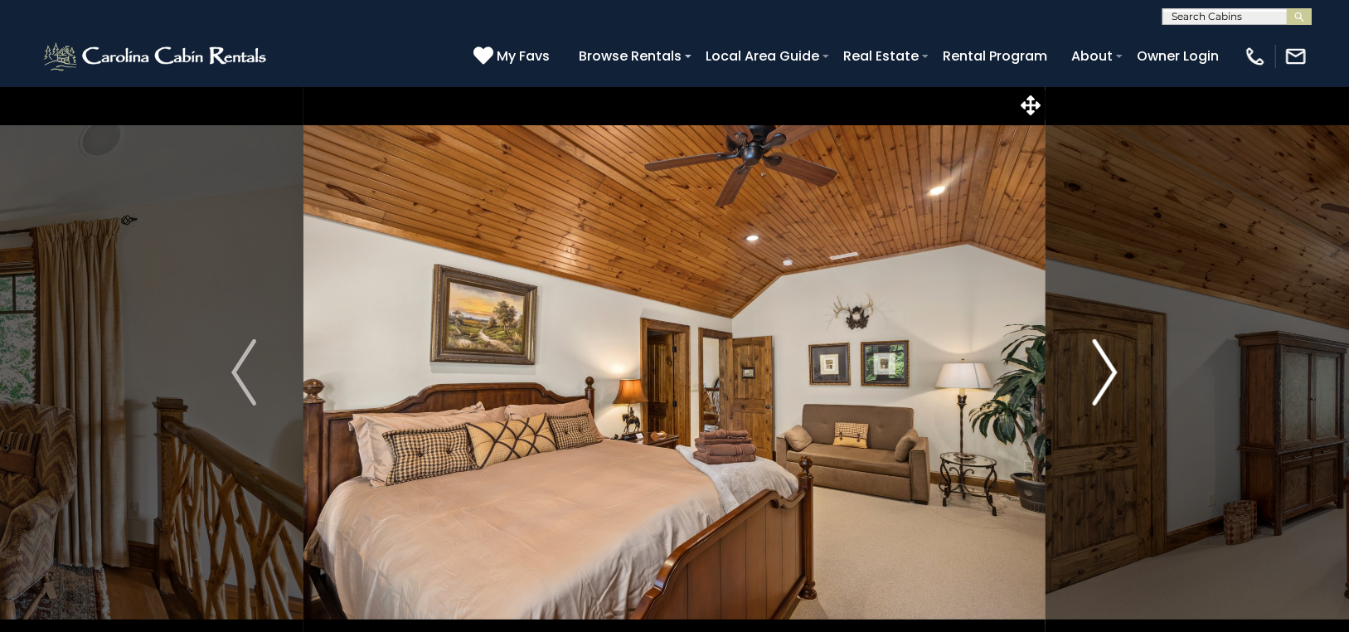
click at [1107, 356] on img "Next" at bounding box center [1104, 372] width 25 height 66
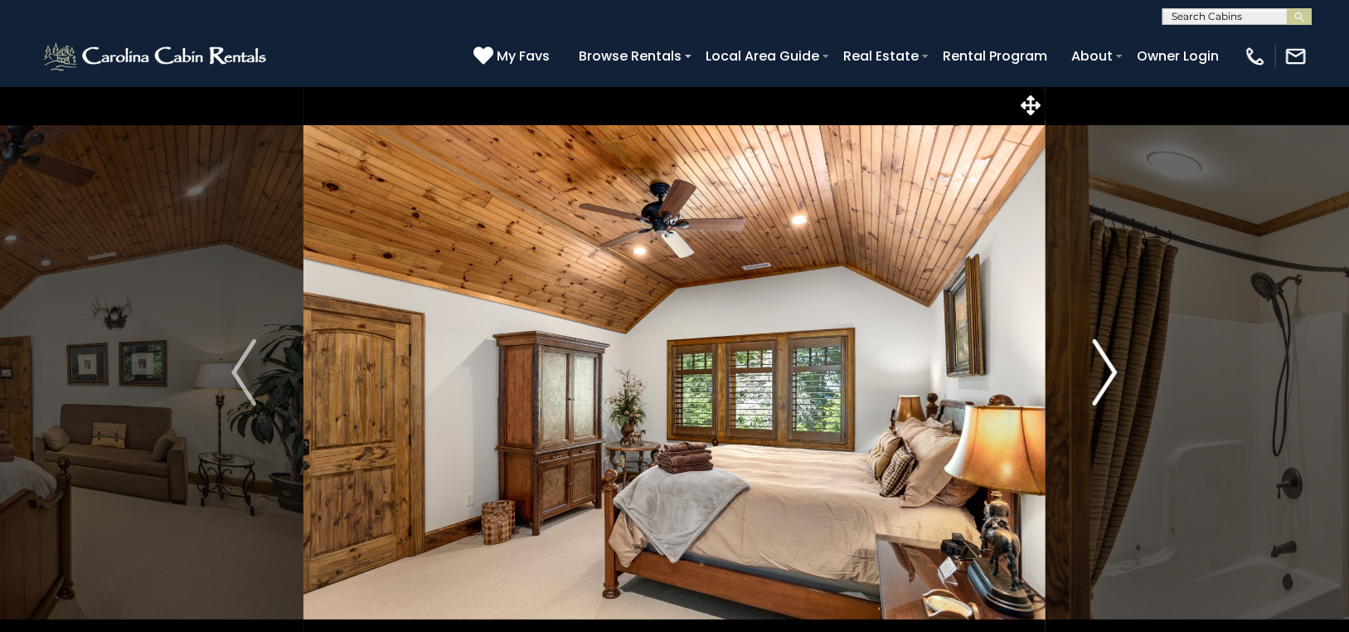
click at [1107, 356] on img "Next" at bounding box center [1104, 372] width 25 height 66
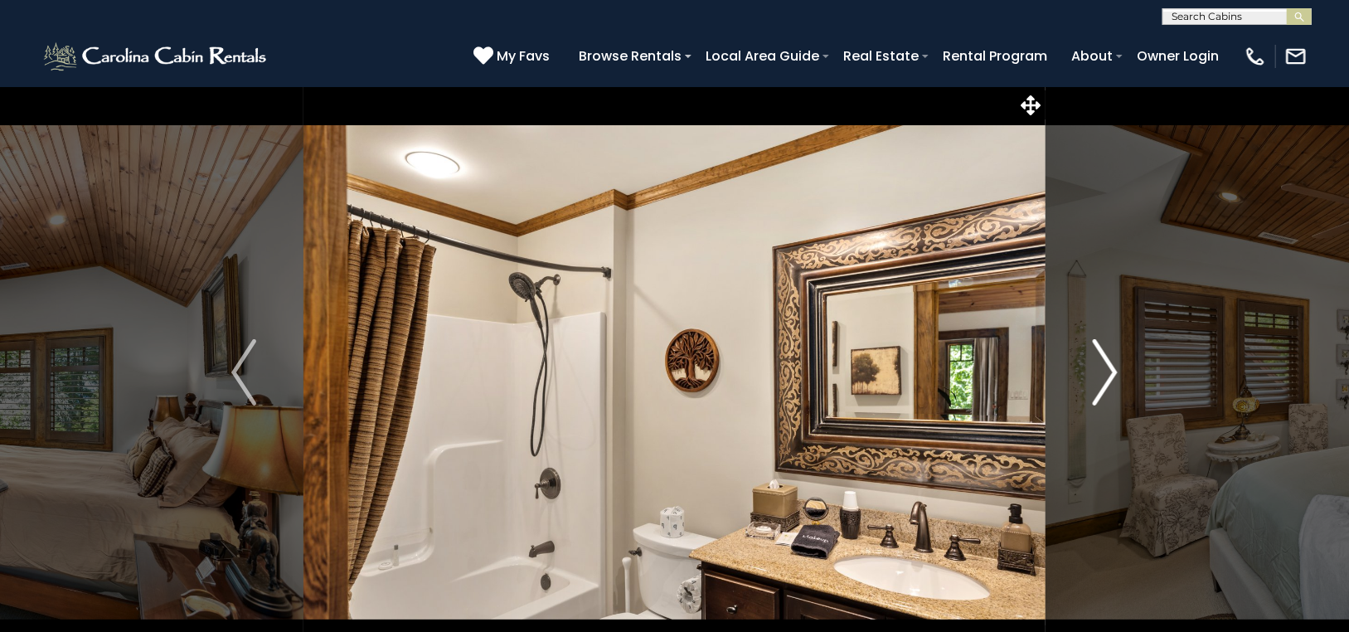
click at [1107, 356] on img "Next" at bounding box center [1104, 372] width 25 height 66
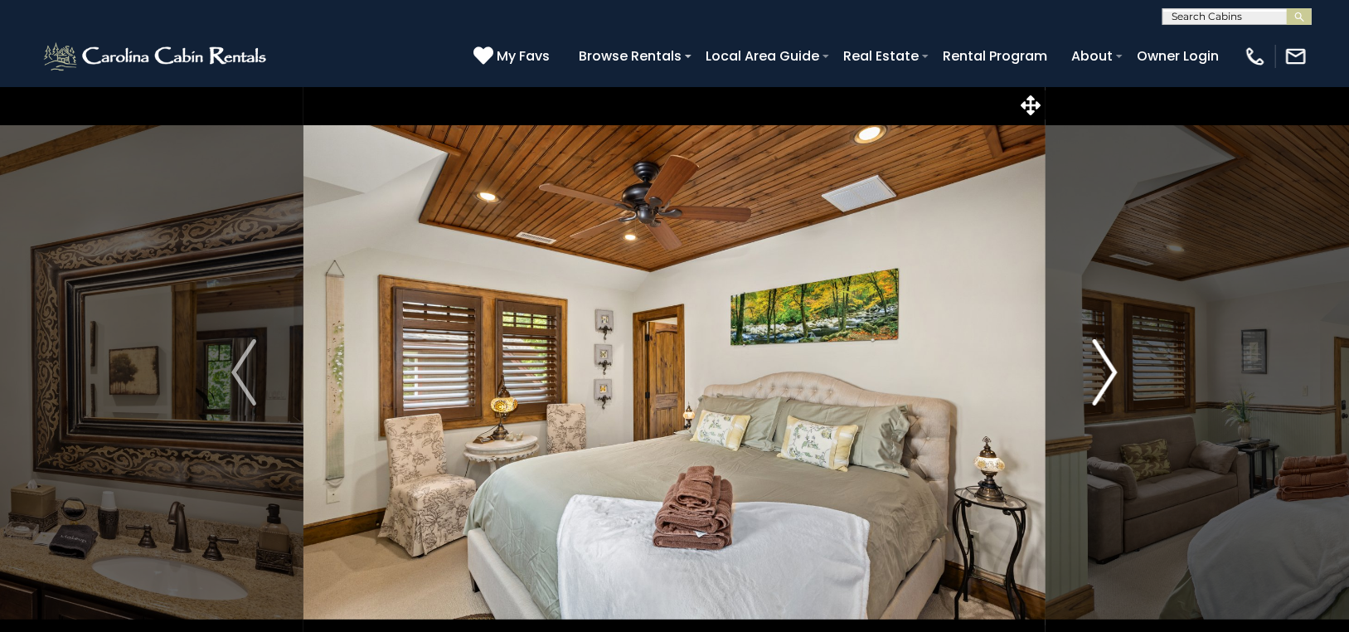
click at [1107, 356] on img "Next" at bounding box center [1104, 372] width 25 height 66
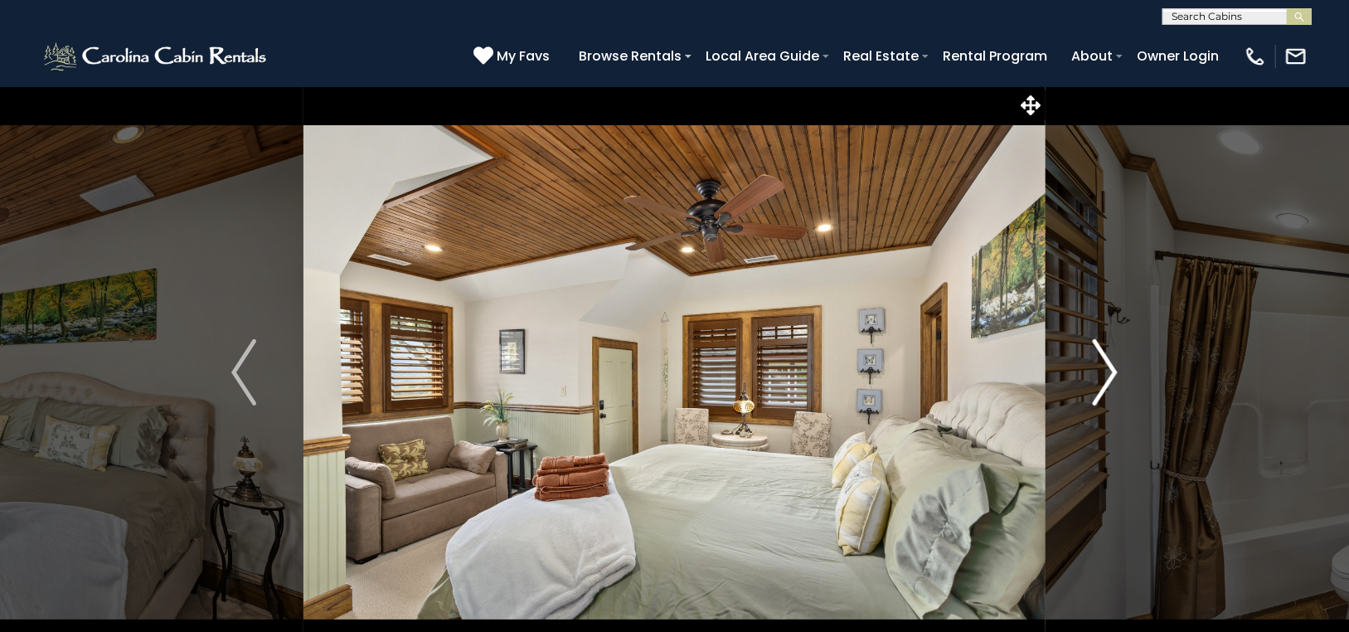
click at [1107, 356] on img "Next" at bounding box center [1104, 372] width 25 height 66
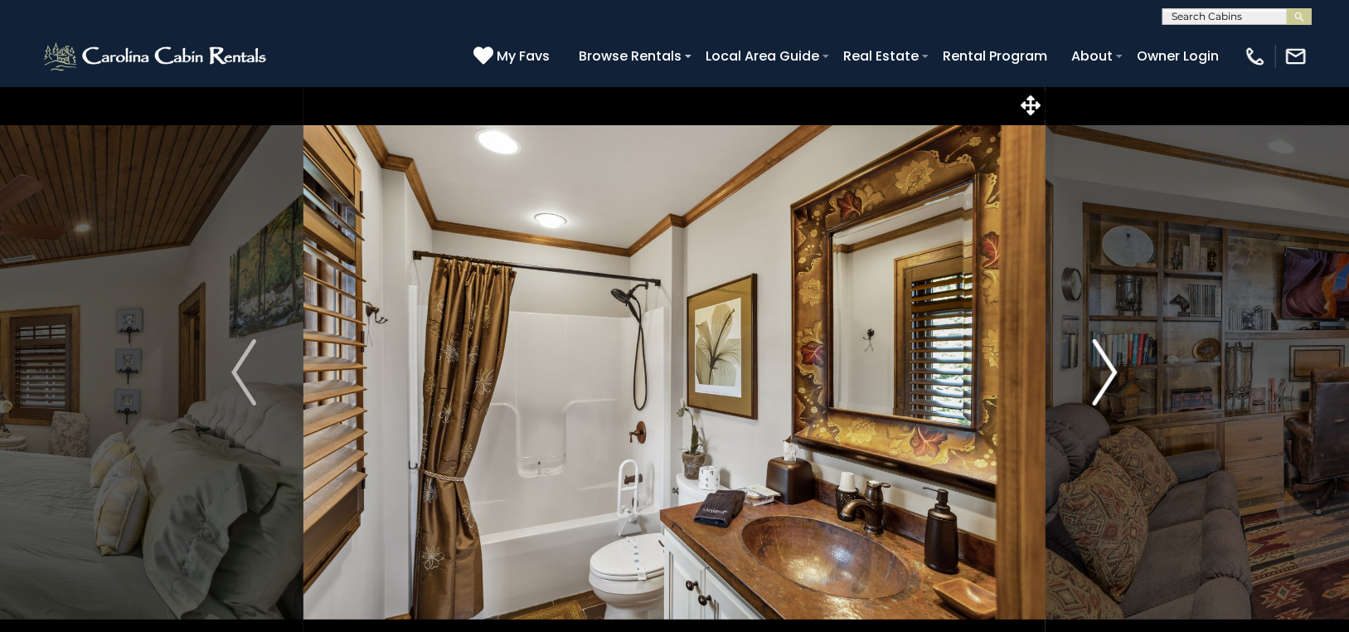
click at [1107, 356] on img "Next" at bounding box center [1104, 372] width 25 height 66
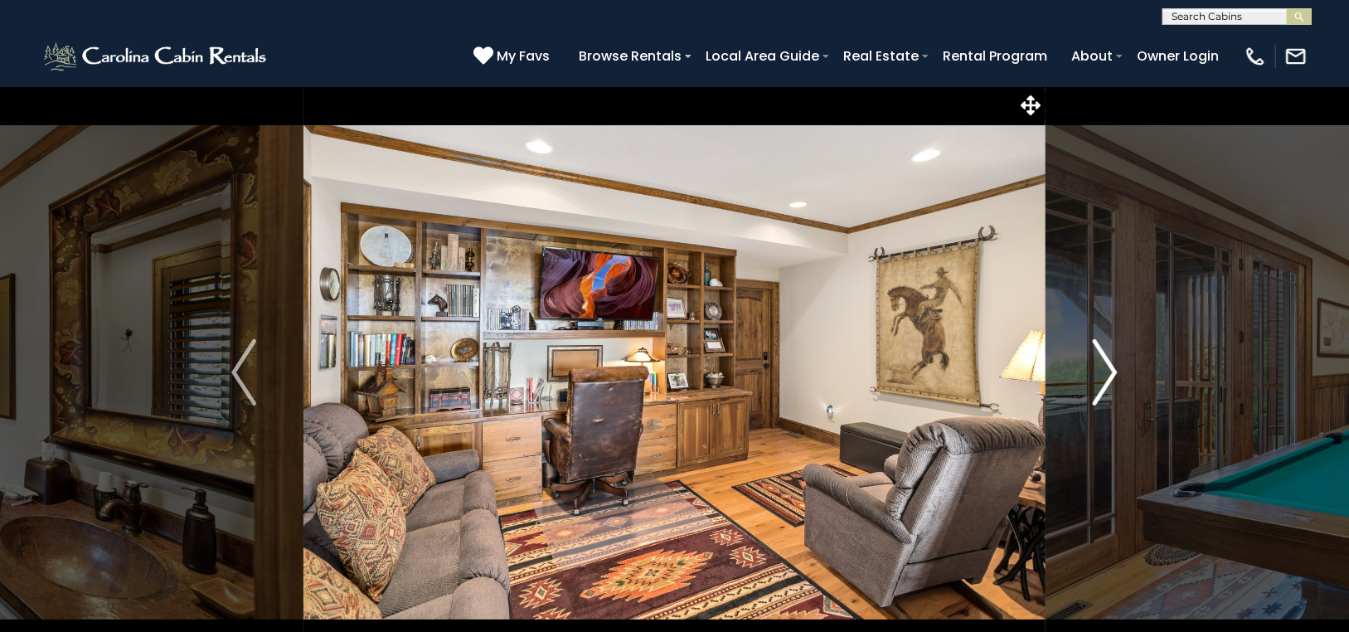
click at [1107, 356] on img "Next" at bounding box center [1104, 372] width 25 height 66
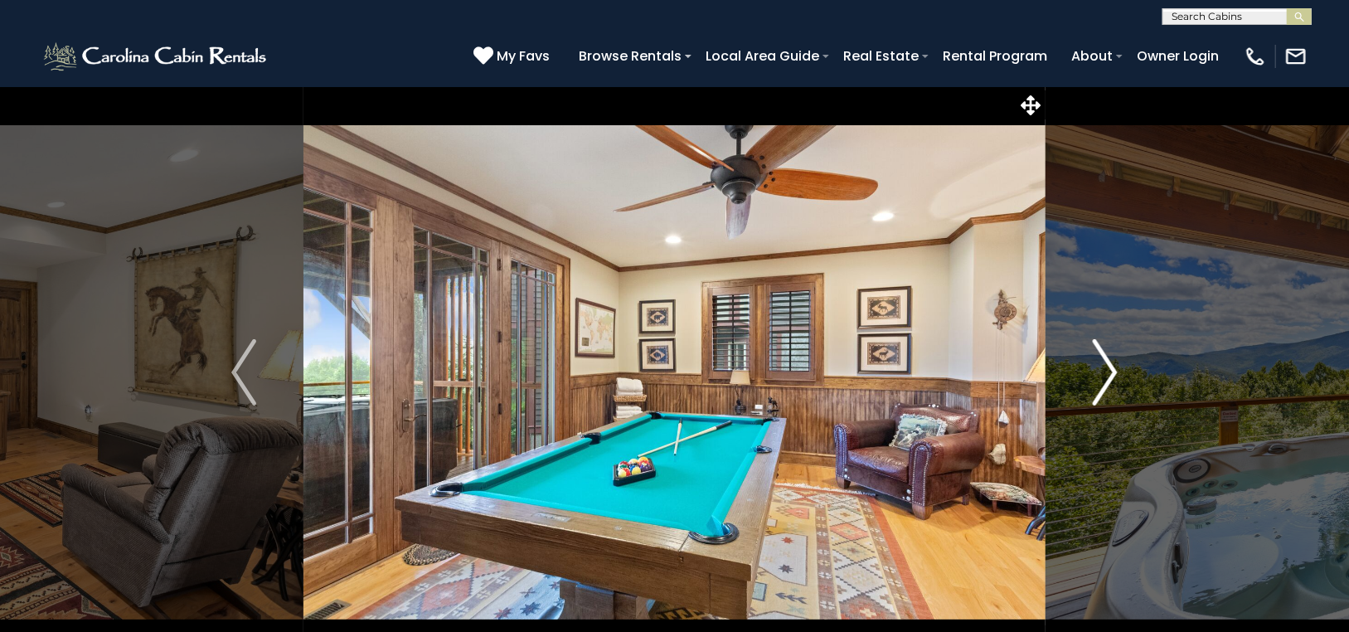
click at [1107, 356] on img "Next" at bounding box center [1104, 372] width 25 height 66
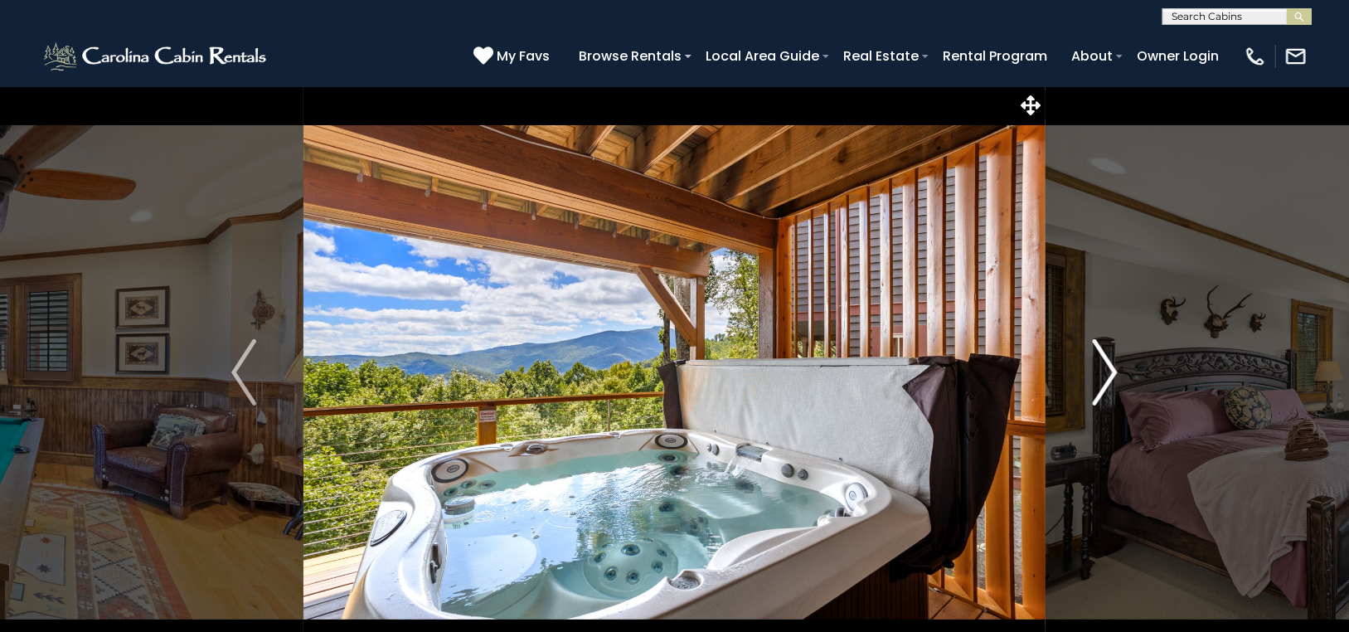
click at [1107, 356] on img "Next" at bounding box center [1104, 372] width 25 height 66
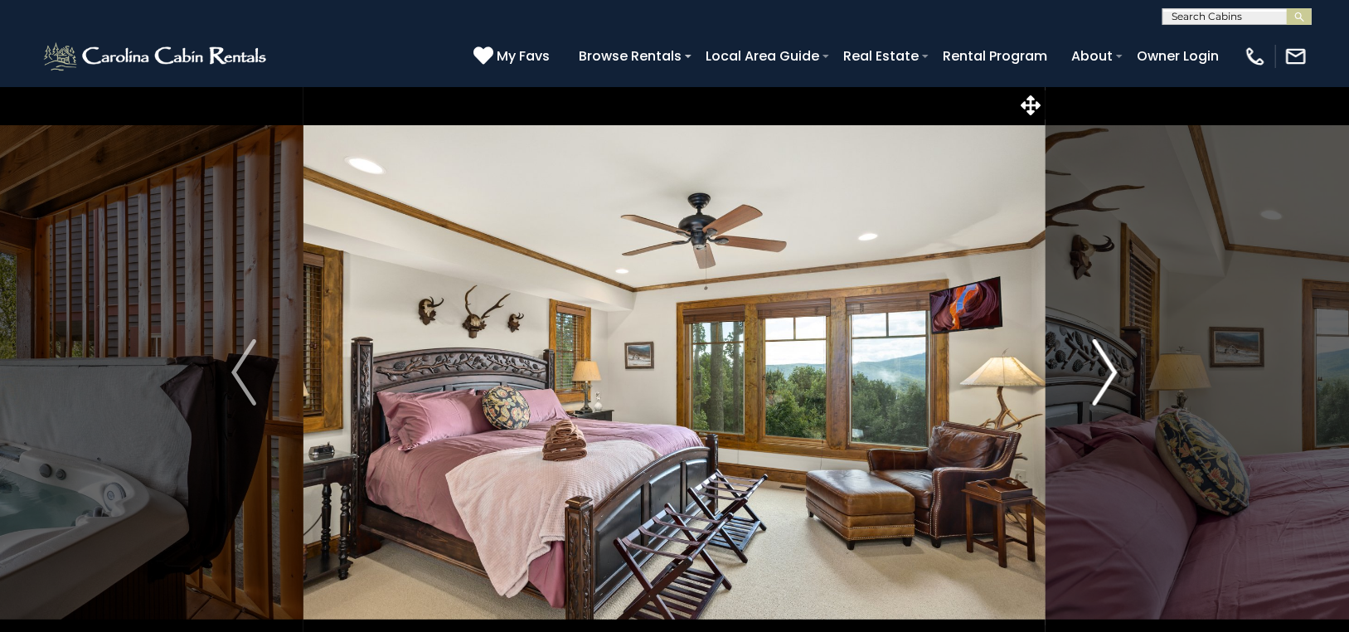
click at [1107, 355] on img "Next" at bounding box center [1104, 372] width 25 height 66
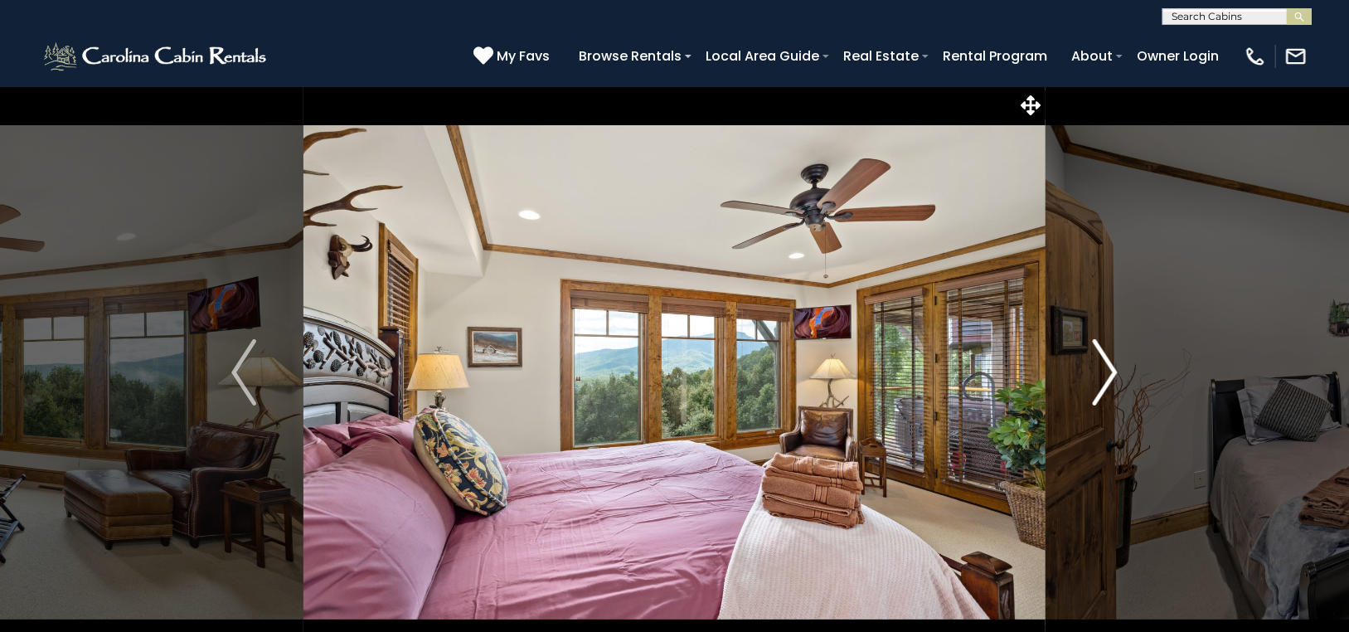
click at [1107, 355] on img "Next" at bounding box center [1104, 372] width 25 height 66
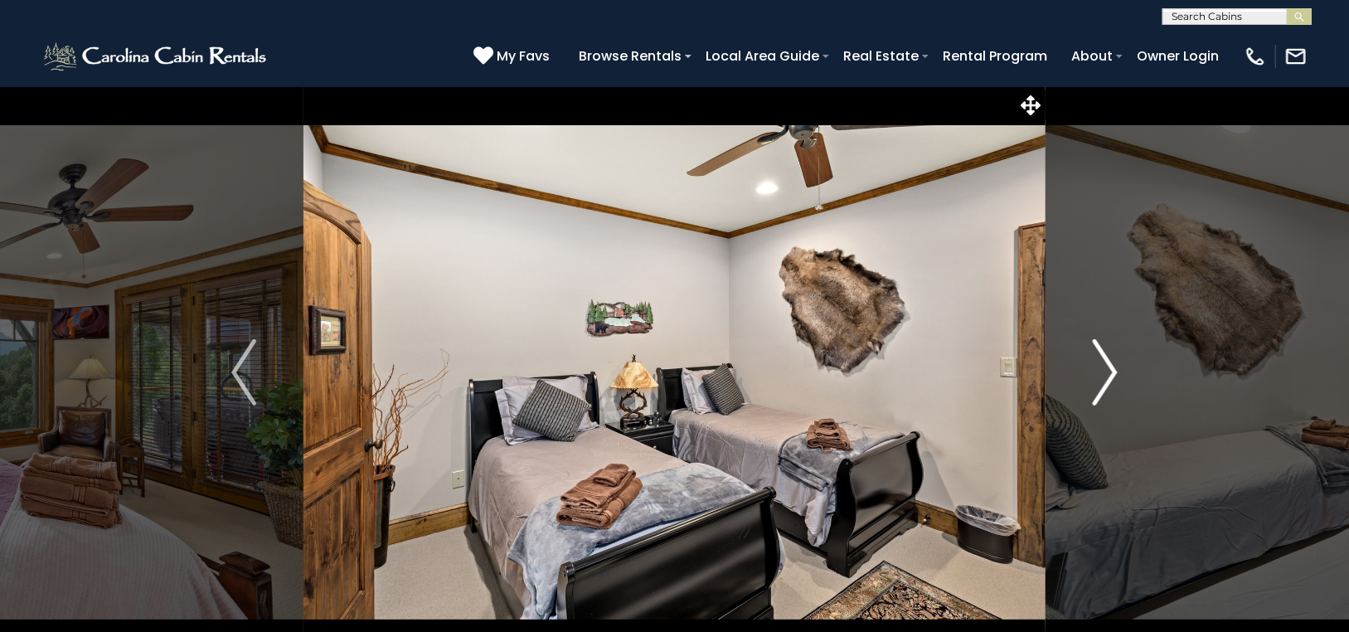
click at [1107, 355] on img "Next" at bounding box center [1104, 372] width 25 height 66
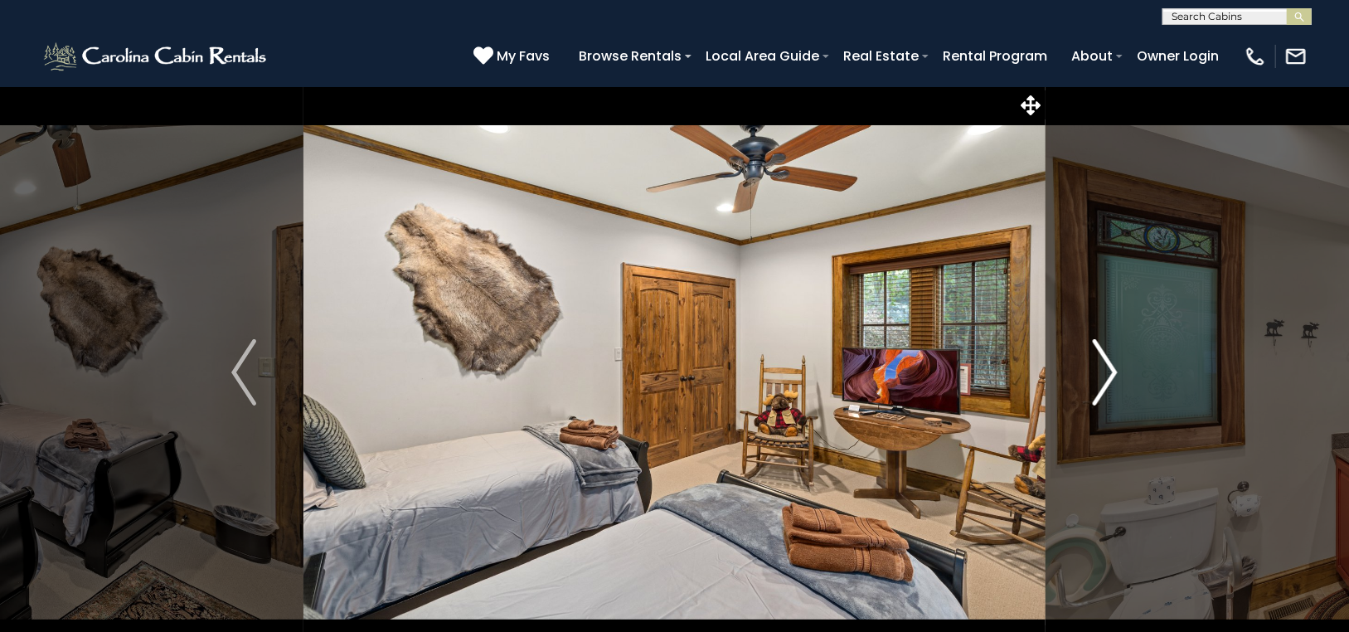
click at [1107, 355] on img "Next" at bounding box center [1104, 372] width 25 height 66
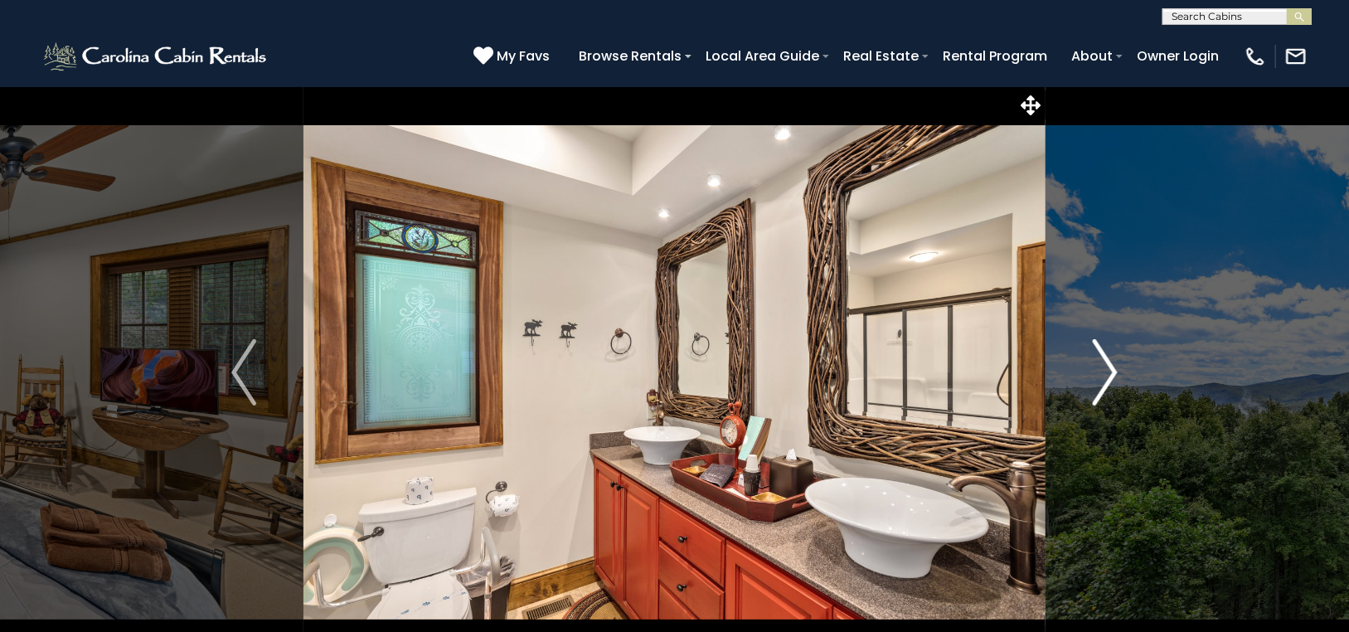
click at [1107, 355] on img "Next" at bounding box center [1104, 372] width 25 height 66
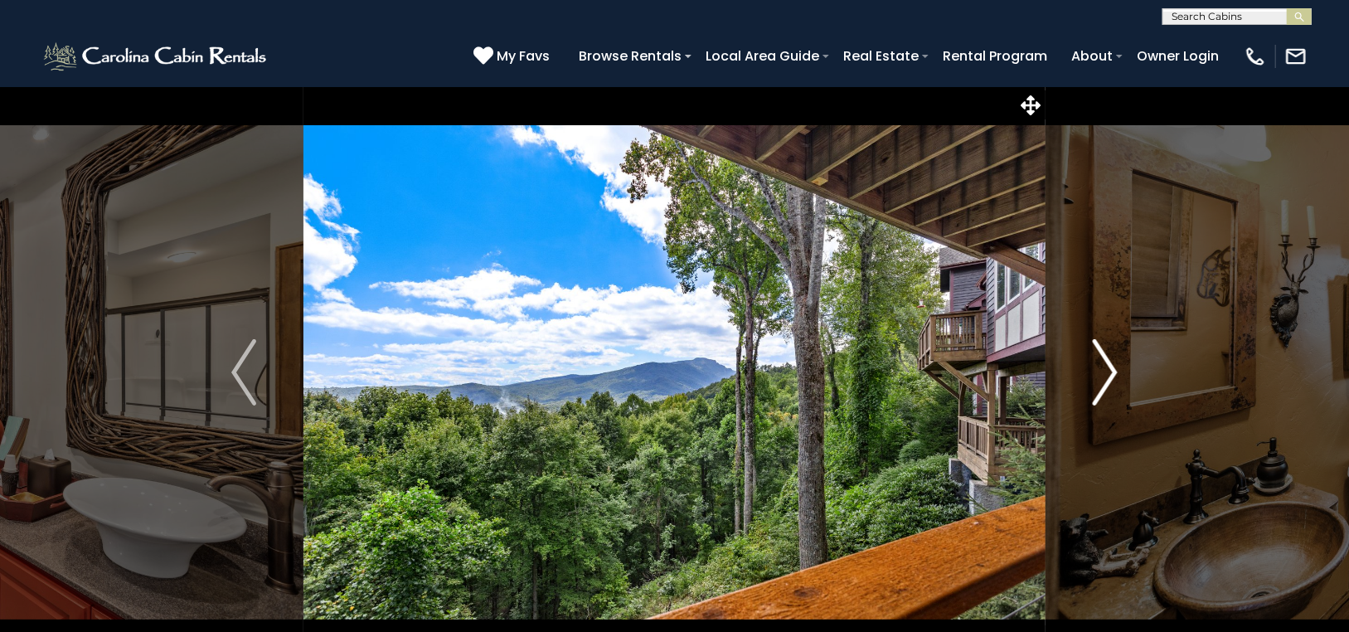
click at [1107, 355] on img "Next" at bounding box center [1104, 372] width 25 height 66
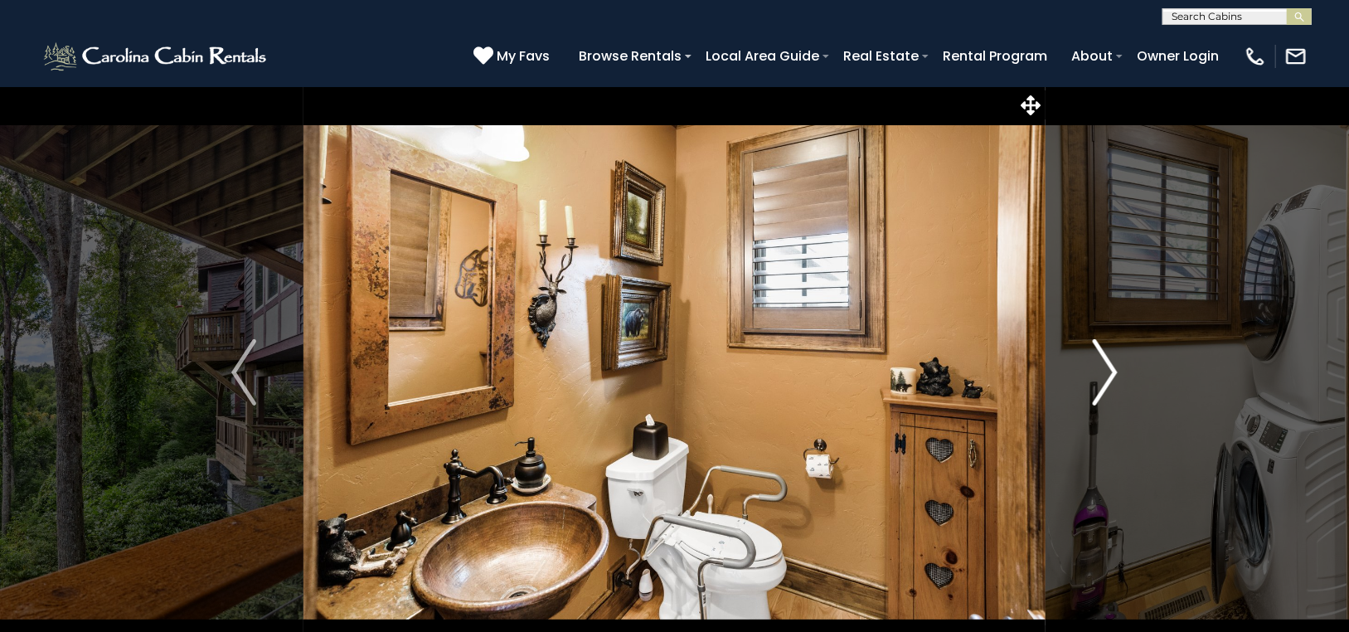
click at [1107, 355] on img "Next" at bounding box center [1104, 372] width 25 height 66
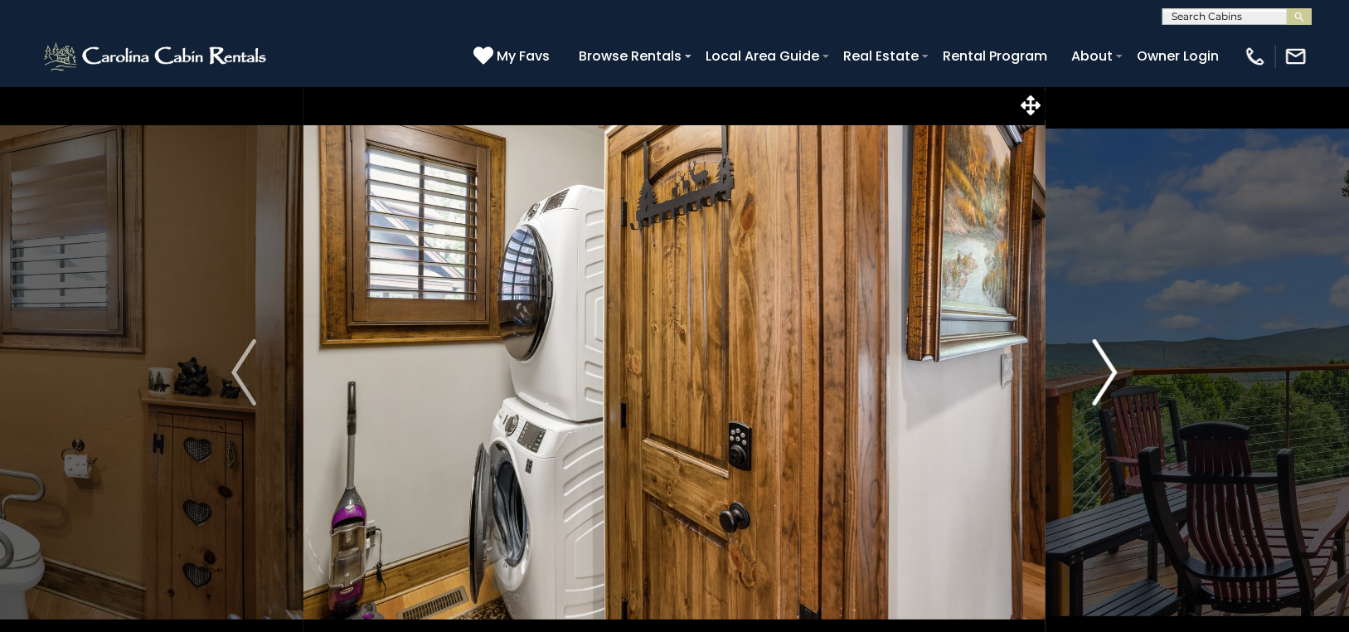
click at [1107, 355] on img "Next" at bounding box center [1104, 372] width 25 height 66
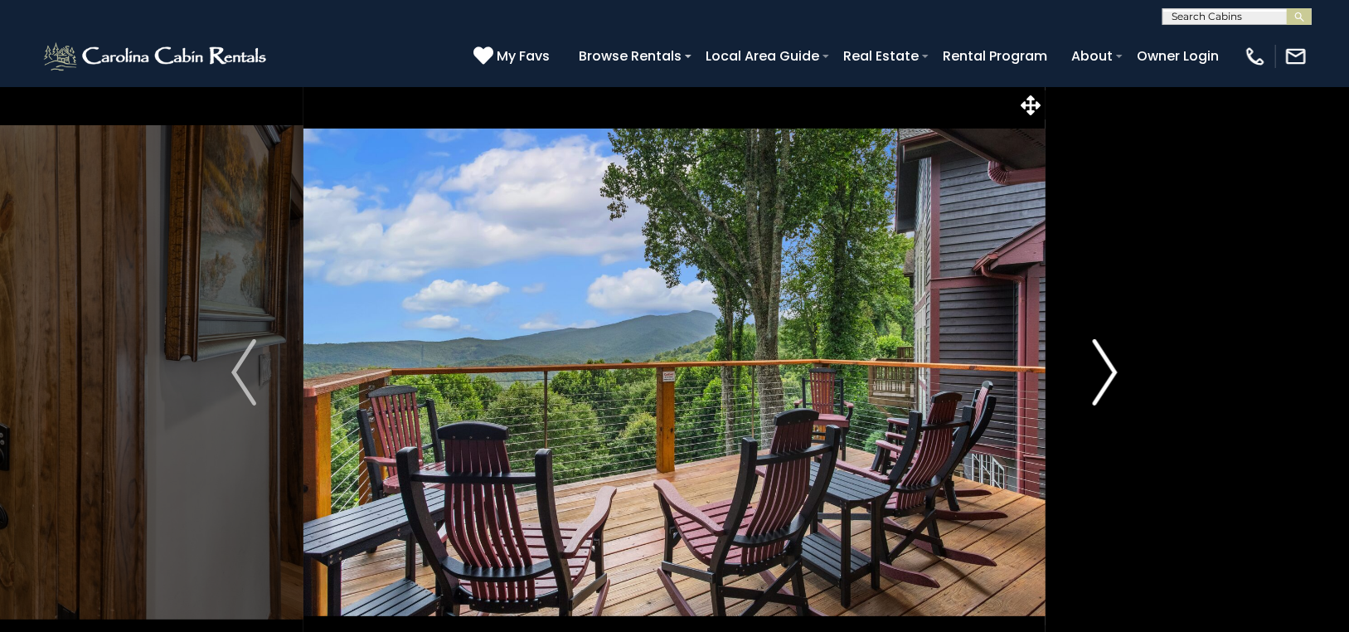
click at [1107, 355] on img "Next" at bounding box center [1104, 372] width 25 height 66
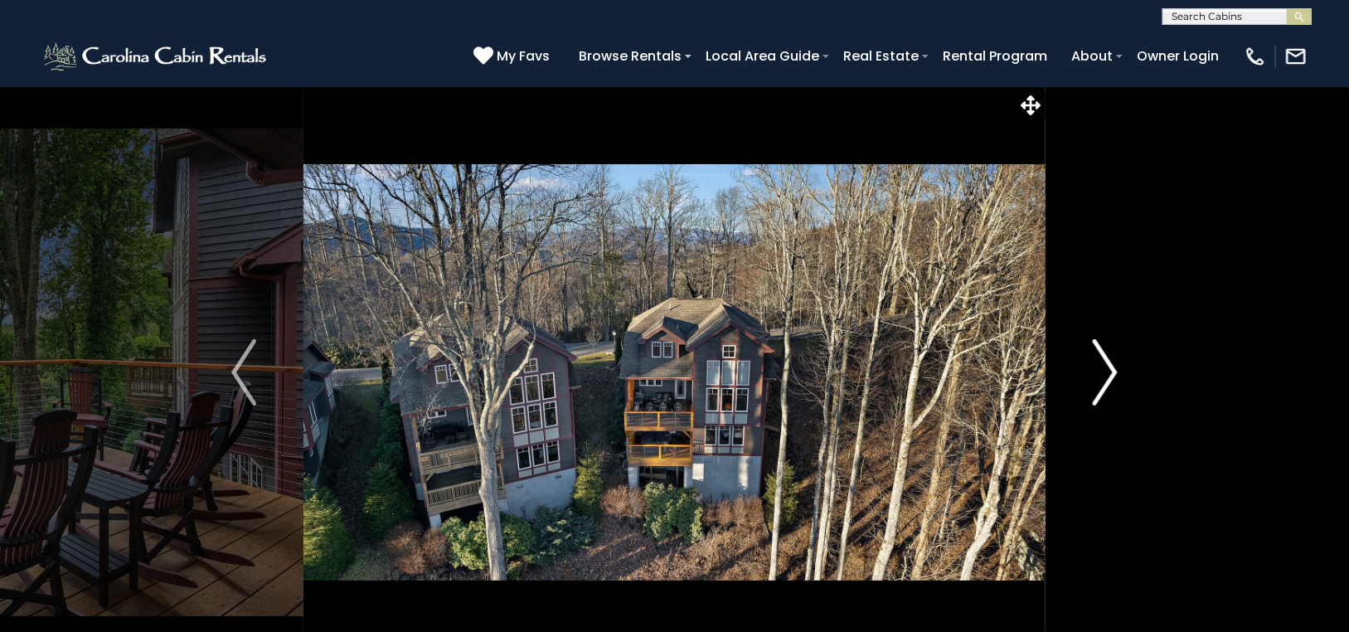
click at [1107, 355] on img "Next" at bounding box center [1104, 372] width 25 height 66
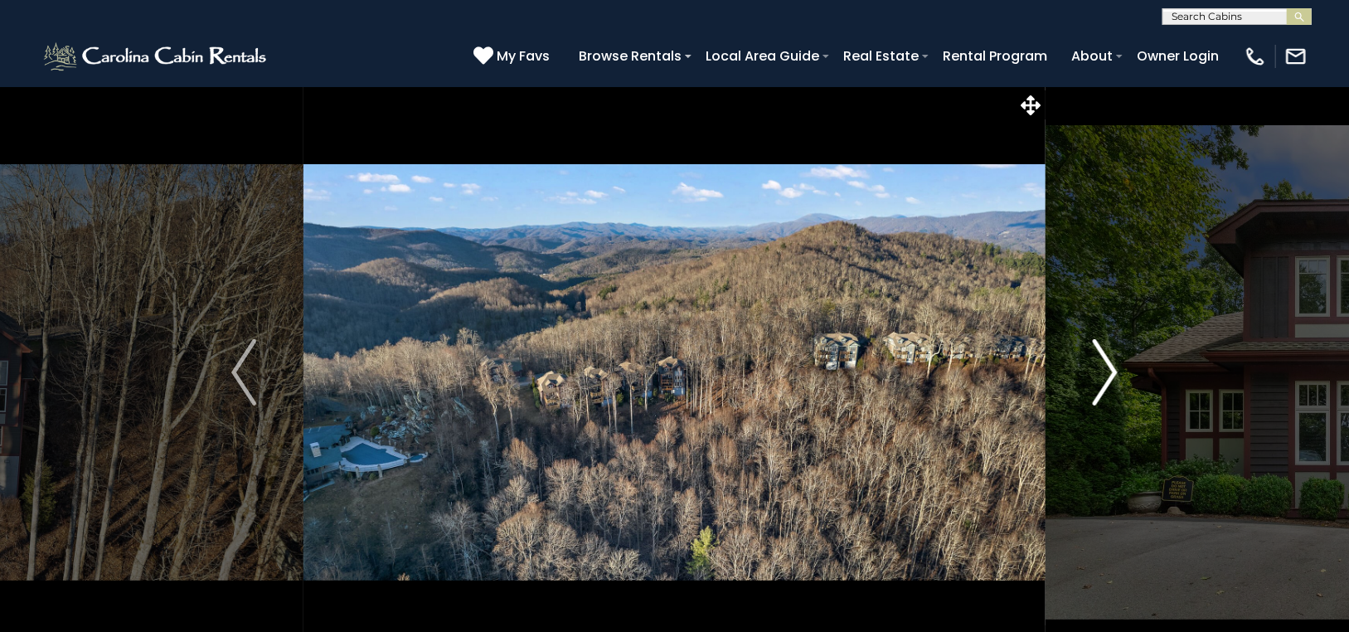
click at [1107, 354] on img "Next" at bounding box center [1104, 372] width 25 height 66
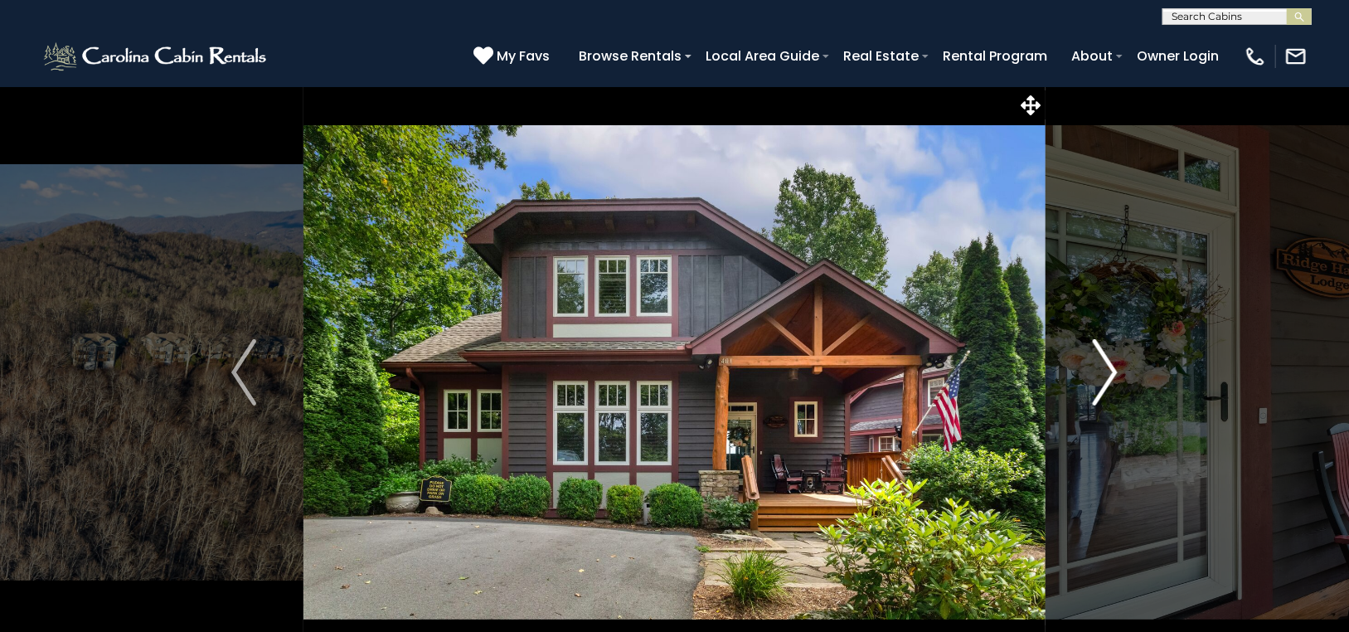
click at [1107, 354] on img "Next" at bounding box center [1104, 372] width 25 height 66
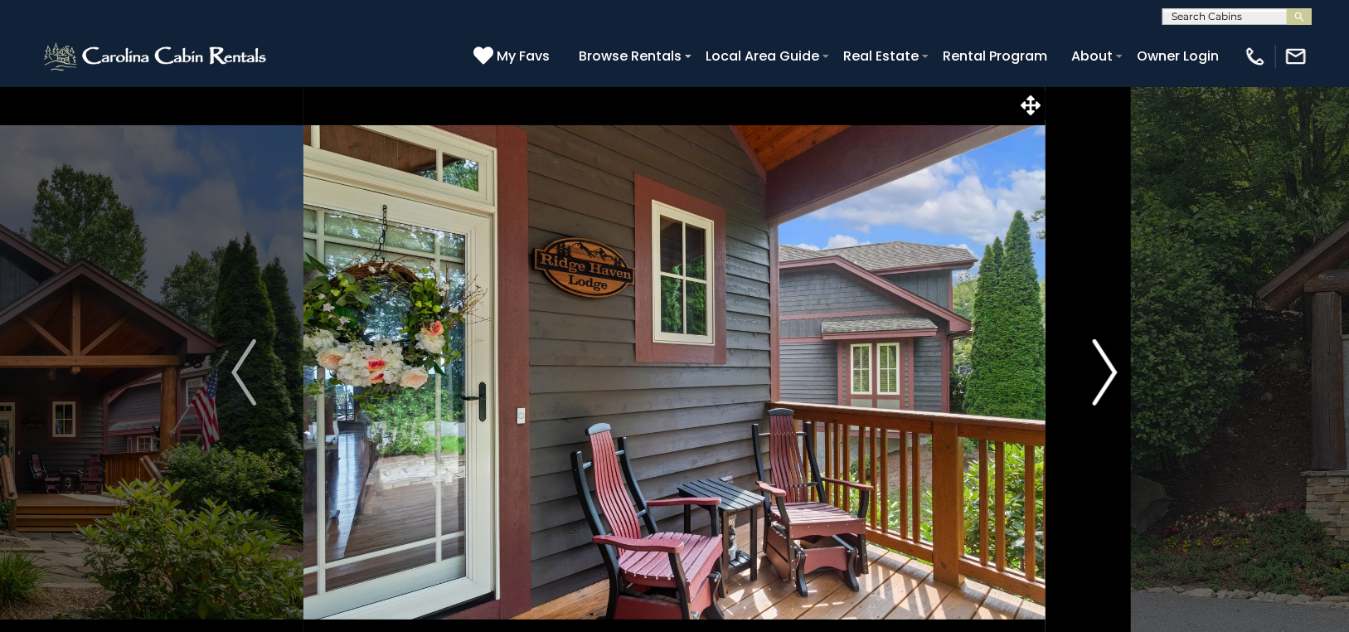
click at [1106, 353] on img "Next" at bounding box center [1104, 372] width 25 height 66
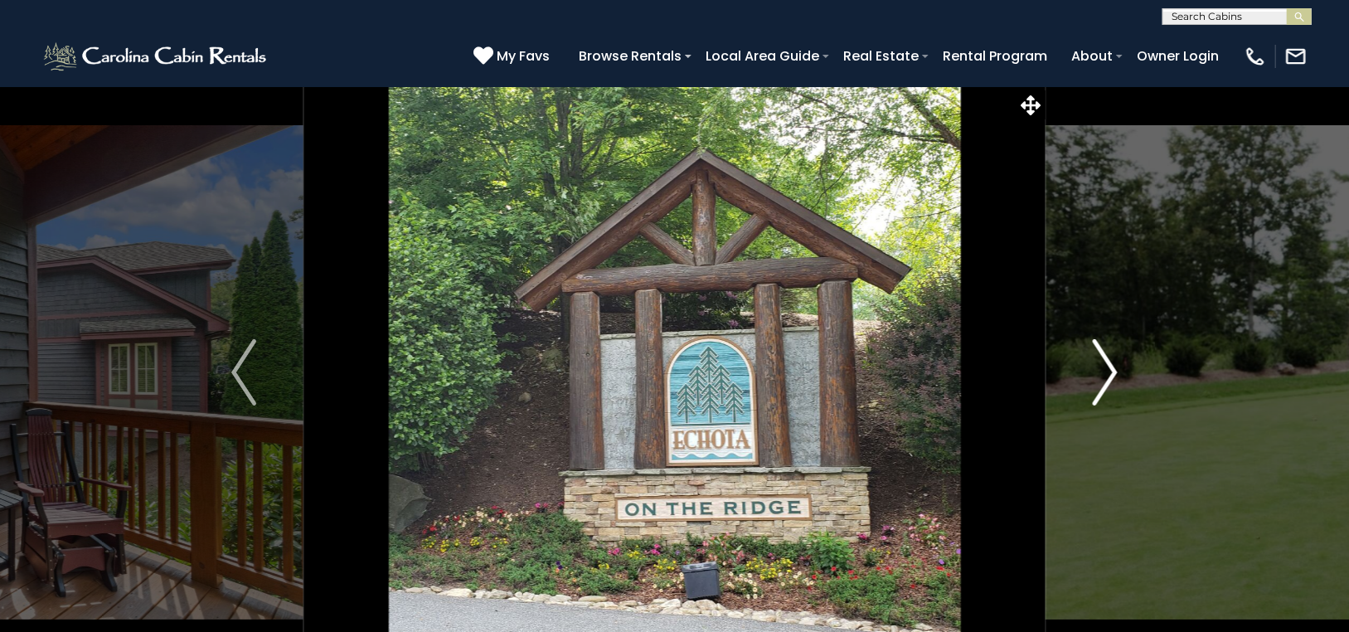
click at [1106, 352] on img "Next" at bounding box center [1104, 372] width 25 height 66
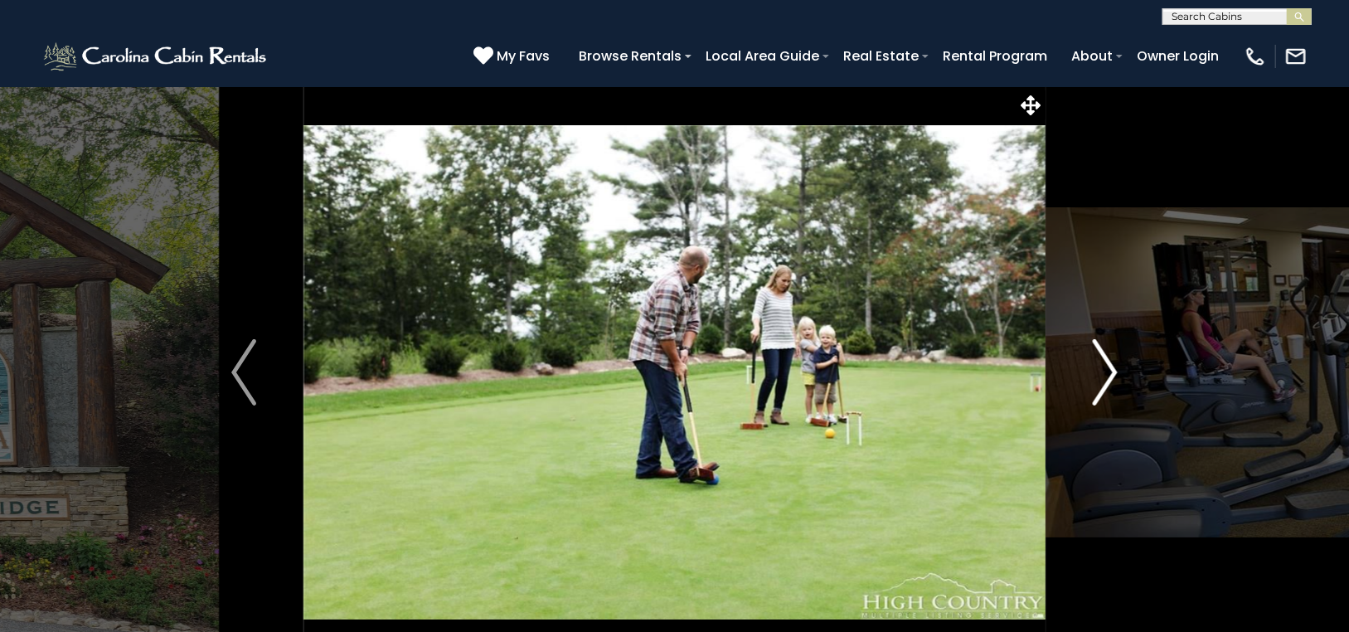
click at [1106, 352] on img "Next" at bounding box center [1104, 372] width 25 height 66
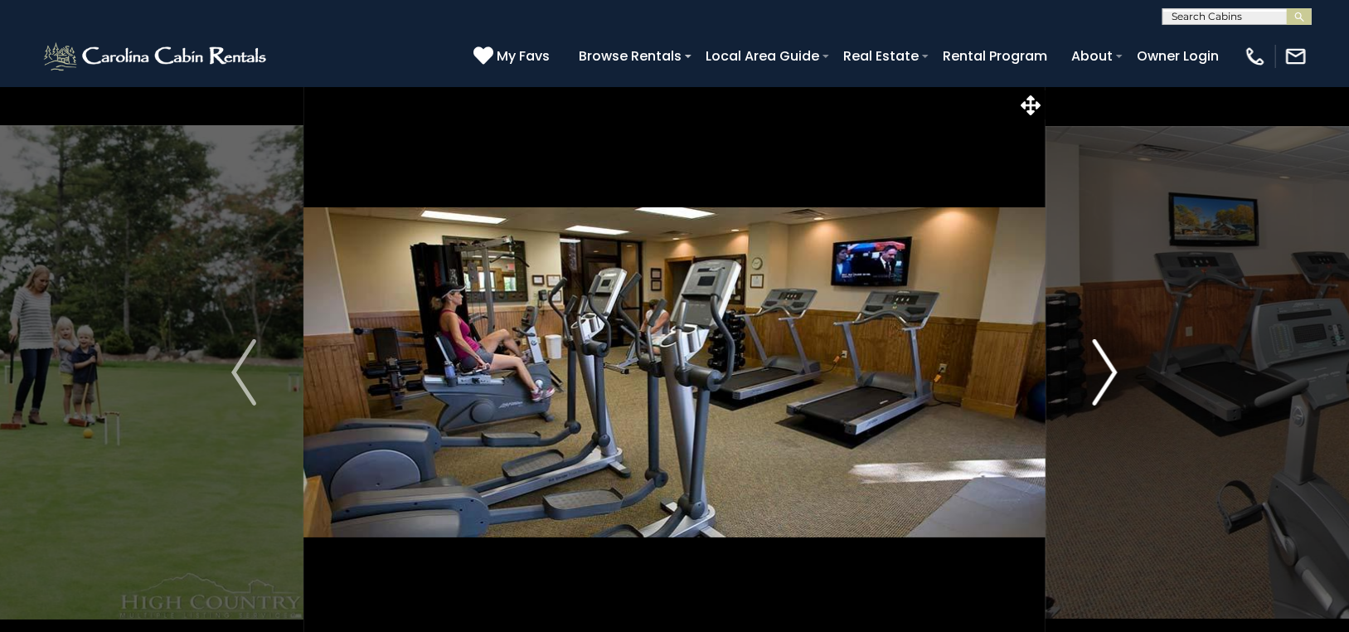
click at [1106, 352] on img "Next" at bounding box center [1104, 372] width 25 height 66
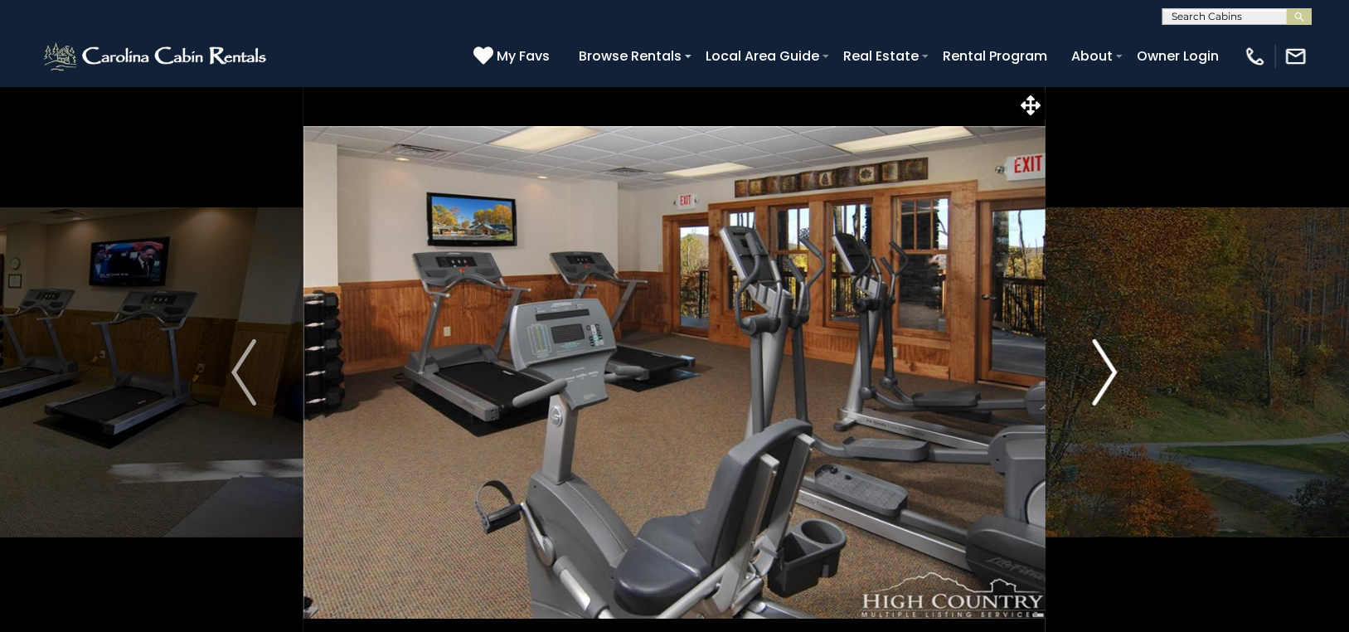
click at [1106, 352] on img "Next" at bounding box center [1104, 372] width 25 height 66
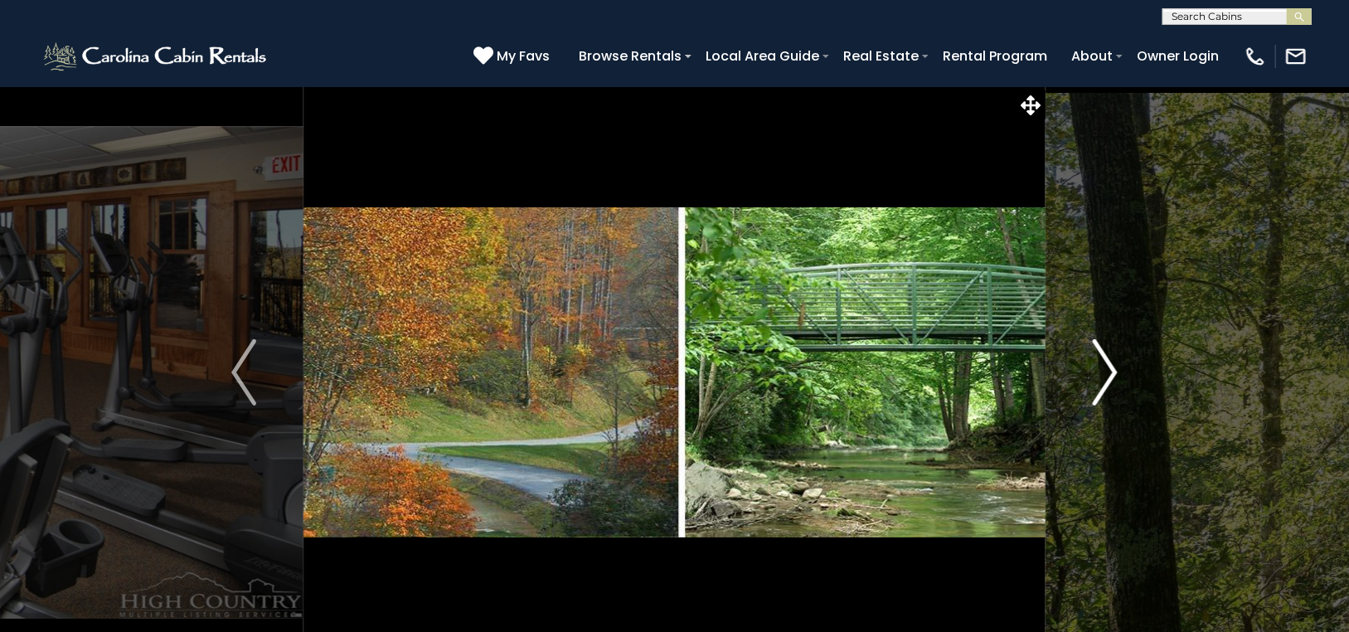
click at [1106, 352] on img "Next" at bounding box center [1104, 372] width 25 height 66
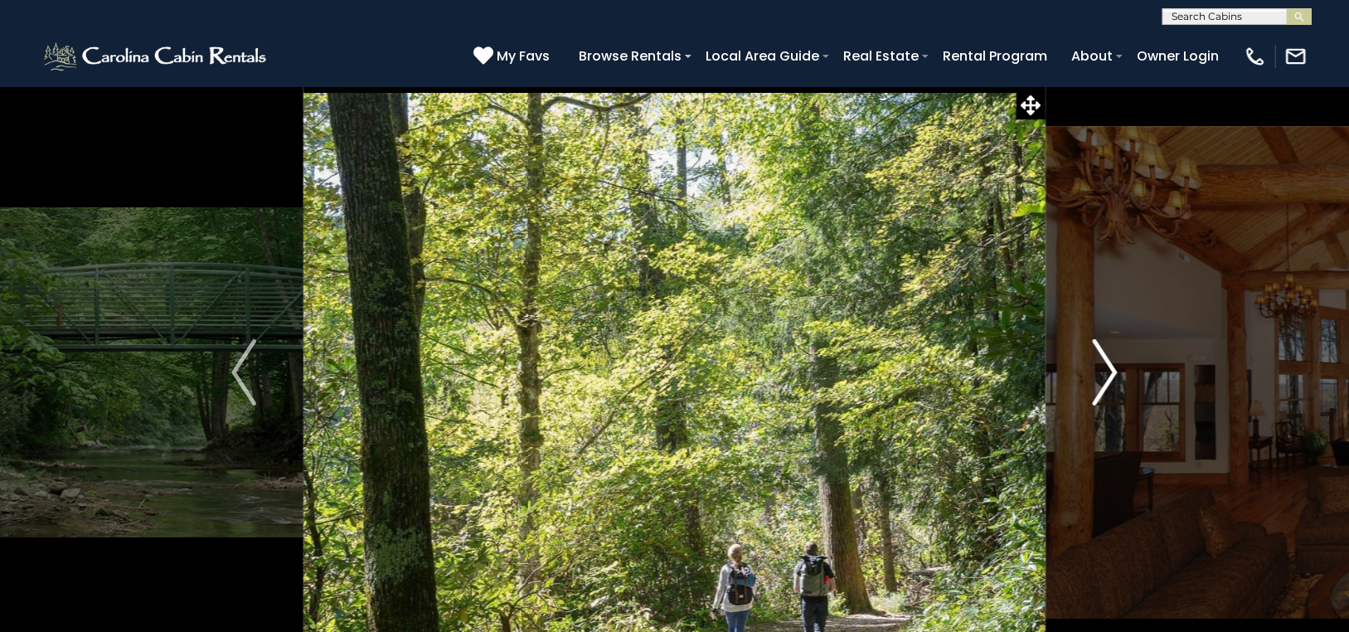
click at [1106, 352] on img "Next" at bounding box center [1104, 372] width 25 height 66
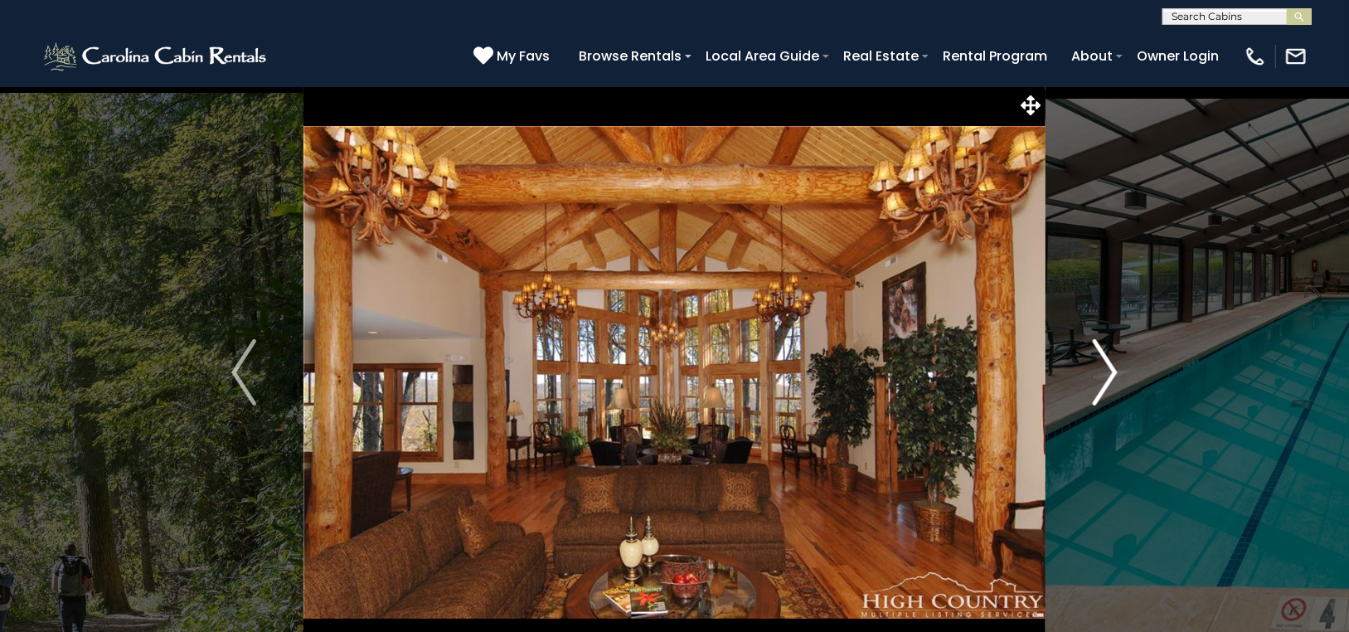
click at [1106, 351] on img "Next" at bounding box center [1104, 372] width 25 height 66
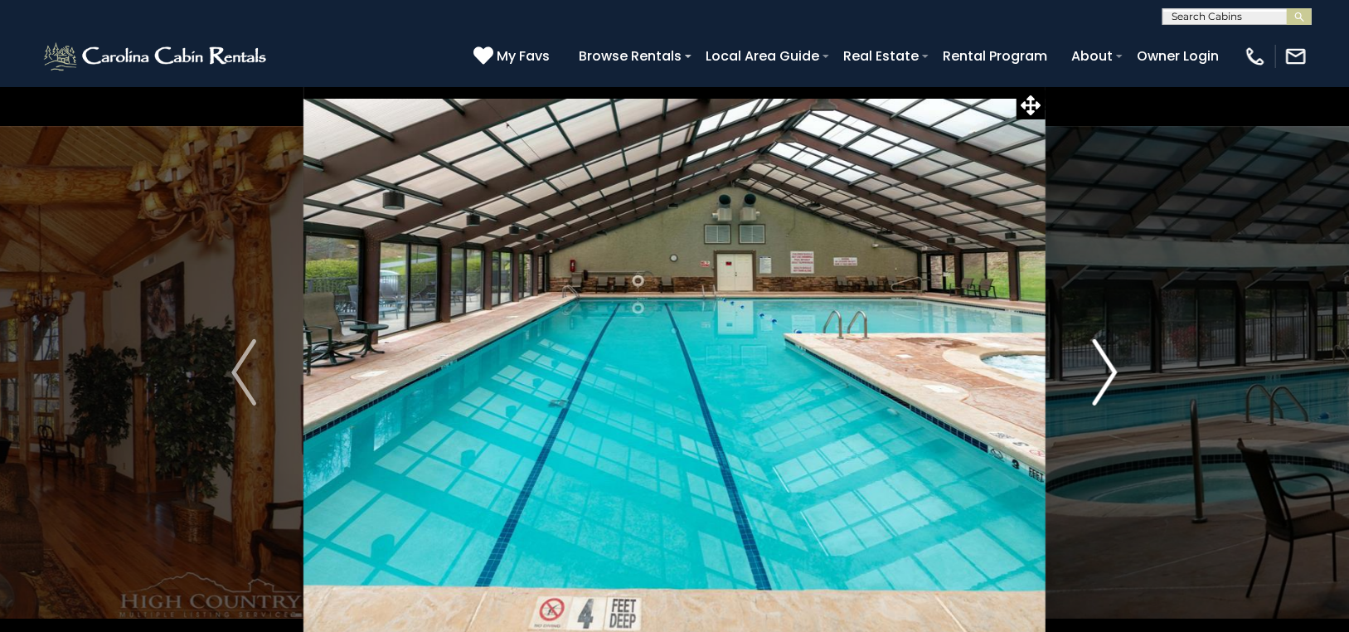
click at [1106, 351] on img "Next" at bounding box center [1104, 372] width 25 height 66
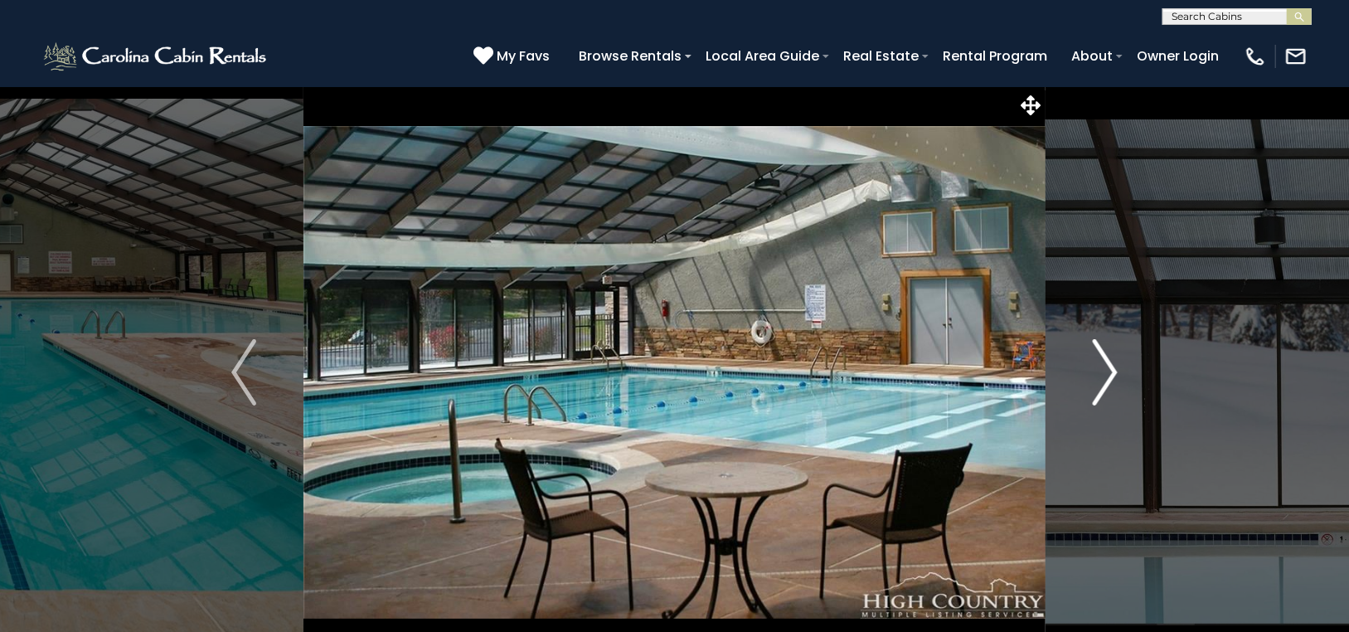
click at [1106, 351] on img "Next" at bounding box center [1104, 372] width 25 height 66
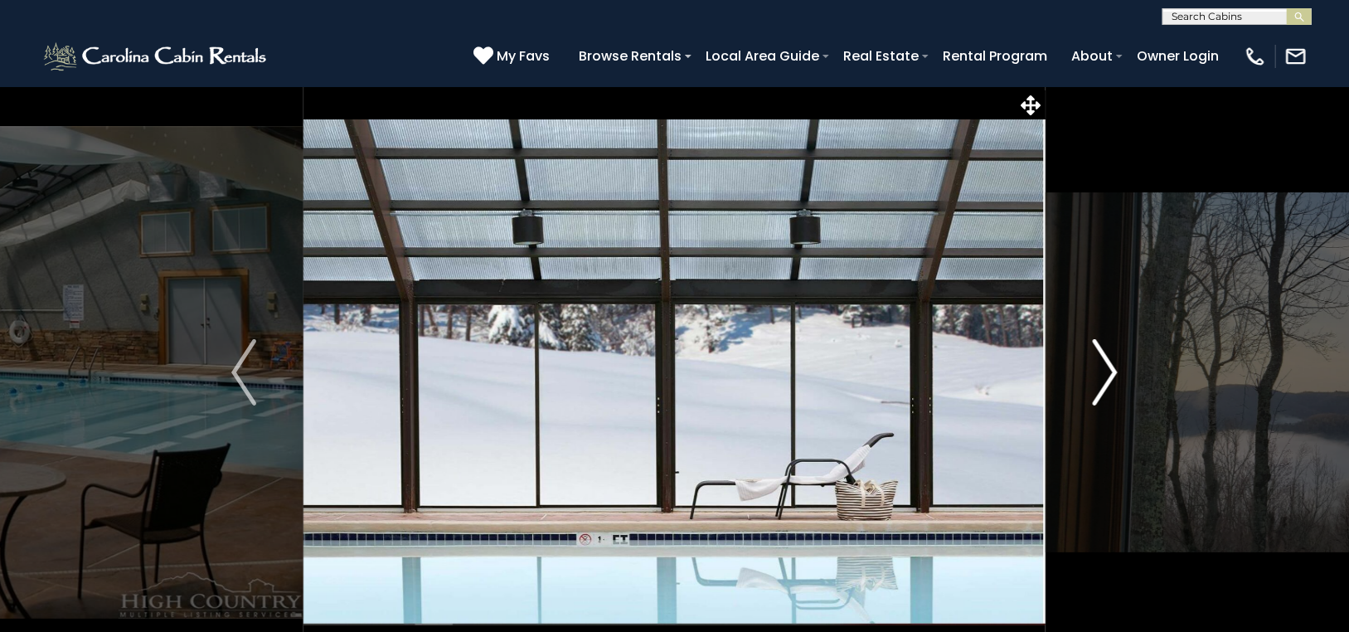
click at [1106, 351] on img "Next" at bounding box center [1104, 372] width 25 height 66
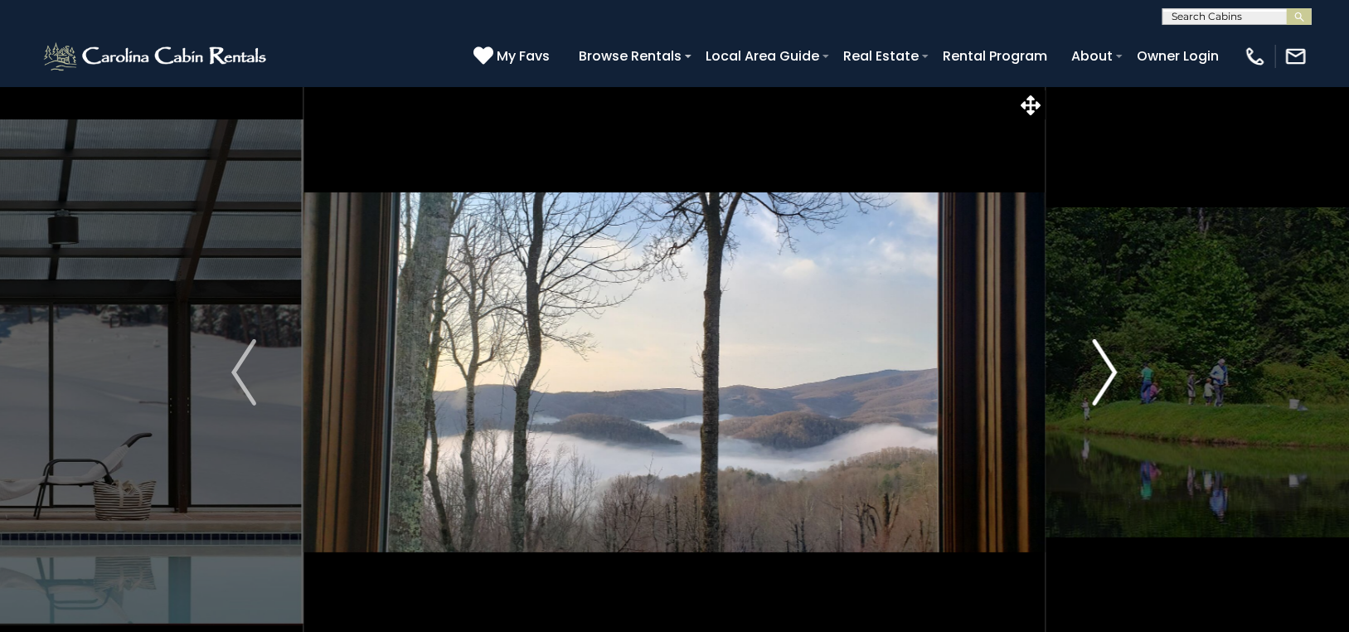
click at [1106, 351] on img "Next" at bounding box center [1104, 372] width 25 height 66
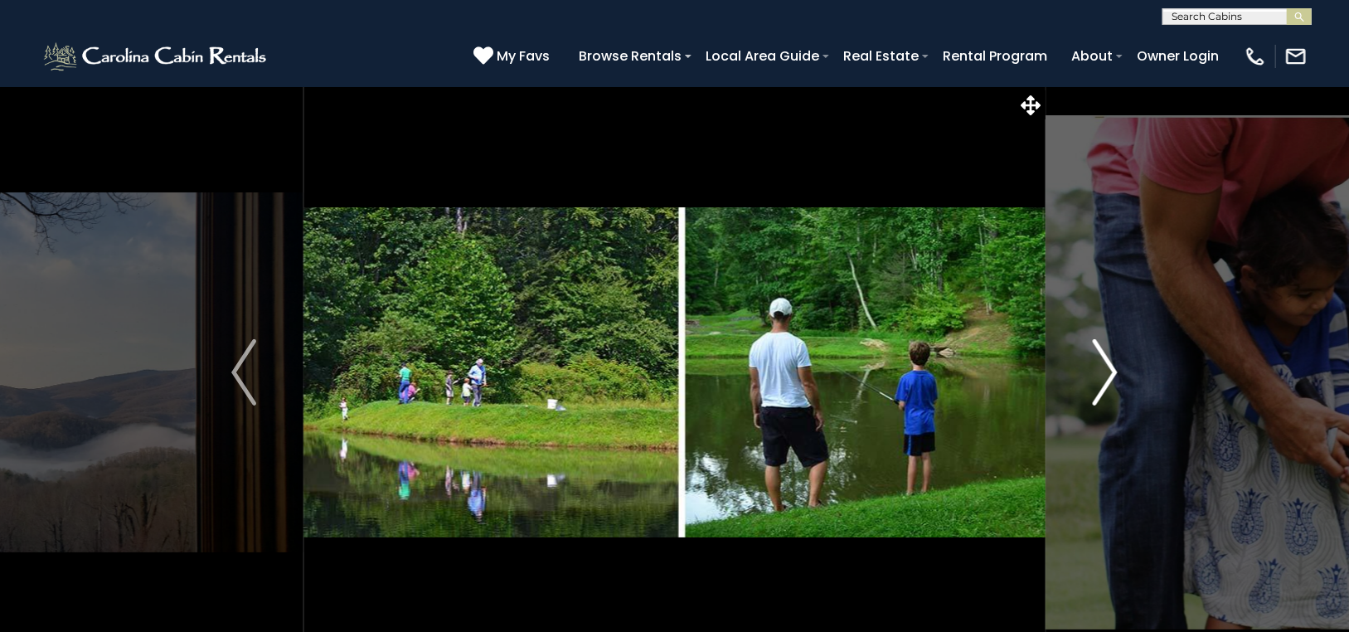
click at [1106, 351] on img "Next" at bounding box center [1104, 372] width 25 height 66
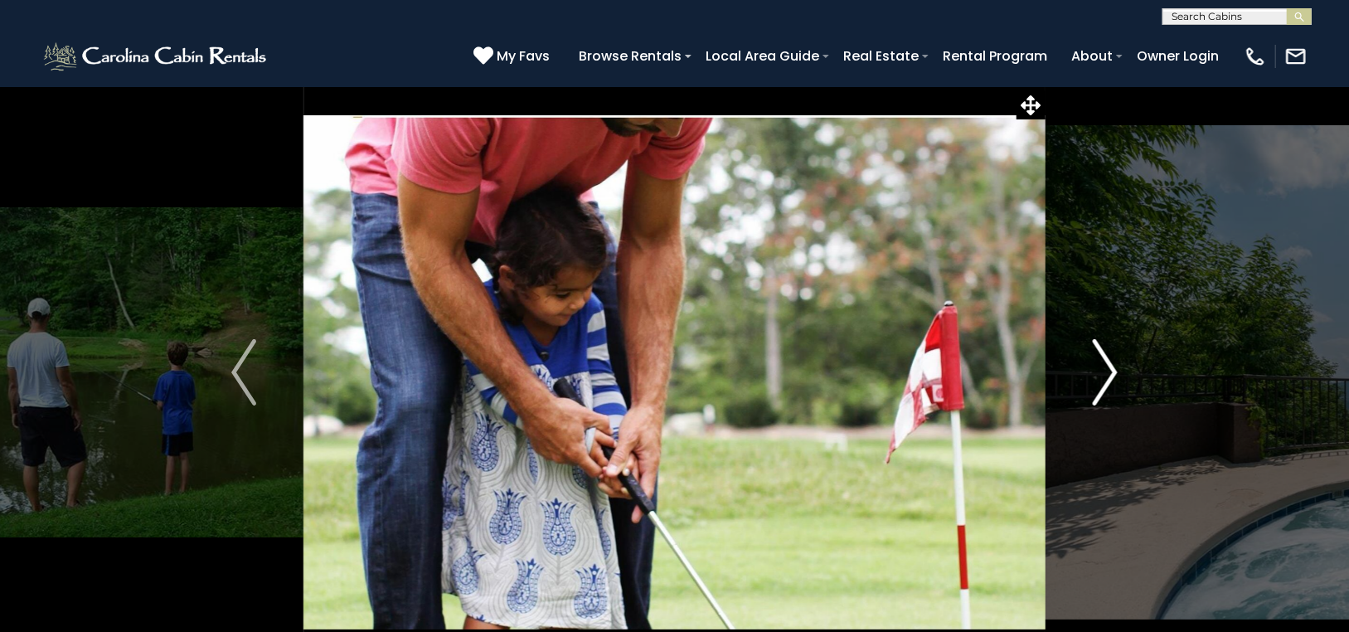
click at [1106, 350] on img "Next" at bounding box center [1104, 372] width 25 height 66
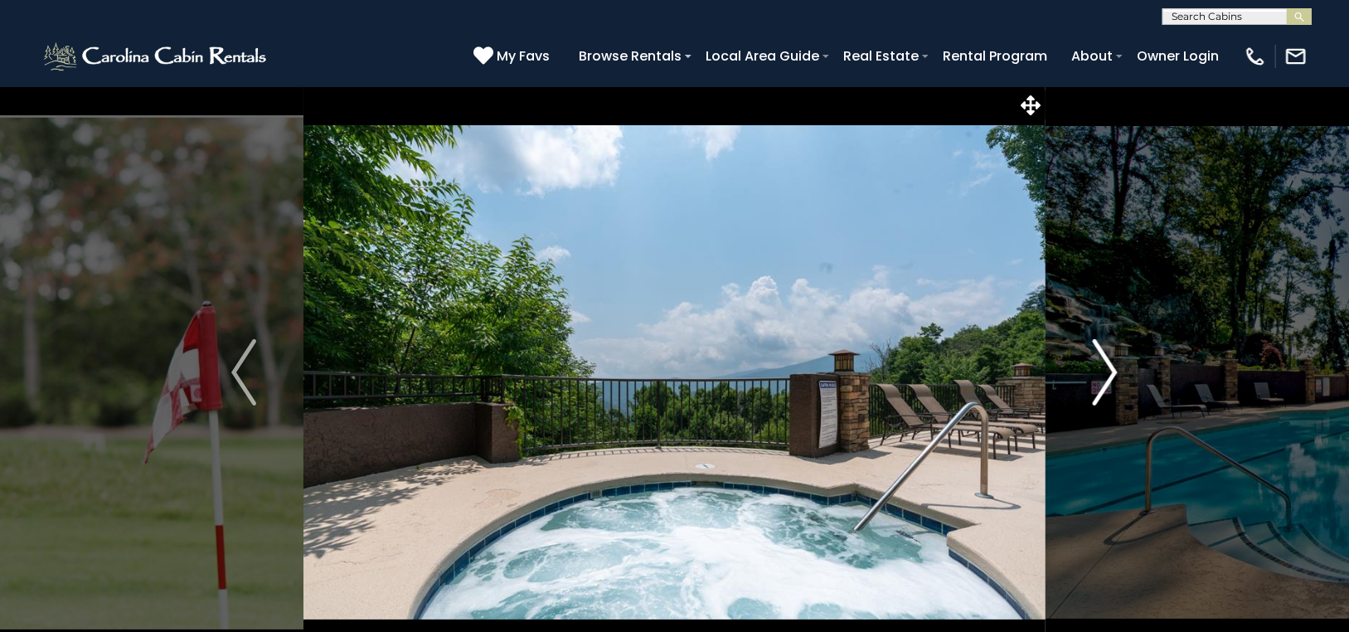
click at [1106, 350] on img "Next" at bounding box center [1104, 372] width 25 height 66
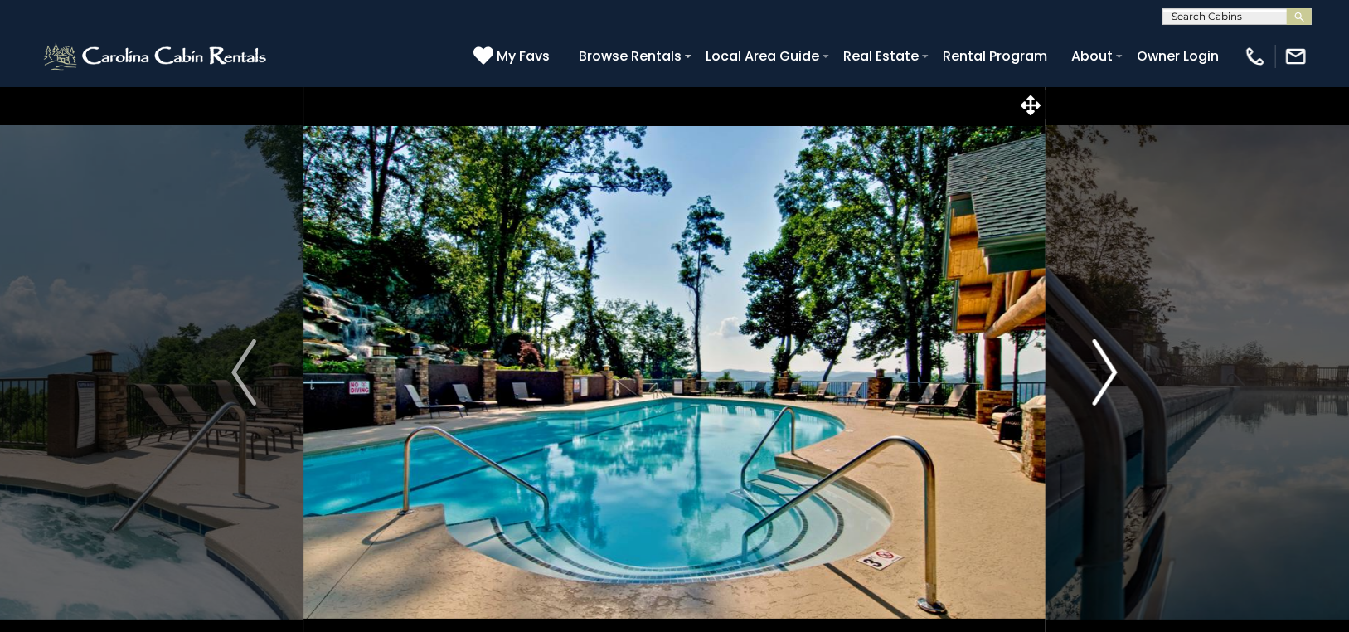
click at [1106, 350] on img "Next" at bounding box center [1104, 372] width 25 height 66
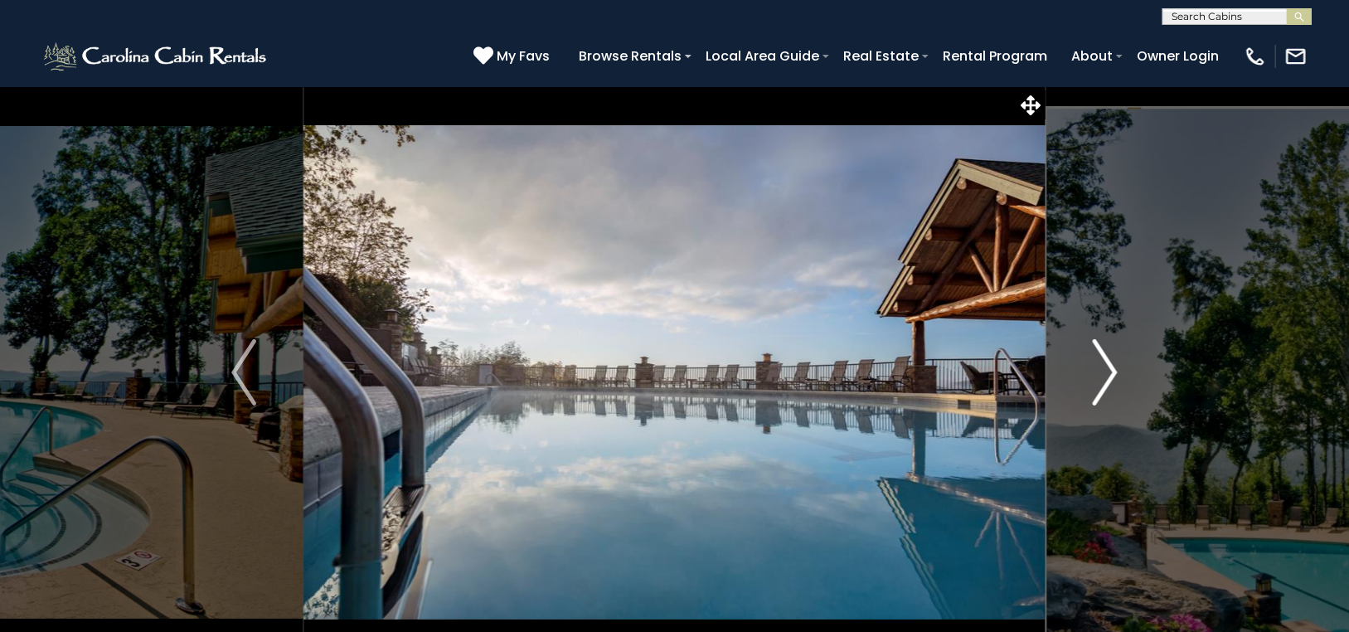
click at [1106, 350] on img "Next" at bounding box center [1104, 372] width 25 height 66
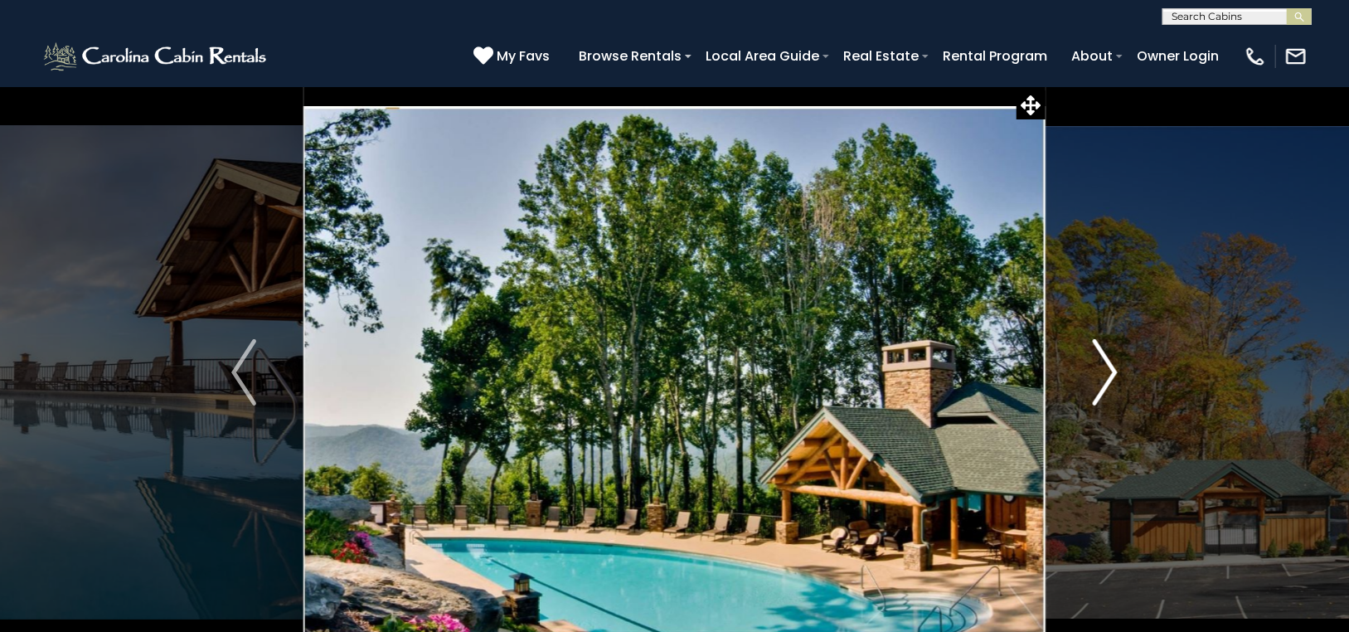
click at [1106, 350] on img "Next" at bounding box center [1104, 372] width 25 height 66
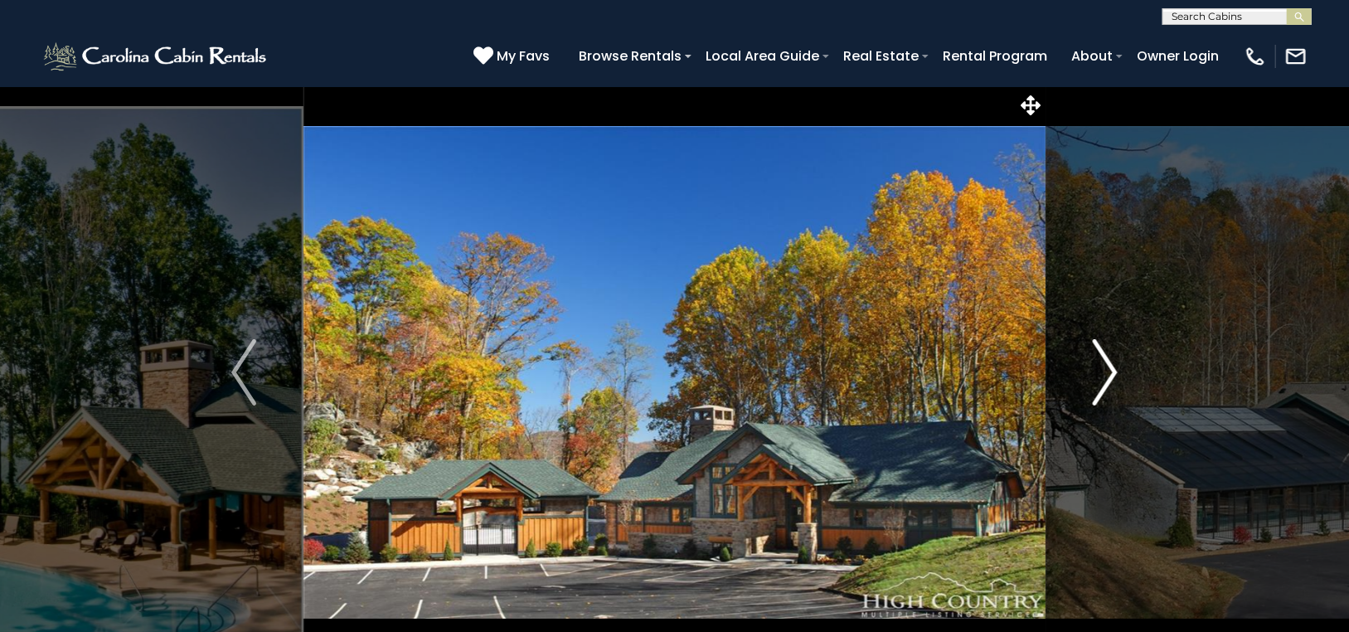
click at [1106, 350] on img "Next" at bounding box center [1104, 372] width 25 height 66
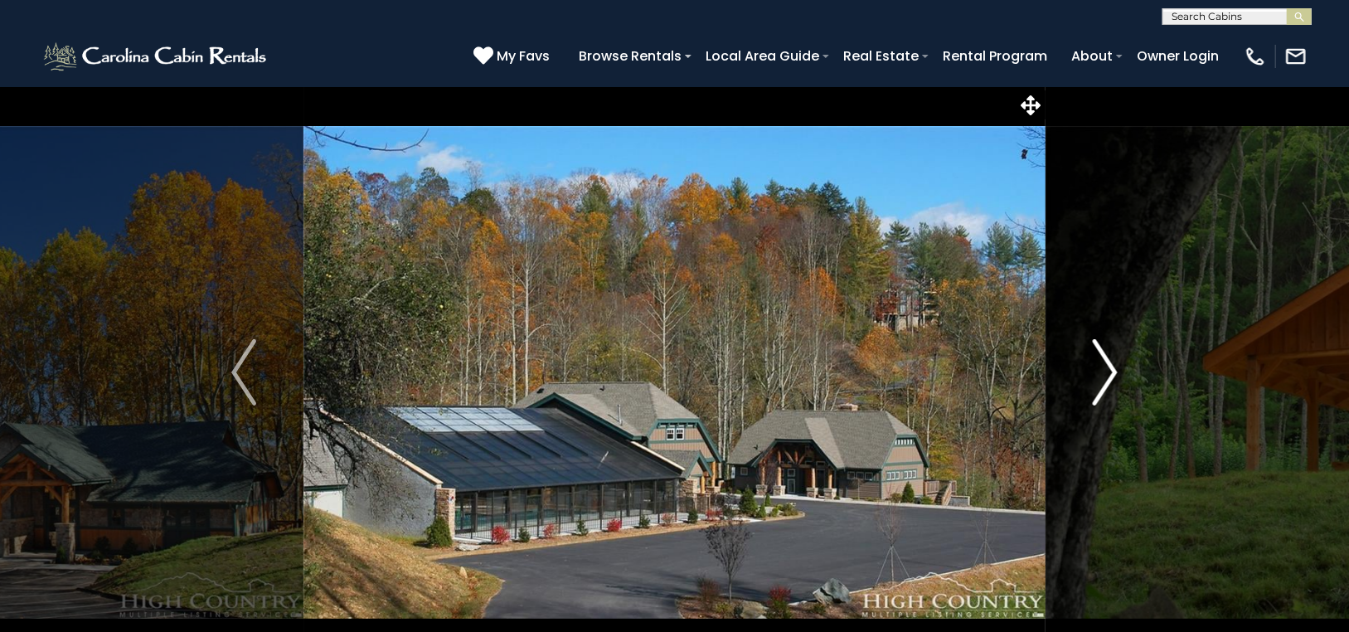
click at [1106, 349] on img "Next" at bounding box center [1104, 372] width 25 height 66
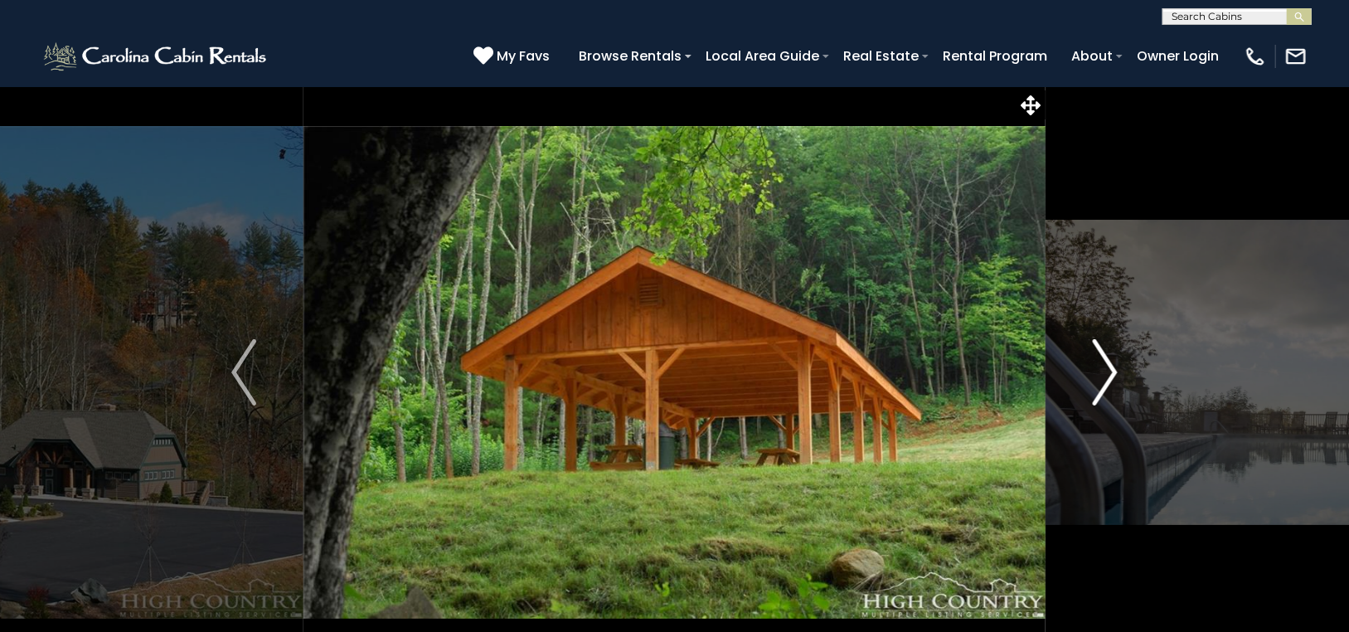
click at [1106, 348] on img "Next" at bounding box center [1104, 372] width 25 height 66
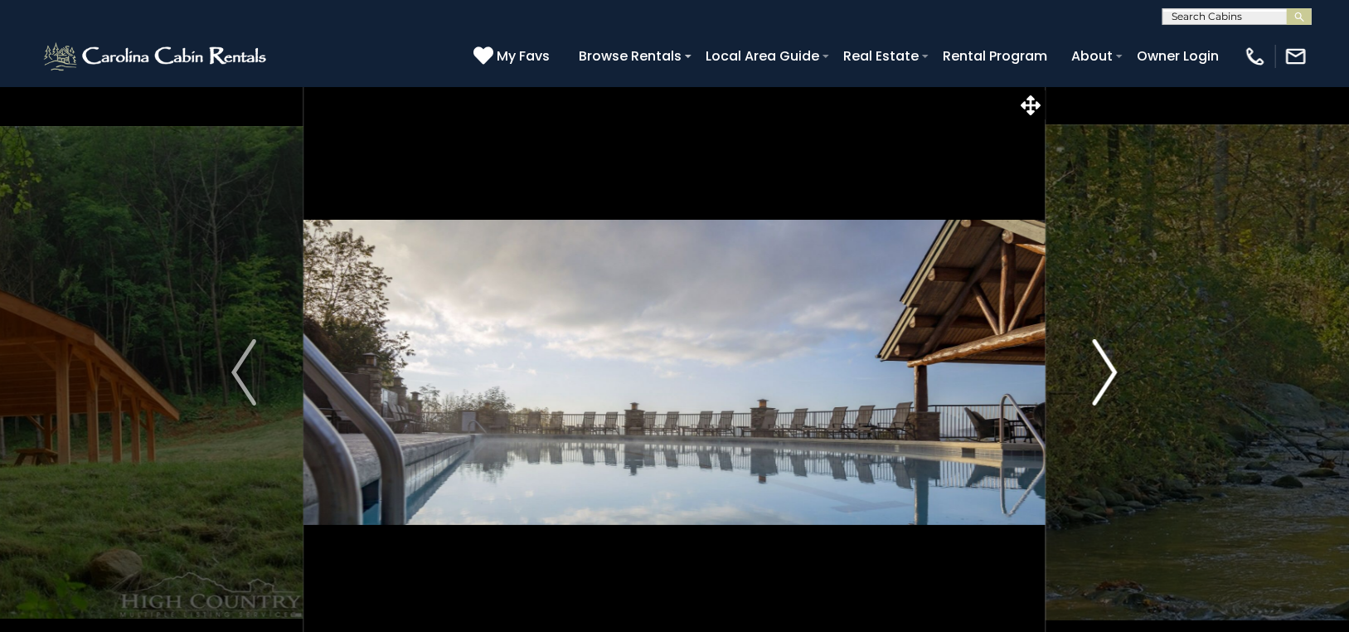
click at [1106, 348] on img "Next" at bounding box center [1104, 372] width 25 height 66
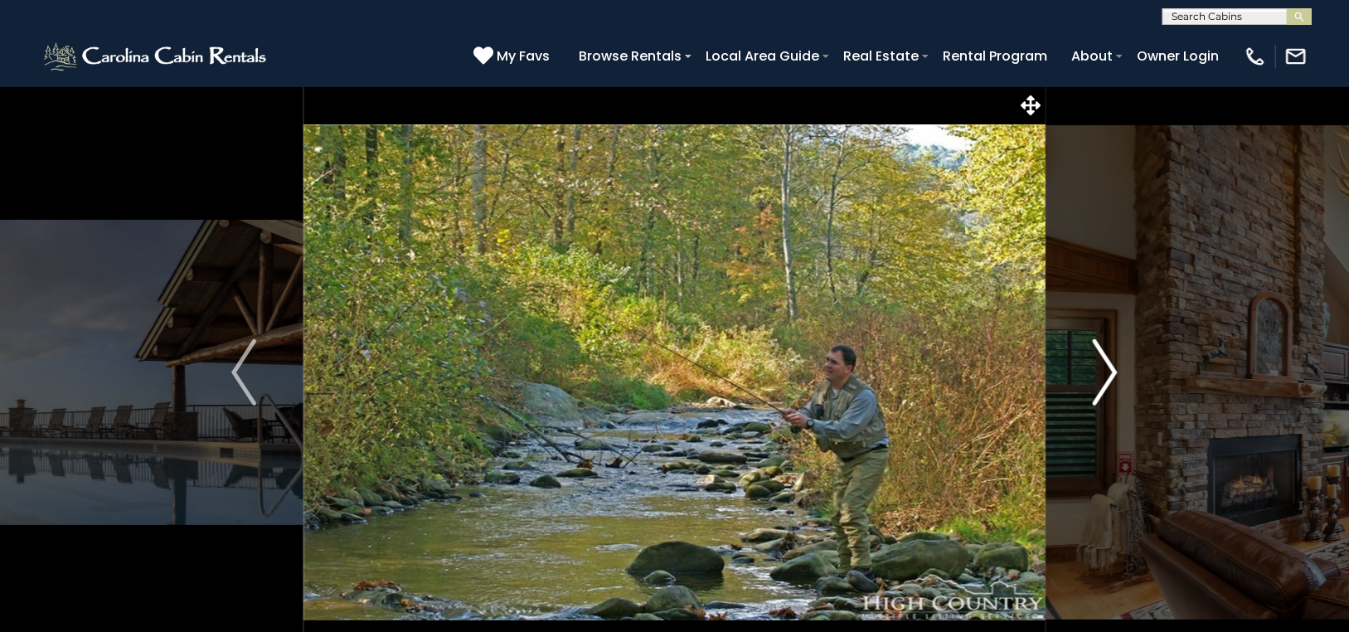
click at [1106, 348] on img "Next" at bounding box center [1104, 372] width 25 height 66
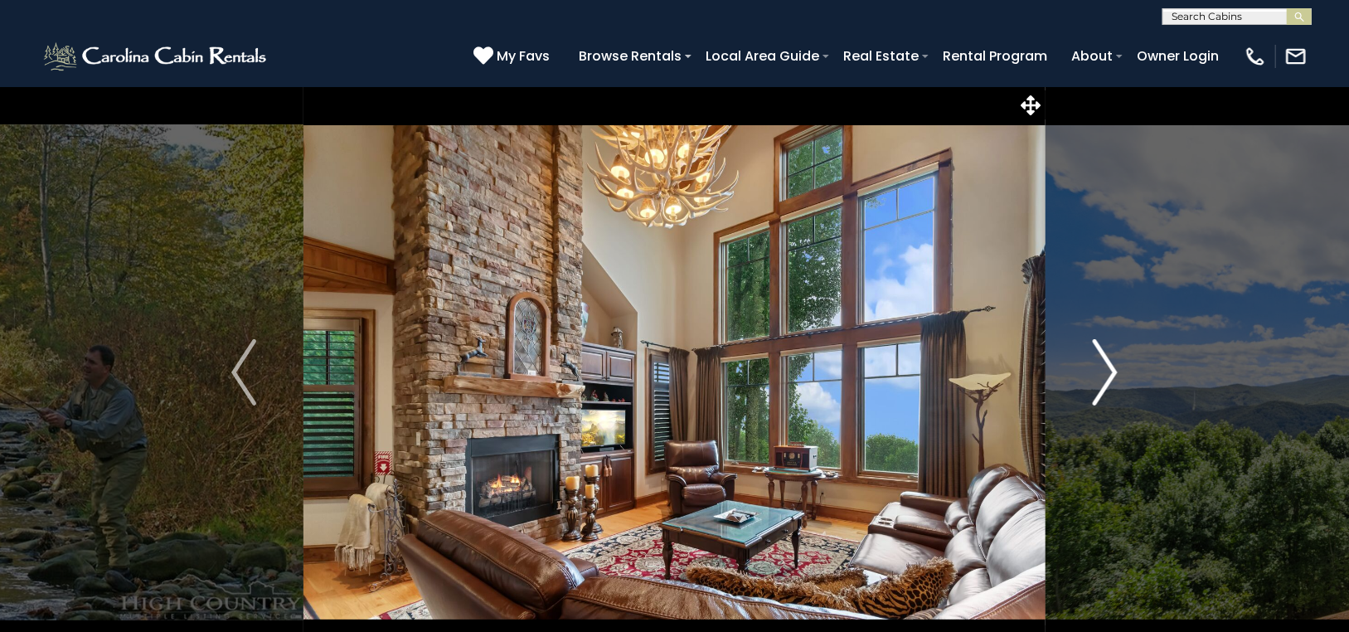
click at [1106, 348] on img "Next" at bounding box center [1104, 372] width 25 height 66
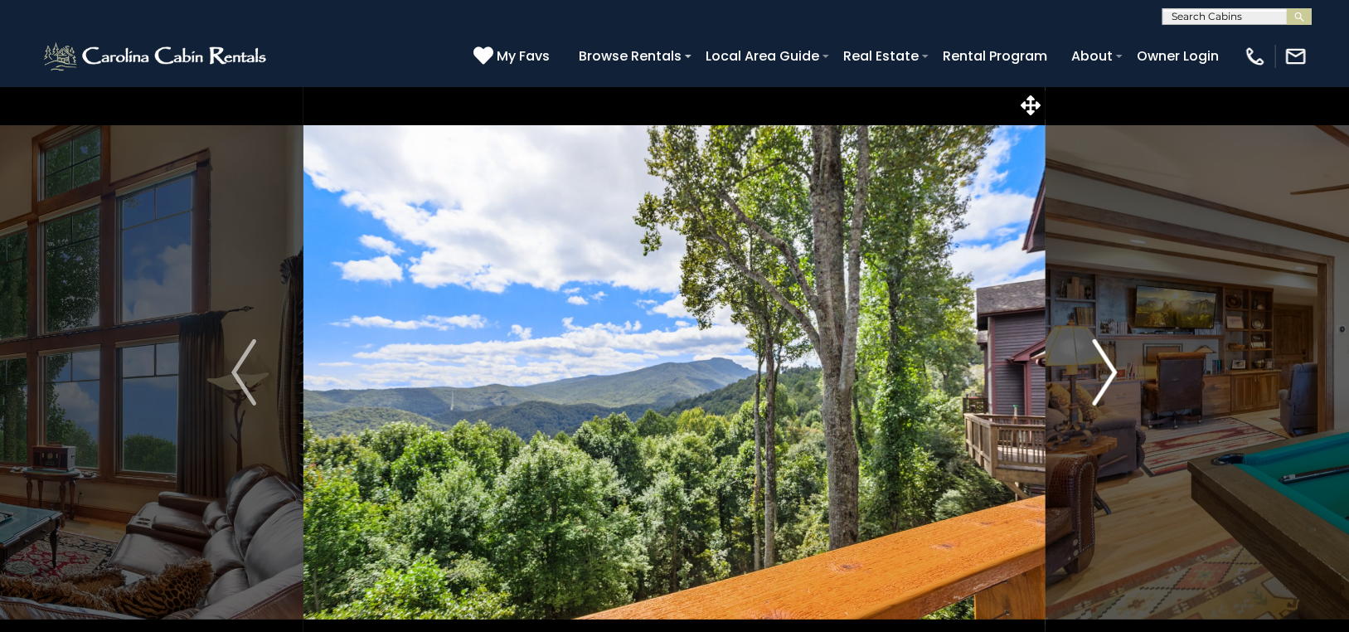
click at [1106, 348] on img "Next" at bounding box center [1104, 372] width 25 height 66
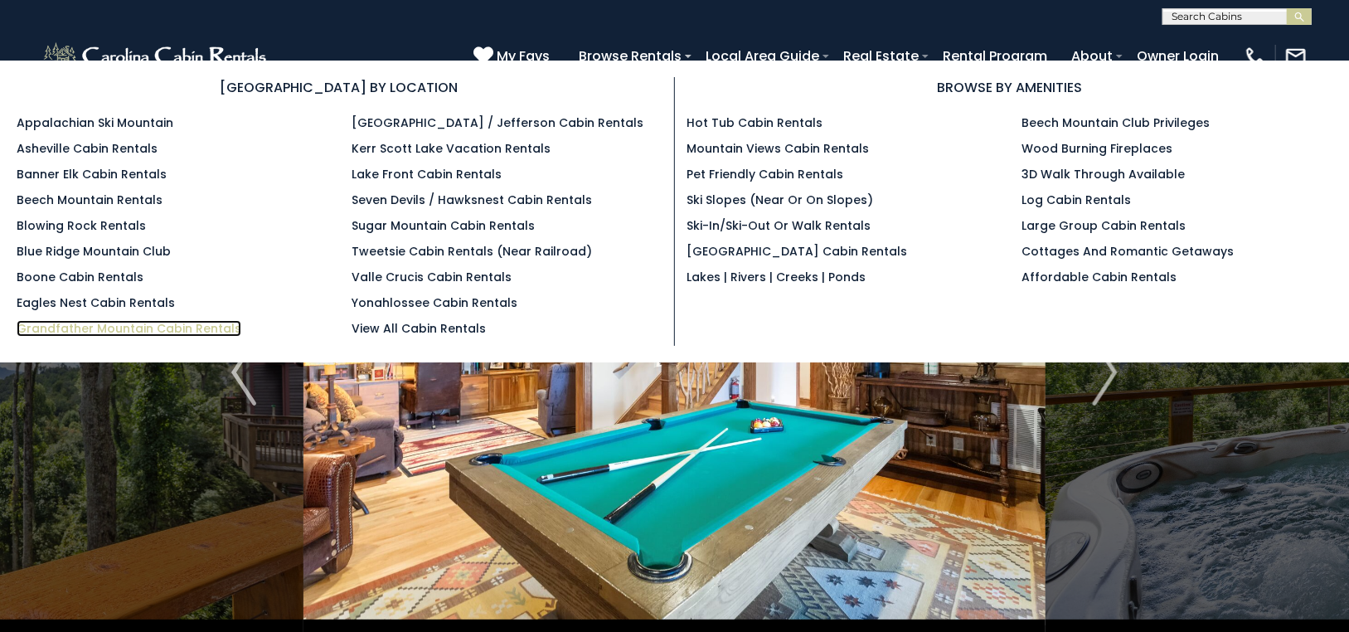
click at [115, 325] on link "Grandfather Mountain Cabin Rentals" at bounding box center [129, 328] width 225 height 17
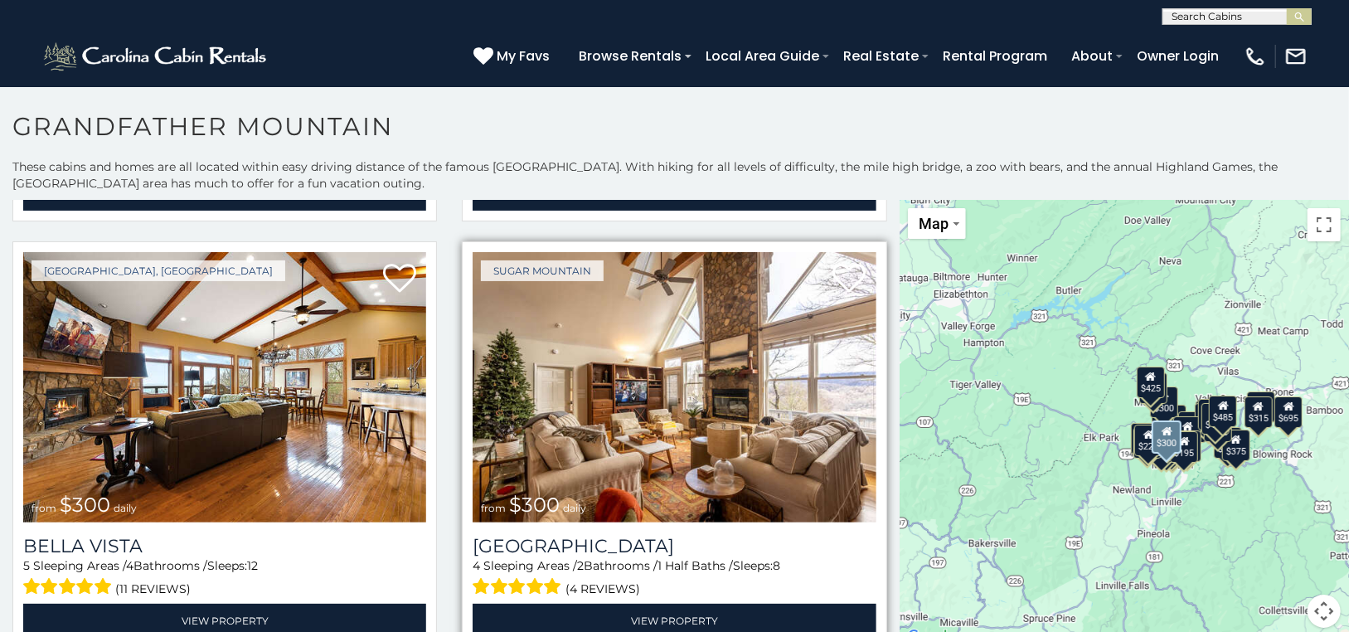
scroll to position [1741, 0]
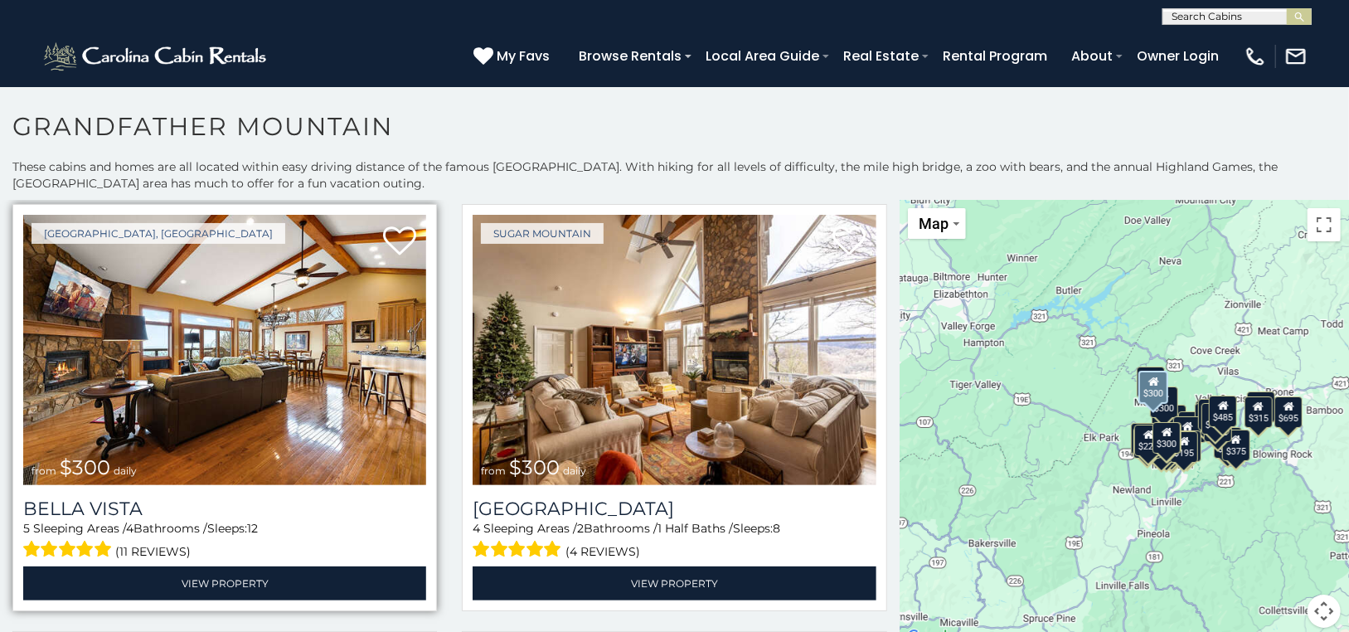
click at [226, 332] on img at bounding box center [224, 350] width 403 height 270
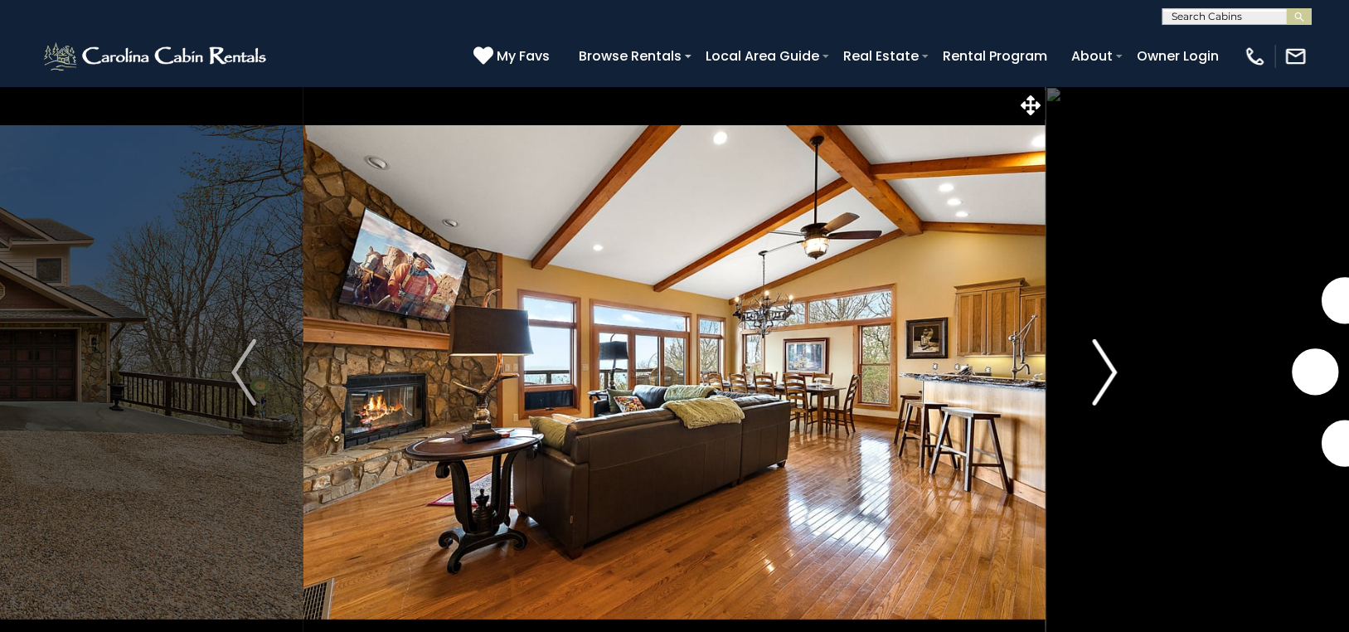
click at [1111, 360] on img "Next" at bounding box center [1104, 372] width 25 height 66
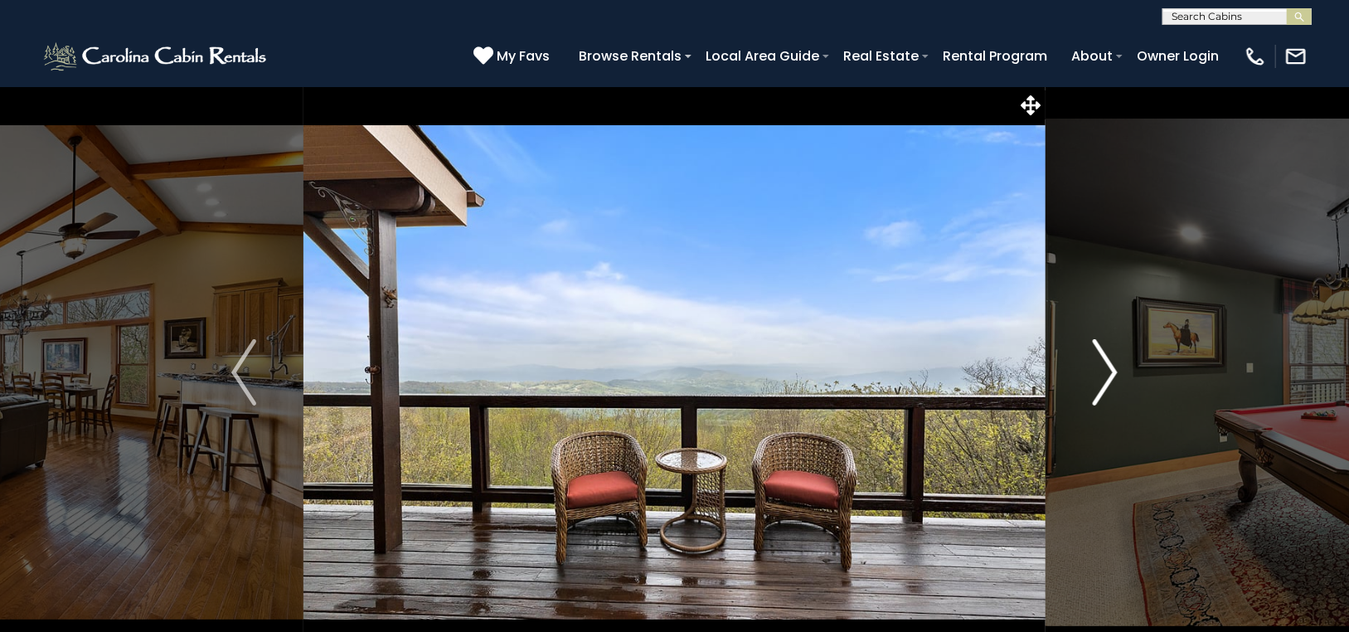
click at [1111, 360] on img "Next" at bounding box center [1104, 372] width 25 height 66
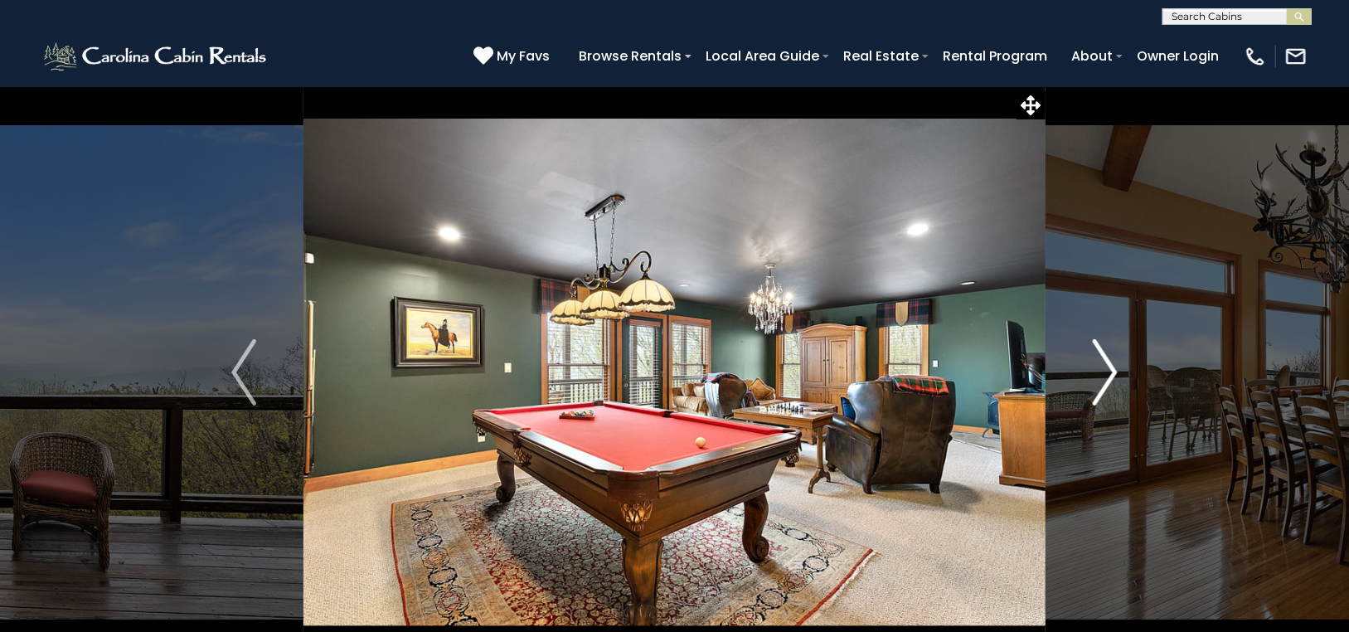
click at [1111, 360] on img "Next" at bounding box center [1104, 372] width 25 height 66
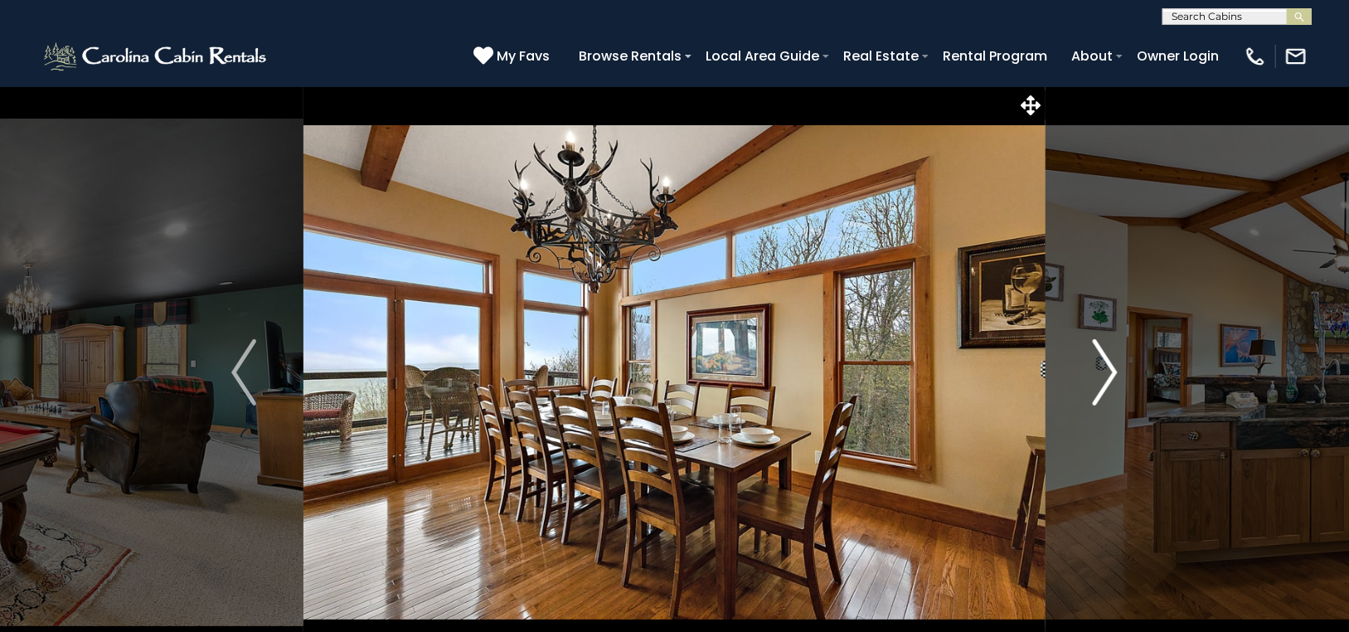
click at [1111, 360] on img "Next" at bounding box center [1104, 372] width 25 height 66
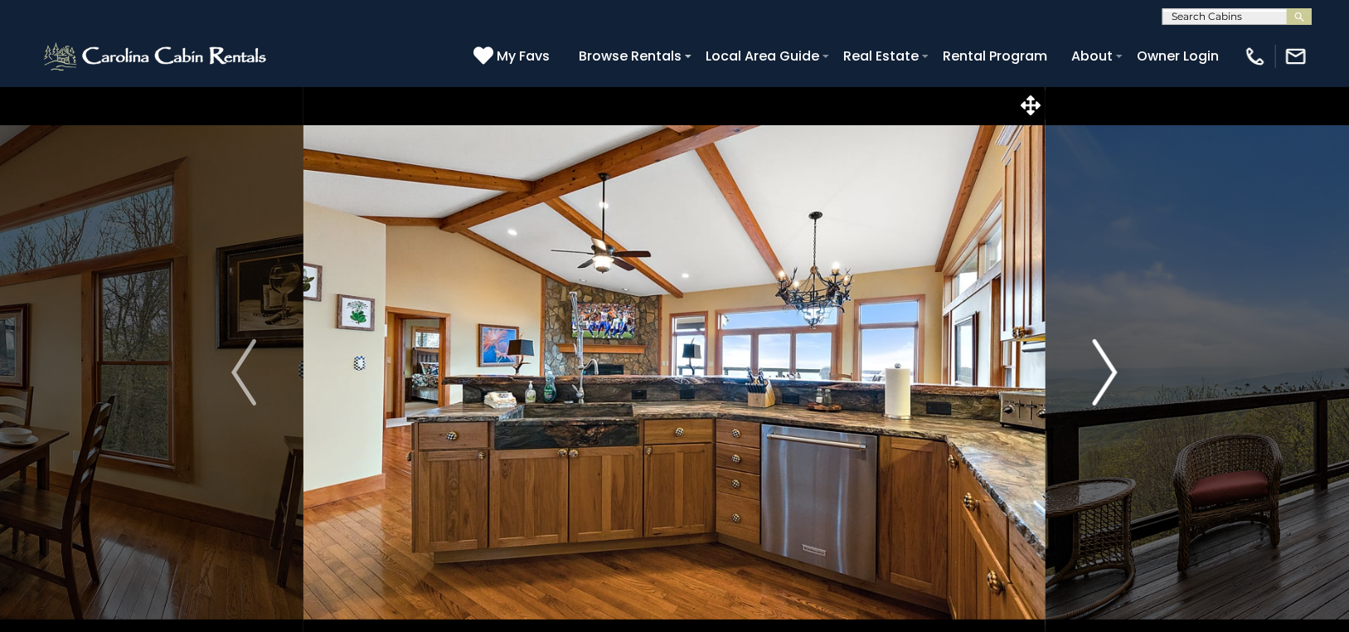
click at [1111, 360] on img "Next" at bounding box center [1104, 372] width 25 height 66
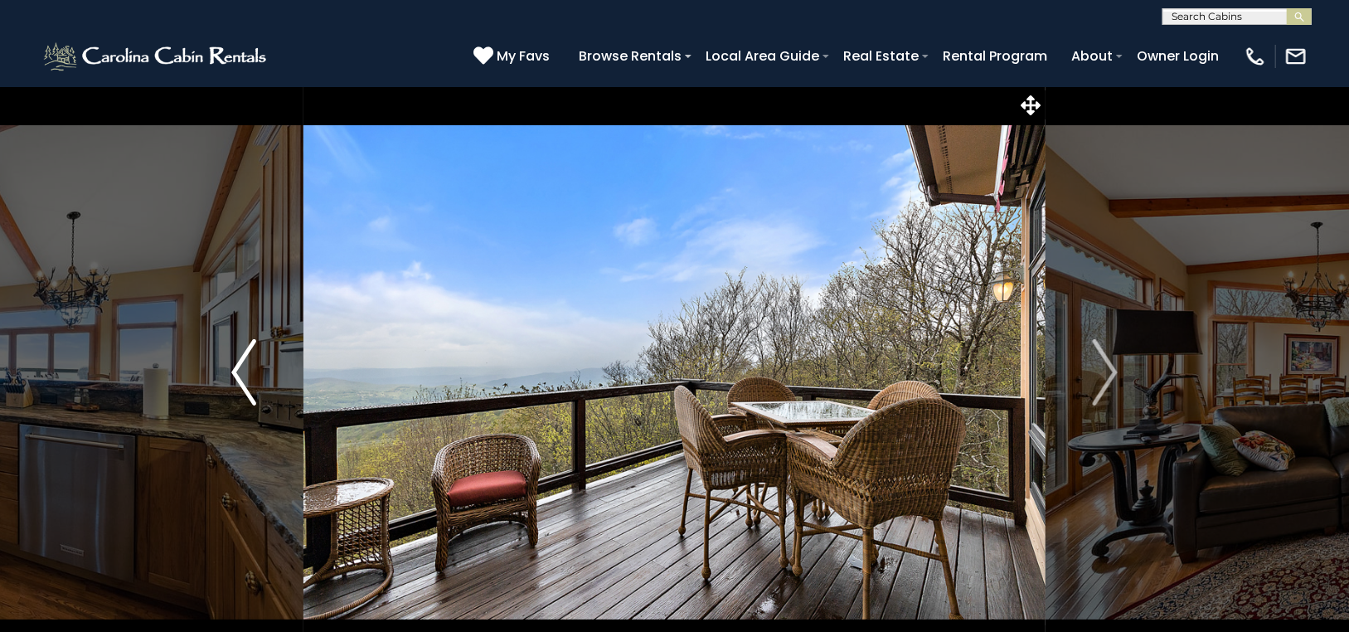
click at [243, 364] on img "Previous" at bounding box center [243, 372] width 25 height 66
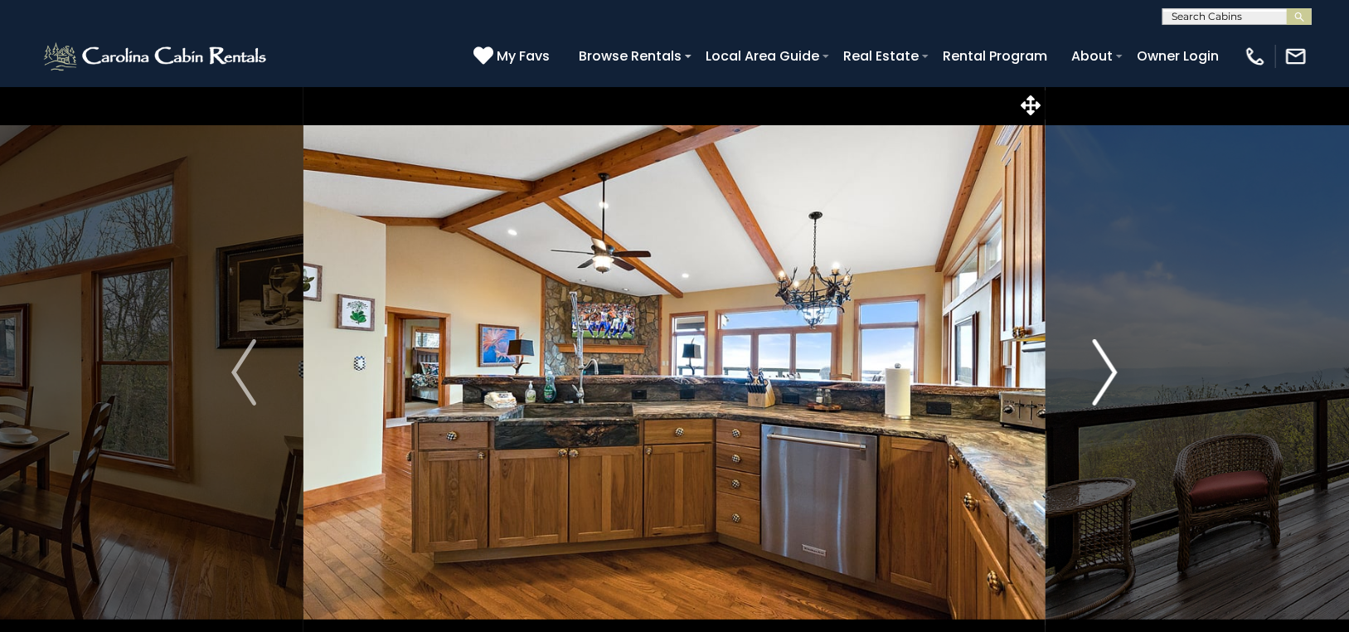
click at [1107, 367] on img "Next" at bounding box center [1104, 372] width 25 height 66
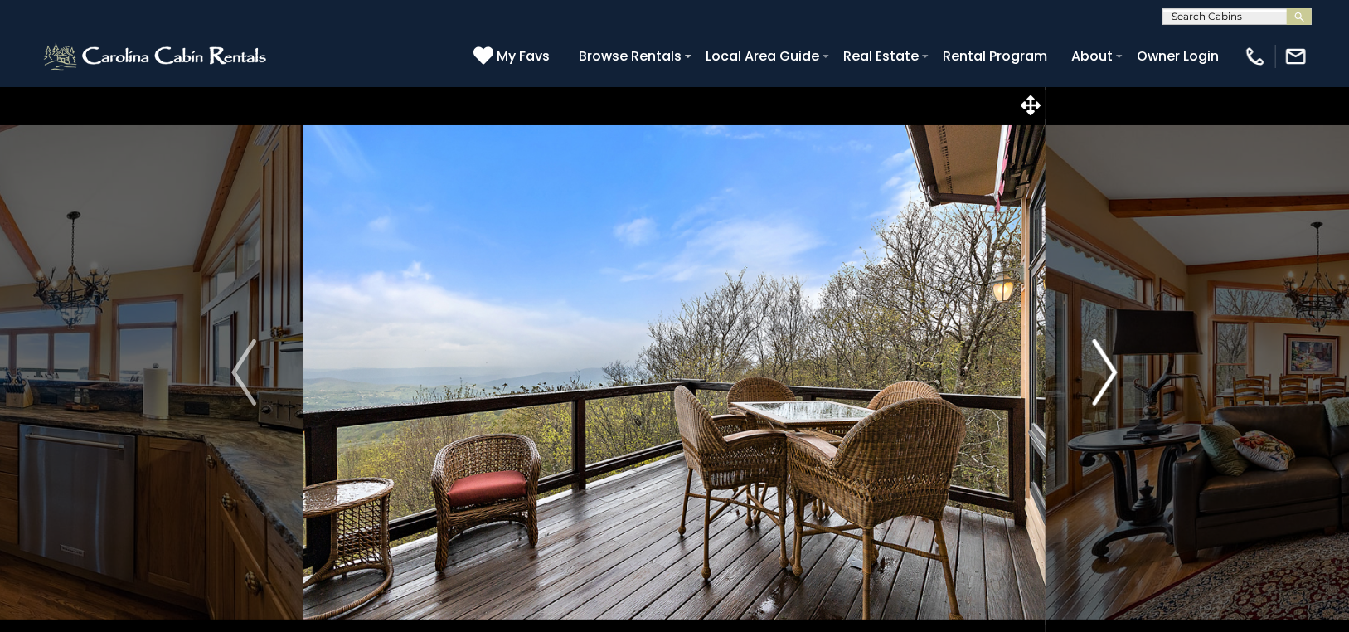
click at [1107, 367] on img "Next" at bounding box center [1104, 372] width 25 height 66
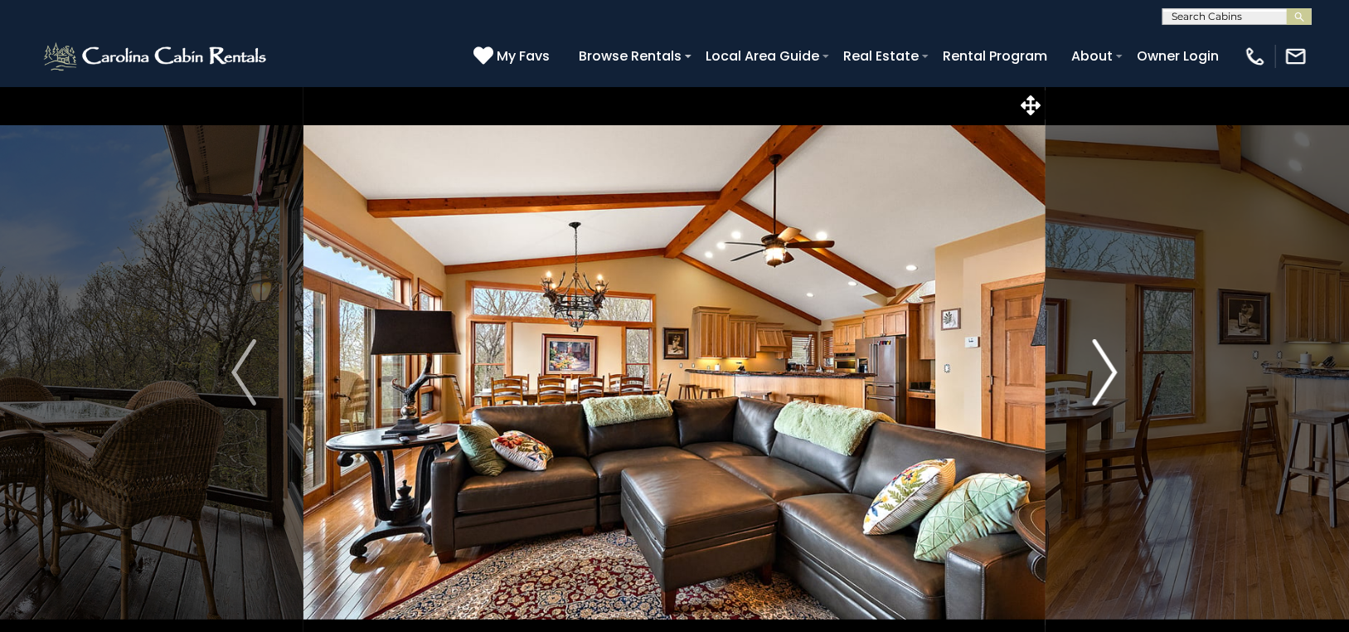
click at [1107, 367] on img "Next" at bounding box center [1104, 372] width 25 height 66
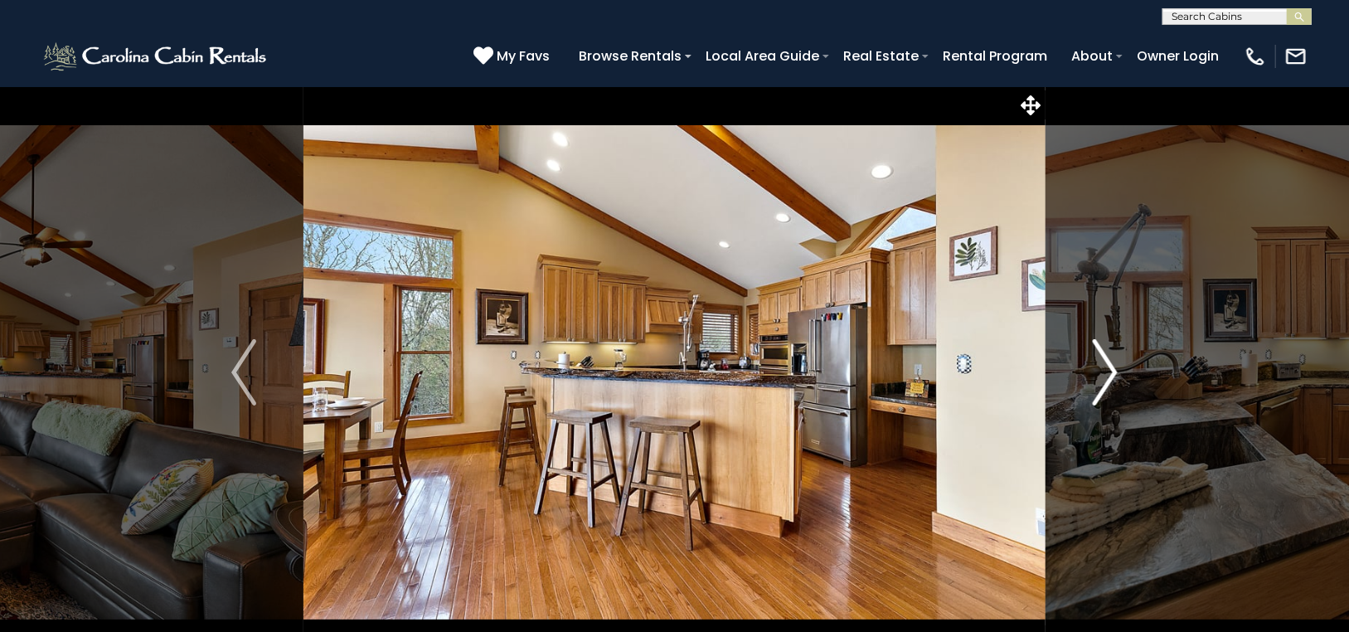
click at [1106, 357] on img "Next" at bounding box center [1104, 372] width 25 height 66
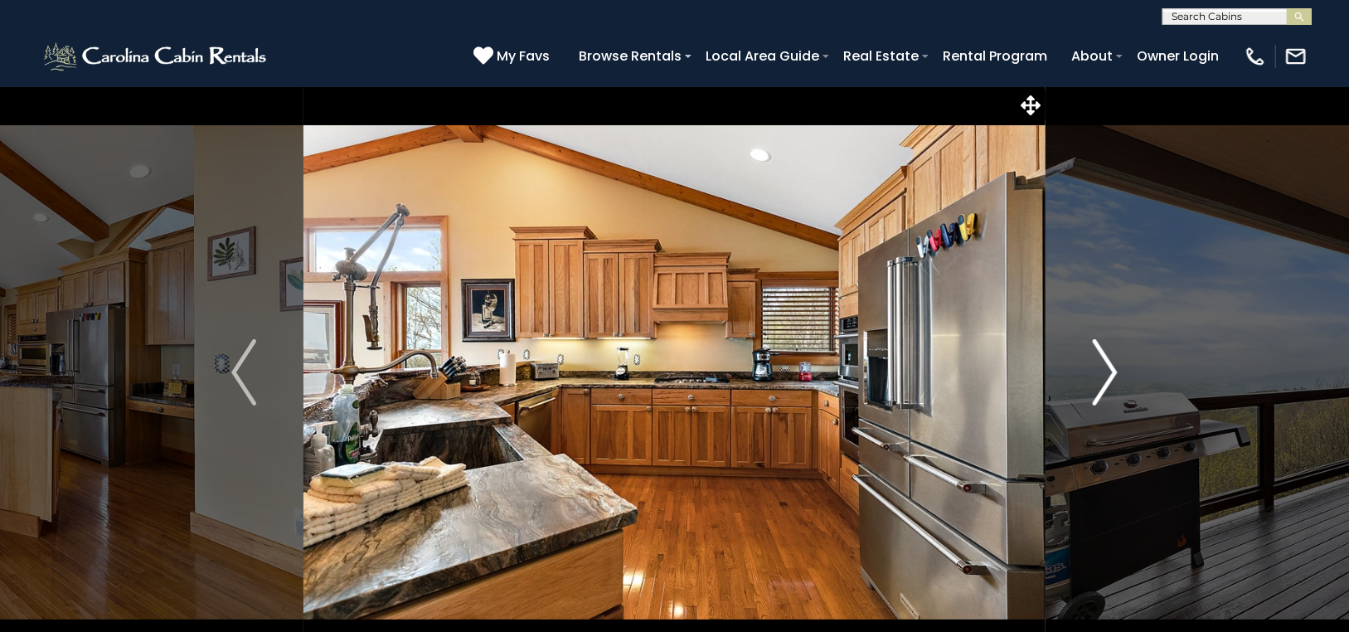
click at [1114, 359] on img "Next" at bounding box center [1104, 372] width 25 height 66
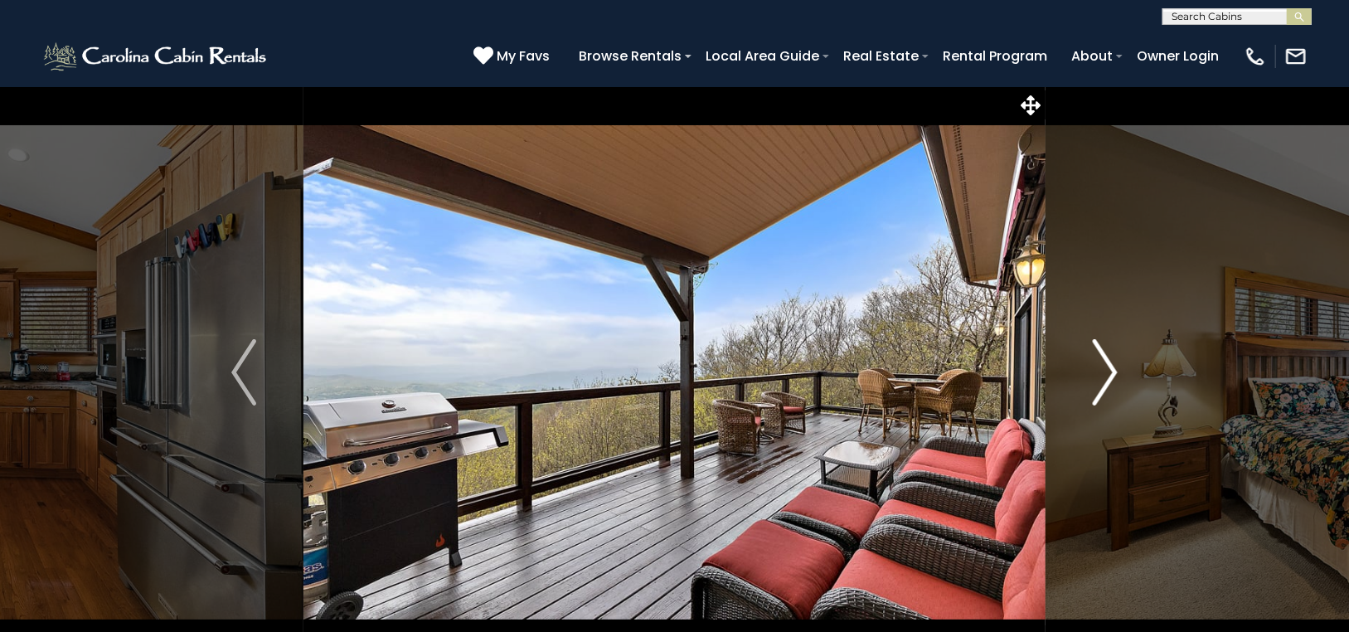
click at [1111, 354] on img "Next" at bounding box center [1104, 372] width 25 height 66
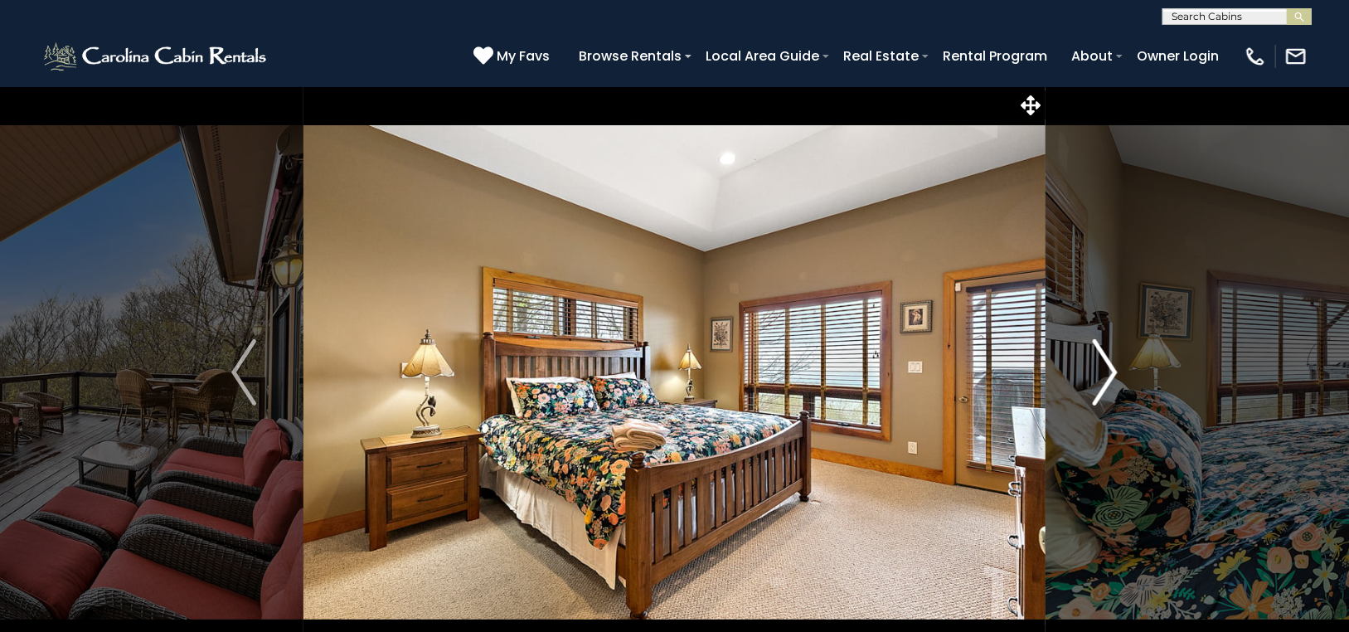
click at [1110, 361] on img "Next" at bounding box center [1104, 372] width 25 height 66
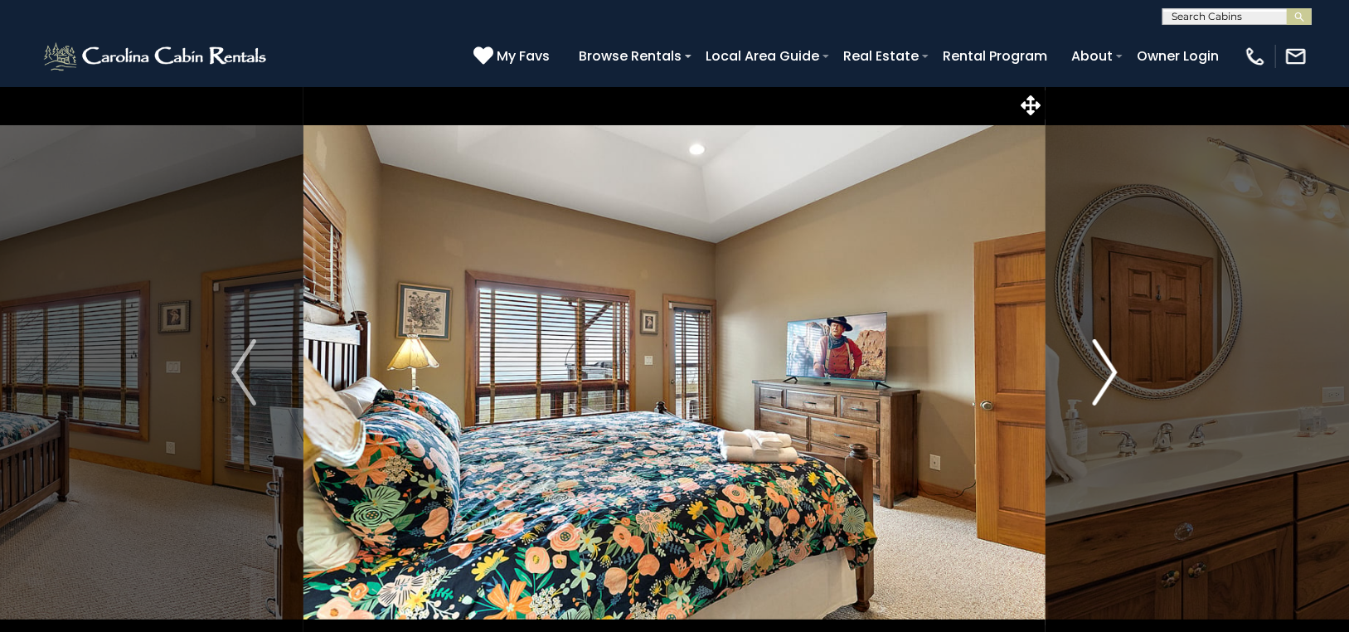
click at [1113, 366] on img "Next" at bounding box center [1104, 372] width 25 height 66
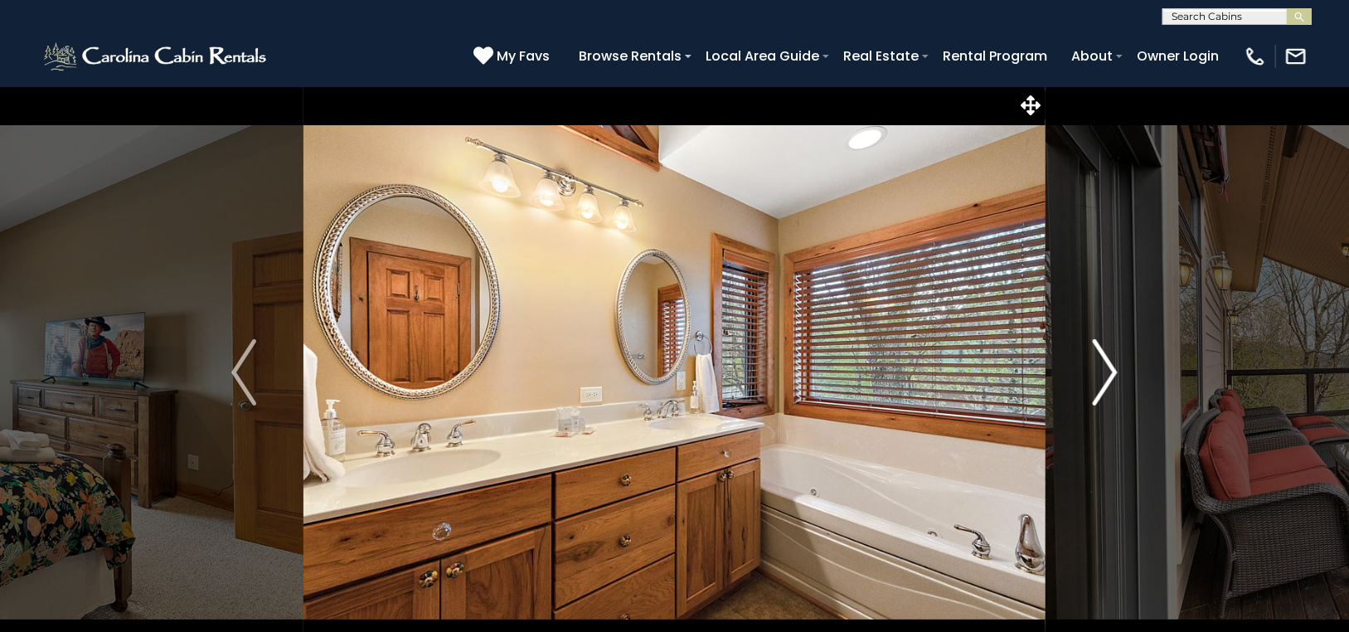
click at [1113, 366] on img "Next" at bounding box center [1104, 372] width 25 height 66
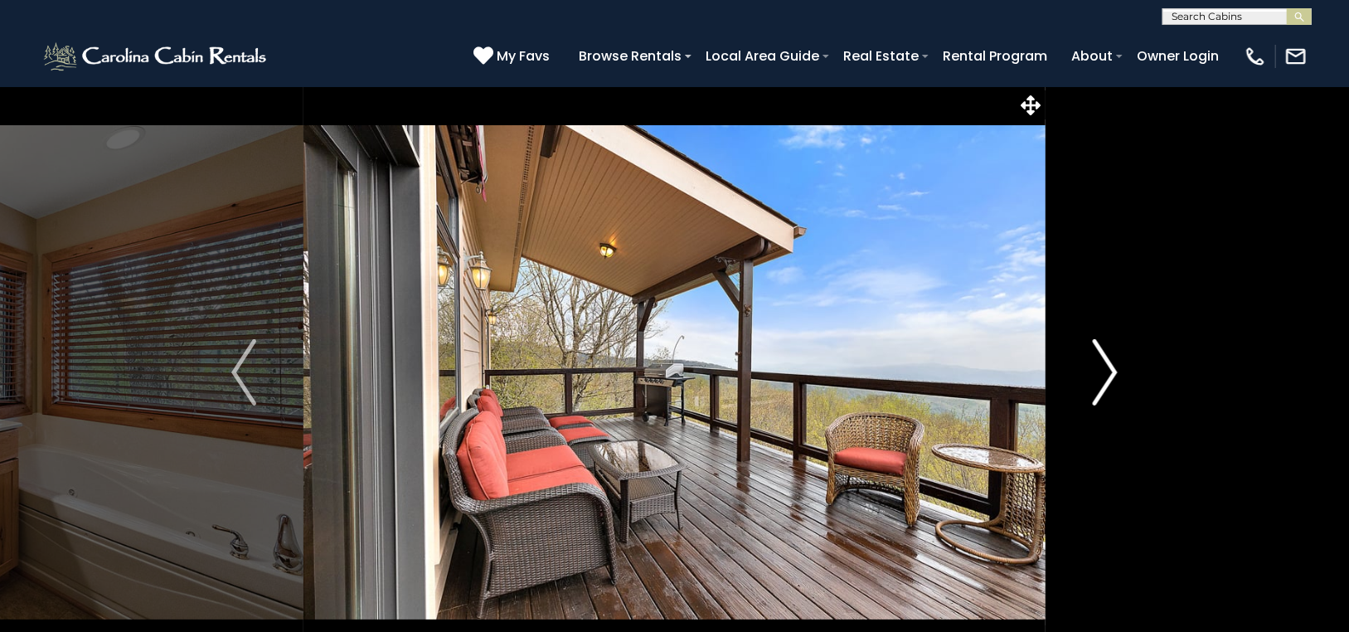
click at [1113, 366] on img "Next" at bounding box center [1104, 372] width 25 height 66
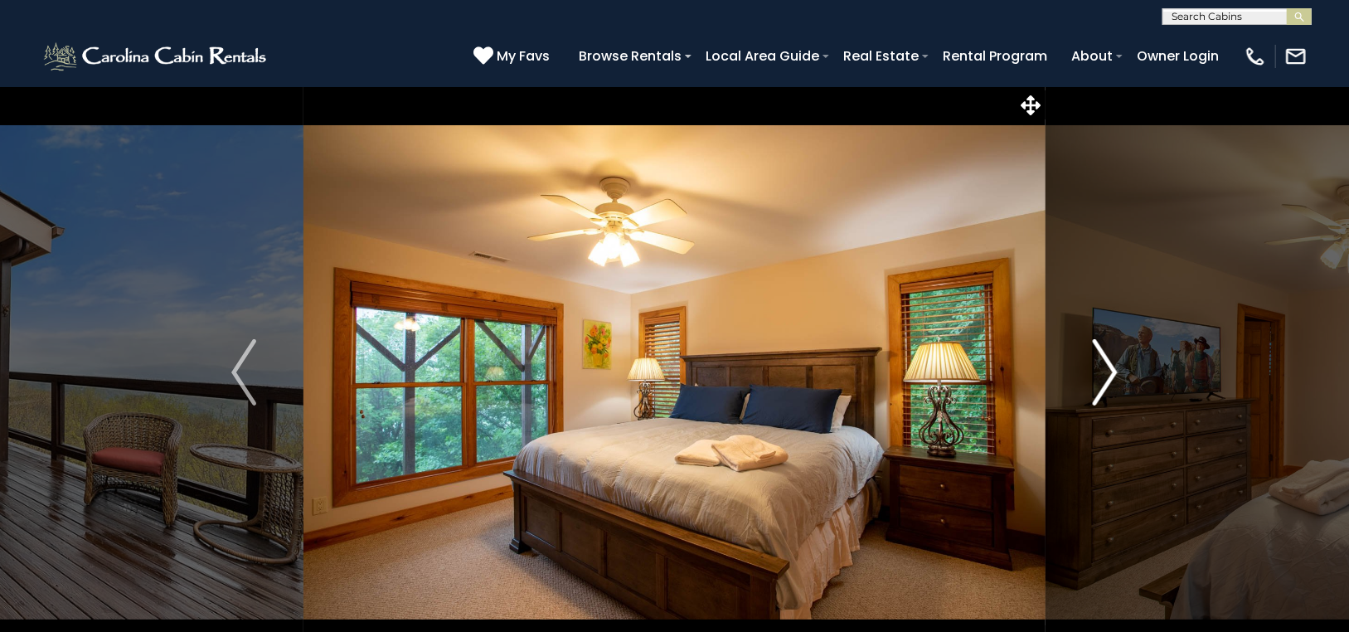
click at [1113, 366] on img "Next" at bounding box center [1104, 372] width 25 height 66
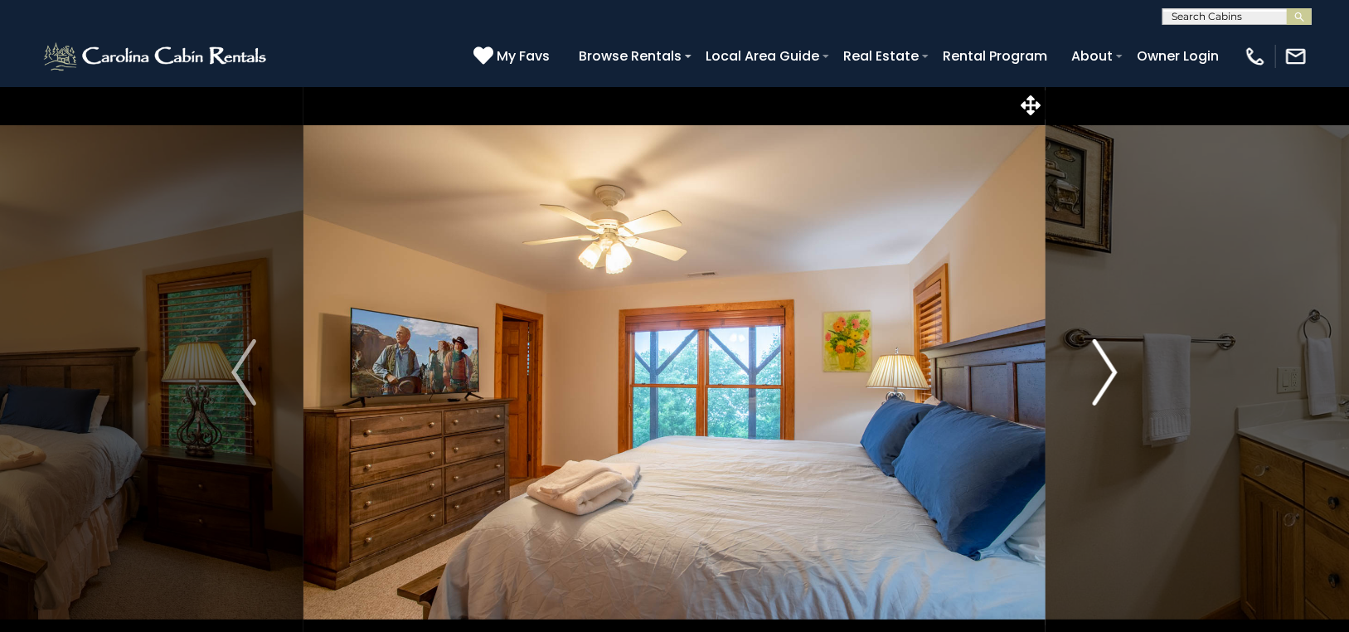
click at [1113, 366] on img "Next" at bounding box center [1104, 372] width 25 height 66
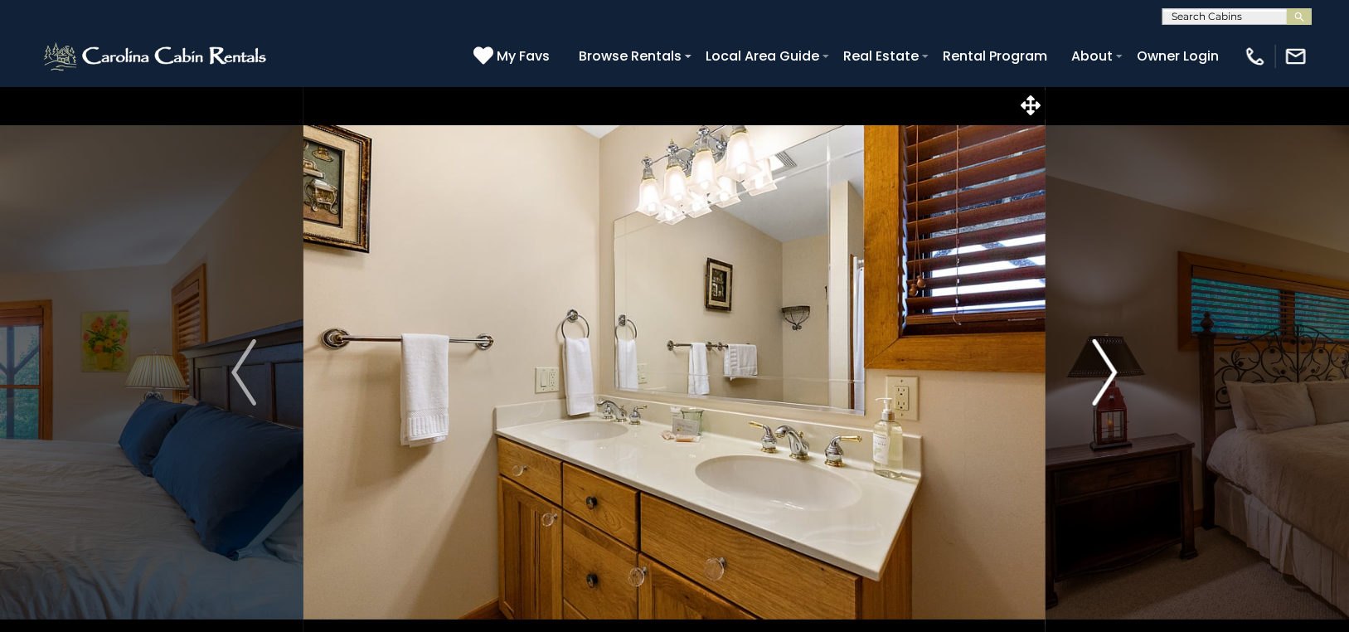
click at [1113, 366] on img "Next" at bounding box center [1104, 372] width 25 height 66
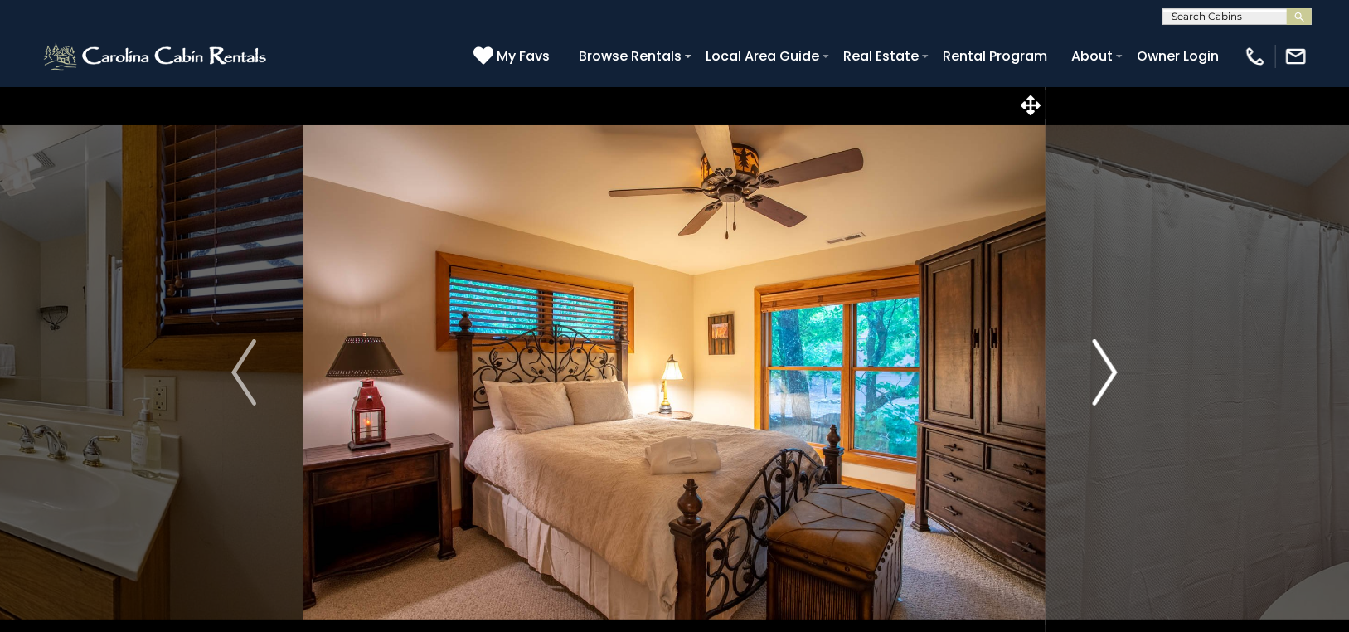
click at [1113, 366] on img "Next" at bounding box center [1104, 372] width 25 height 66
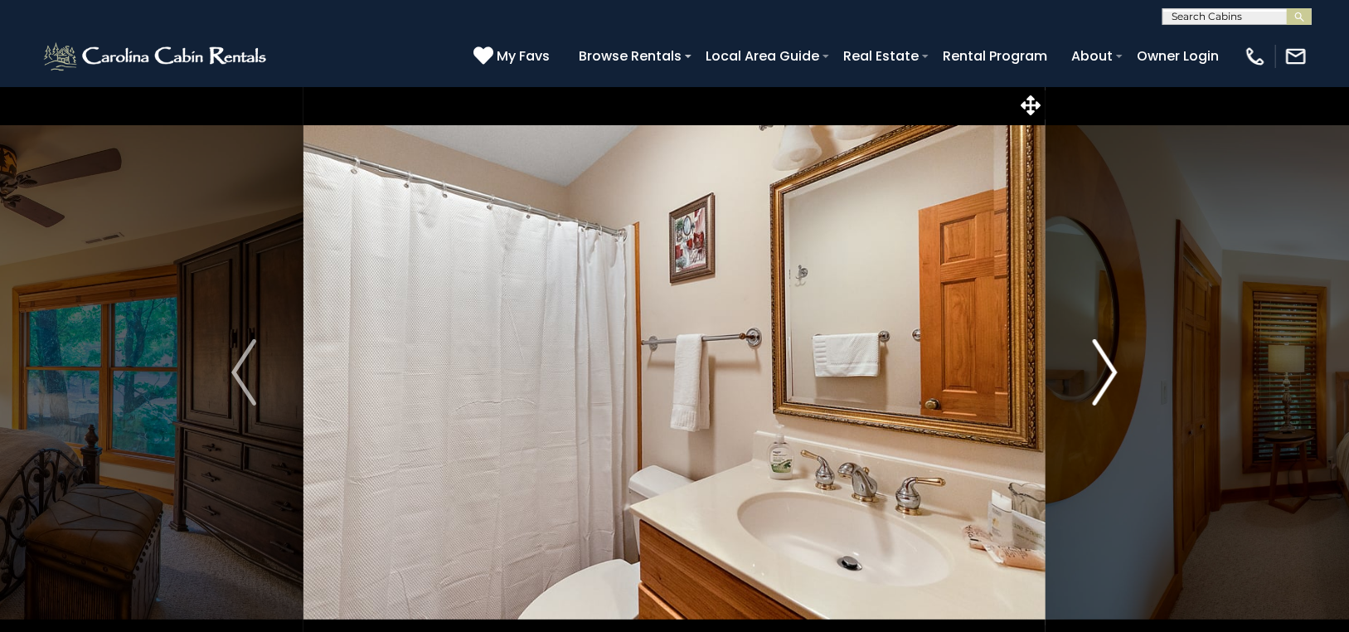
click at [1113, 366] on img "Next" at bounding box center [1104, 372] width 25 height 66
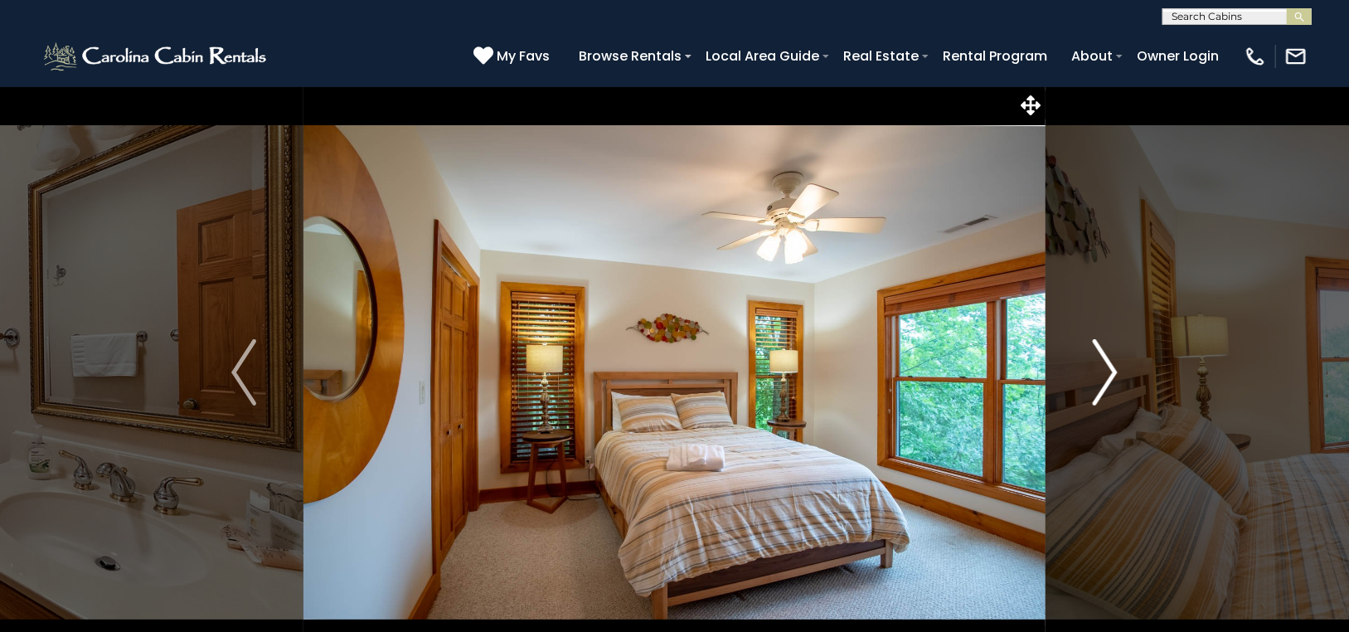
click at [1113, 366] on img "Next" at bounding box center [1104, 372] width 25 height 66
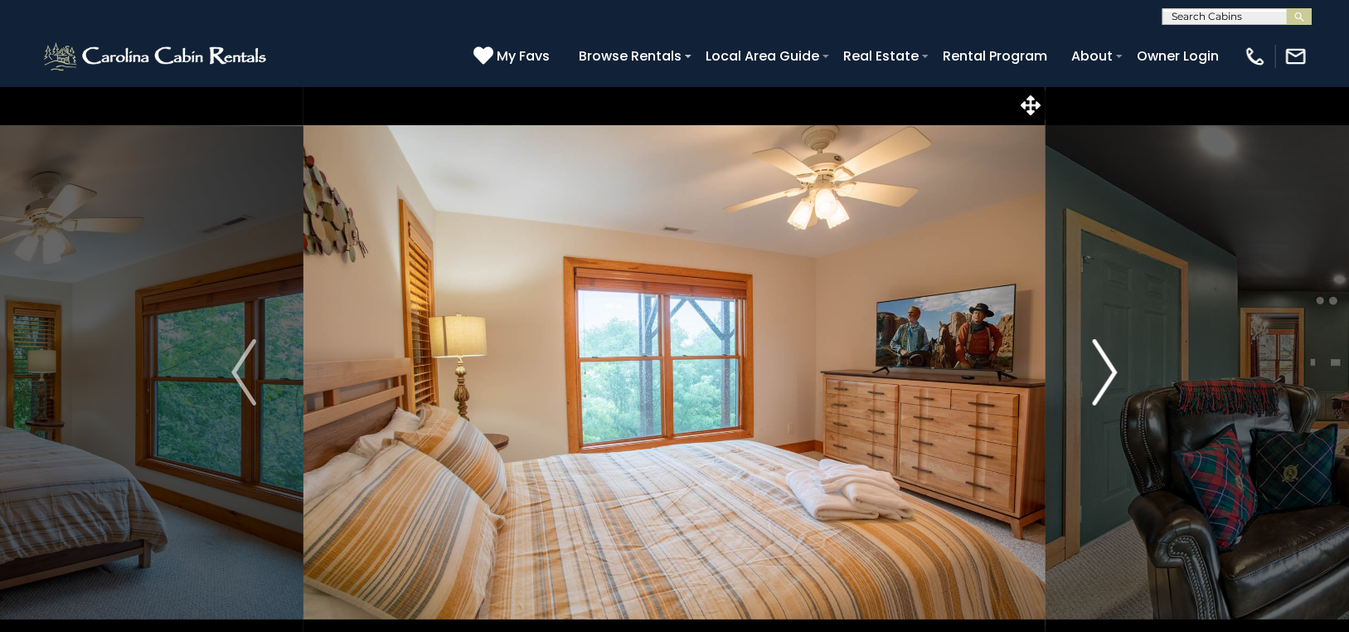
click at [1113, 366] on img "Next" at bounding box center [1104, 372] width 25 height 66
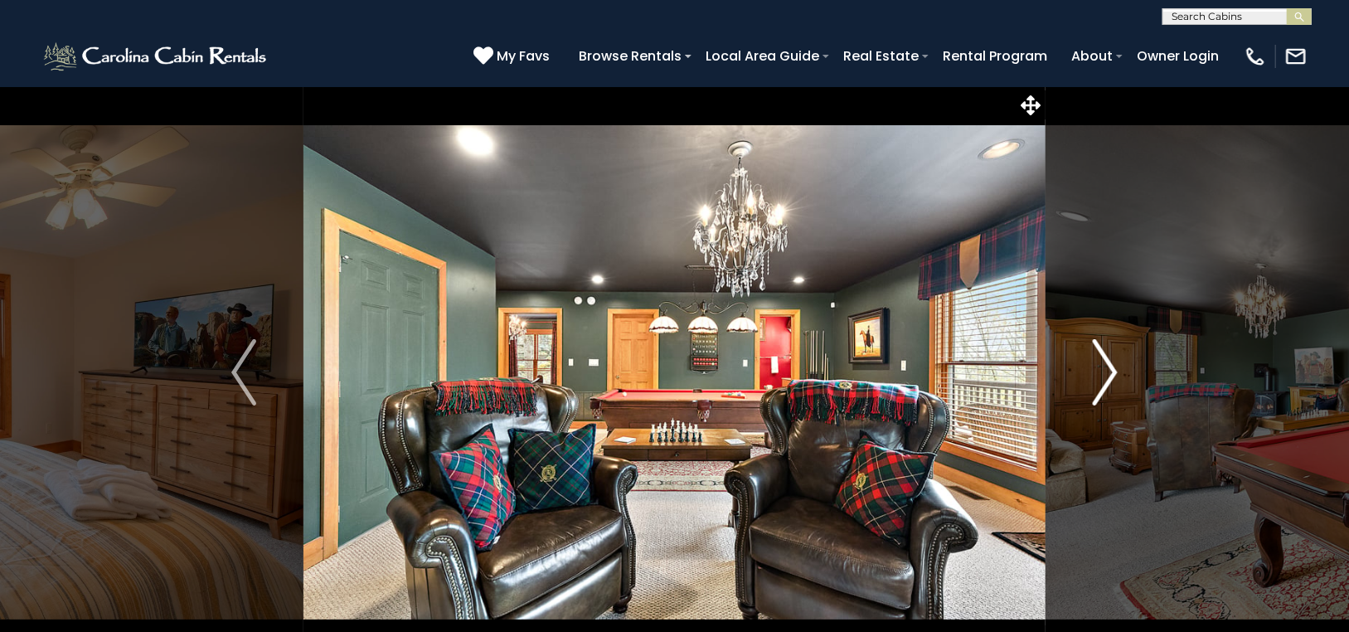
click at [1113, 365] on img "Next" at bounding box center [1104, 372] width 25 height 66
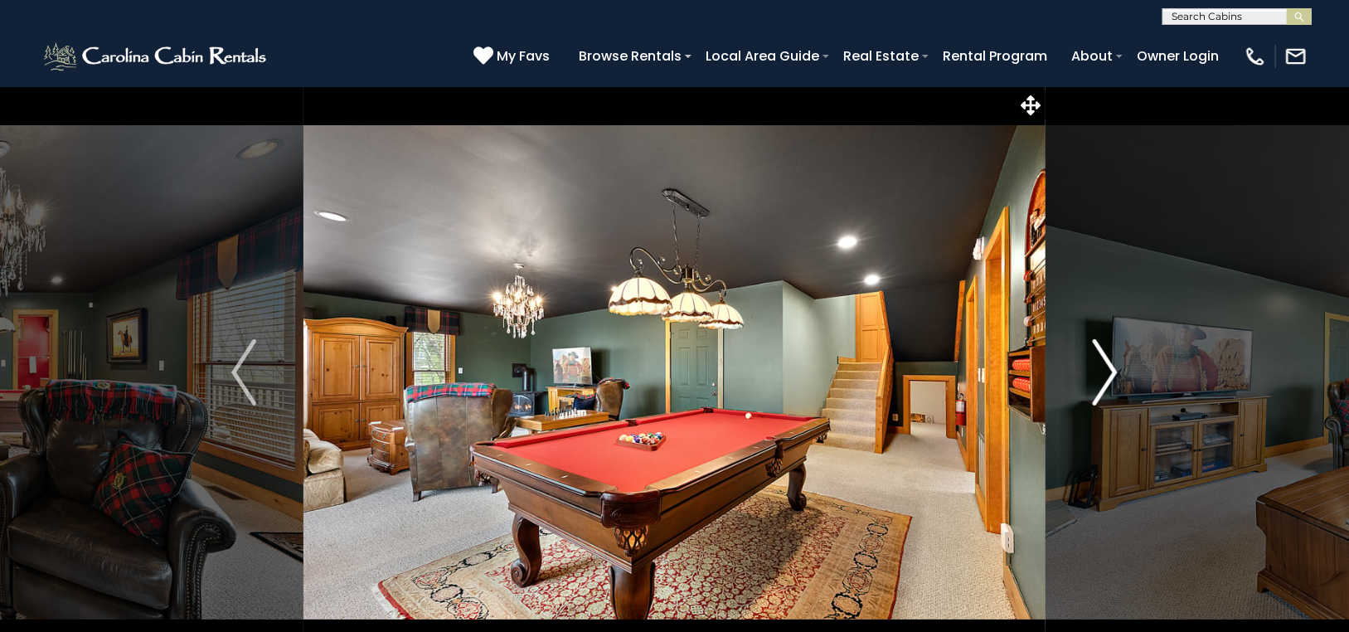
click at [1113, 365] on img "Next" at bounding box center [1104, 372] width 25 height 66
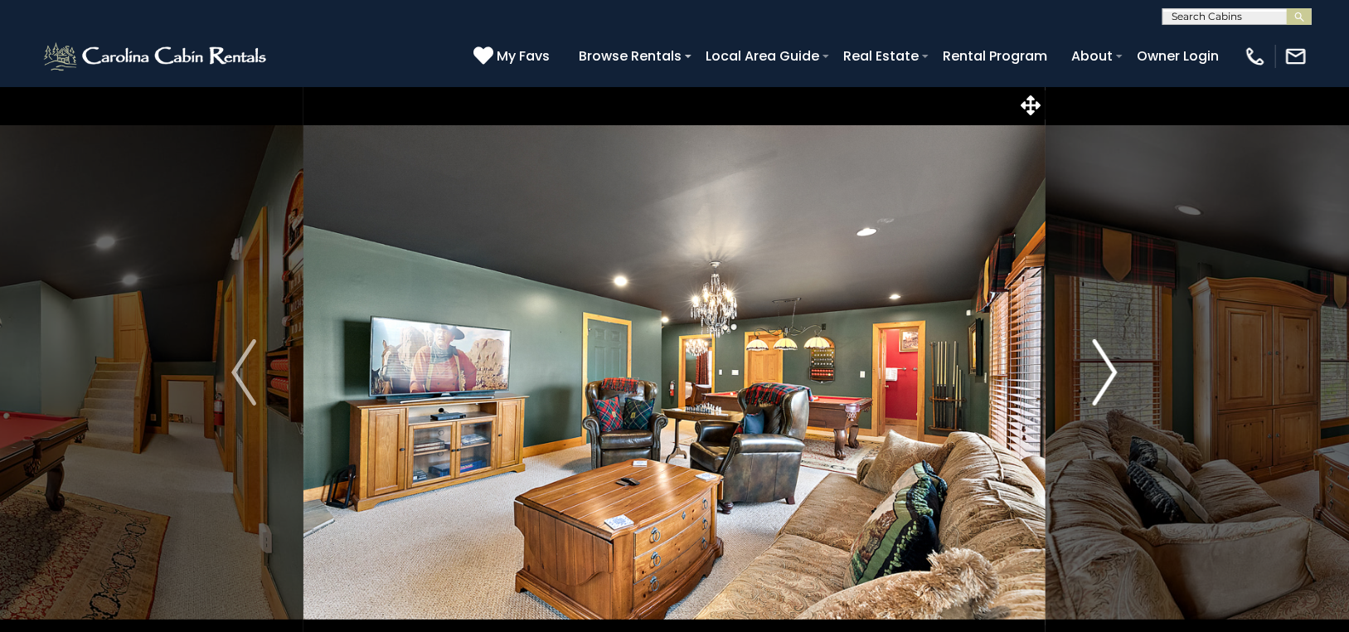
click at [1112, 364] on img "Next" at bounding box center [1104, 372] width 25 height 66
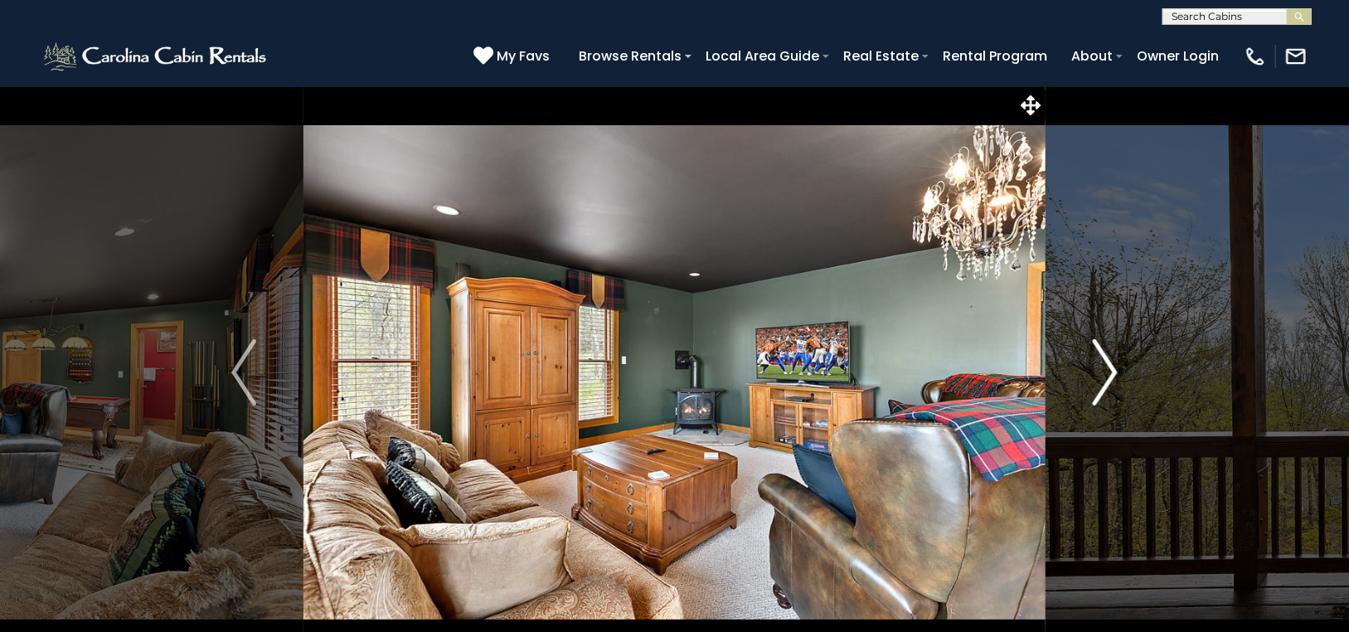
click at [1112, 364] on img "Next" at bounding box center [1104, 372] width 25 height 66
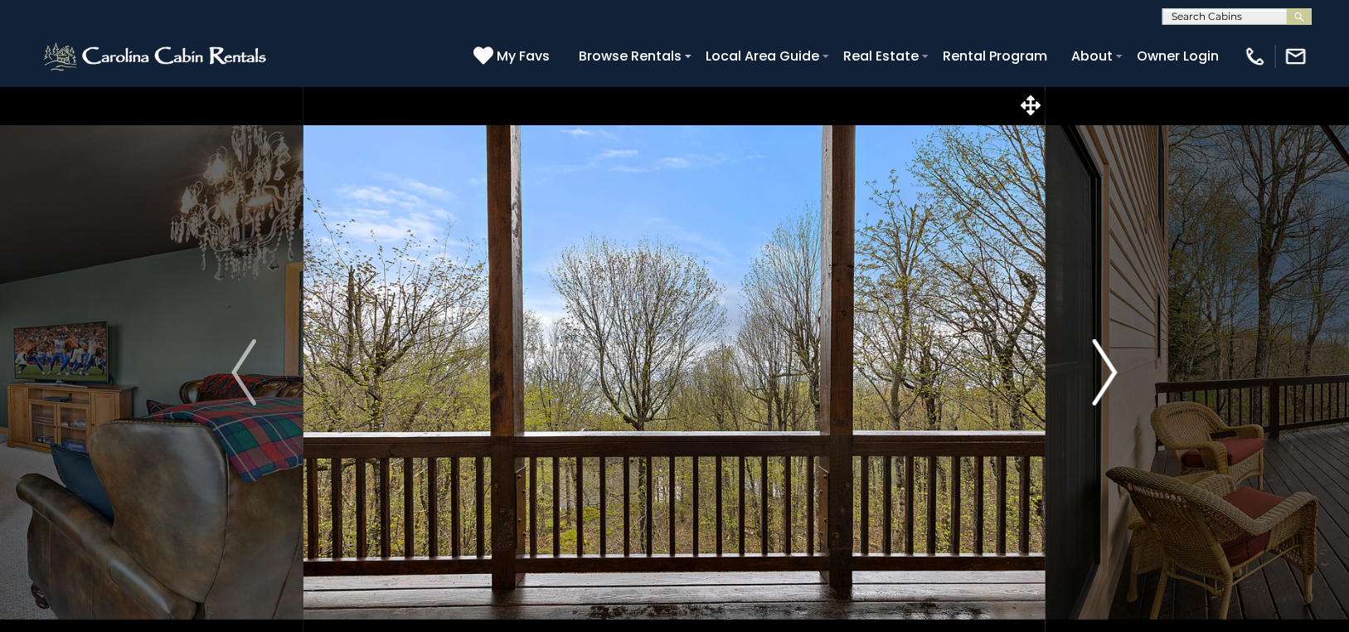
click at [1112, 364] on img "Next" at bounding box center [1104, 372] width 25 height 66
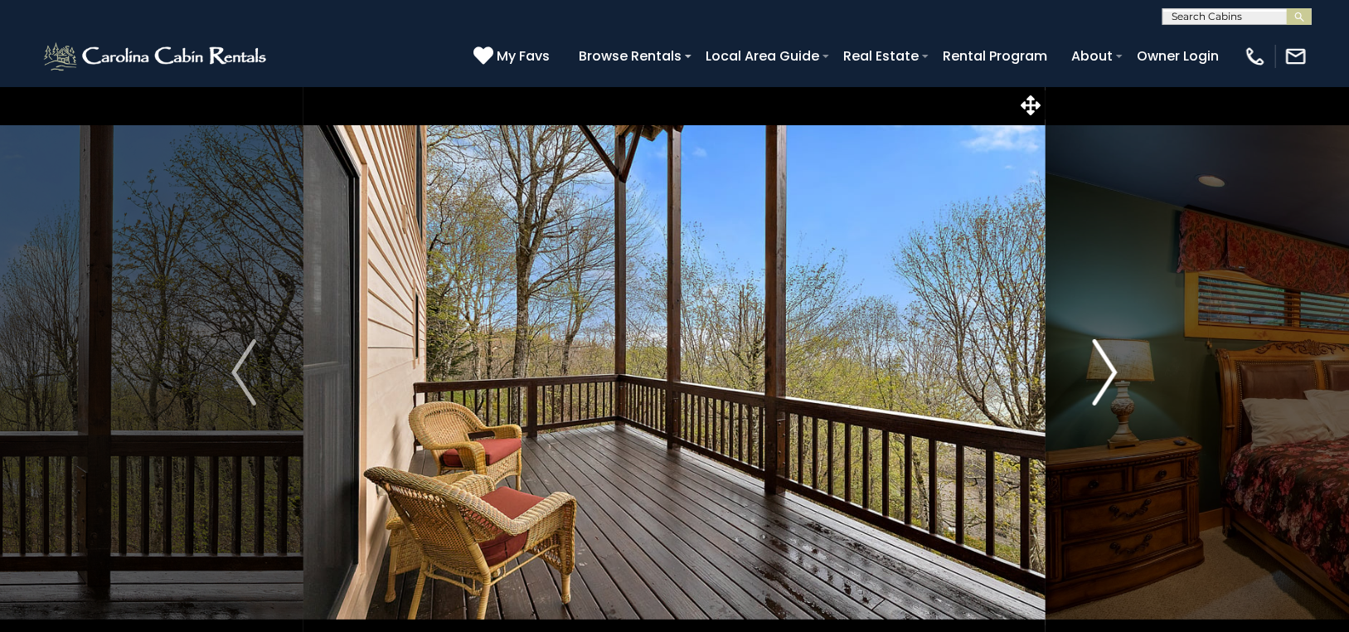
click at [1112, 364] on img "Next" at bounding box center [1104, 372] width 25 height 66
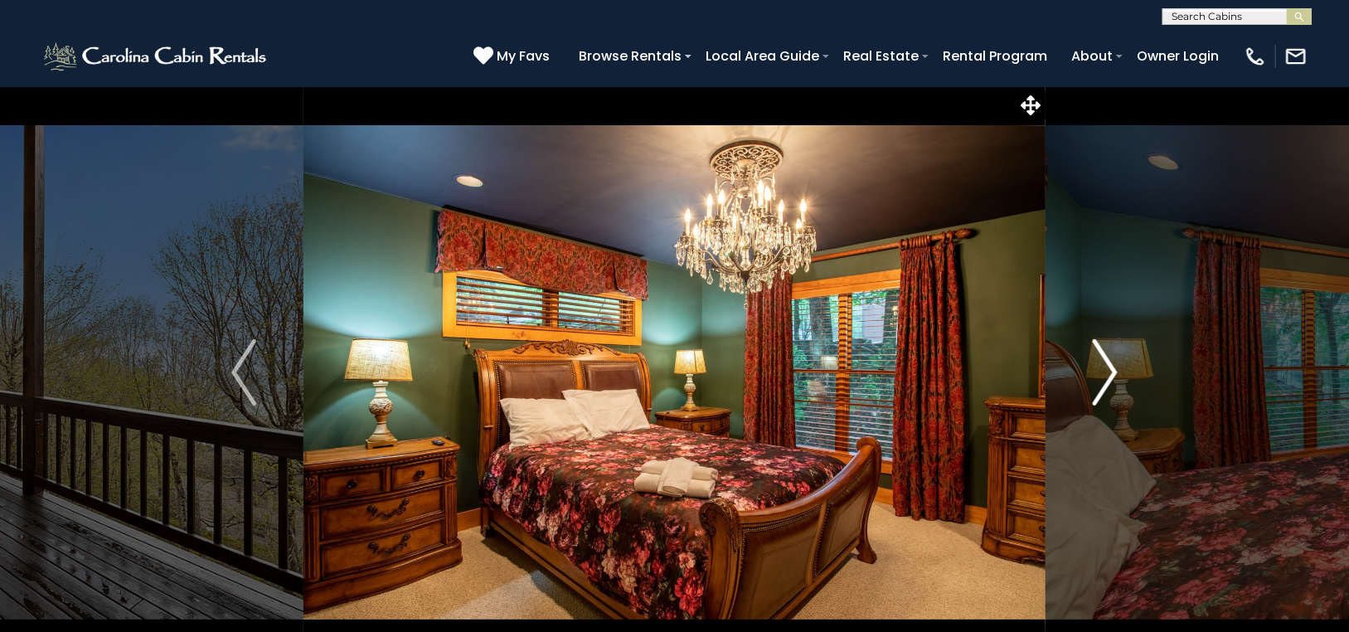
click at [1115, 361] on img "Next" at bounding box center [1104, 372] width 25 height 66
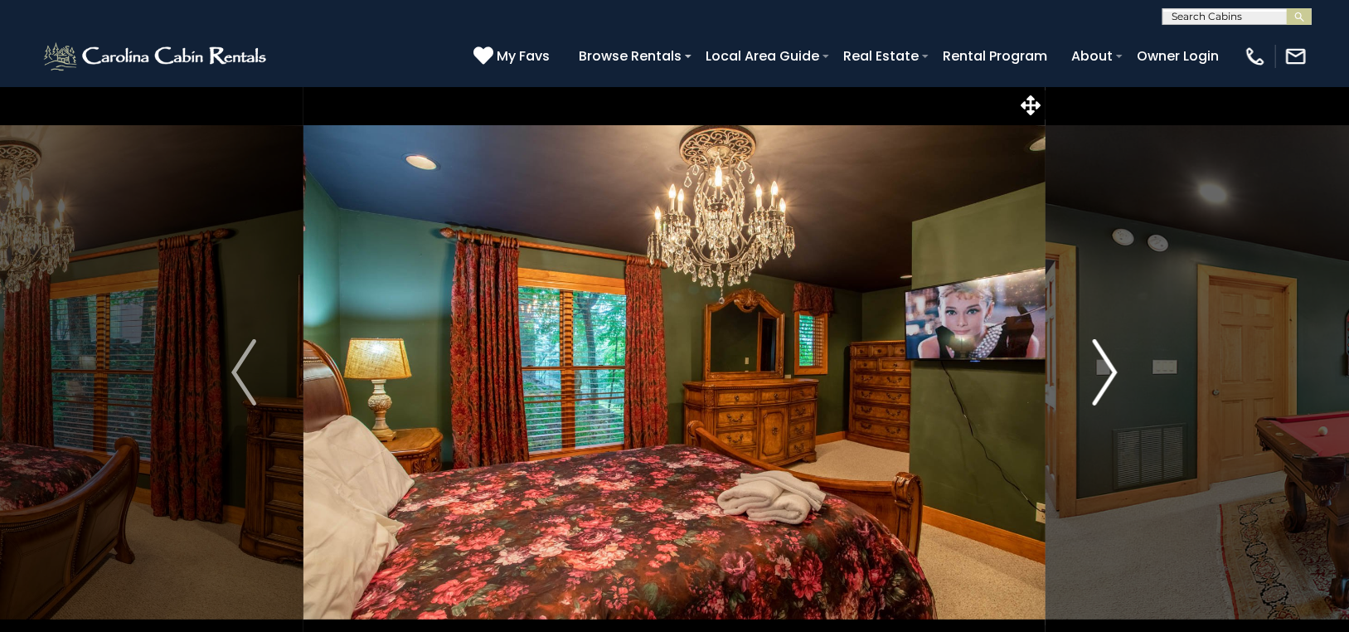
click at [1115, 361] on img "Next" at bounding box center [1104, 372] width 25 height 66
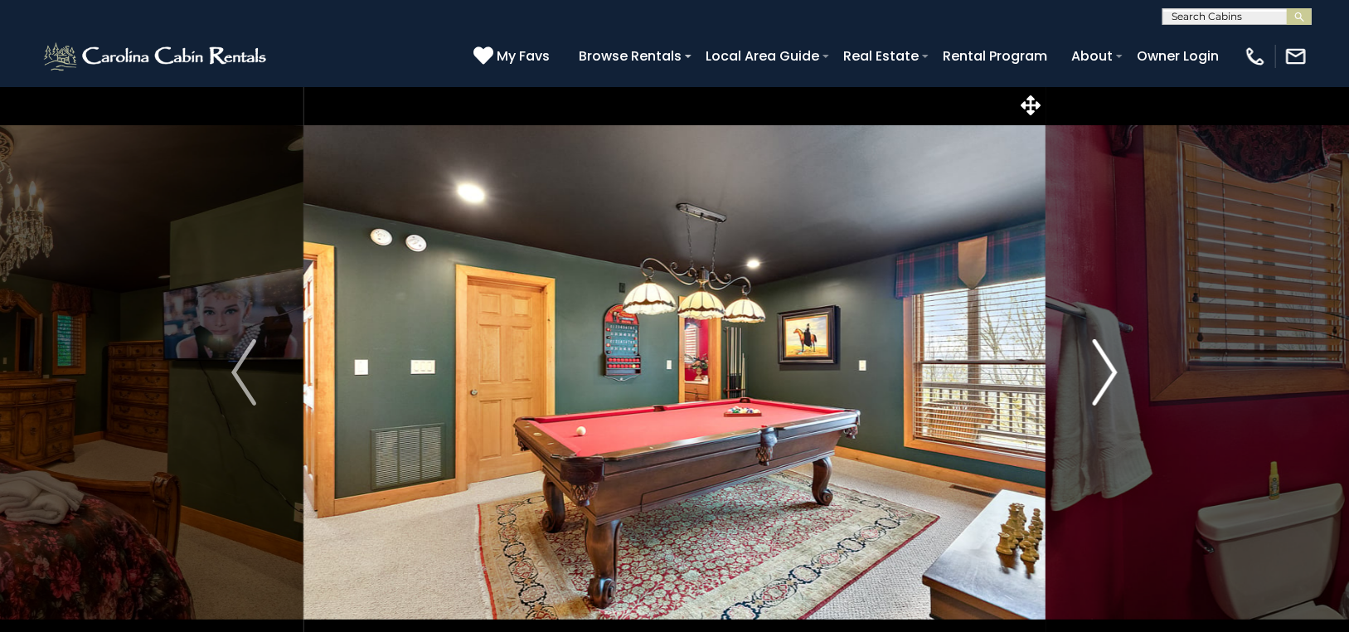
click at [1106, 357] on img "Next" at bounding box center [1104, 372] width 25 height 66
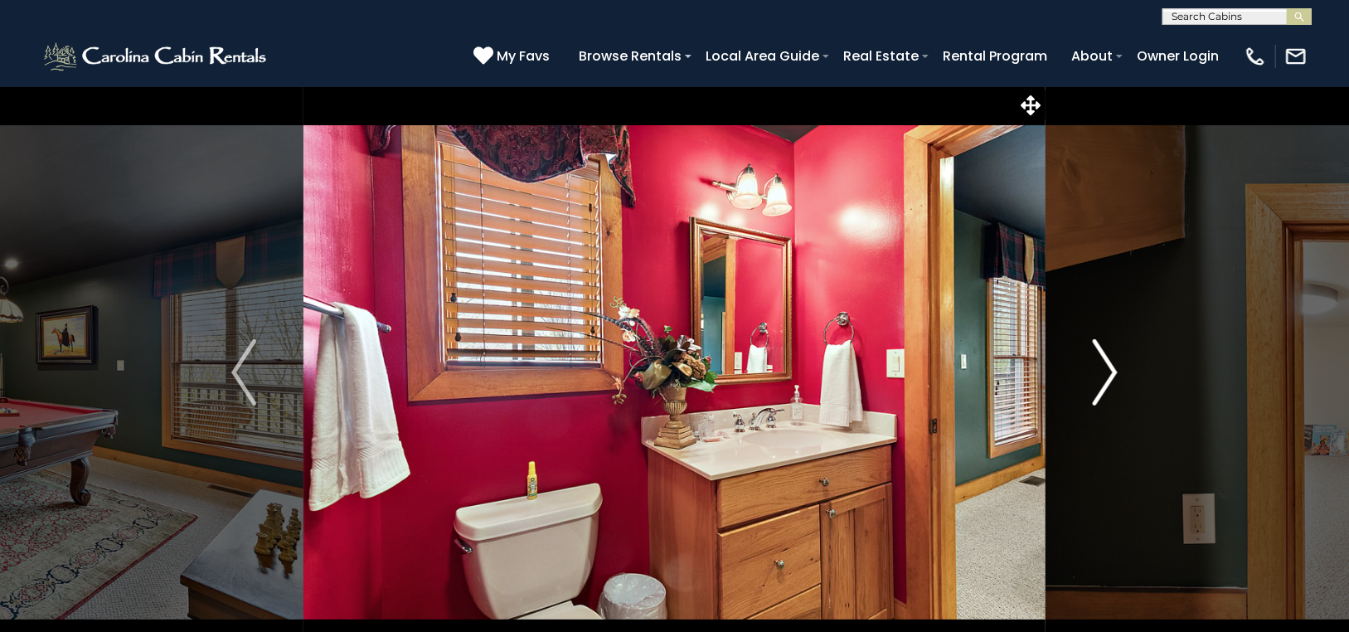
click at [1109, 362] on img "Next" at bounding box center [1104, 372] width 25 height 66
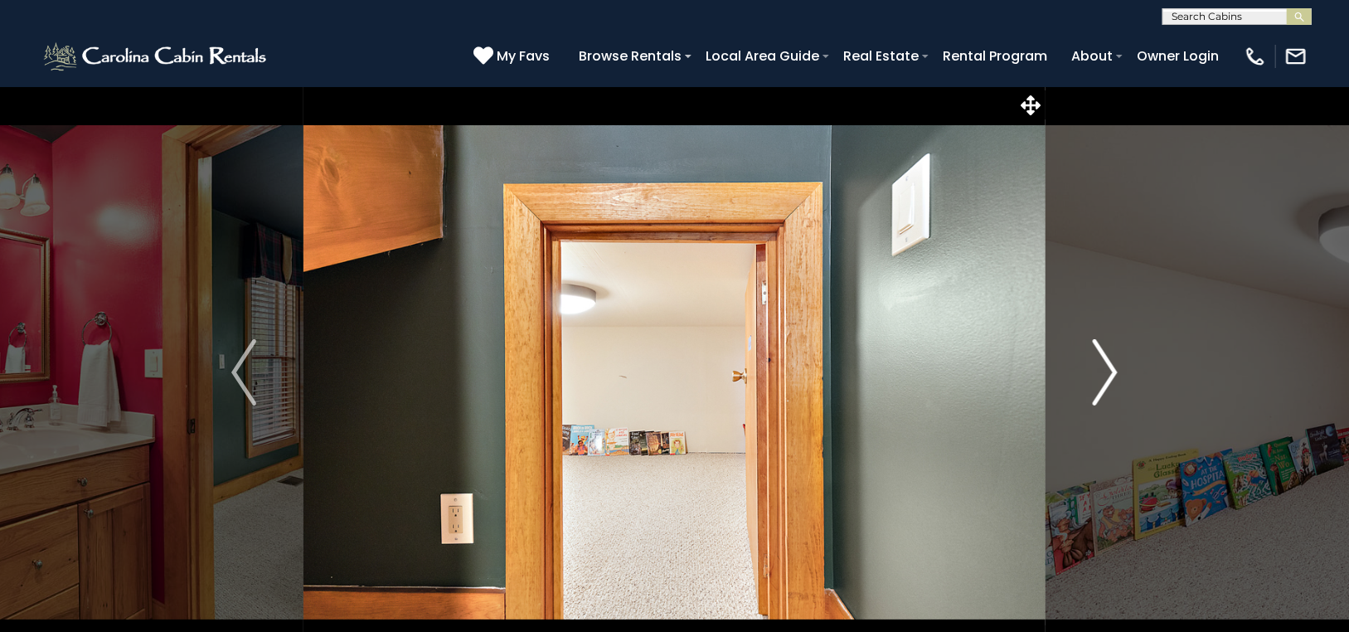
click at [1109, 362] on img "Next" at bounding box center [1104, 372] width 25 height 66
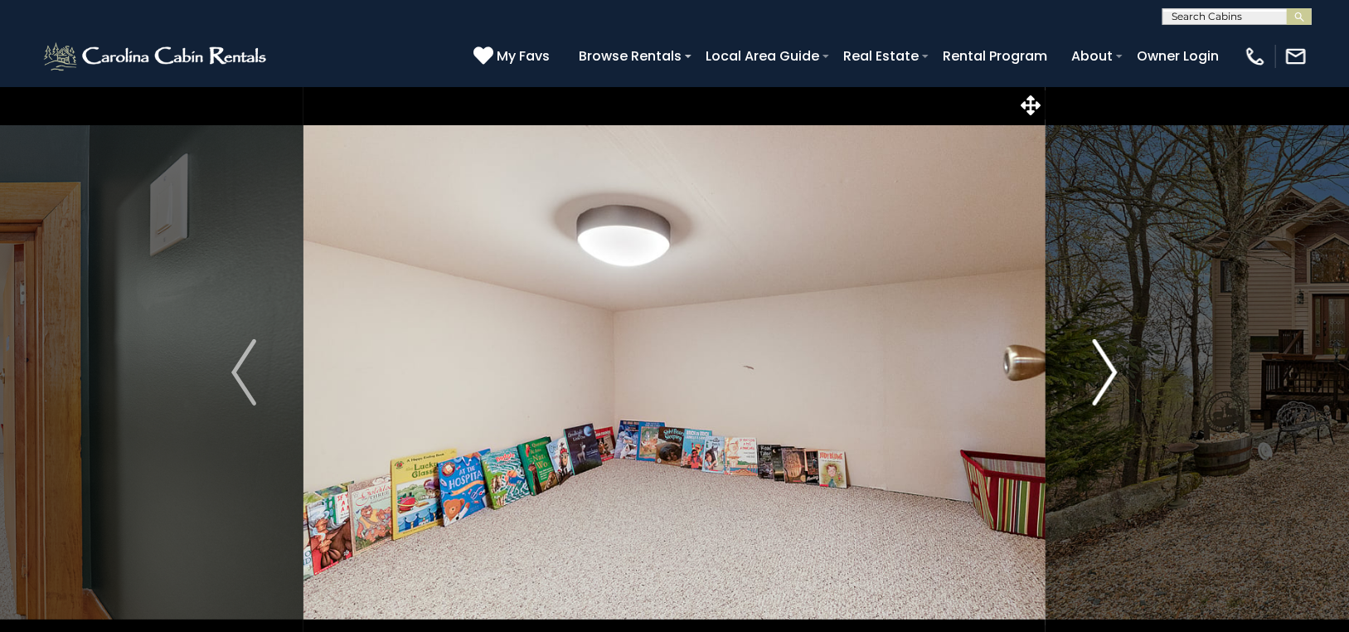
click at [1109, 362] on img "Next" at bounding box center [1104, 372] width 25 height 66
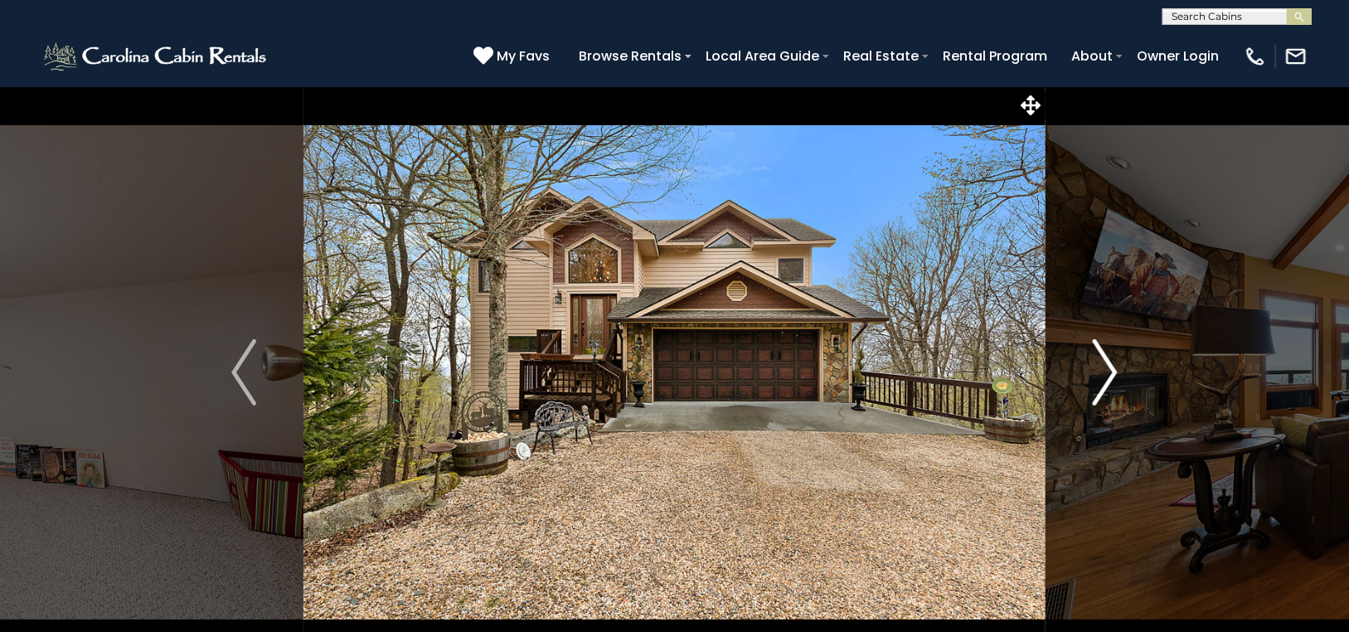
click at [1110, 362] on img "Next" at bounding box center [1104, 372] width 25 height 66
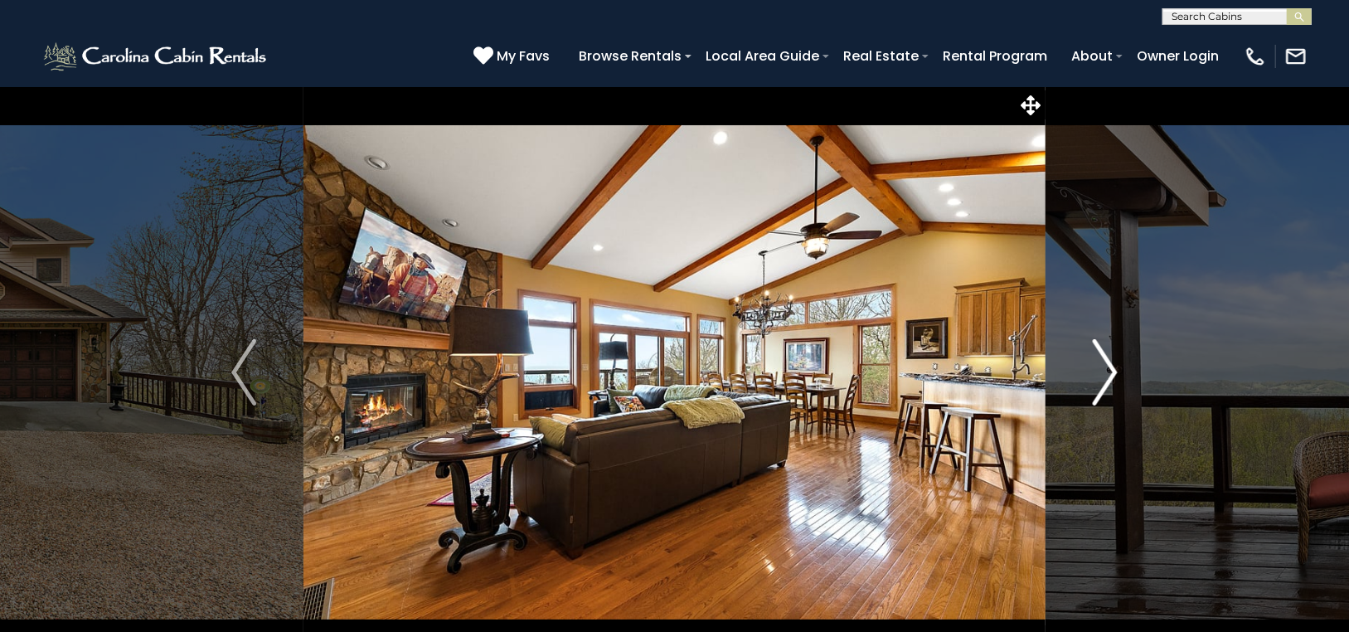
click at [1110, 362] on img "Next" at bounding box center [1104, 372] width 25 height 66
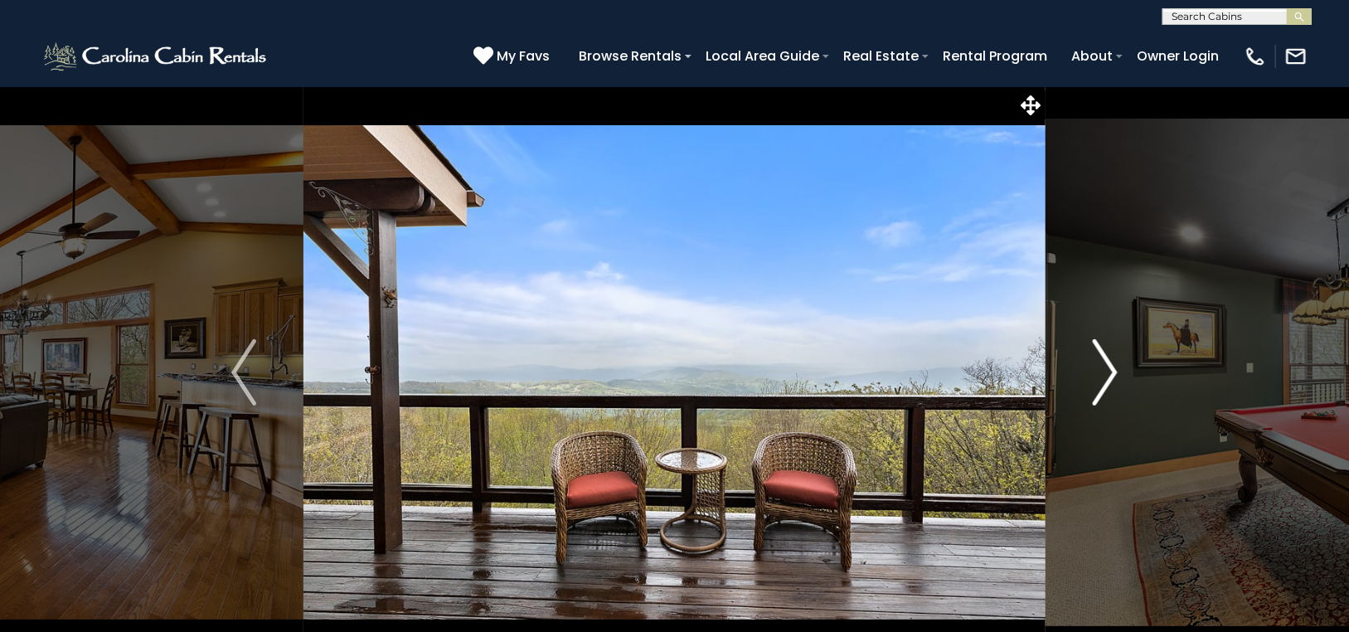
click at [1110, 362] on img "Next" at bounding box center [1104, 372] width 25 height 66
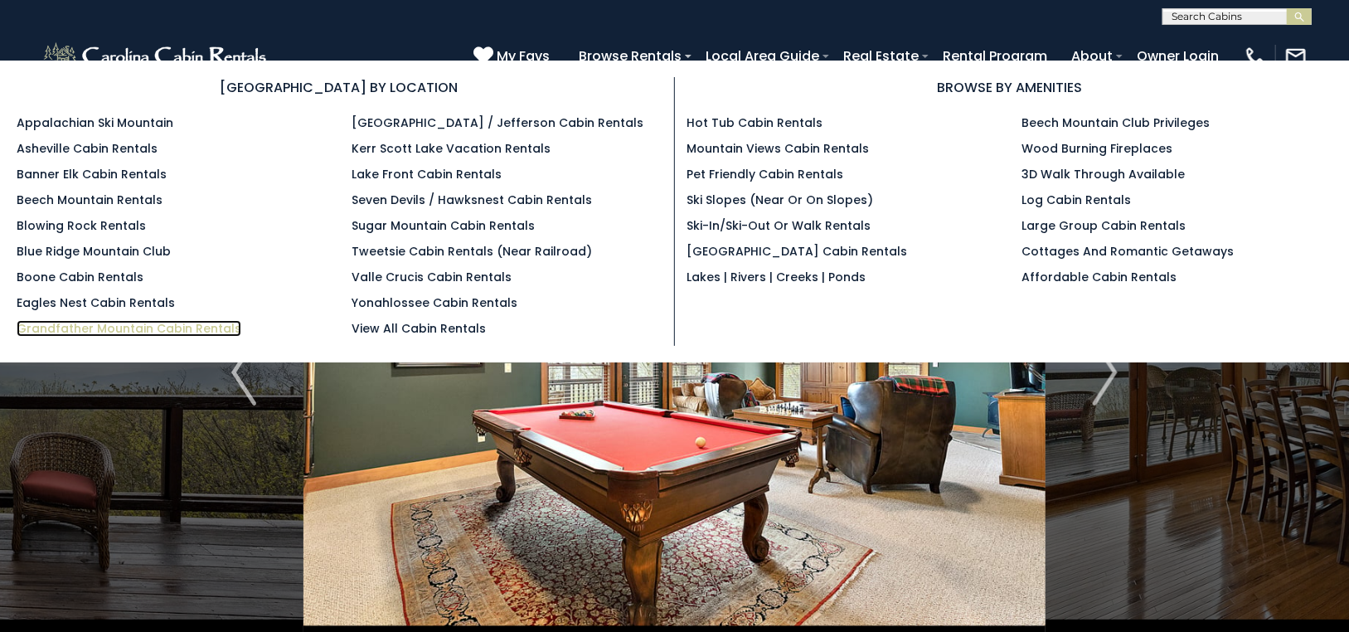
click at [153, 323] on link "Grandfather Mountain Cabin Rentals" at bounding box center [129, 328] width 225 height 17
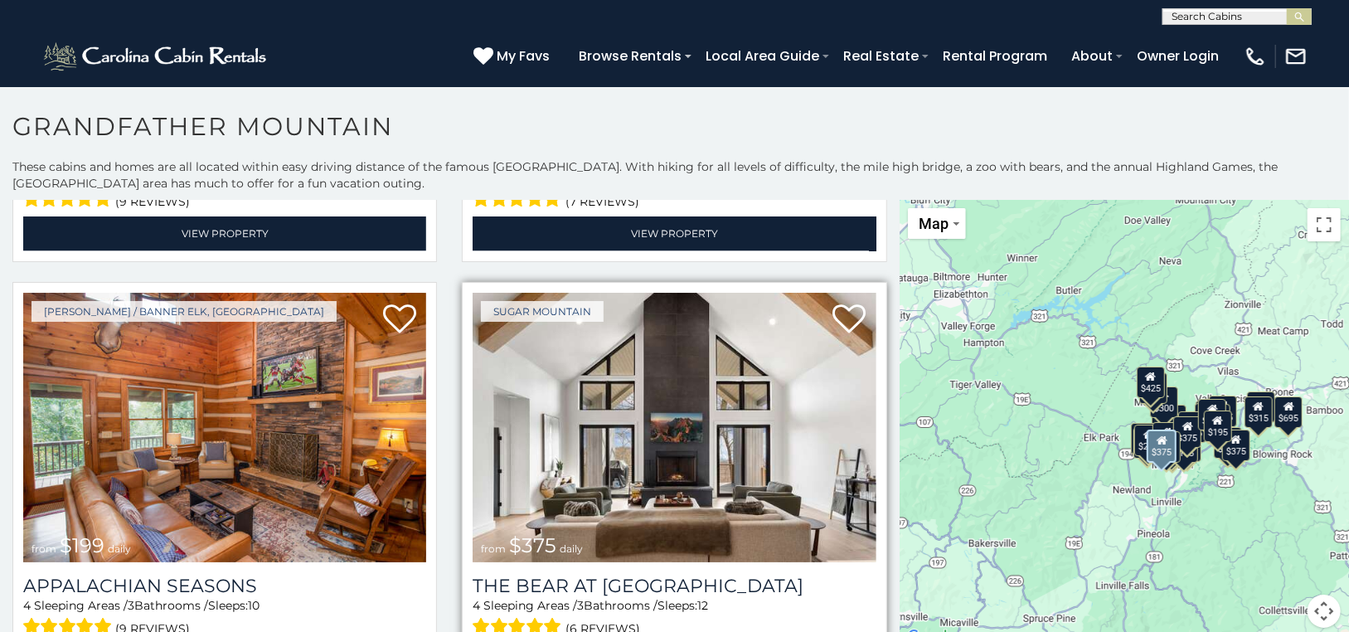
scroll to position [5553, 0]
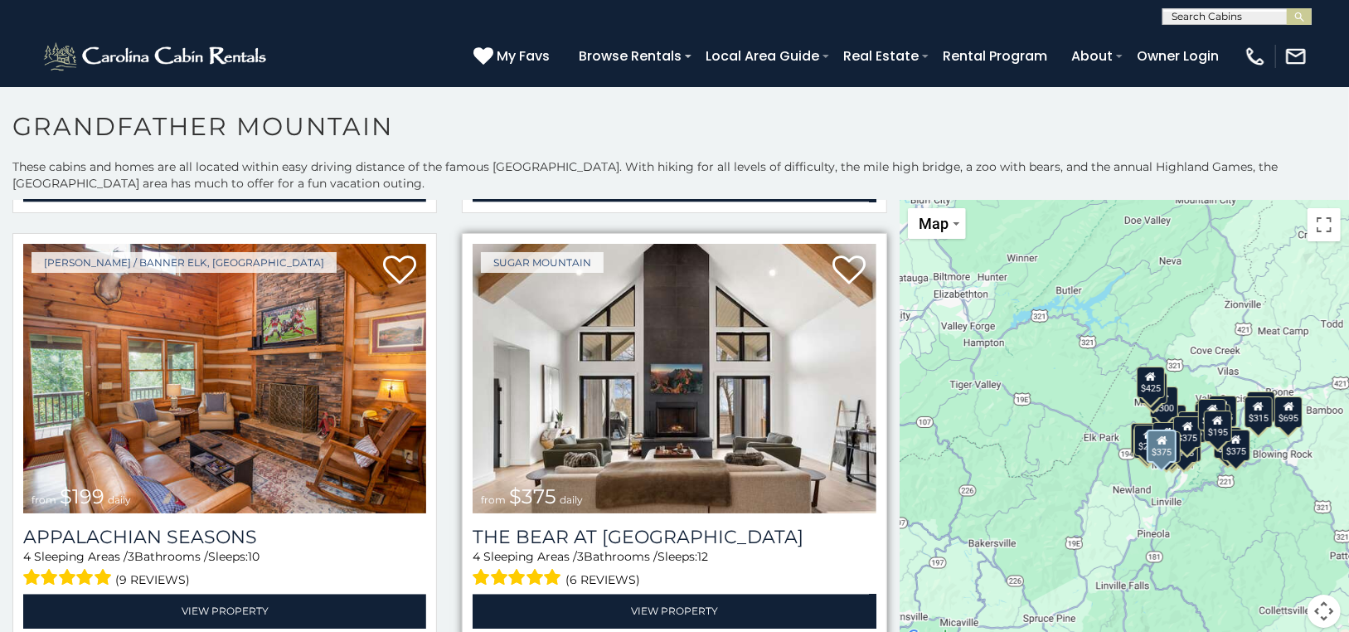
click at [658, 362] on img at bounding box center [673, 379] width 403 height 270
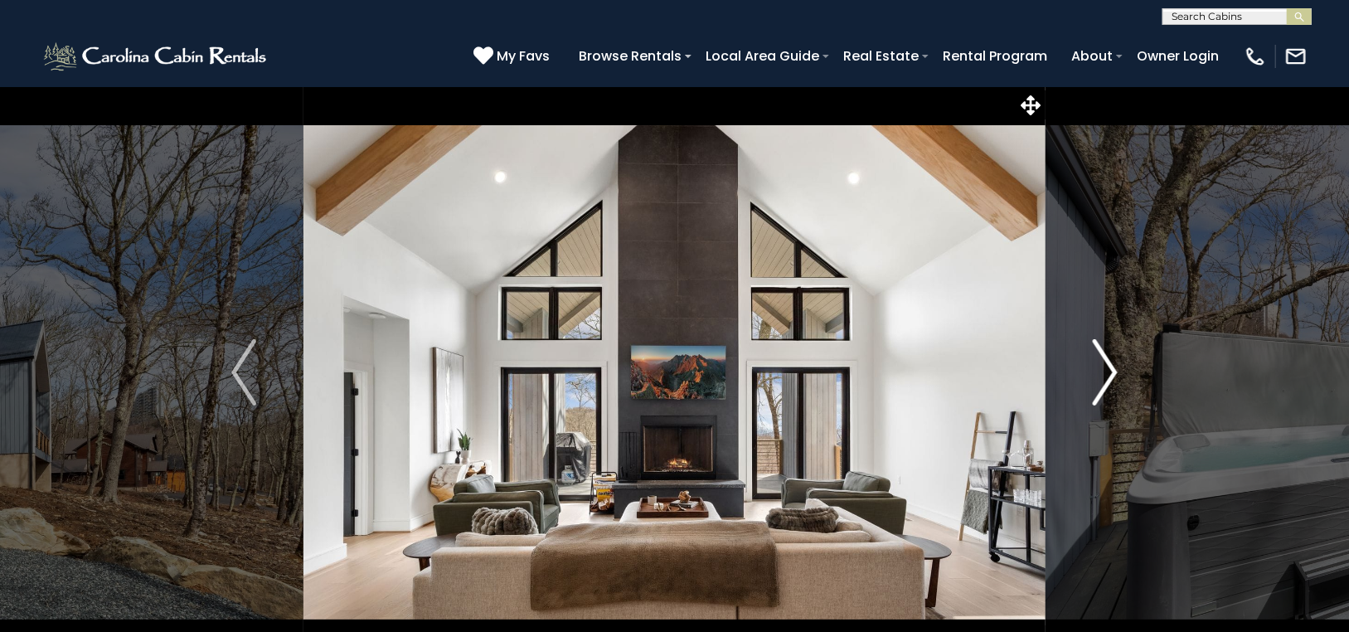
click at [1106, 362] on img "Next" at bounding box center [1104, 372] width 25 height 66
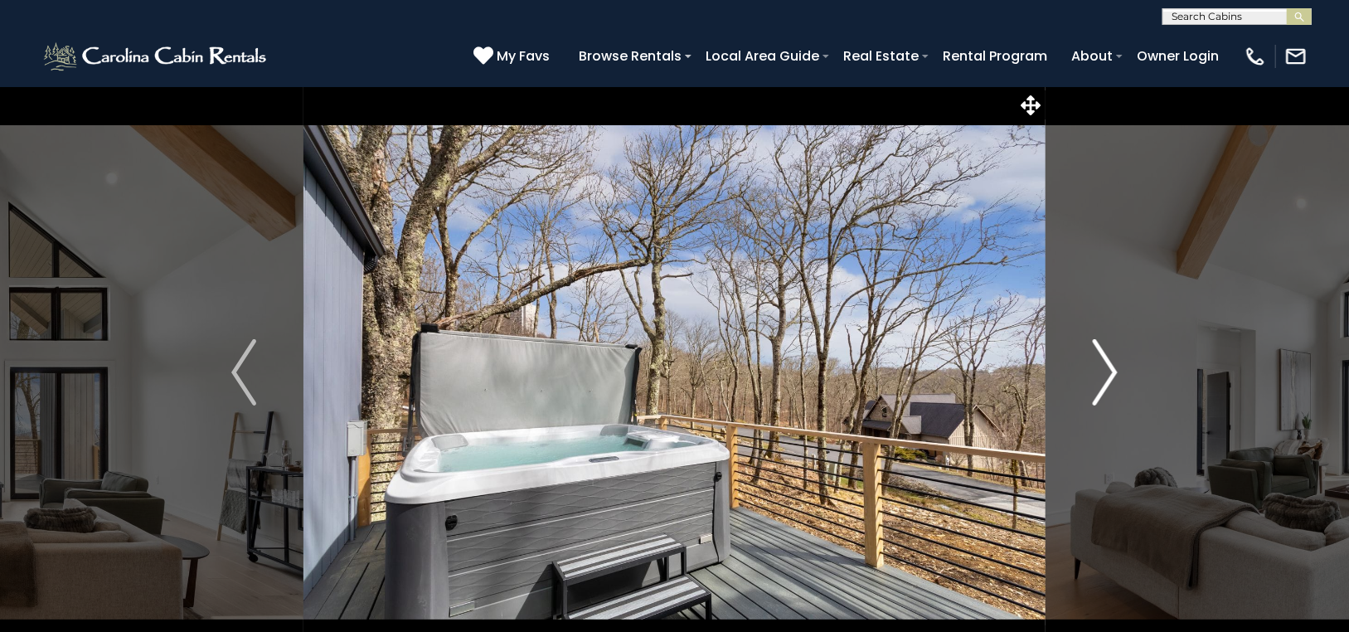
click at [1106, 362] on img "Next" at bounding box center [1104, 372] width 25 height 66
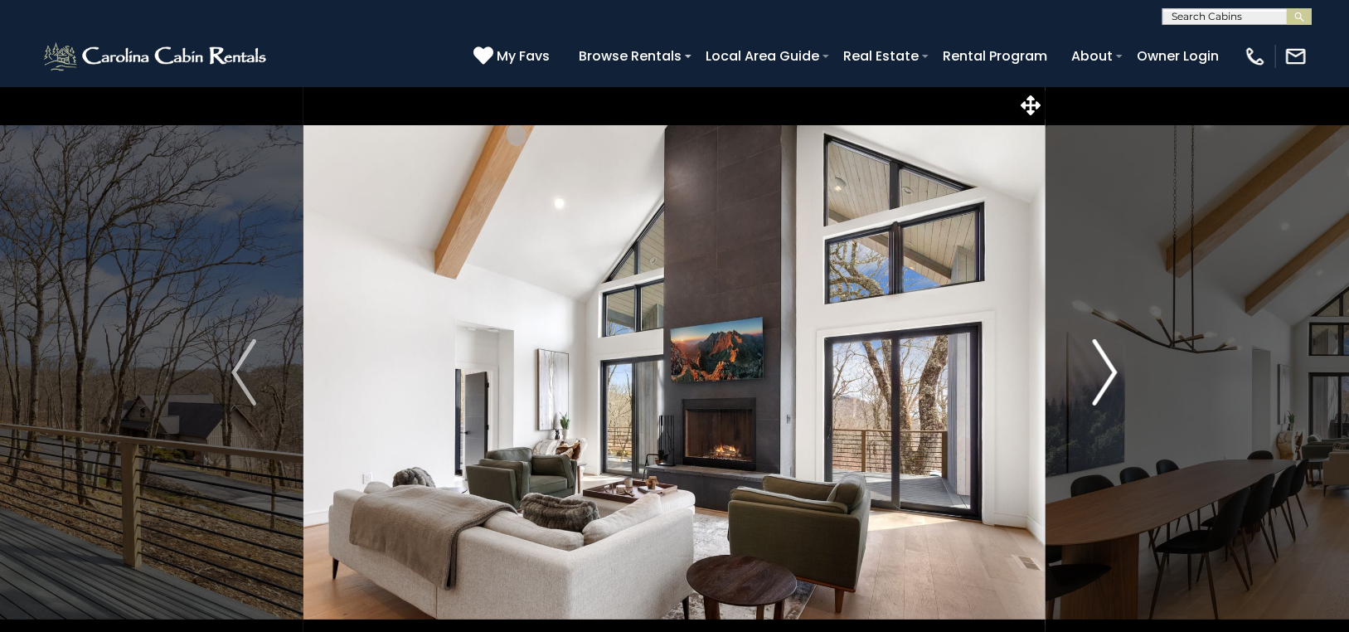
click at [1106, 362] on img "Next" at bounding box center [1104, 372] width 25 height 66
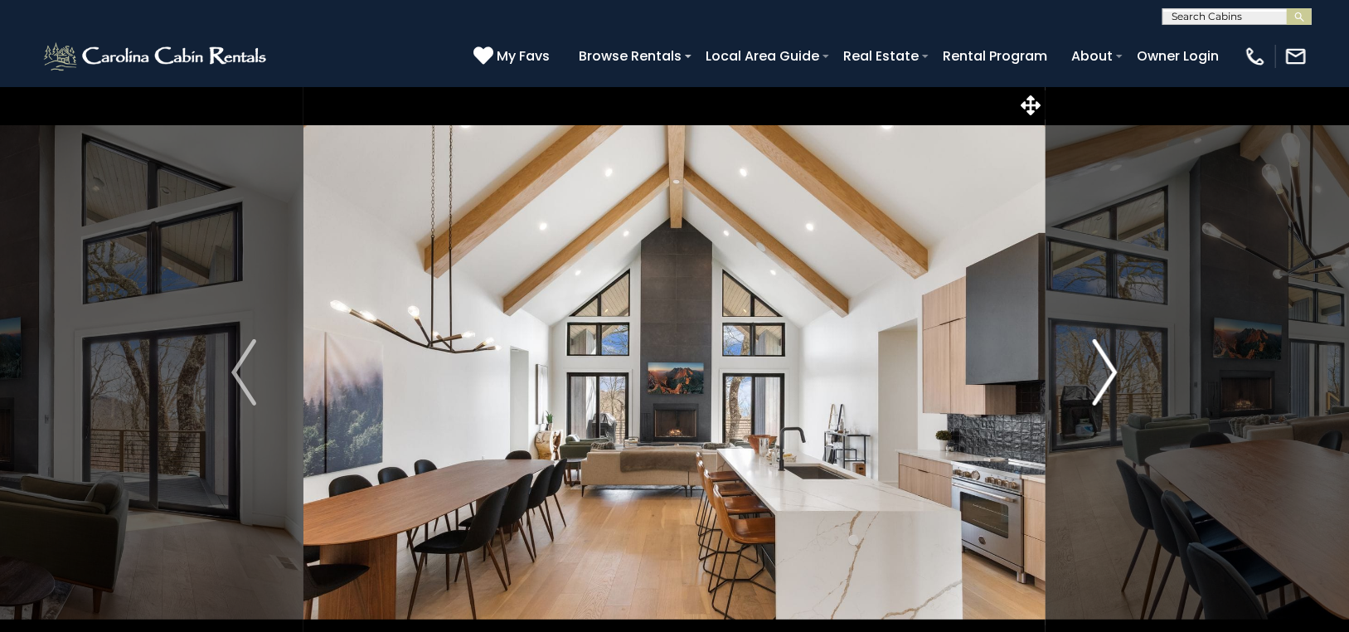
click at [1106, 362] on img "Next" at bounding box center [1104, 372] width 25 height 66
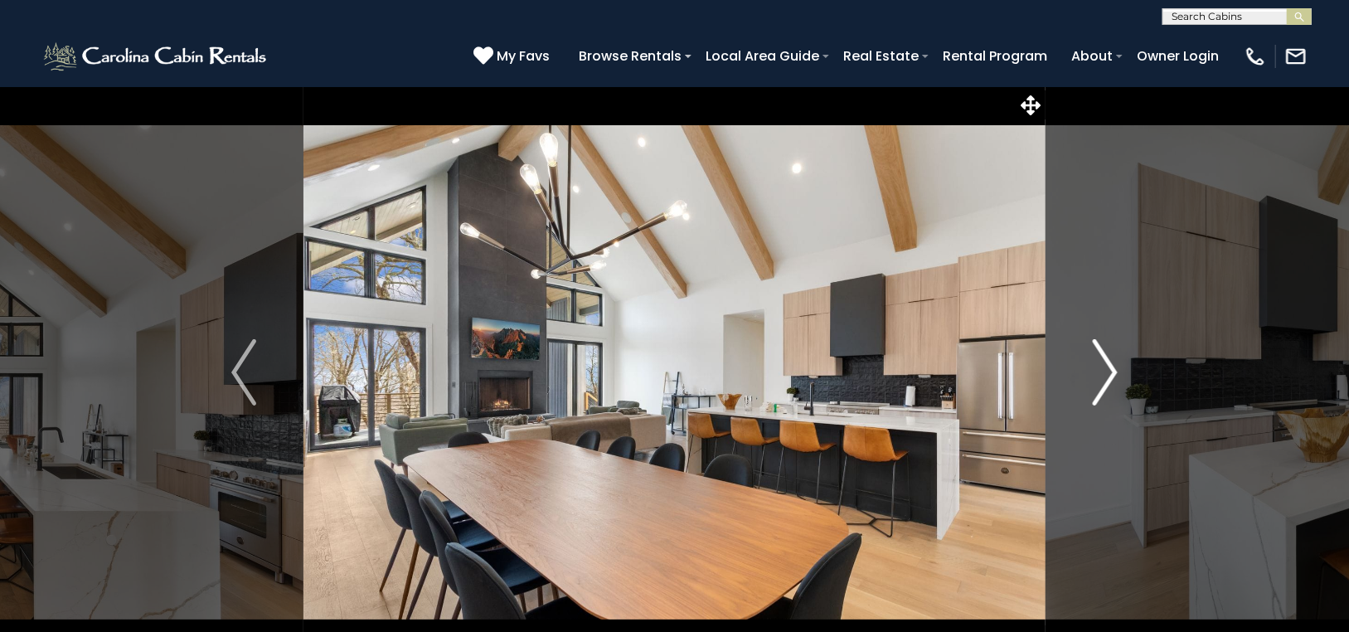
click at [1106, 362] on img "Next" at bounding box center [1104, 372] width 25 height 66
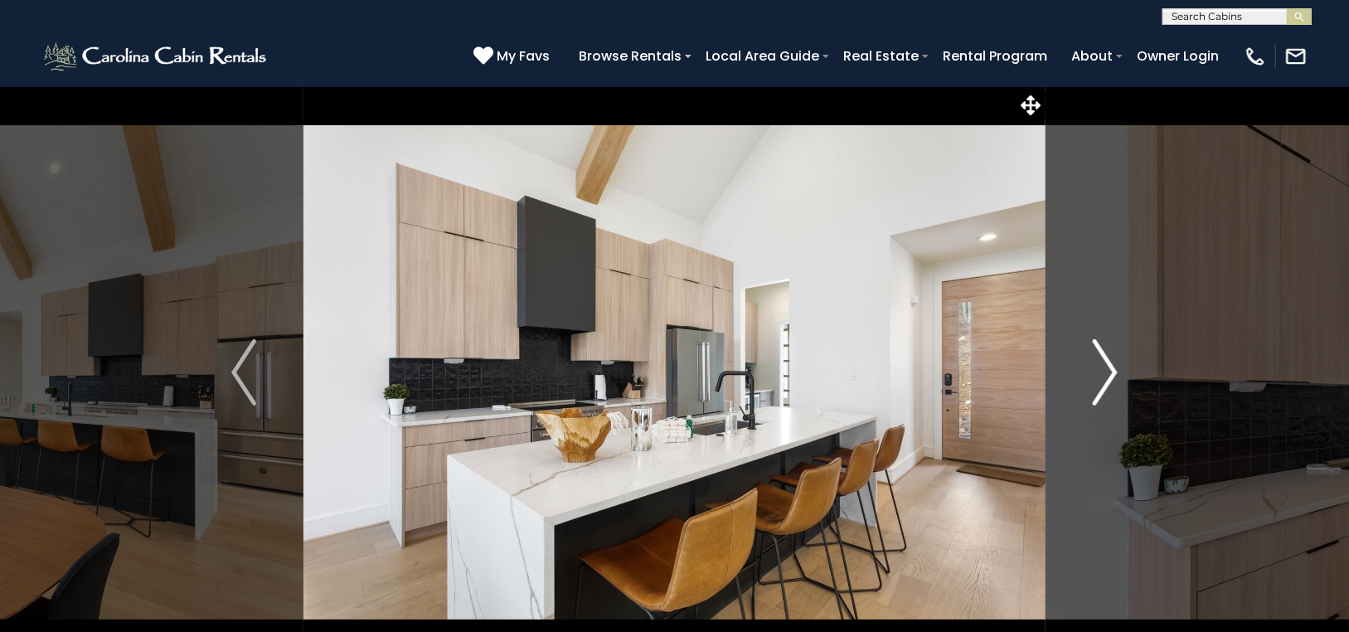
click at [1106, 362] on img "Next" at bounding box center [1104, 372] width 25 height 66
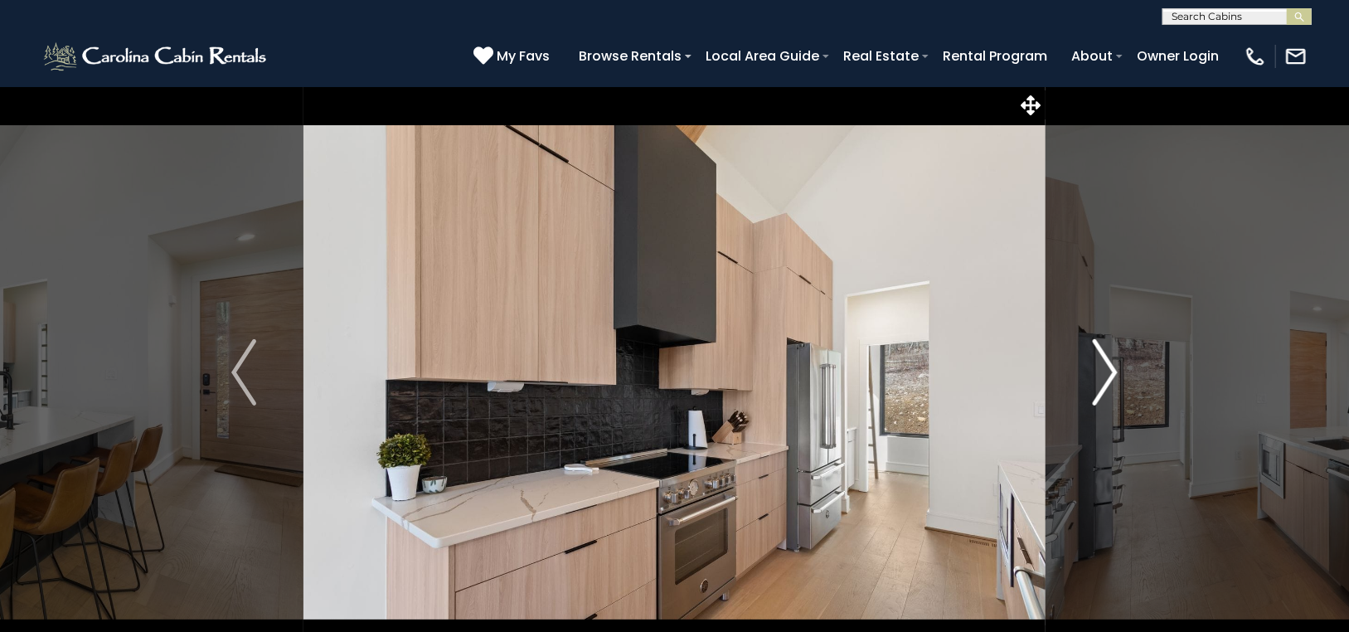
click at [1106, 362] on img "Next" at bounding box center [1104, 372] width 25 height 66
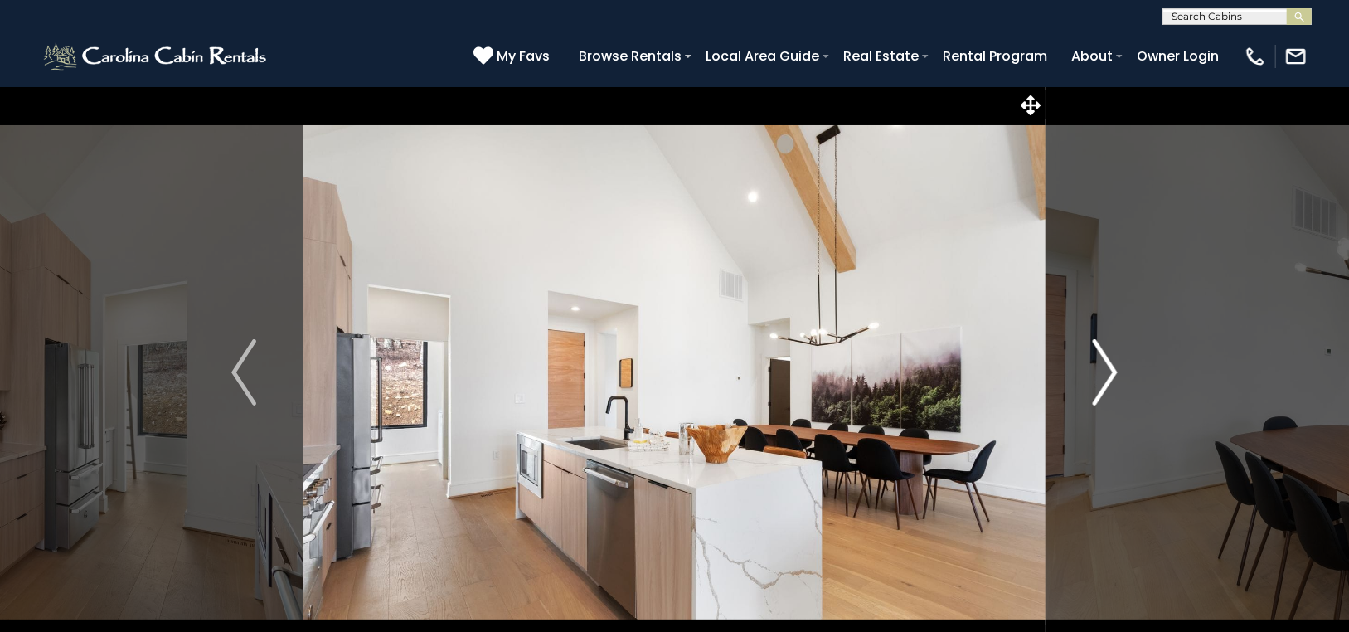
click at [1105, 362] on img "Next" at bounding box center [1104, 372] width 25 height 66
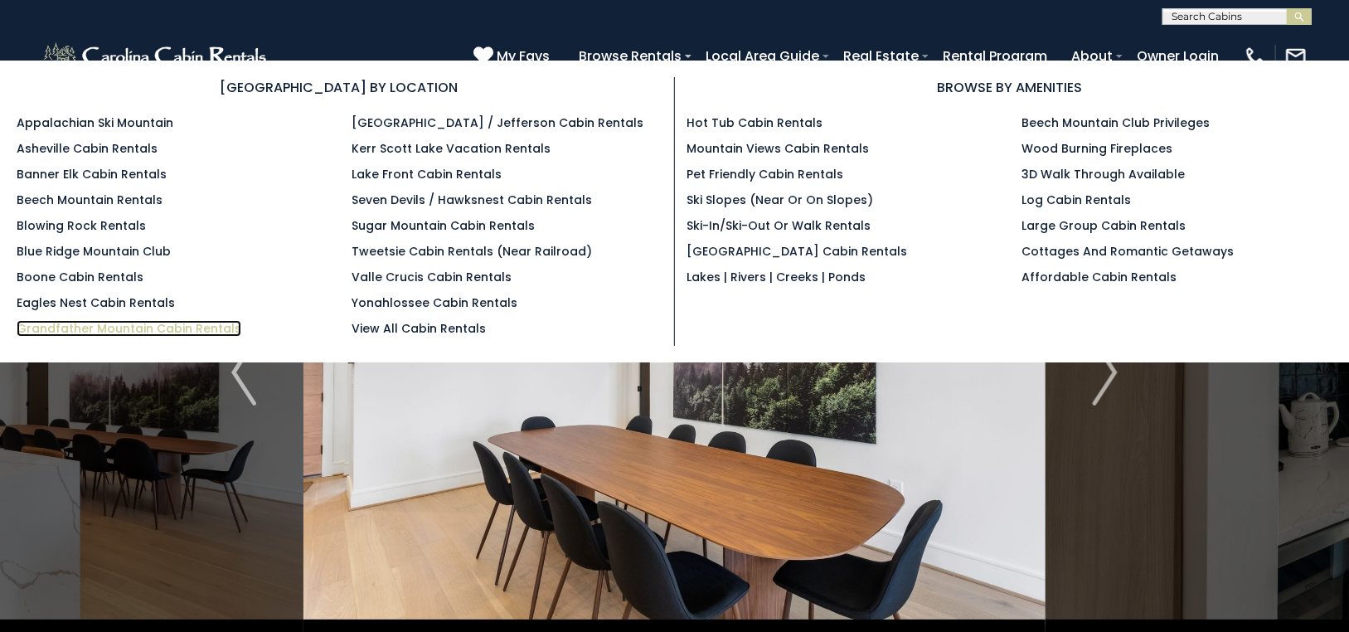
click at [194, 323] on link "Grandfather Mountain Cabin Rentals" at bounding box center [129, 328] width 225 height 17
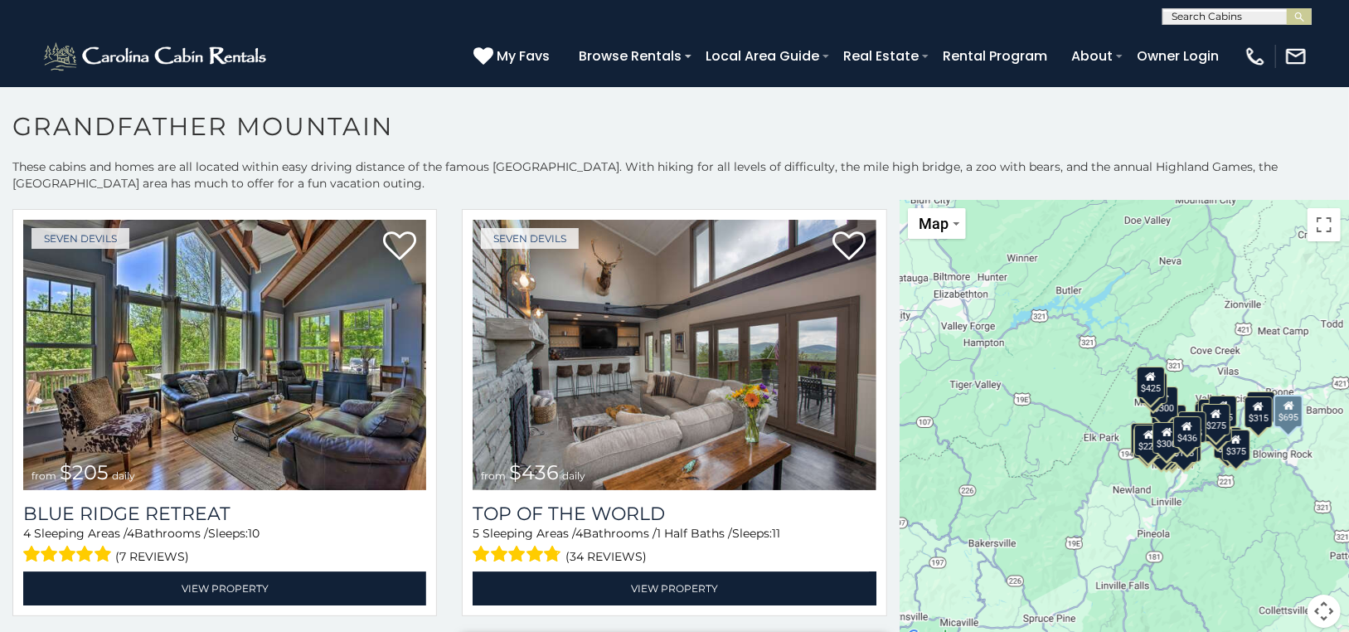
scroll to position [2984, 0]
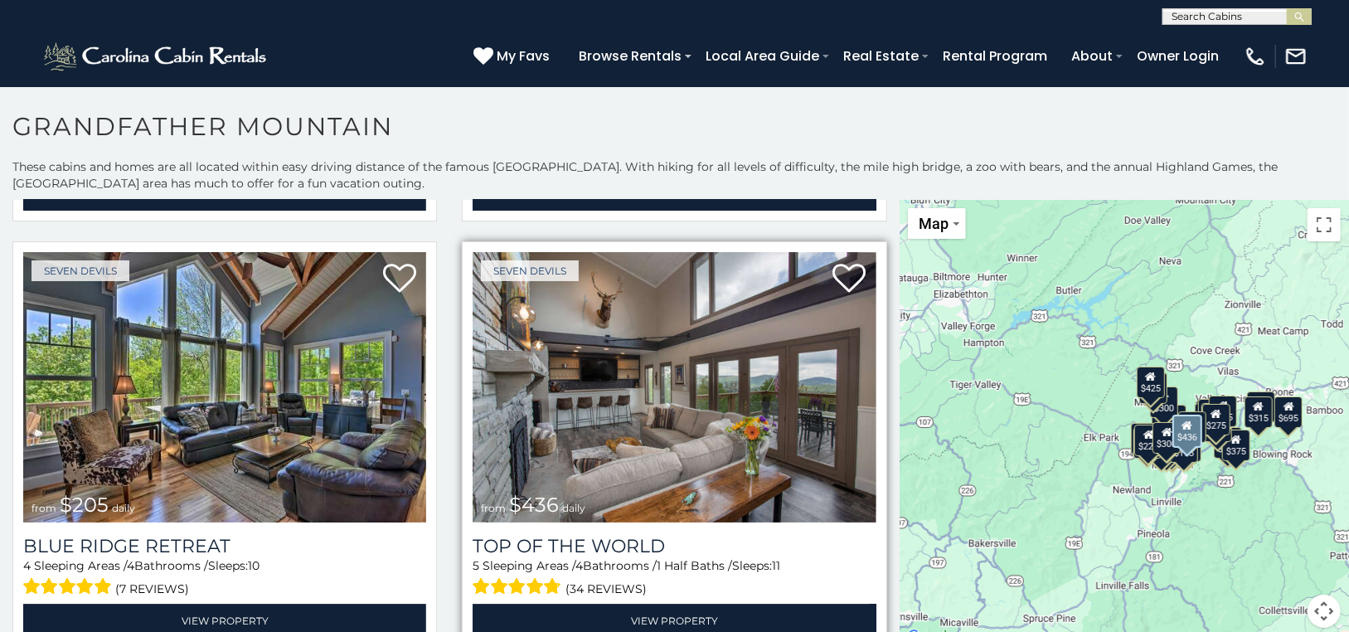
click at [708, 361] on img at bounding box center [673, 387] width 403 height 270
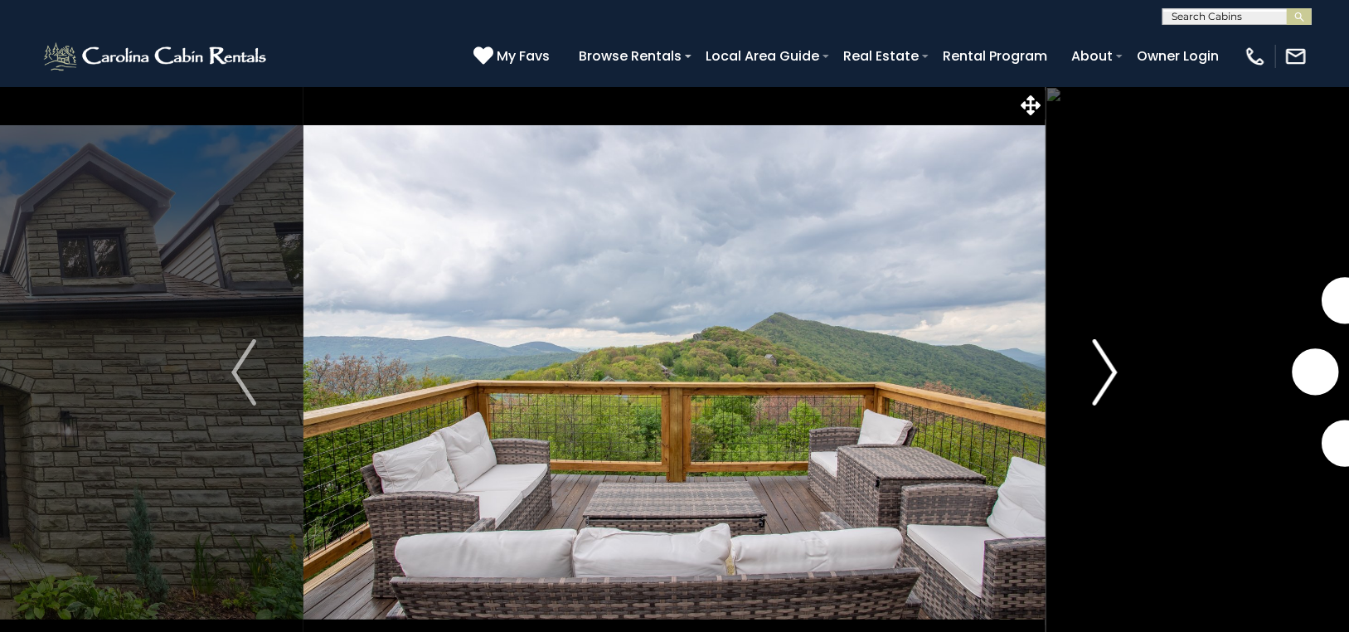
click at [1111, 361] on img "Next" at bounding box center [1104, 372] width 25 height 66
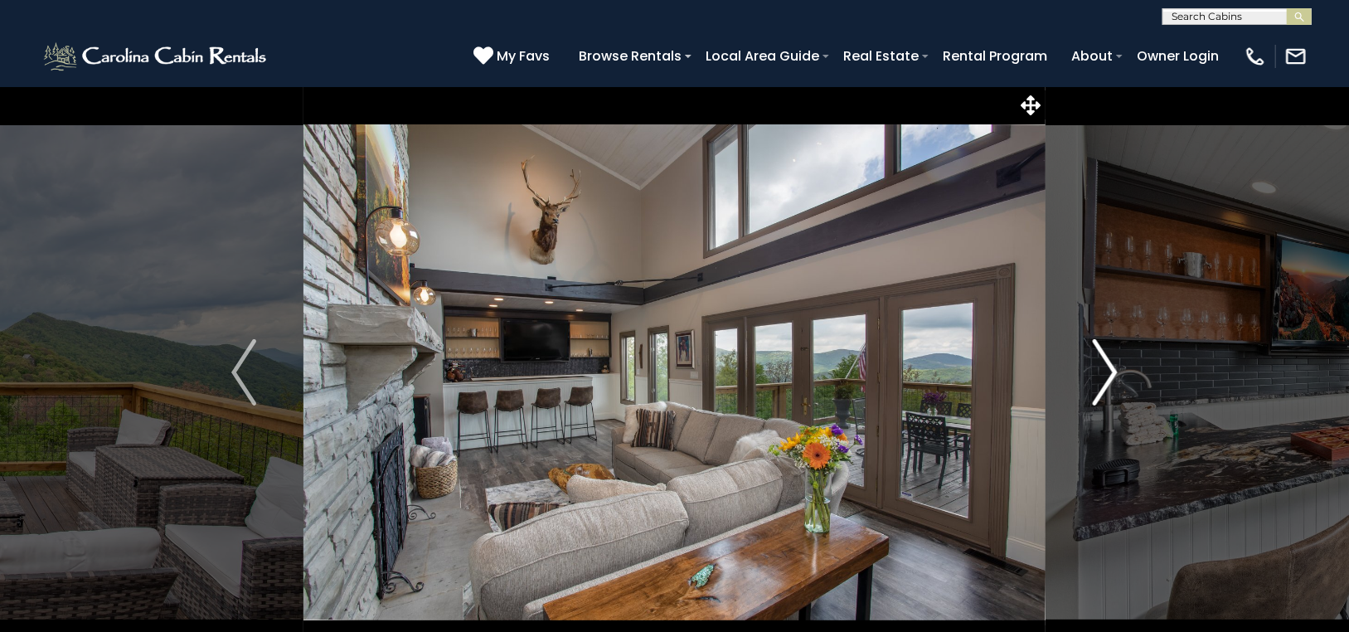
click at [1107, 359] on img "Next" at bounding box center [1104, 372] width 25 height 66
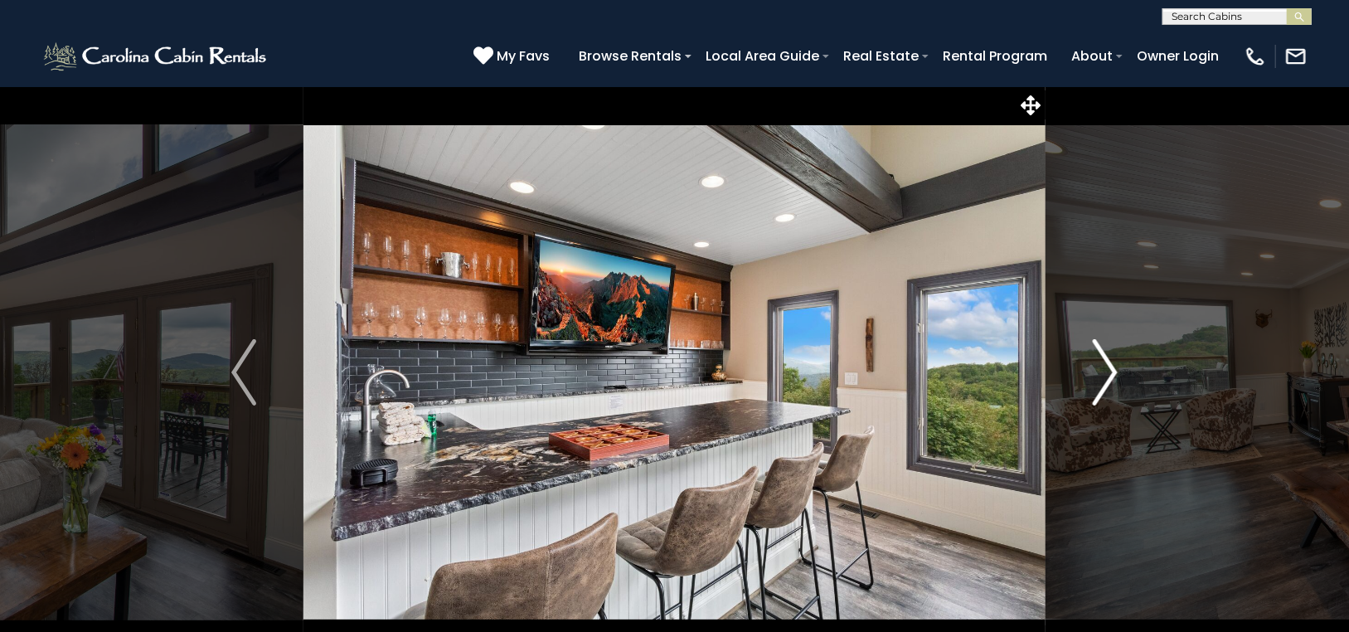
click at [1107, 359] on img "Next" at bounding box center [1104, 372] width 25 height 66
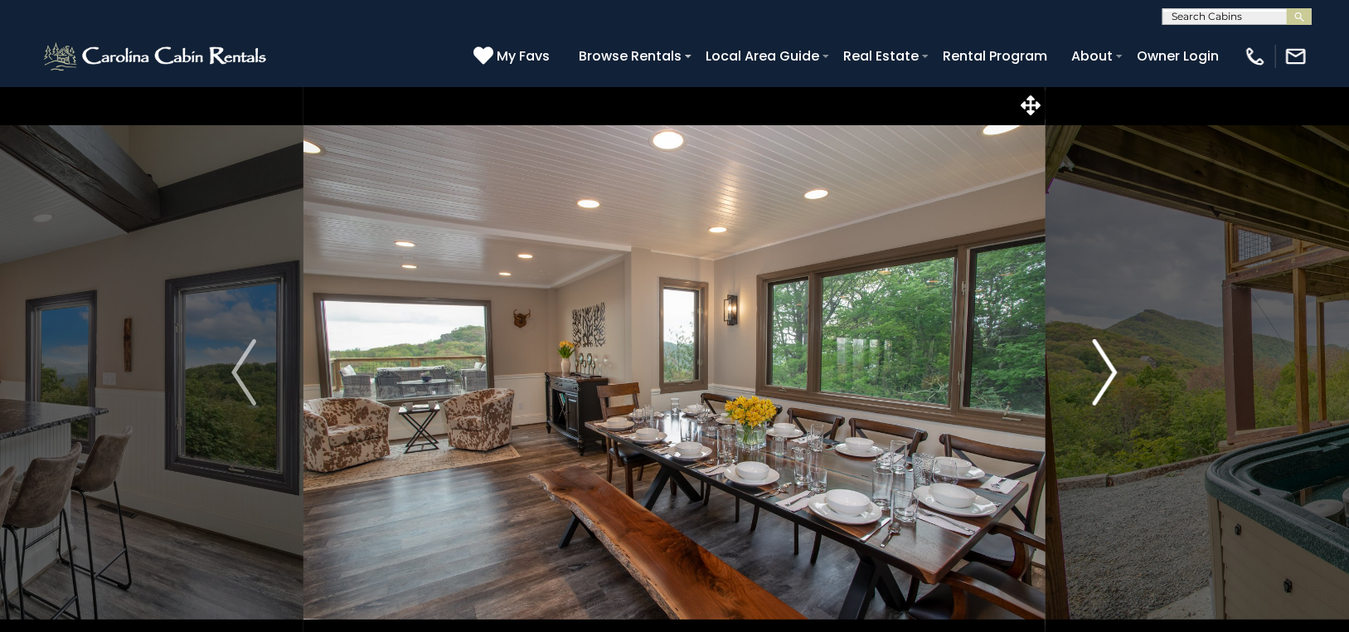
click at [1107, 359] on img "Next" at bounding box center [1104, 372] width 25 height 66
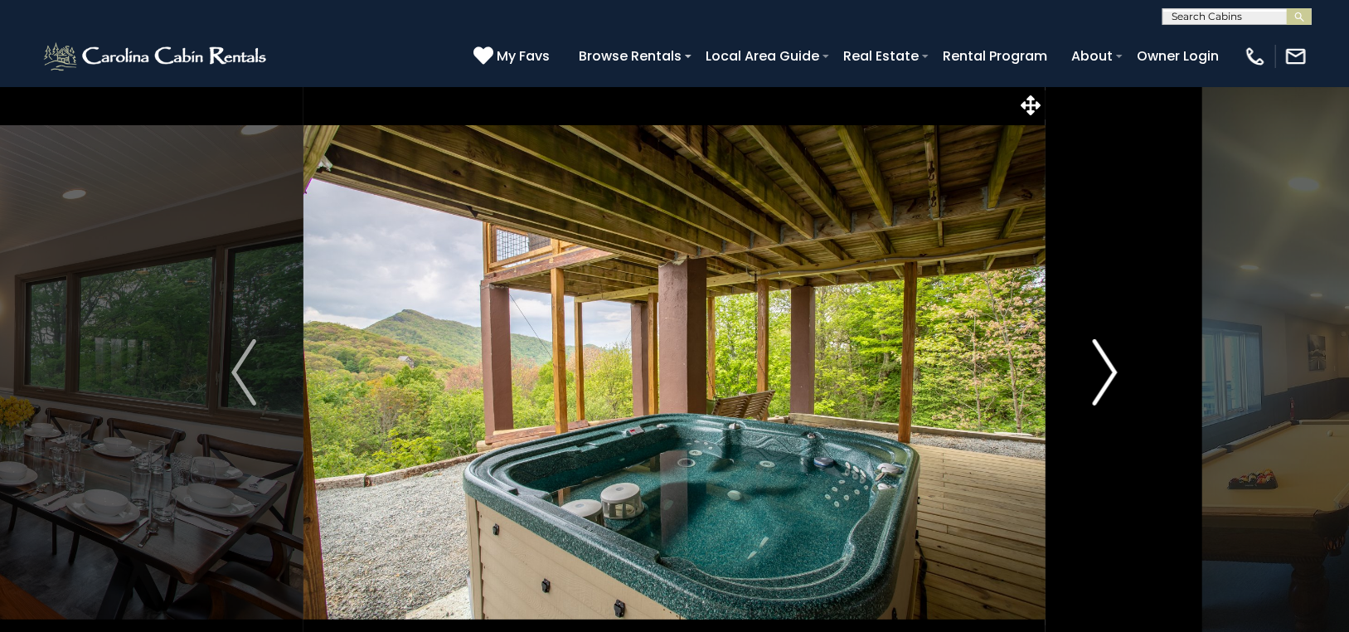
click at [1107, 359] on img "Next" at bounding box center [1104, 372] width 25 height 66
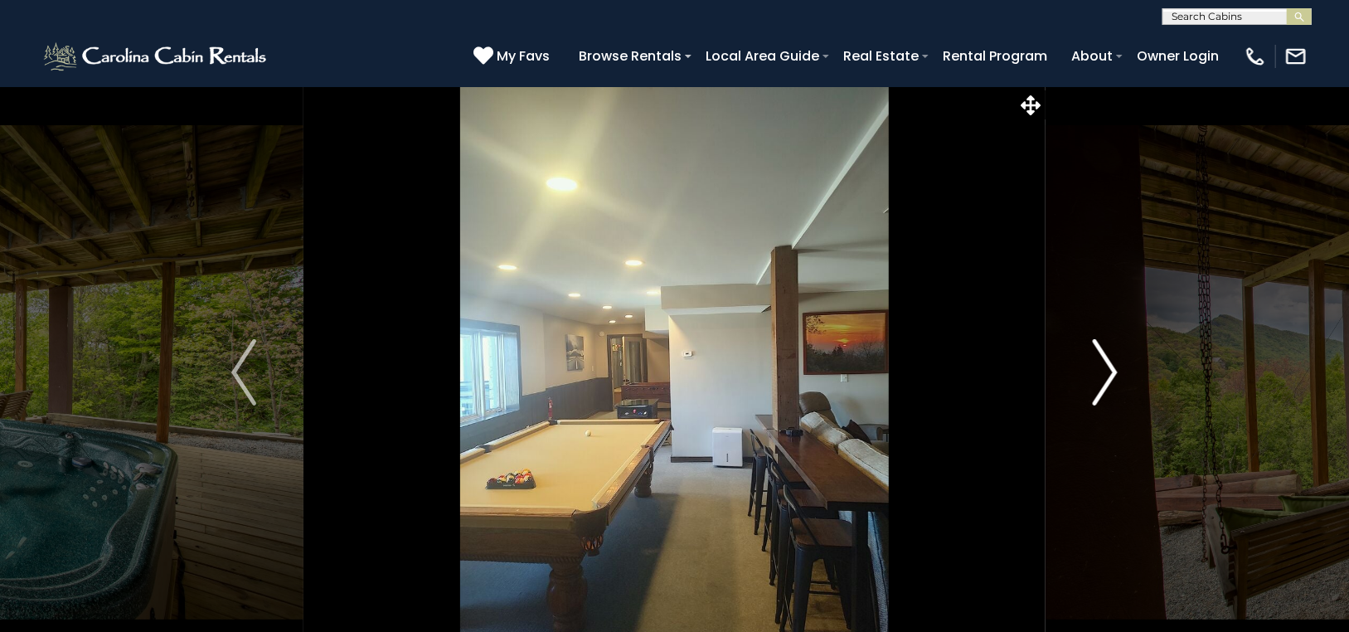
click at [1107, 359] on img "Next" at bounding box center [1104, 372] width 25 height 66
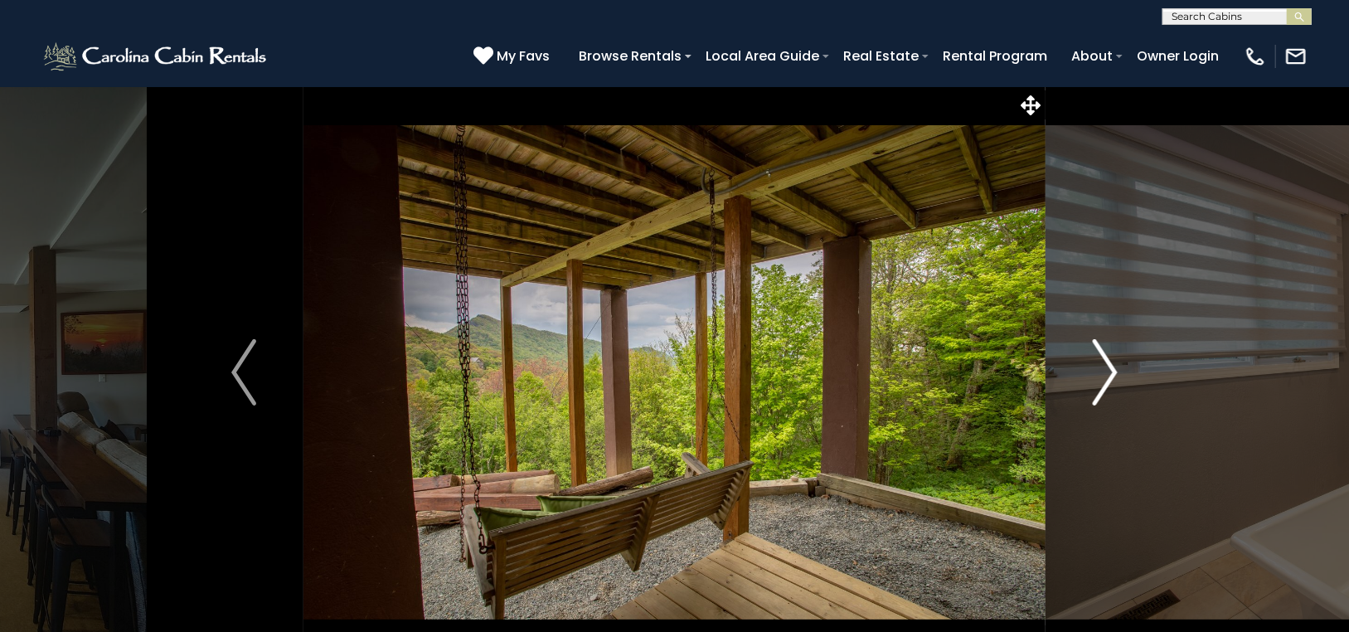
click at [1107, 359] on img "Next" at bounding box center [1104, 372] width 25 height 66
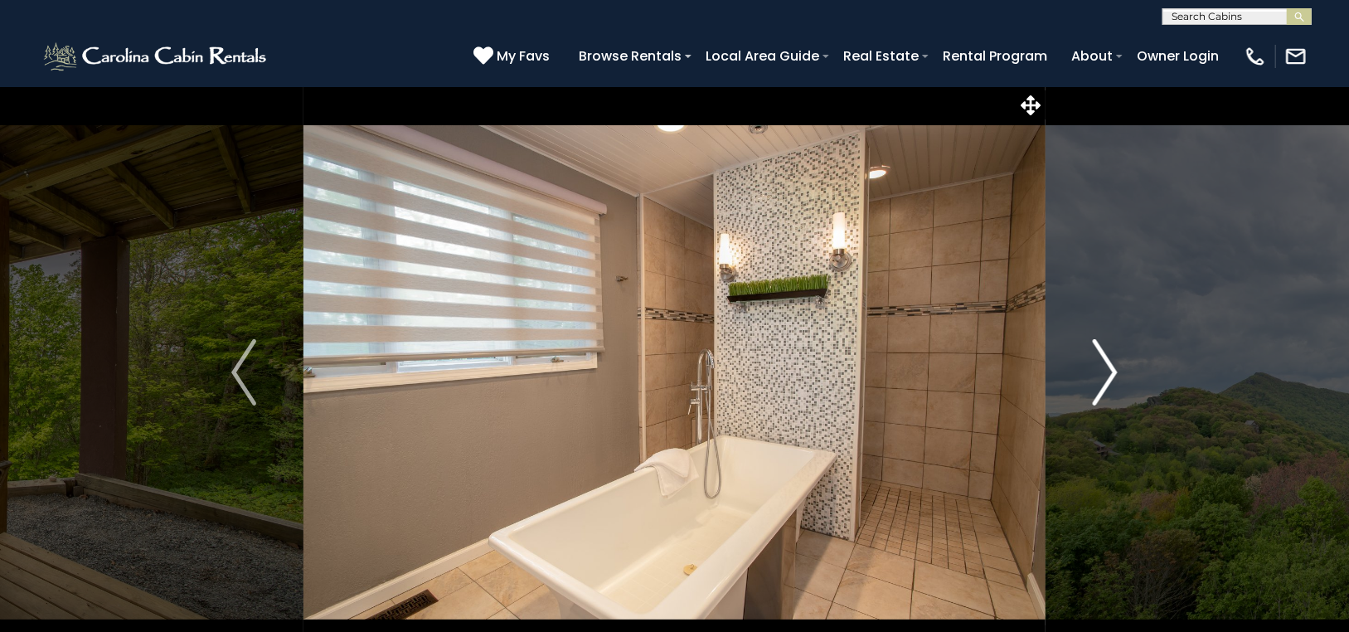
click at [1107, 359] on img "Next" at bounding box center [1104, 372] width 25 height 66
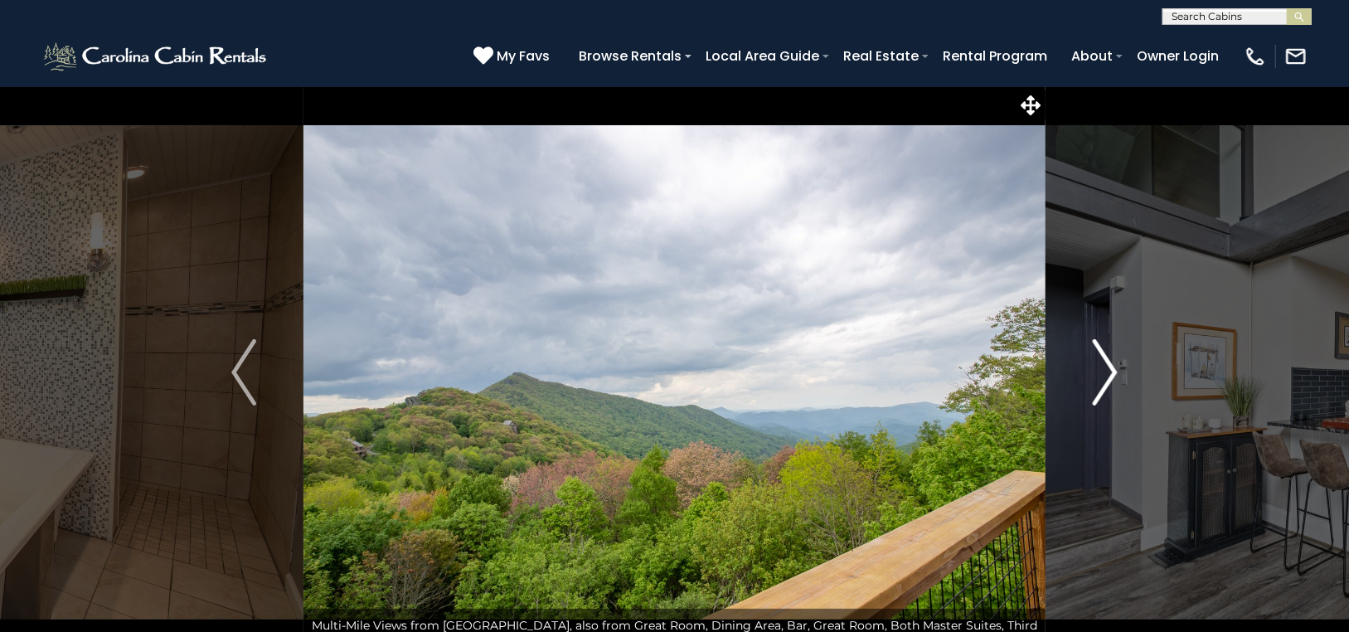
click at [1107, 358] on img "Next" at bounding box center [1104, 372] width 25 height 66
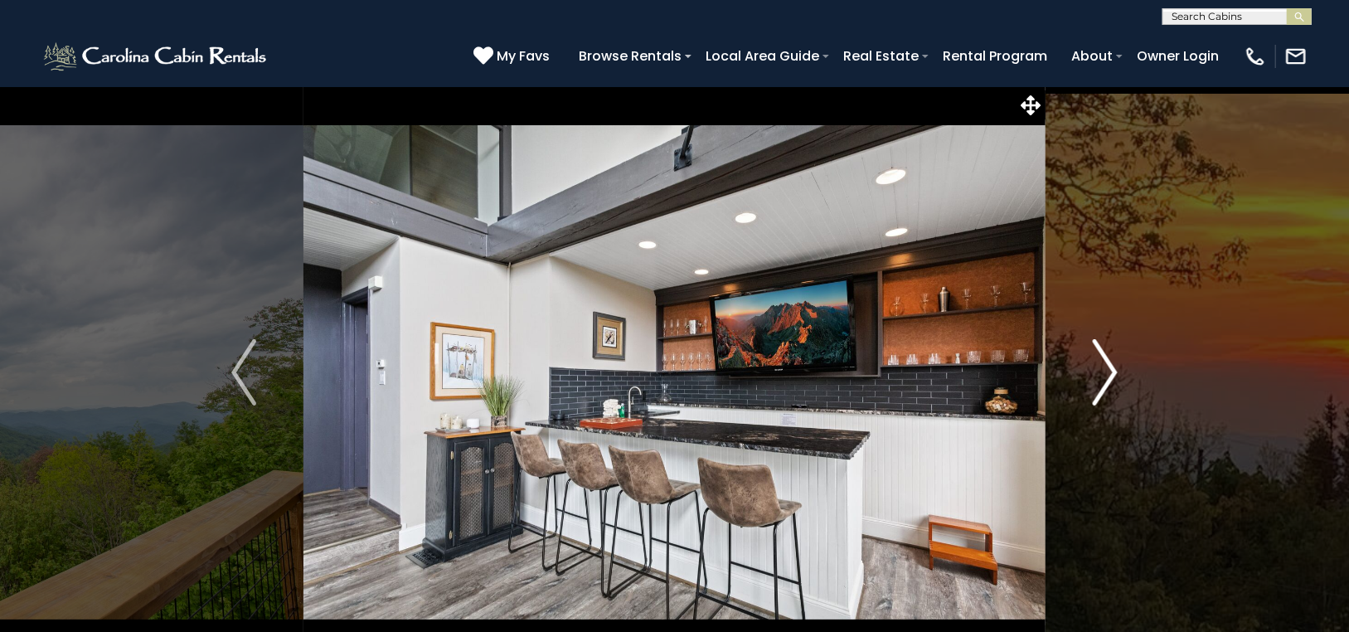
click at [1107, 358] on img "Next" at bounding box center [1104, 372] width 25 height 66
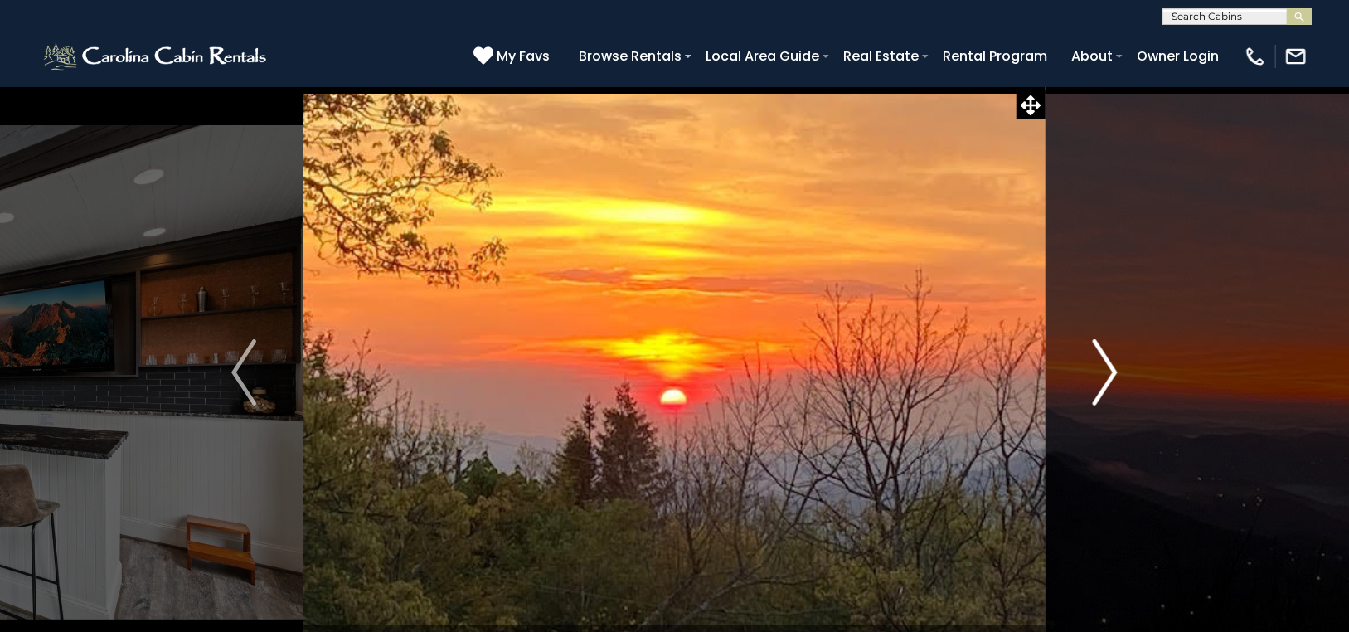
click at [1107, 358] on img "Next" at bounding box center [1104, 372] width 25 height 66
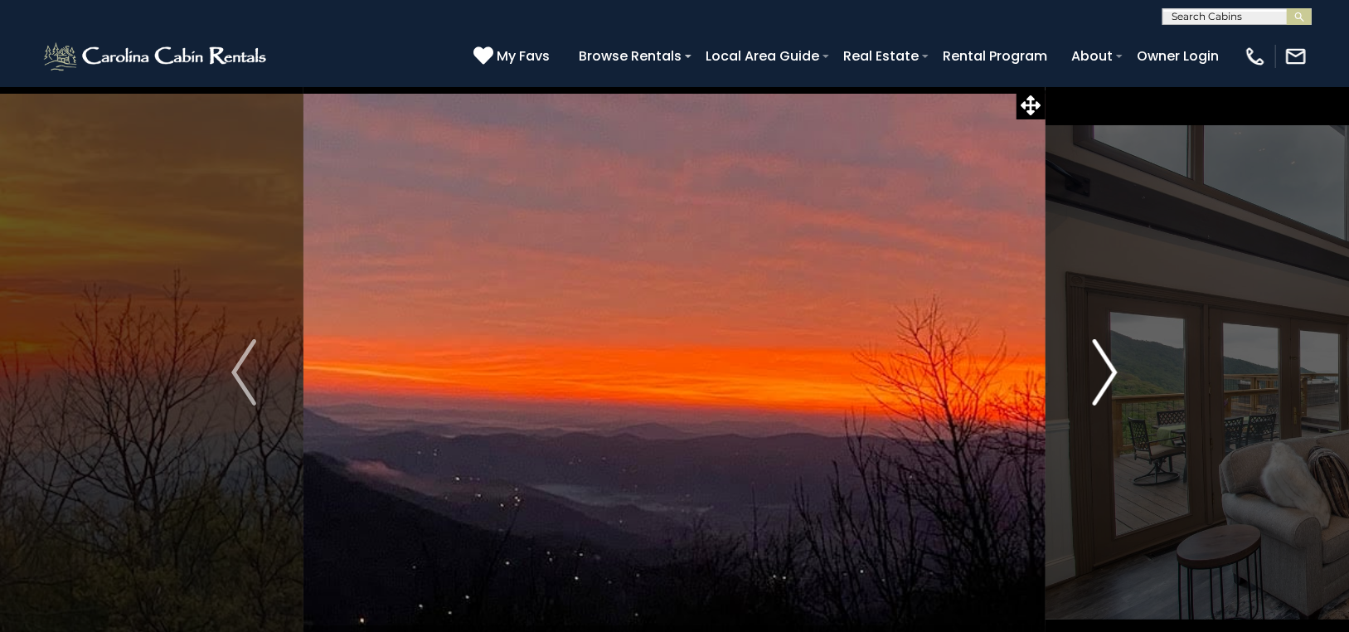
click at [1107, 358] on img "Next" at bounding box center [1104, 372] width 25 height 66
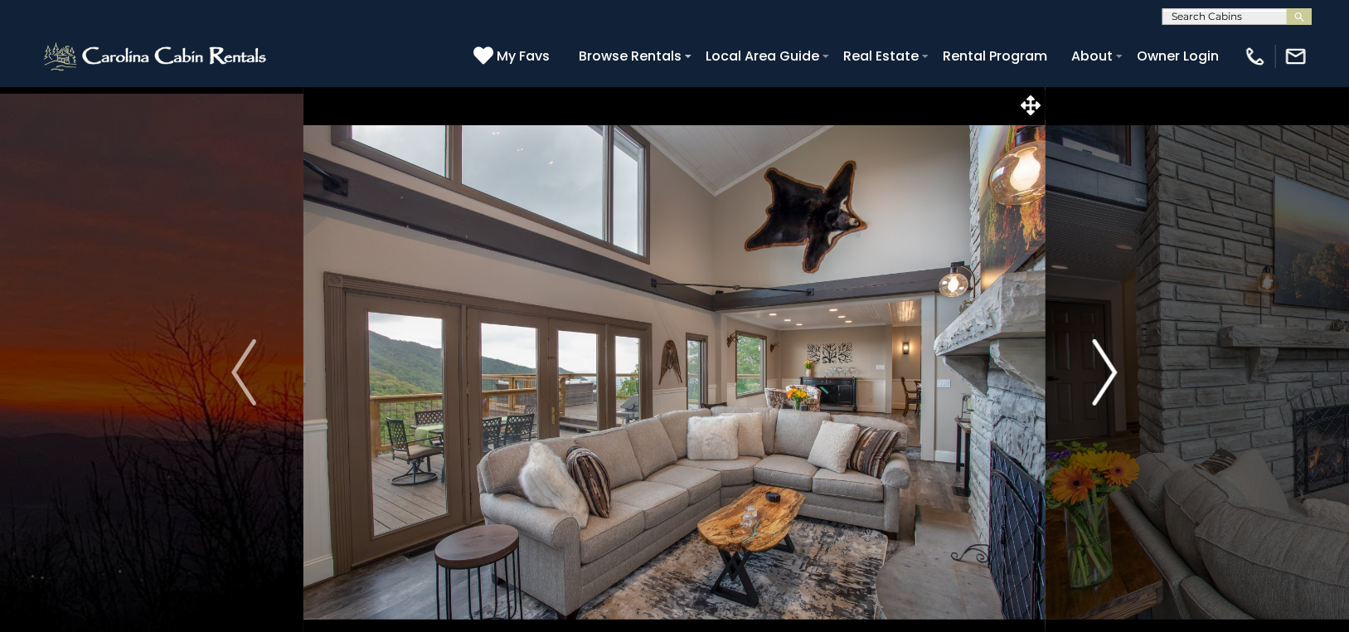
click at [1107, 358] on img "Next" at bounding box center [1104, 372] width 25 height 66
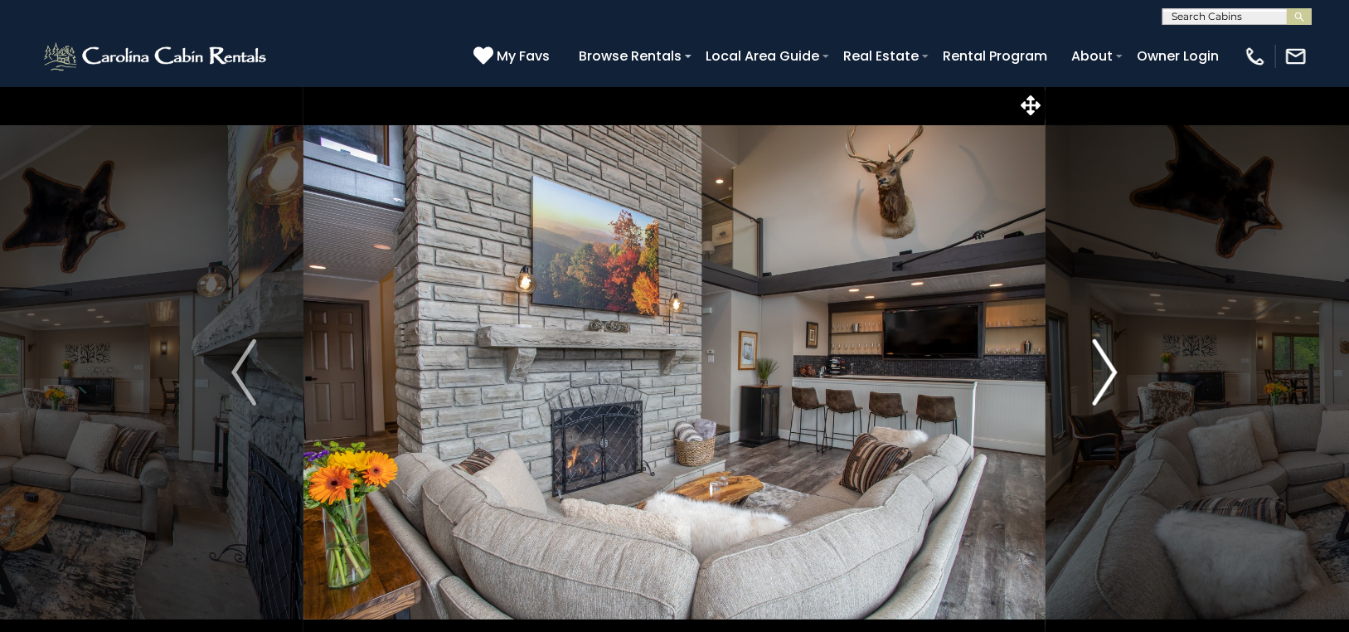
click at [1107, 358] on img "Next" at bounding box center [1104, 372] width 25 height 66
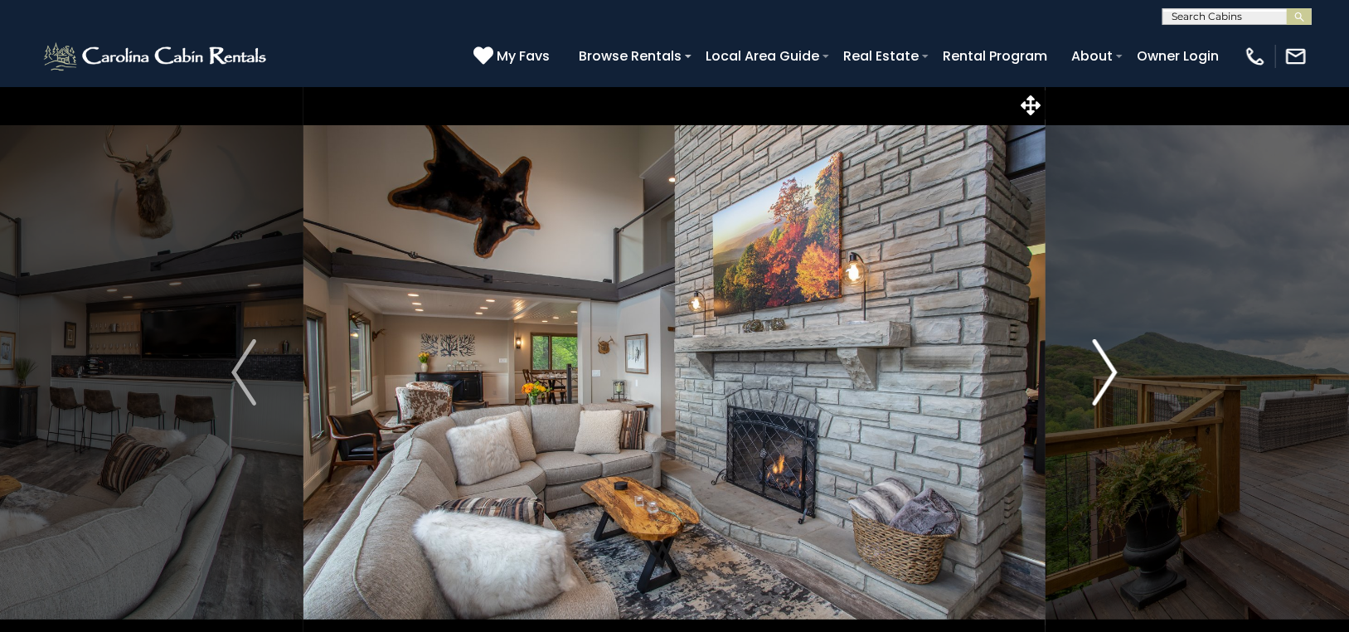
click at [1107, 357] on img "Next" at bounding box center [1104, 372] width 25 height 66
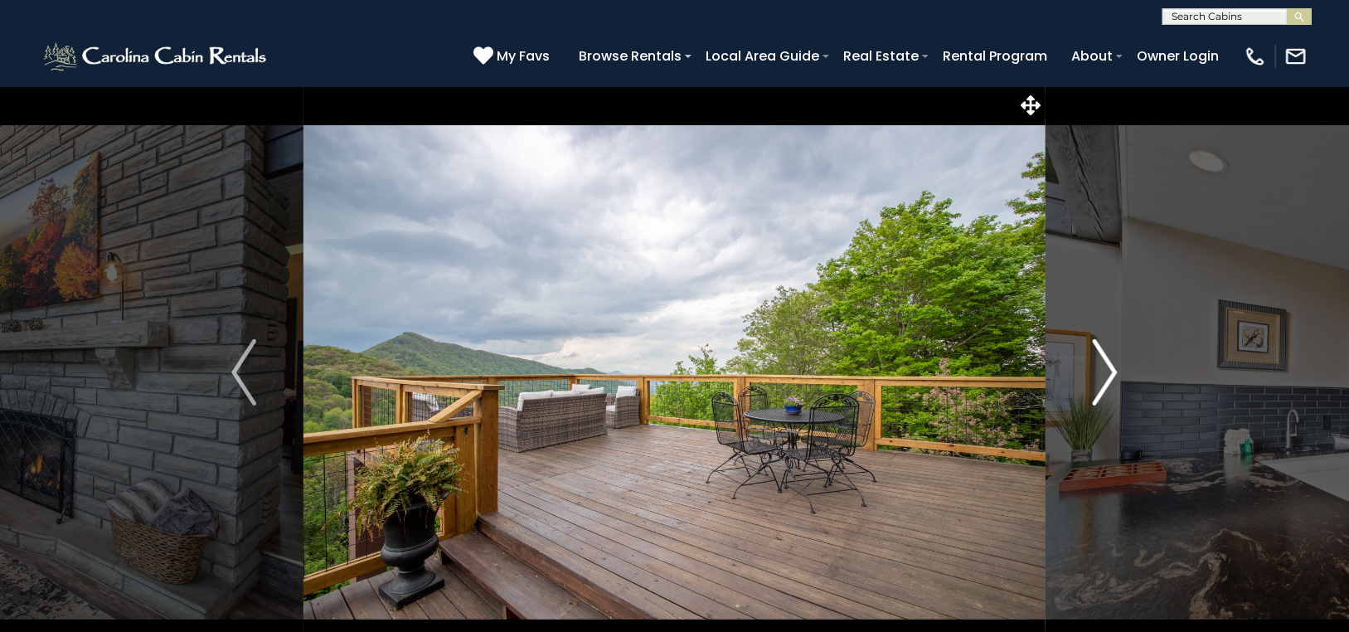
click at [1107, 357] on img "Next" at bounding box center [1104, 372] width 25 height 66
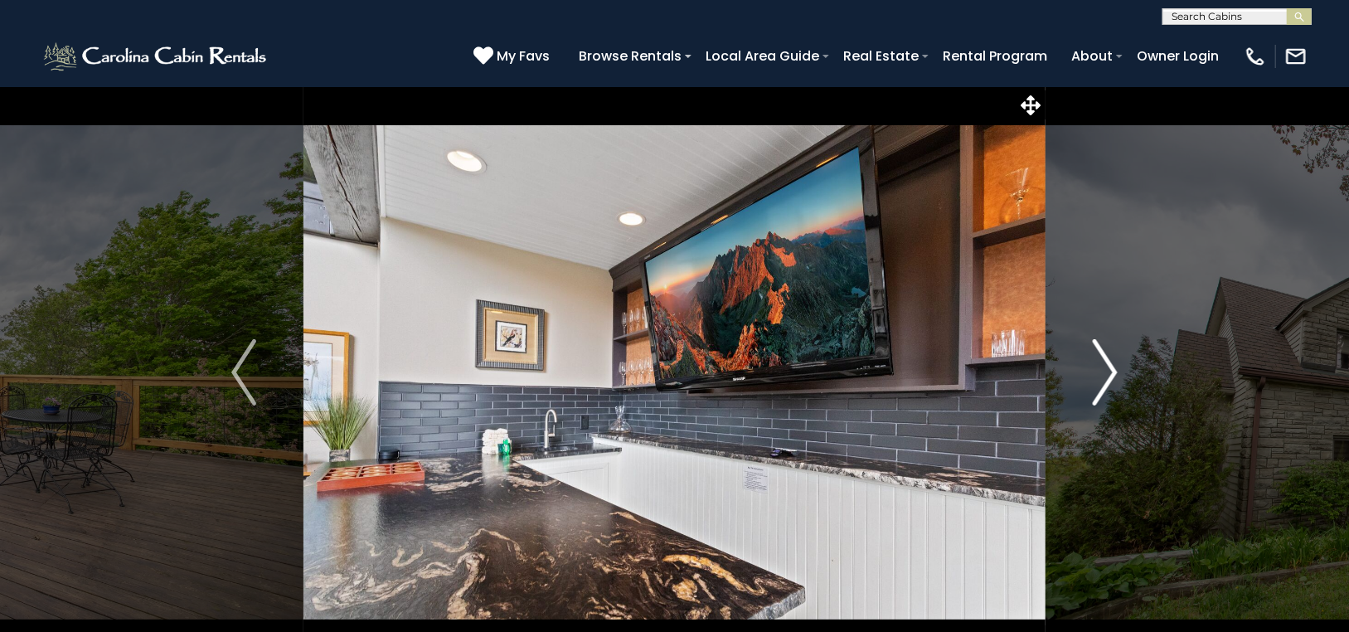
click at [1106, 357] on img "Next" at bounding box center [1104, 372] width 25 height 66
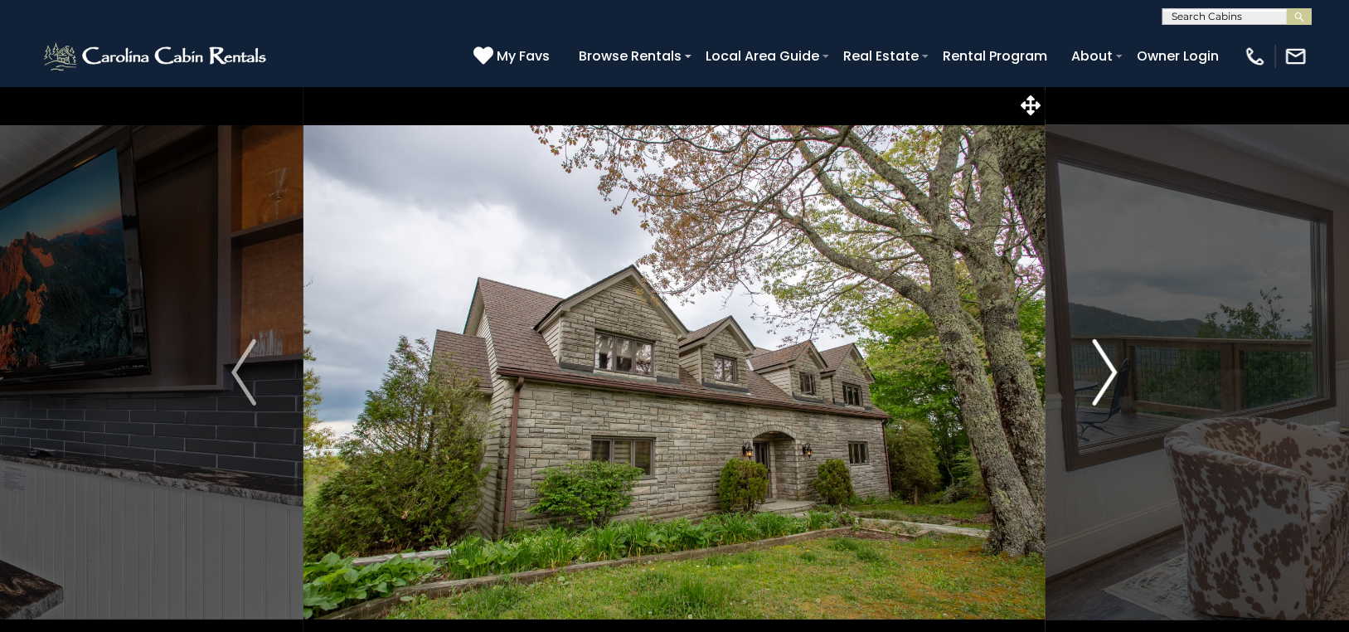
click at [1106, 357] on img "Next" at bounding box center [1104, 372] width 25 height 66
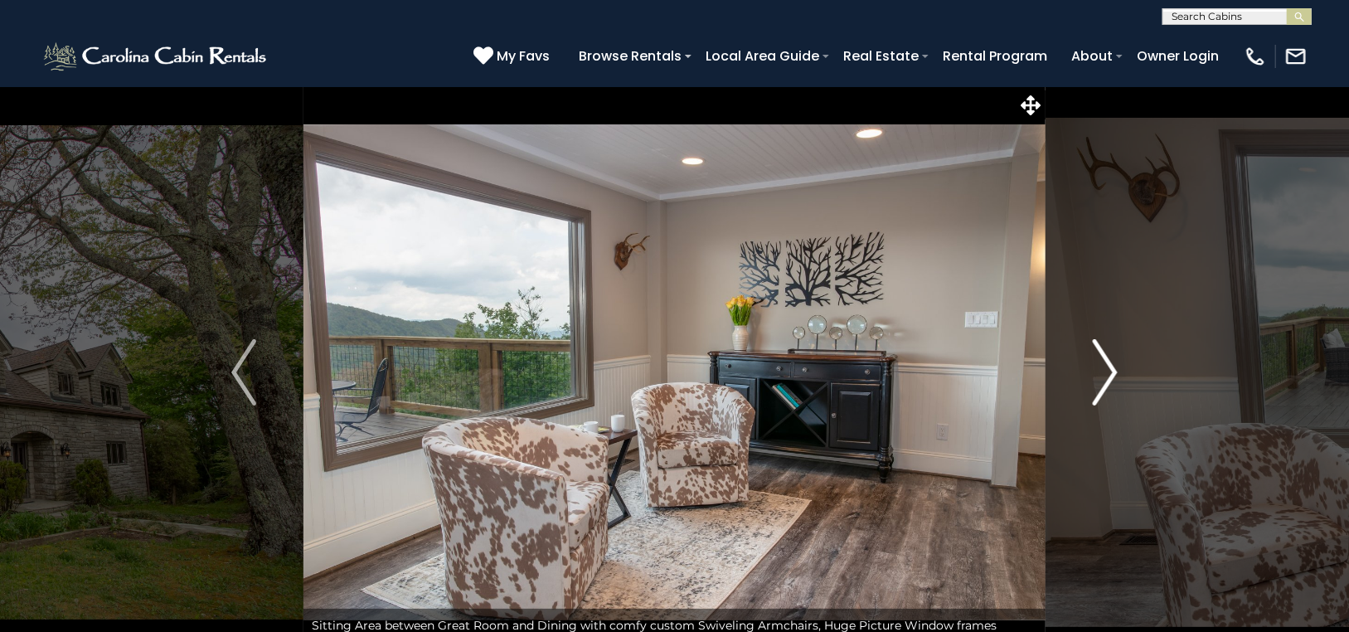
click at [1106, 357] on img "Next" at bounding box center [1104, 372] width 25 height 66
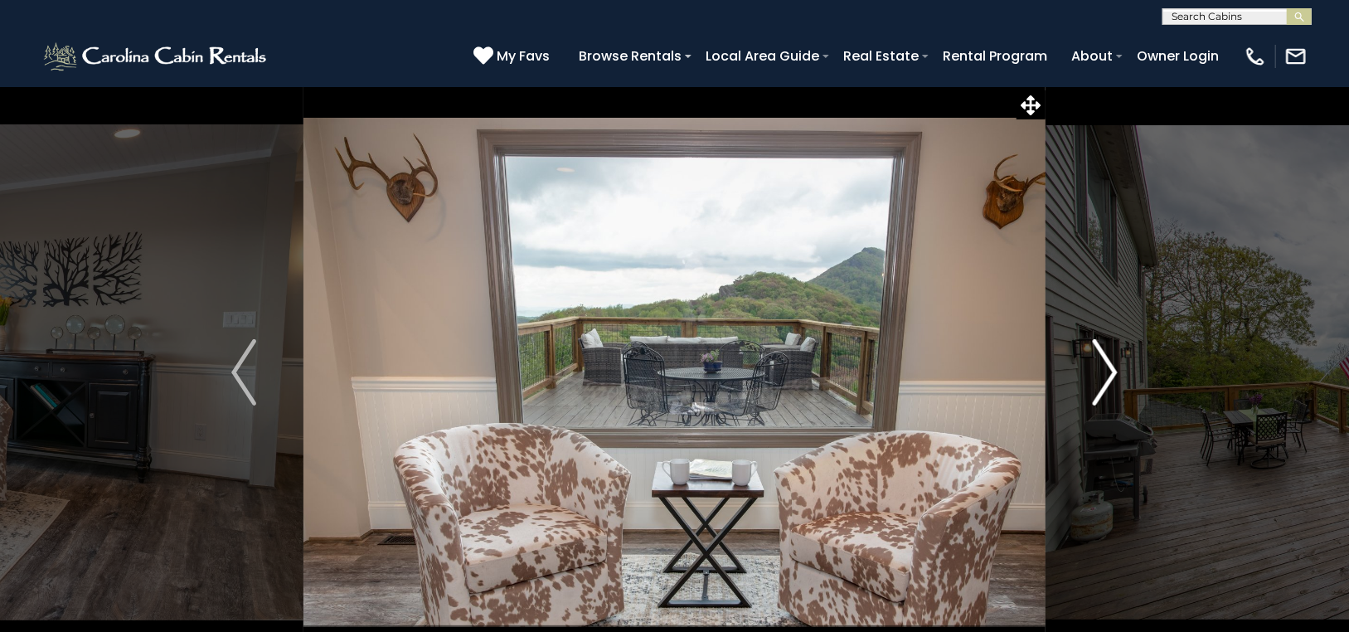
click at [1106, 357] on img "Next" at bounding box center [1104, 372] width 25 height 66
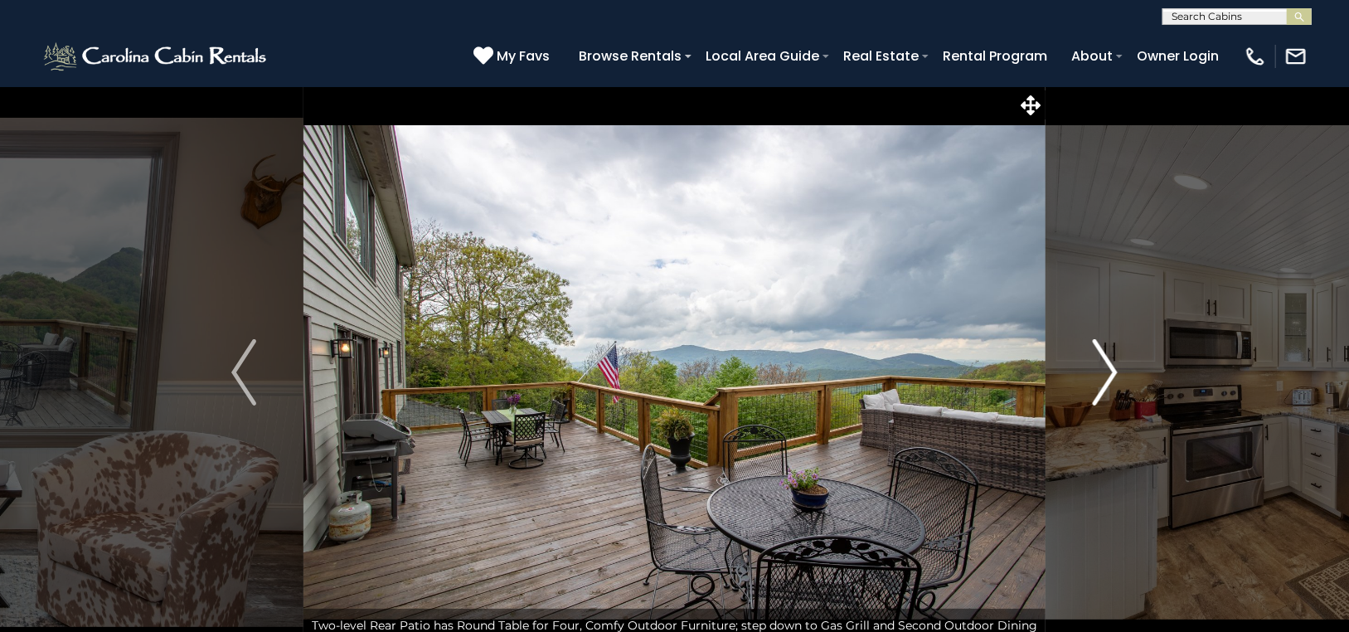
click at [1106, 356] on img "Next" at bounding box center [1104, 372] width 25 height 66
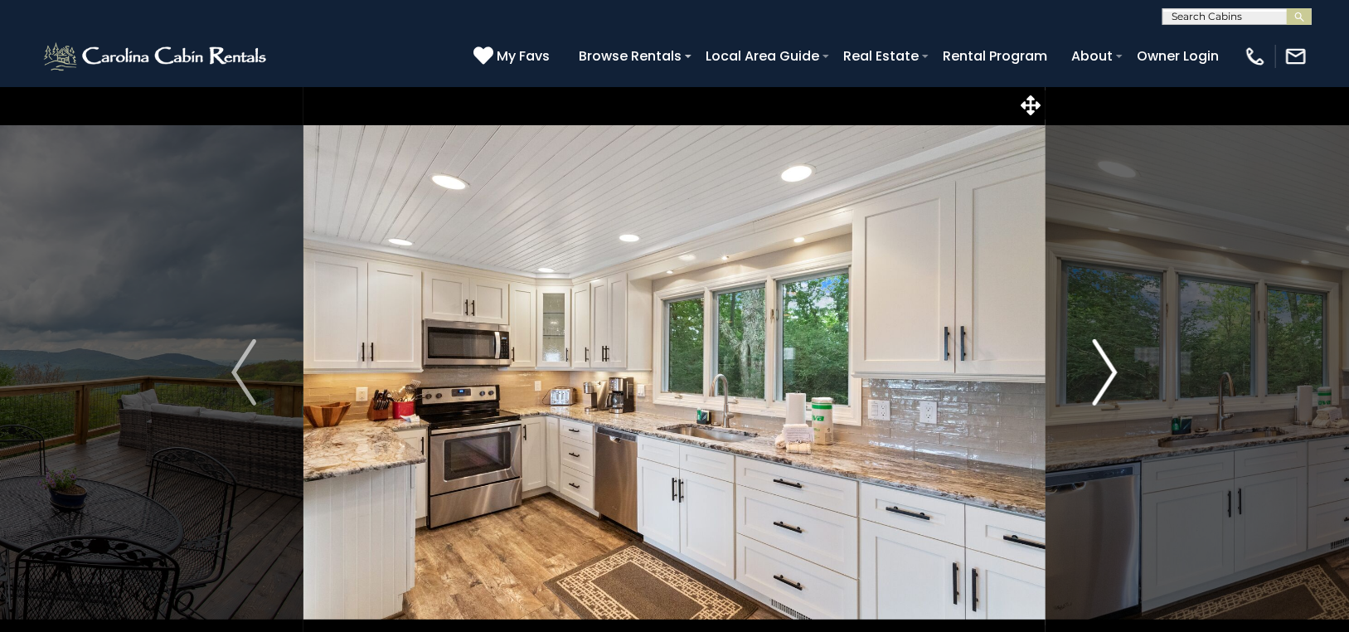
click at [1106, 356] on img "Next" at bounding box center [1104, 372] width 25 height 66
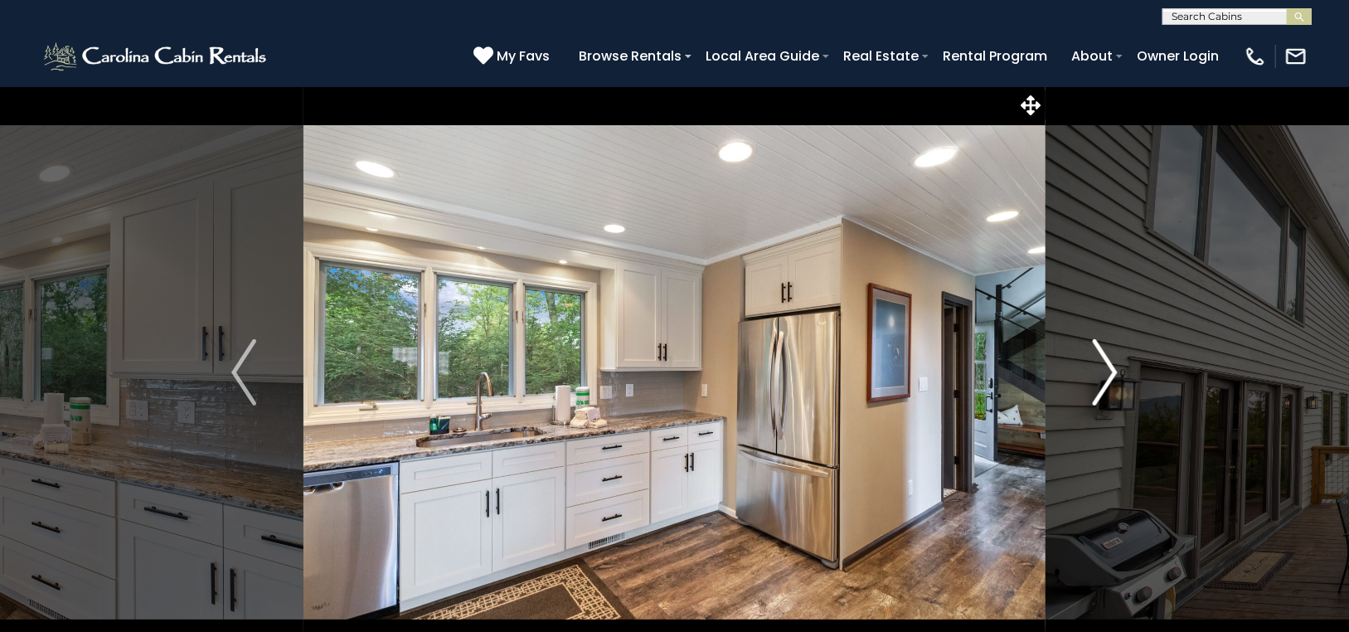
click at [1111, 357] on img "Next" at bounding box center [1104, 372] width 25 height 66
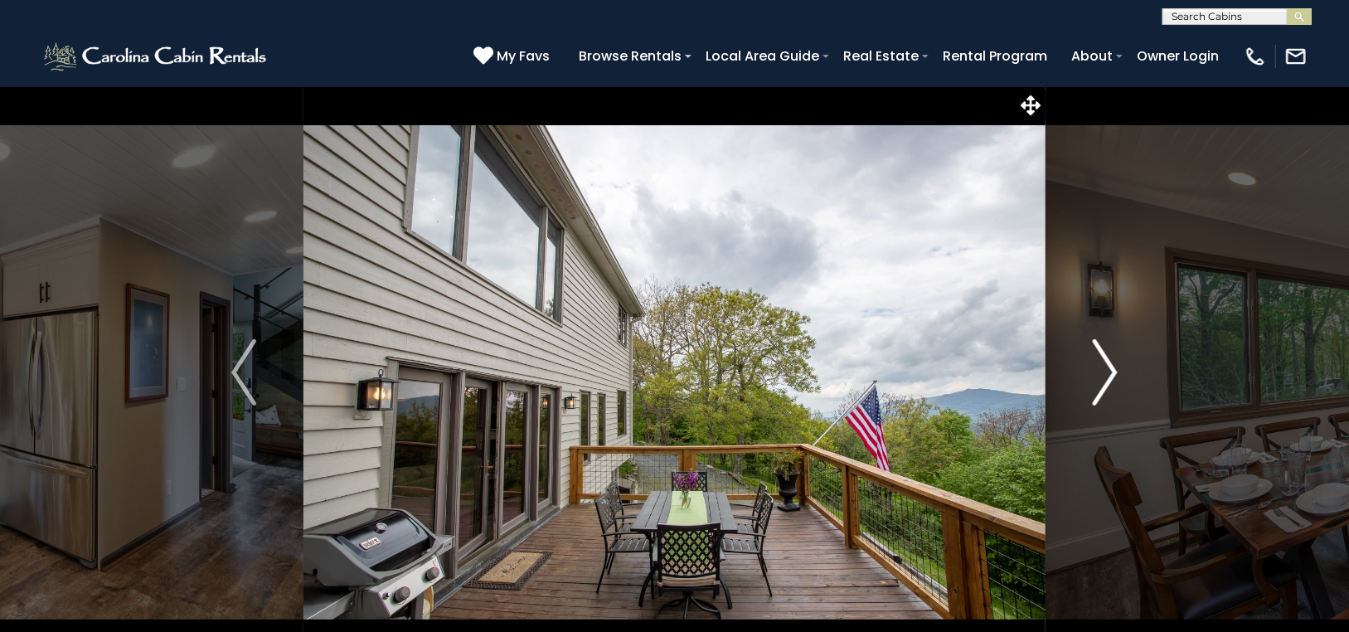
click at [1111, 357] on img "Next" at bounding box center [1104, 372] width 25 height 66
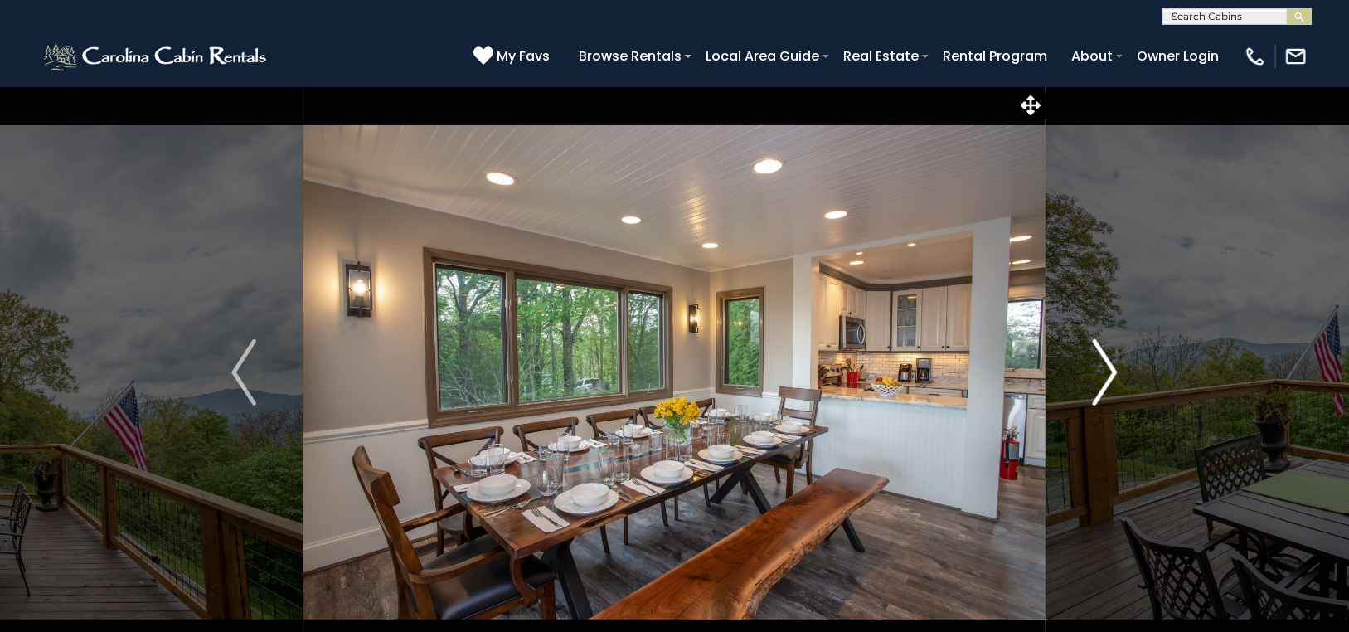
click at [1111, 357] on img "Next" at bounding box center [1104, 372] width 25 height 66
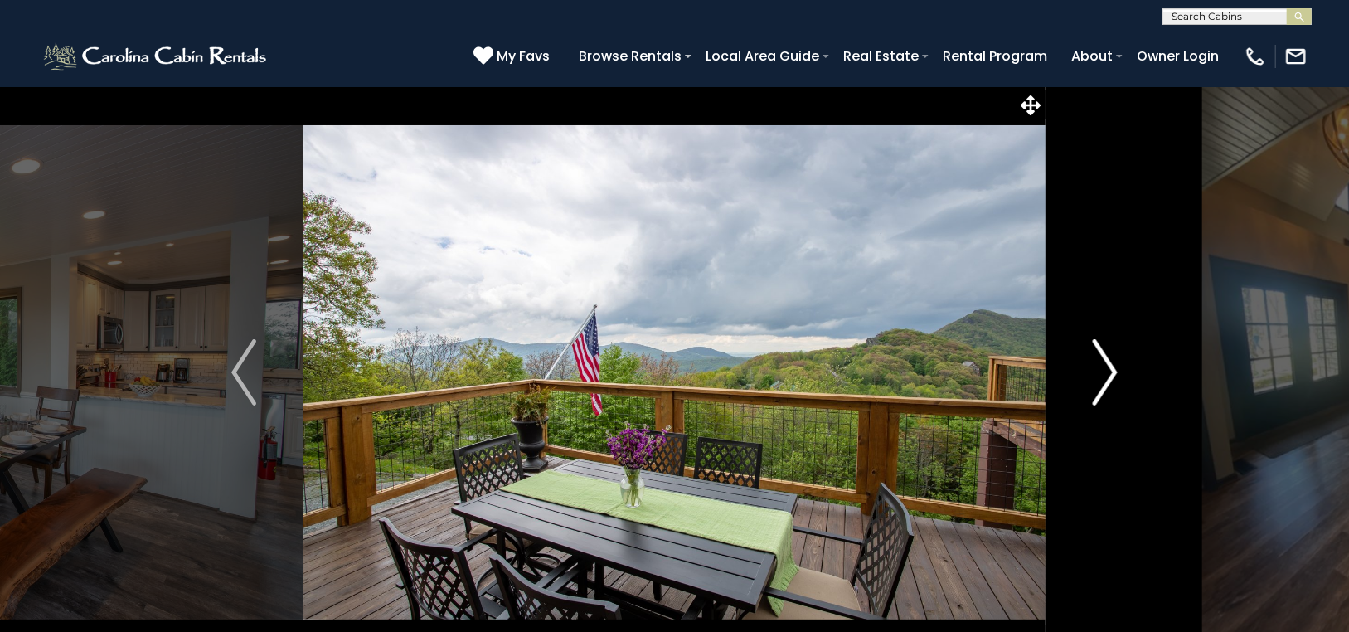
click at [1111, 357] on img "Next" at bounding box center [1104, 372] width 25 height 66
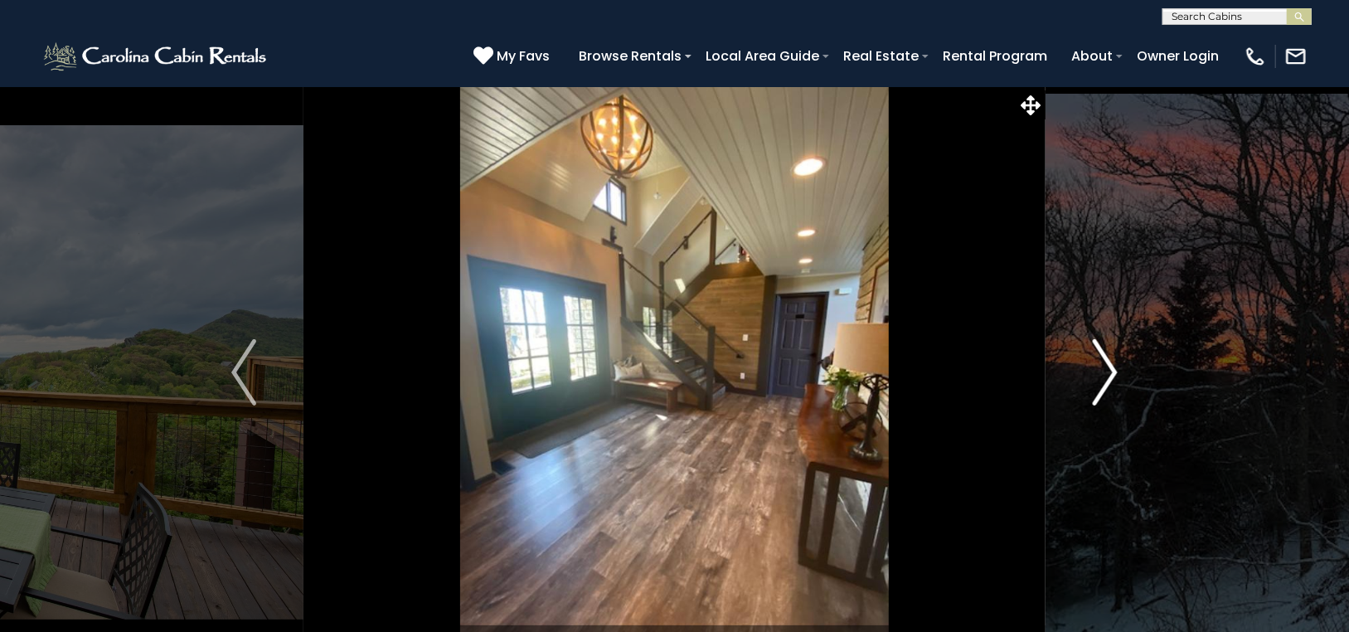
click at [1111, 357] on img "Next" at bounding box center [1104, 372] width 25 height 66
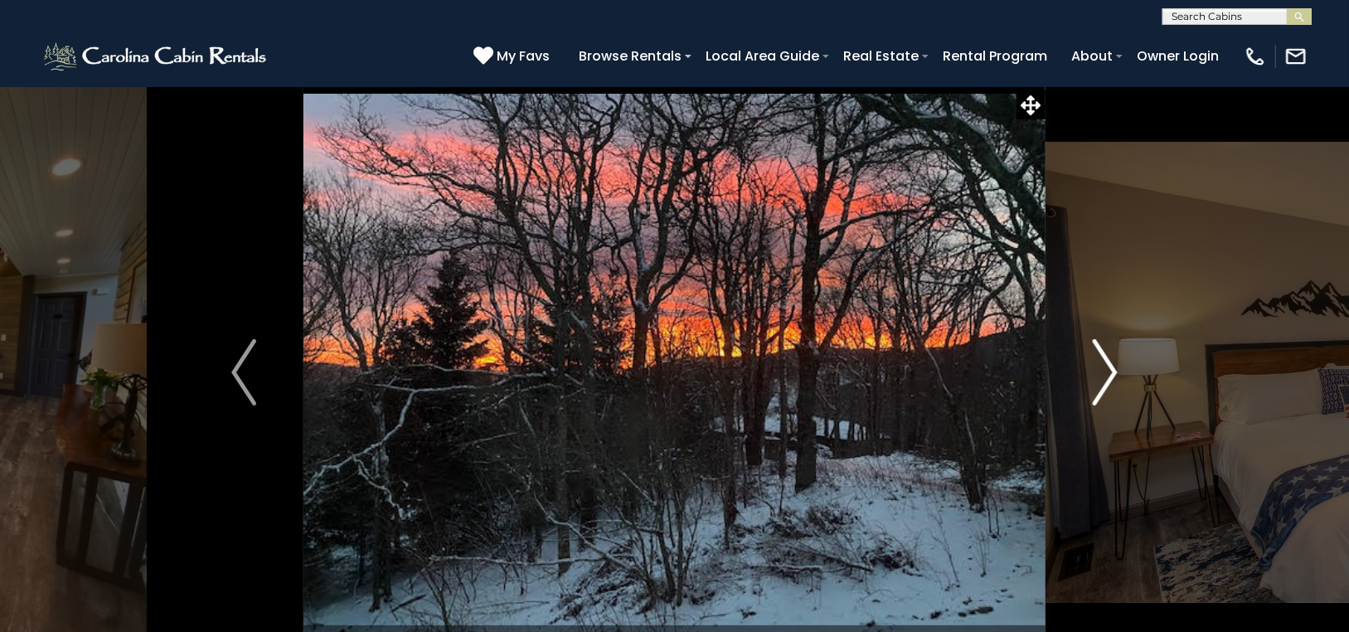
click at [1111, 357] on img "Next" at bounding box center [1104, 372] width 25 height 66
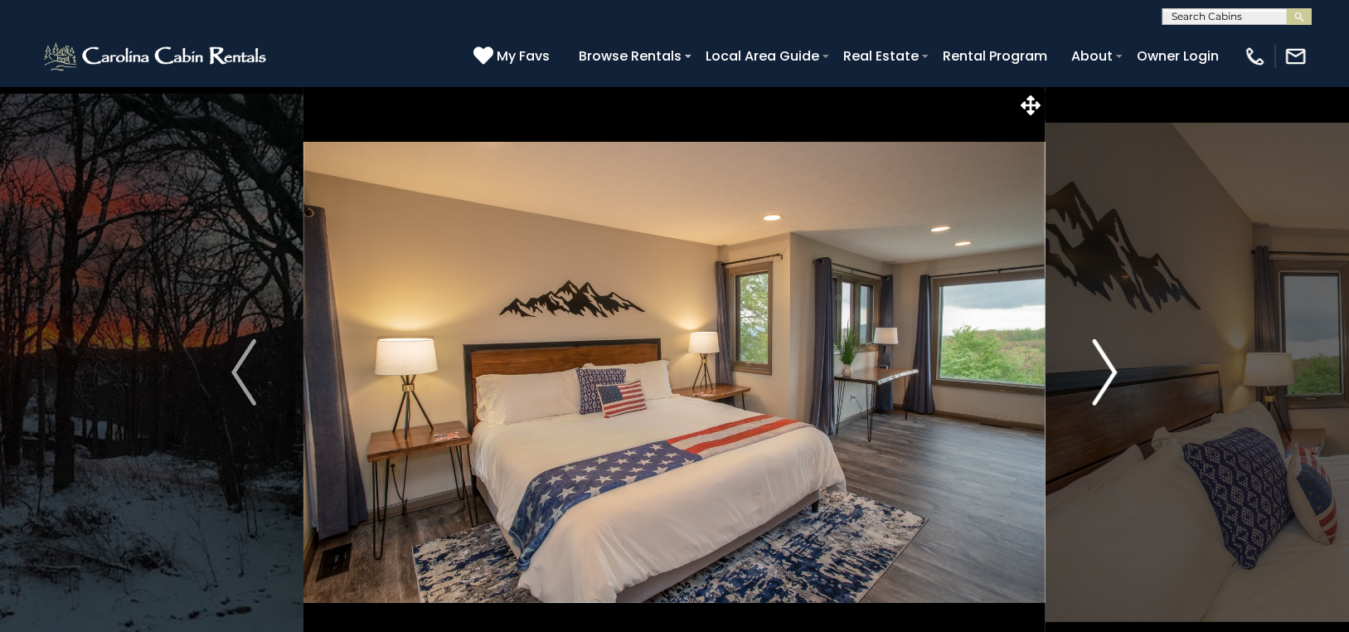
click at [1111, 357] on img "Next" at bounding box center [1104, 372] width 25 height 66
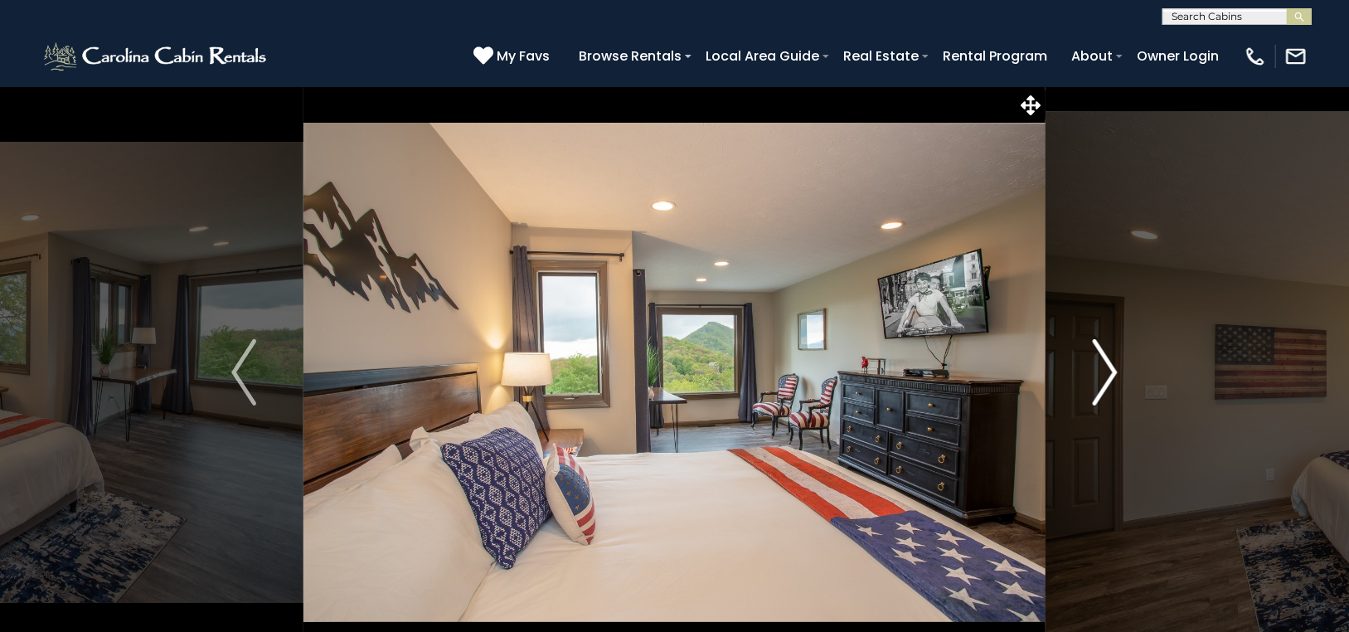
click at [1111, 357] on img "Next" at bounding box center [1104, 372] width 25 height 66
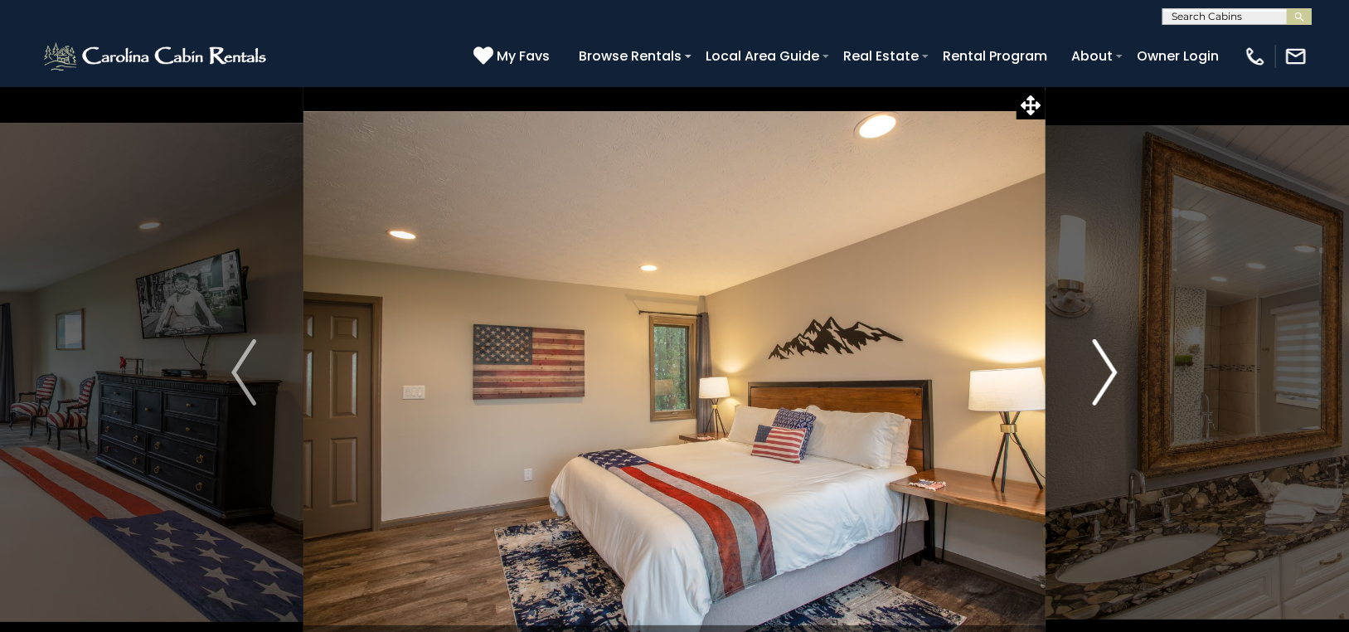
click at [1111, 357] on img "Next" at bounding box center [1104, 372] width 25 height 66
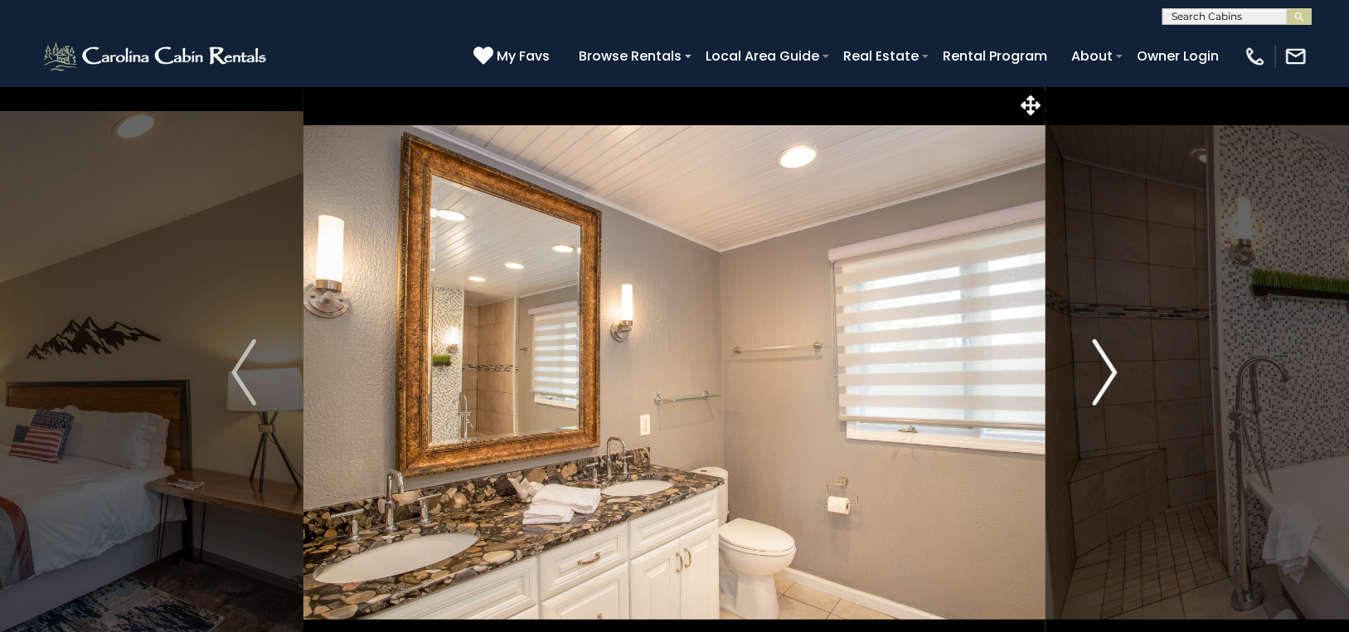
click at [1111, 357] on img "Next" at bounding box center [1104, 372] width 25 height 66
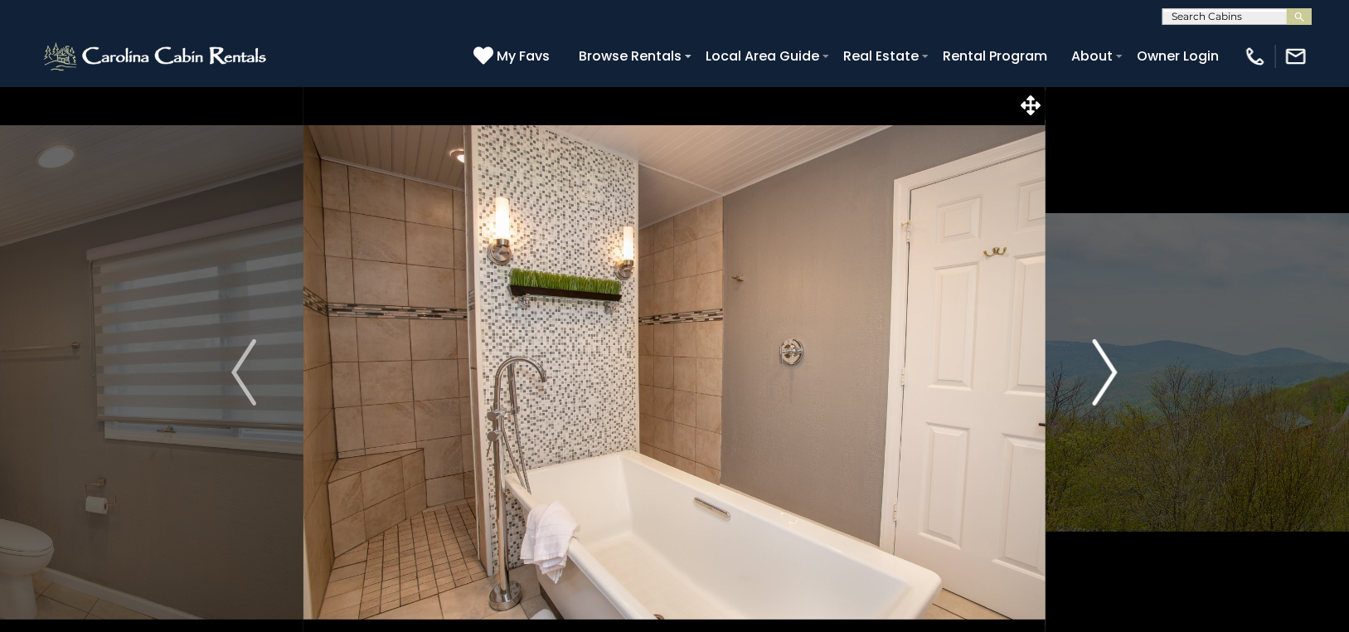
click at [1111, 356] on img "Next" at bounding box center [1104, 372] width 25 height 66
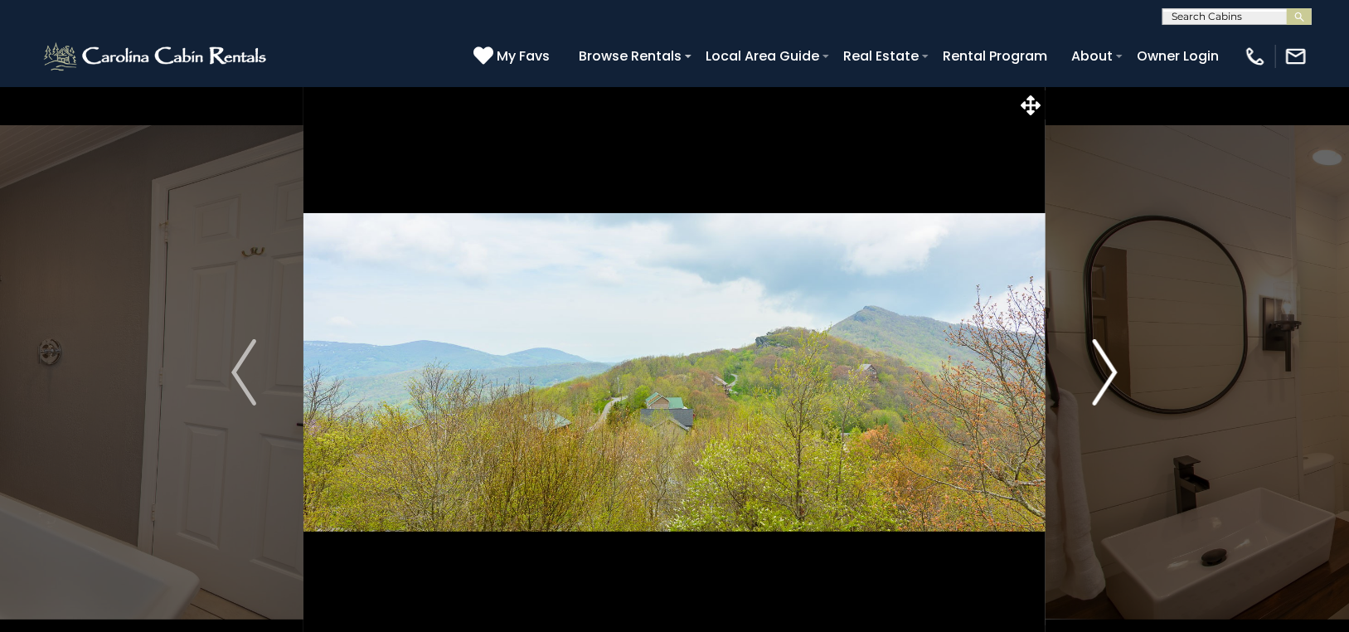
click at [1111, 356] on img "Next" at bounding box center [1104, 372] width 25 height 66
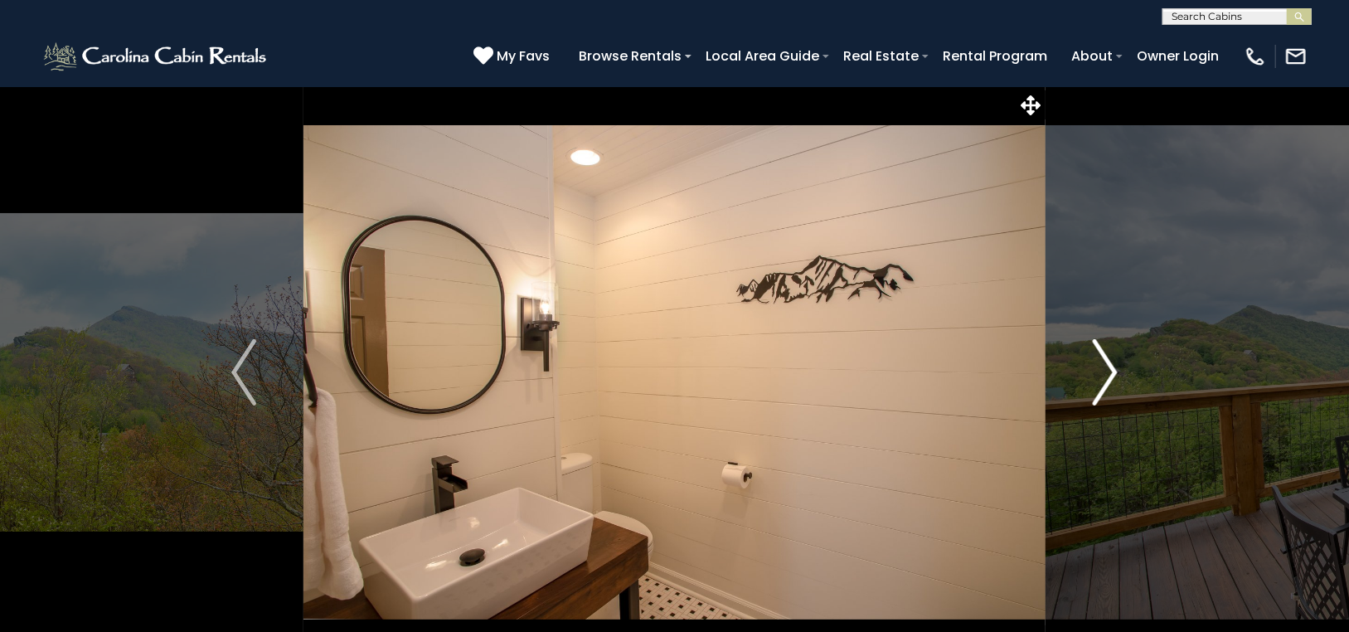
click at [1111, 356] on img "Next" at bounding box center [1104, 372] width 25 height 66
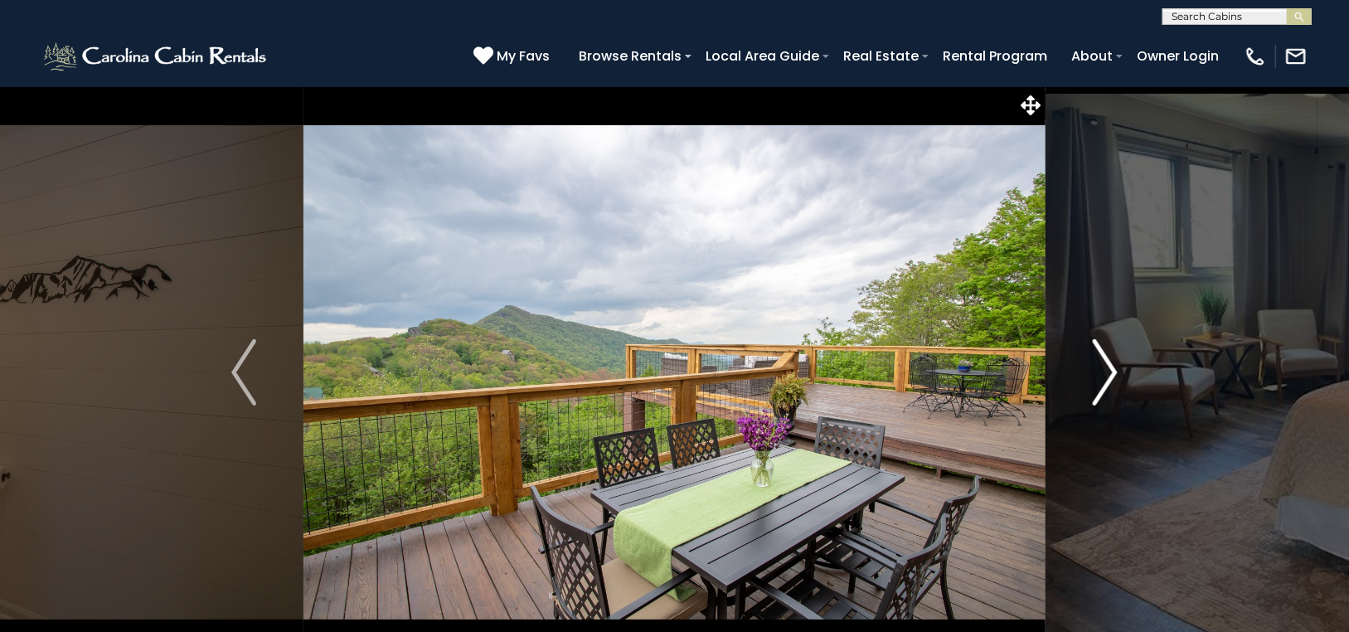
click at [1111, 354] on img "Next" at bounding box center [1104, 372] width 25 height 66
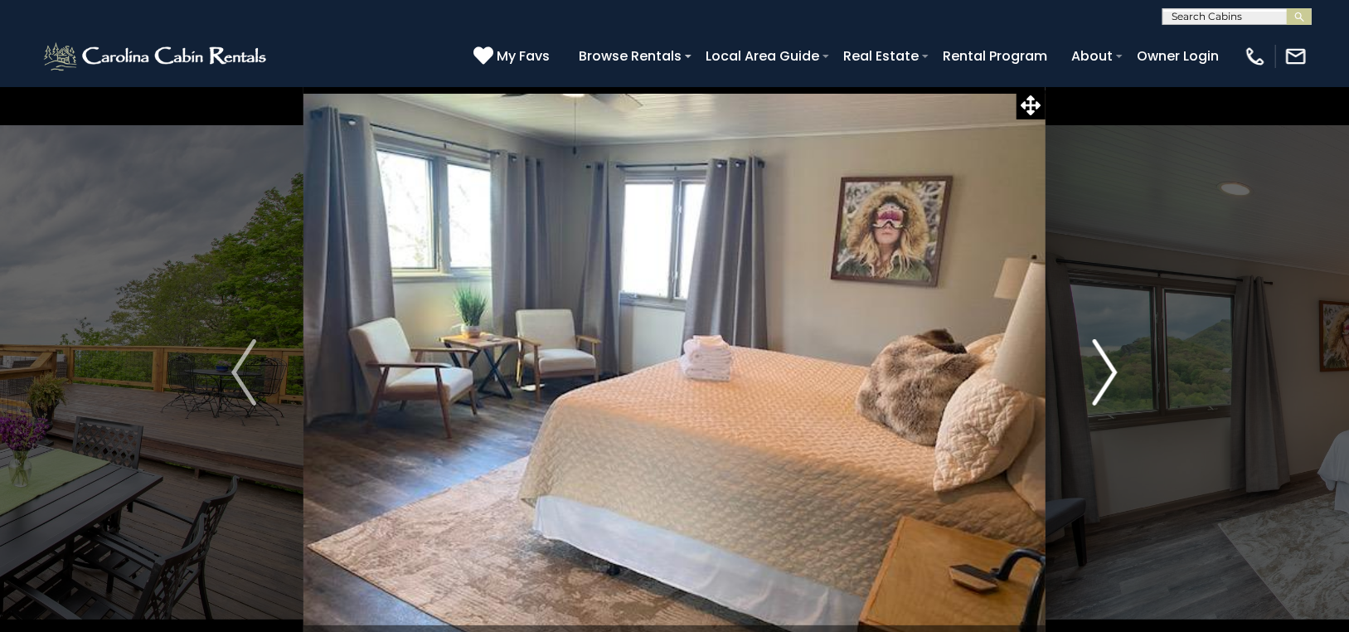
click at [1111, 353] on img "Next" at bounding box center [1104, 372] width 25 height 66
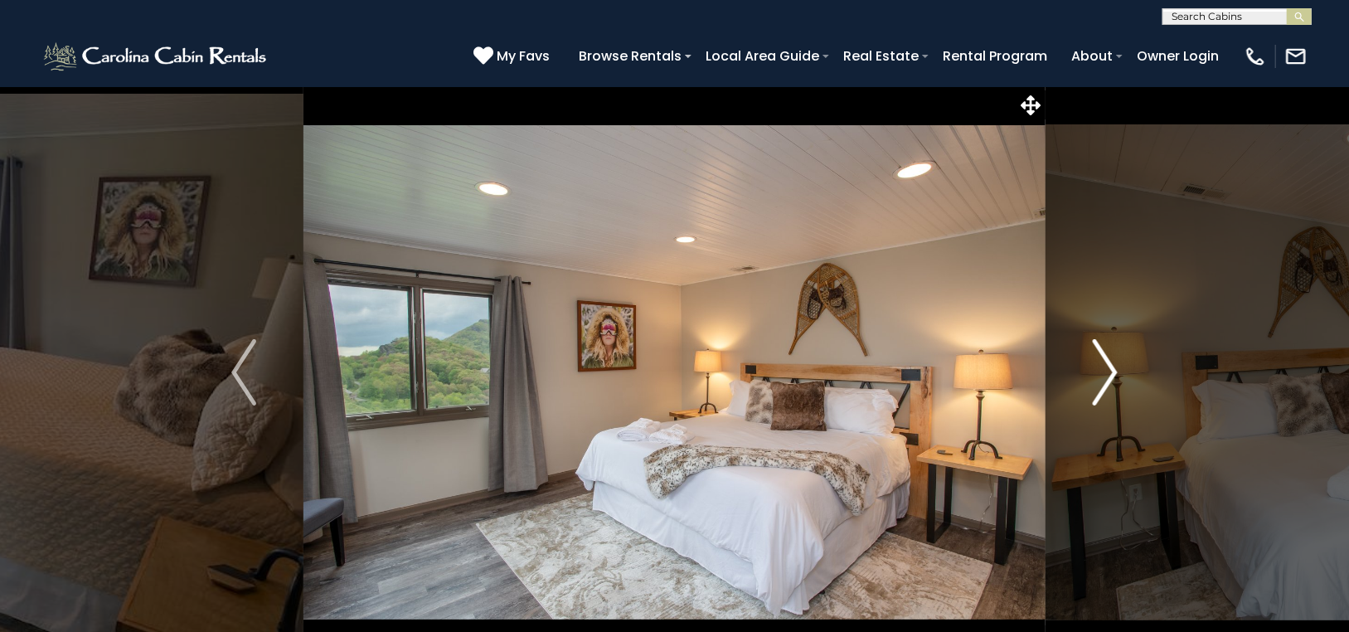
click at [1111, 353] on img "Next" at bounding box center [1104, 372] width 25 height 66
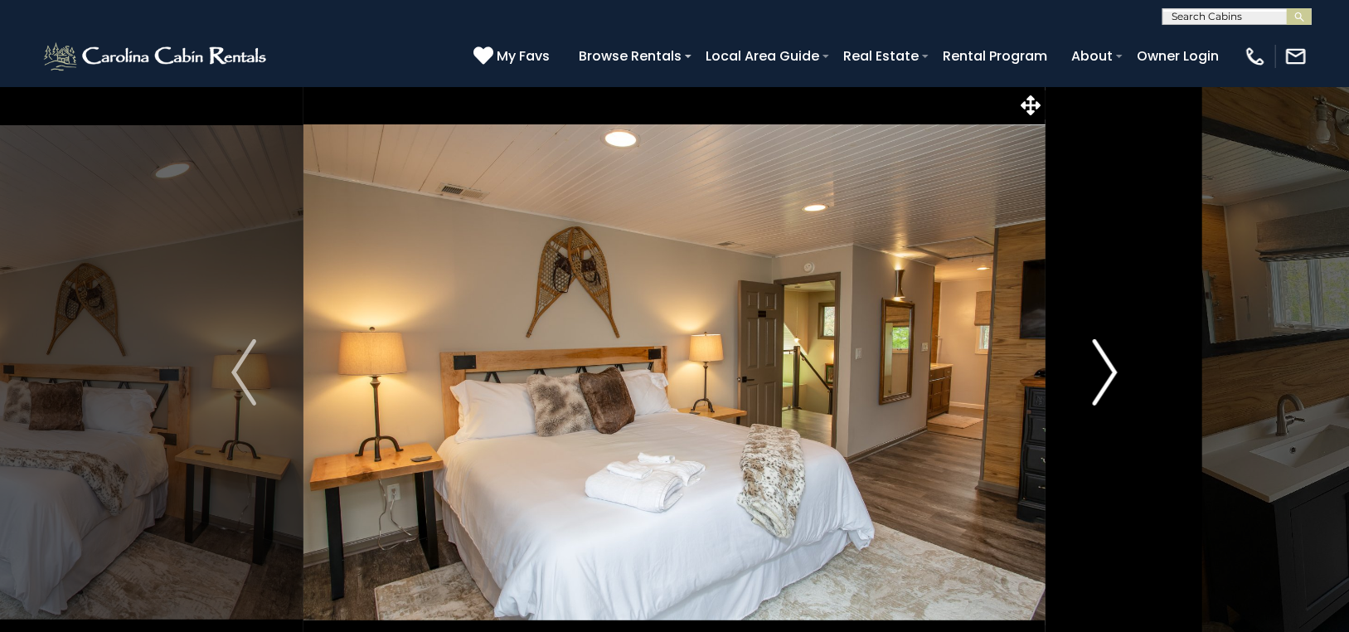
click at [1111, 353] on img "Next" at bounding box center [1104, 372] width 25 height 66
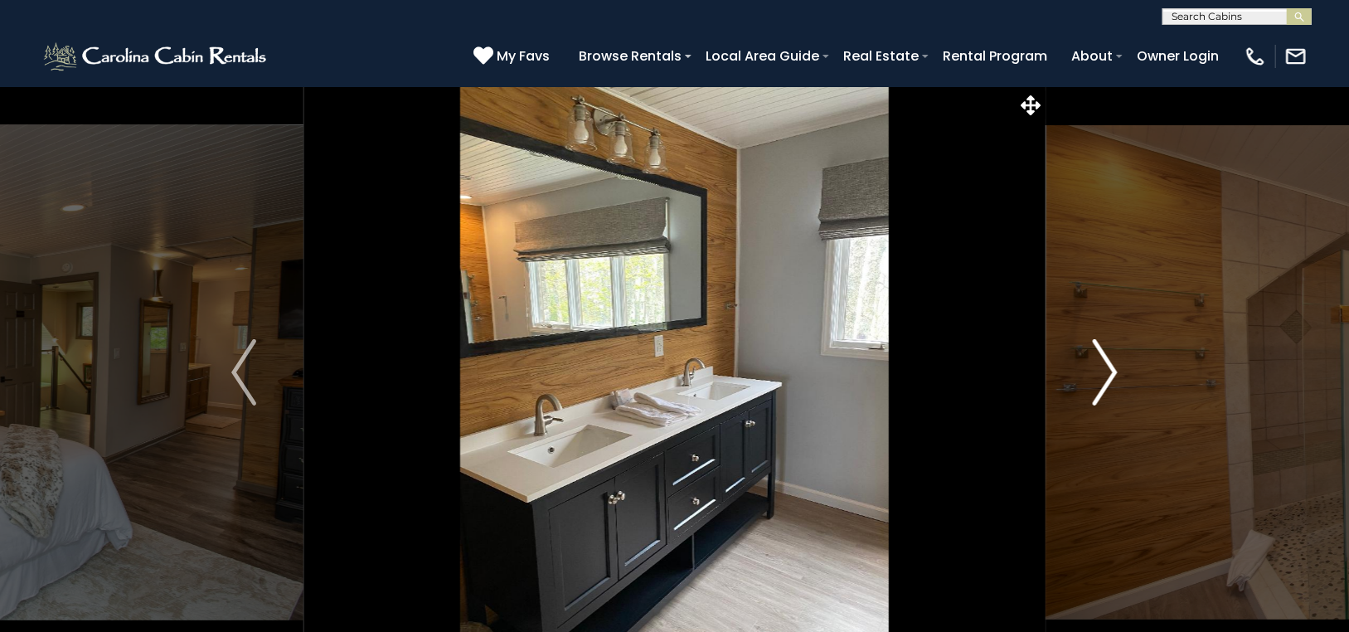
click at [1111, 353] on img "Next" at bounding box center [1104, 372] width 25 height 66
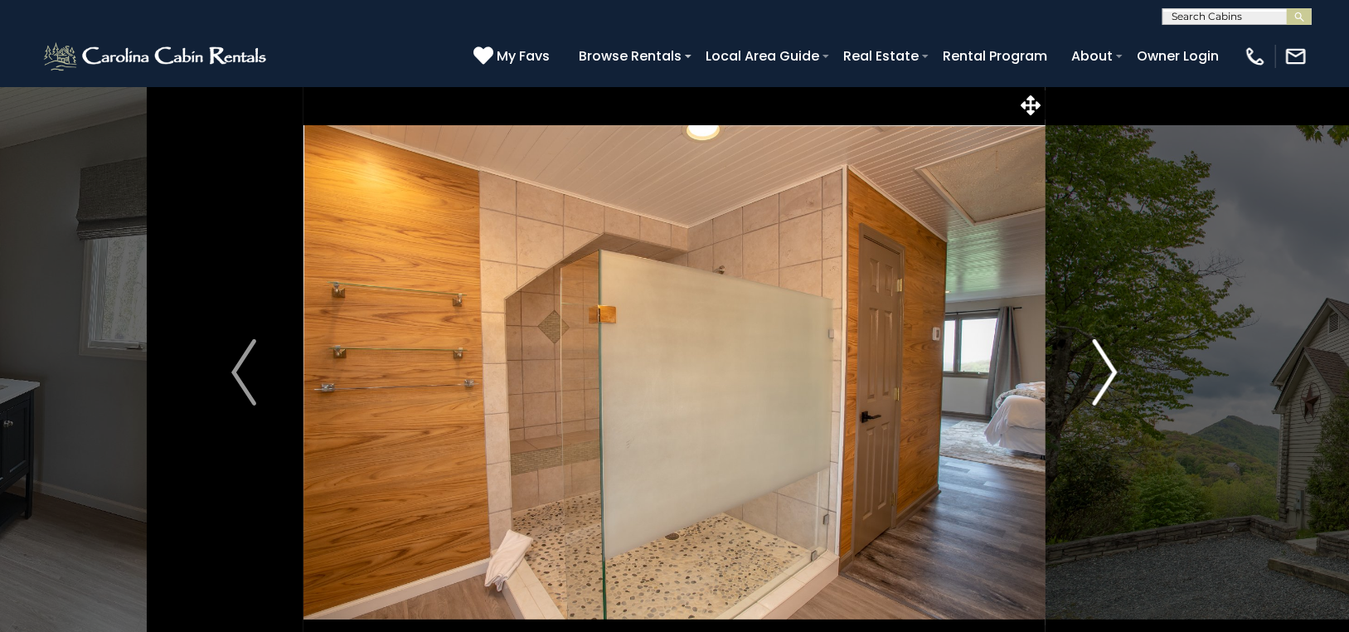
click at [1111, 353] on img "Next" at bounding box center [1104, 372] width 25 height 66
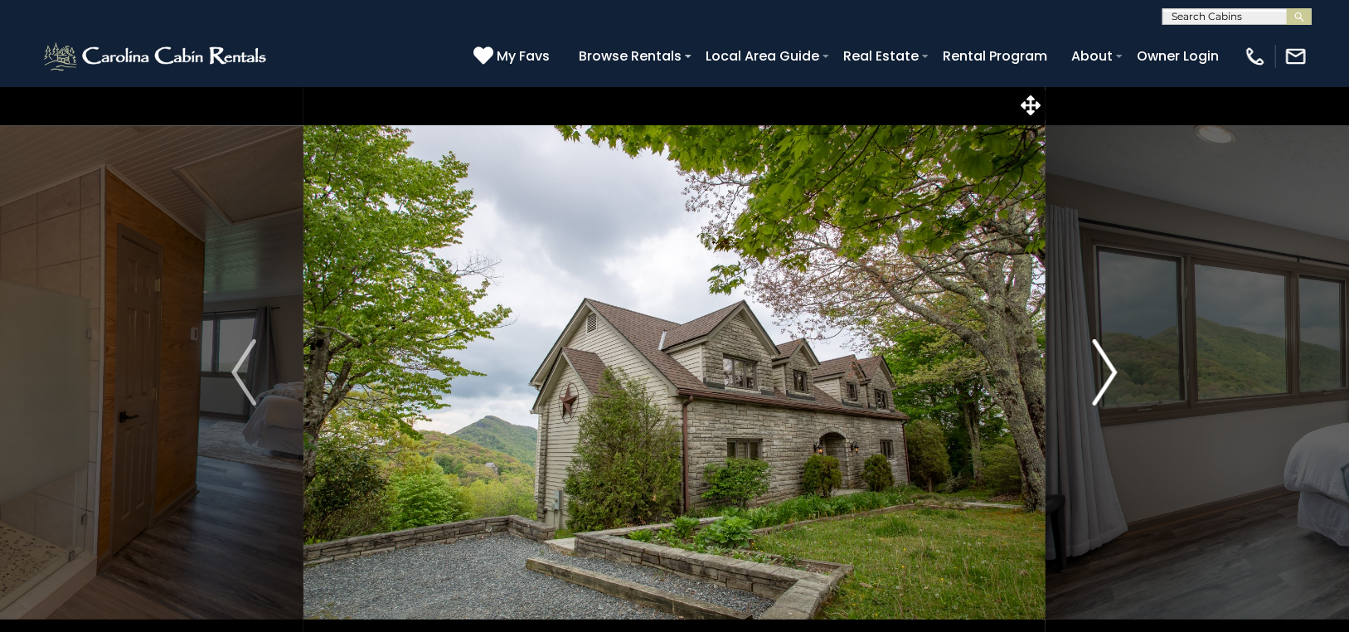
click at [1111, 353] on img "Next" at bounding box center [1104, 372] width 25 height 66
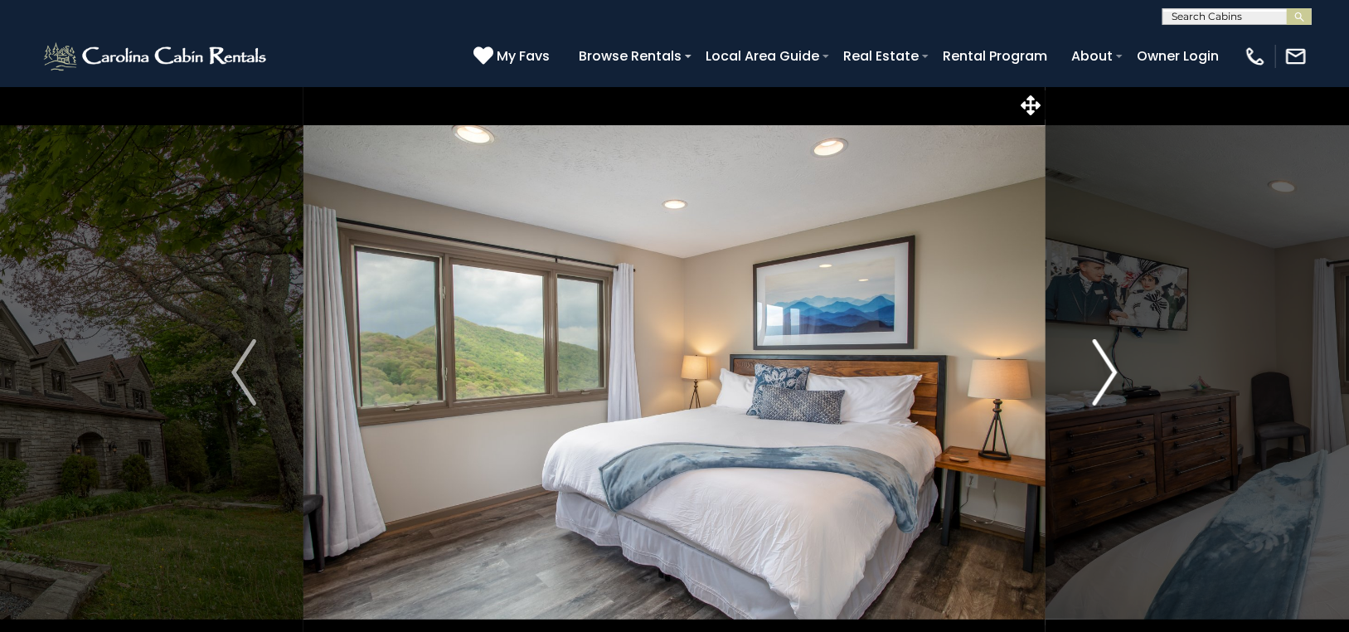
click at [1111, 353] on img "Next" at bounding box center [1104, 372] width 25 height 66
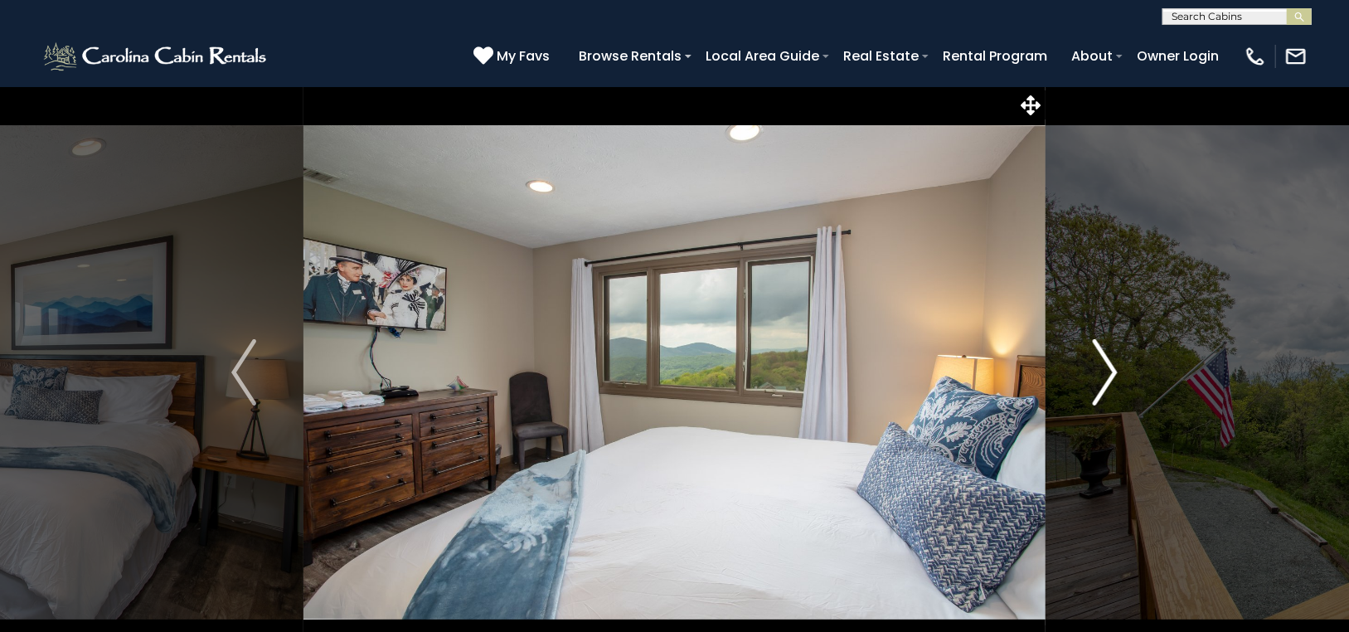
click at [1111, 353] on img "Next" at bounding box center [1104, 372] width 25 height 66
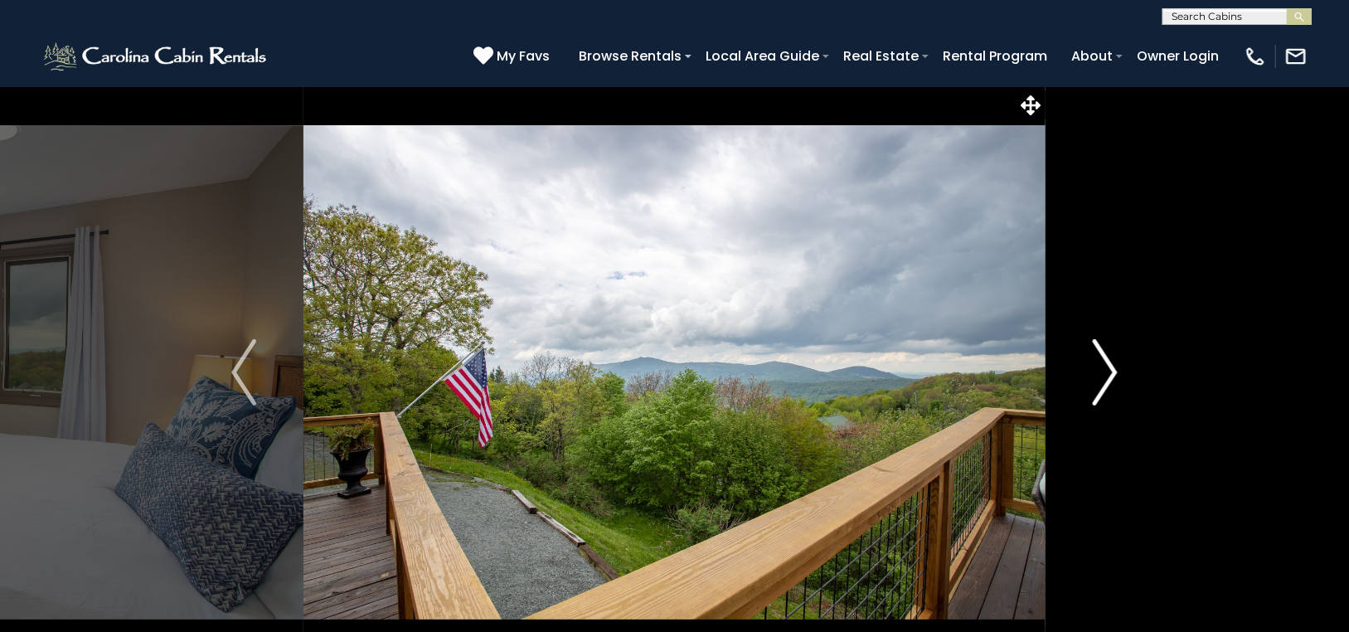
click at [1111, 353] on img "Next" at bounding box center [1104, 372] width 25 height 66
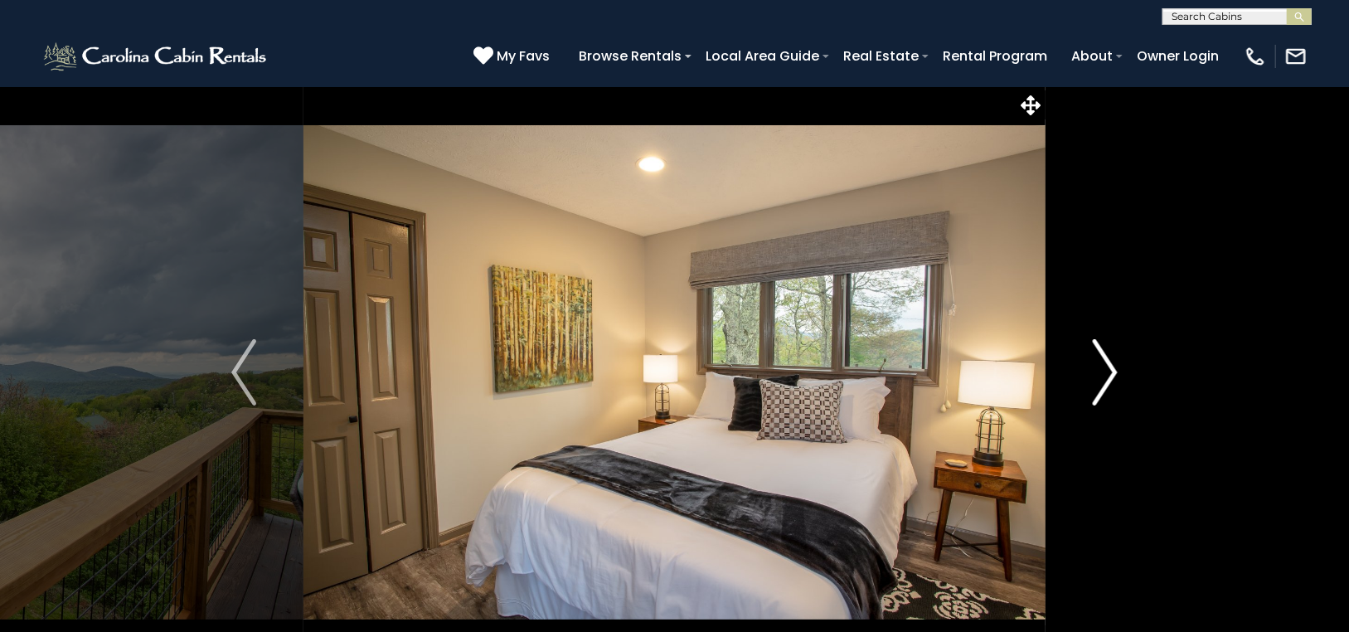
click at [1111, 352] on img "Next" at bounding box center [1104, 372] width 25 height 66
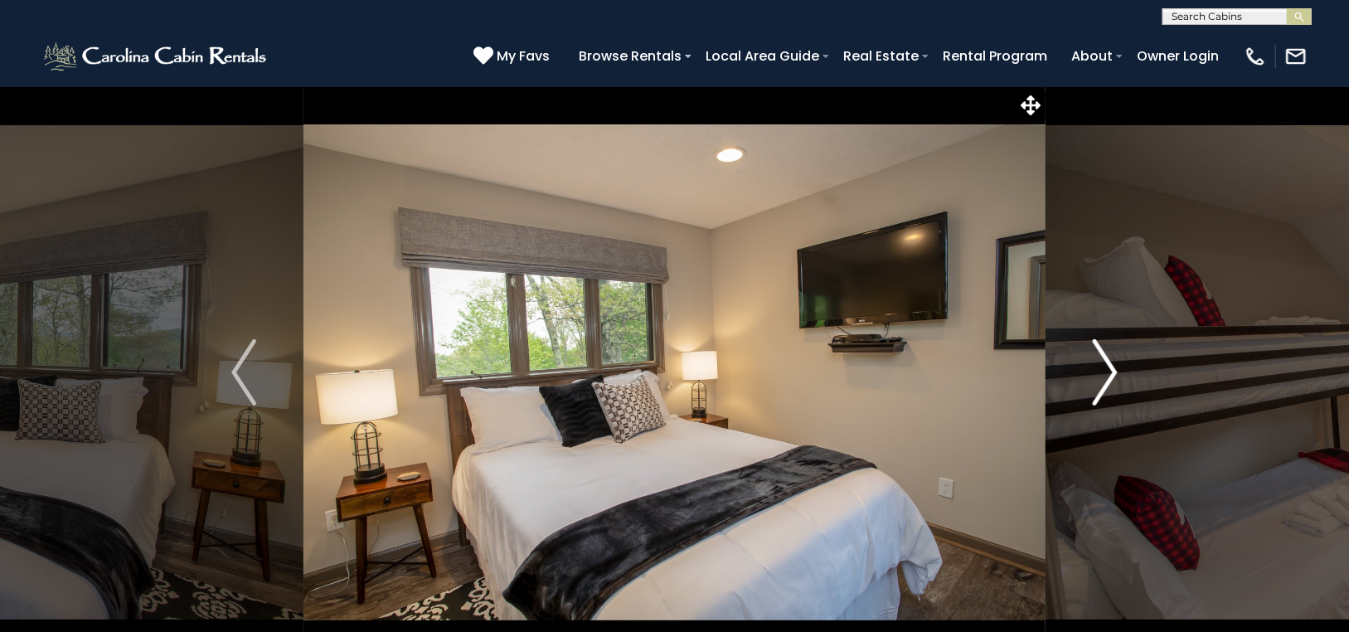
click at [1111, 353] on img "Next" at bounding box center [1104, 372] width 25 height 66
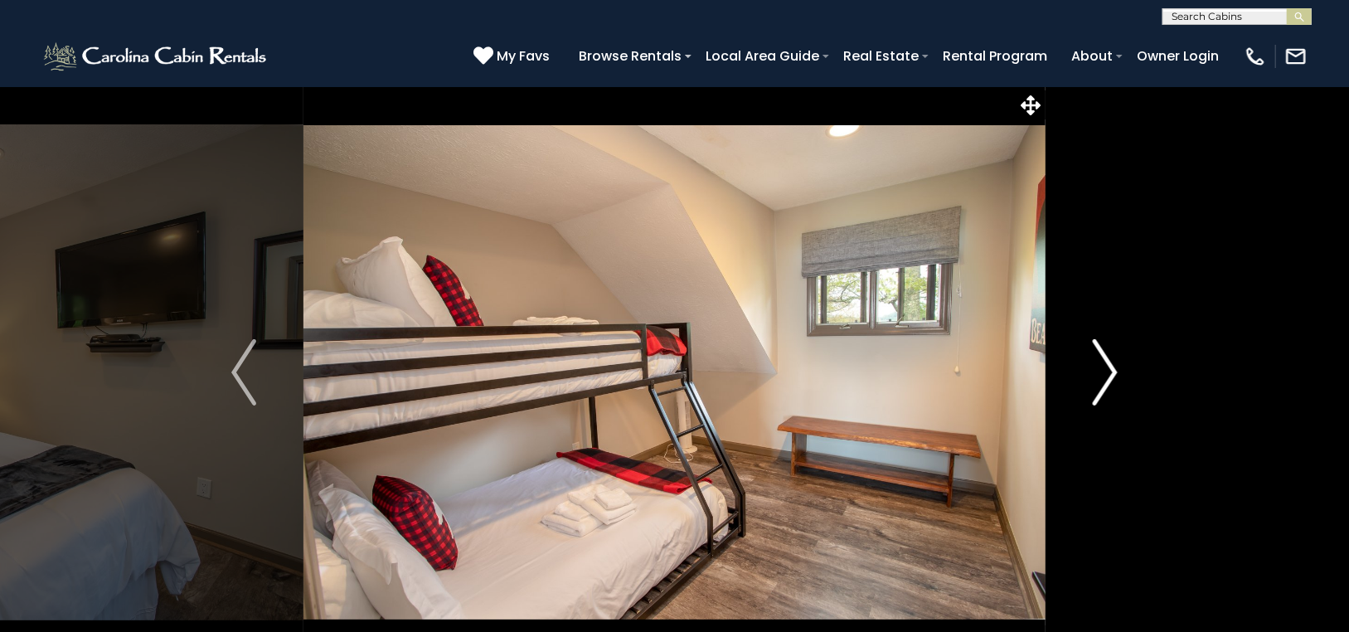
click at [1111, 352] on img "Next" at bounding box center [1104, 372] width 25 height 66
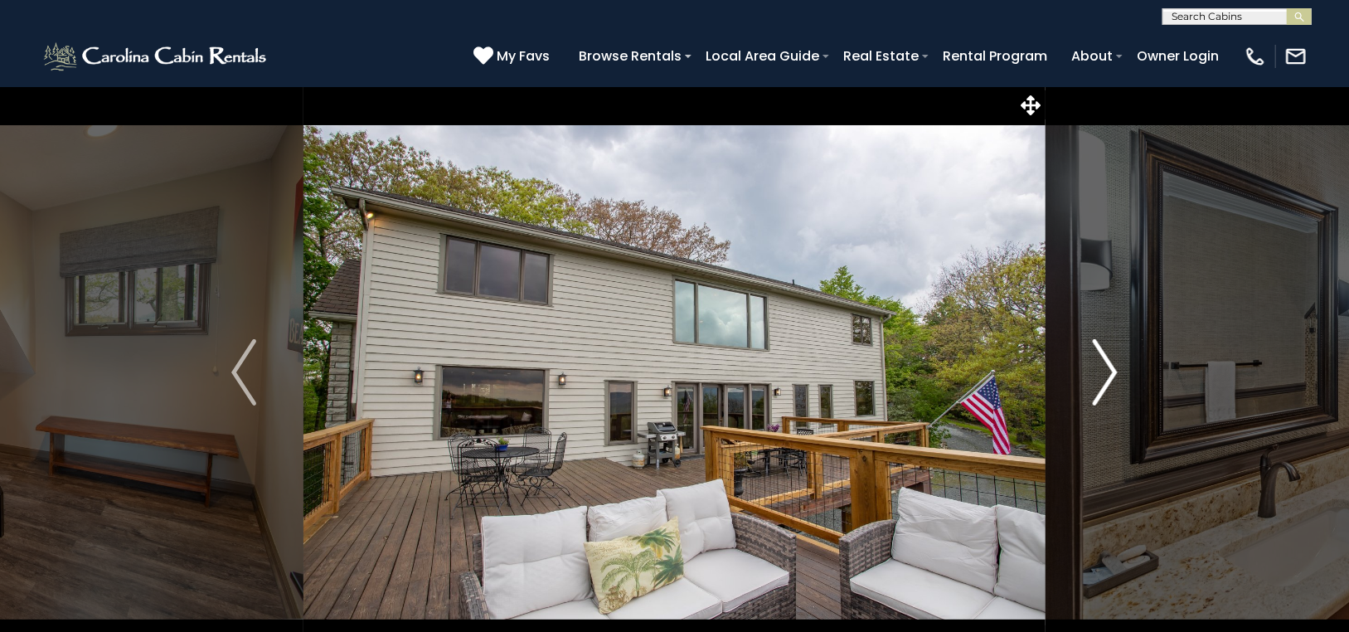
click at [1112, 353] on img "Next" at bounding box center [1104, 372] width 25 height 66
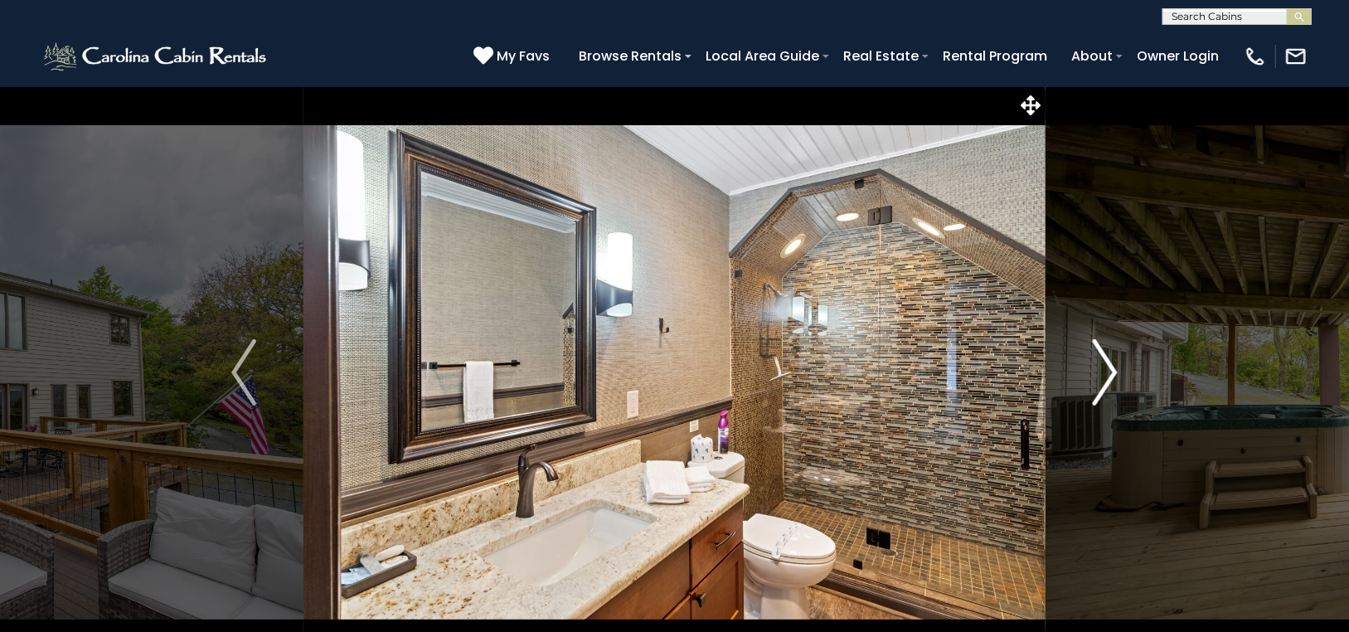
click at [1114, 365] on img "Next" at bounding box center [1104, 372] width 25 height 66
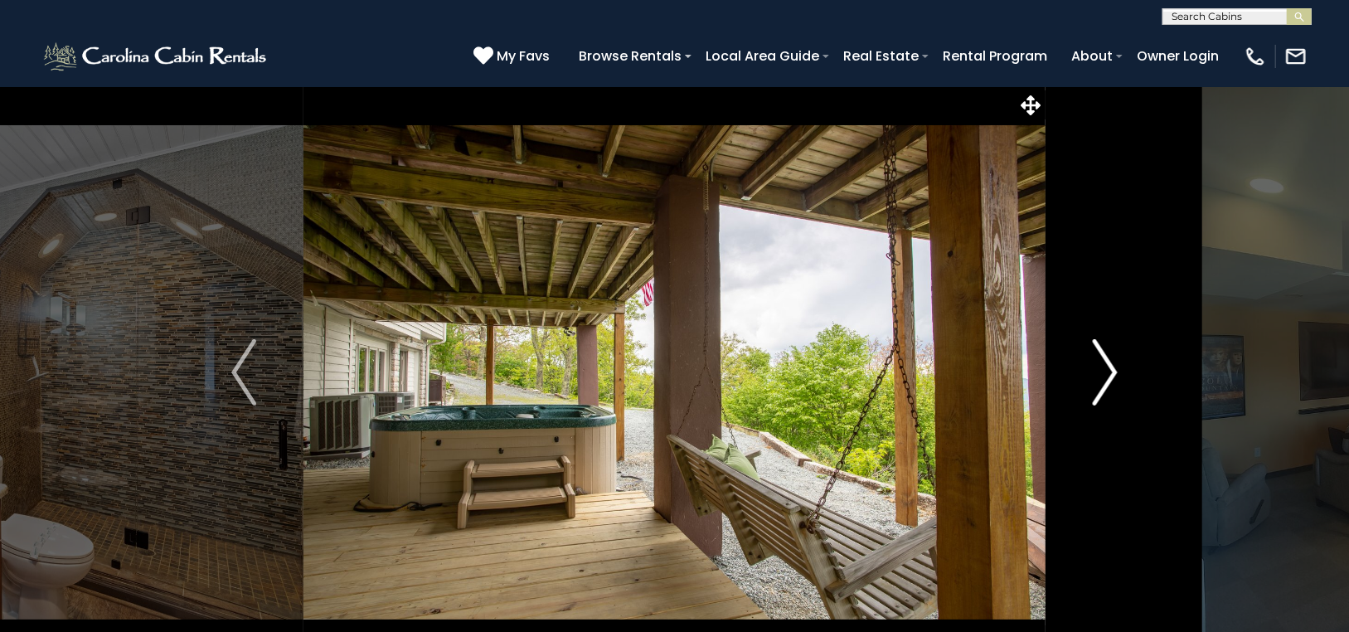
click at [1111, 364] on img "Next" at bounding box center [1104, 372] width 25 height 66
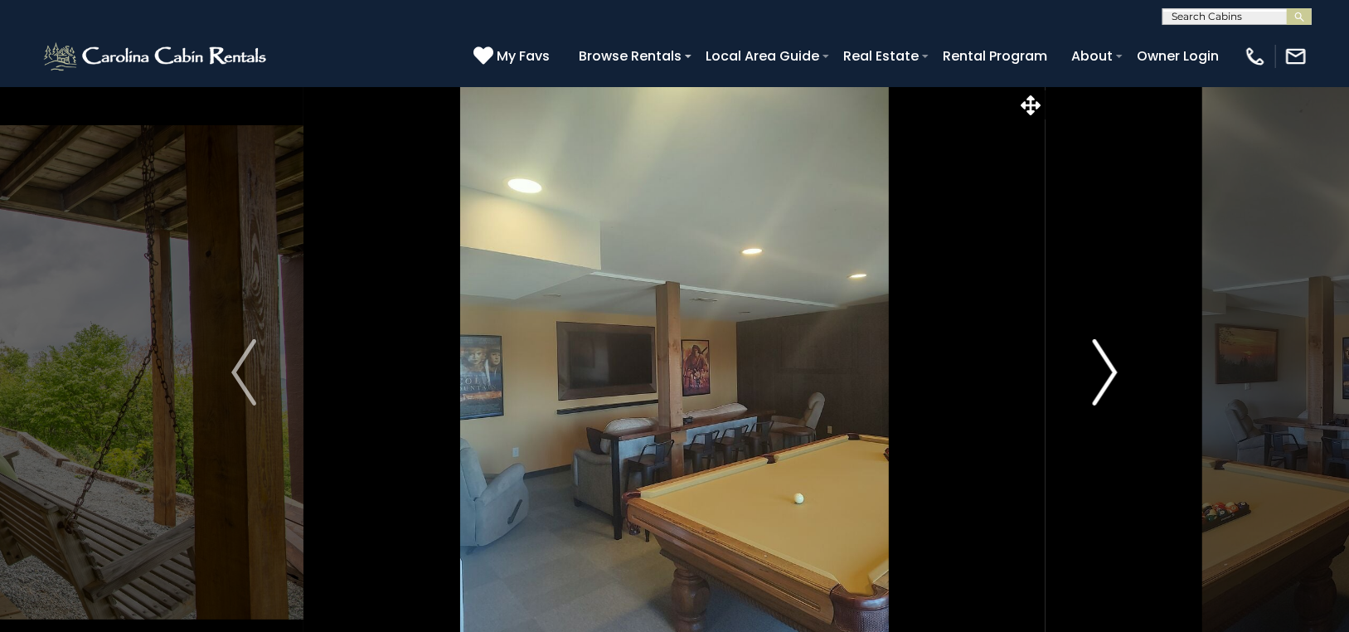
click at [1111, 364] on img "Next" at bounding box center [1104, 372] width 25 height 66
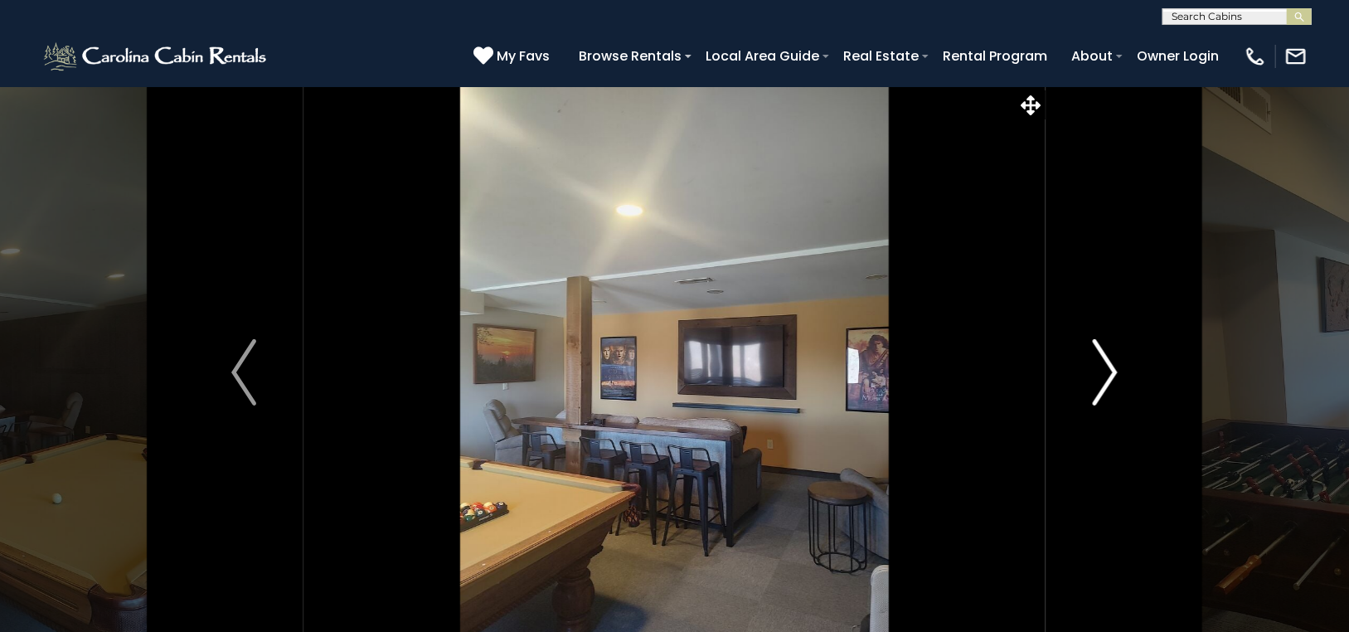
click at [1111, 364] on img "Next" at bounding box center [1104, 372] width 25 height 66
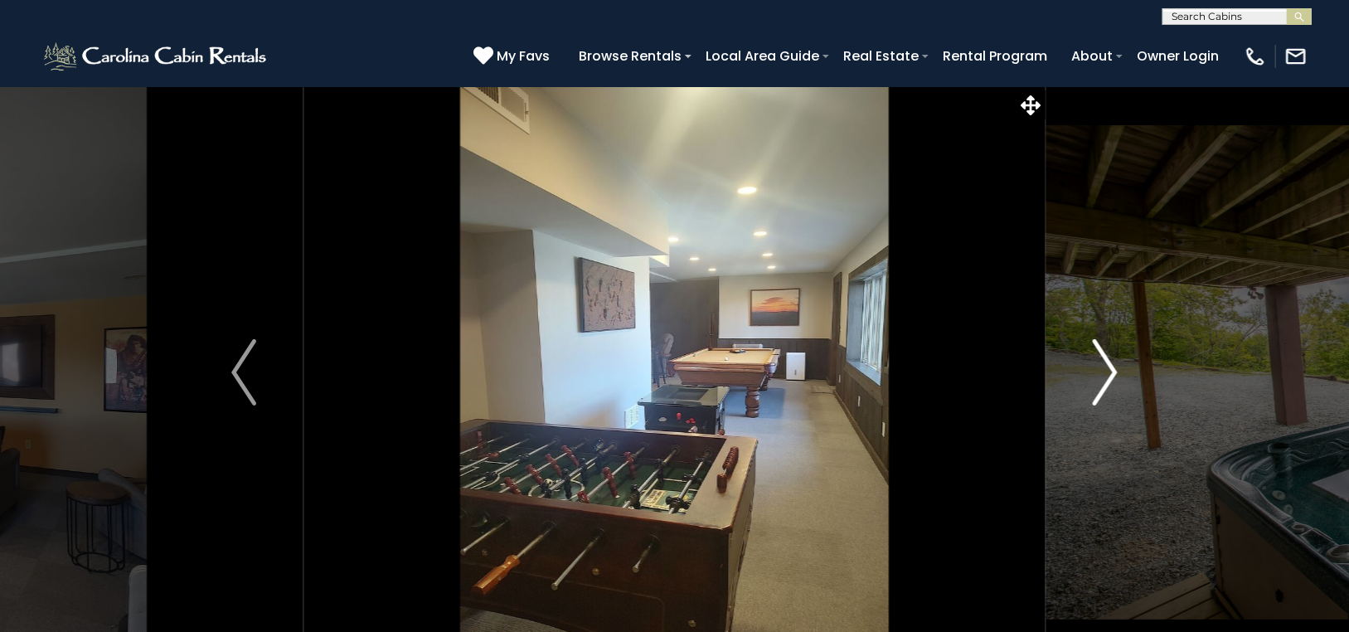
click at [1111, 364] on img "Next" at bounding box center [1104, 372] width 25 height 66
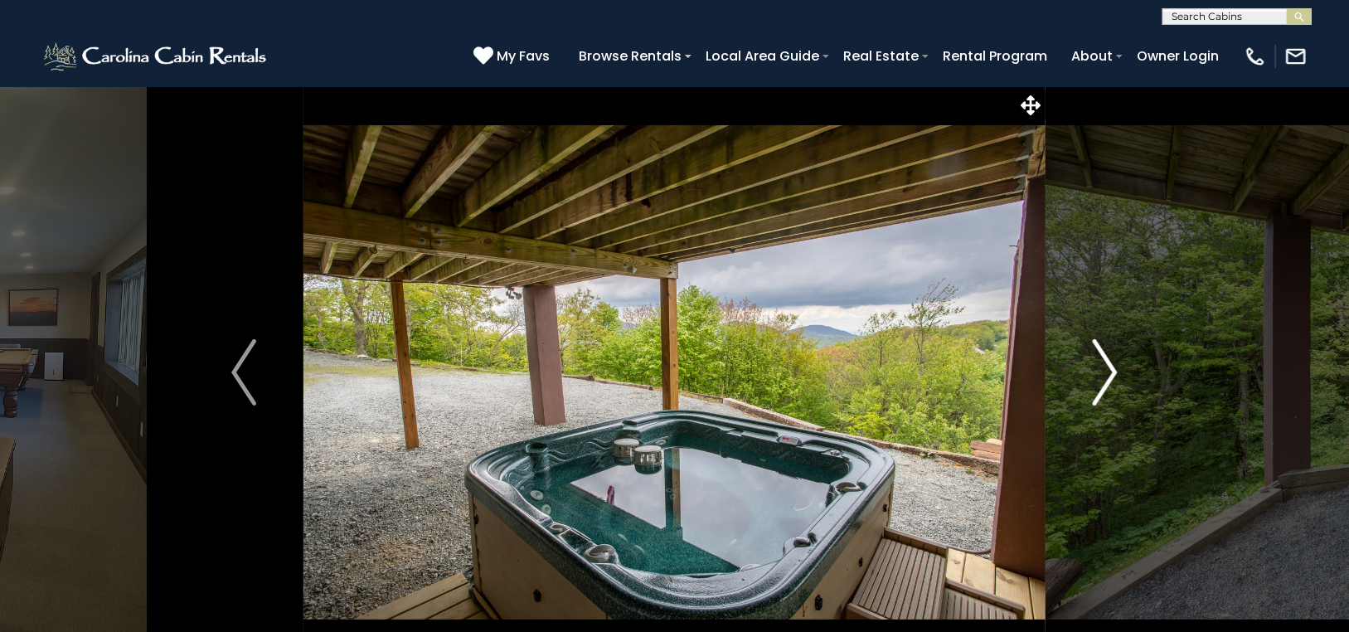
click at [1111, 364] on img "Next" at bounding box center [1104, 372] width 25 height 66
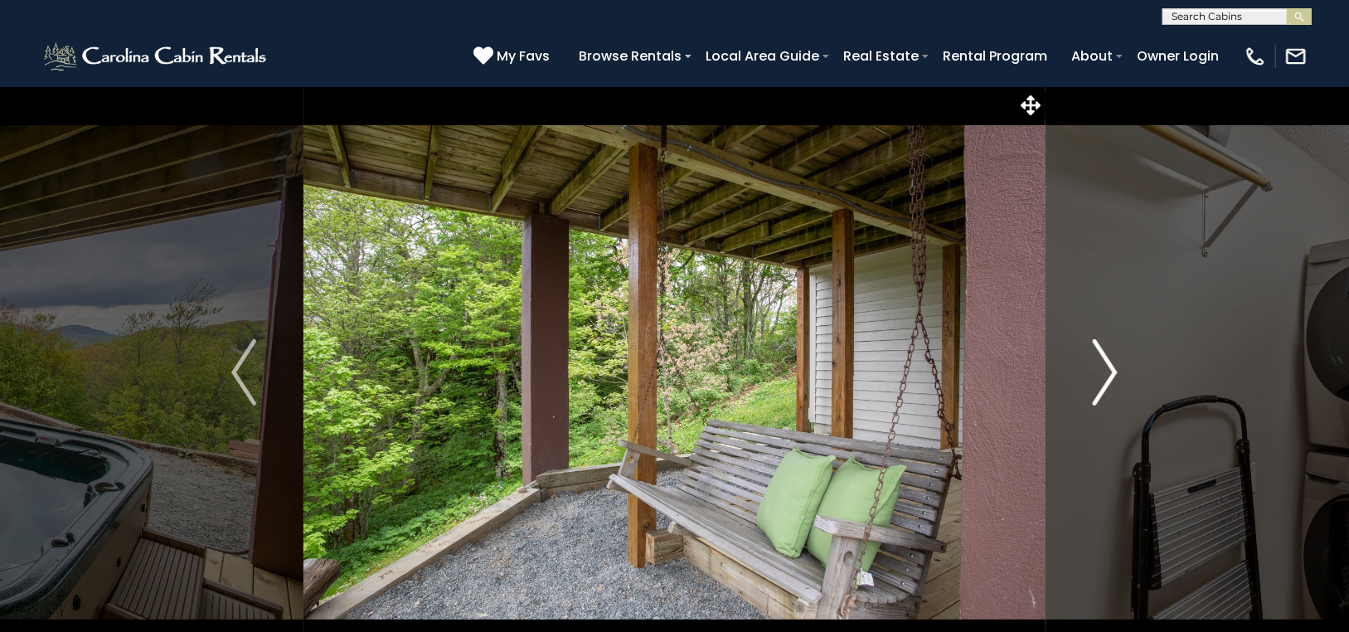
click at [1111, 366] on img "Next" at bounding box center [1104, 372] width 25 height 66
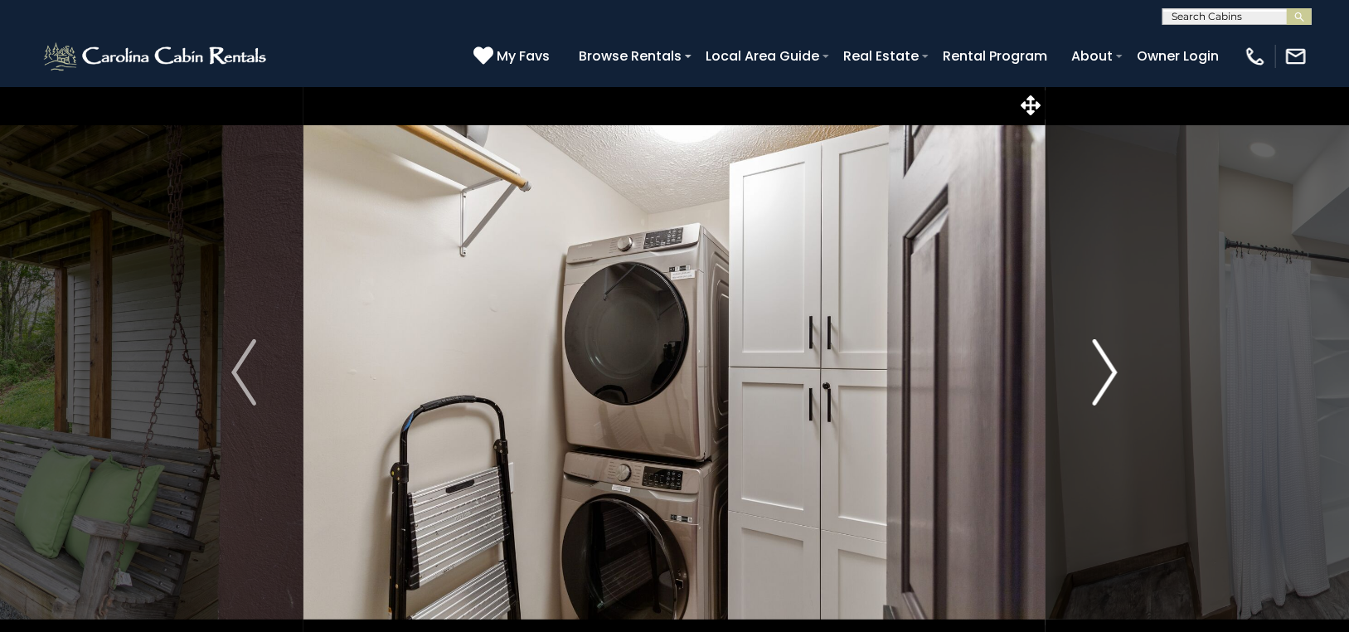
click at [1111, 366] on img "Next" at bounding box center [1104, 372] width 25 height 66
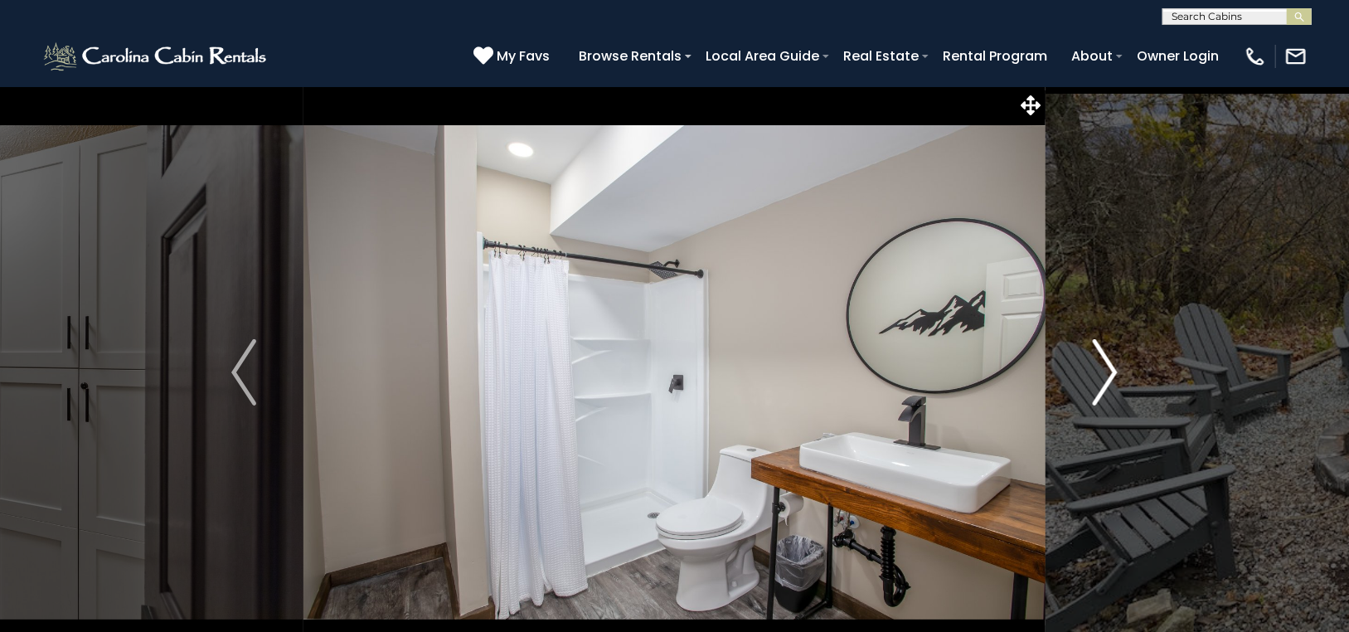
click at [1108, 366] on img "Next" at bounding box center [1104, 372] width 25 height 66
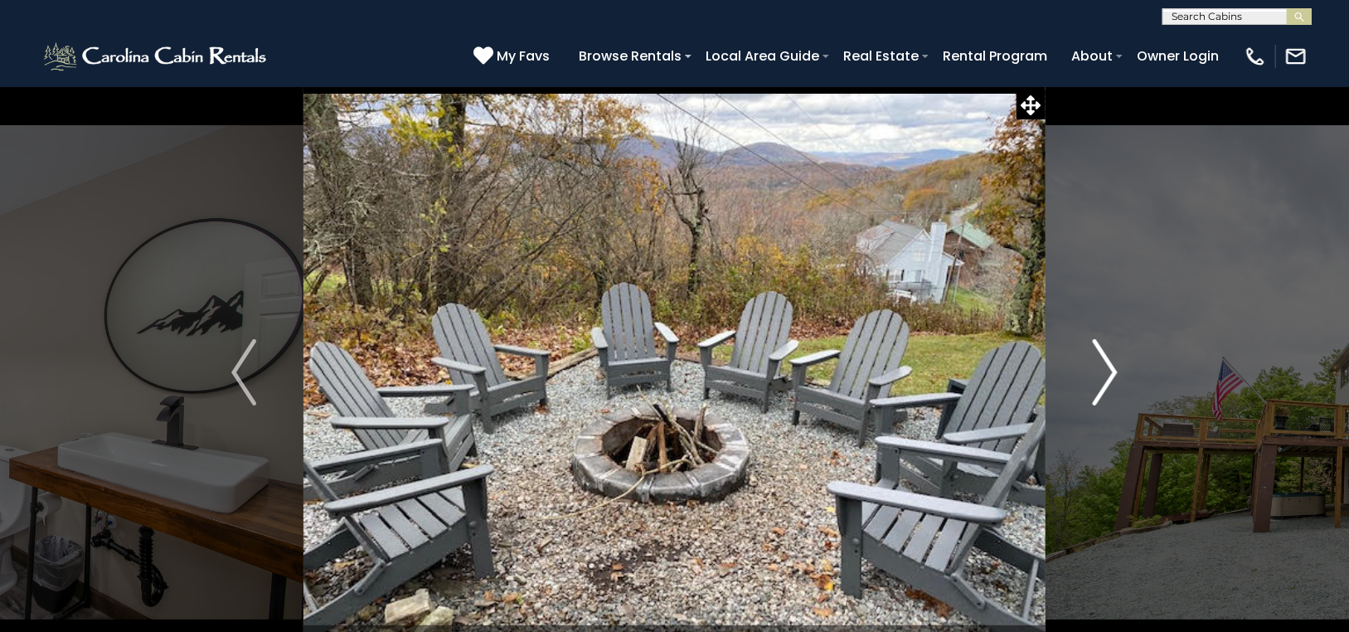
click at [1108, 366] on img "Next" at bounding box center [1104, 372] width 25 height 66
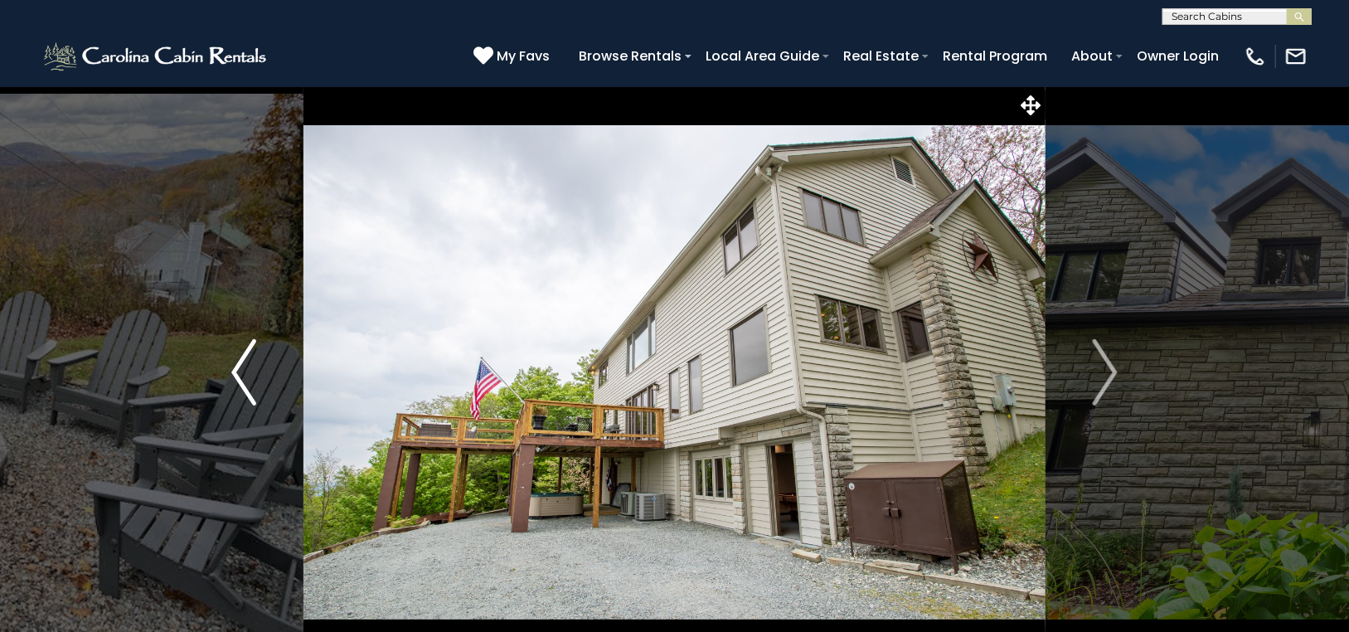
click at [238, 362] on img "Previous" at bounding box center [243, 372] width 25 height 66
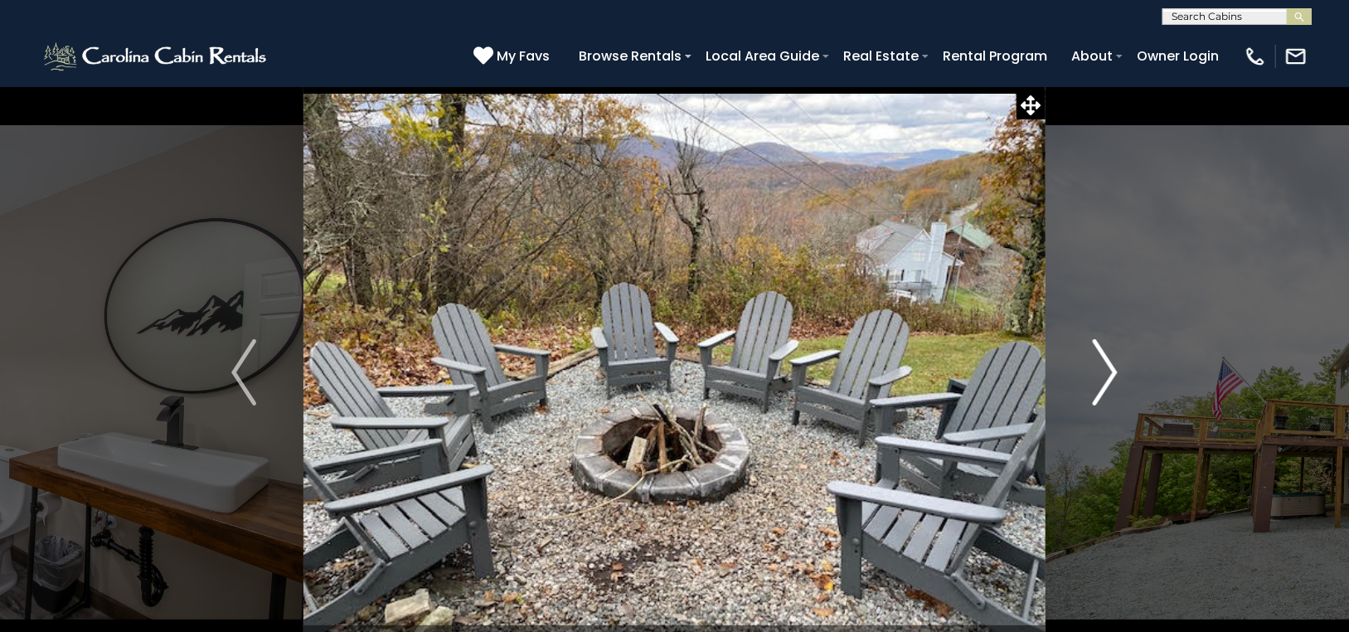
click at [1111, 360] on img "Next" at bounding box center [1104, 372] width 25 height 66
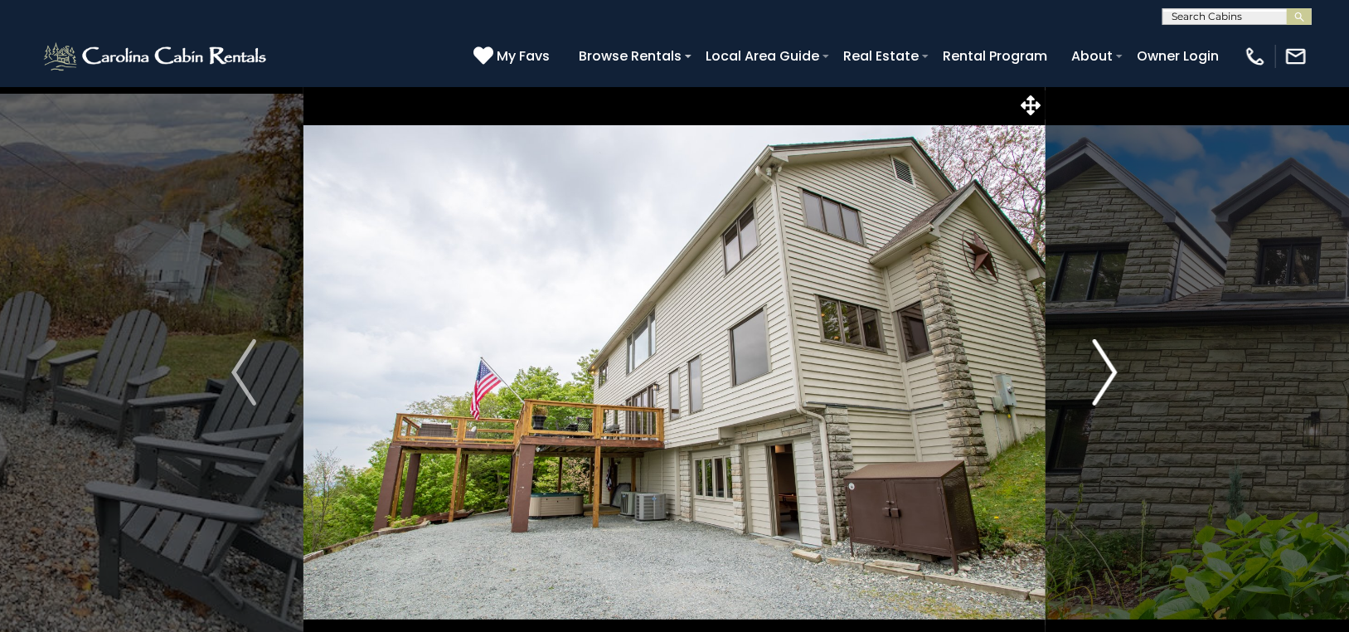
click at [1111, 360] on img "Next" at bounding box center [1104, 372] width 25 height 66
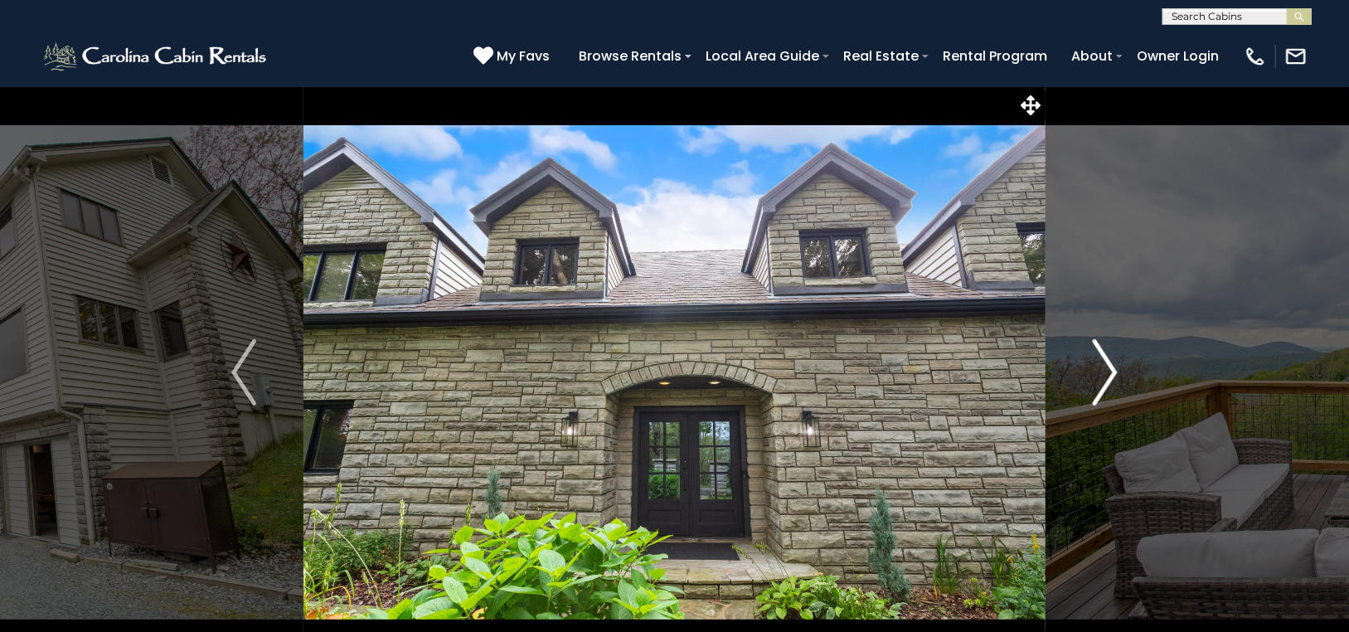
click at [1109, 358] on img "Next" at bounding box center [1104, 372] width 25 height 66
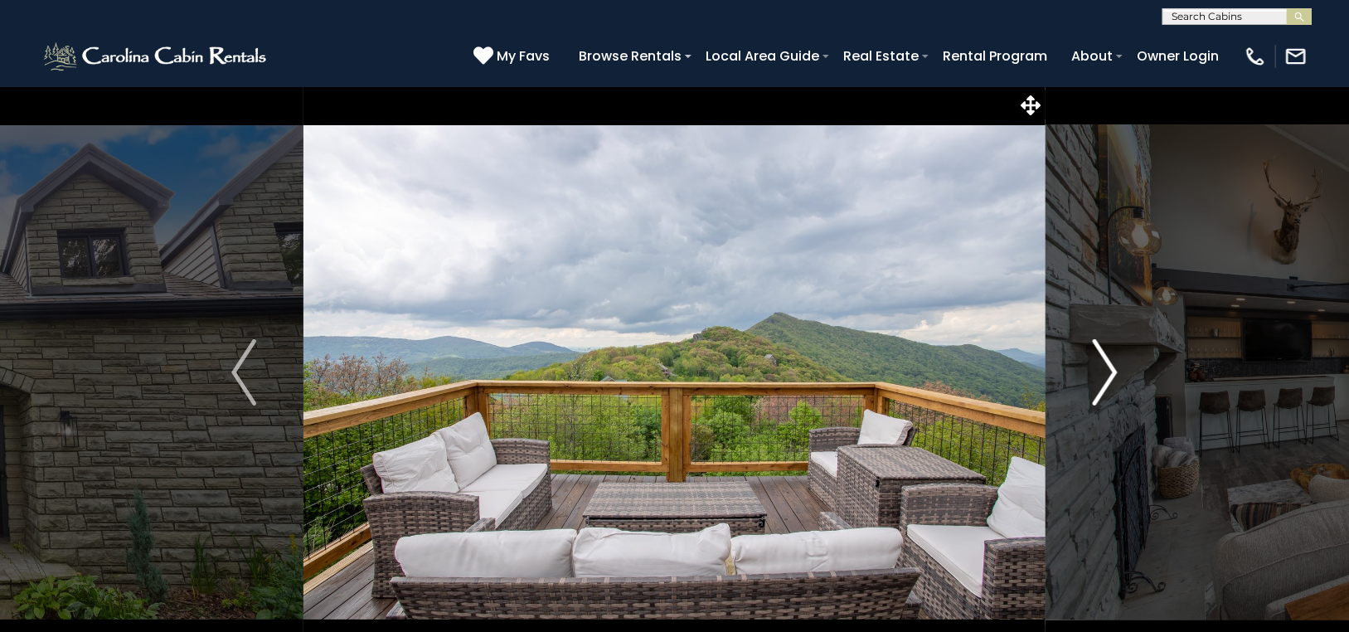
click at [1109, 358] on img "Next" at bounding box center [1104, 372] width 25 height 66
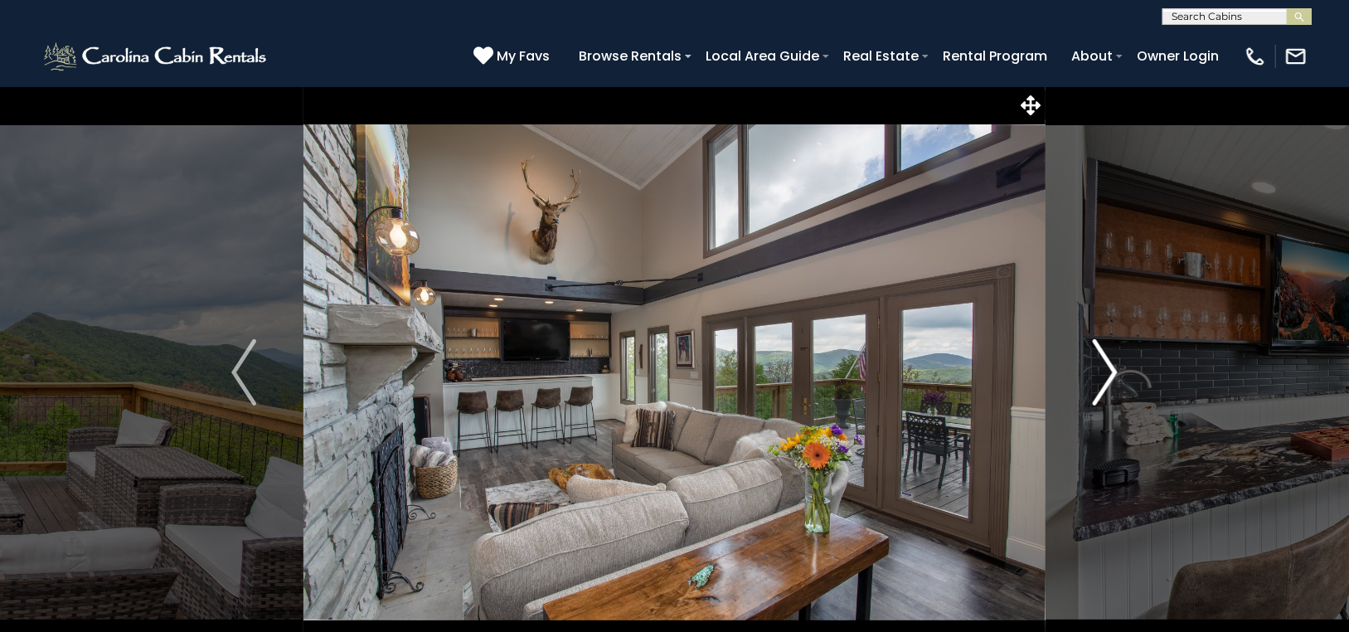
click at [1109, 358] on img "Next" at bounding box center [1104, 372] width 25 height 66
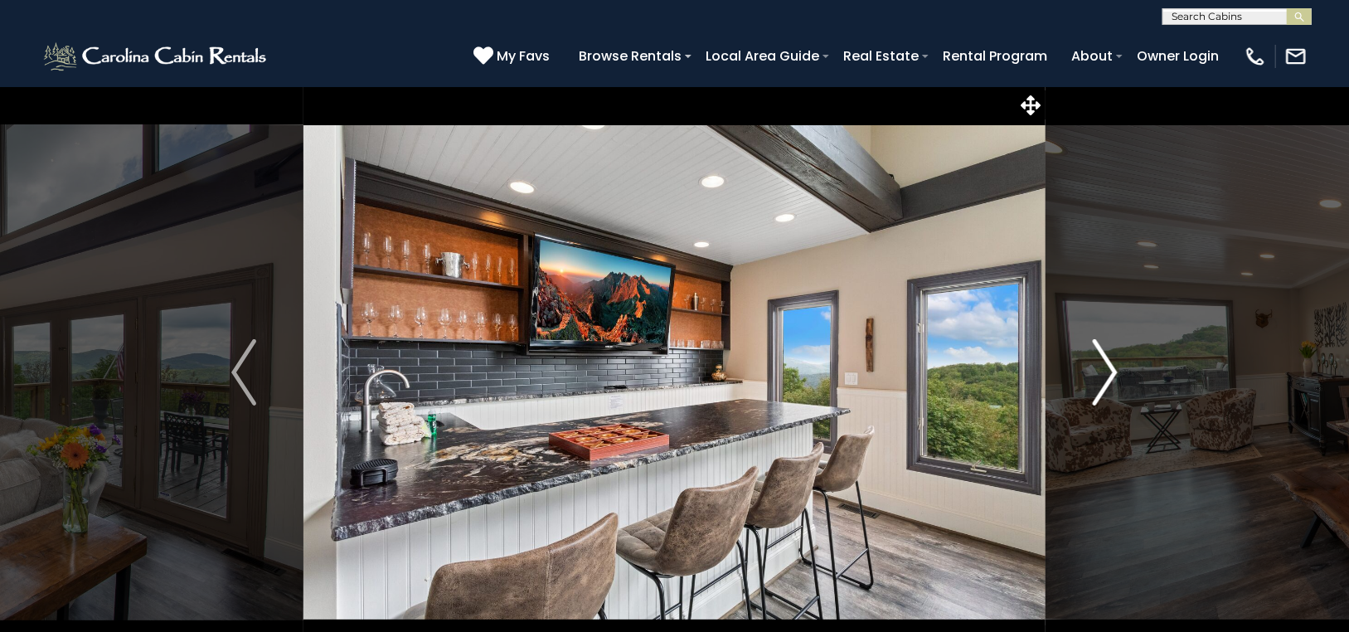
drag, startPoint x: 1109, startPoint y: 358, endPoint x: 1091, endPoint y: 350, distance: 20.0
click at [1109, 357] on img "Next" at bounding box center [1104, 372] width 25 height 66
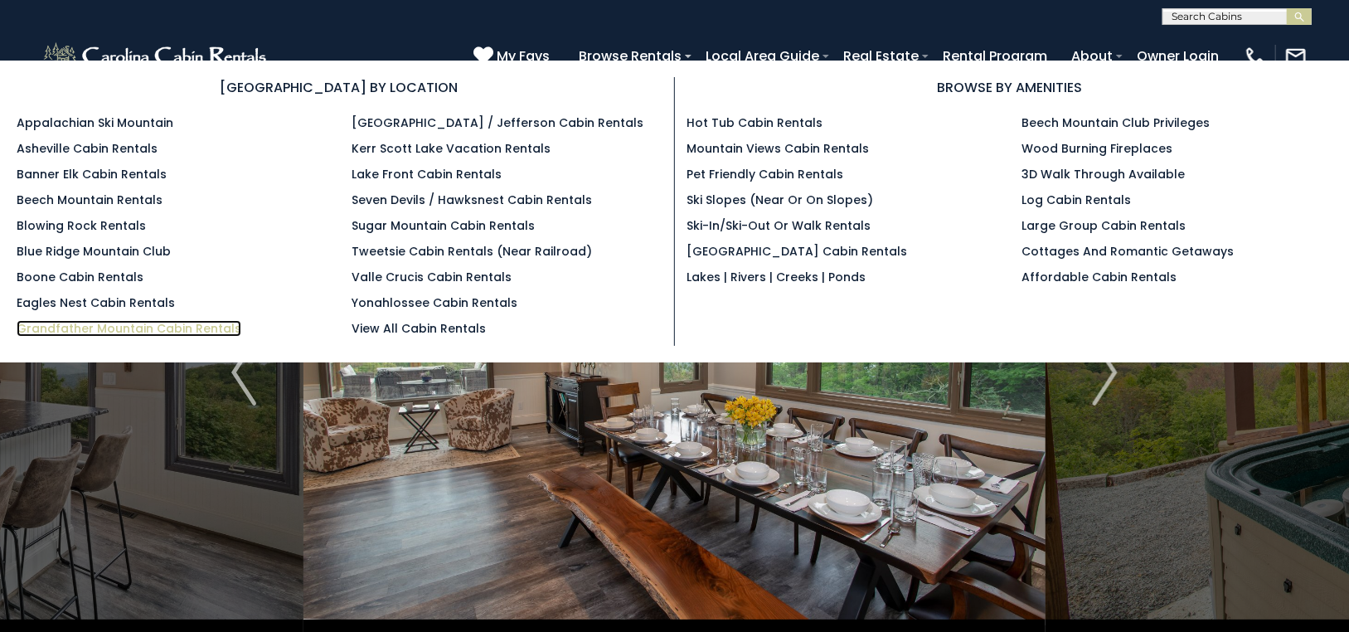
click at [161, 325] on link "Grandfather Mountain Cabin Rentals" at bounding box center [129, 328] width 225 height 17
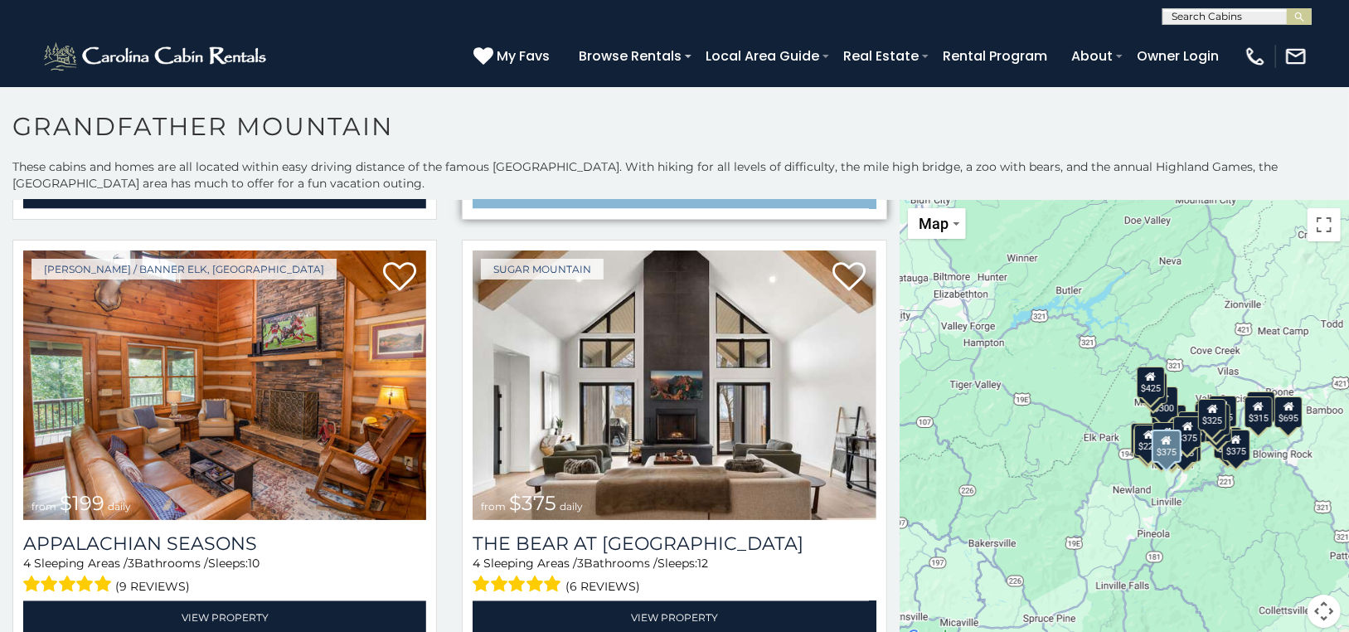
scroll to position [5553, 0]
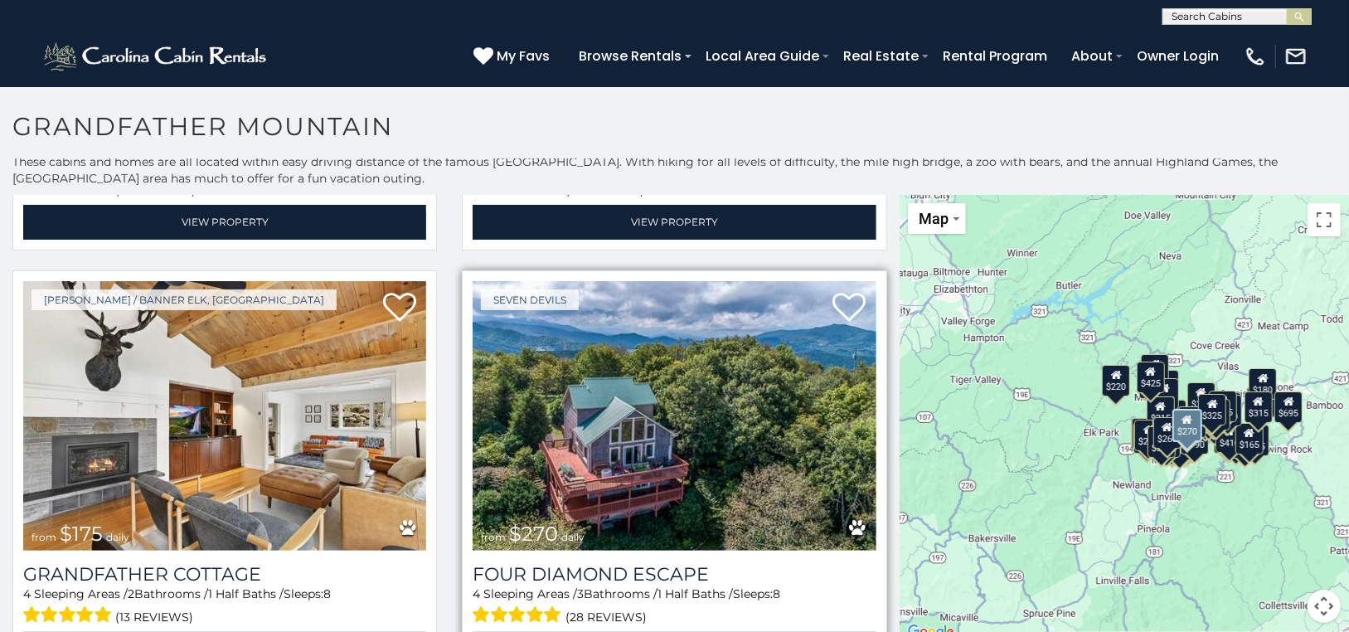
scroll to position [6843, 0]
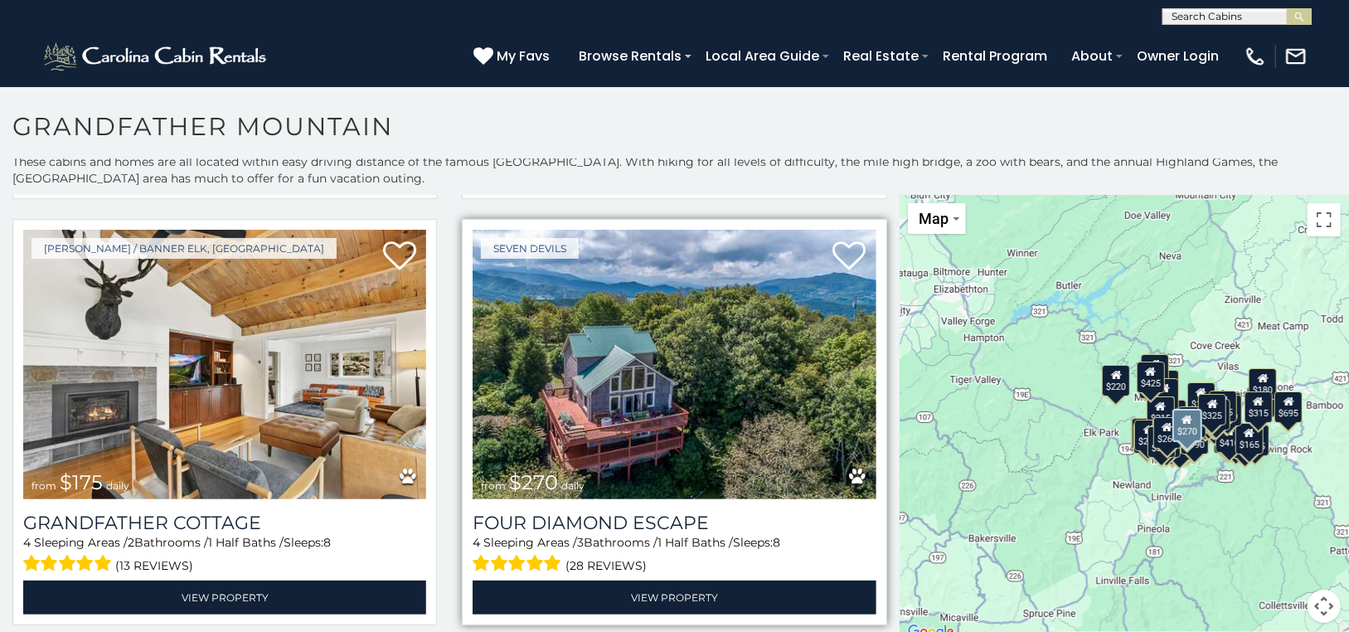
click at [637, 307] on img at bounding box center [673, 365] width 403 height 270
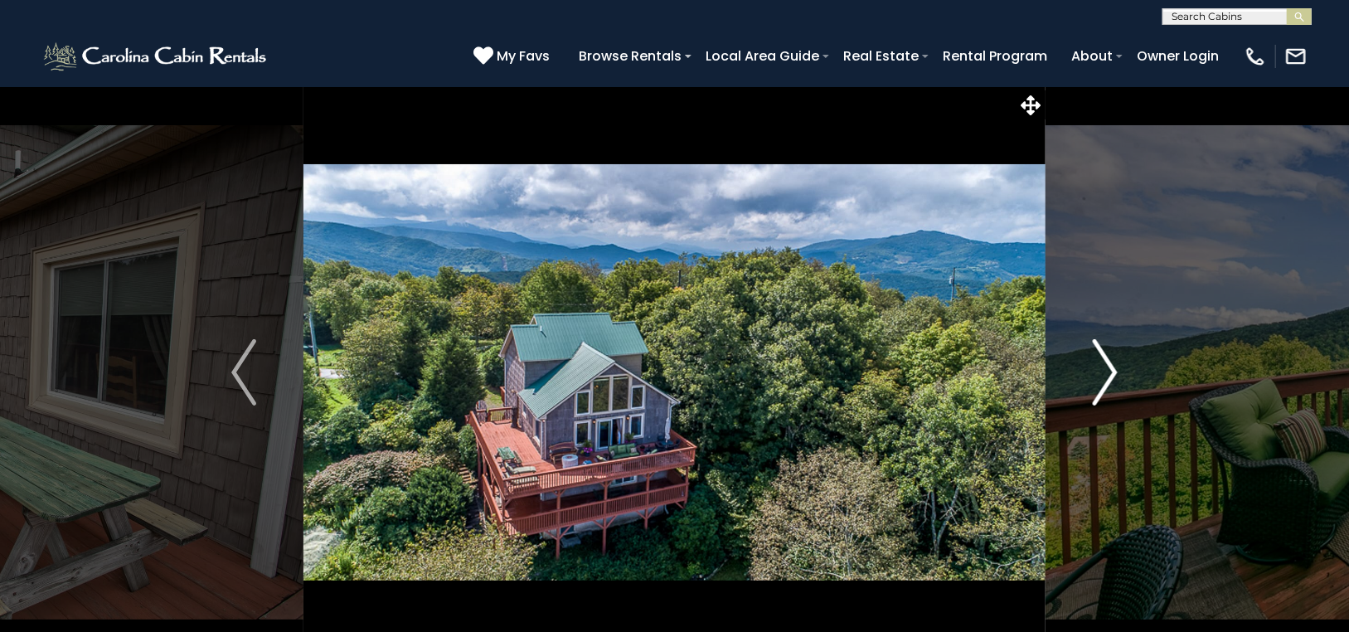
click at [1110, 359] on img "Next" at bounding box center [1104, 372] width 25 height 66
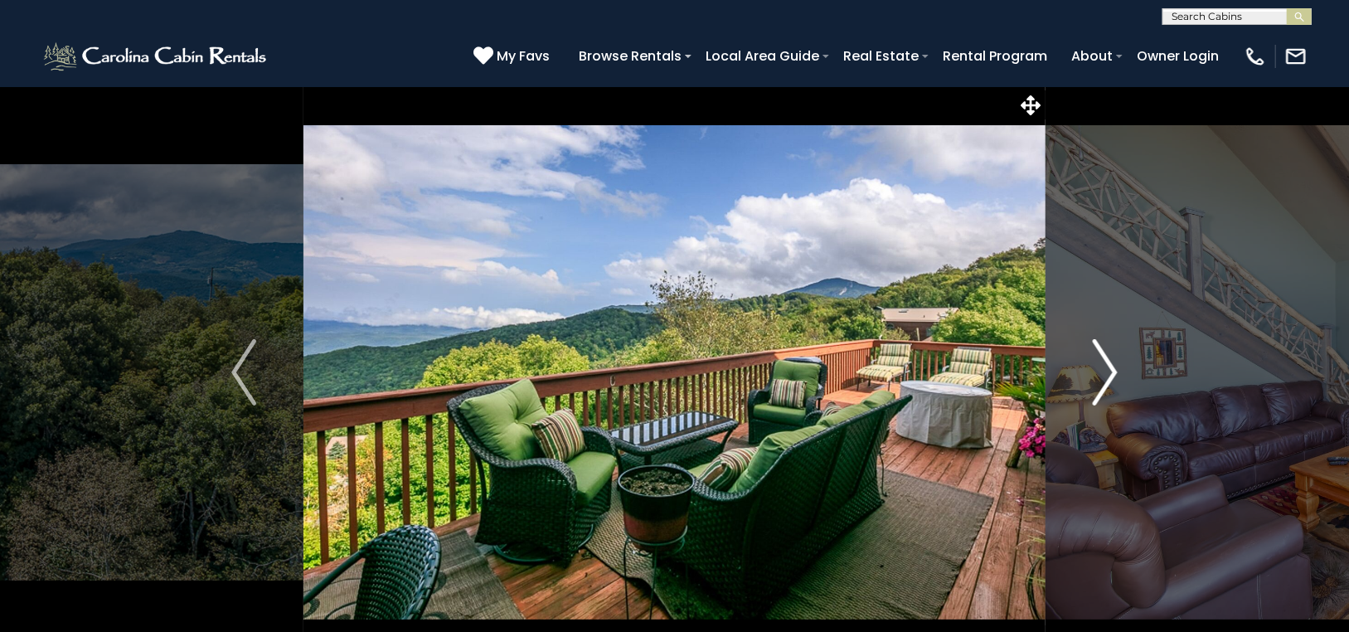
click at [1111, 356] on img "Next" at bounding box center [1104, 372] width 25 height 66
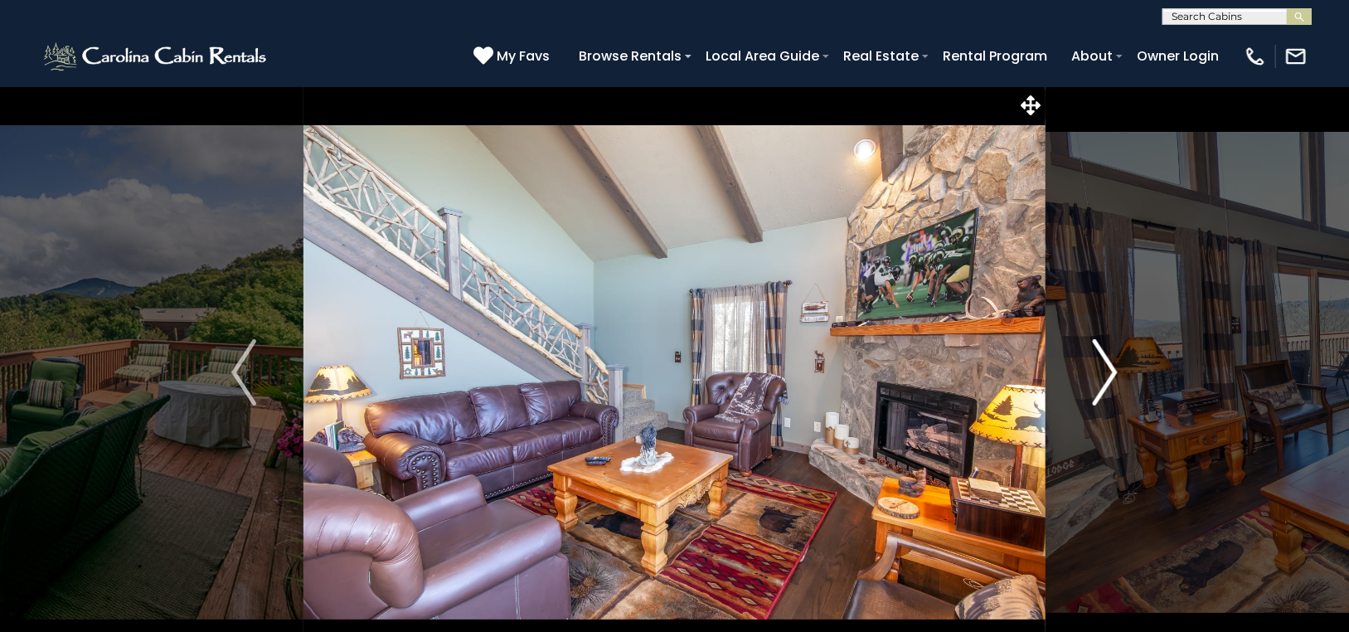
click at [1110, 361] on img "Next" at bounding box center [1104, 372] width 25 height 66
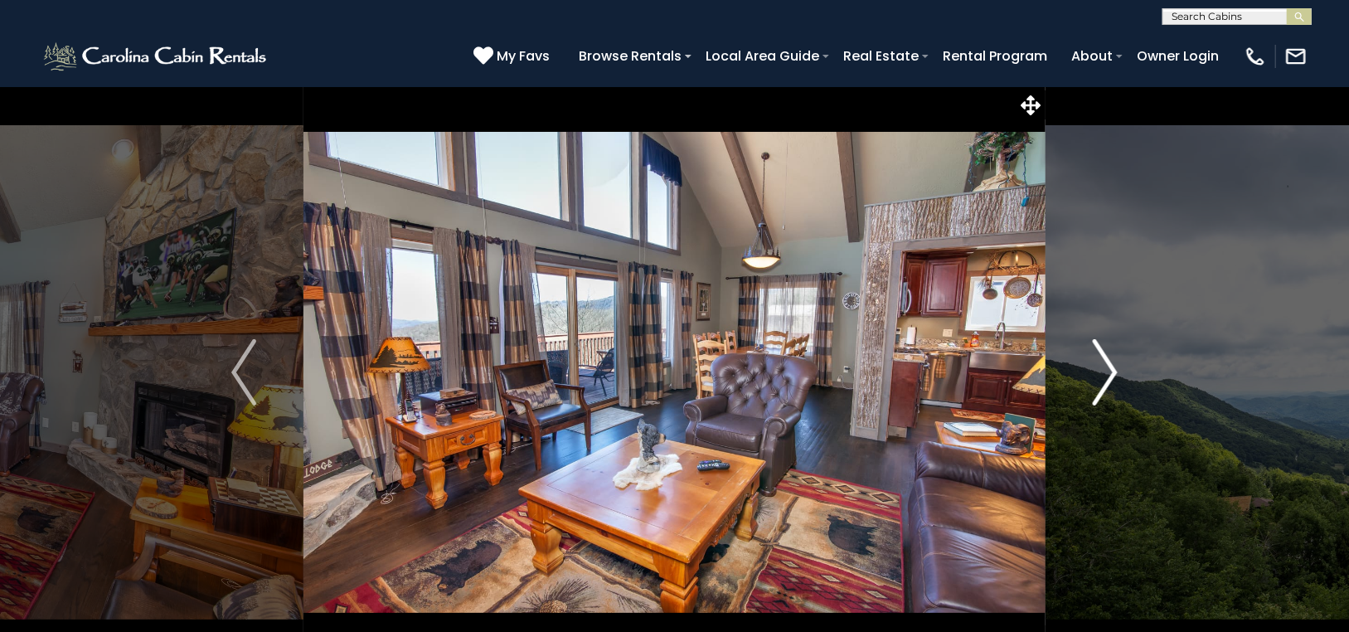
click at [1110, 361] on img "Next" at bounding box center [1104, 372] width 25 height 66
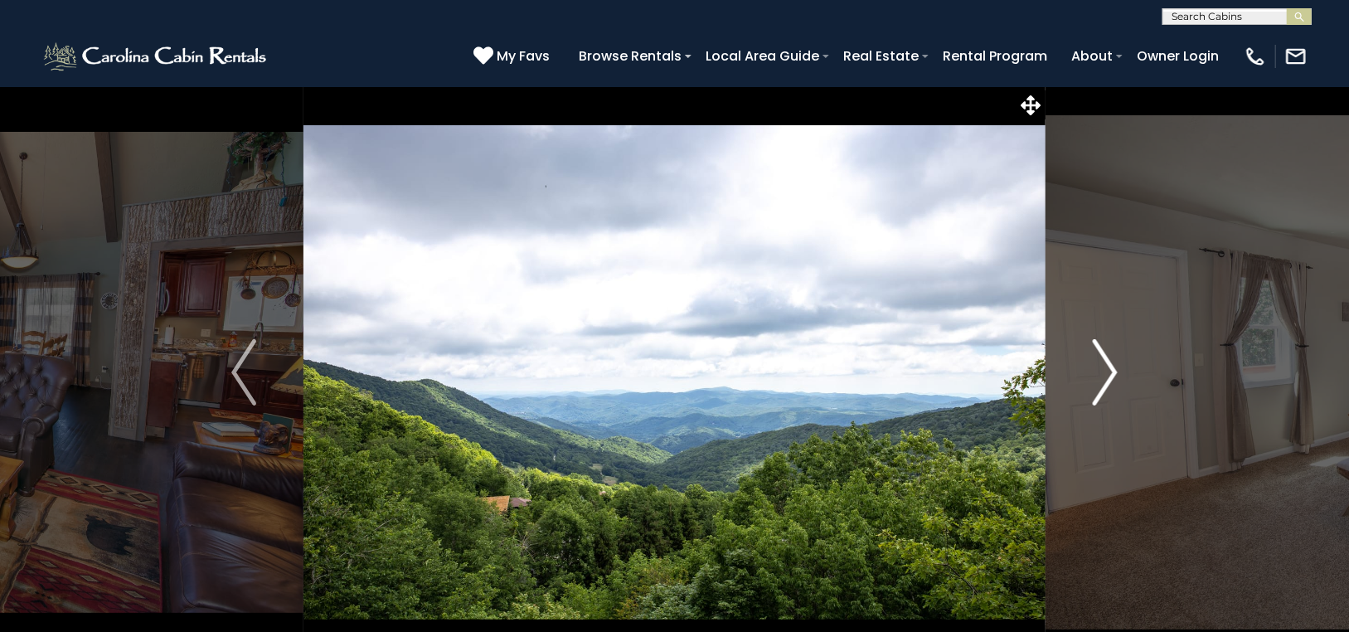
click at [1110, 361] on img "Next" at bounding box center [1104, 372] width 25 height 66
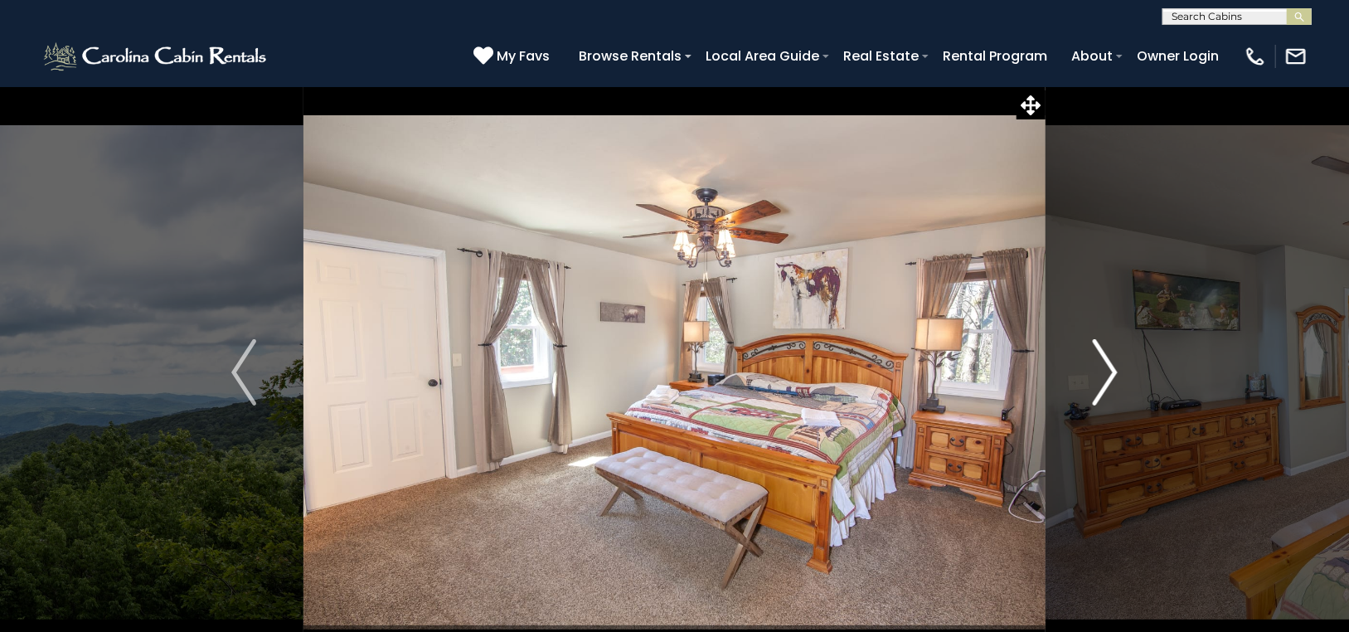
click at [1110, 361] on img "Next" at bounding box center [1104, 372] width 25 height 66
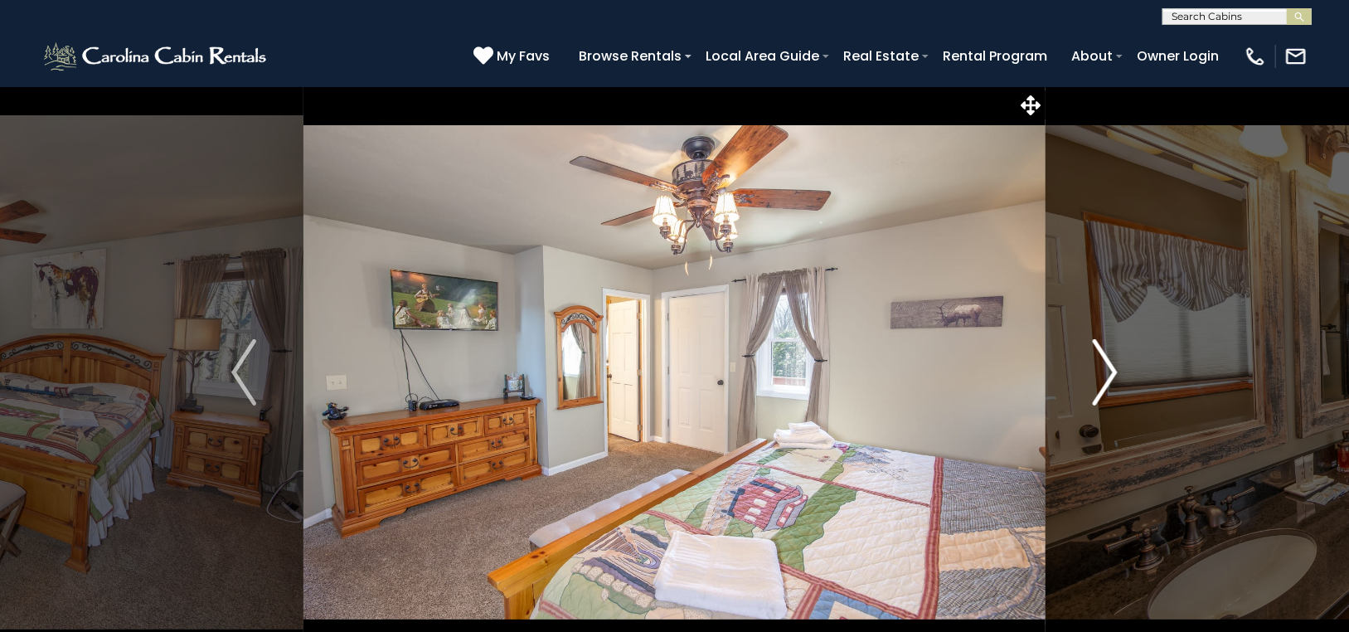
click at [1110, 361] on img "Next" at bounding box center [1104, 372] width 25 height 66
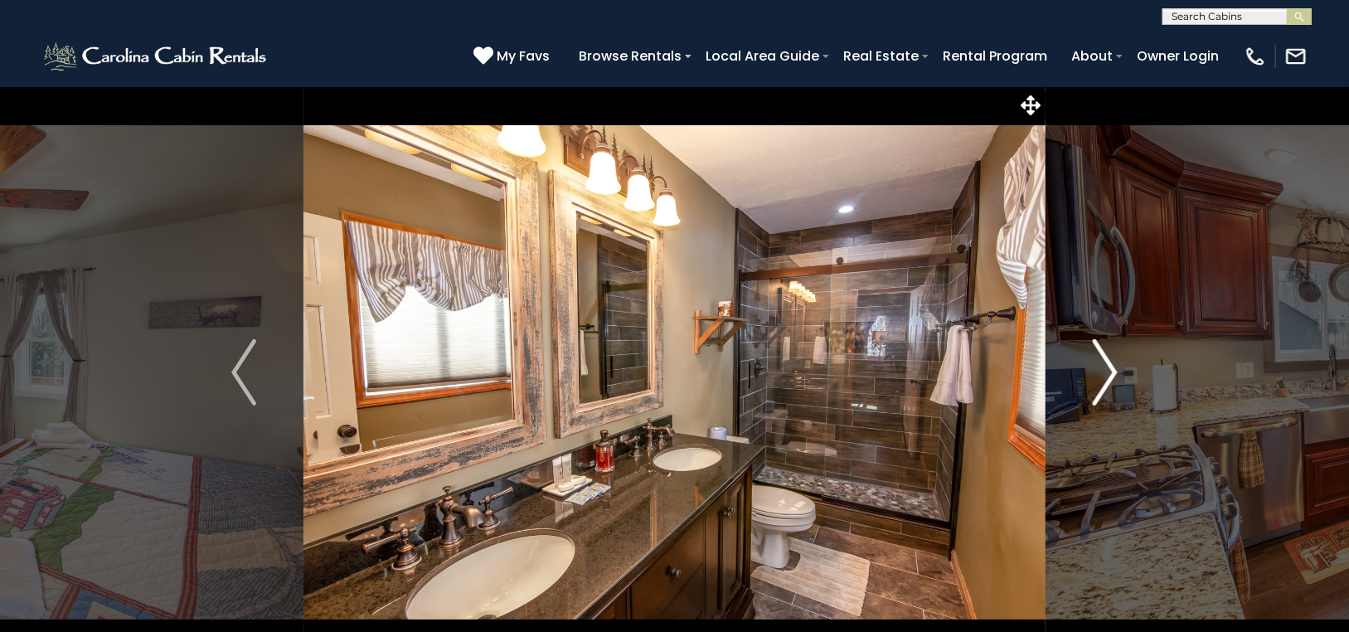
click at [1110, 361] on img "Next" at bounding box center [1104, 372] width 25 height 66
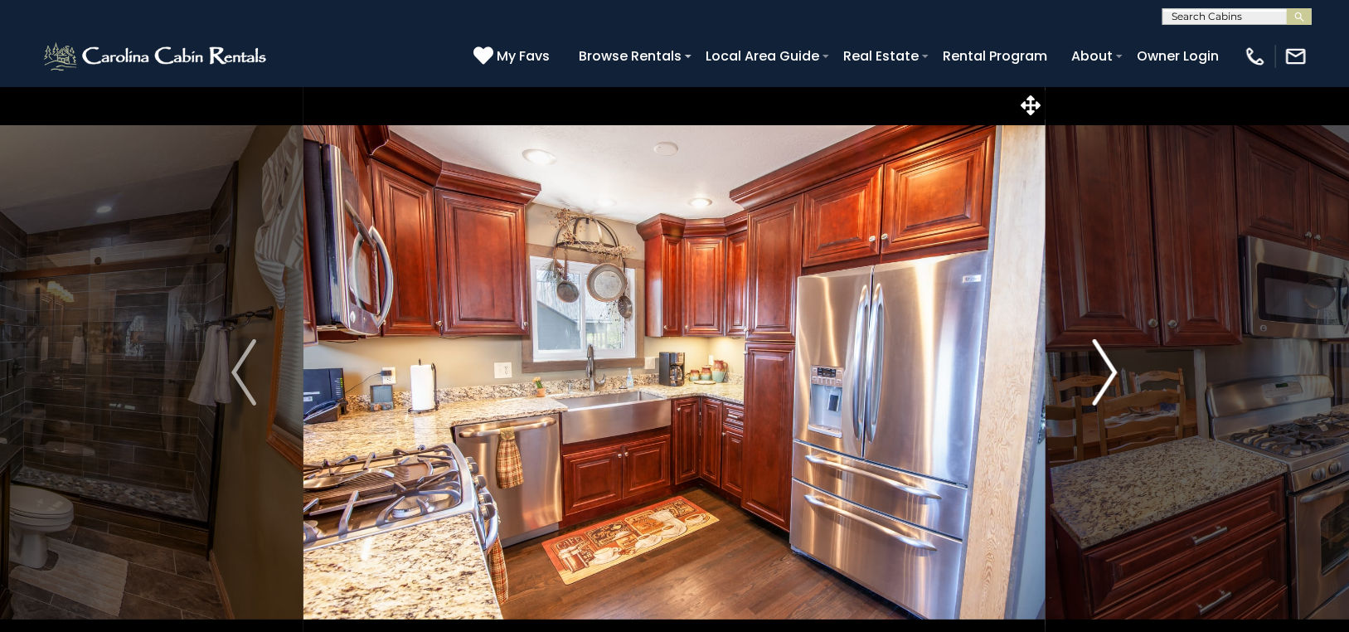
click at [1110, 361] on img "Next" at bounding box center [1104, 372] width 25 height 66
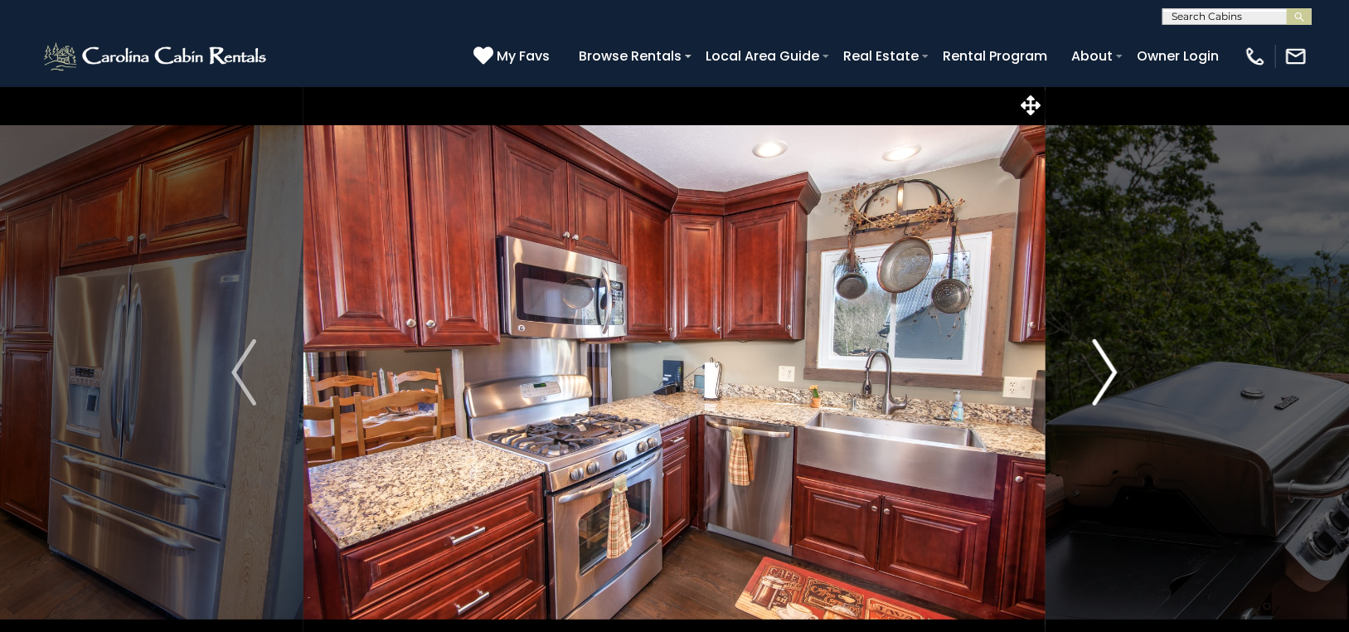
click at [1110, 361] on img "Next" at bounding box center [1104, 372] width 25 height 66
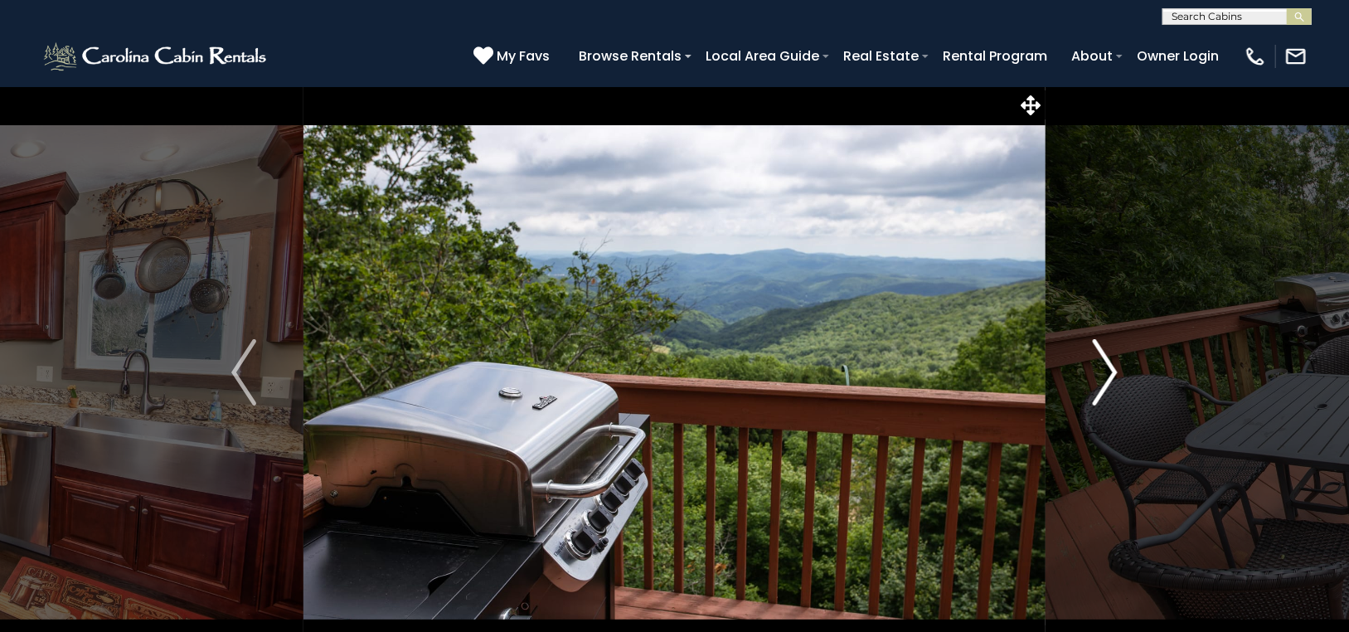
click at [1110, 361] on img "Next" at bounding box center [1104, 372] width 25 height 66
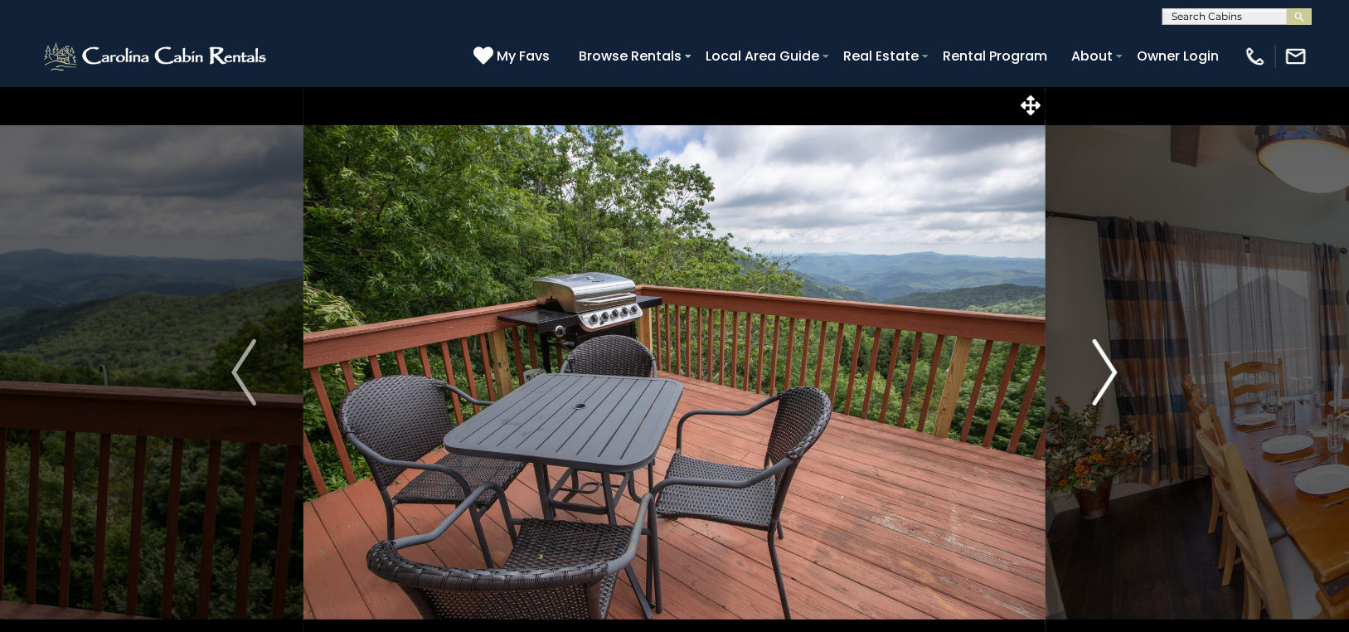
click at [1110, 361] on img "Next" at bounding box center [1104, 372] width 25 height 66
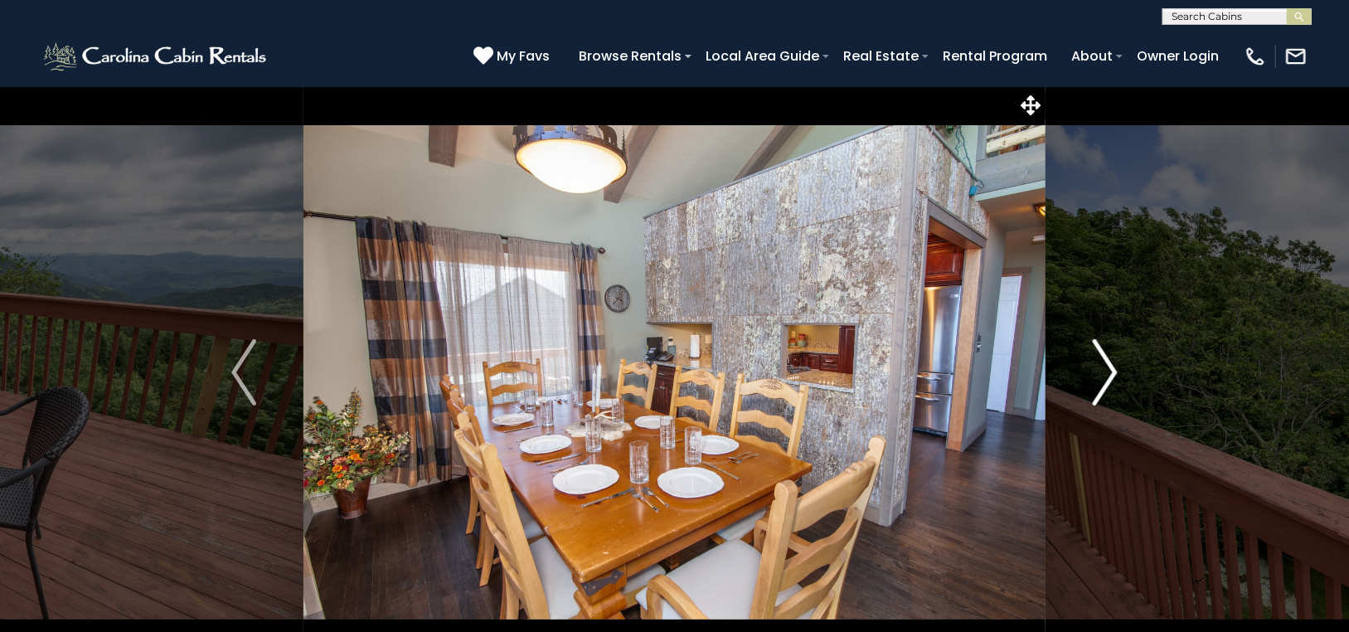
click at [1110, 361] on img "Next" at bounding box center [1104, 372] width 25 height 66
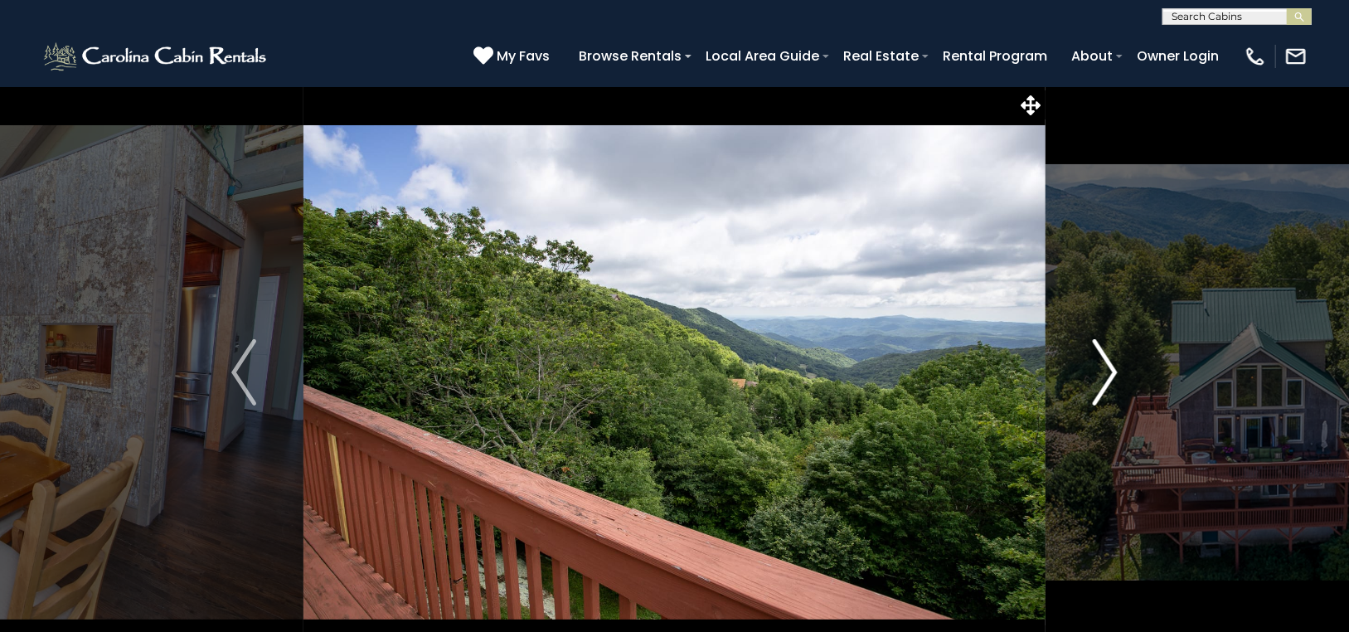
click at [1109, 360] on img "Next" at bounding box center [1104, 372] width 25 height 66
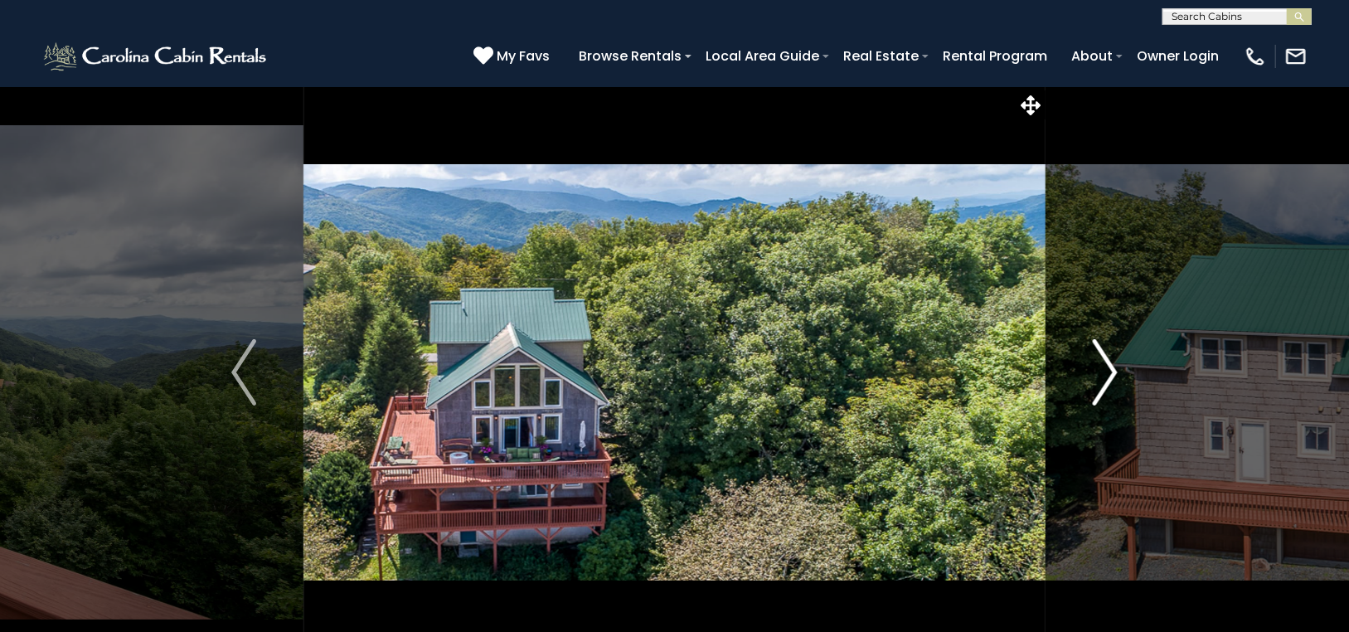
click at [1108, 361] on img "Next" at bounding box center [1104, 372] width 25 height 66
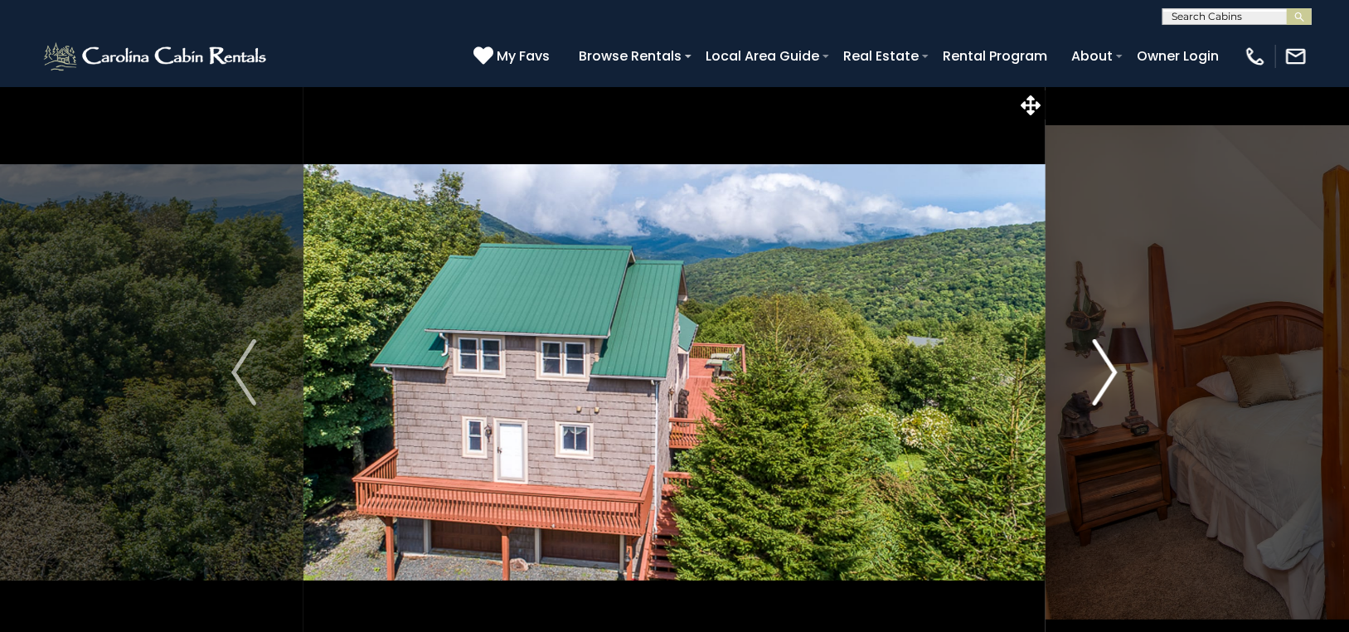
click at [1107, 361] on img "Next" at bounding box center [1104, 372] width 25 height 66
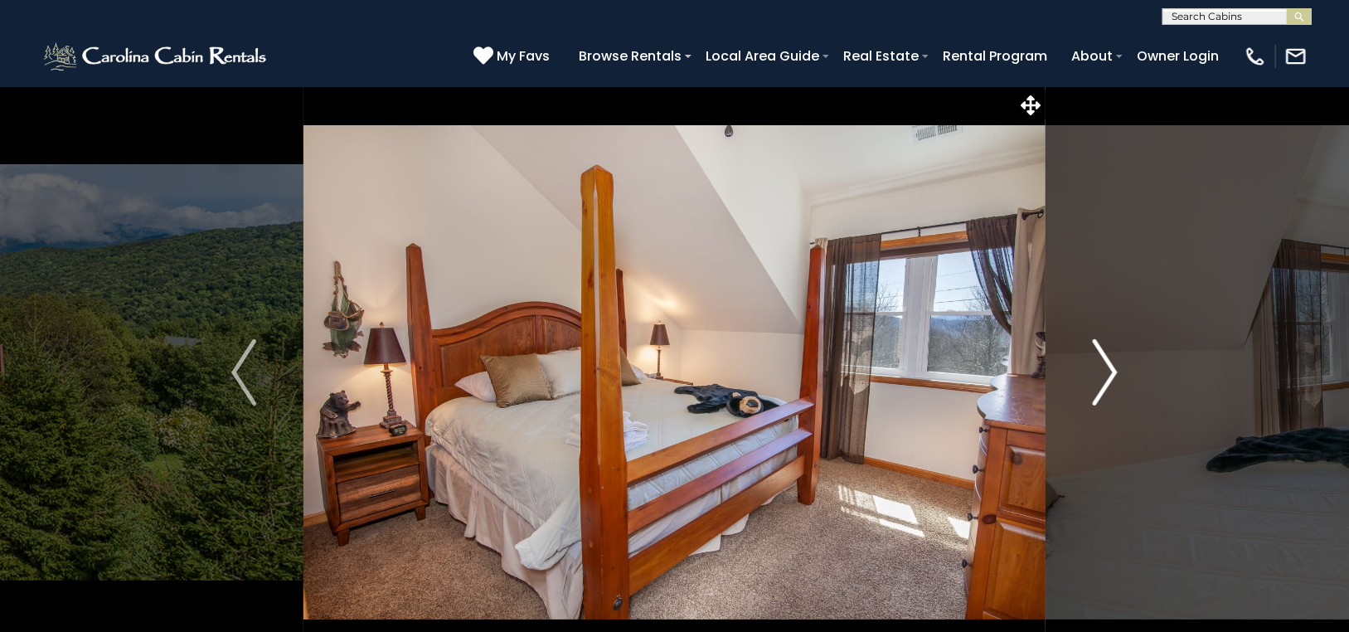
click at [1106, 361] on img "Next" at bounding box center [1104, 372] width 25 height 66
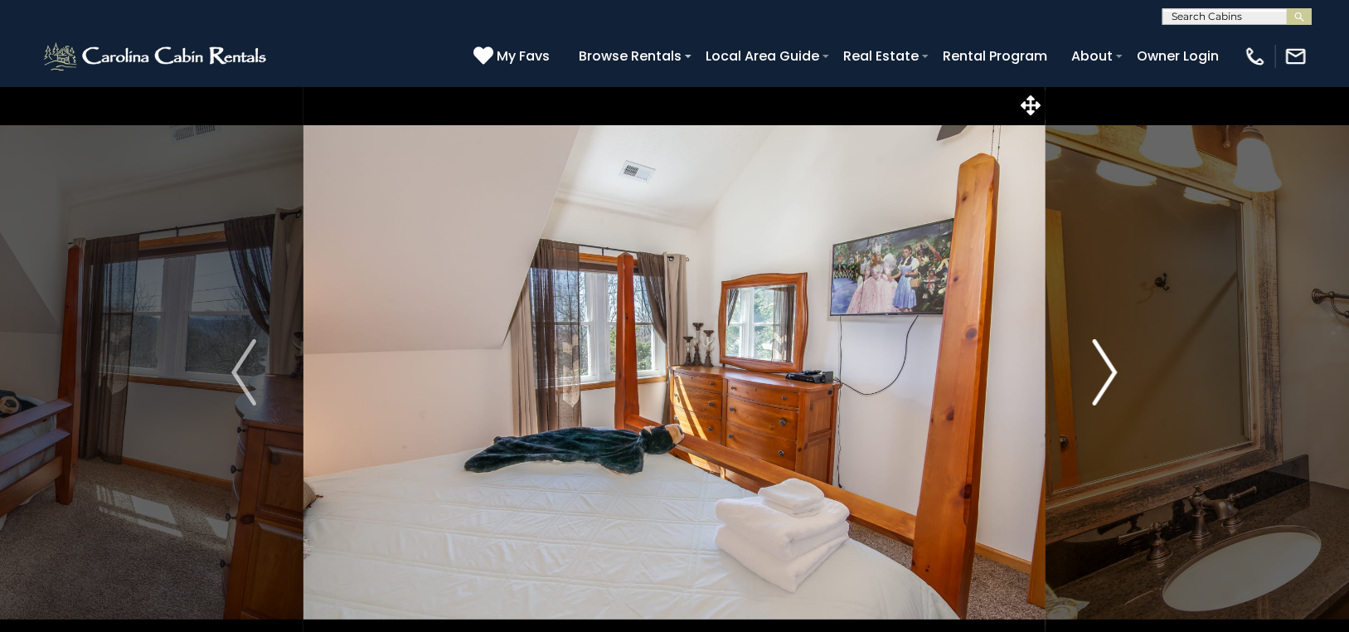
click at [1106, 361] on img "Next" at bounding box center [1104, 372] width 25 height 66
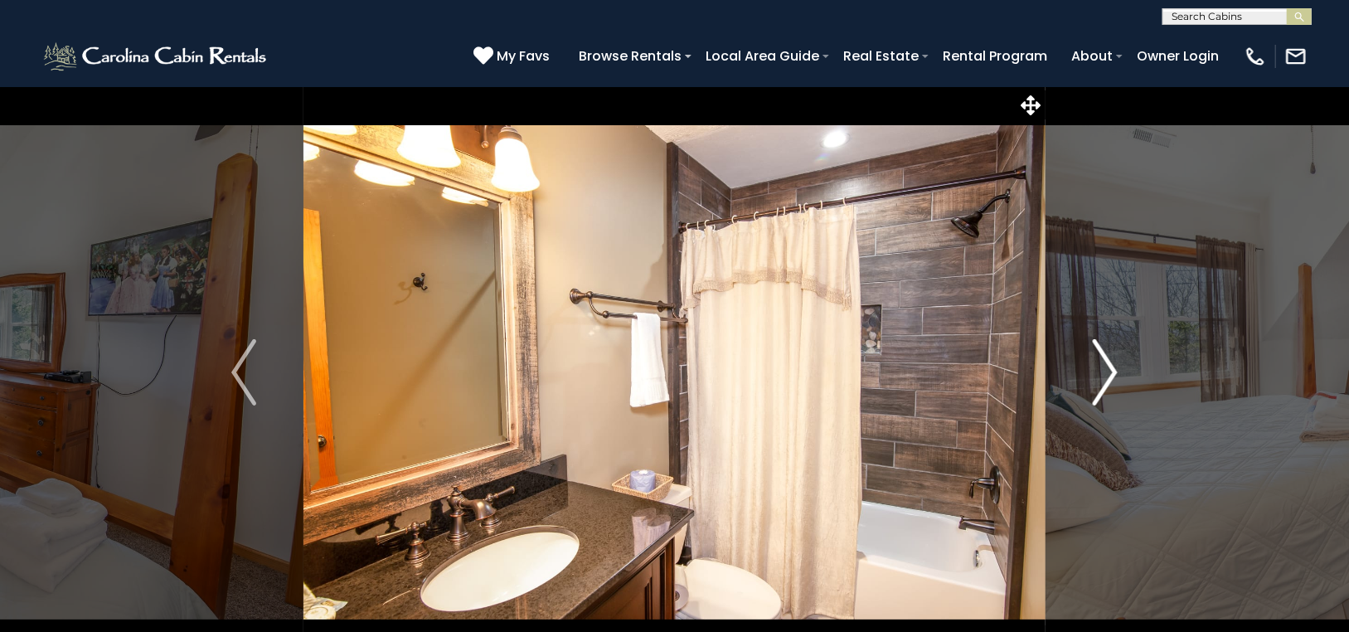
click at [1106, 361] on img "Next" at bounding box center [1104, 372] width 25 height 66
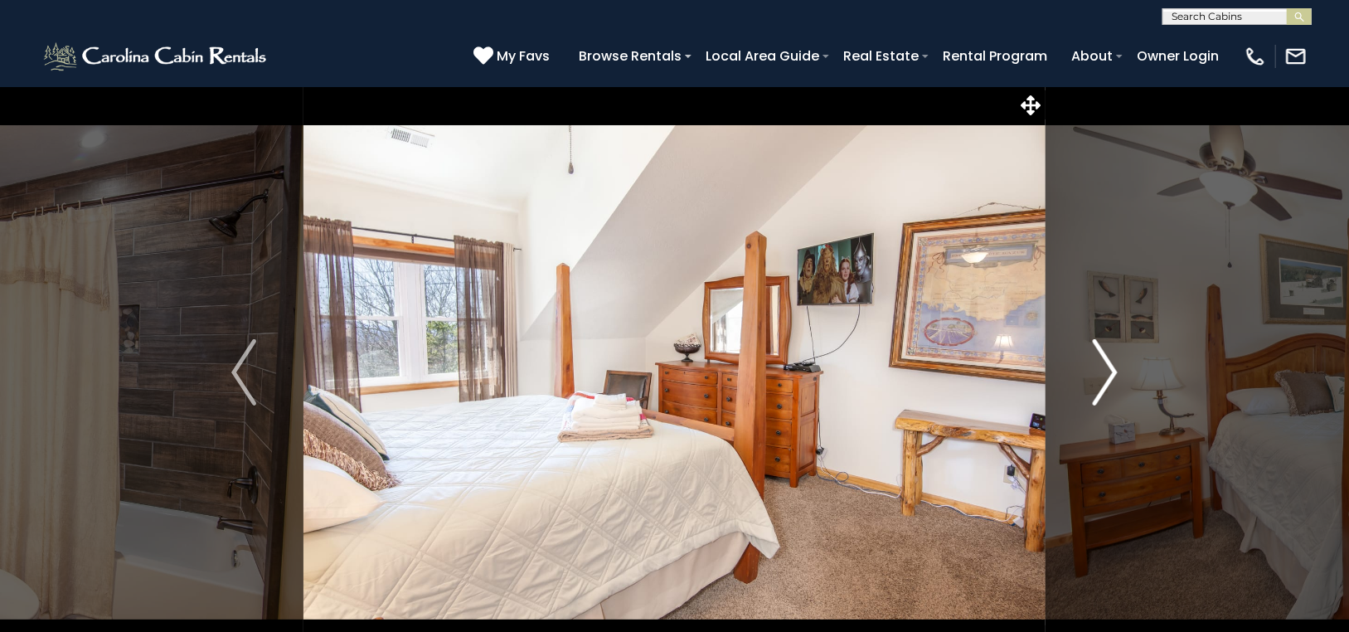
click at [1106, 361] on img "Next" at bounding box center [1104, 372] width 25 height 66
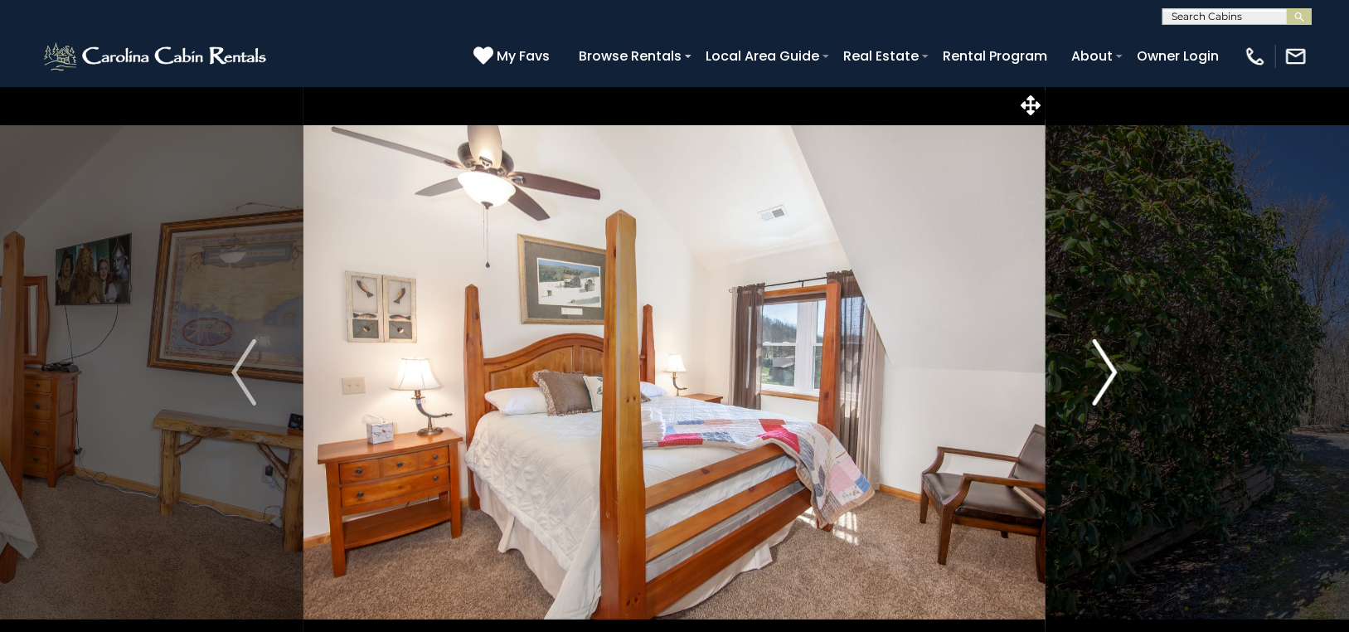
click at [1106, 361] on img "Next" at bounding box center [1104, 372] width 25 height 66
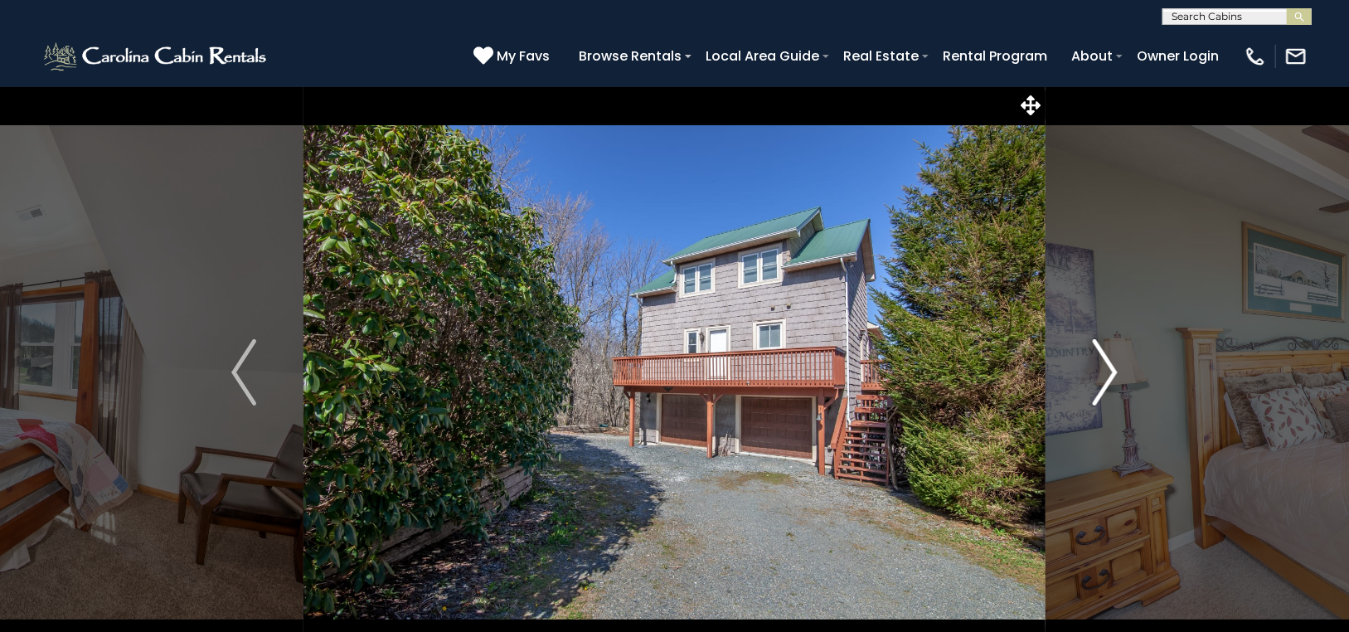
click at [1106, 361] on img "Next" at bounding box center [1104, 372] width 25 height 66
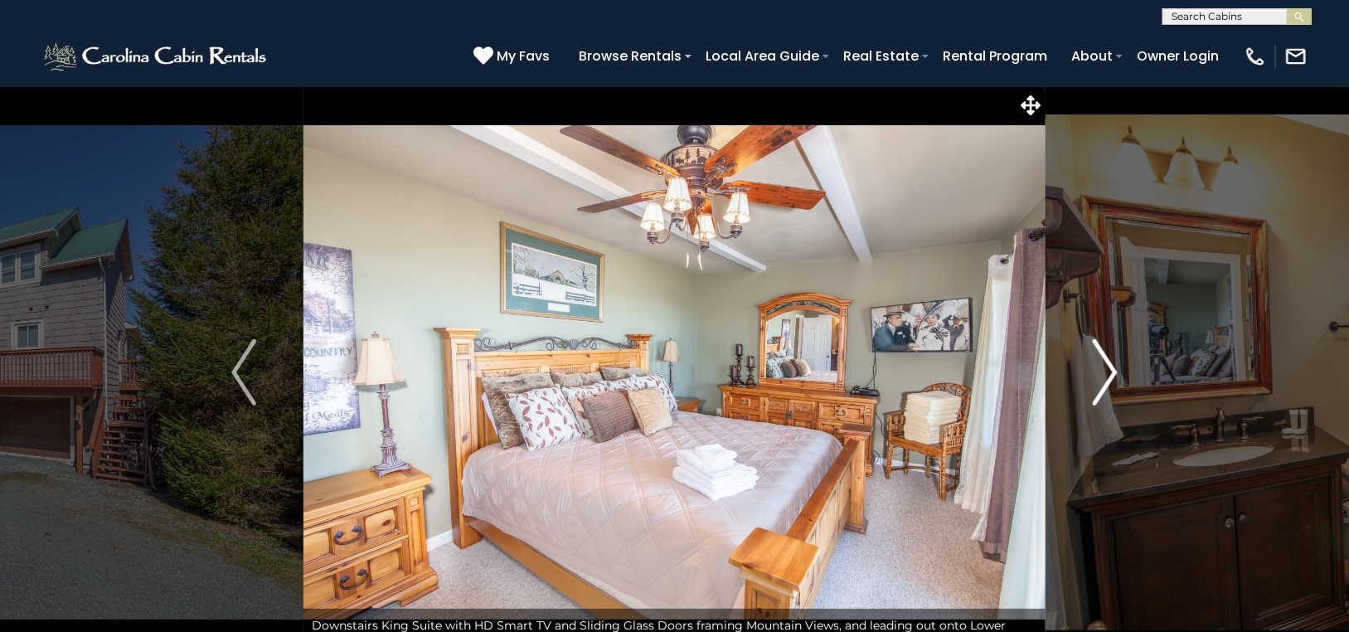
click at [1106, 361] on img "Next" at bounding box center [1104, 372] width 25 height 66
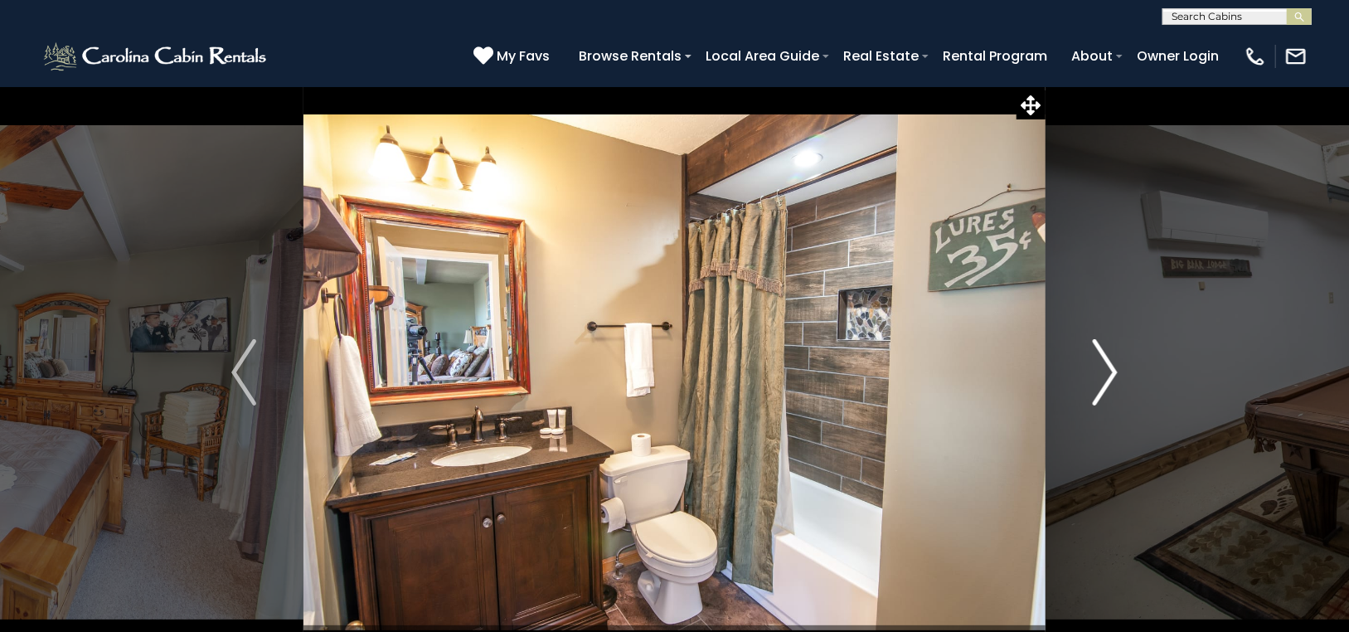
click at [1106, 361] on img "Next" at bounding box center [1104, 372] width 25 height 66
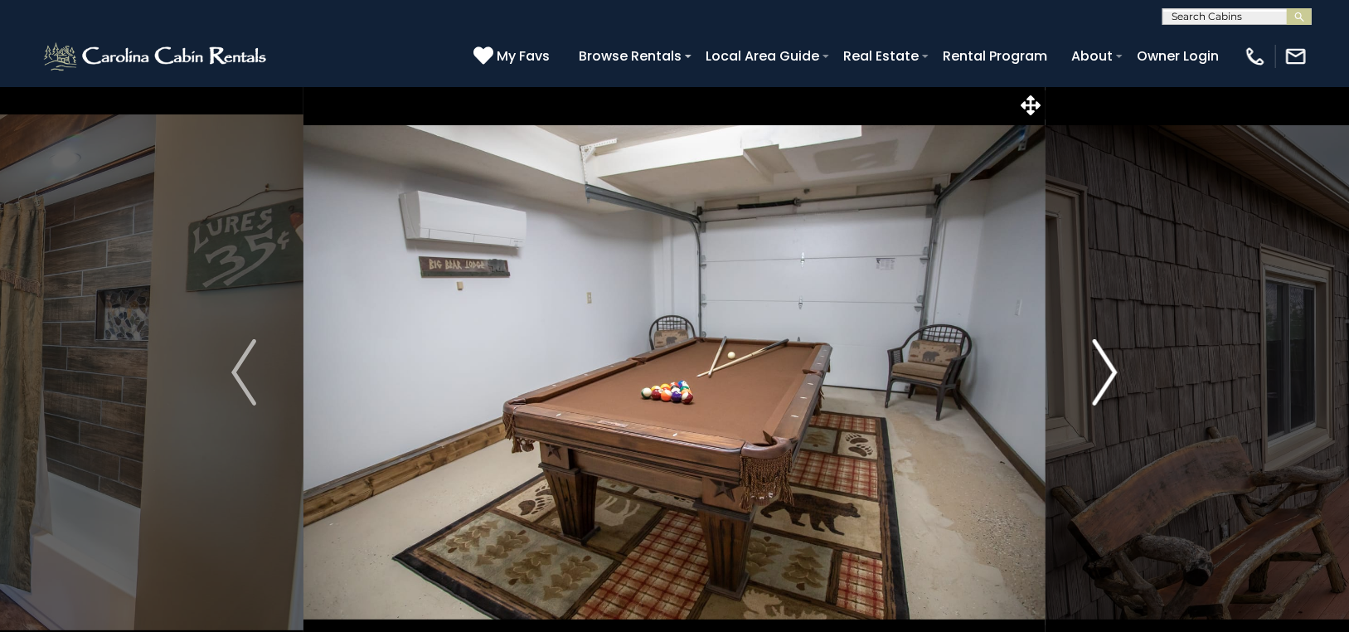
click at [1106, 361] on img "Next" at bounding box center [1104, 372] width 25 height 66
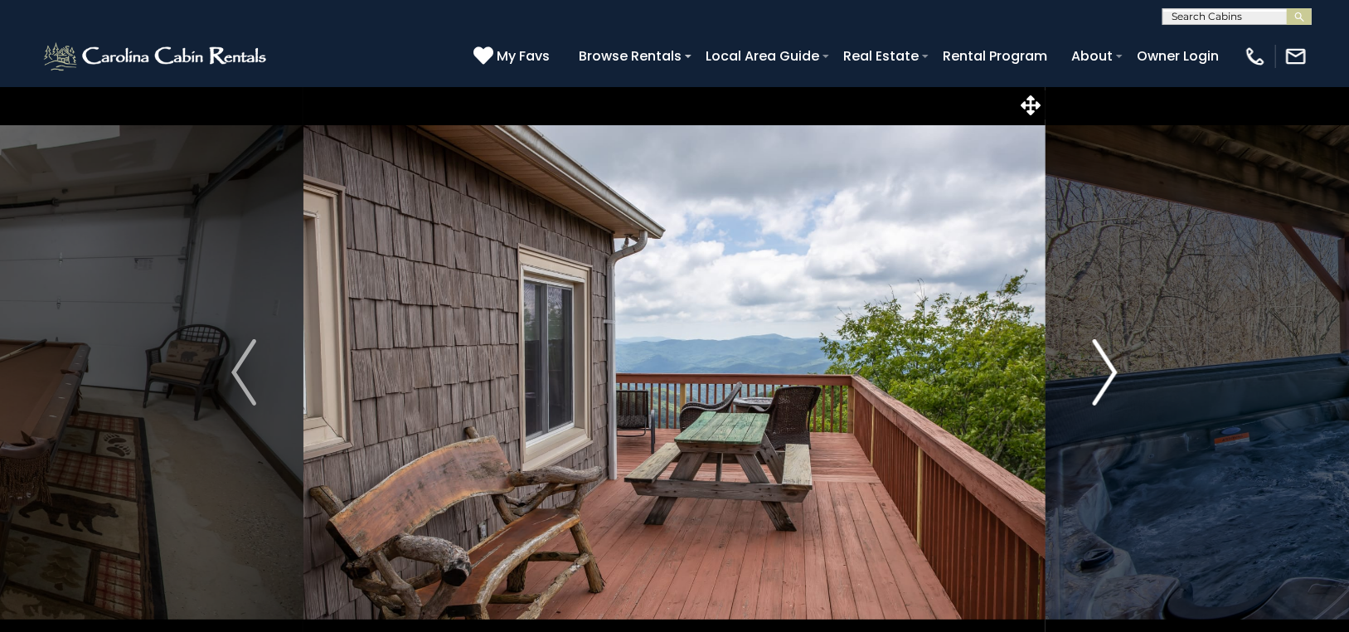
click at [1106, 361] on img "Next" at bounding box center [1104, 372] width 25 height 66
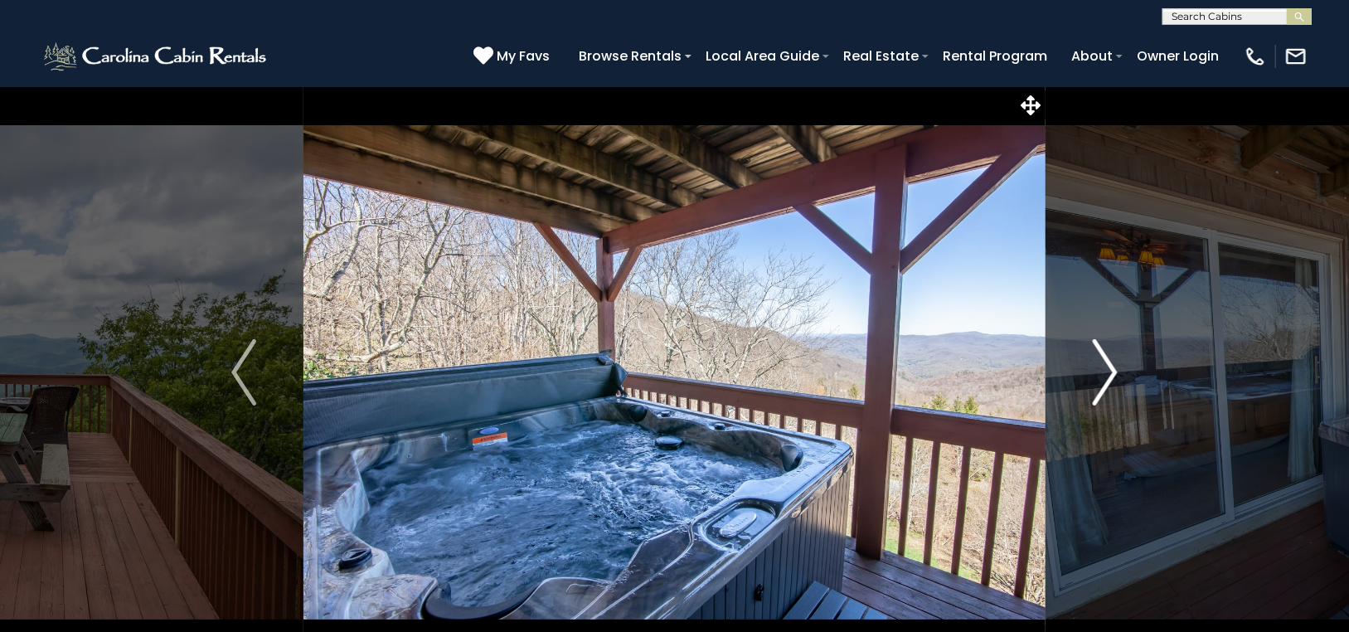
click at [1106, 361] on img "Next" at bounding box center [1104, 372] width 25 height 66
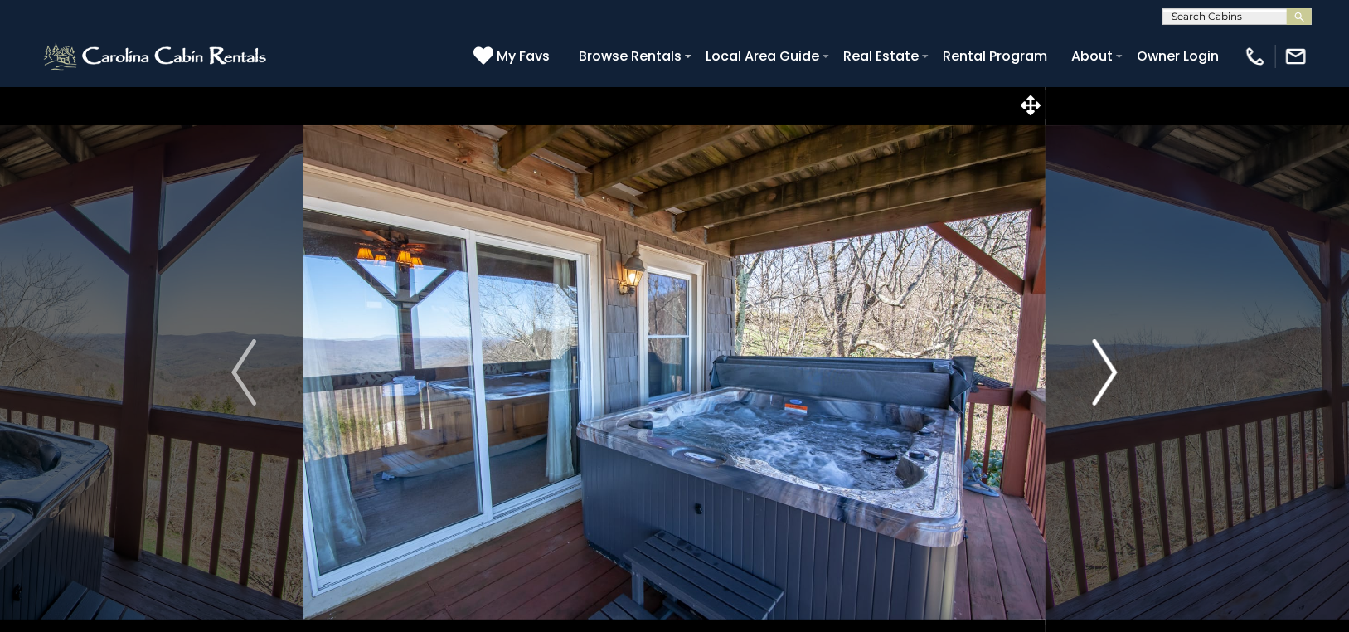
click at [1106, 361] on img "Next" at bounding box center [1104, 372] width 25 height 66
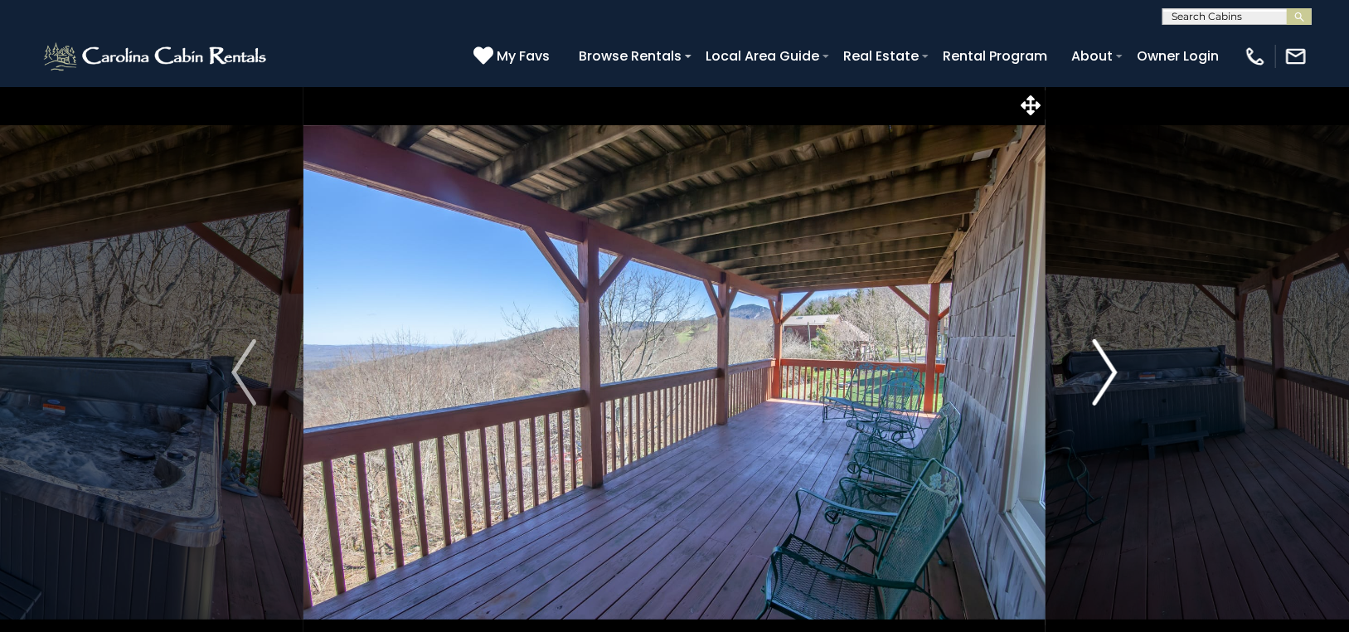
click at [1106, 361] on img "Next" at bounding box center [1104, 372] width 25 height 66
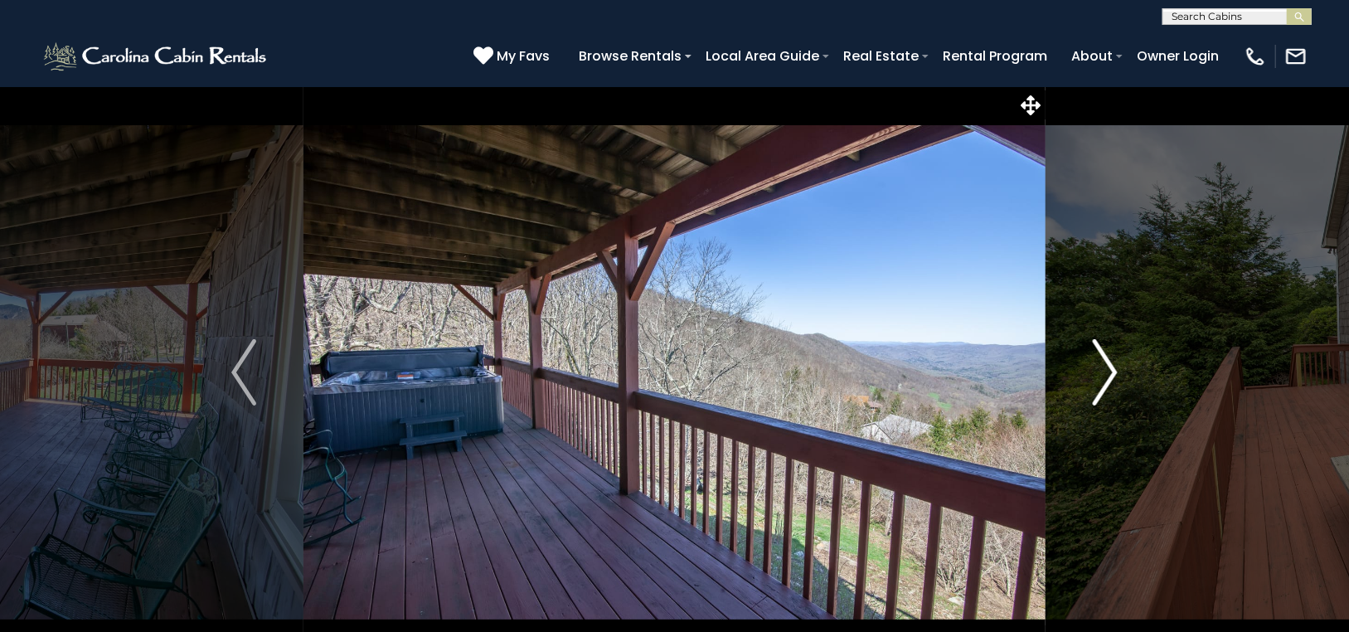
click at [1106, 361] on img "Next" at bounding box center [1104, 372] width 25 height 66
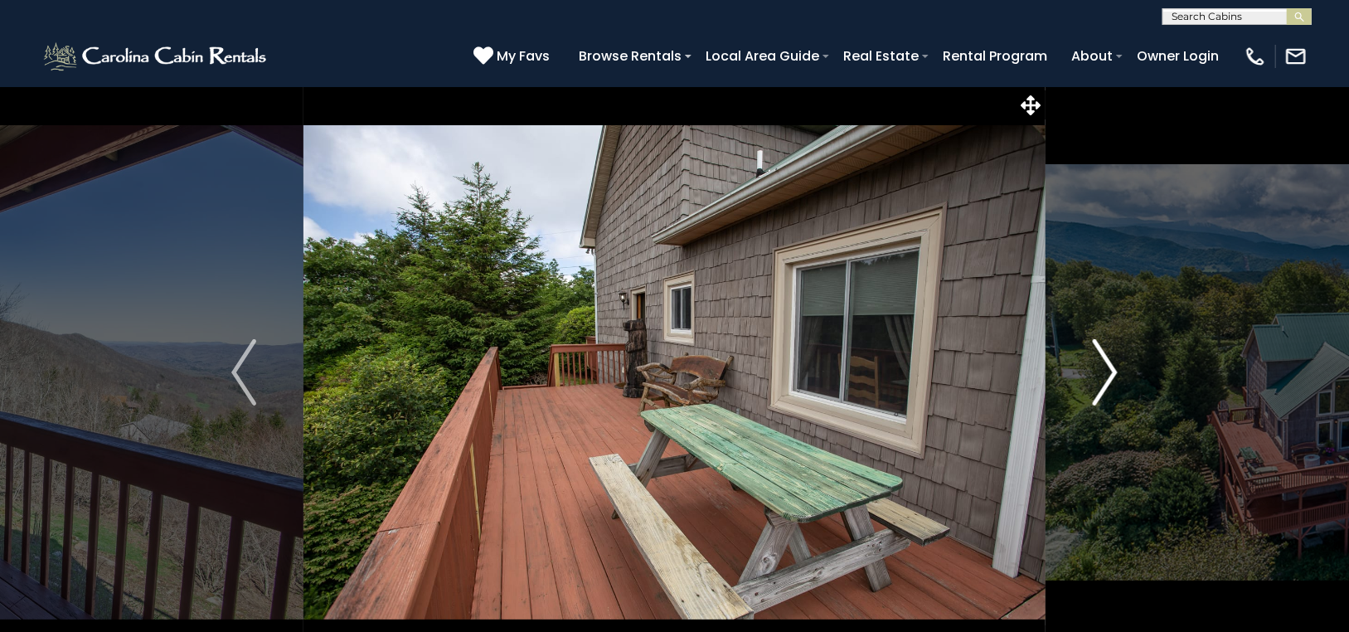
click at [1106, 361] on img "Next" at bounding box center [1104, 372] width 25 height 66
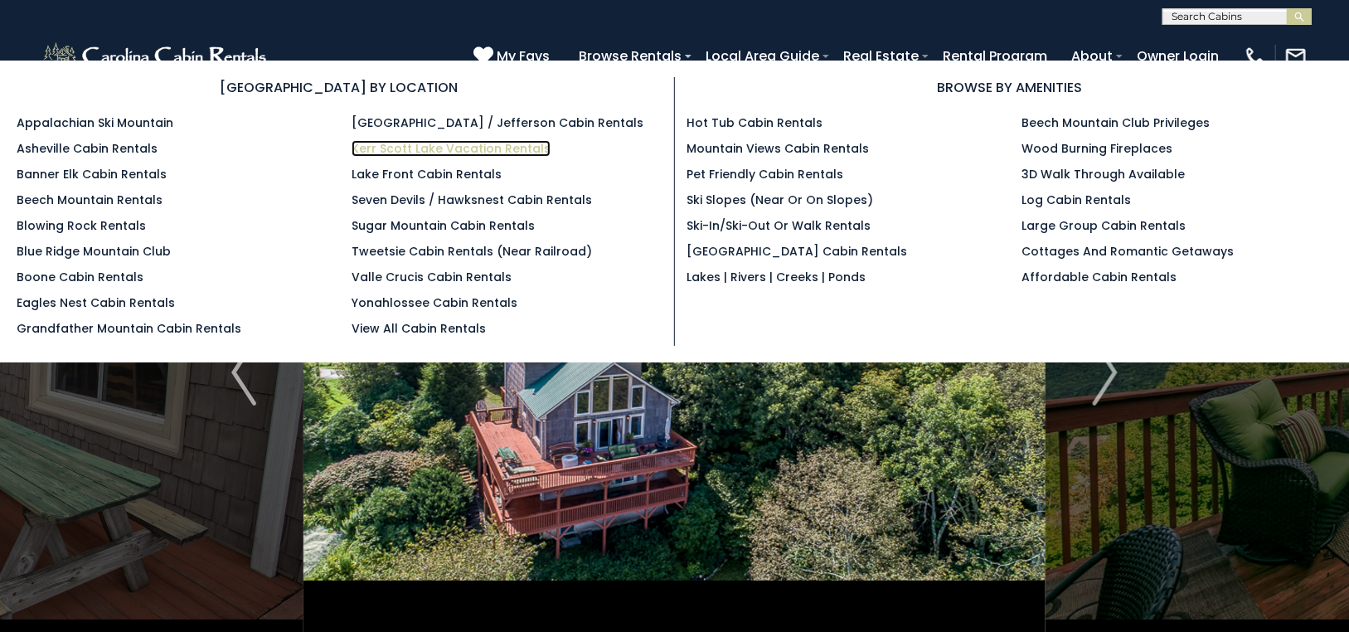
click at [519, 143] on link "Kerr Scott Lake Vacation Rentals" at bounding box center [450, 148] width 199 height 17
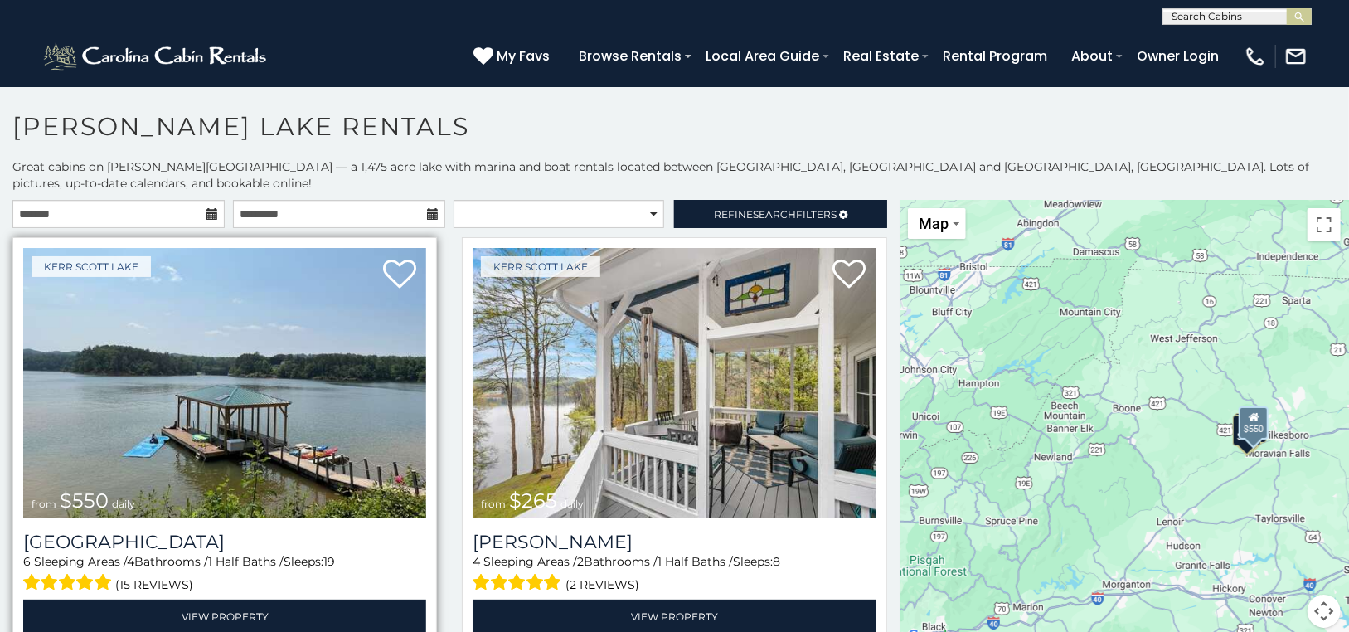
click at [230, 389] on img at bounding box center [224, 383] width 403 height 270
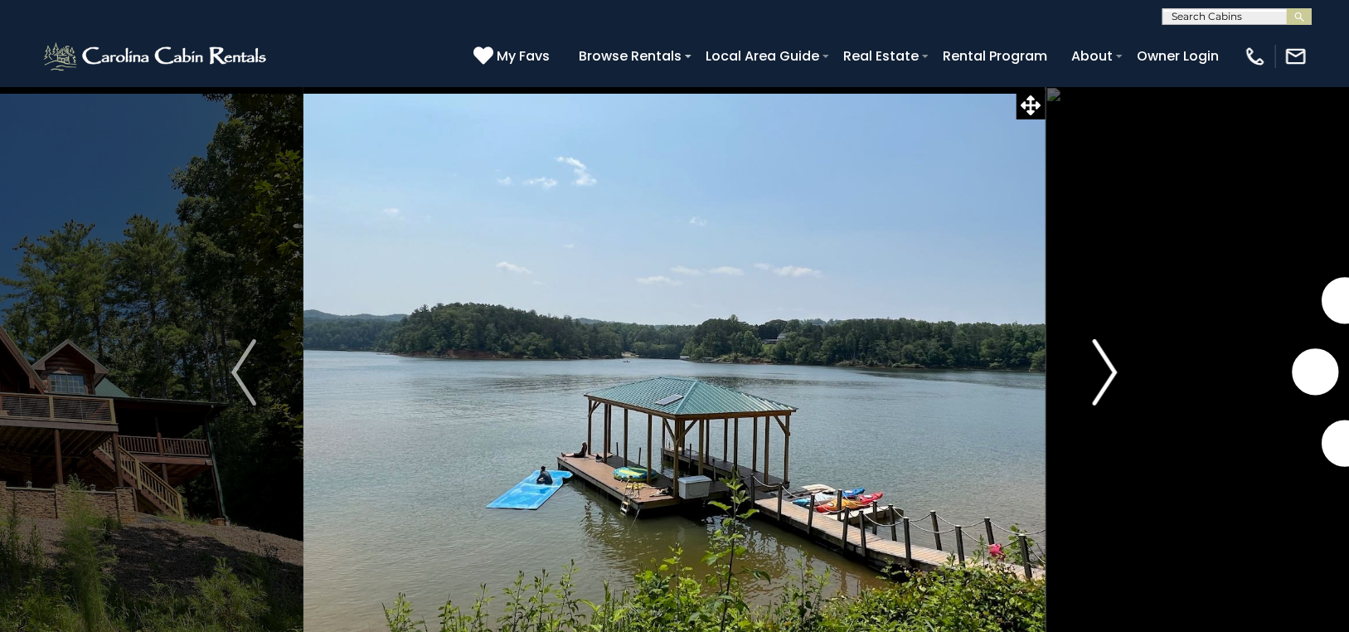
click at [1110, 364] on img "Next" at bounding box center [1104, 372] width 25 height 66
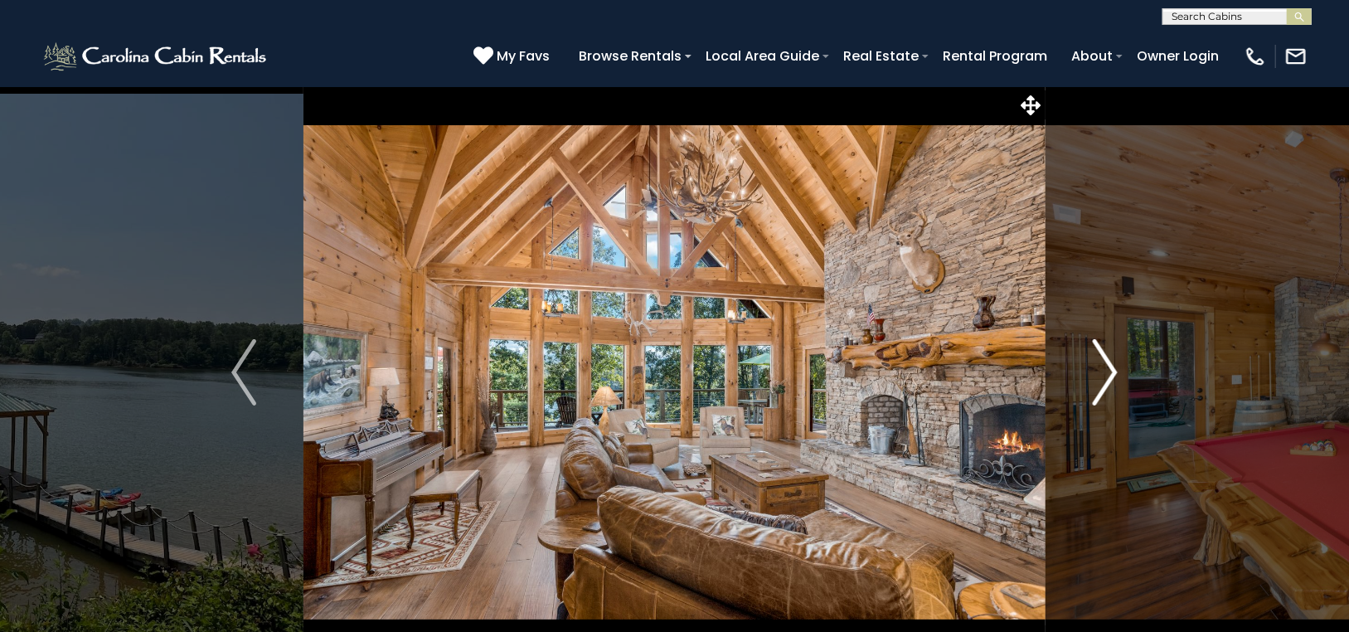
click at [1110, 363] on img "Next" at bounding box center [1104, 372] width 25 height 66
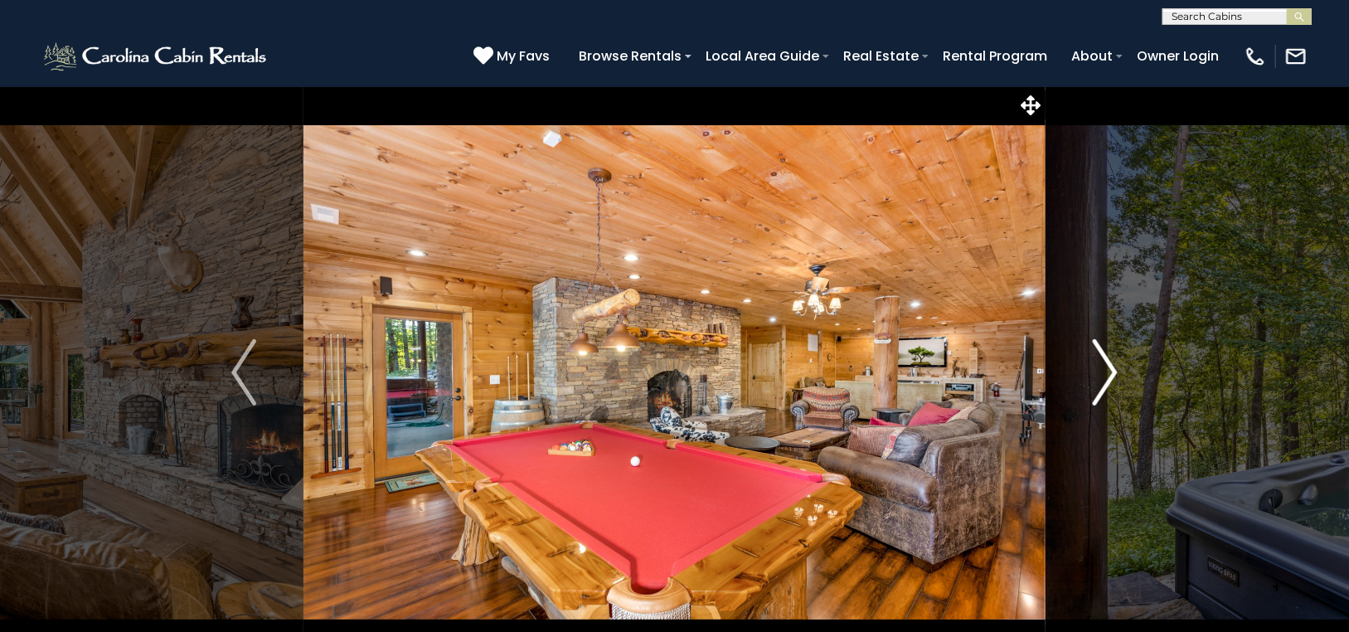
click at [1110, 363] on img "Next" at bounding box center [1104, 372] width 25 height 66
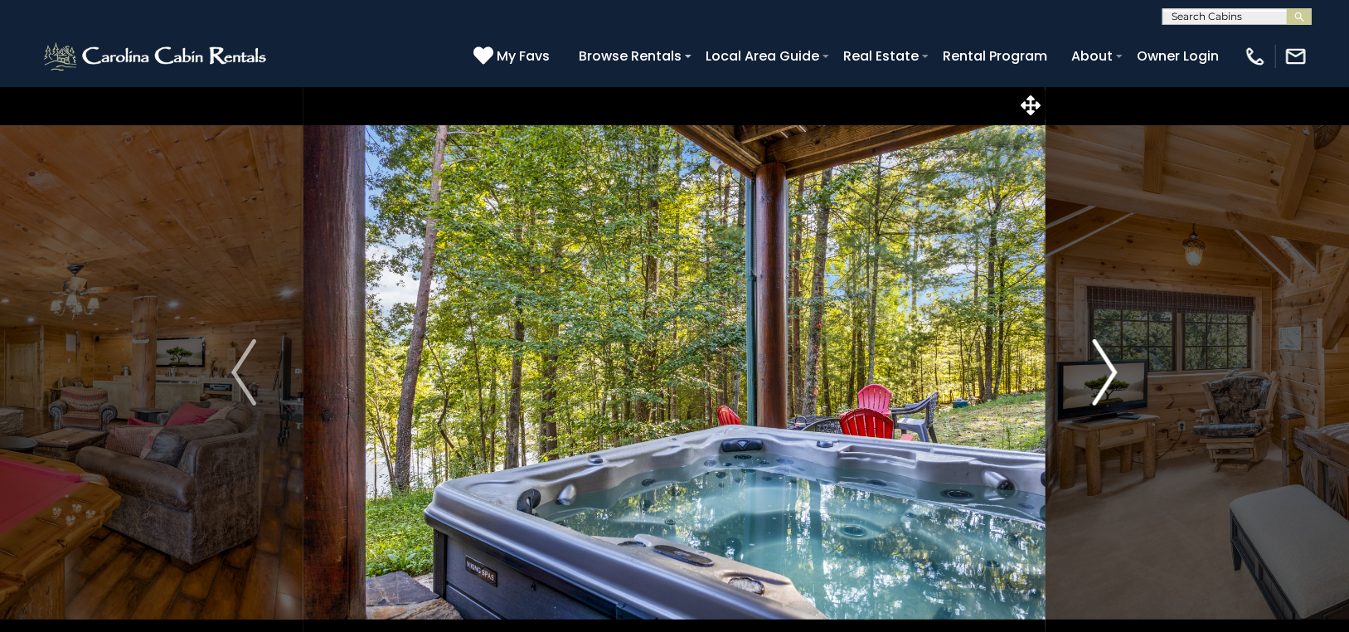
click at [1110, 363] on img "Next" at bounding box center [1104, 372] width 25 height 66
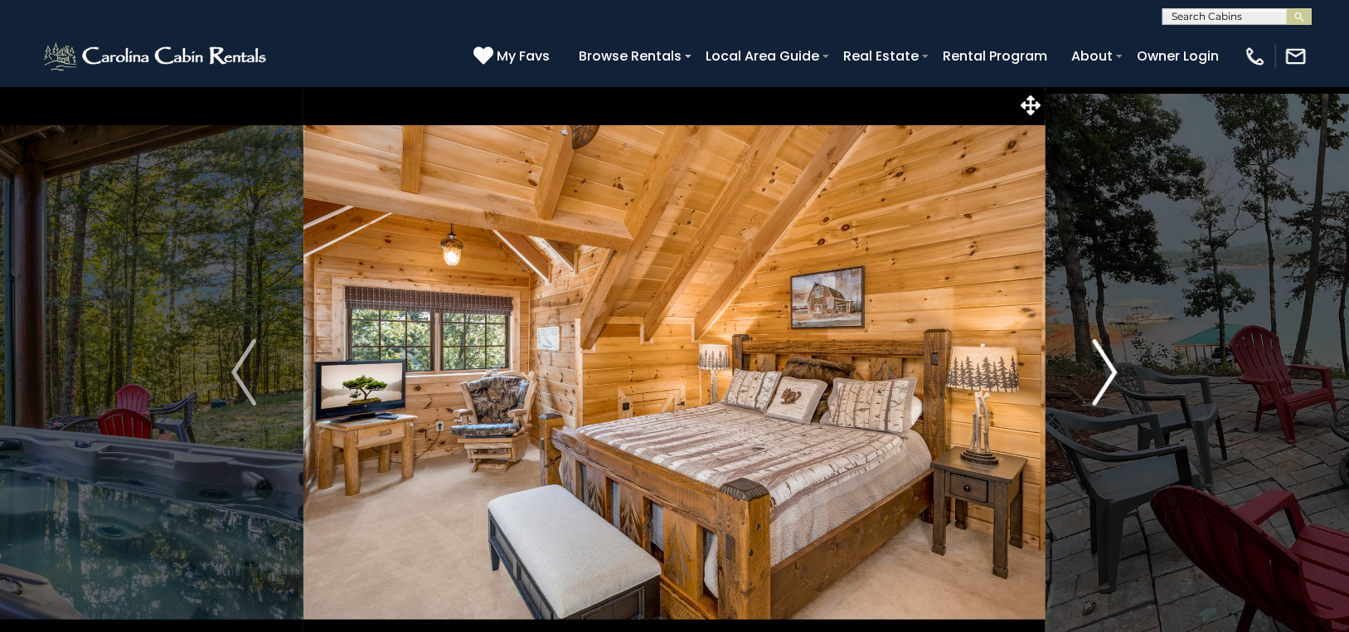
click at [1110, 363] on img "Next" at bounding box center [1104, 372] width 25 height 66
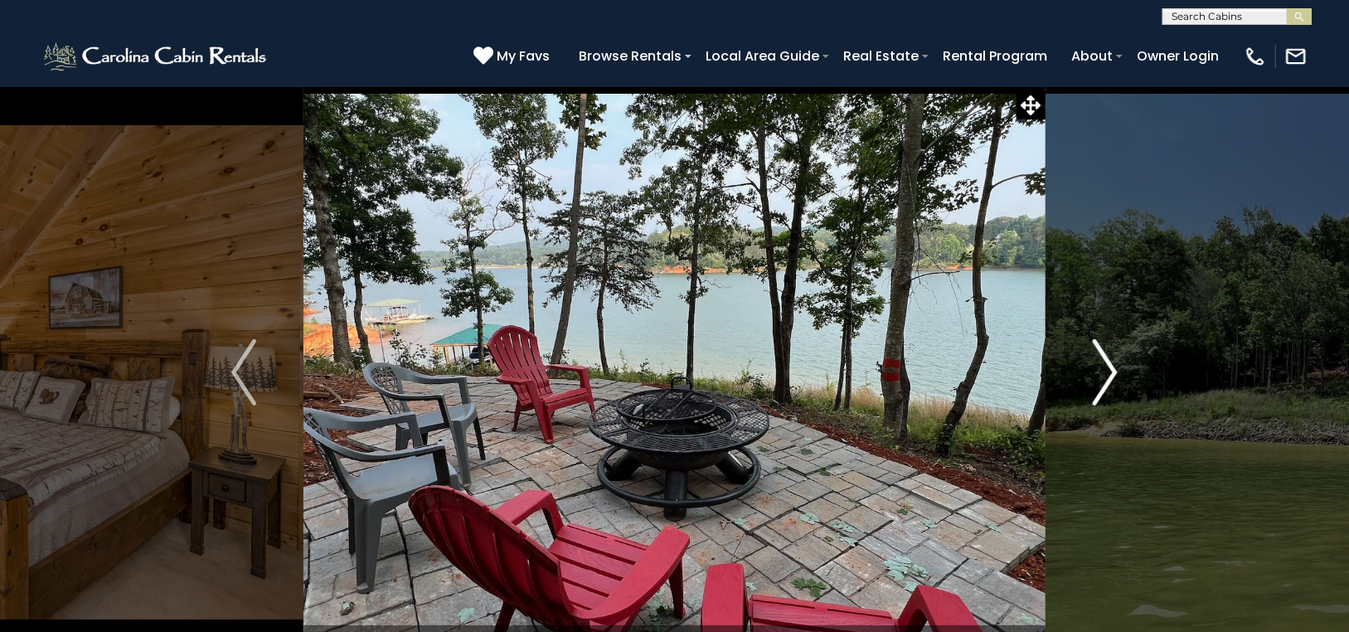
click at [1110, 363] on img "Next" at bounding box center [1104, 372] width 25 height 66
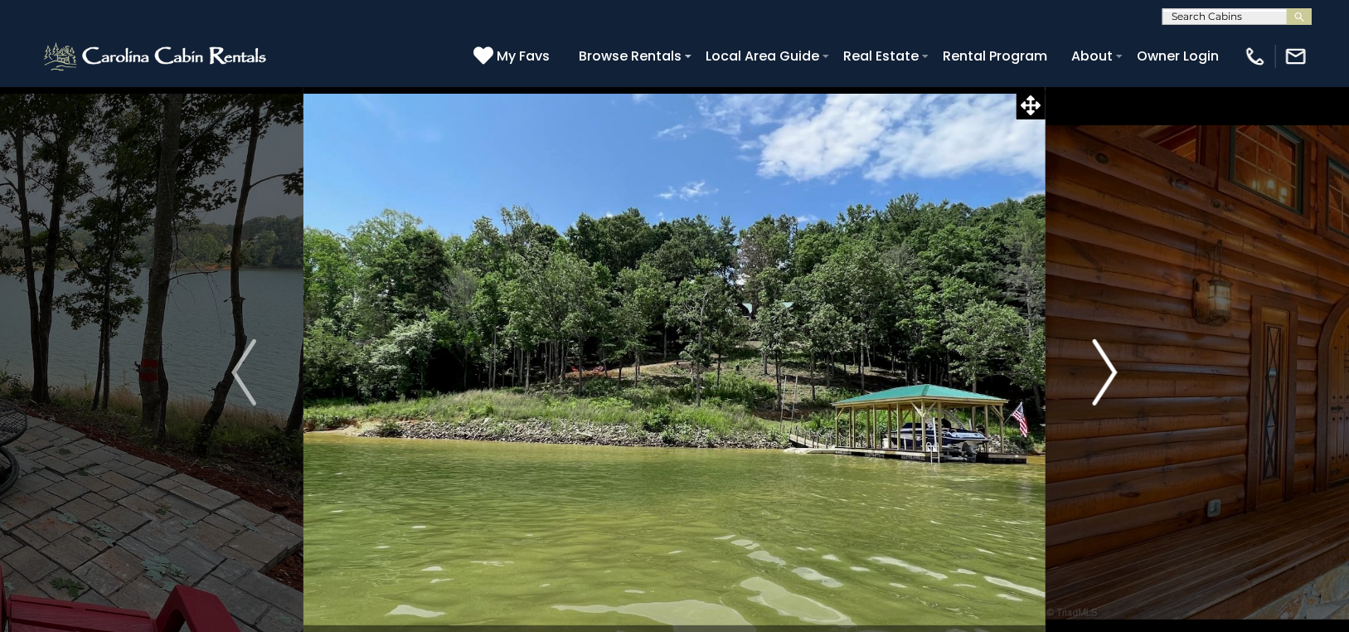
click at [1113, 359] on img "Next" at bounding box center [1104, 372] width 25 height 66
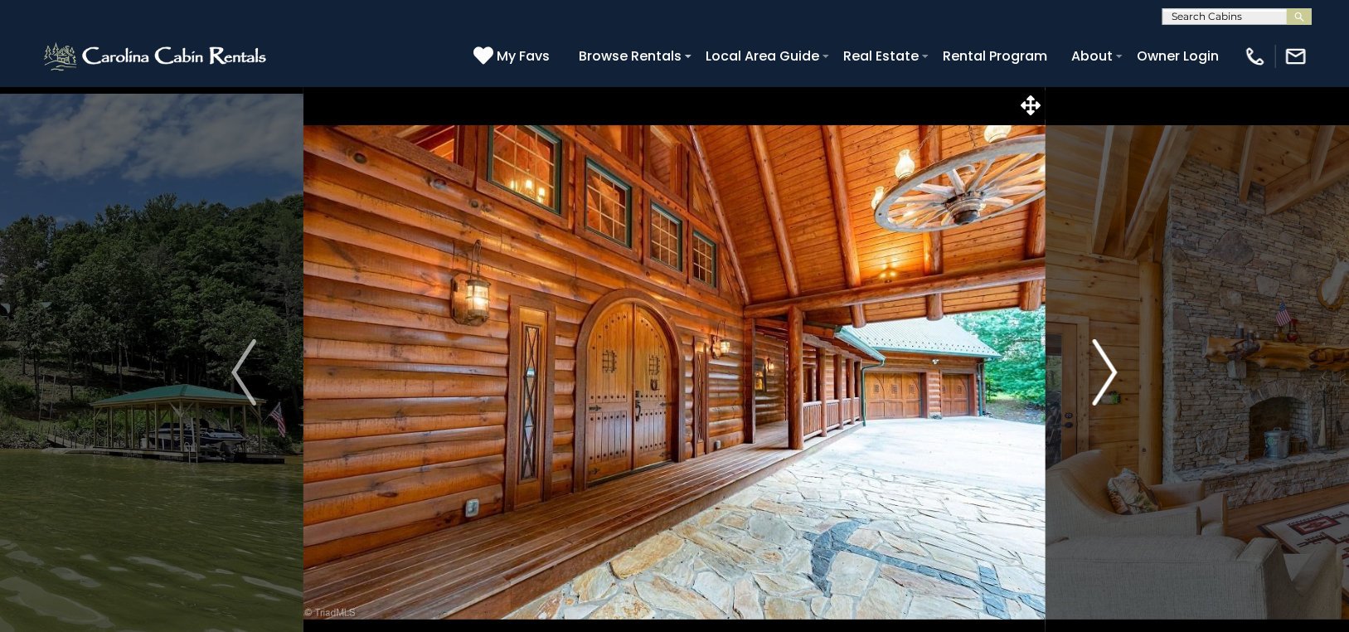
click at [1106, 358] on img "Next" at bounding box center [1104, 372] width 25 height 66
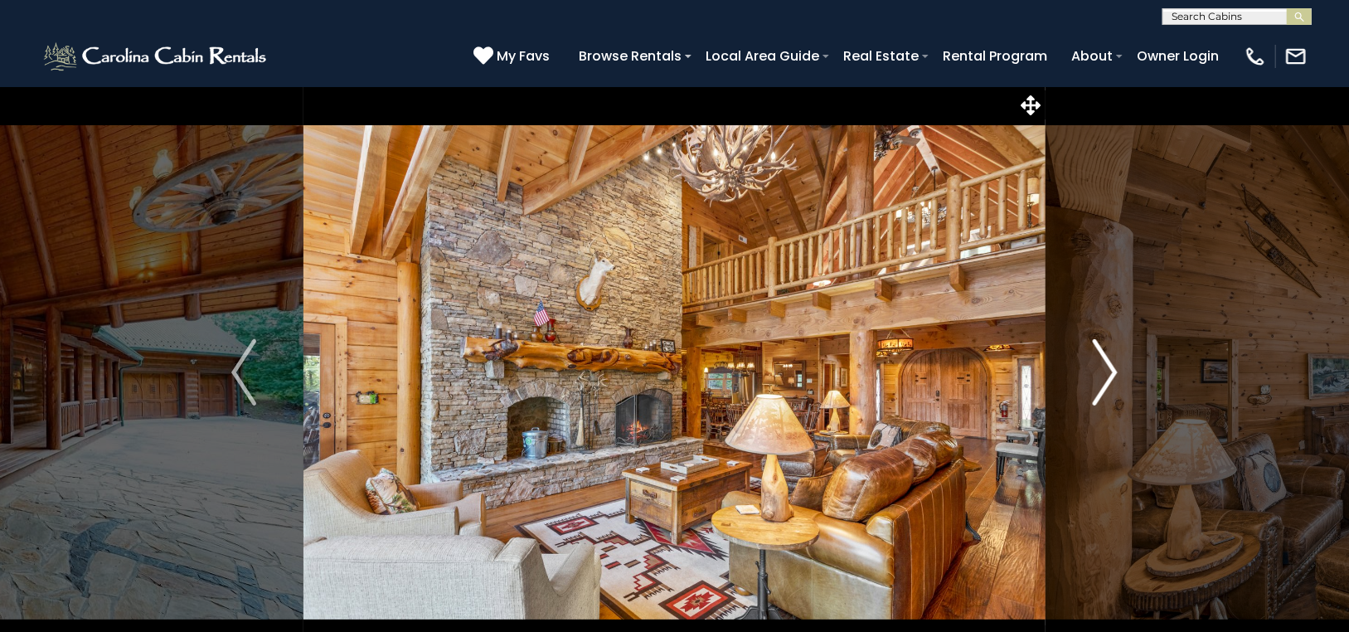
click at [1106, 358] on img "Next" at bounding box center [1104, 372] width 25 height 66
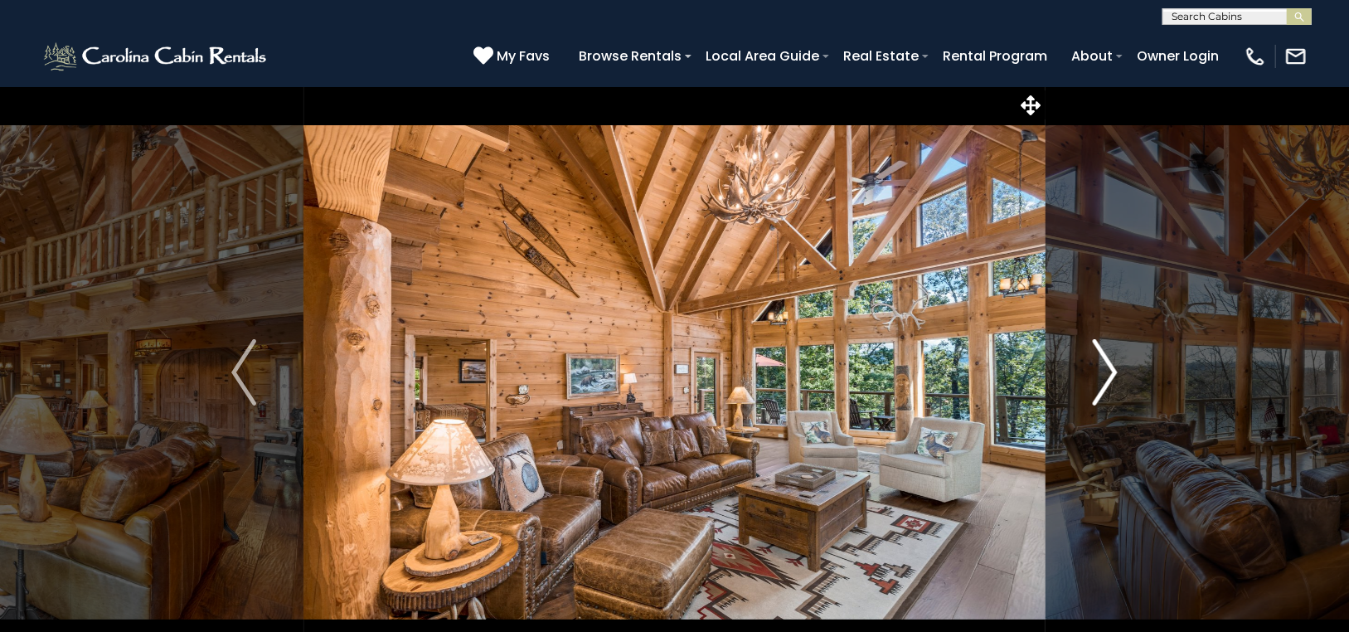
click at [1110, 365] on img "Next" at bounding box center [1104, 372] width 25 height 66
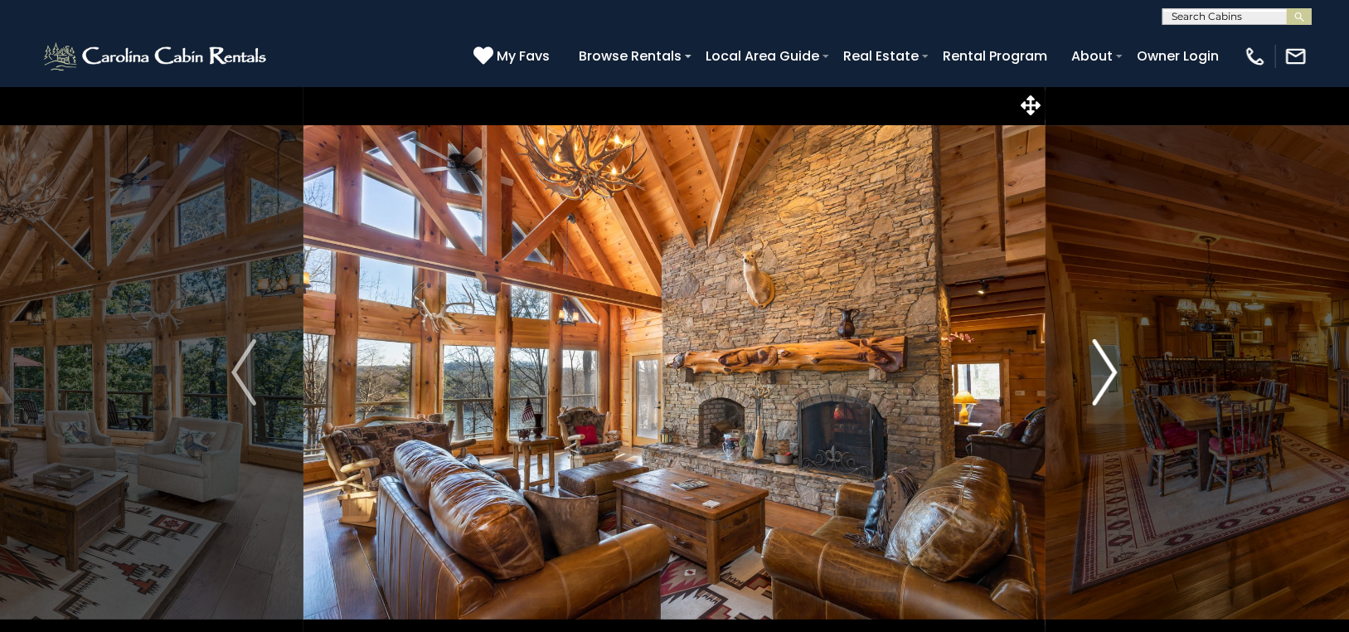
click at [1110, 365] on img "Next" at bounding box center [1104, 372] width 25 height 66
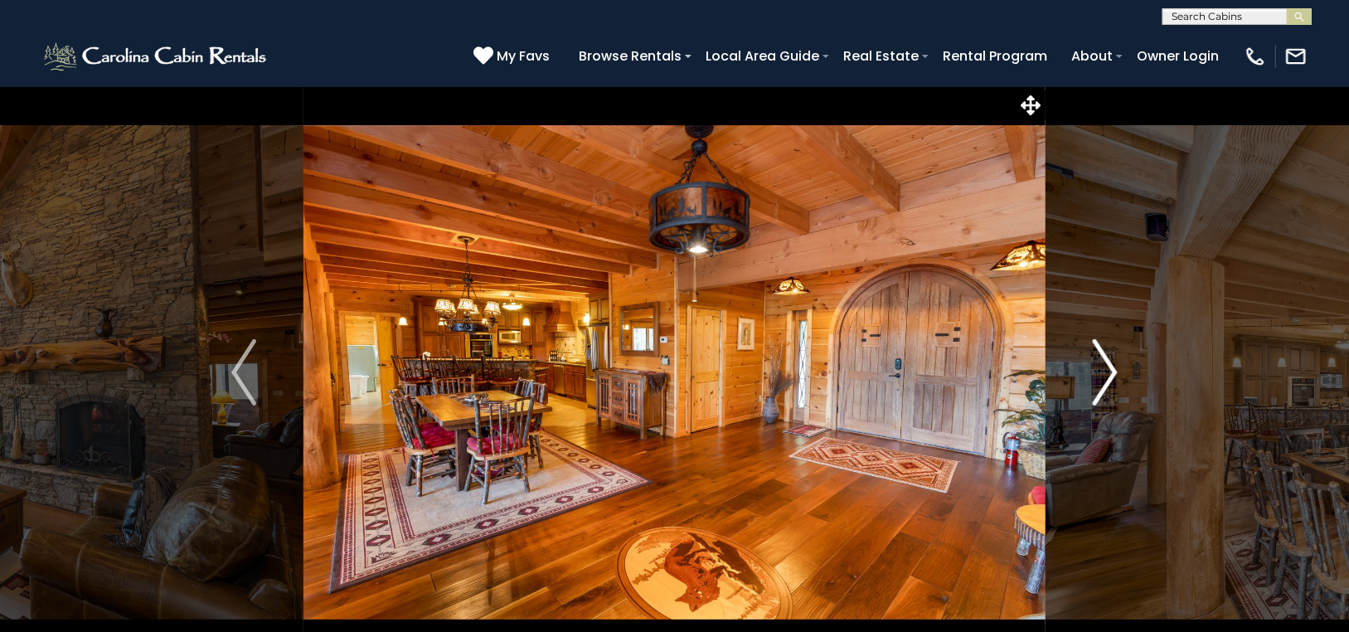
click at [1111, 362] on img "Next" at bounding box center [1104, 372] width 25 height 66
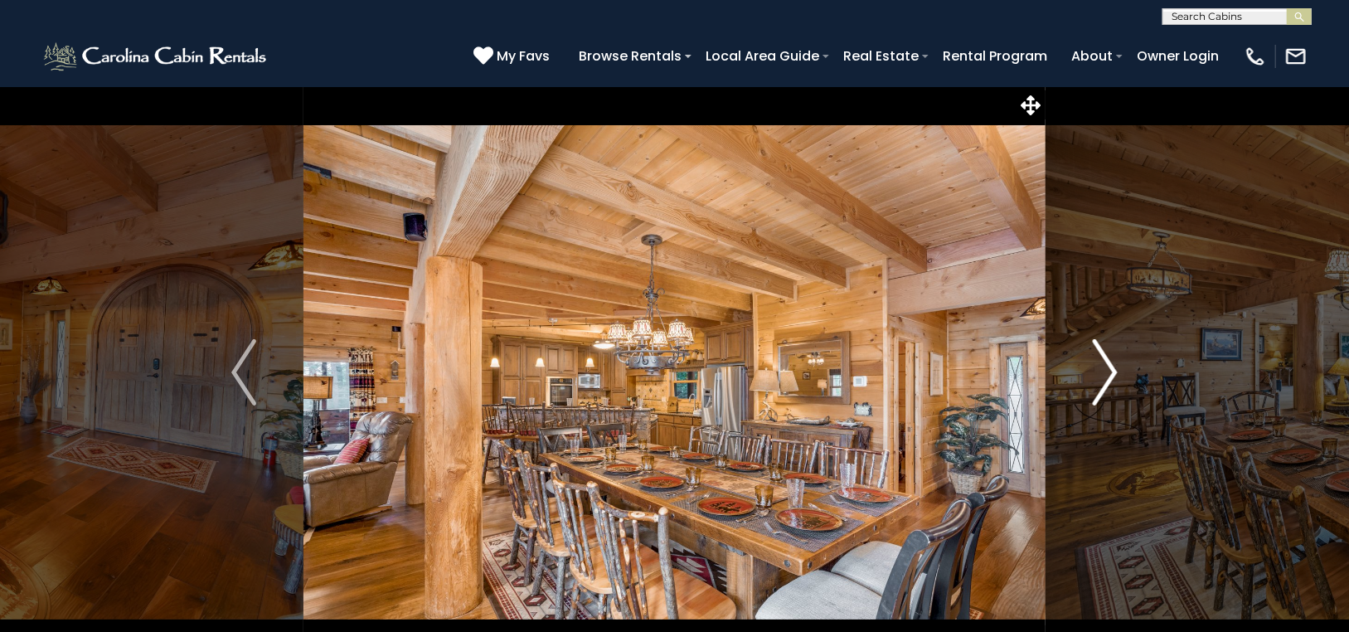
click at [1111, 362] on img "Next" at bounding box center [1104, 372] width 25 height 66
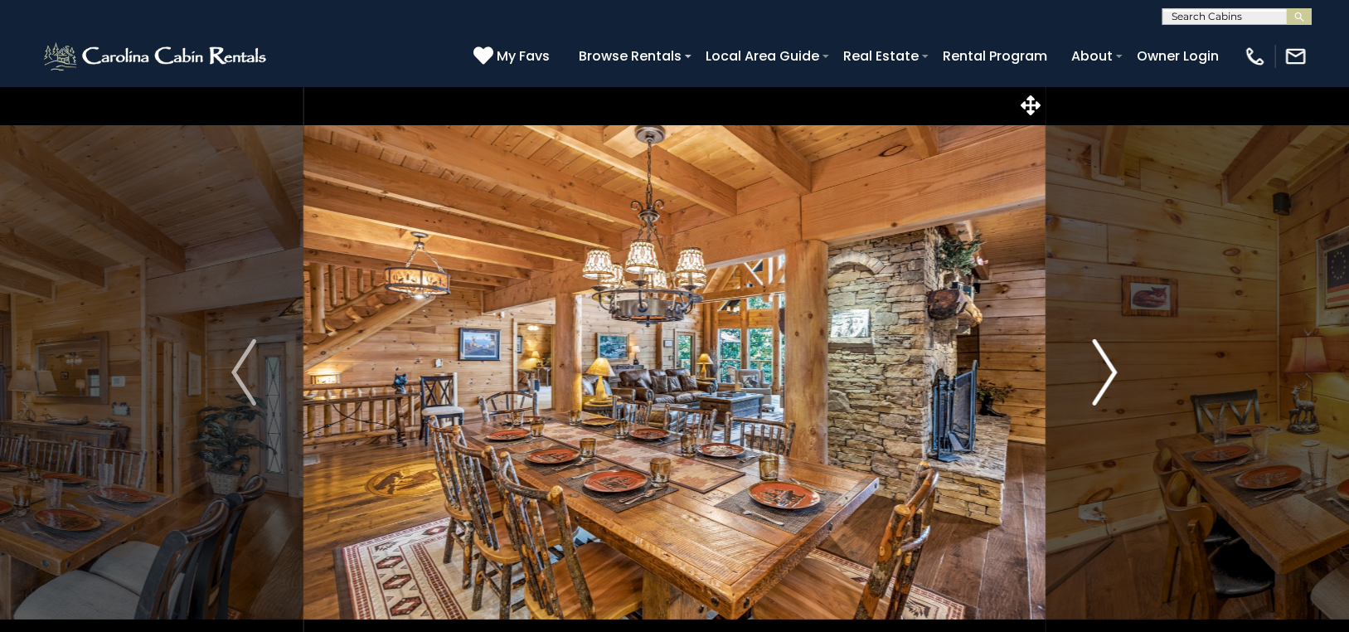
click at [1111, 362] on img "Next" at bounding box center [1104, 372] width 25 height 66
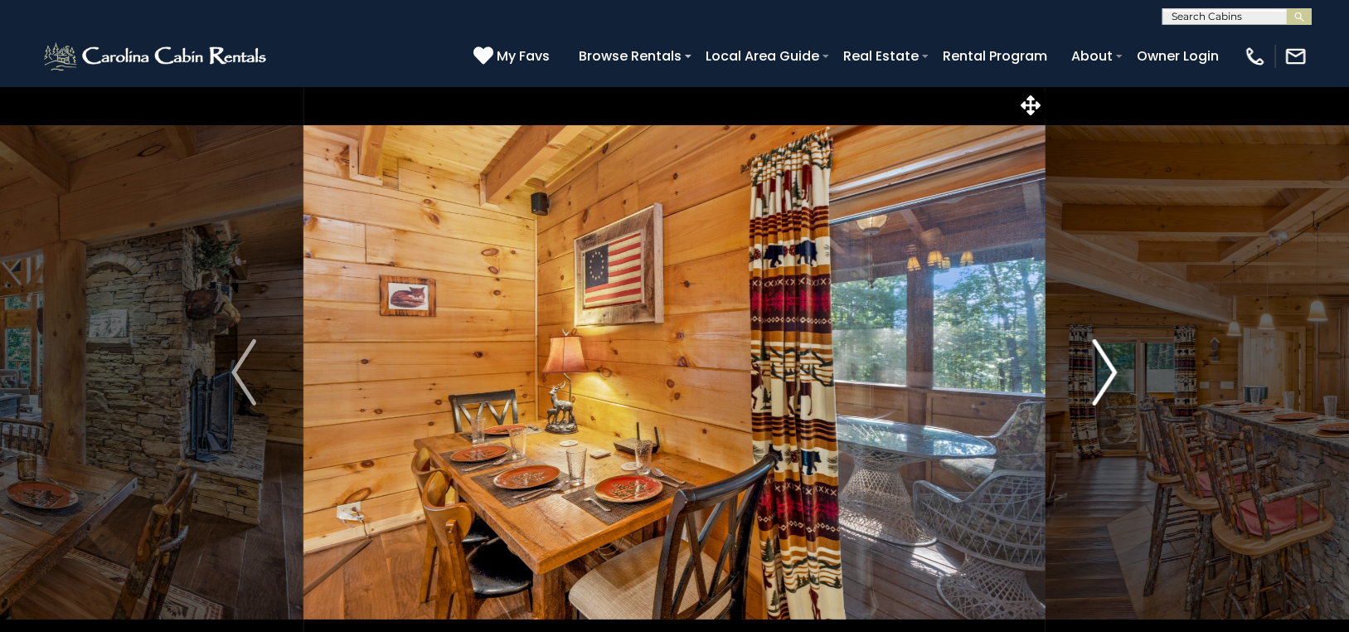
click at [1111, 362] on img "Next" at bounding box center [1104, 372] width 25 height 66
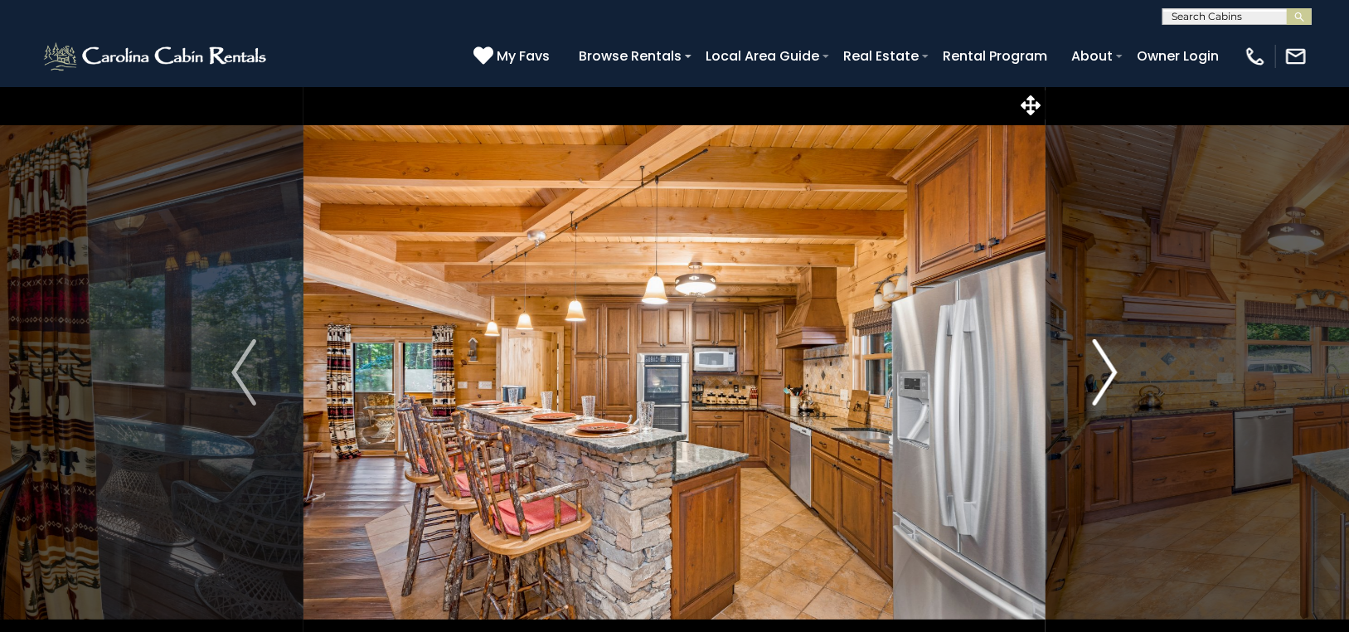
click at [1111, 362] on img "Next" at bounding box center [1104, 372] width 25 height 66
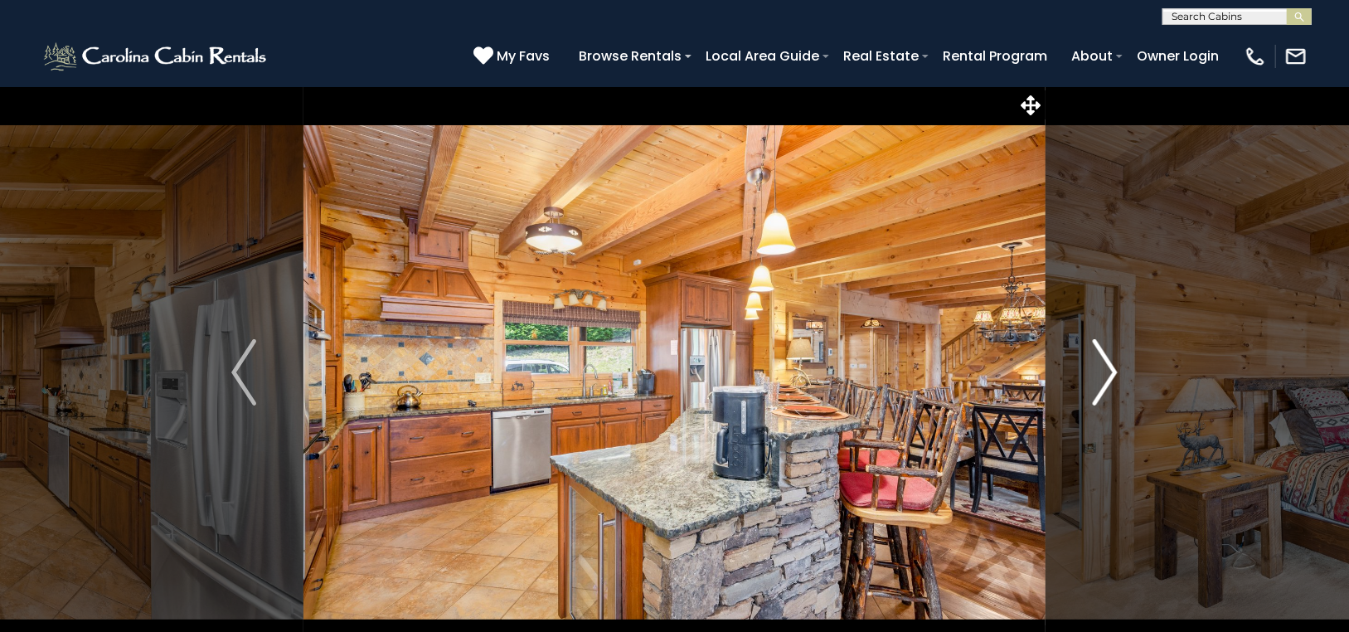
click at [1111, 362] on img "Next" at bounding box center [1104, 372] width 25 height 66
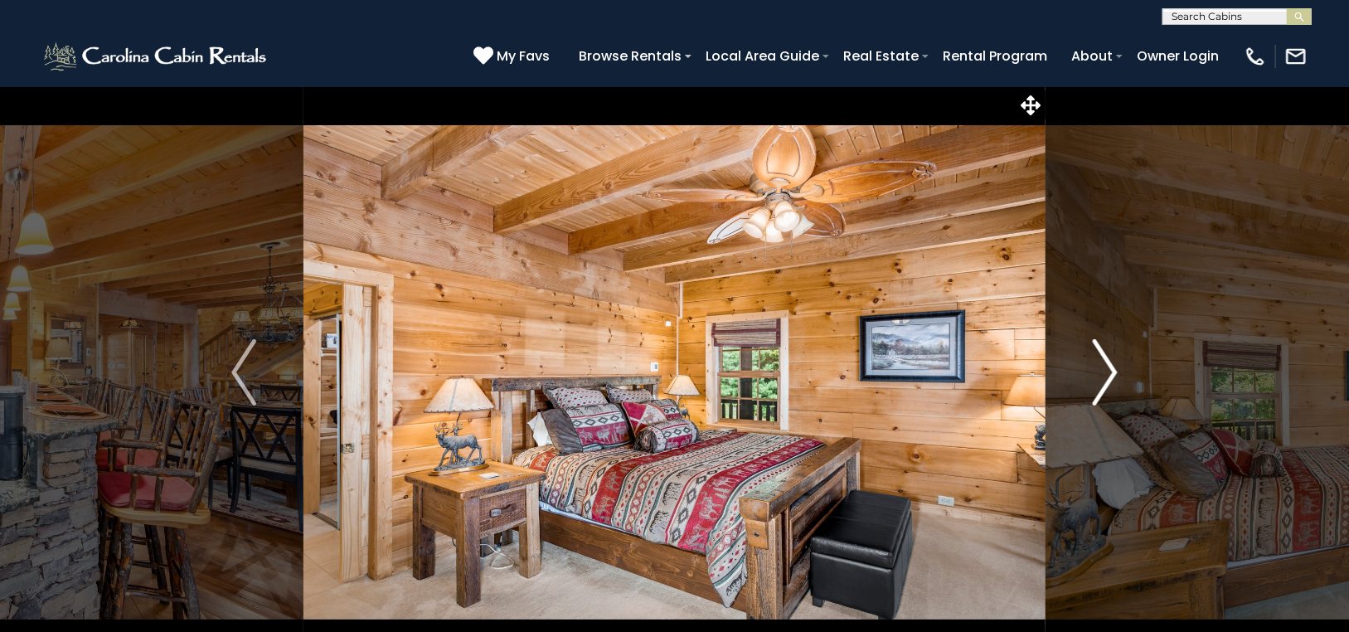
click at [1111, 362] on img "Next" at bounding box center [1104, 372] width 25 height 66
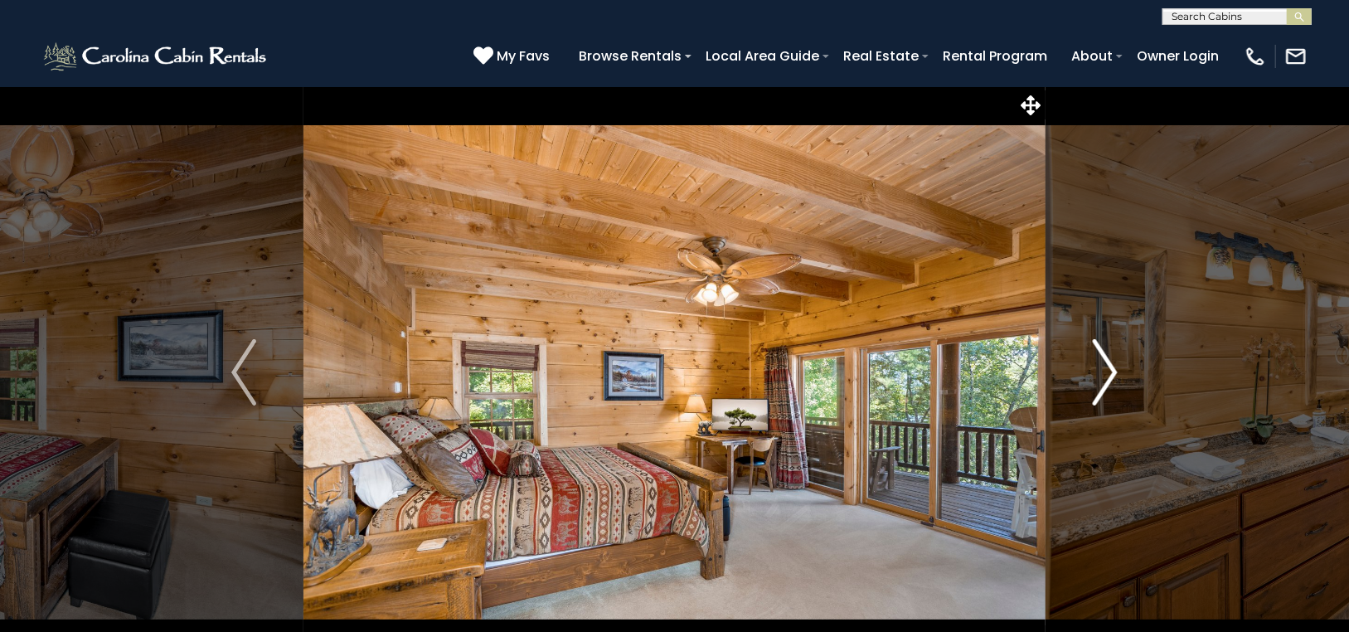
click at [1111, 362] on img "Next" at bounding box center [1104, 372] width 25 height 66
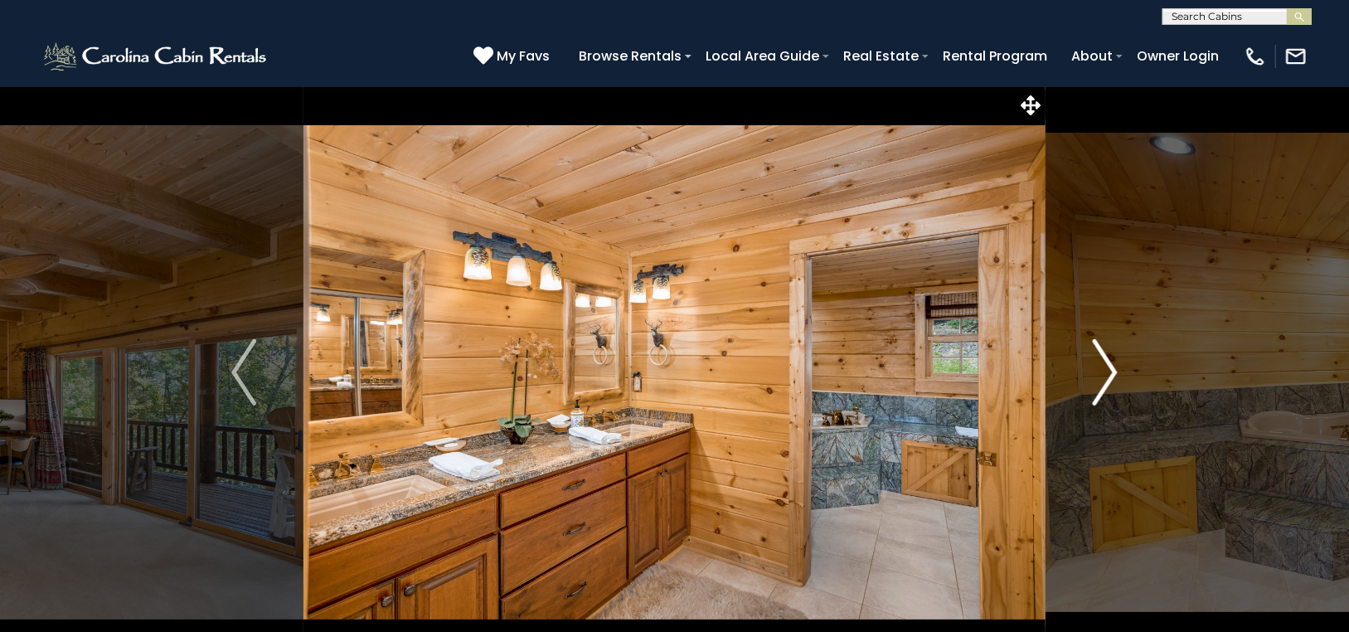
click at [1111, 362] on img "Next" at bounding box center [1104, 372] width 25 height 66
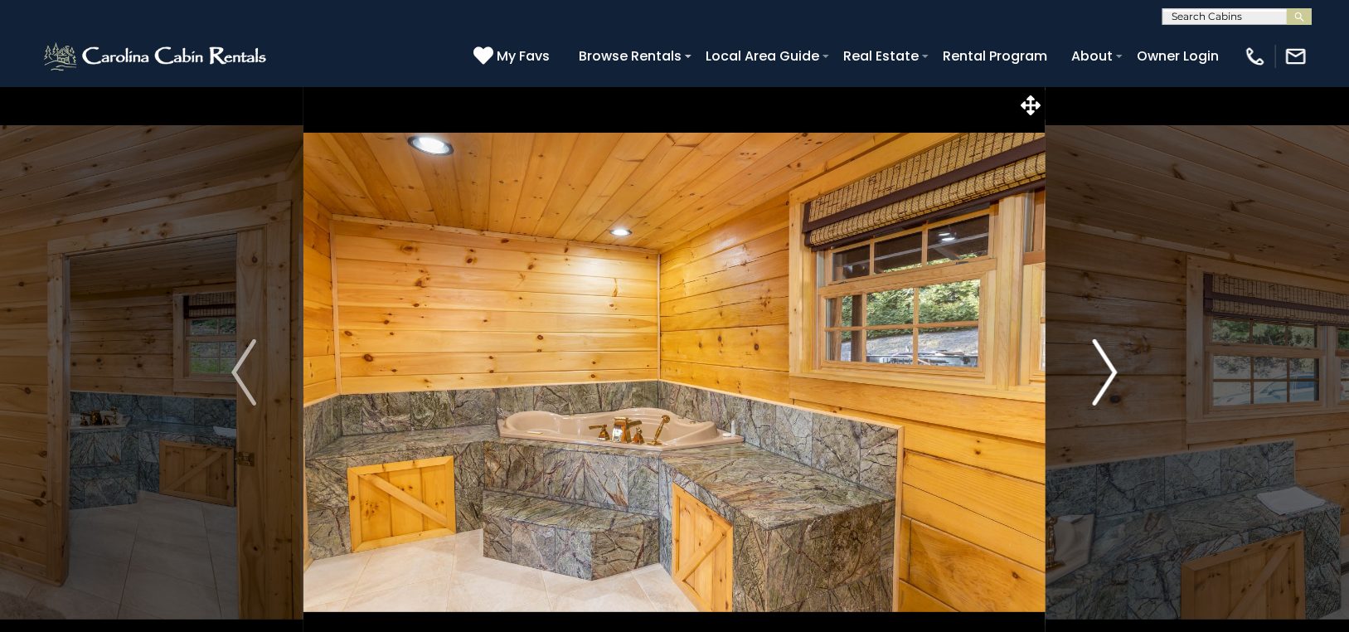
click at [1107, 361] on img "Next" at bounding box center [1104, 372] width 25 height 66
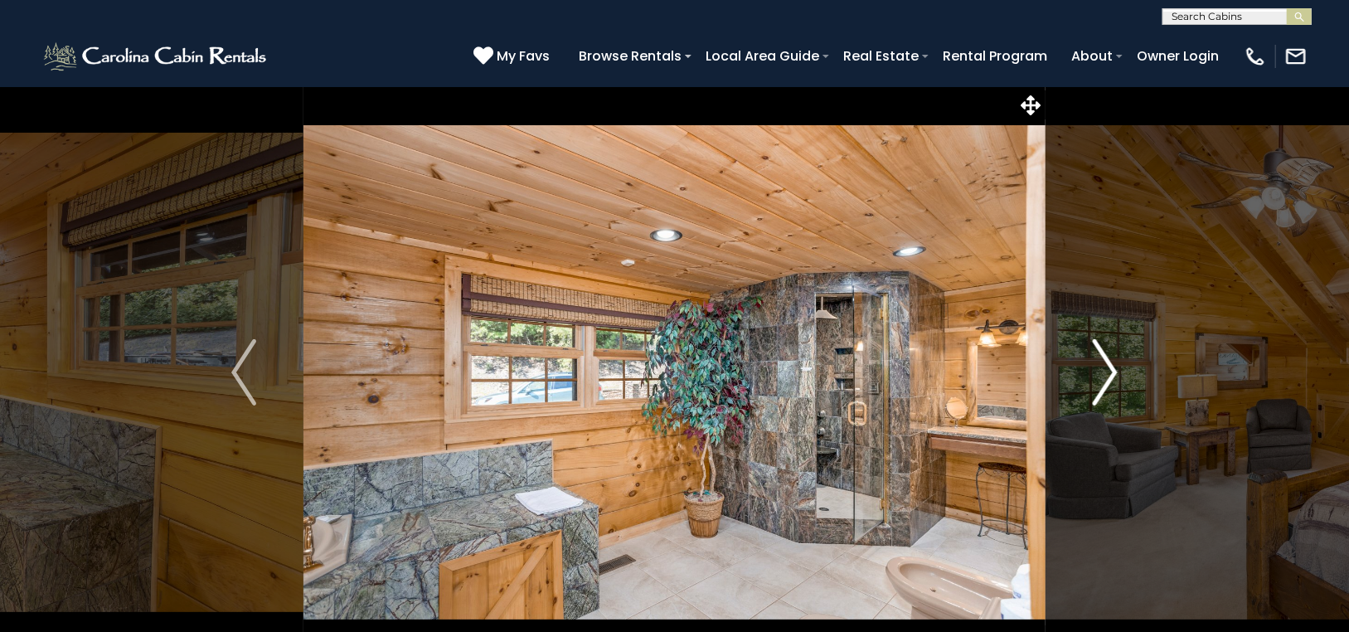
click at [1109, 356] on img "Next" at bounding box center [1104, 372] width 25 height 66
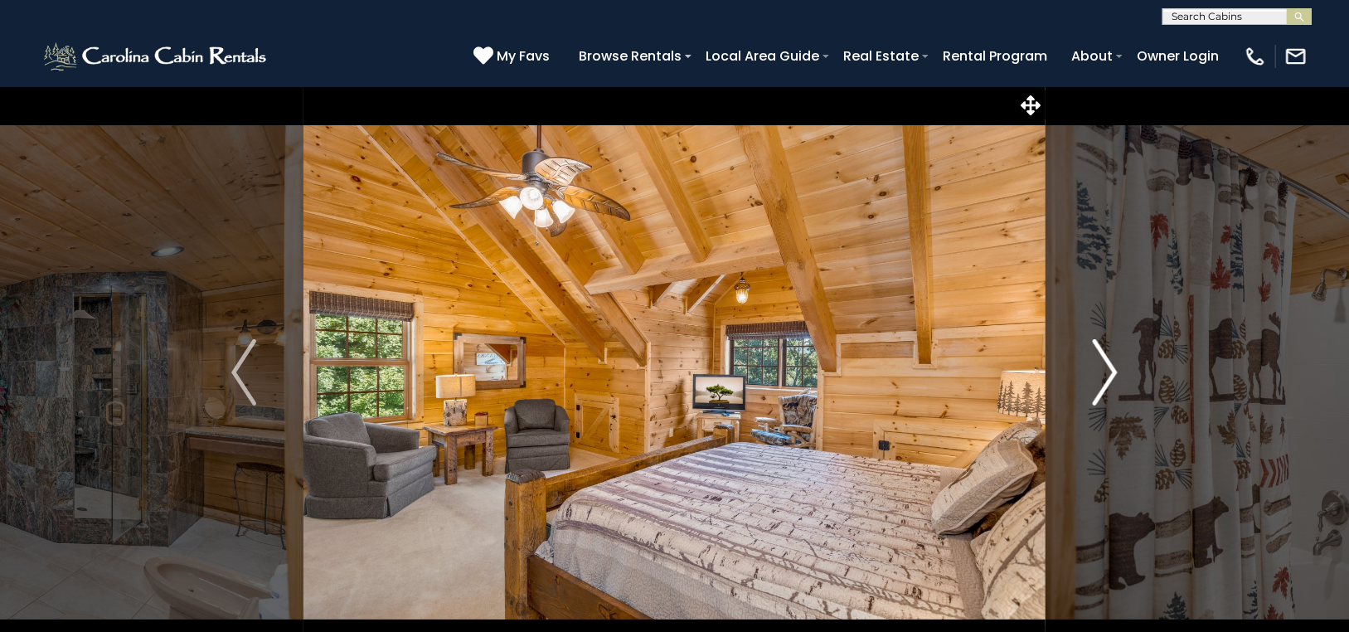
click at [1111, 360] on img "Next" at bounding box center [1104, 372] width 25 height 66
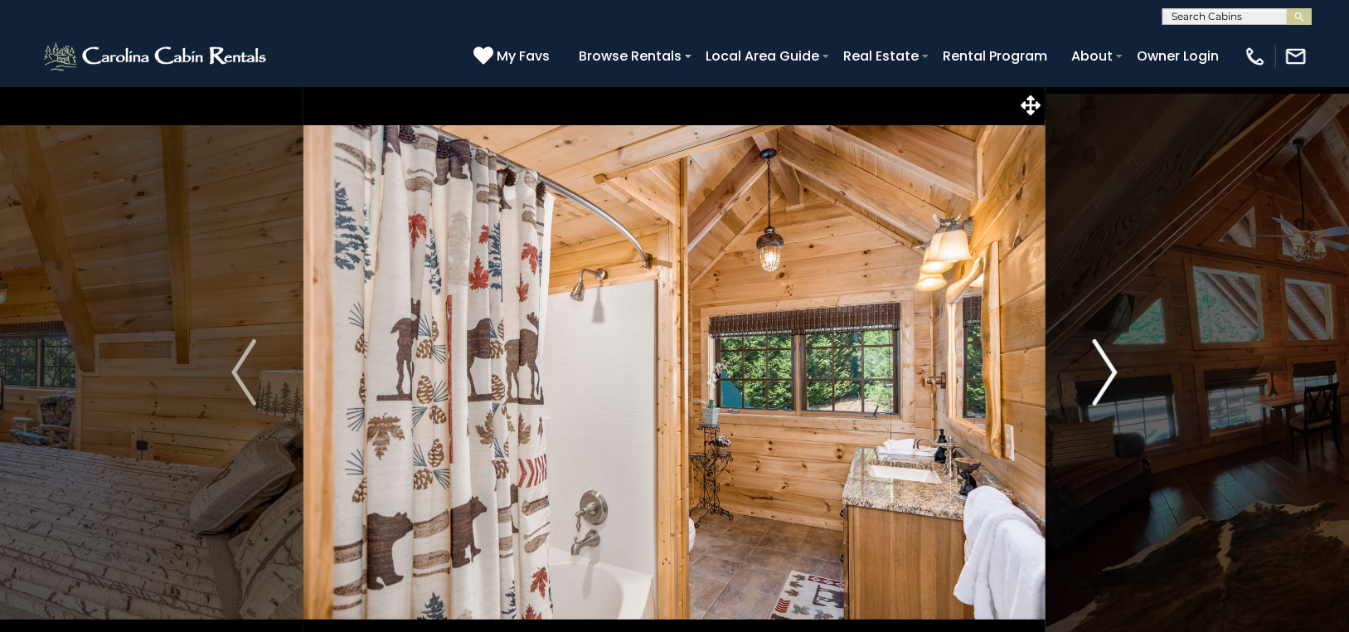
click at [1107, 367] on img "Next" at bounding box center [1104, 372] width 25 height 66
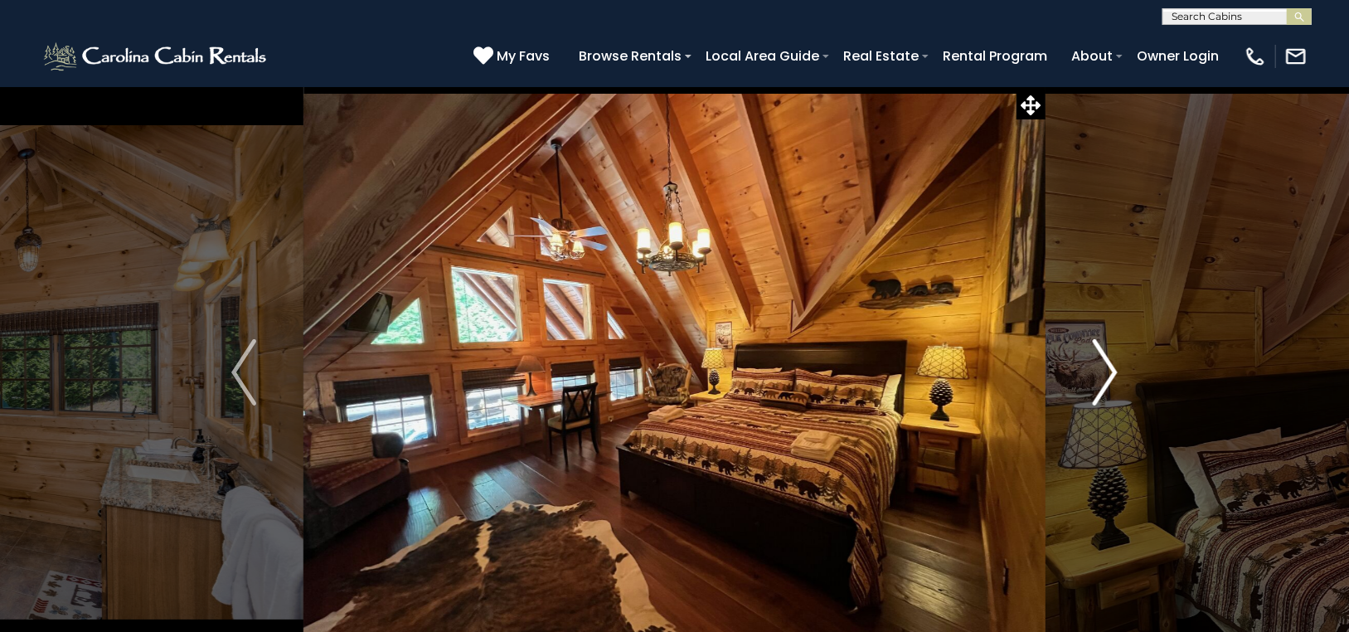
click at [1107, 367] on img "Next" at bounding box center [1104, 372] width 25 height 66
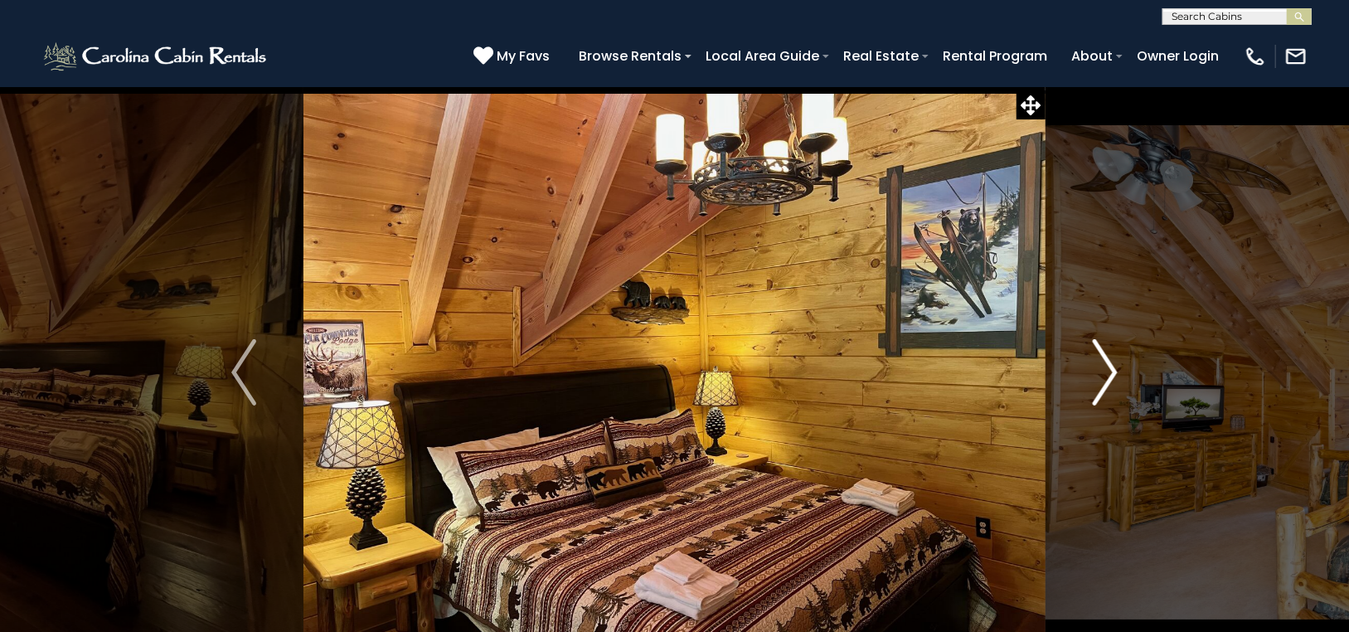
click at [1107, 367] on img "Next" at bounding box center [1104, 372] width 25 height 66
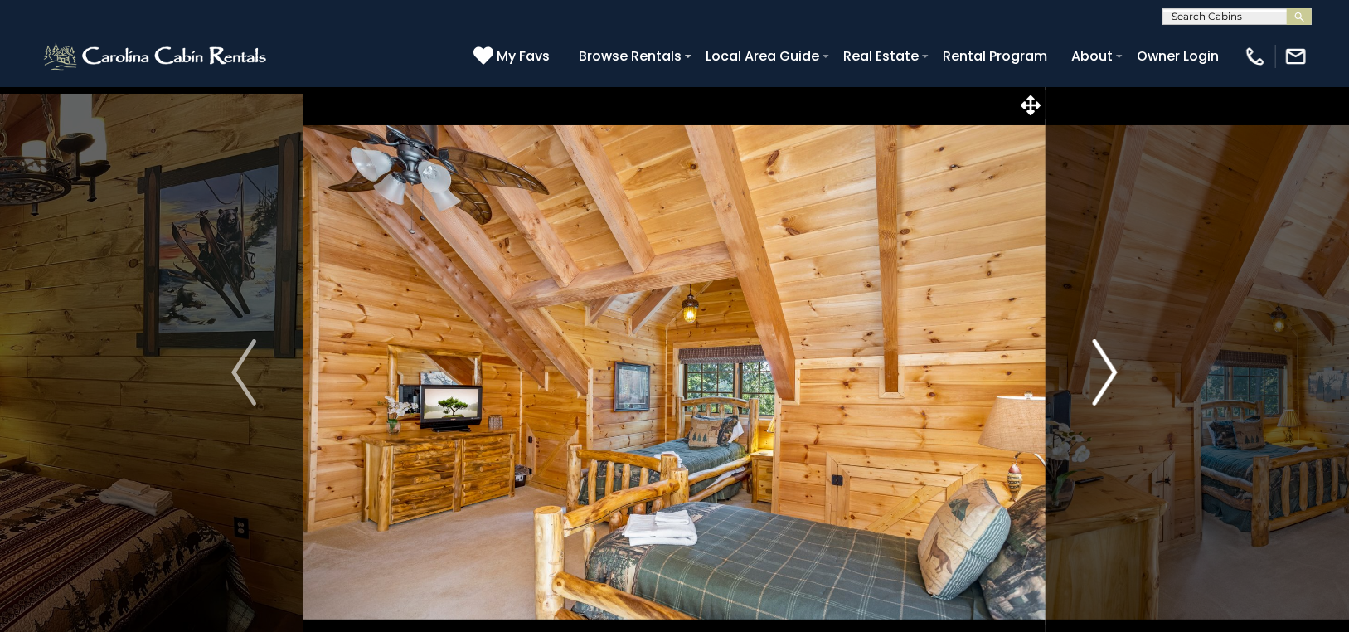
click at [1107, 367] on img "Next" at bounding box center [1104, 372] width 25 height 66
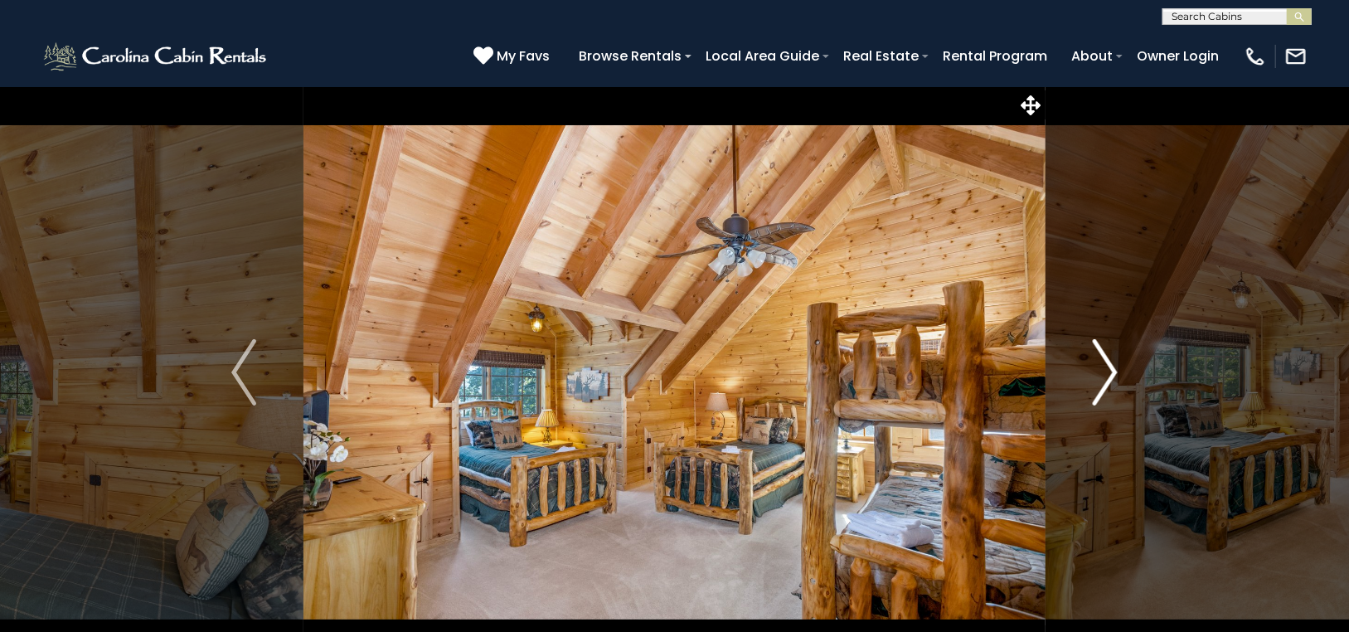
click at [1107, 367] on img "Next" at bounding box center [1104, 372] width 25 height 66
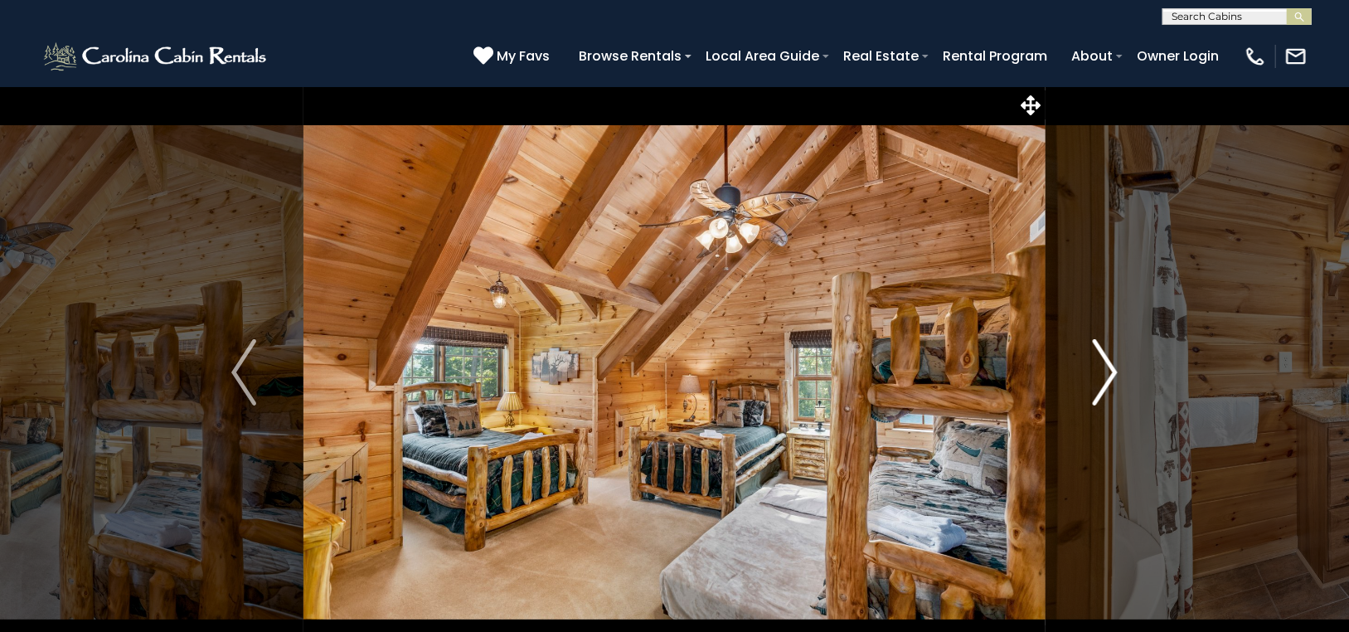
click at [1107, 367] on img "Next" at bounding box center [1104, 372] width 25 height 66
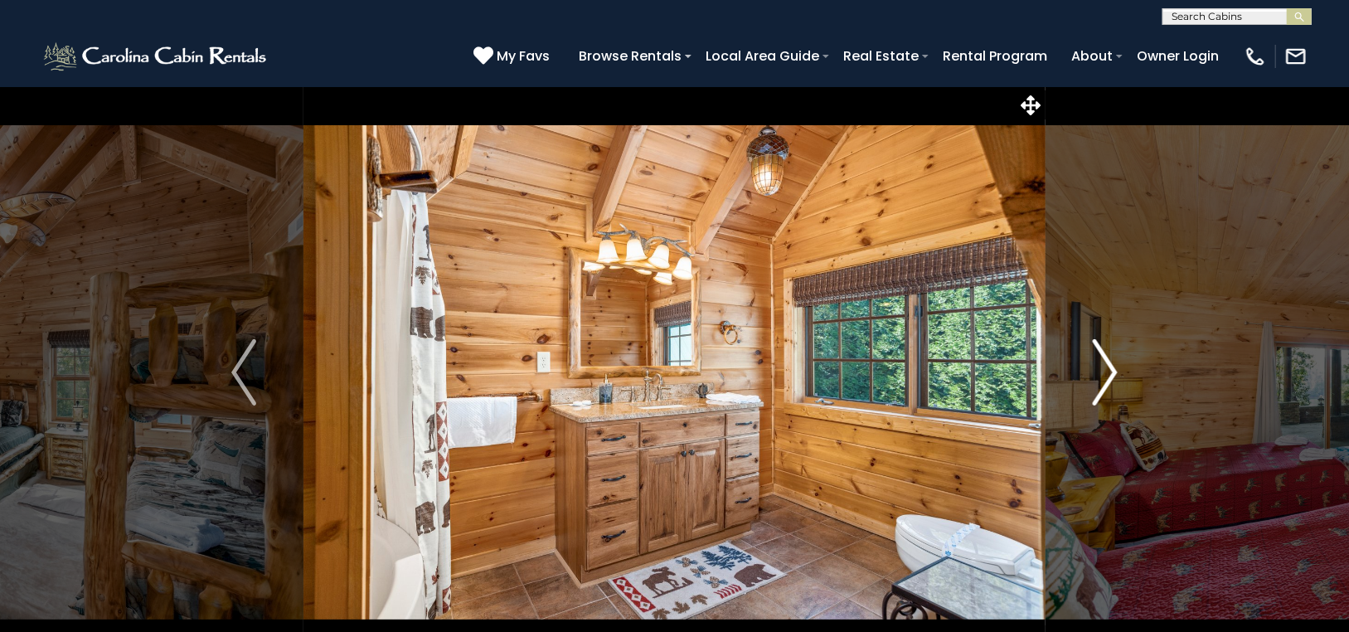
click at [1107, 367] on img "Next" at bounding box center [1104, 372] width 25 height 66
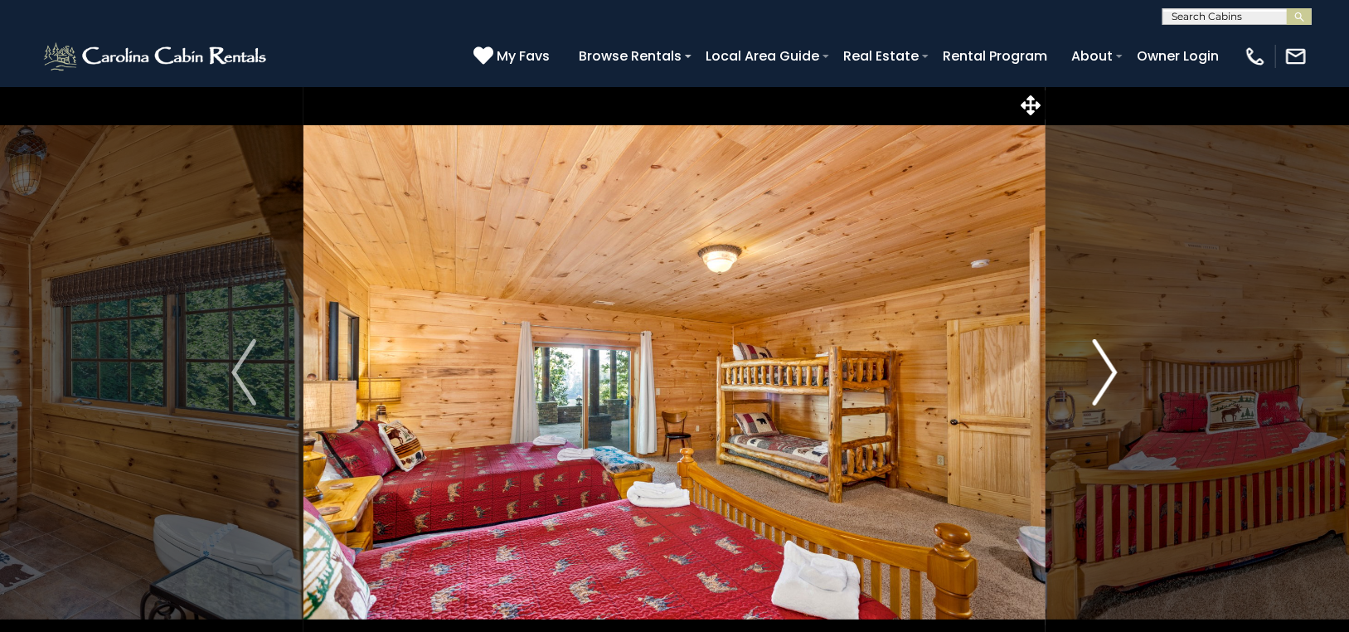
click at [1107, 367] on img "Next" at bounding box center [1104, 372] width 25 height 66
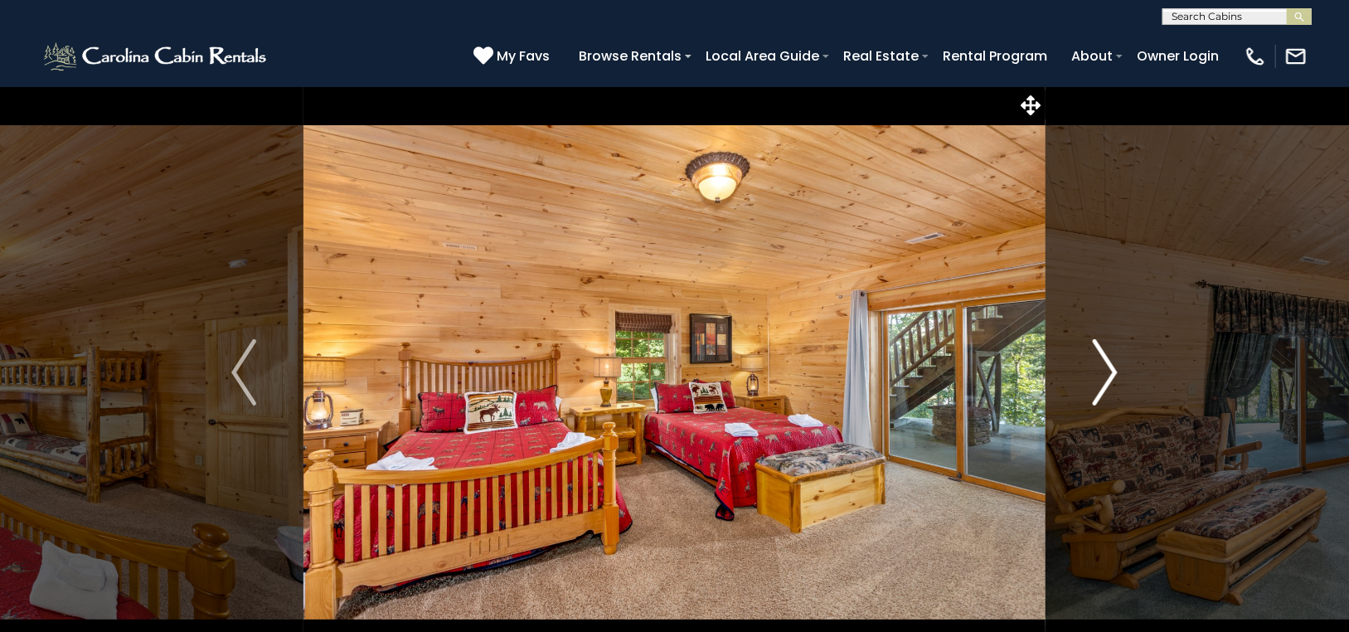
click at [1107, 367] on img "Next" at bounding box center [1104, 372] width 25 height 66
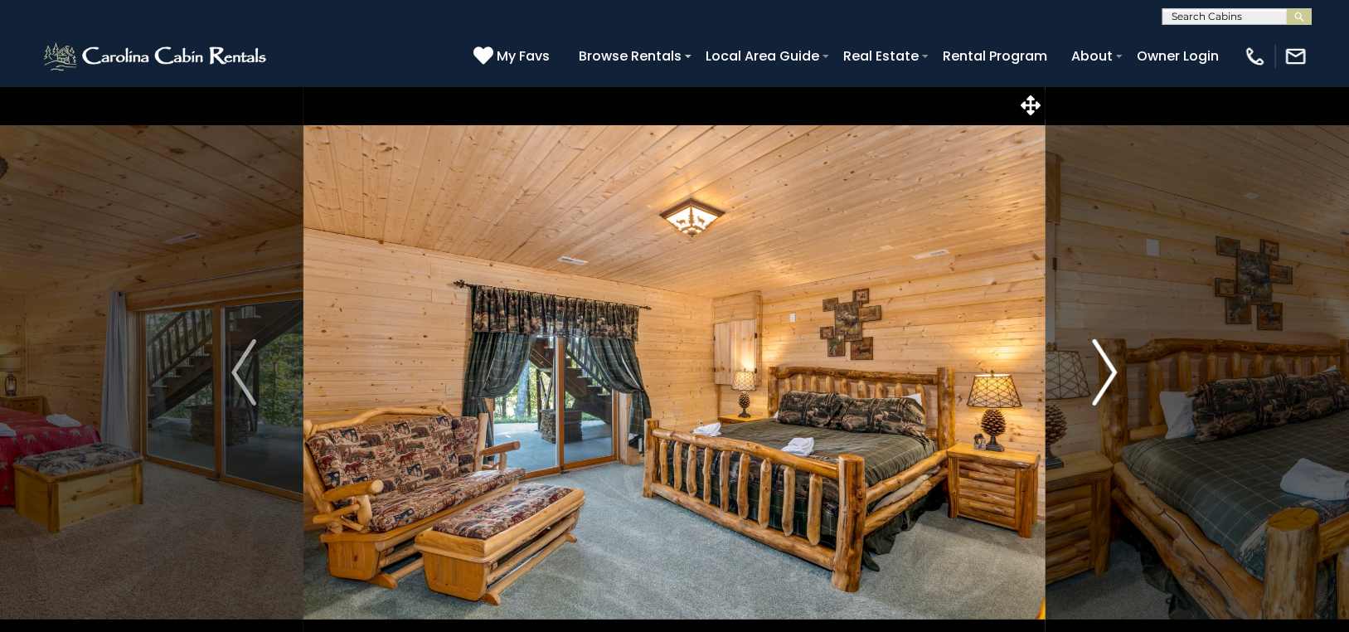
click at [1107, 367] on img "Next" at bounding box center [1104, 372] width 25 height 66
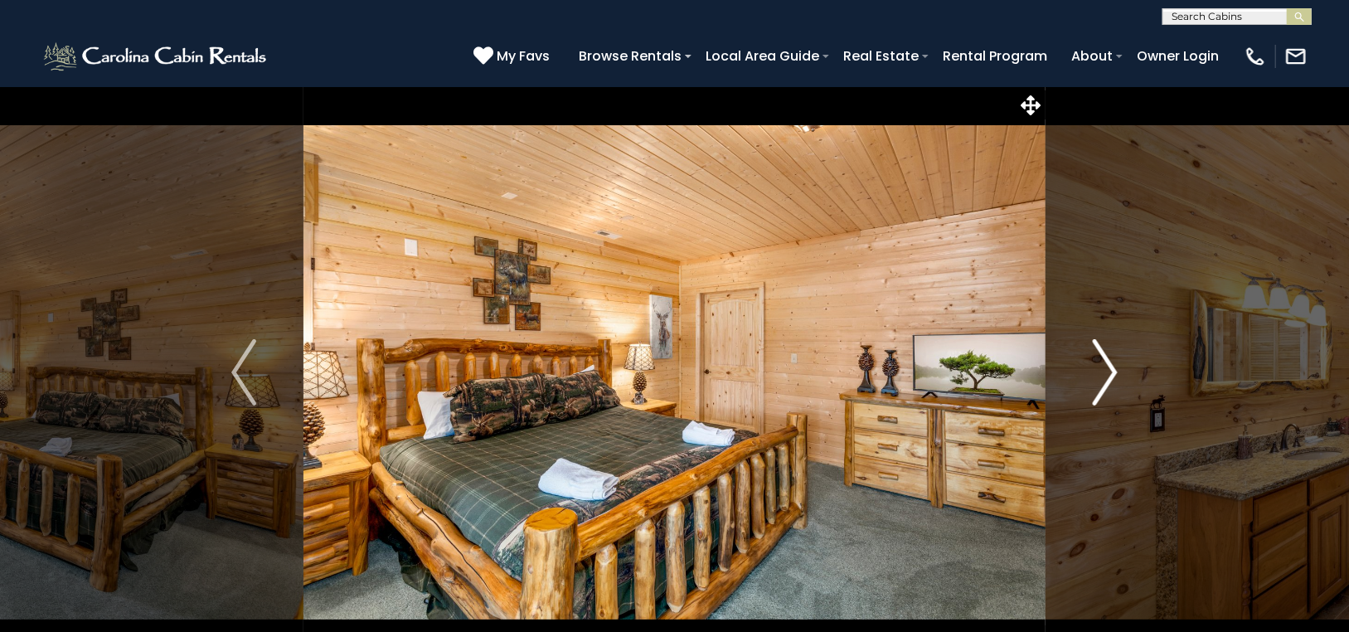
click at [1111, 359] on img "Next" at bounding box center [1104, 372] width 25 height 66
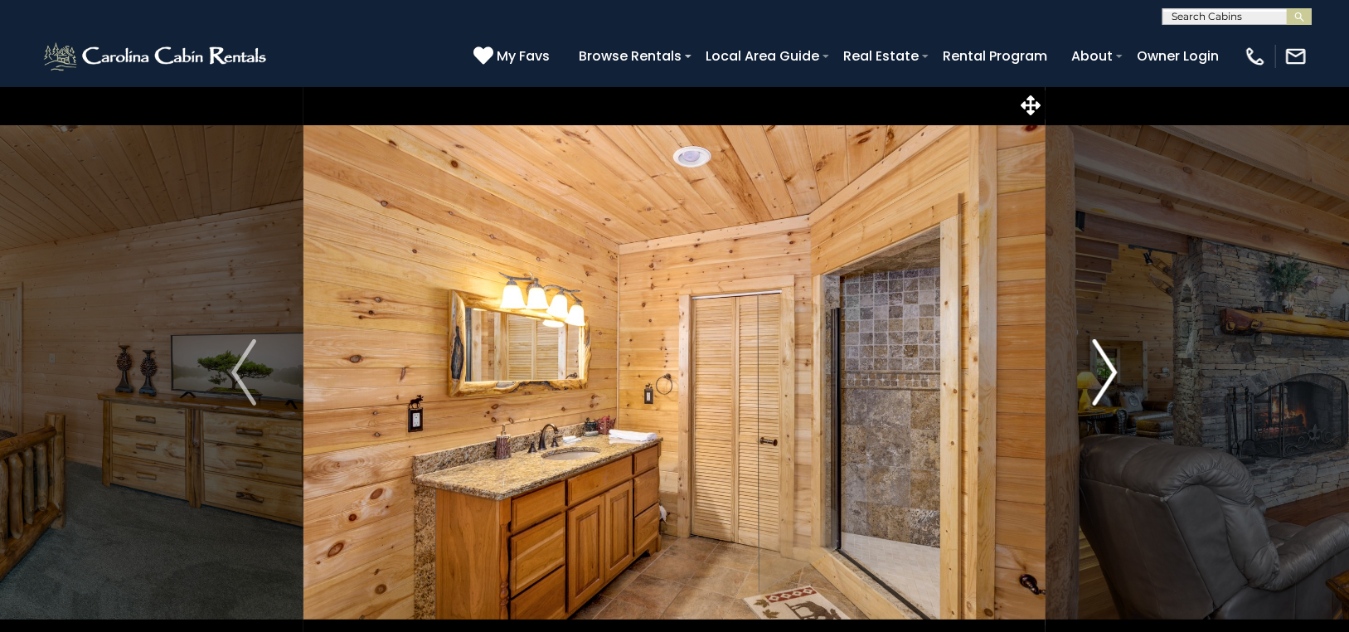
click at [1111, 359] on img "Next" at bounding box center [1104, 372] width 25 height 66
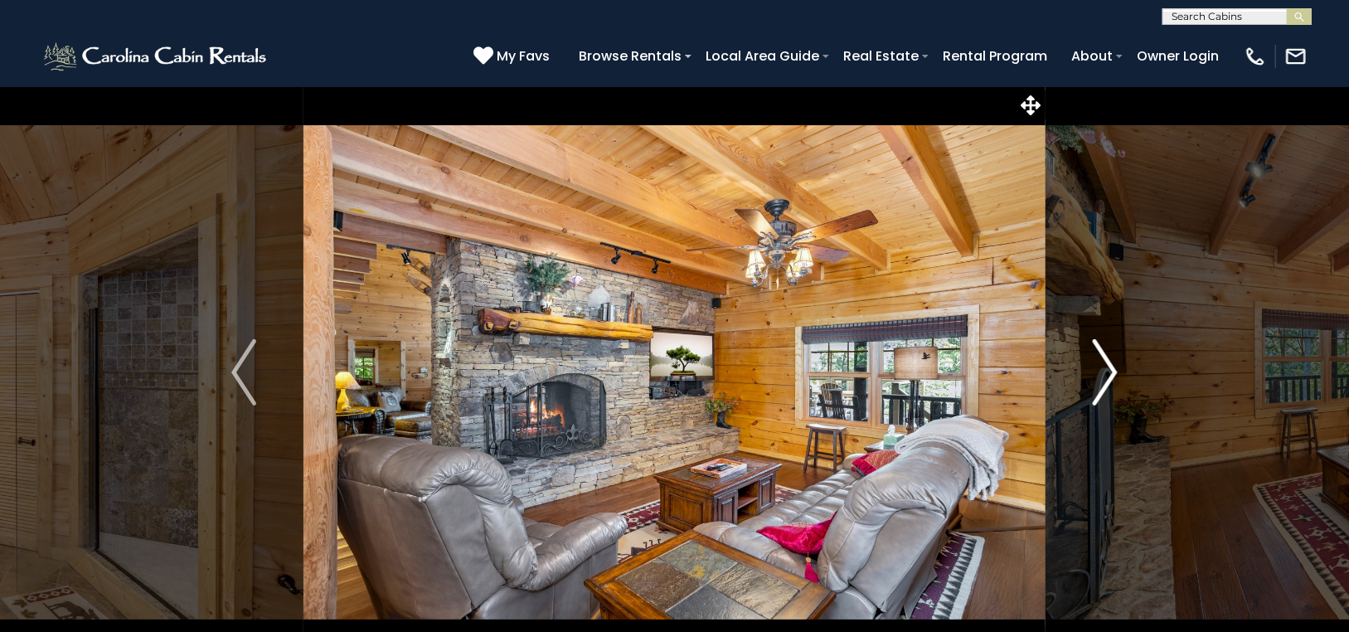
click at [1111, 359] on img "Next" at bounding box center [1104, 372] width 25 height 66
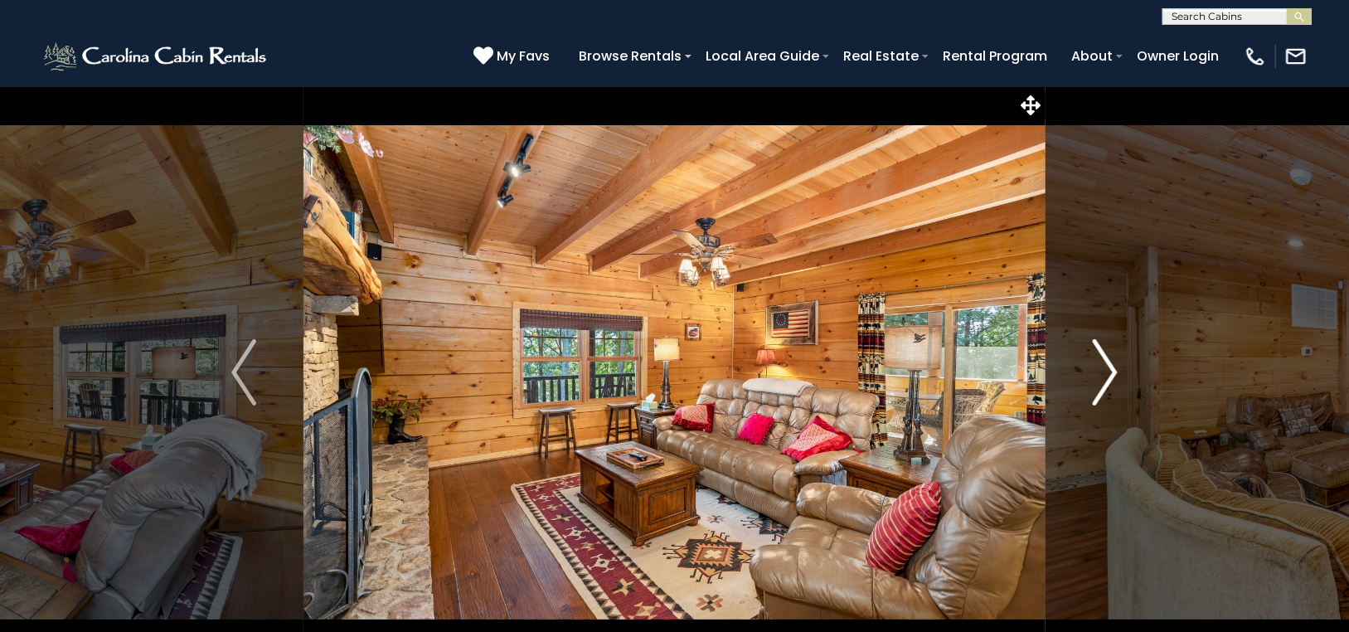
click at [1111, 359] on img "Next" at bounding box center [1104, 372] width 25 height 66
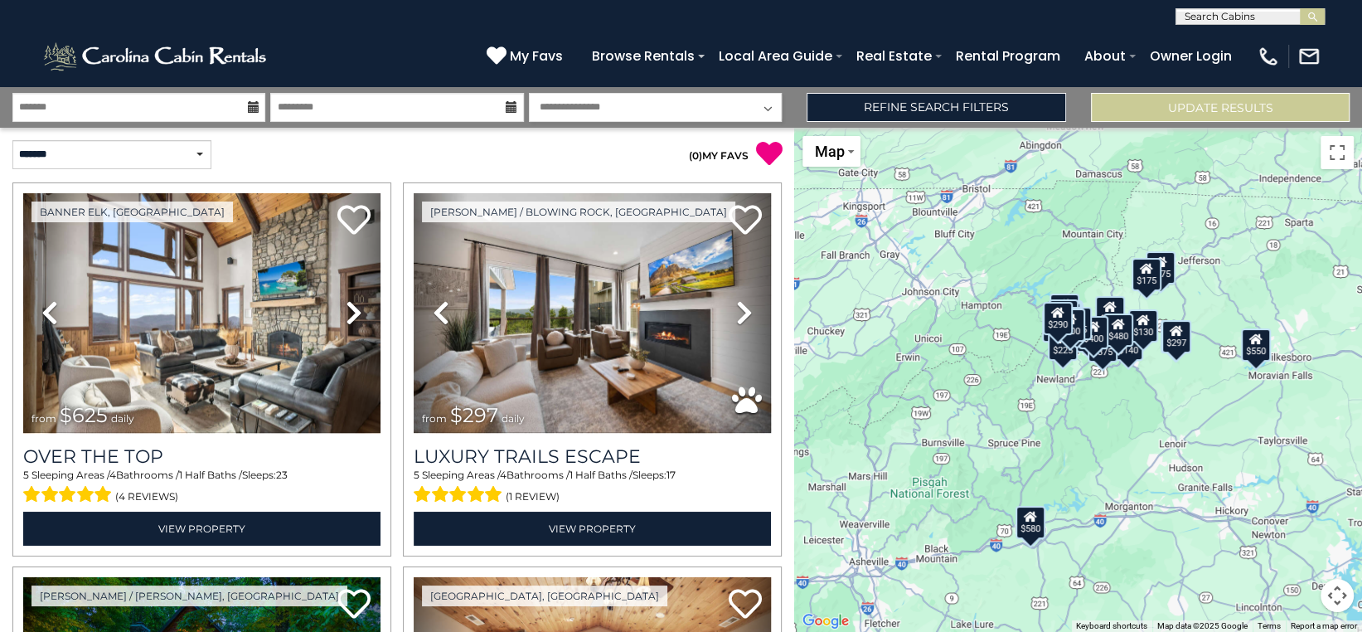
scroll to position [332, 0]
